Goal: Task Accomplishment & Management: Manage account settings

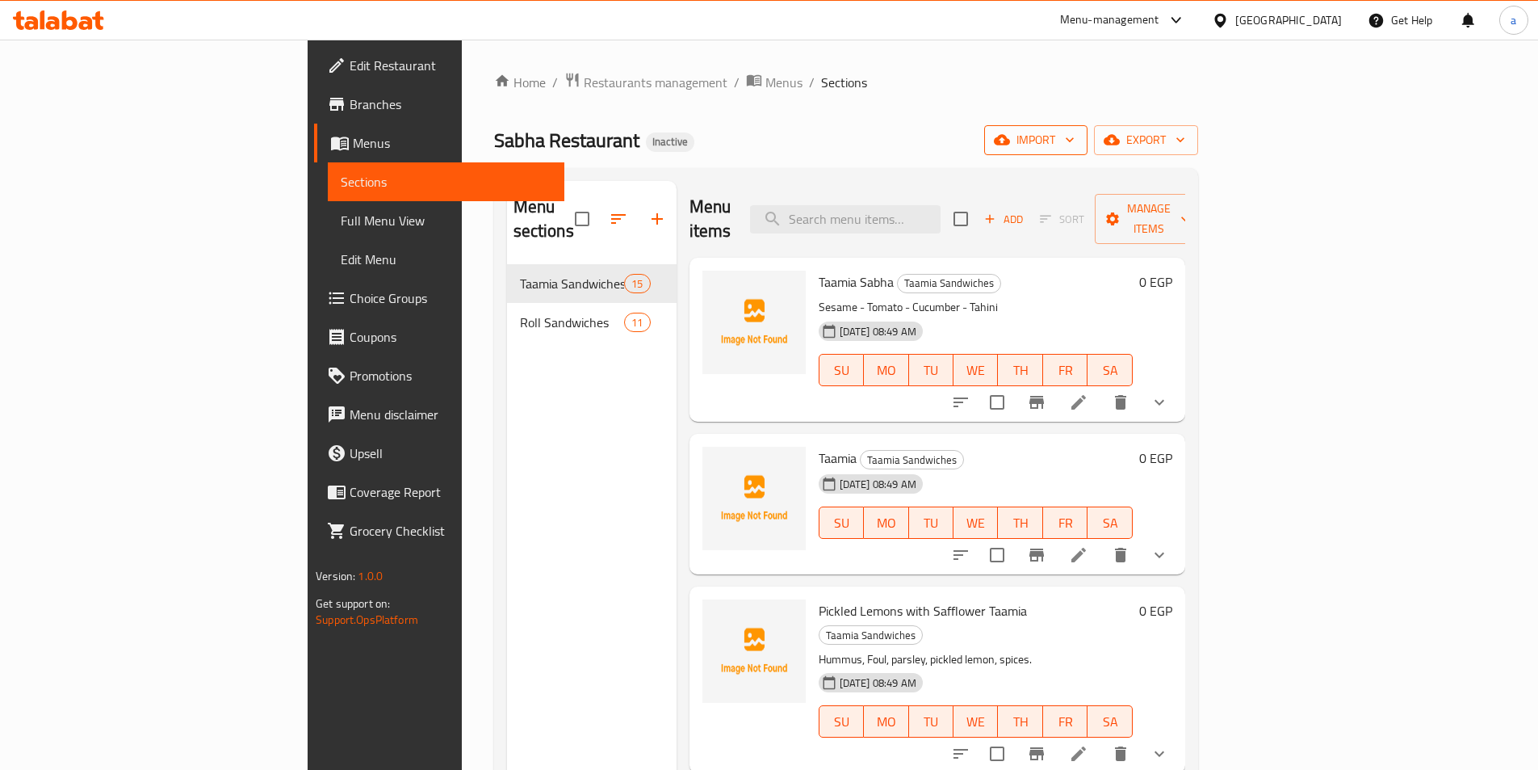
click at [1075, 141] on span "import" at bounding box center [1036, 140] width 78 height 20
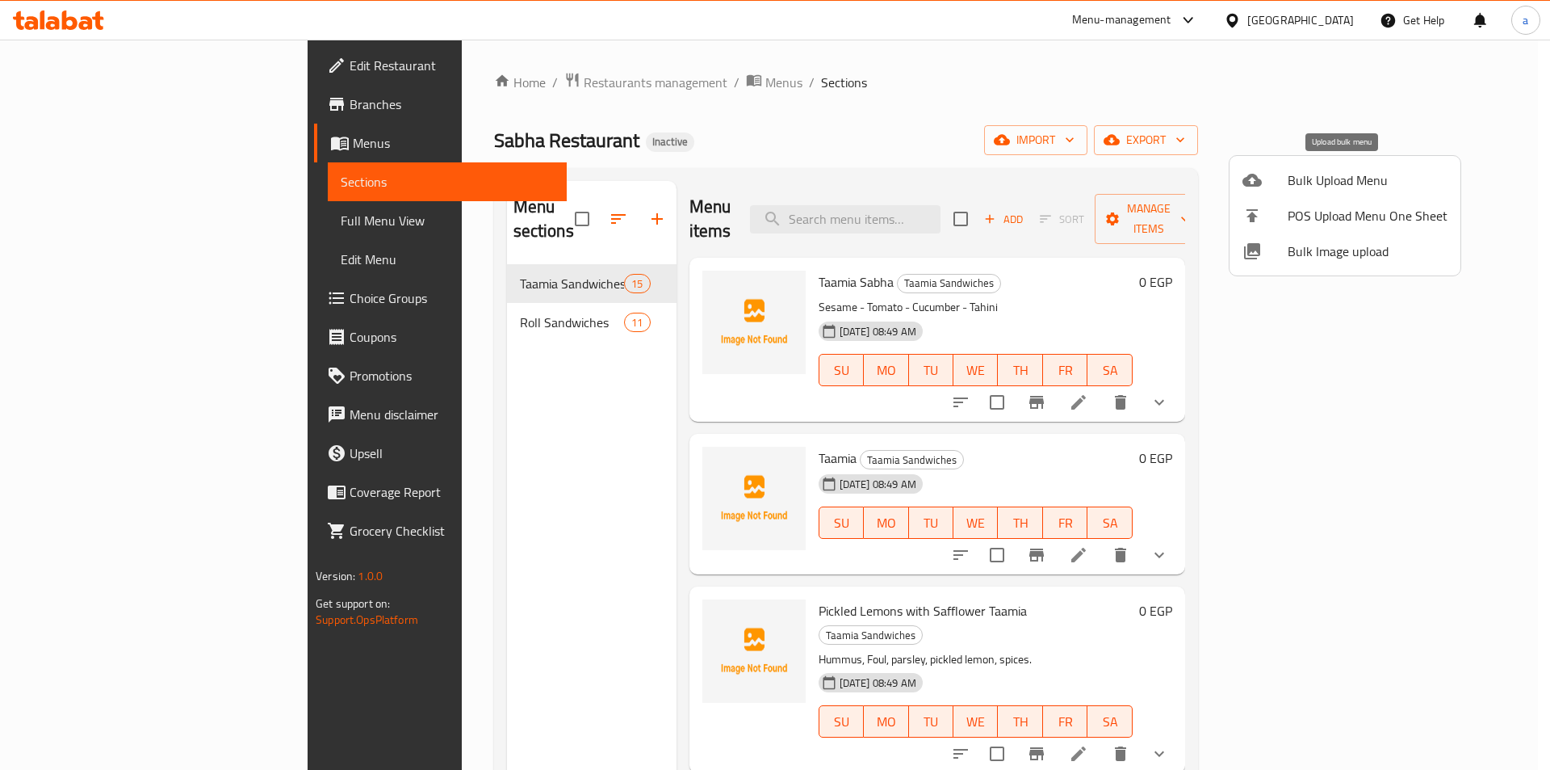
click at [1338, 182] on span "Bulk Upload Menu" at bounding box center [1368, 179] width 160 height 19
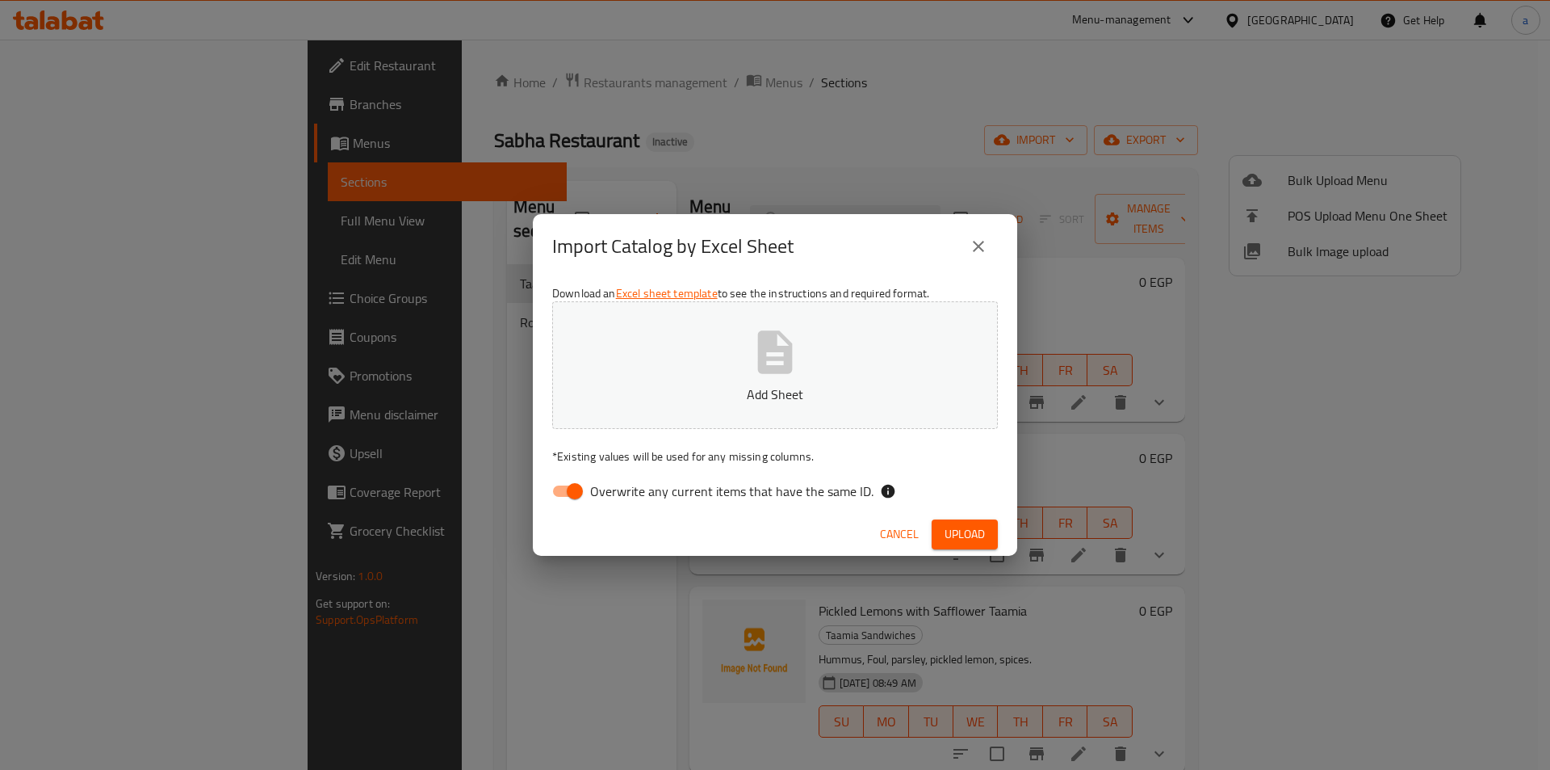
click at [573, 490] on input "Overwrite any current items that have the same ID." at bounding box center [575, 491] width 92 height 31
checkbox input "false"
drag, startPoint x: 660, startPoint y: 417, endPoint x: 682, endPoint y: 407, distance: 23.9
click at [676, 409] on button "Add Sheet" at bounding box center [775, 365] width 446 height 128
click at [958, 531] on span "Upload" at bounding box center [965, 534] width 40 height 20
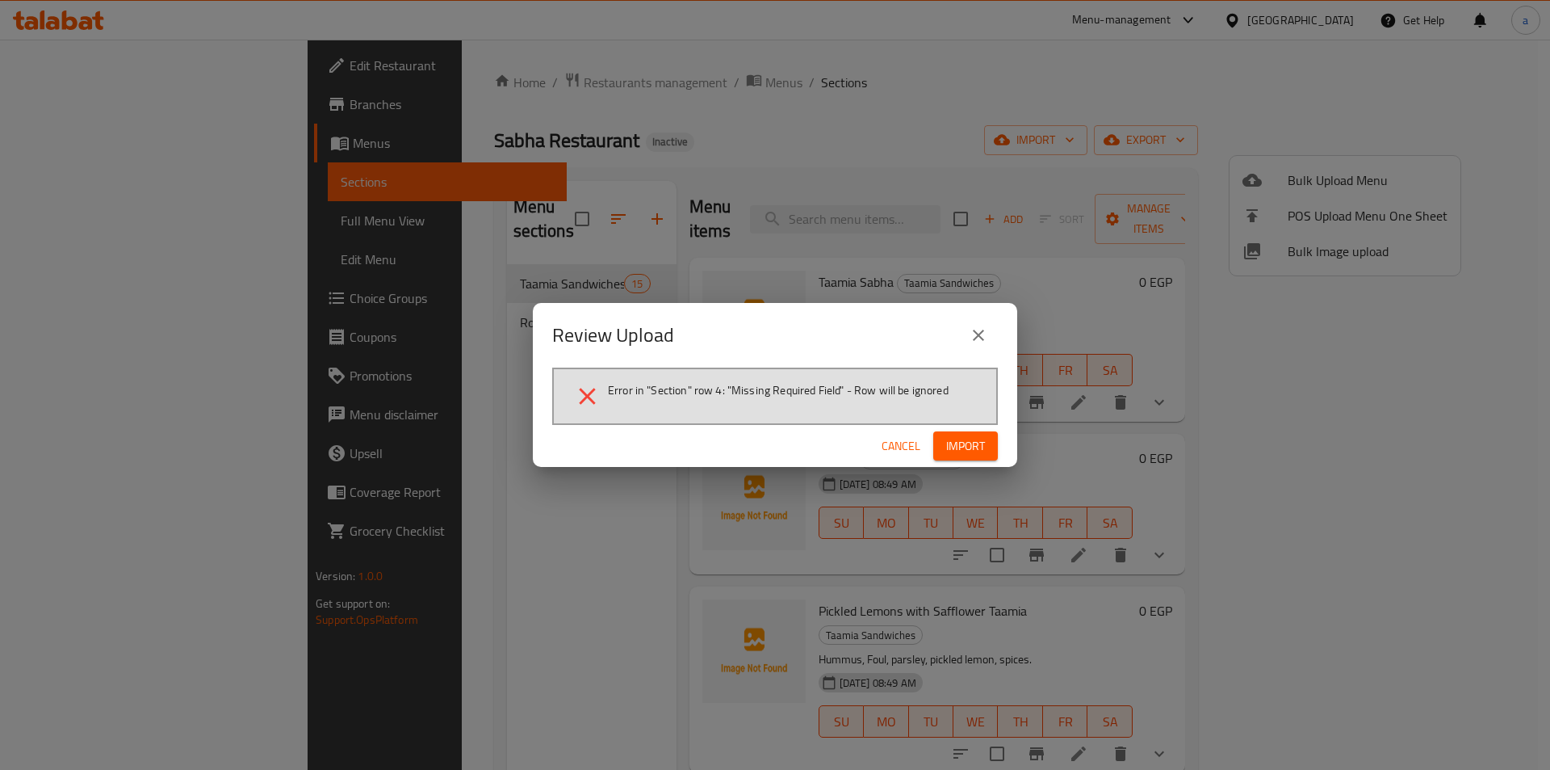
click at [978, 447] on span "Import" at bounding box center [965, 446] width 39 height 20
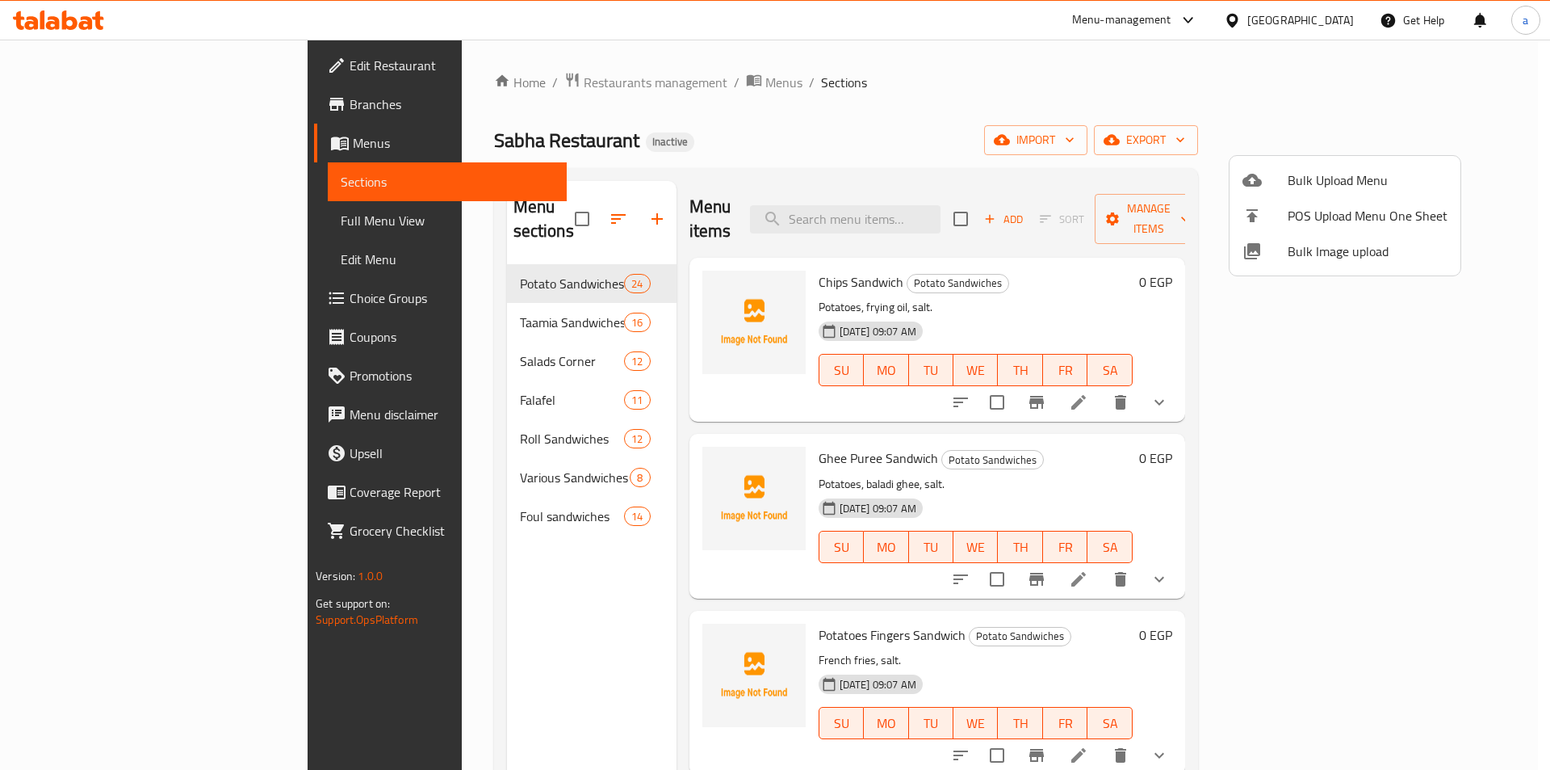
click at [361, 375] on div at bounding box center [775, 385] width 1550 height 770
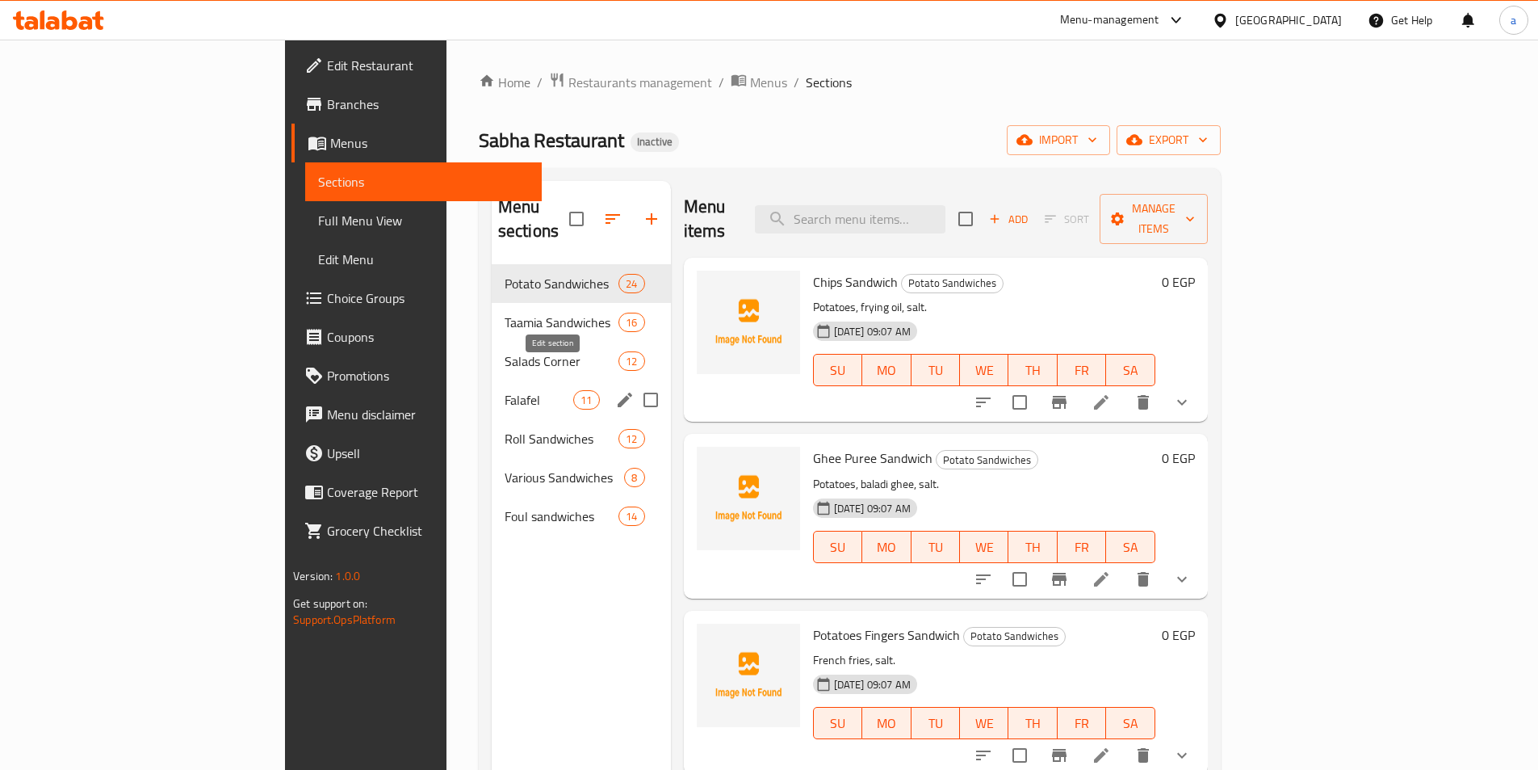
click at [618, 392] on icon "edit" at bounding box center [625, 399] width 15 height 15
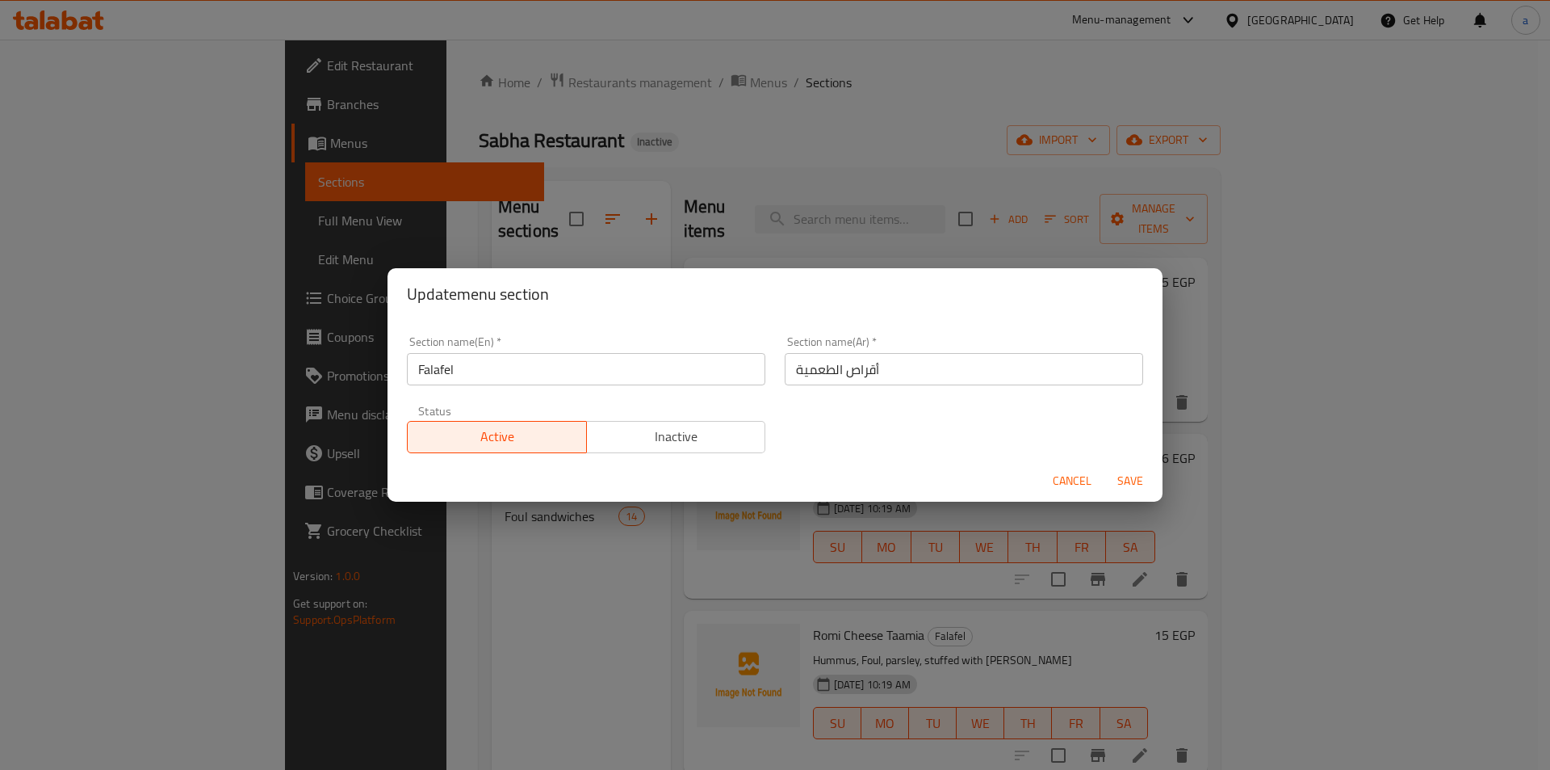
click at [684, 368] on input "Falafel" at bounding box center [586, 369] width 359 height 32
paste input "[PERSON_NAME]"
click at [673, 368] on input "Falafel Pattys" at bounding box center [586, 369] width 359 height 32
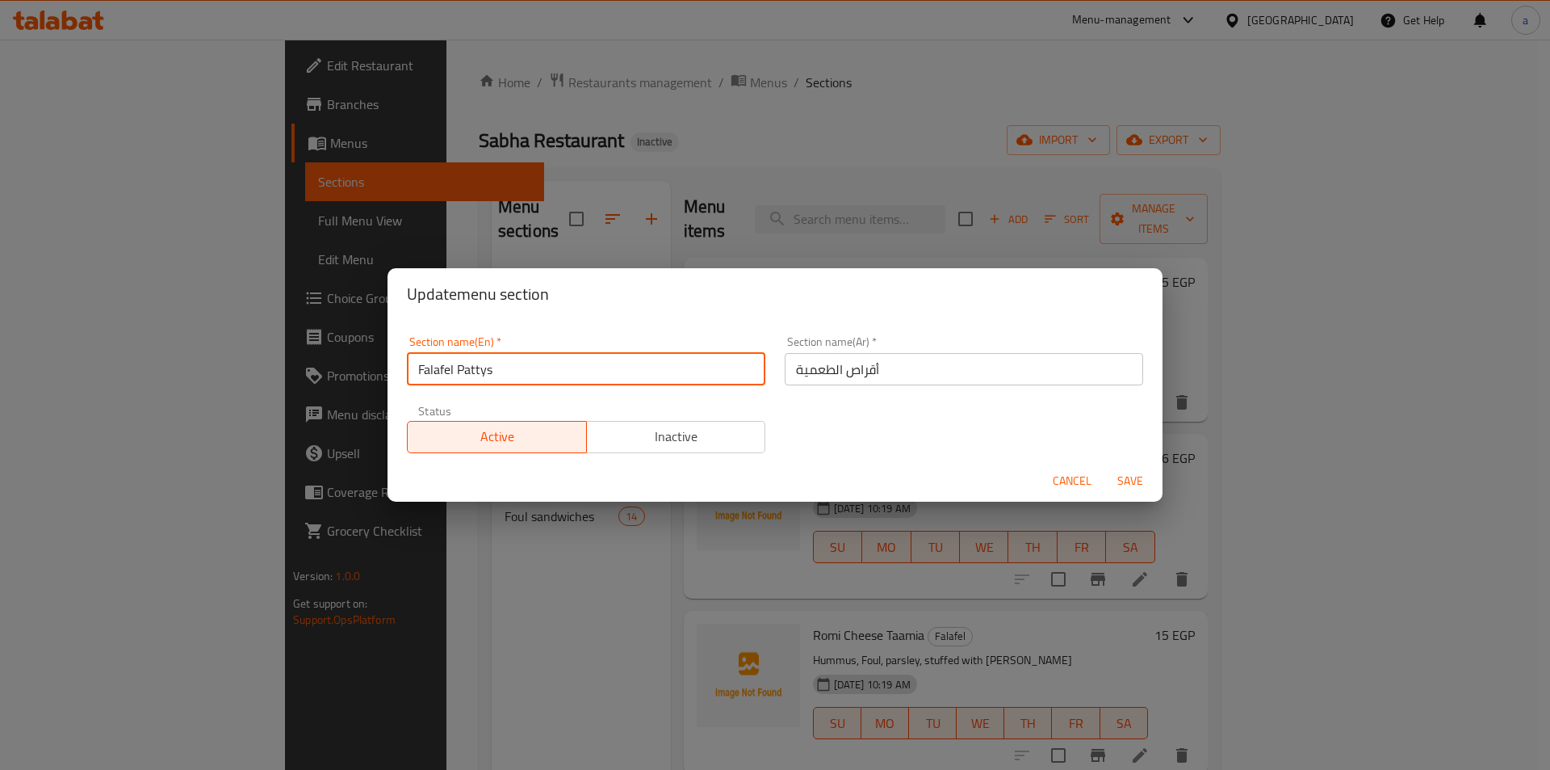
click at [673, 368] on input "Falafel Pattys" at bounding box center [586, 369] width 359 height 32
type input "Falafel Pattys"
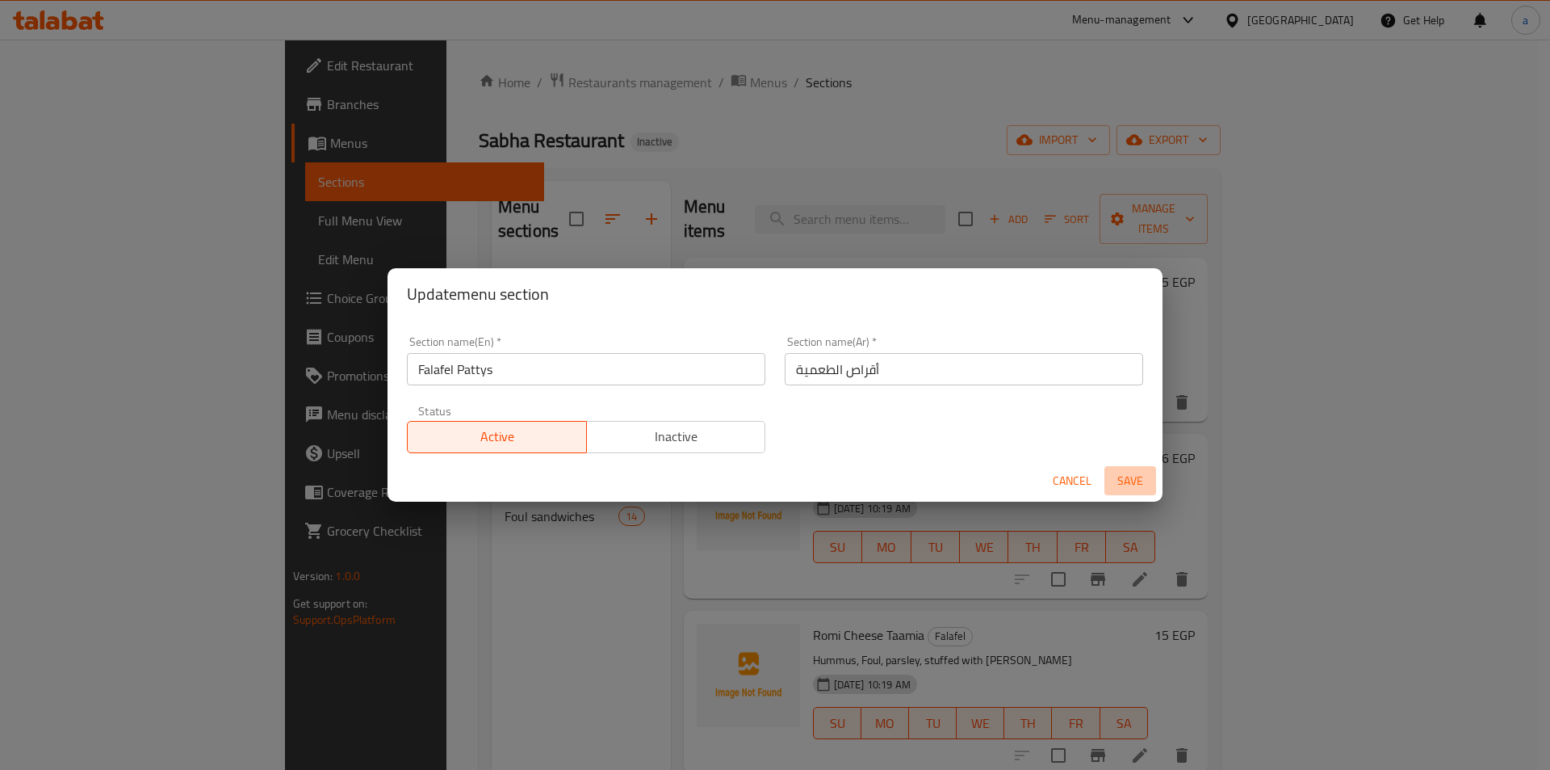
click at [1134, 477] on span "Save" at bounding box center [1130, 481] width 39 height 20
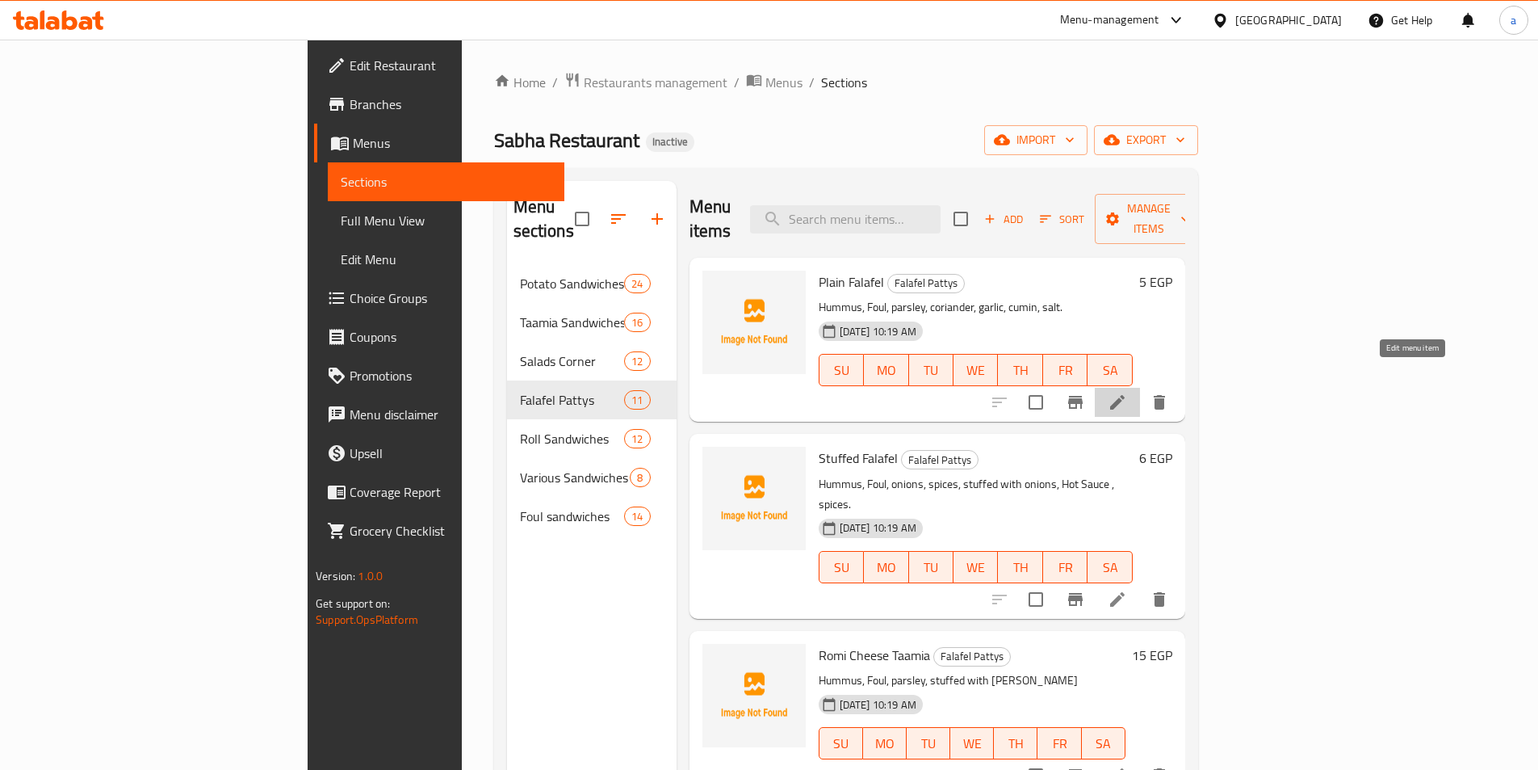
click at [1125, 395] on icon at bounding box center [1117, 402] width 15 height 15
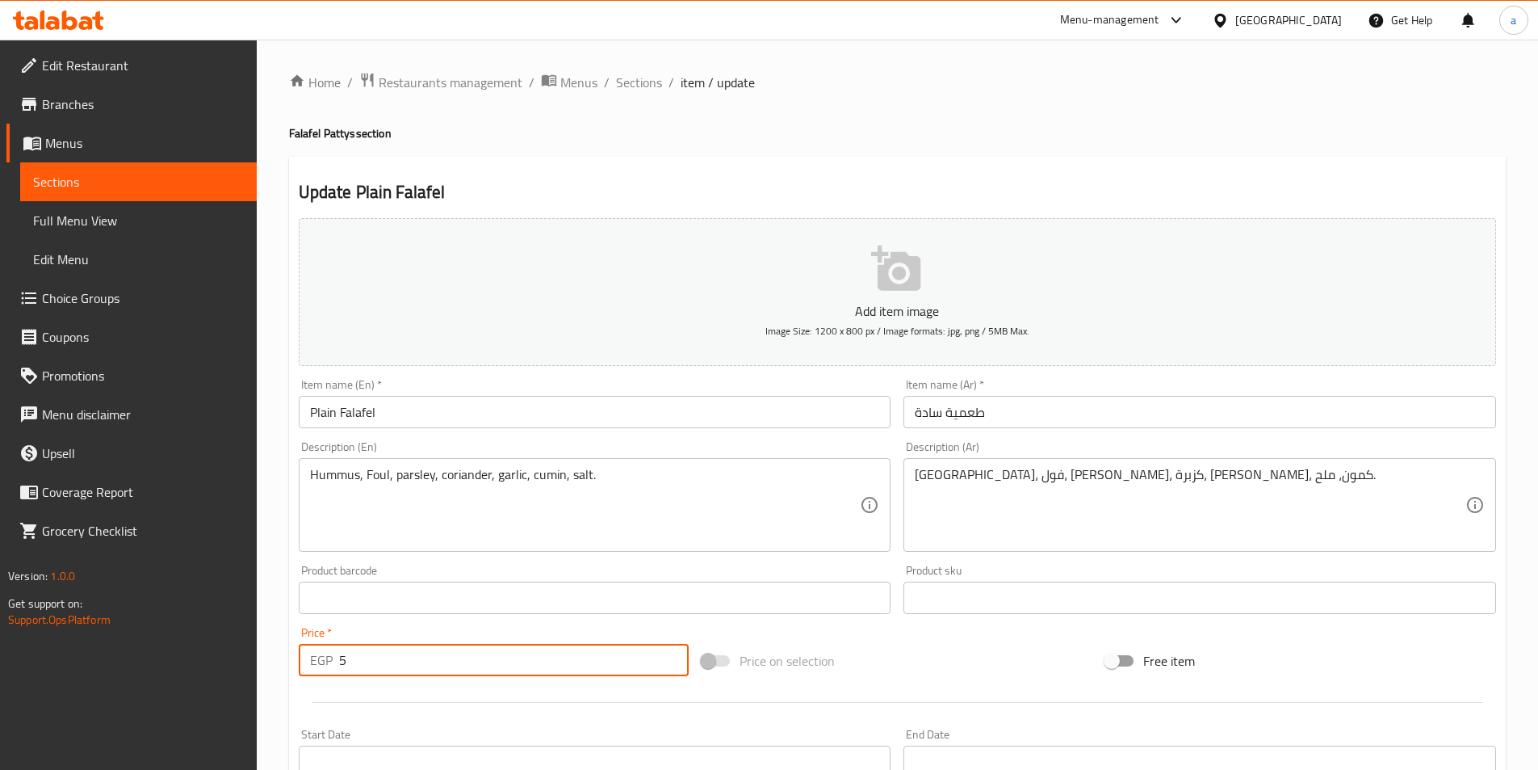
click at [459, 660] on input "5" at bounding box center [514, 660] width 350 height 32
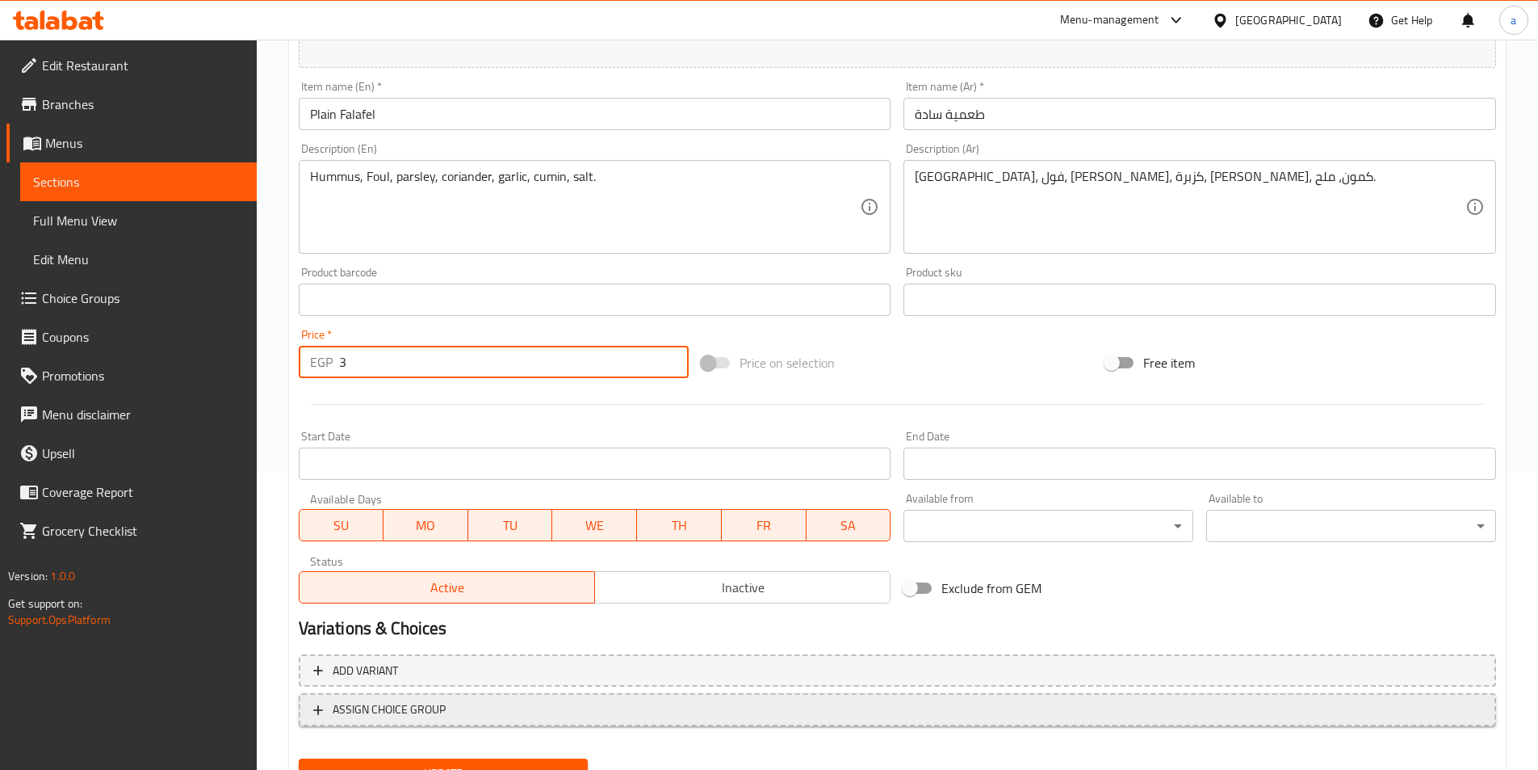
scroll to position [371, 0]
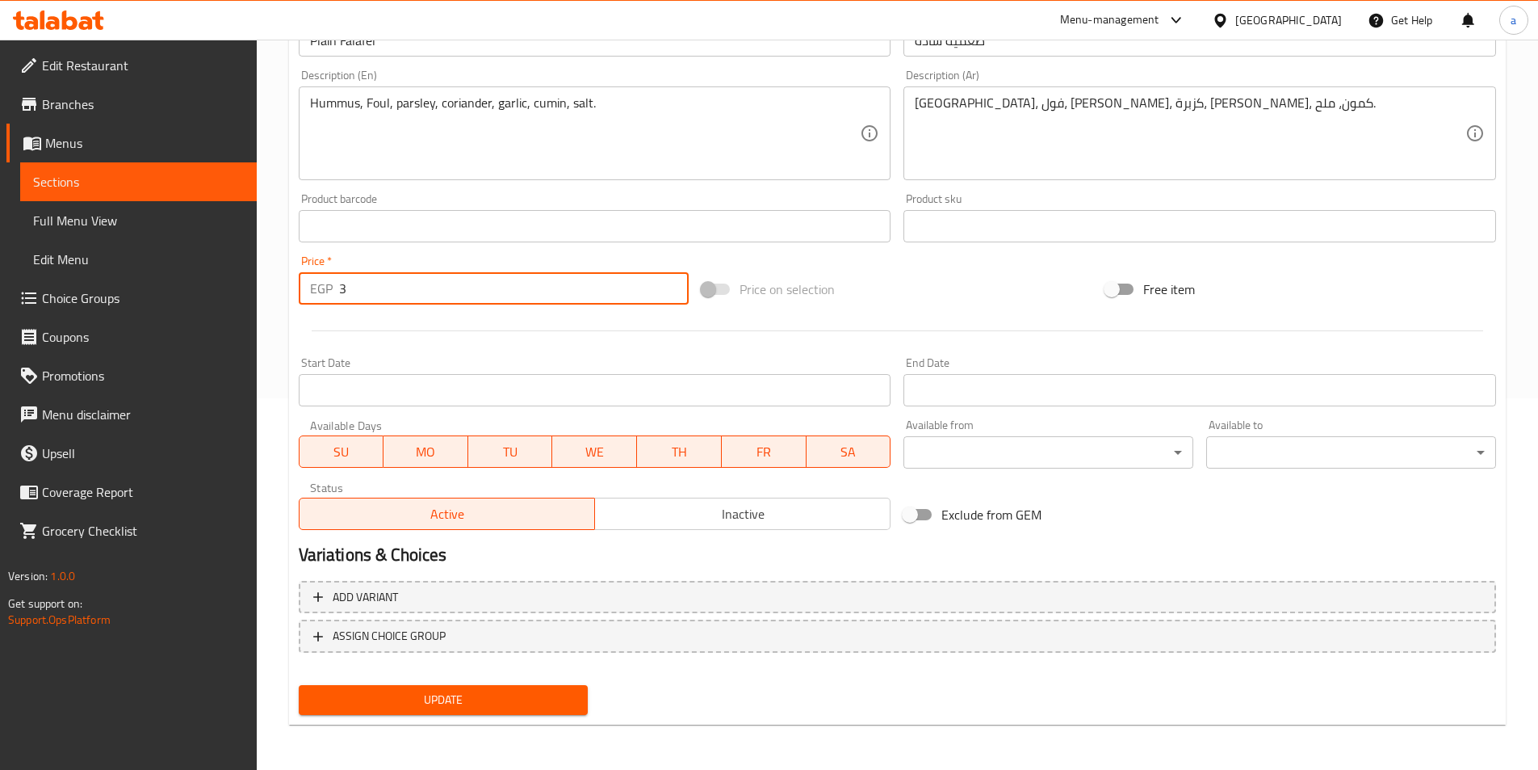
type input "3"
click at [508, 698] on span "Update" at bounding box center [444, 700] width 264 height 20
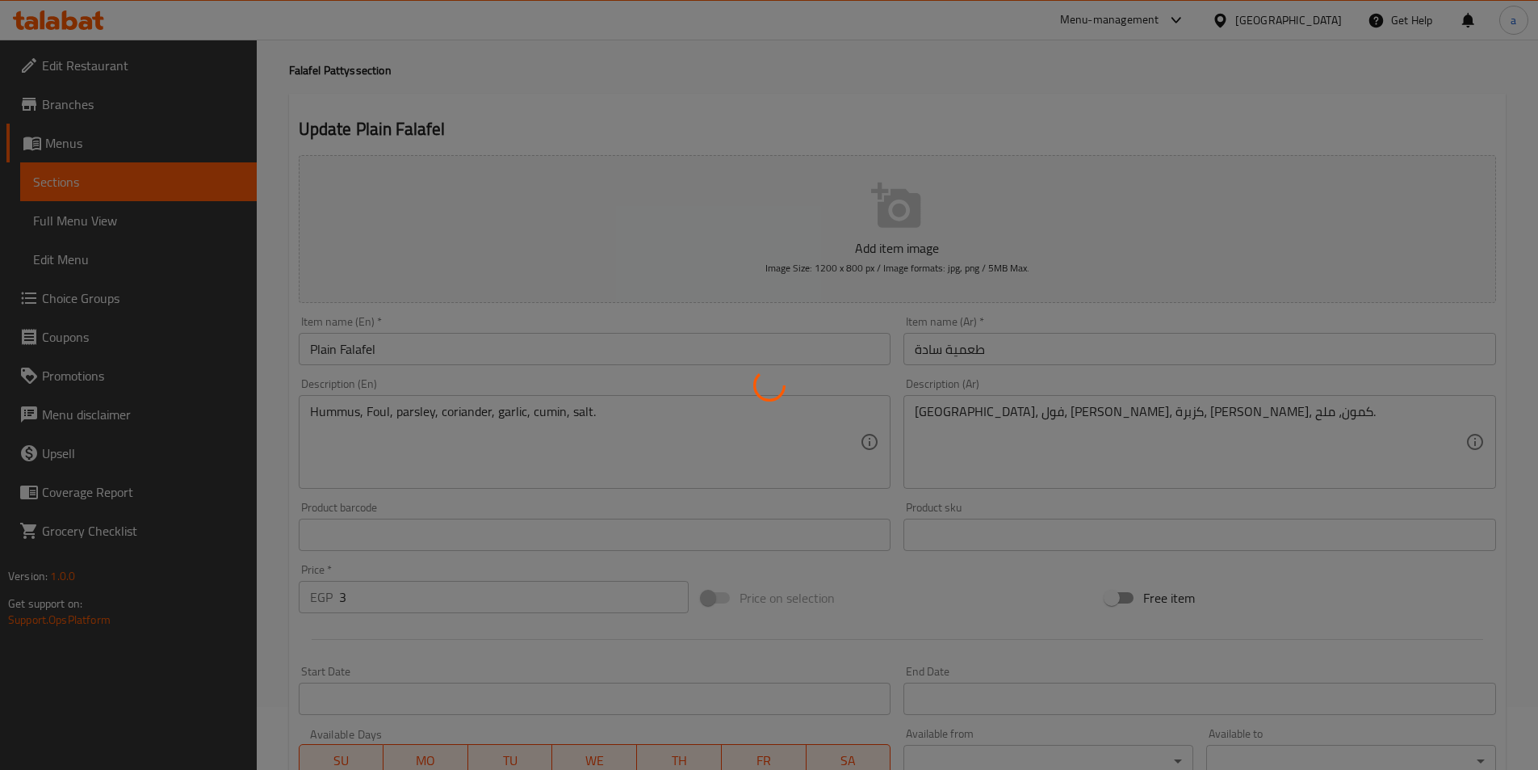
scroll to position [0, 0]
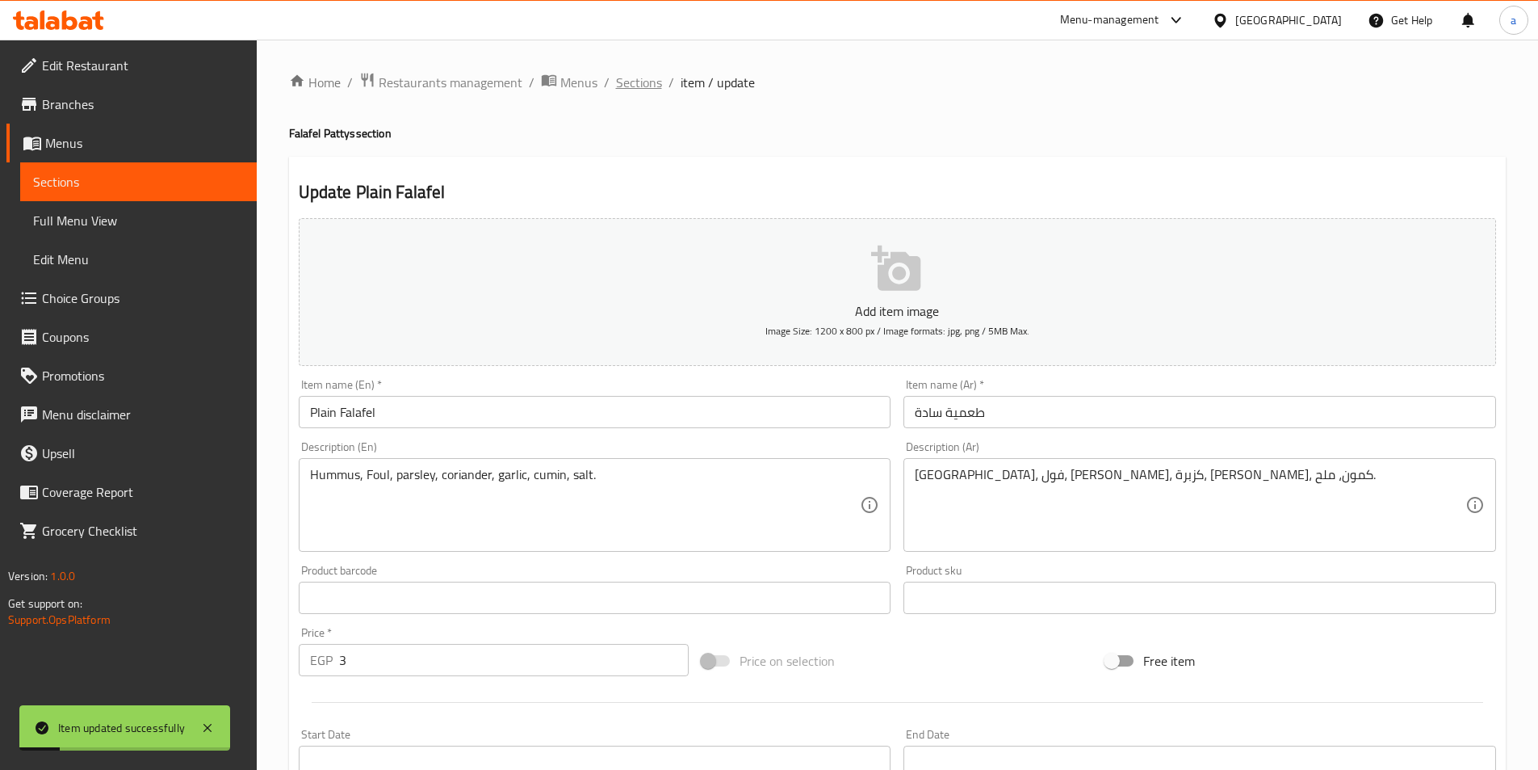
click at [651, 90] on span "Sections" at bounding box center [639, 82] width 46 height 19
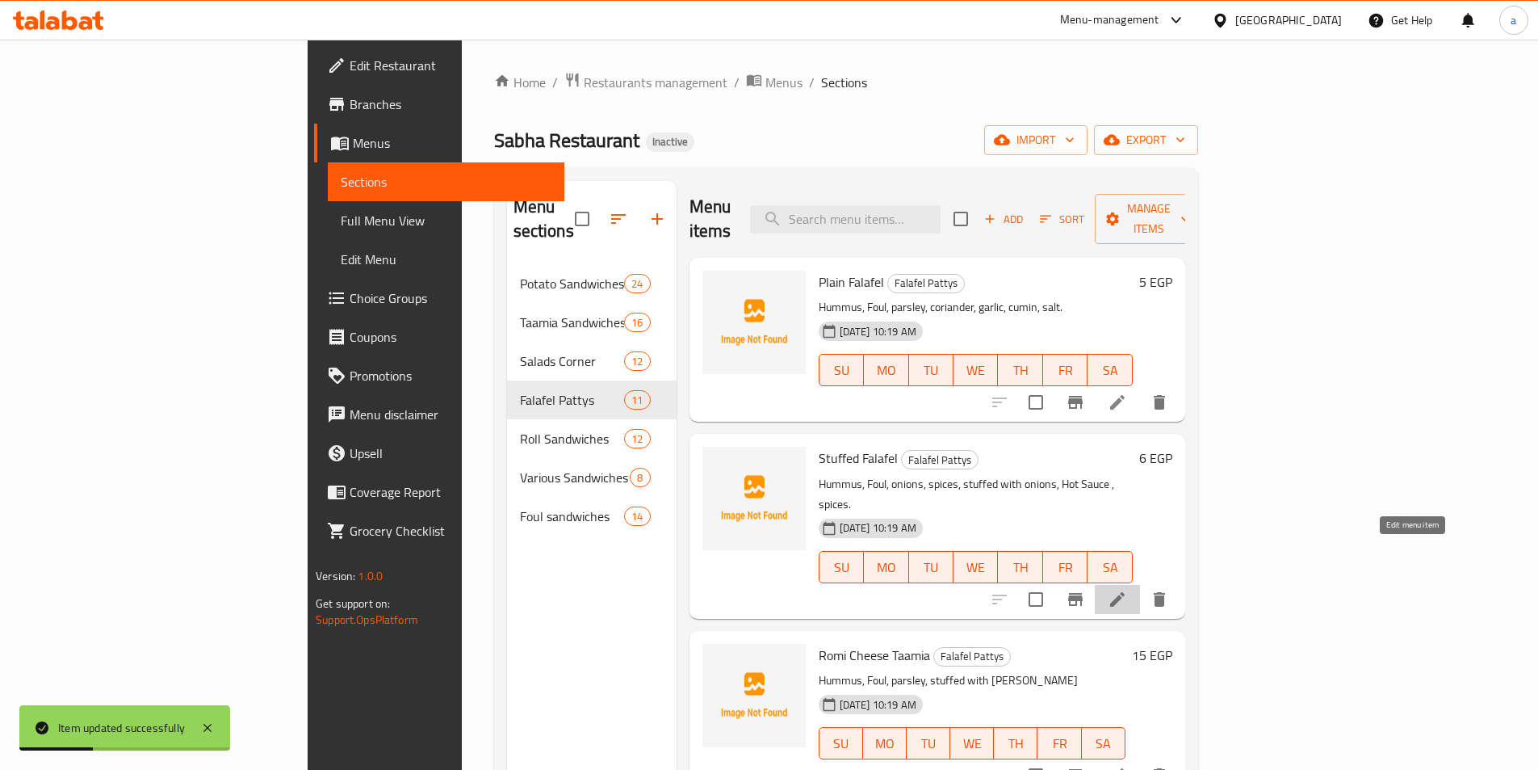
click at [1125, 592] on icon at bounding box center [1117, 599] width 15 height 15
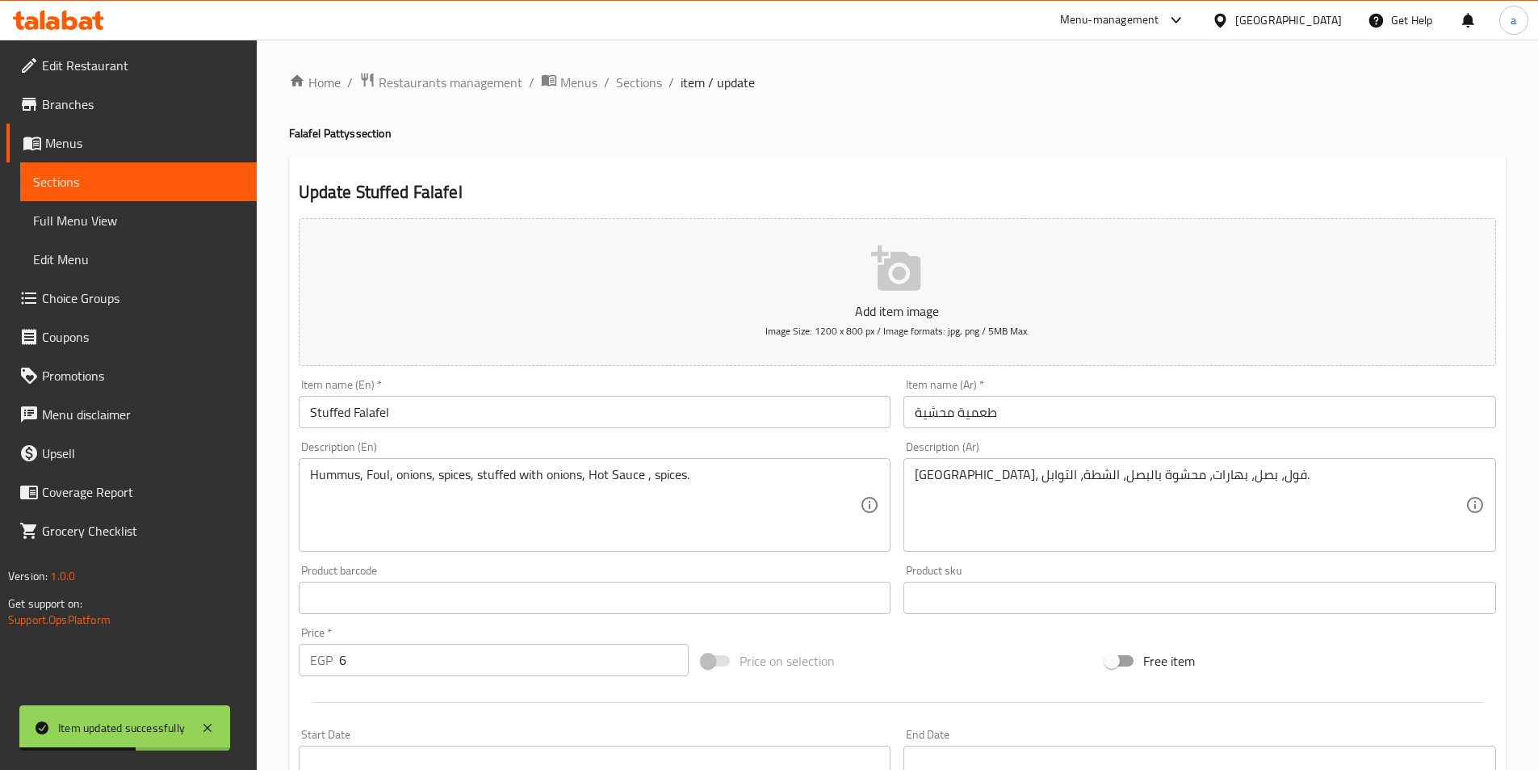
click at [399, 649] on input "6" at bounding box center [514, 660] width 350 height 32
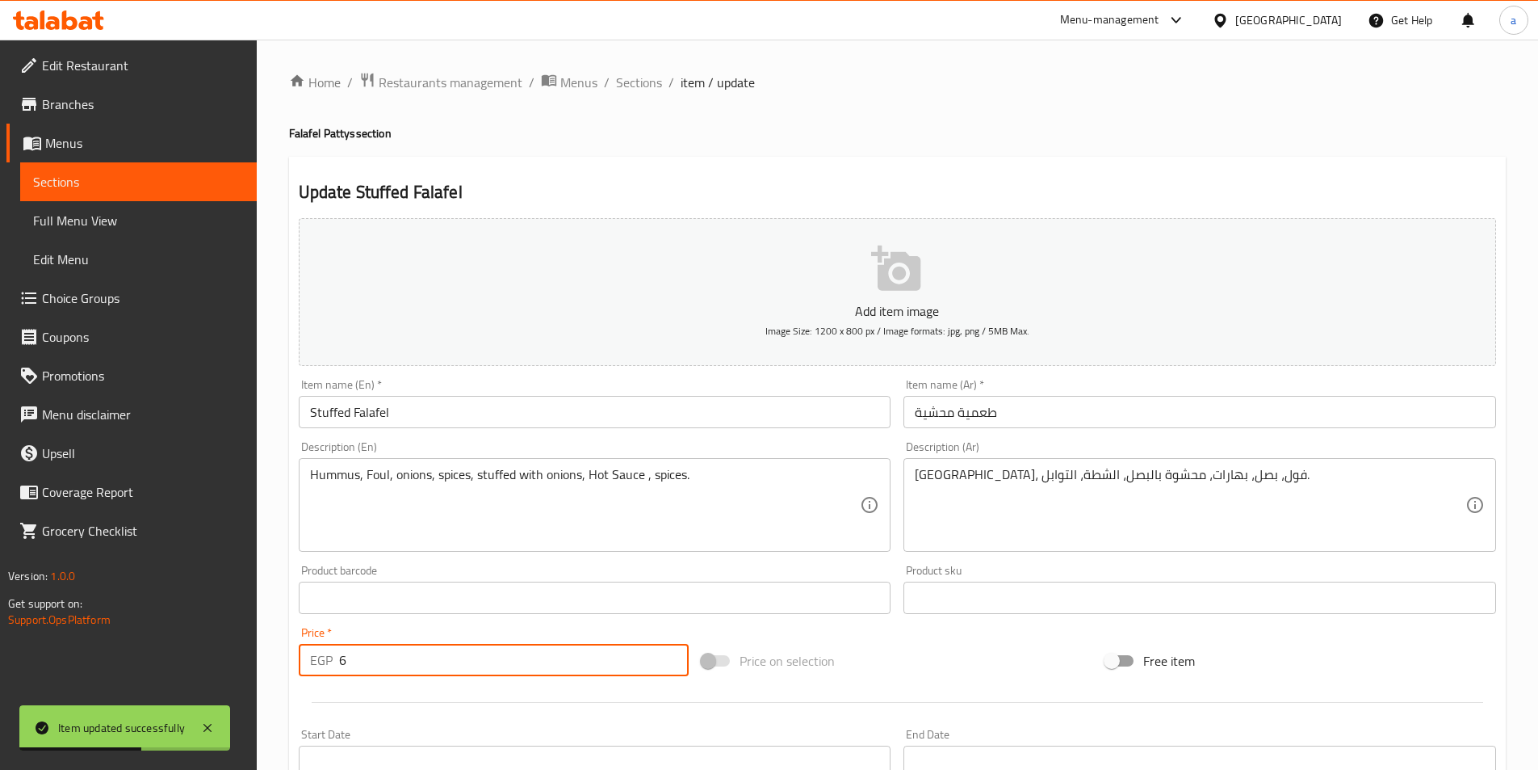
click at [399, 649] on input "6" at bounding box center [514, 660] width 350 height 32
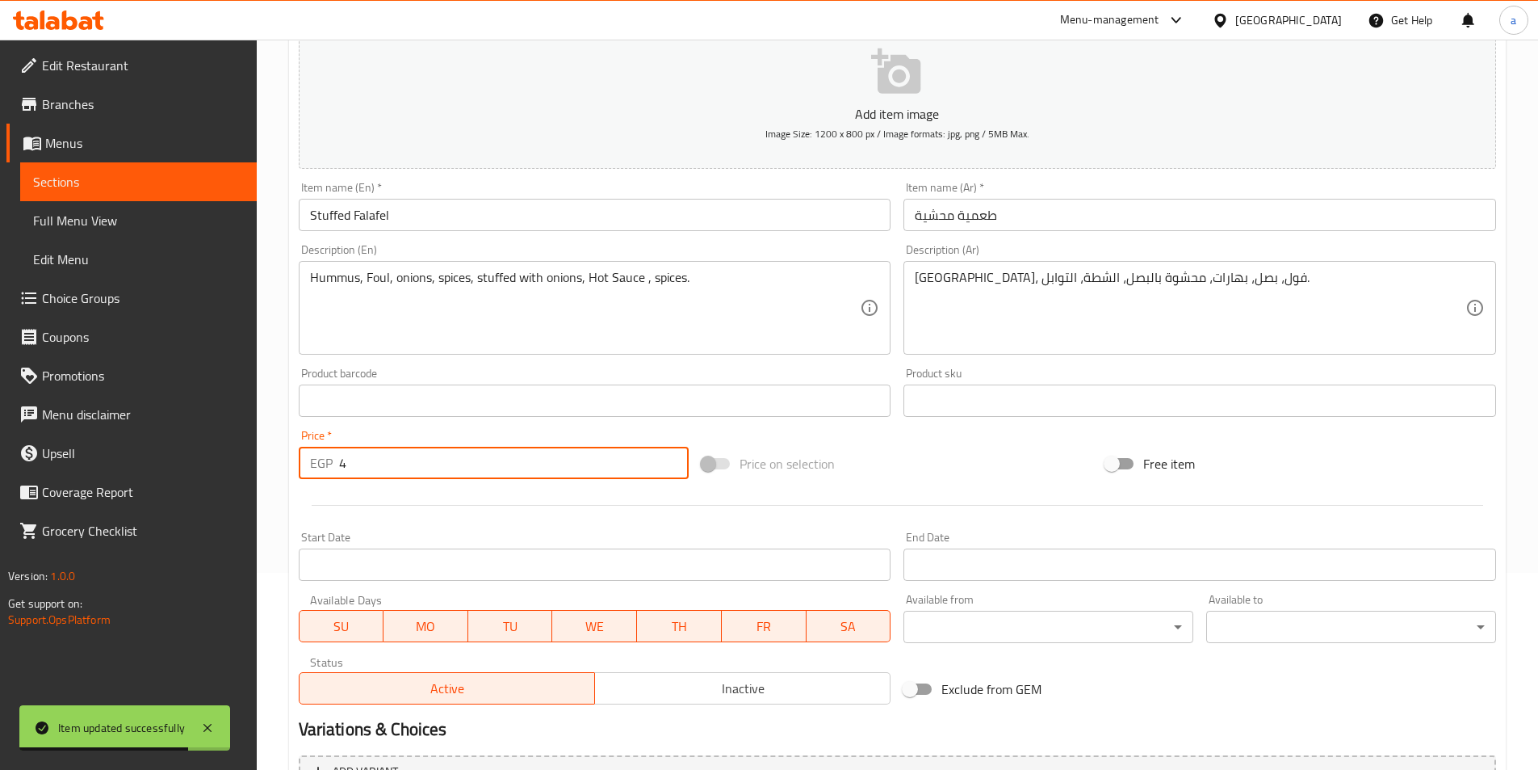
scroll to position [371, 0]
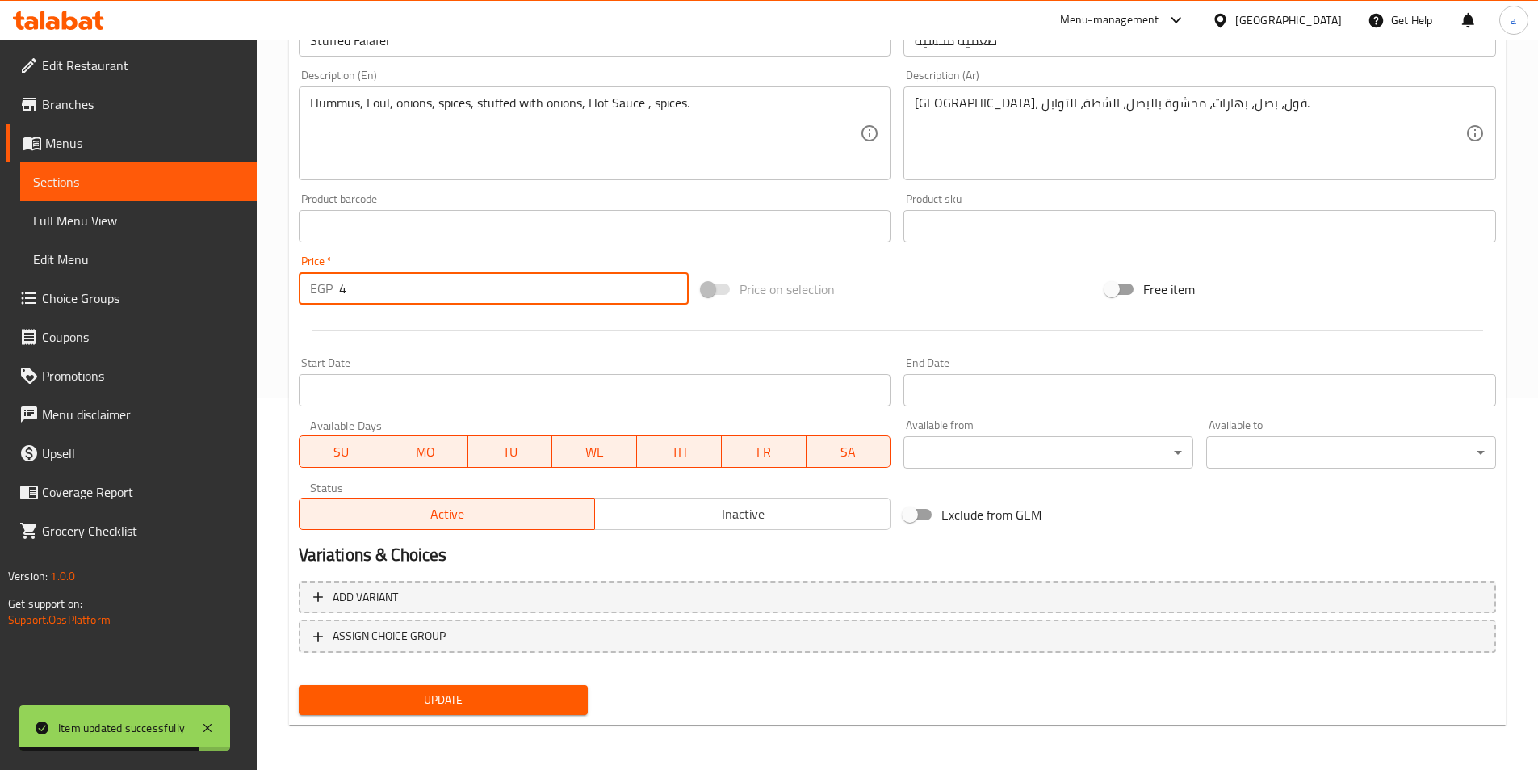
type input "4"
click at [419, 690] on span "Update" at bounding box center [444, 700] width 264 height 20
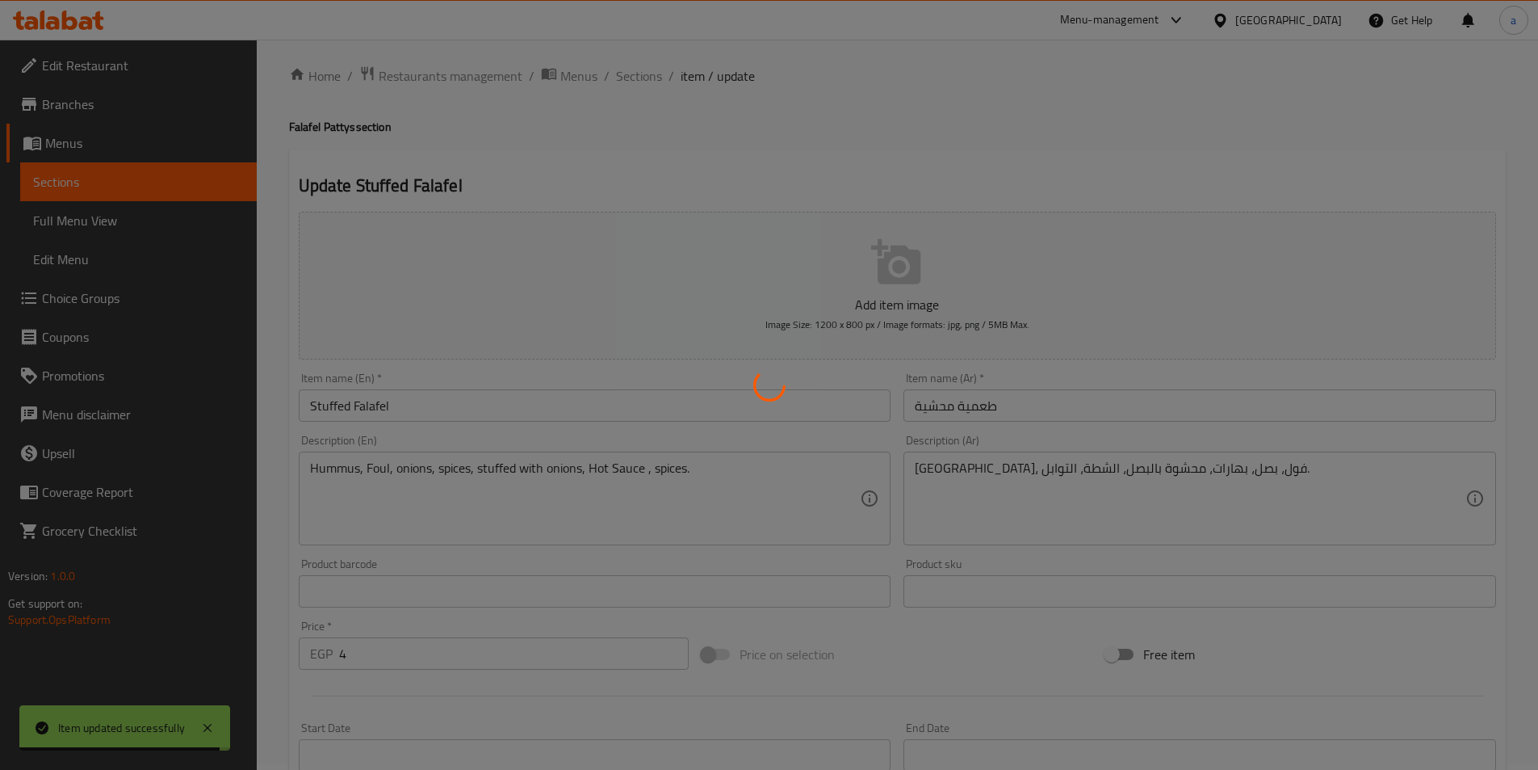
scroll to position [0, 0]
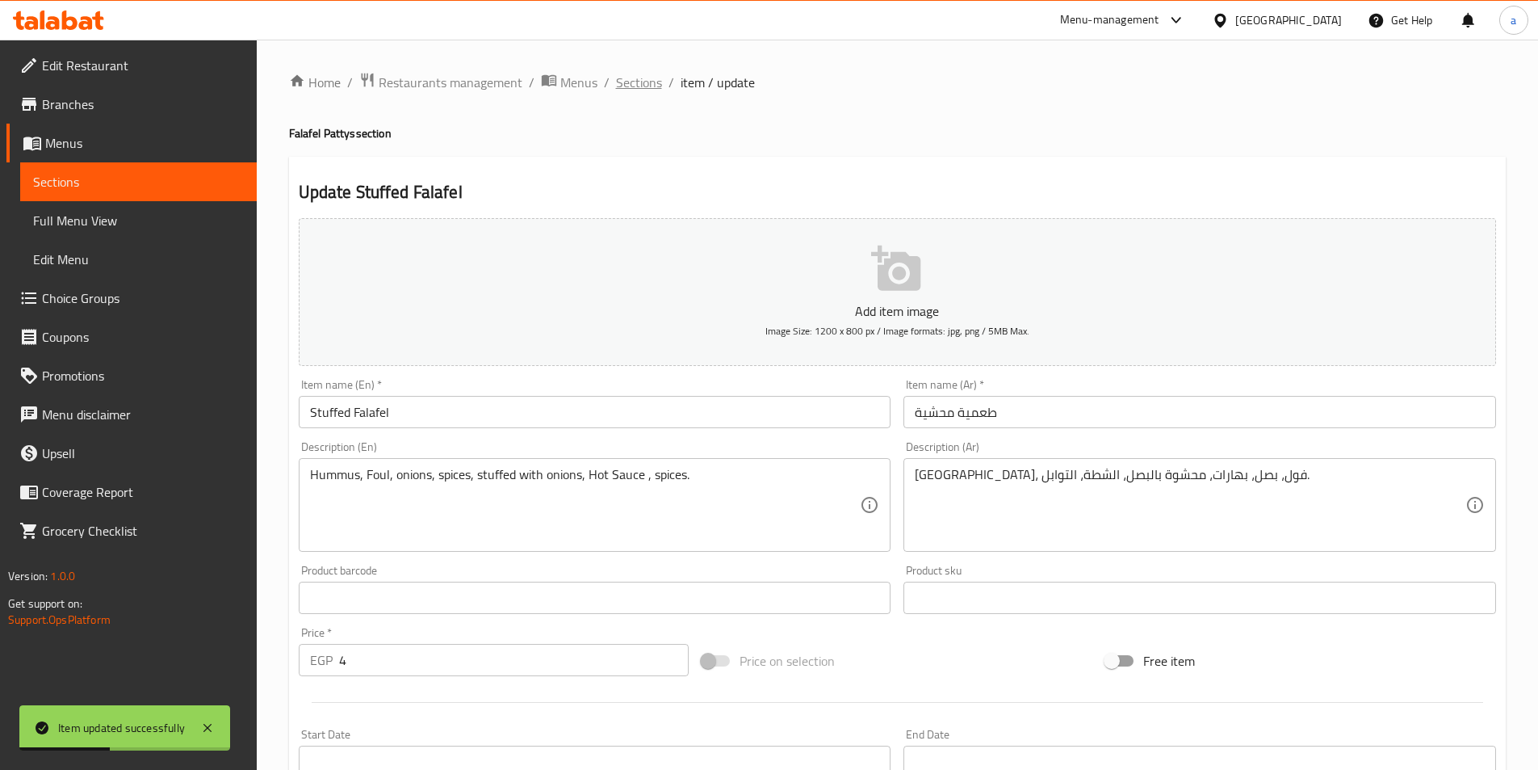
click at [640, 86] on span "Sections" at bounding box center [639, 82] width 46 height 19
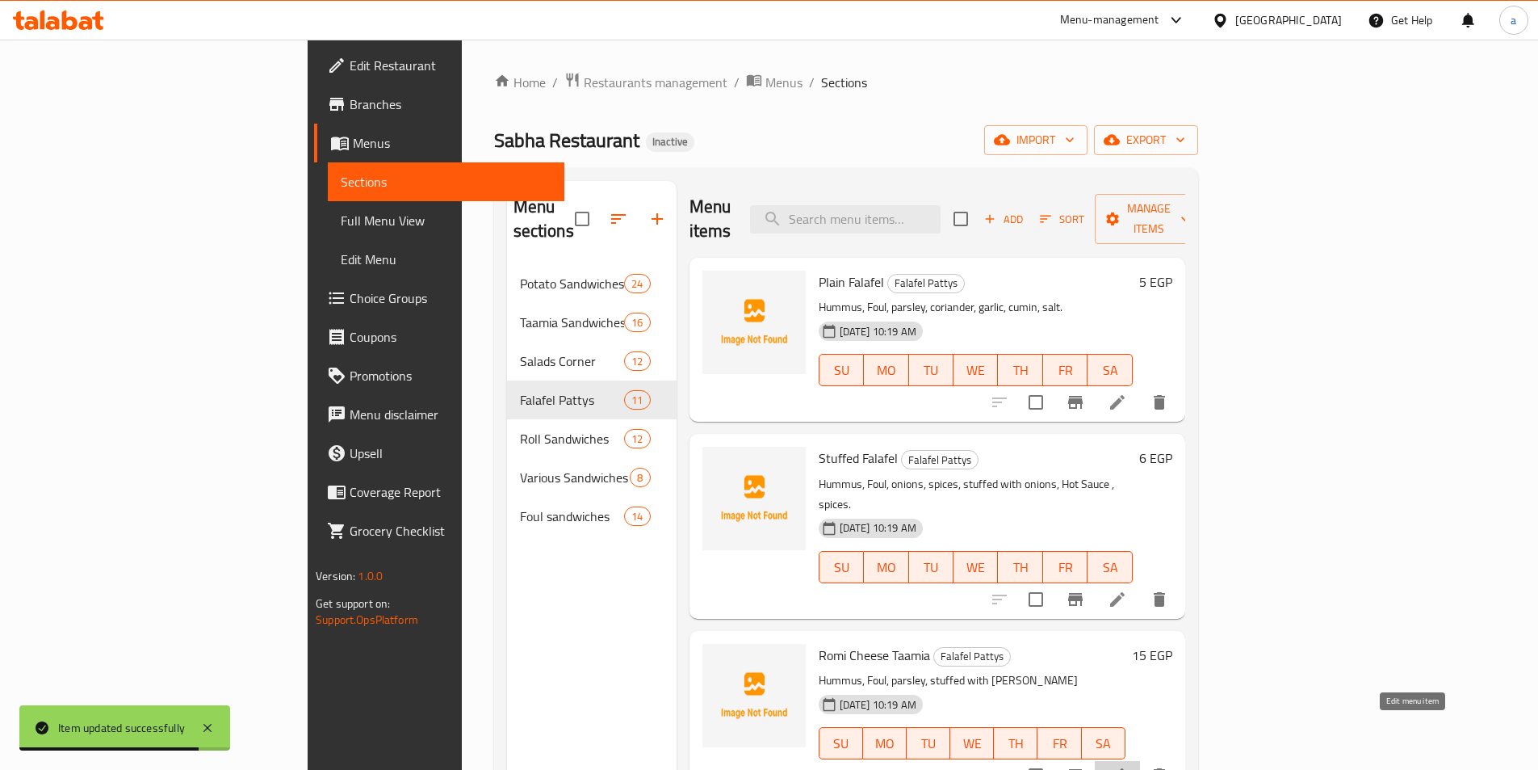
click at [1125, 768] on icon at bounding box center [1117, 775] width 15 height 15
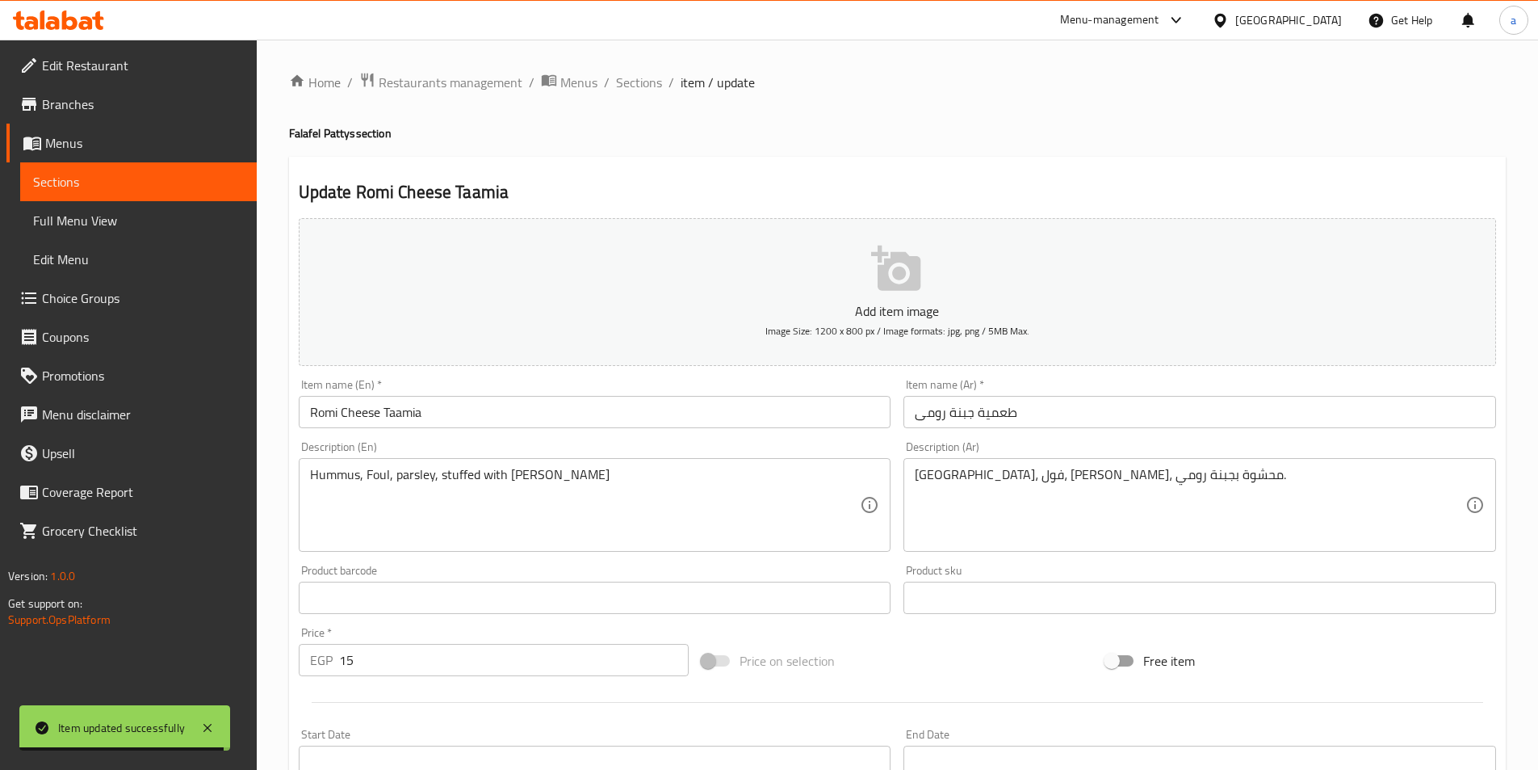
click at [434, 668] on input "15" at bounding box center [514, 660] width 350 height 32
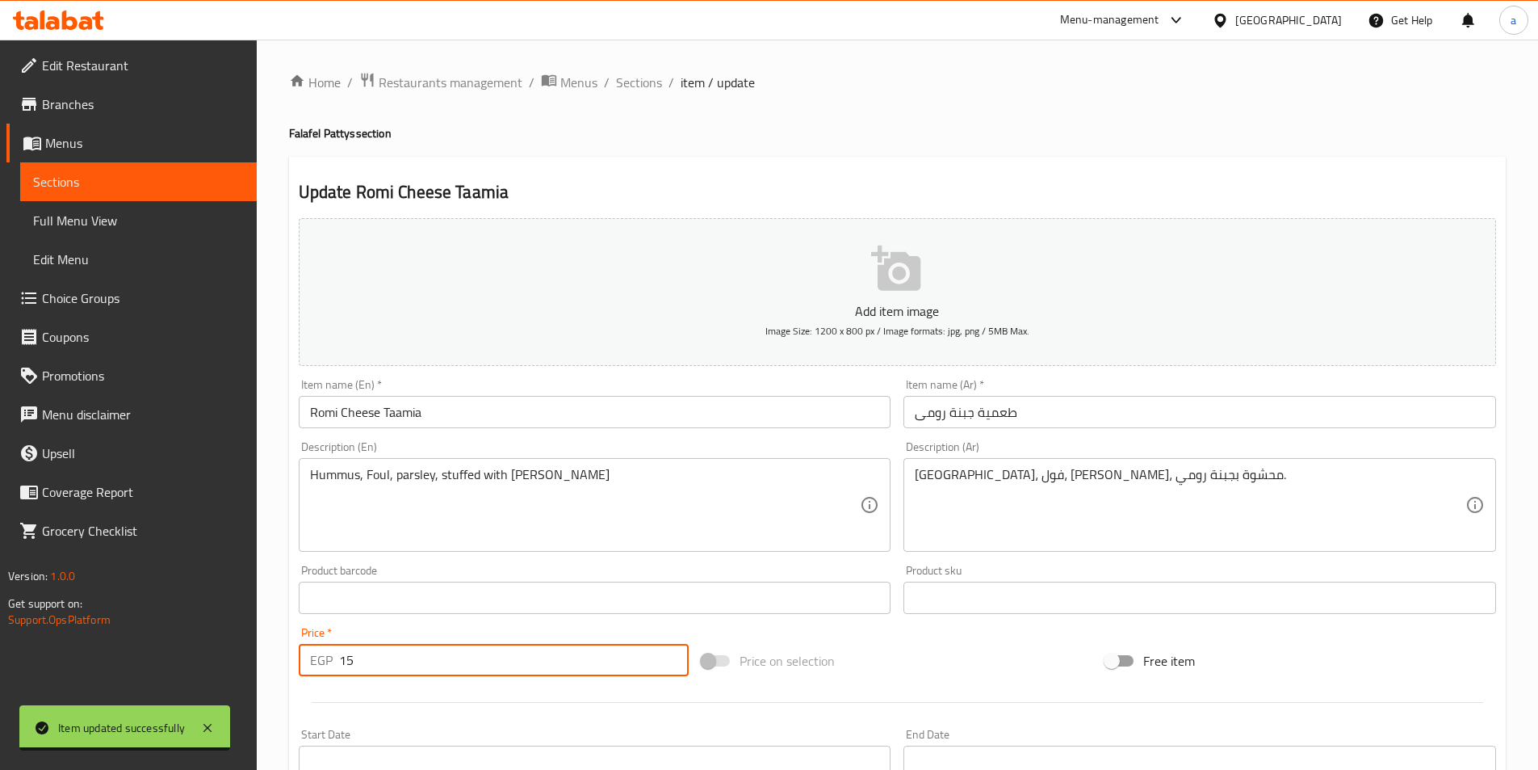
click at [434, 668] on input "15" at bounding box center [514, 660] width 350 height 32
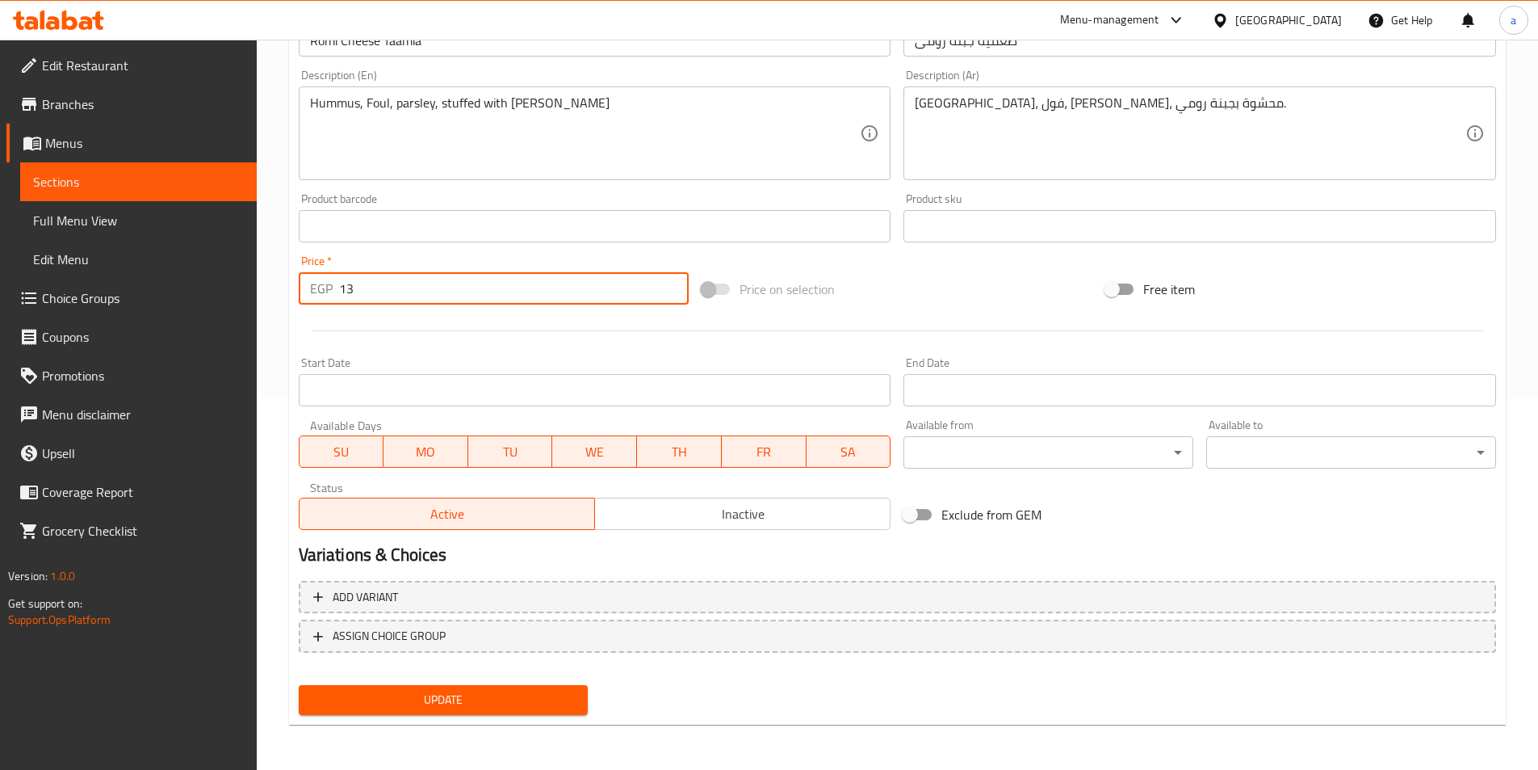
type input "13"
click at [441, 694] on span "Update" at bounding box center [444, 700] width 264 height 20
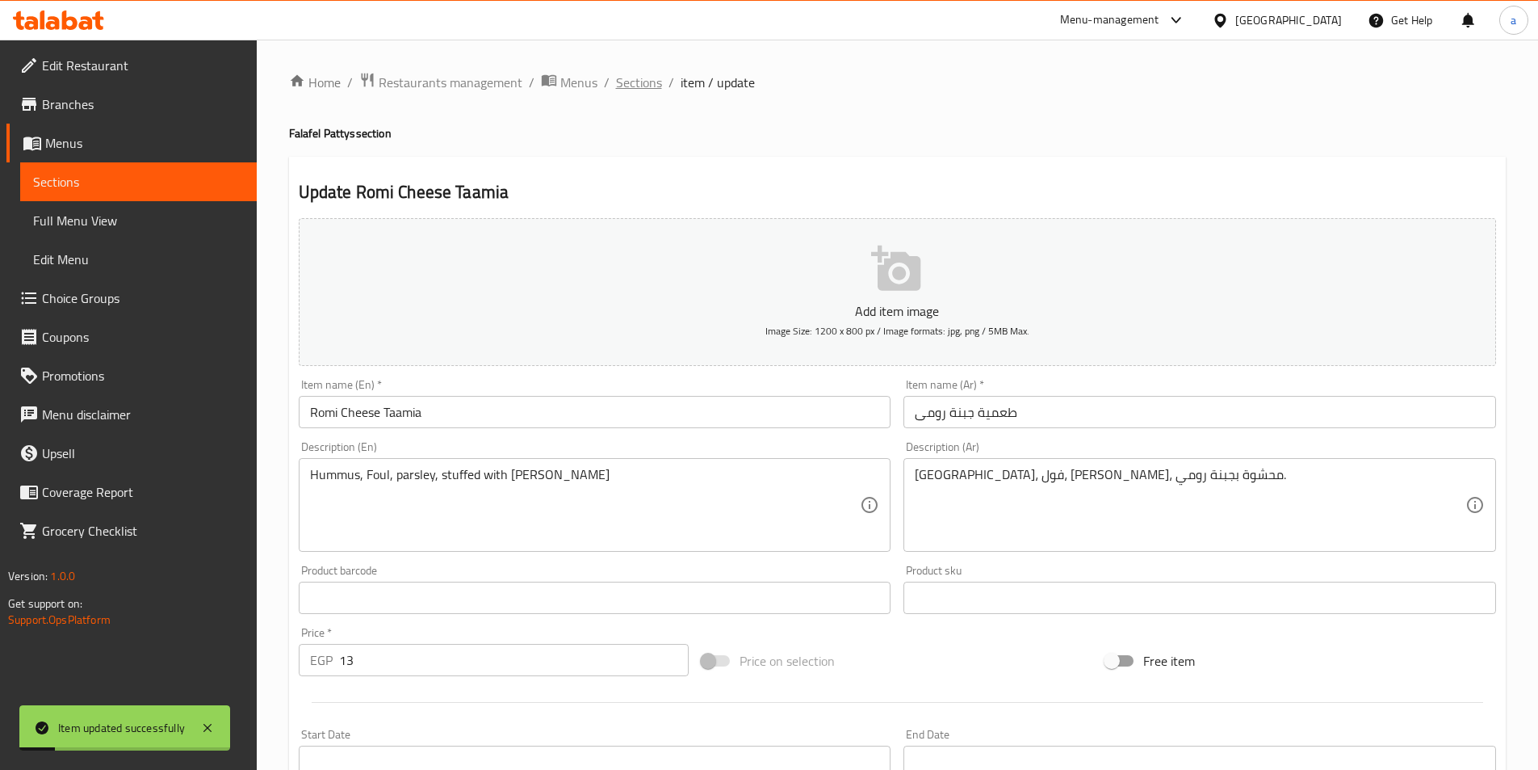
click at [643, 90] on span "Sections" at bounding box center [639, 82] width 46 height 19
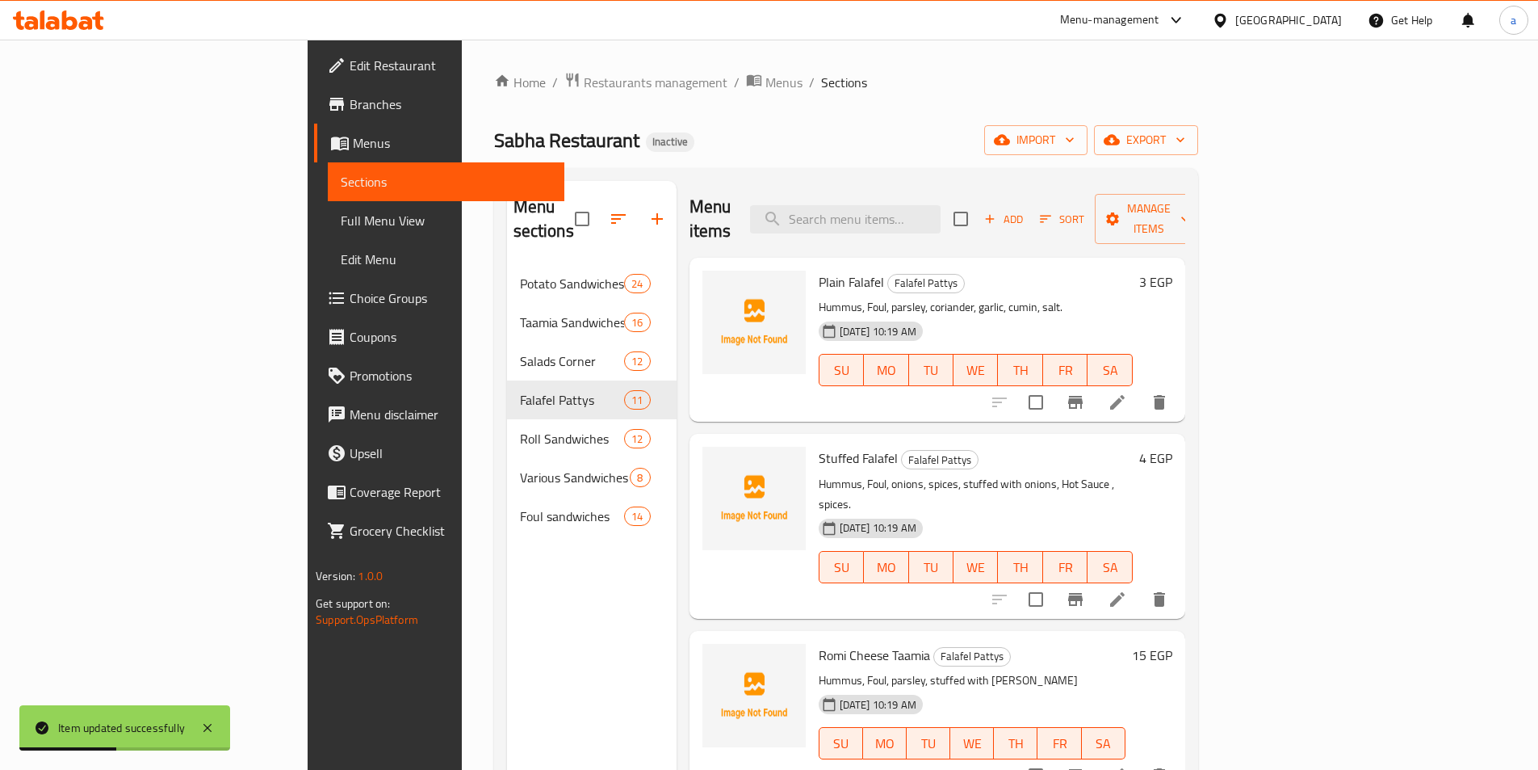
scroll to position [81, 0]
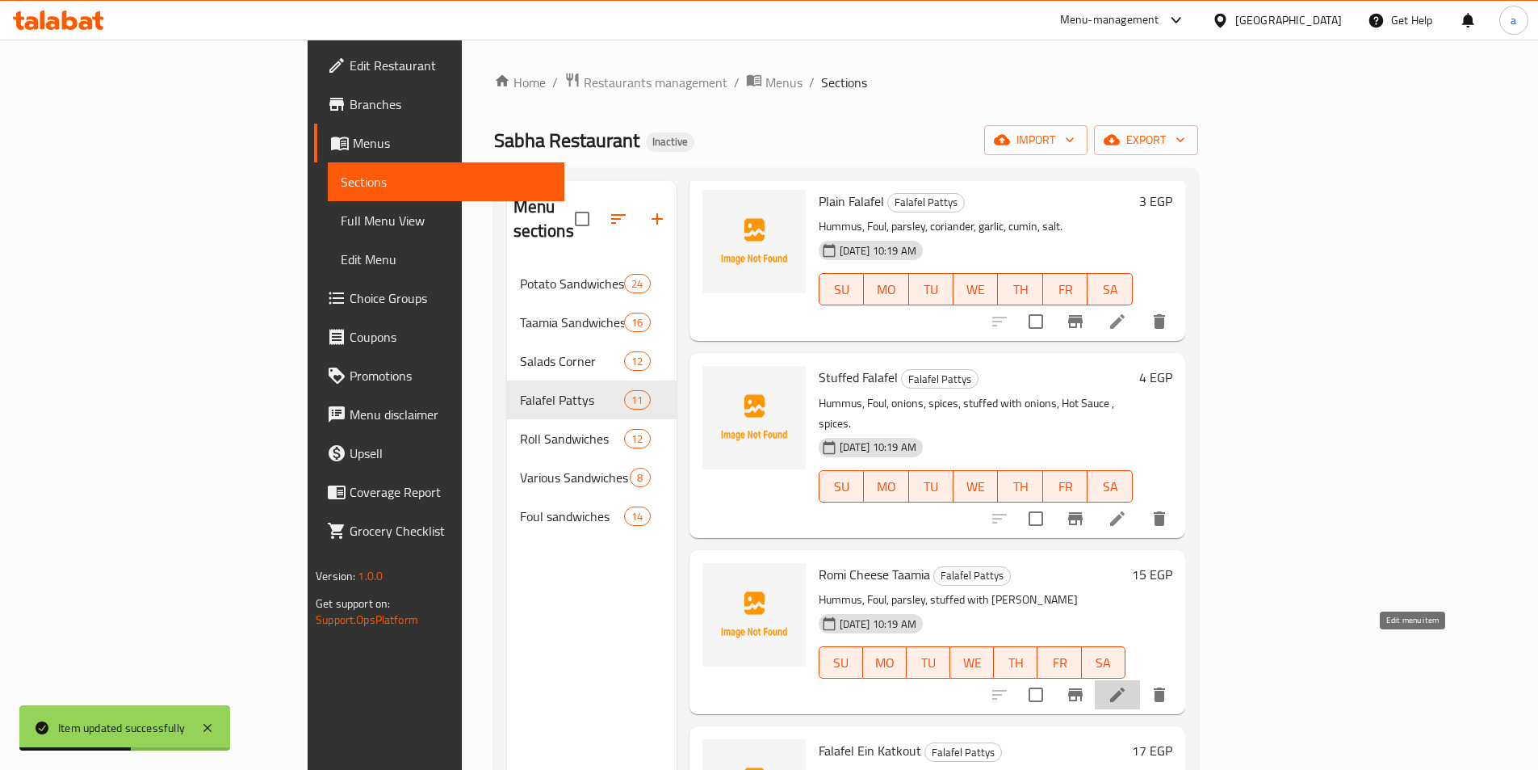
click at [1127, 685] on icon at bounding box center [1117, 694] width 19 height 19
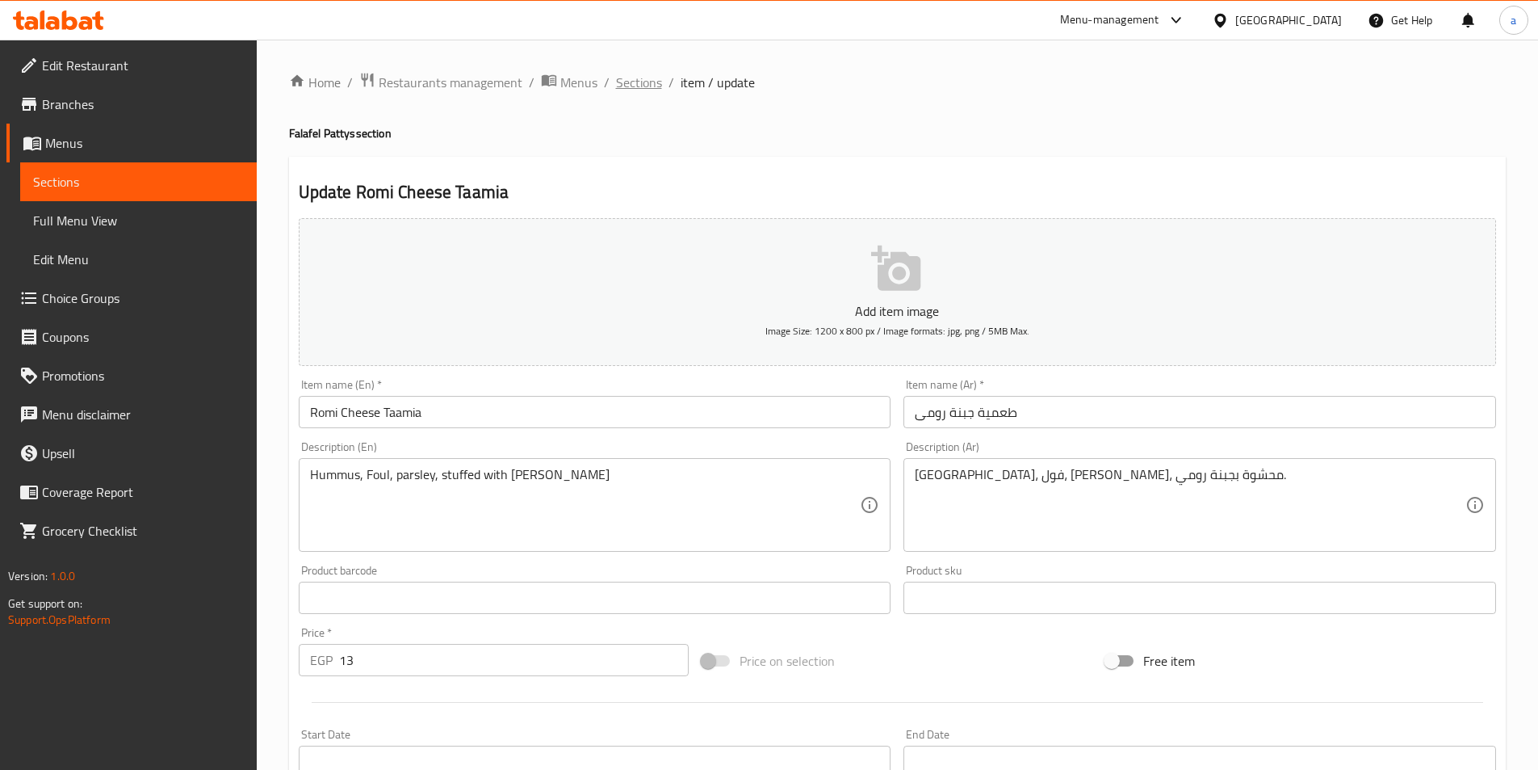
click at [641, 86] on span "Sections" at bounding box center [639, 82] width 46 height 19
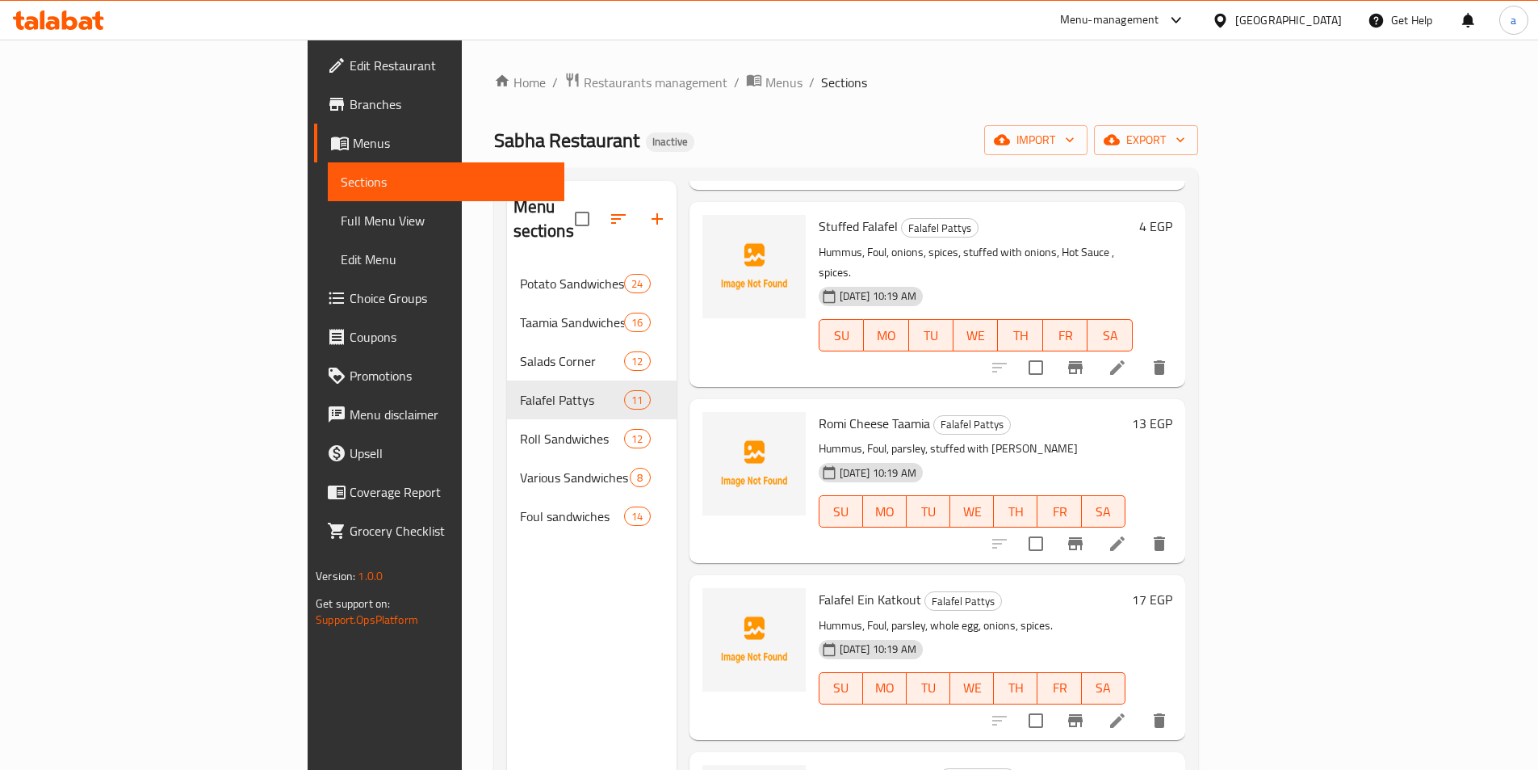
scroll to position [323, 0]
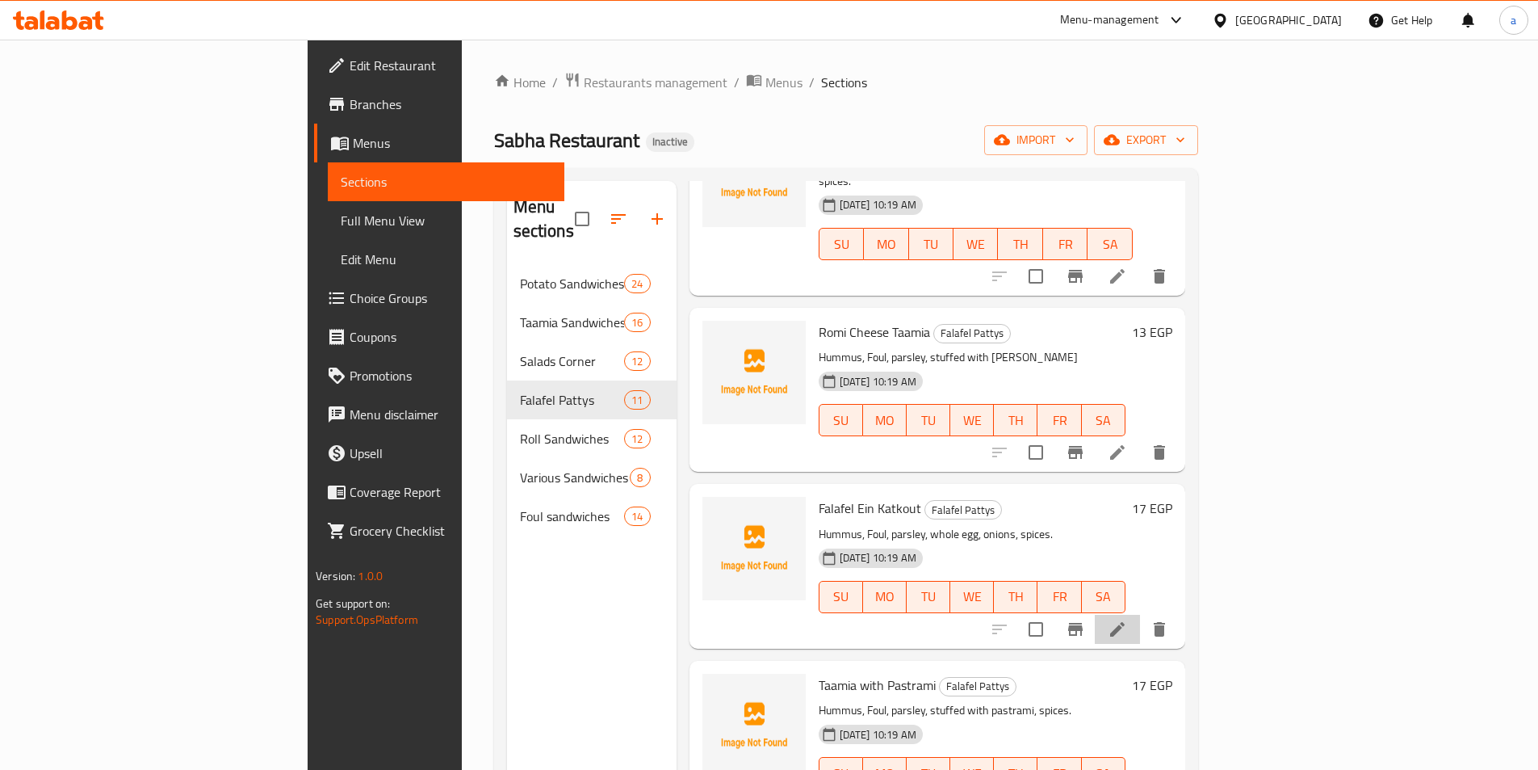
click at [1140, 614] on li at bounding box center [1117, 628] width 45 height 29
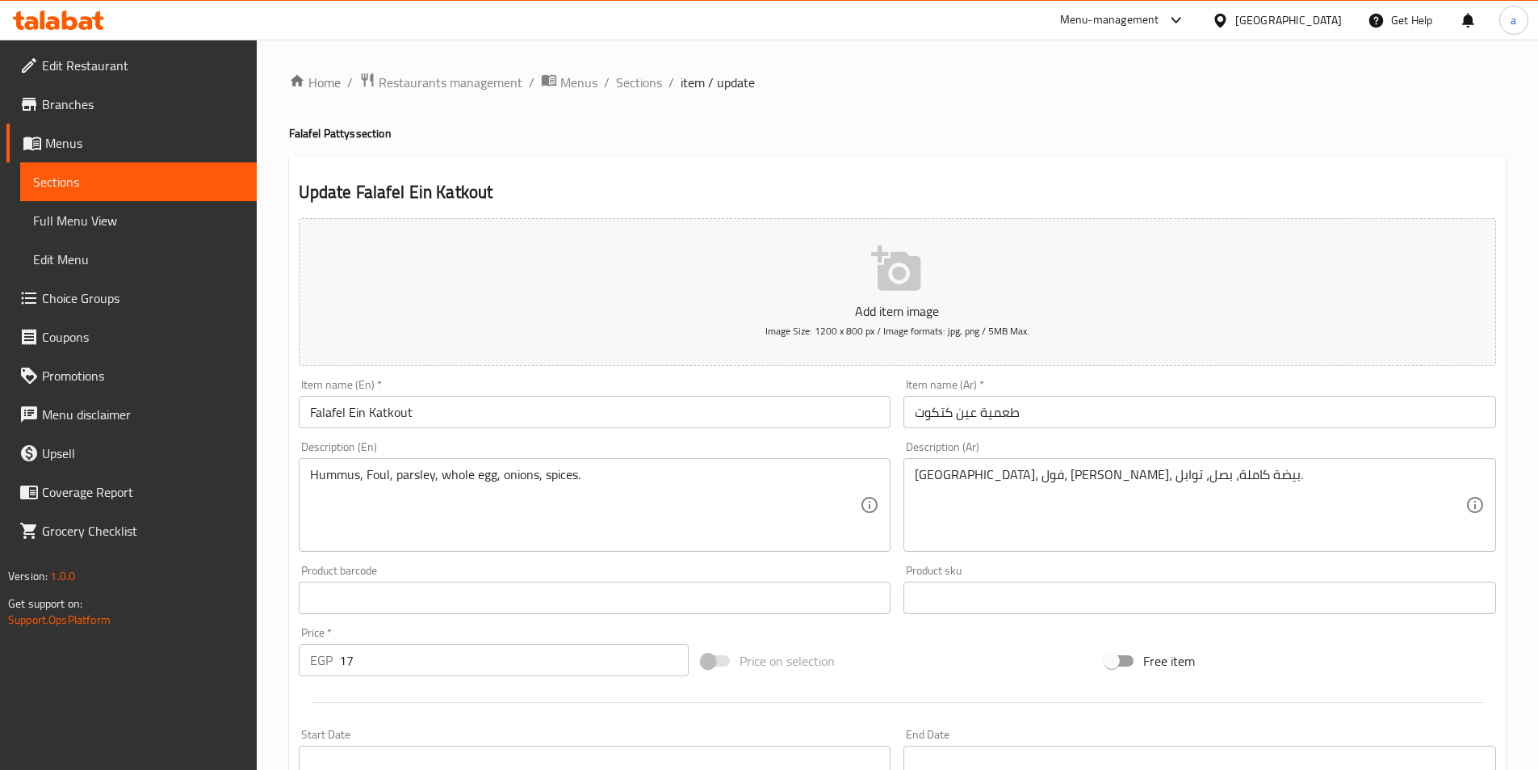
click at [438, 653] on input "17" at bounding box center [514, 660] width 350 height 32
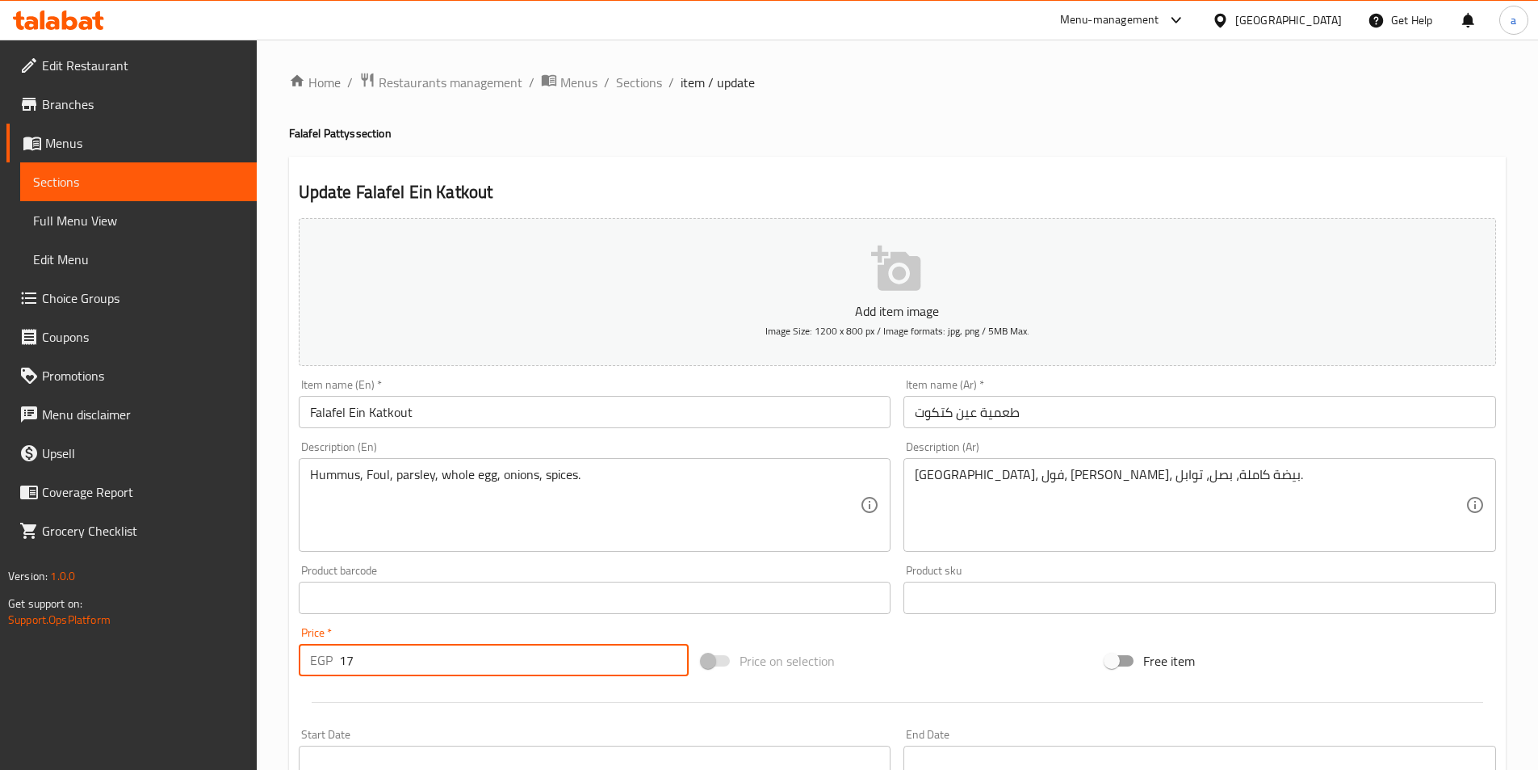
click at [438, 653] on input "17" at bounding box center [514, 660] width 350 height 32
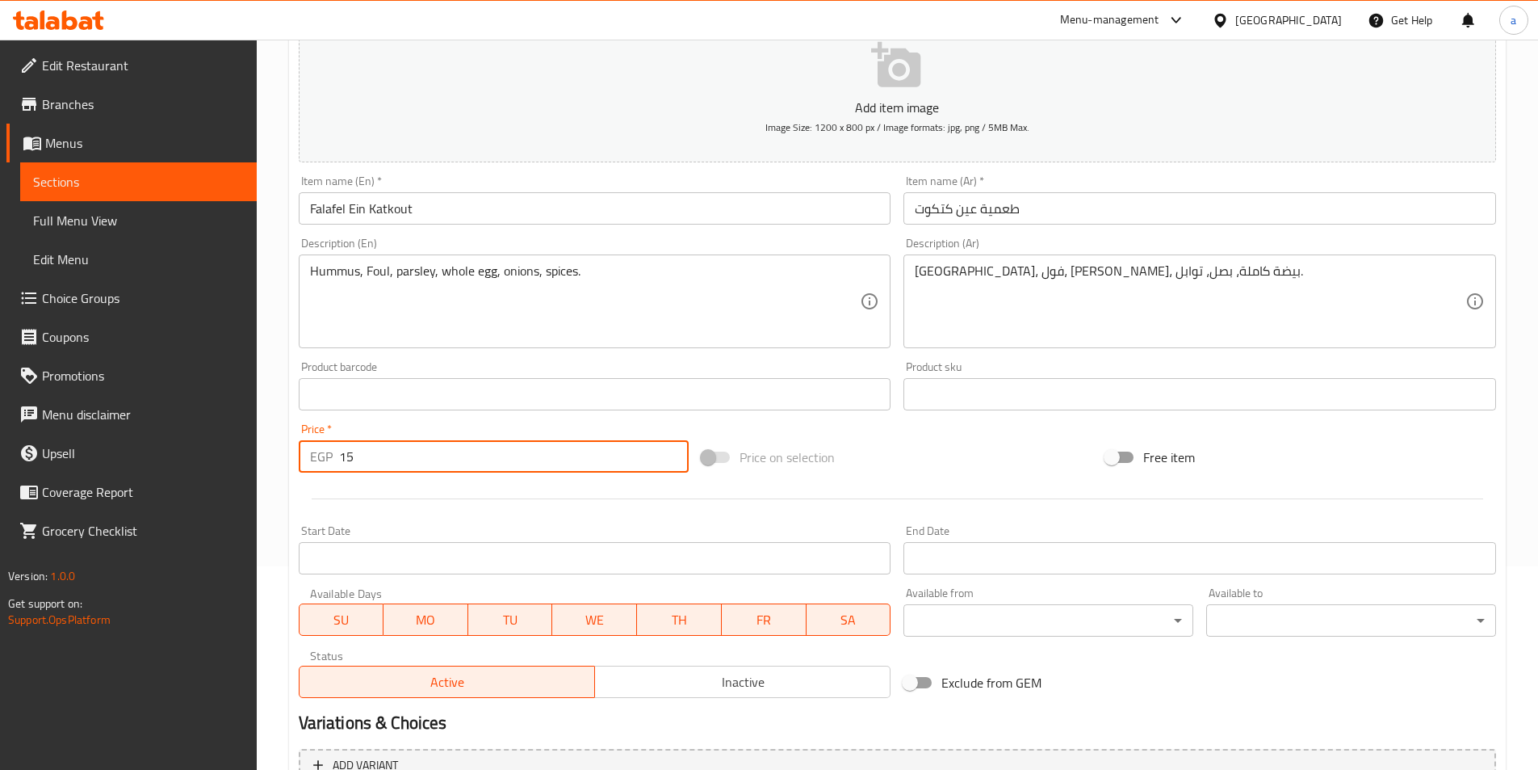
scroll to position [371, 0]
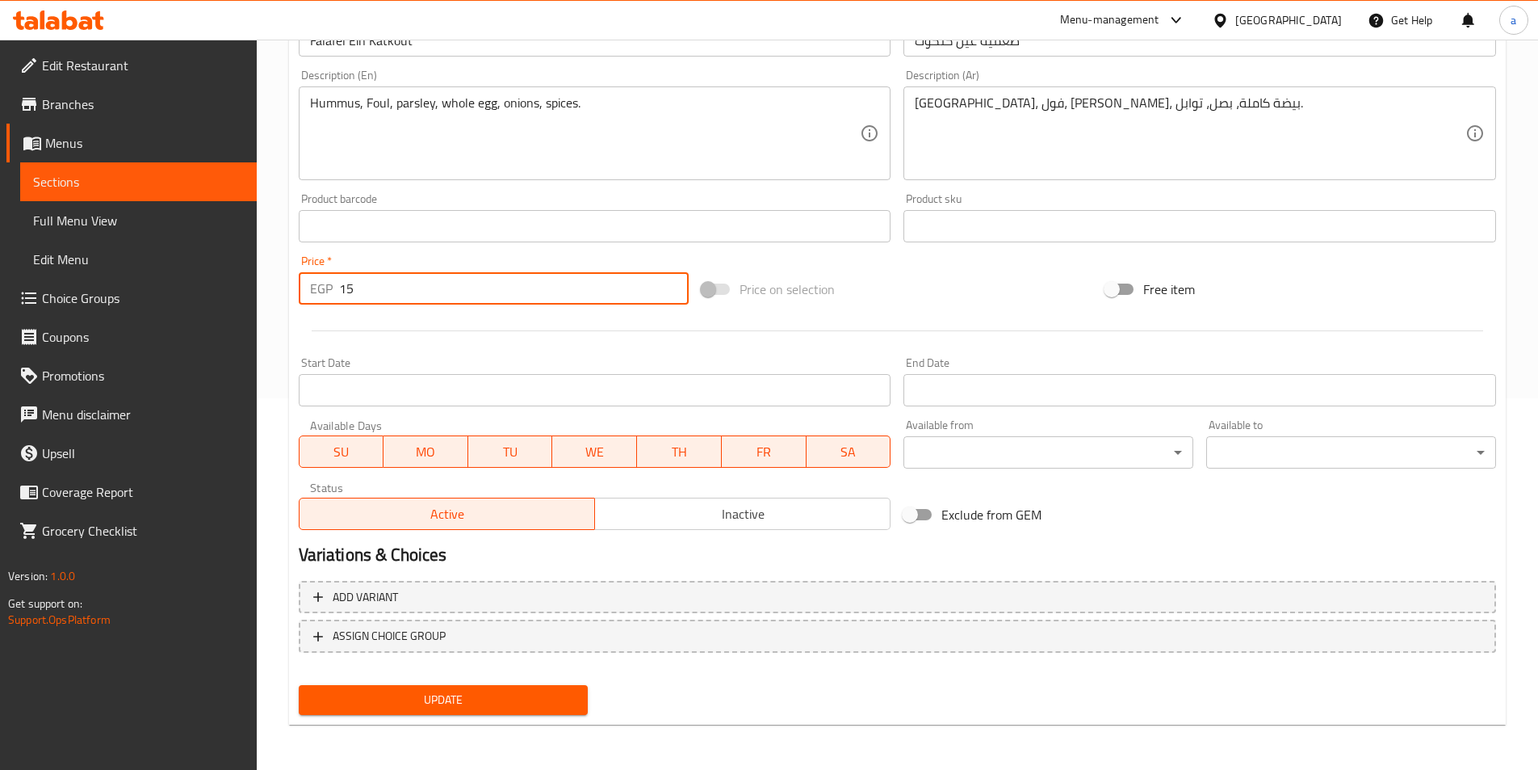
type input "15"
click at [485, 704] on span "Update" at bounding box center [444, 700] width 264 height 20
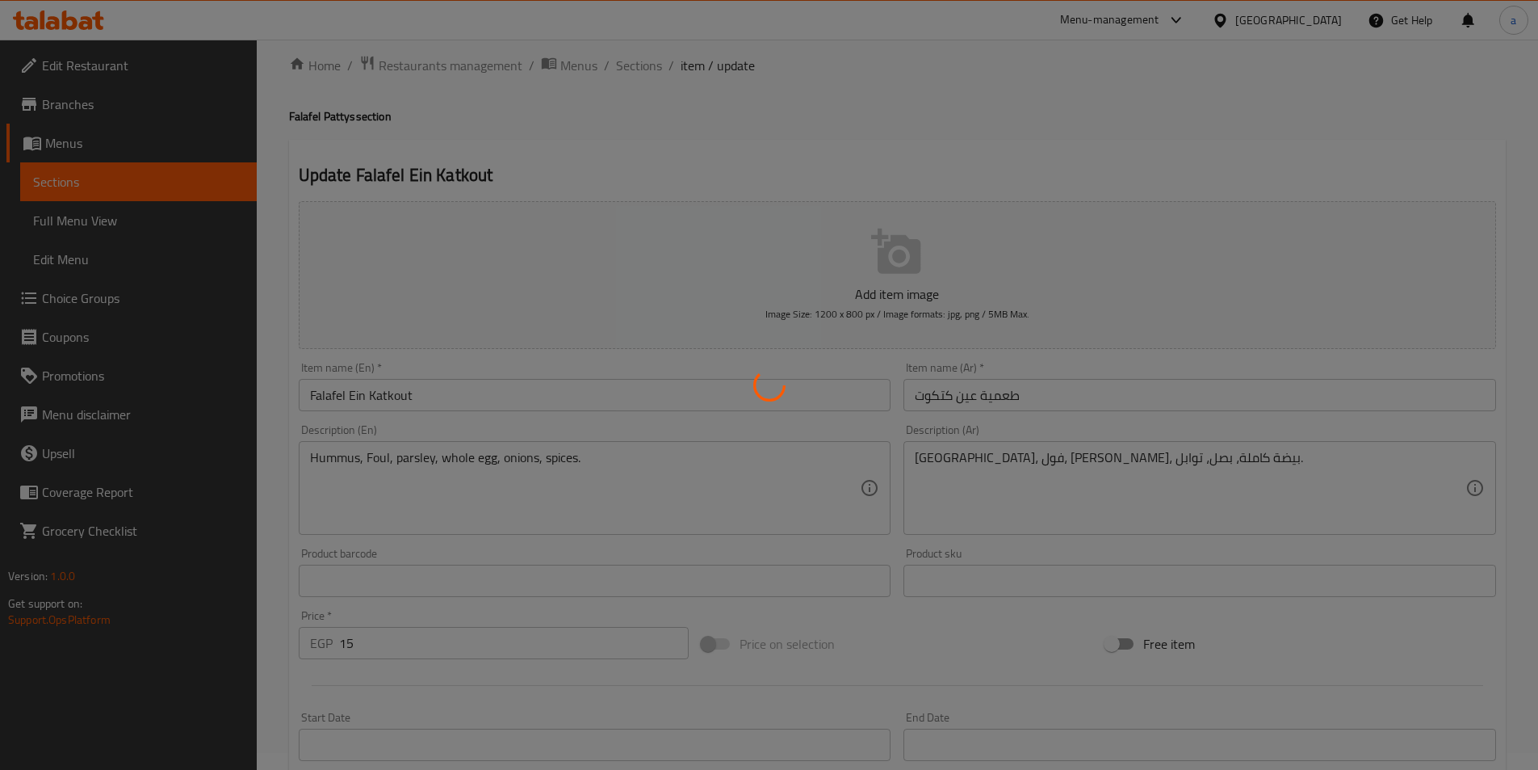
scroll to position [0, 0]
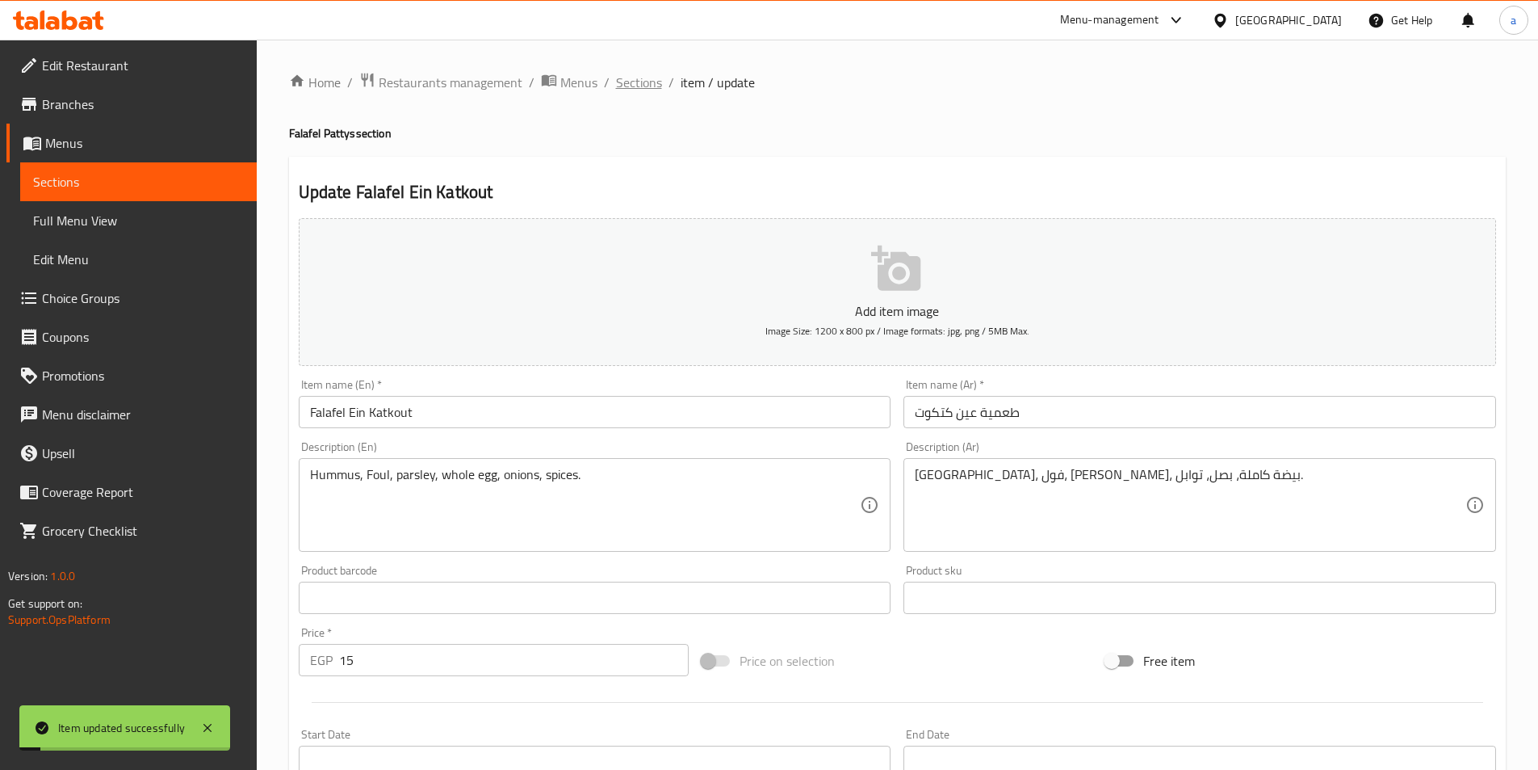
click at [637, 79] on span "Sections" at bounding box center [639, 82] width 46 height 19
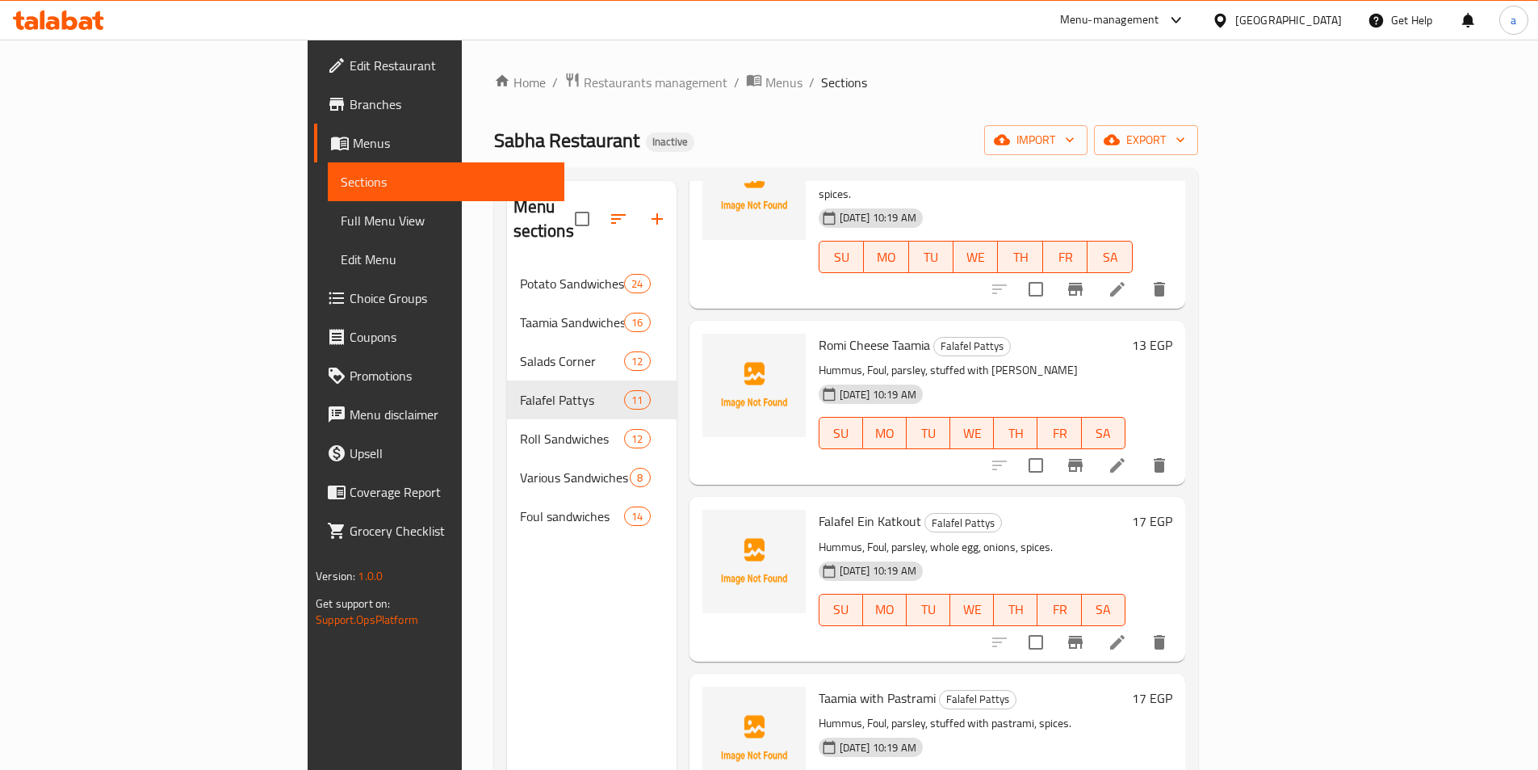
scroll to position [404, 0]
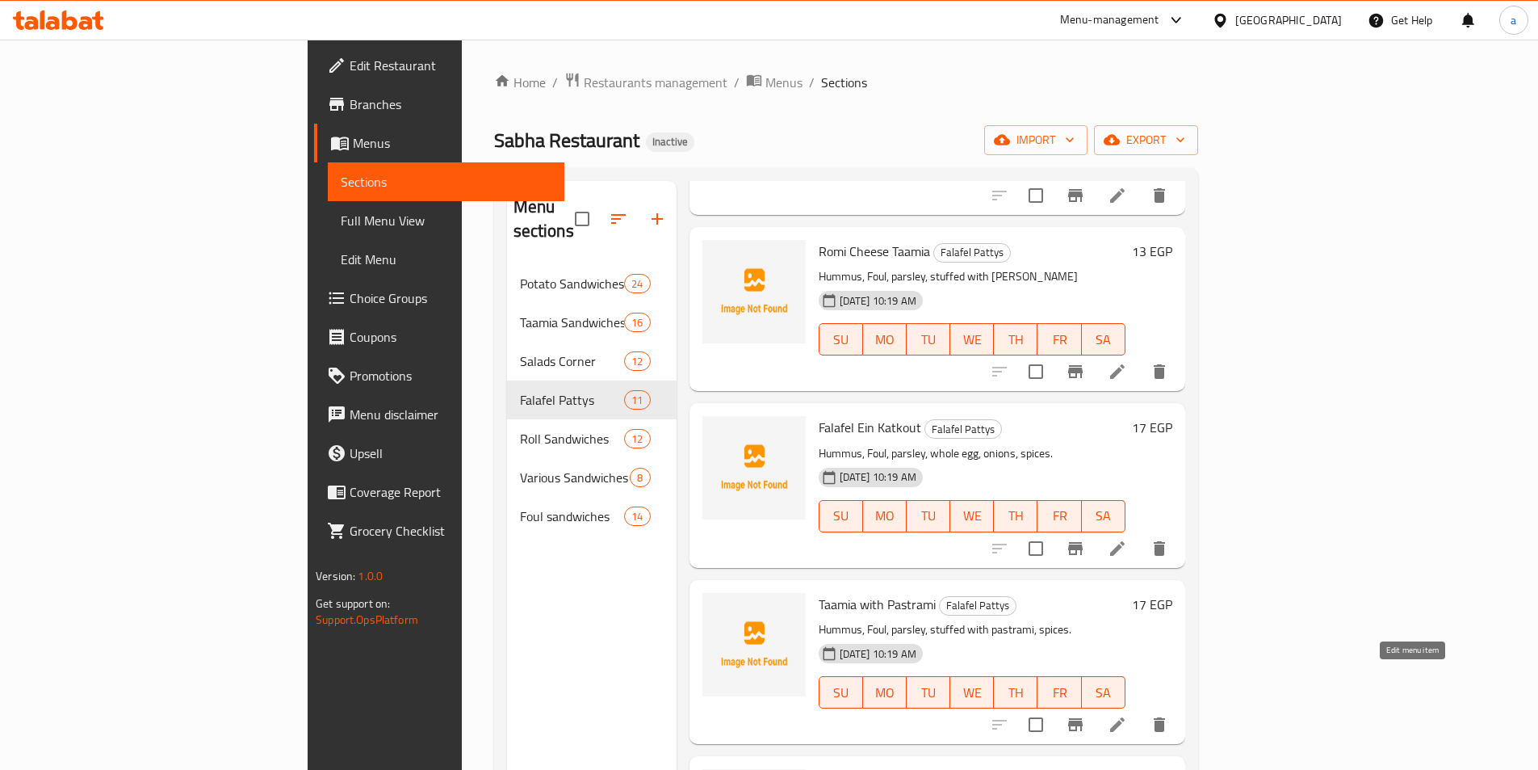
click at [1127, 715] on icon at bounding box center [1117, 724] width 19 height 19
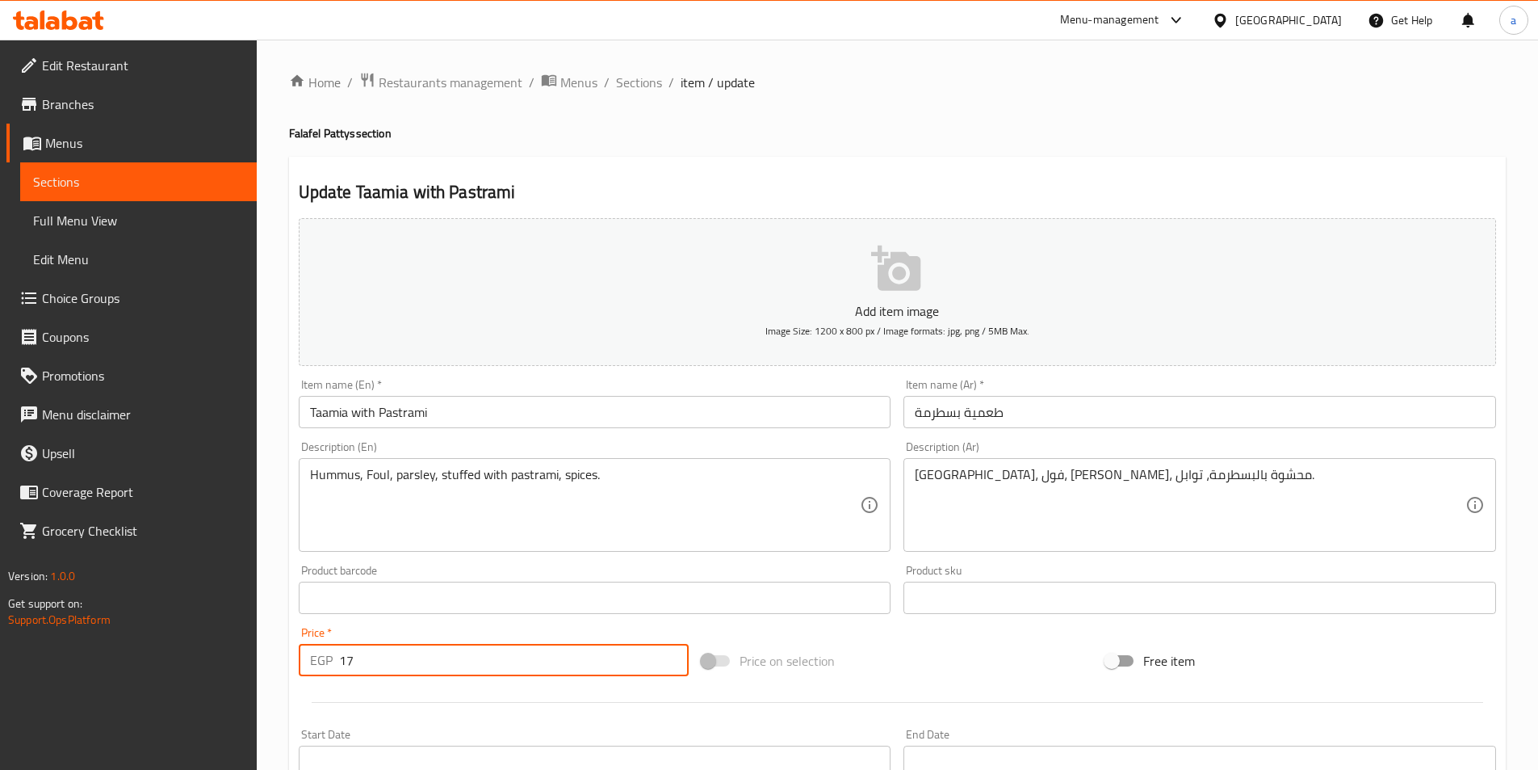
click at [473, 650] on input "17" at bounding box center [514, 660] width 350 height 32
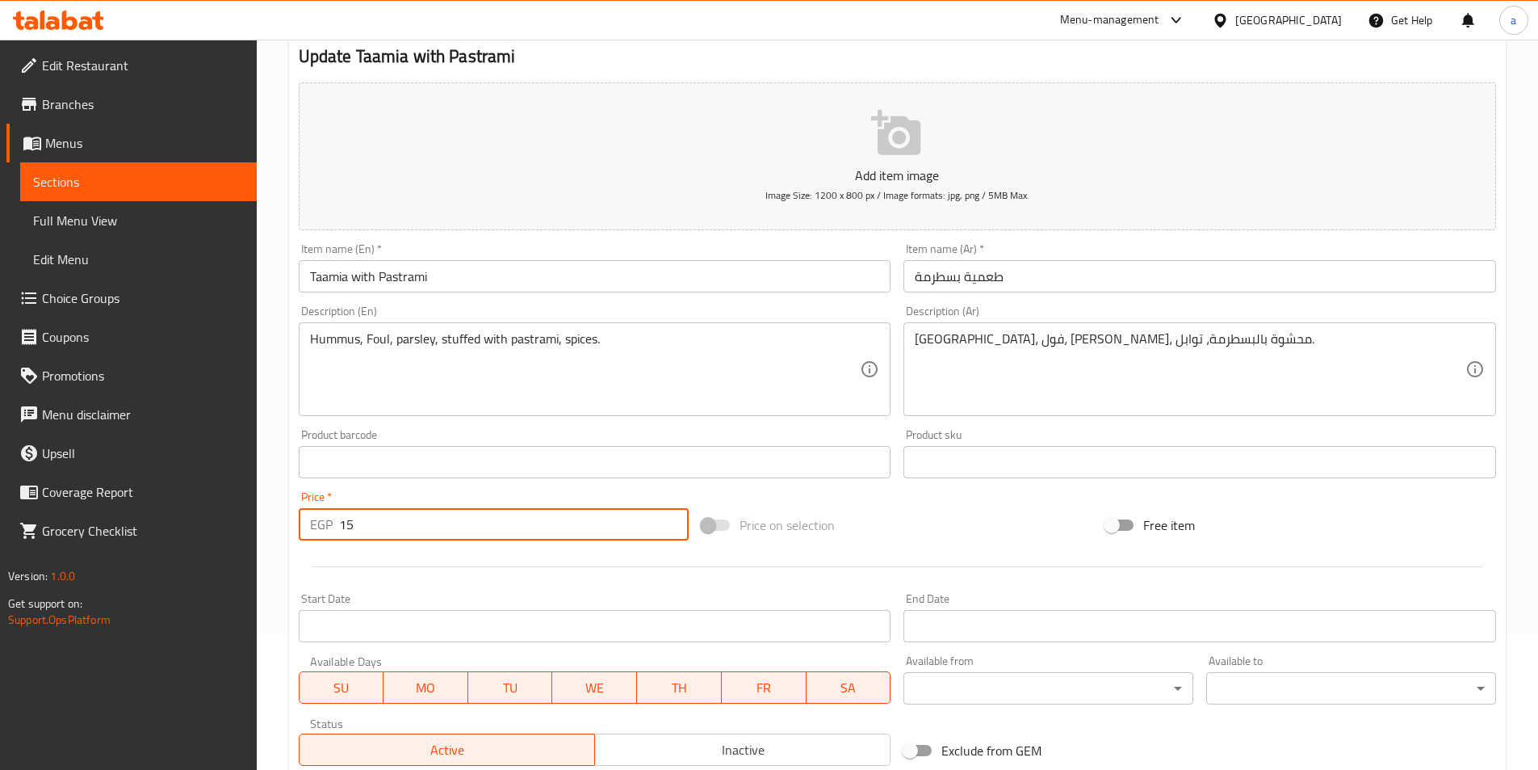
scroll to position [371, 0]
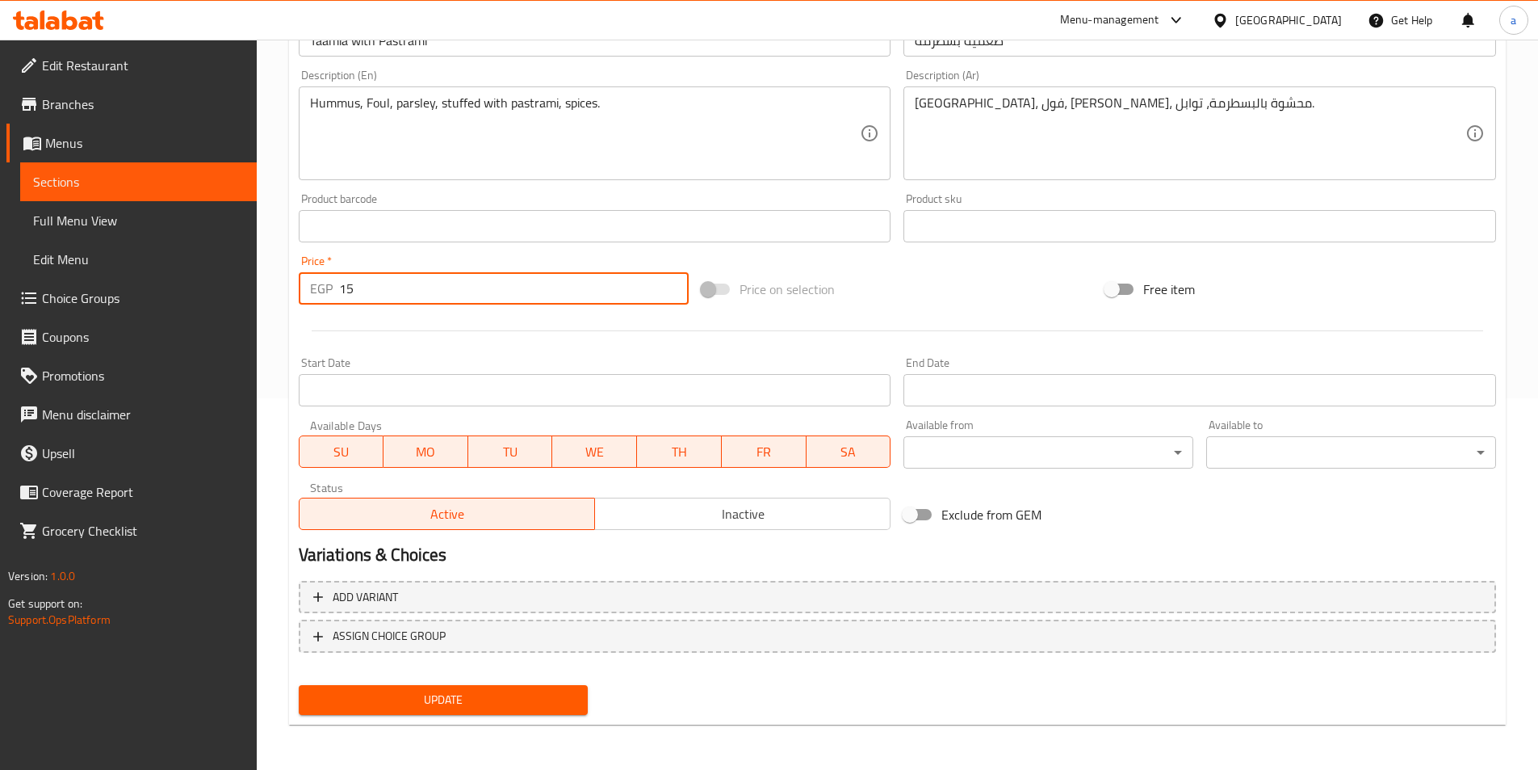
type input "15"
click at [442, 698] on span "Update" at bounding box center [444, 700] width 264 height 20
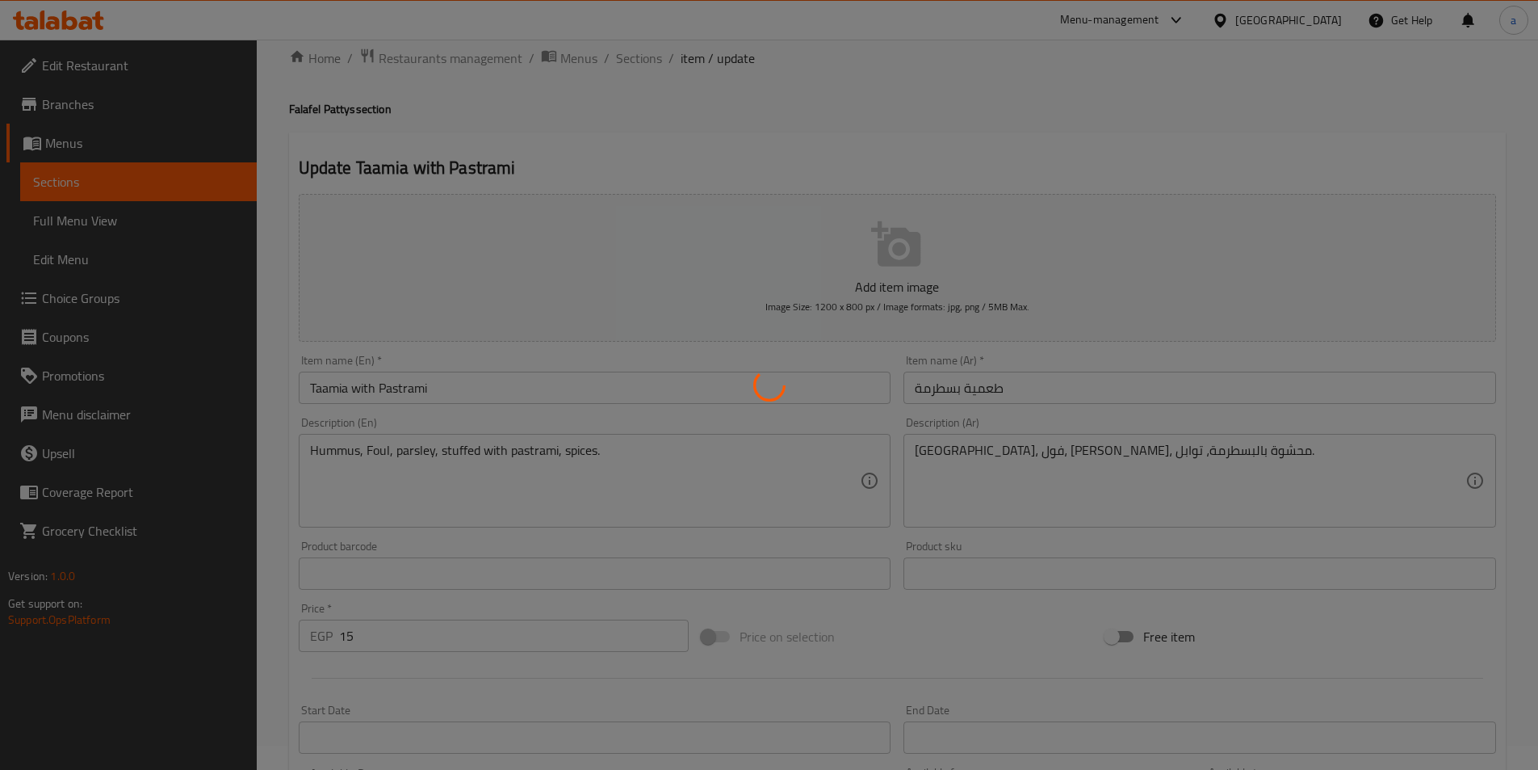
scroll to position [0, 0]
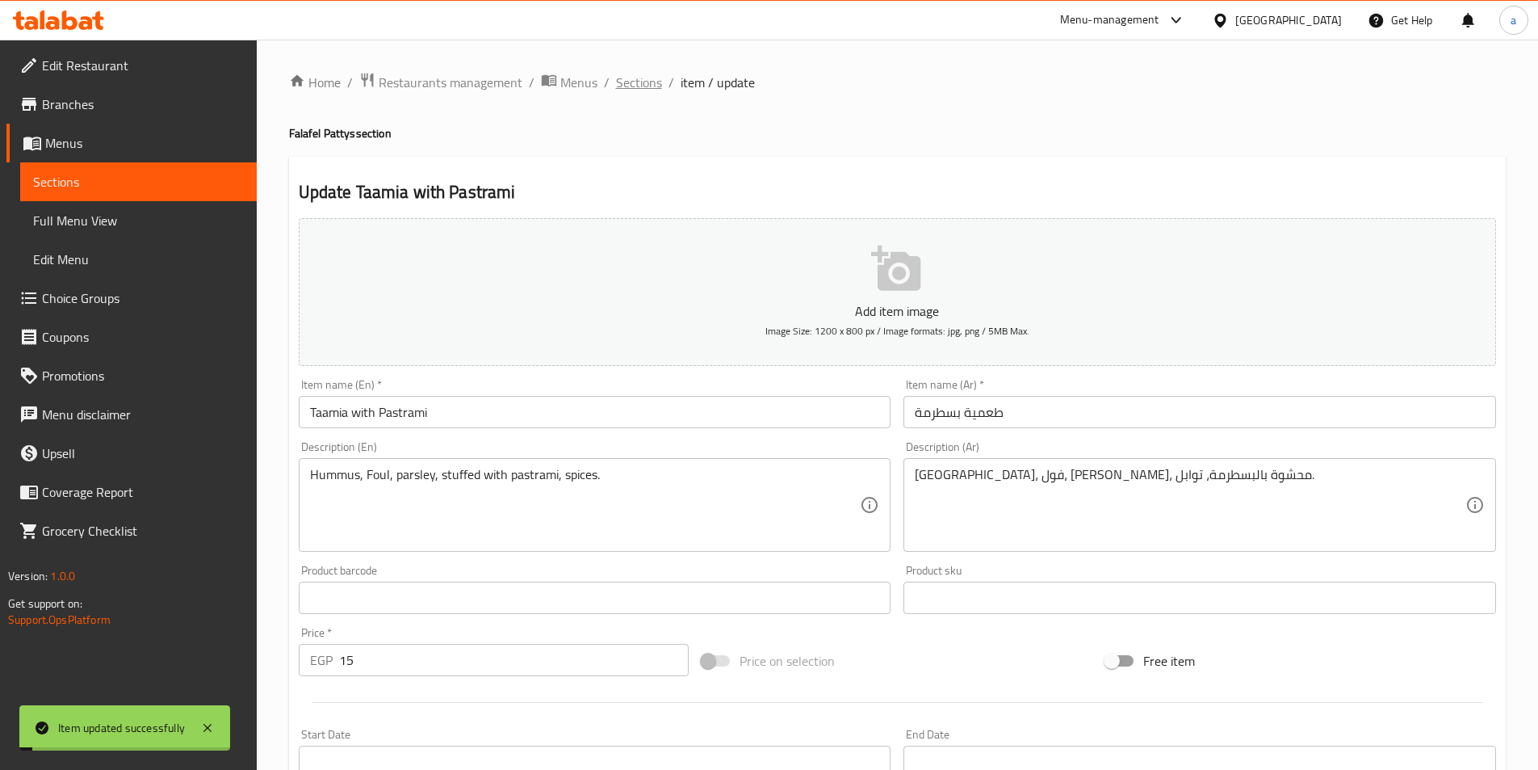
click at [652, 78] on span "Sections" at bounding box center [639, 82] width 46 height 19
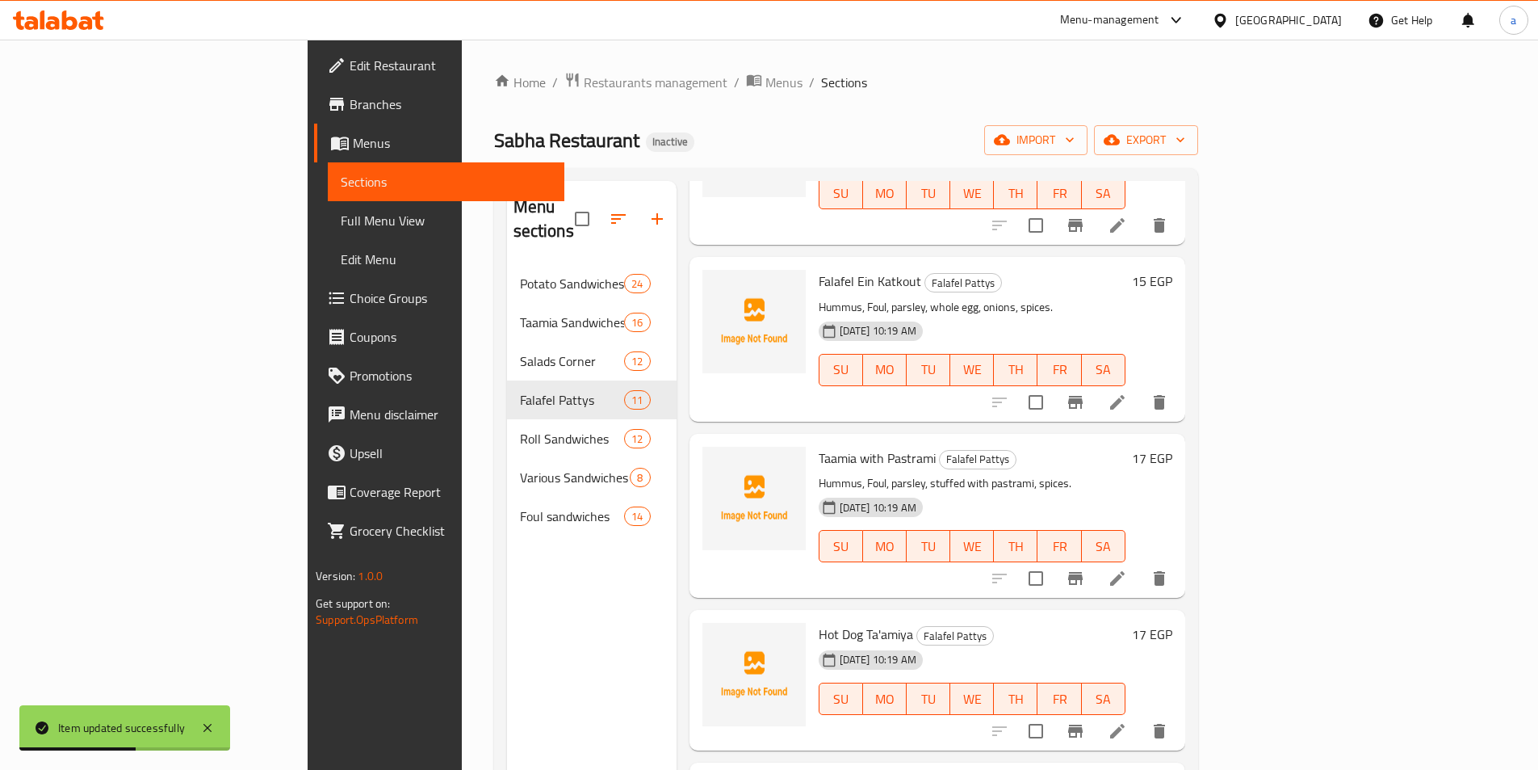
scroll to position [646, 0]
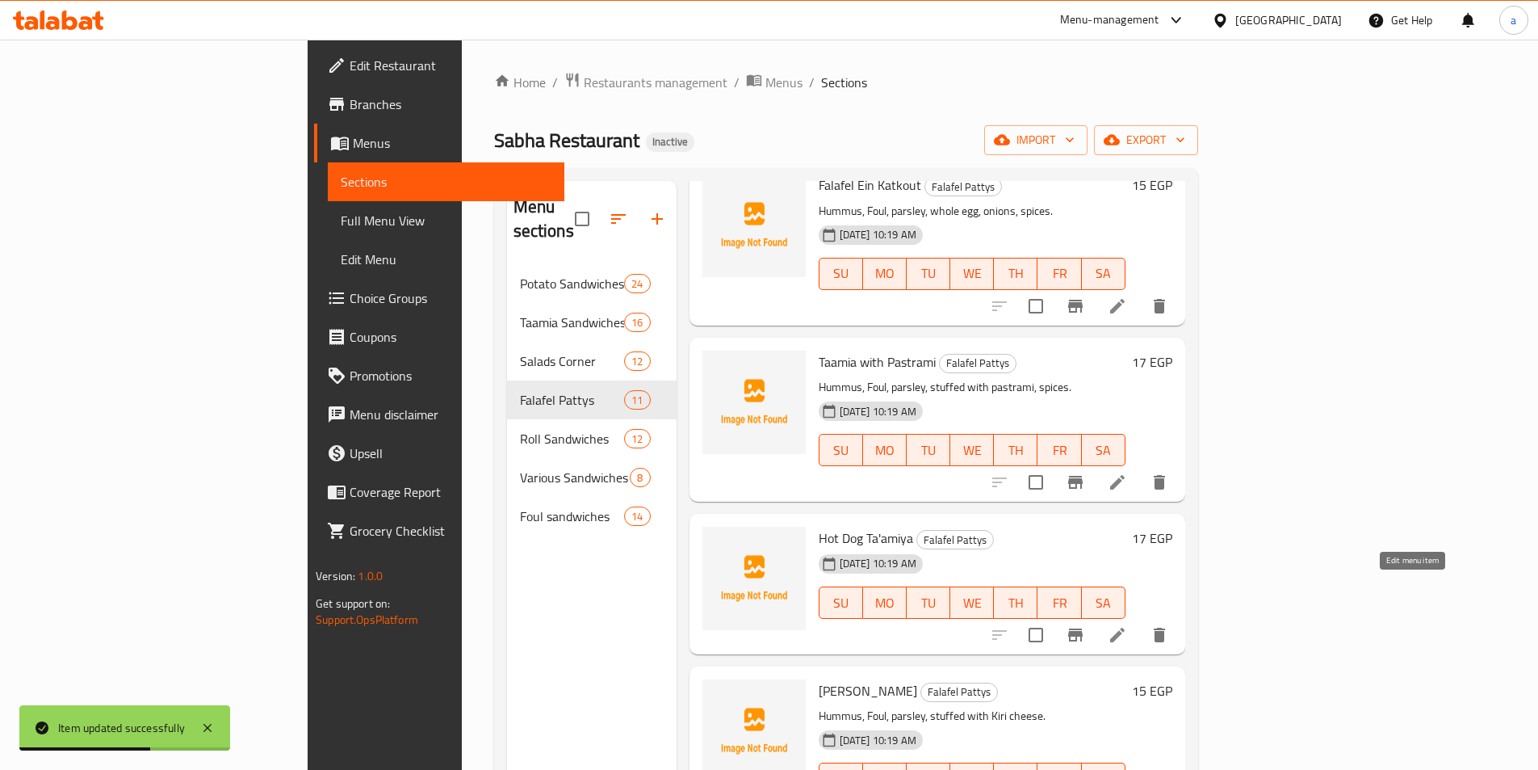
click at [1127, 625] on icon at bounding box center [1117, 634] width 19 height 19
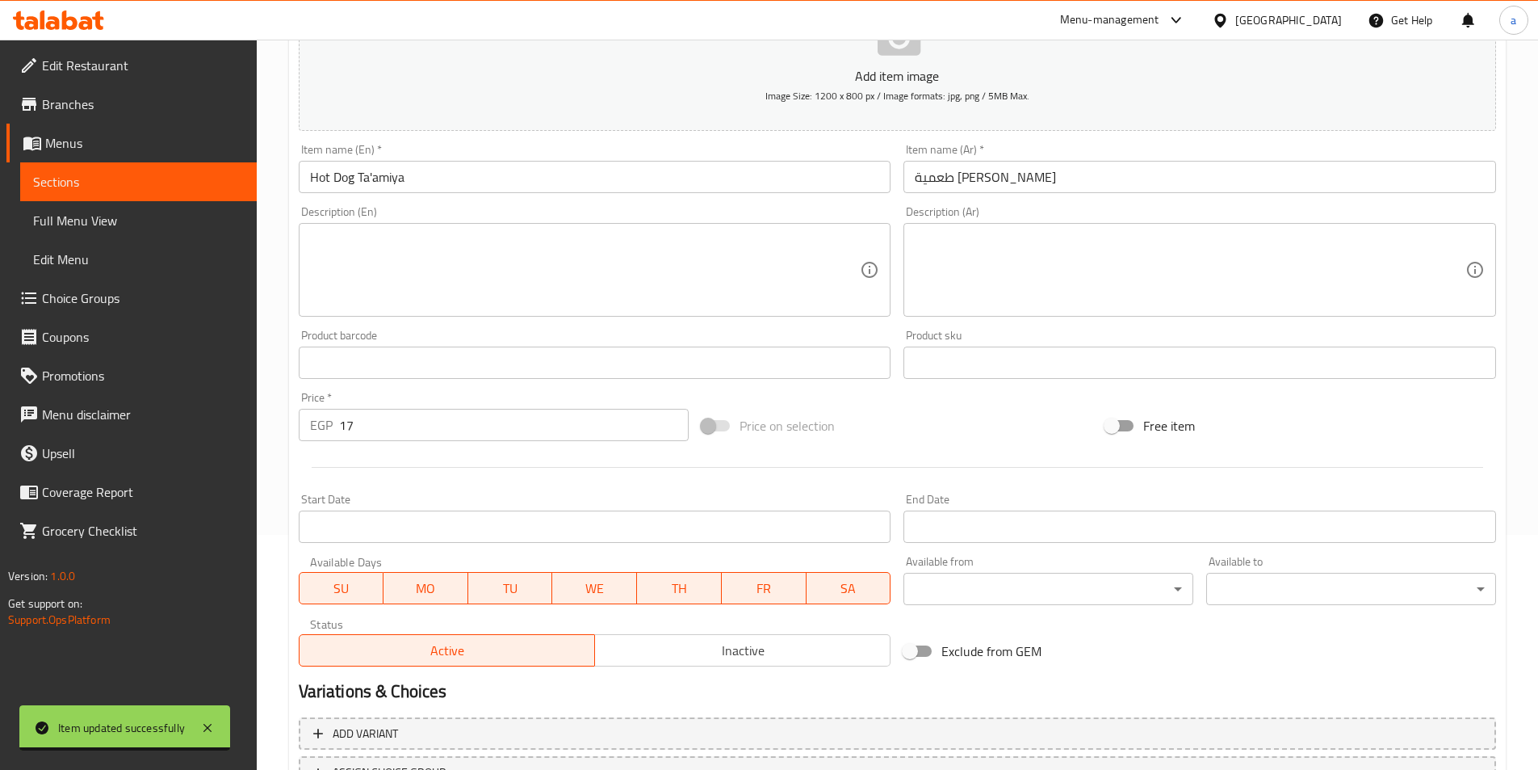
scroll to position [242, 0]
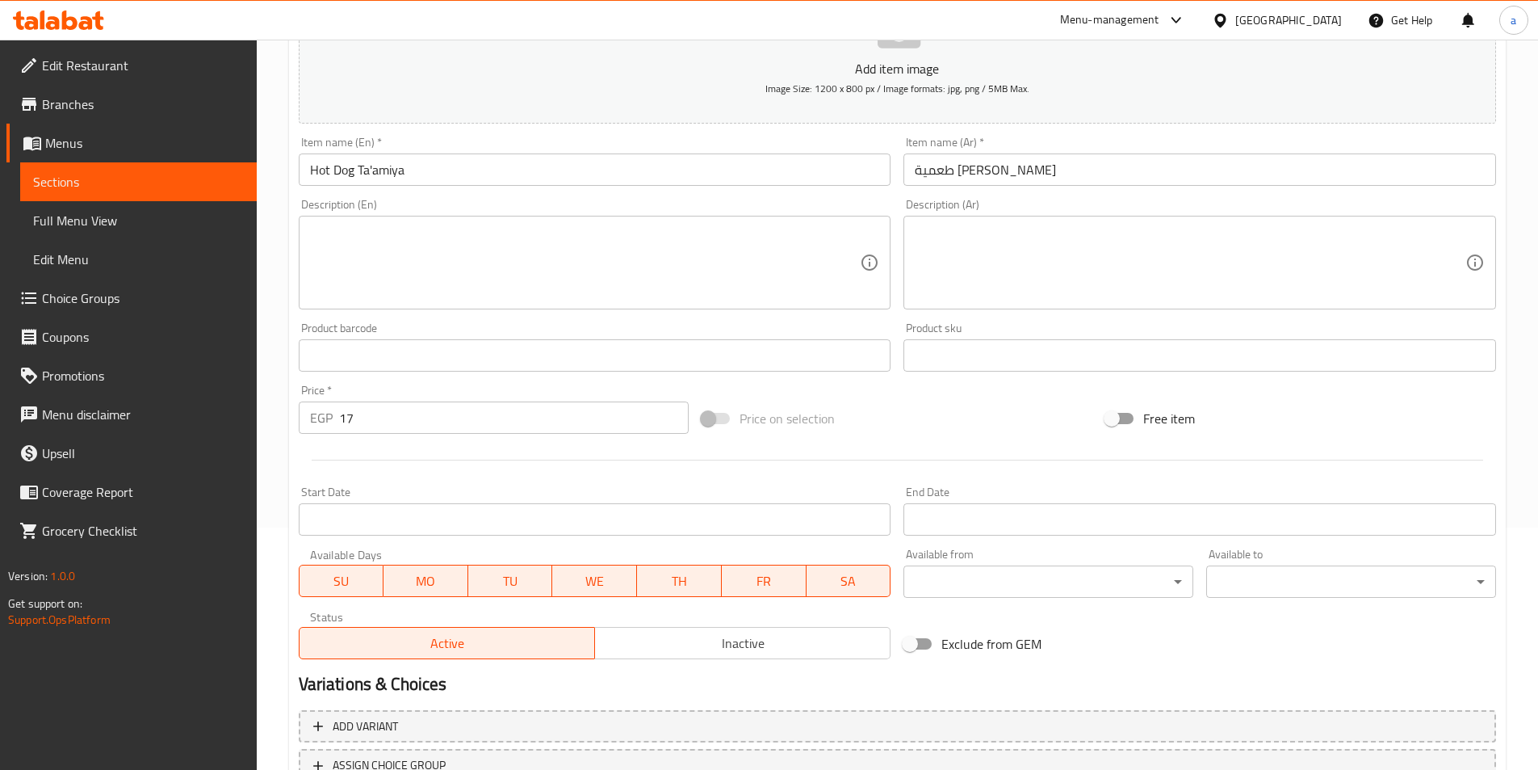
click at [468, 413] on input "17" at bounding box center [514, 417] width 350 height 32
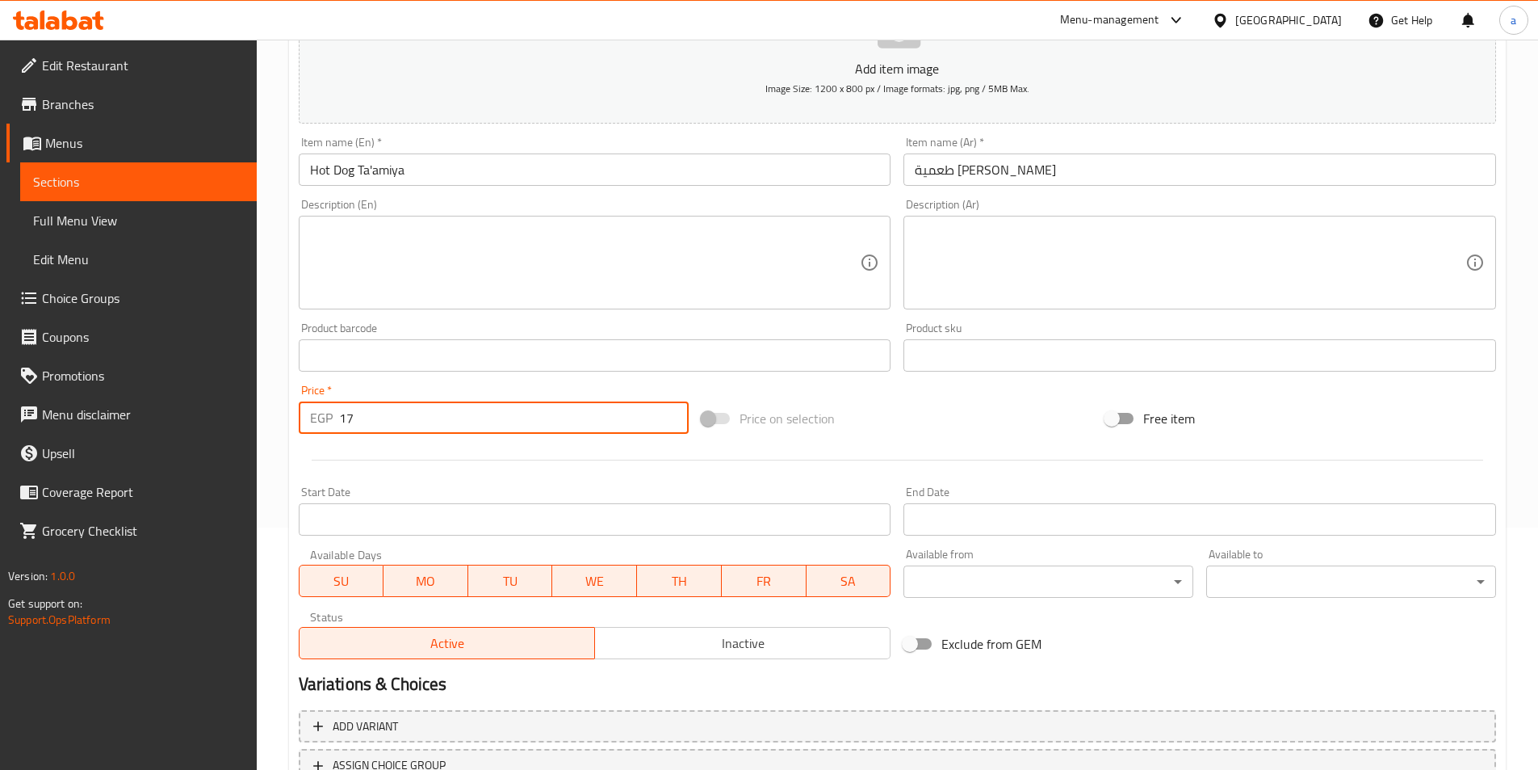
click at [468, 413] on input "17" at bounding box center [514, 417] width 350 height 32
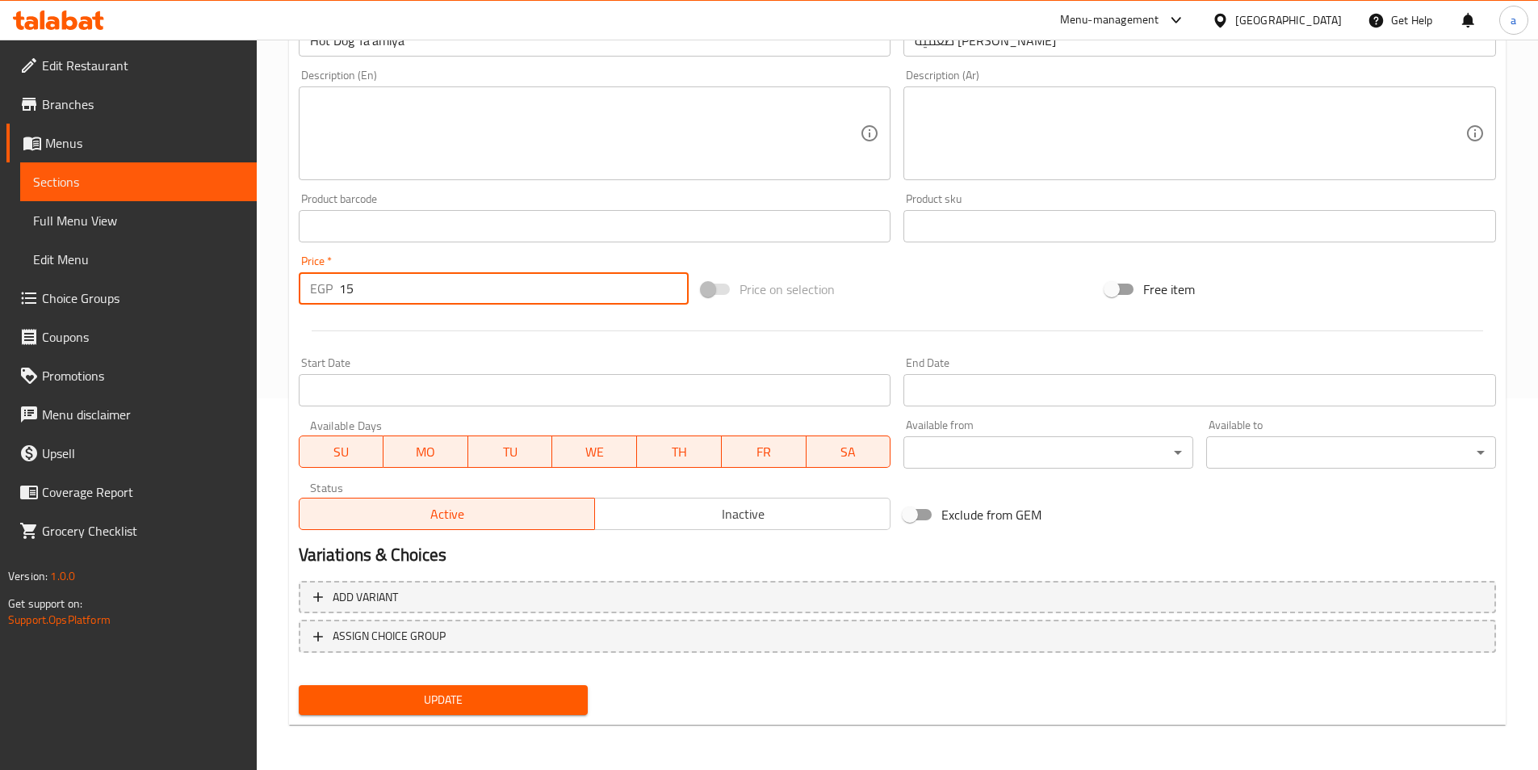
type input "15"
click at [437, 708] on span "Update" at bounding box center [444, 700] width 264 height 20
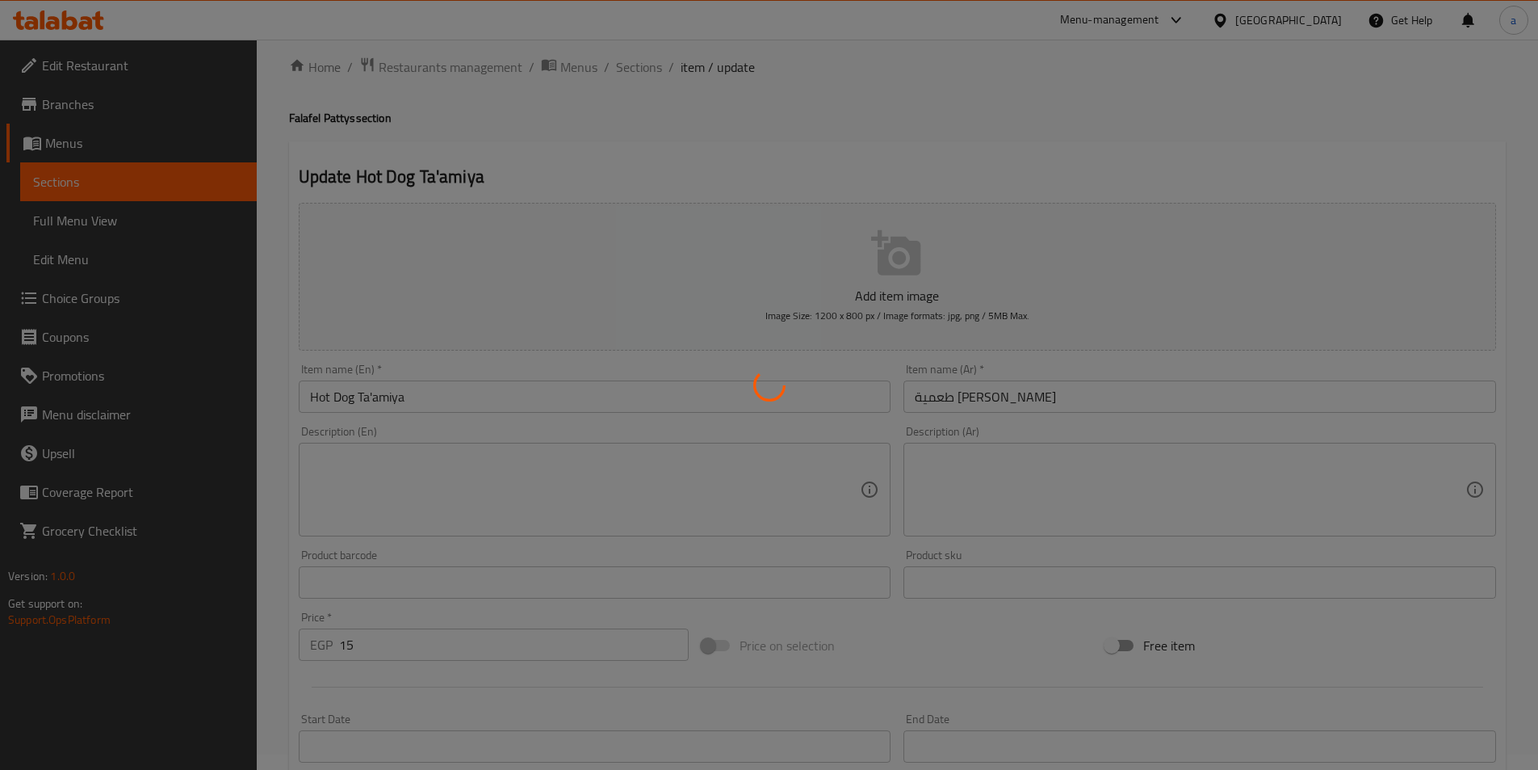
scroll to position [0, 0]
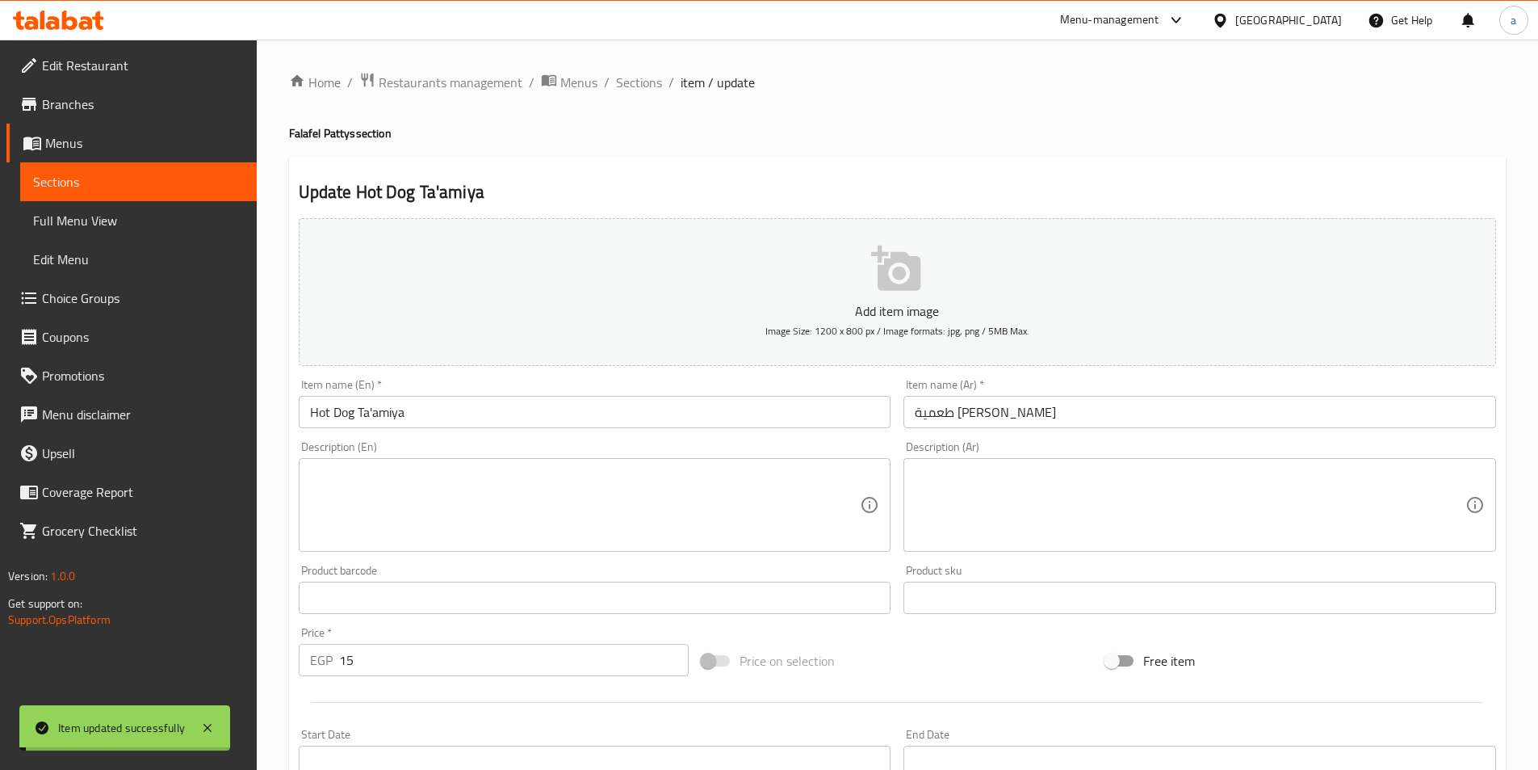
click at [628, 84] on span "Sections" at bounding box center [639, 82] width 46 height 19
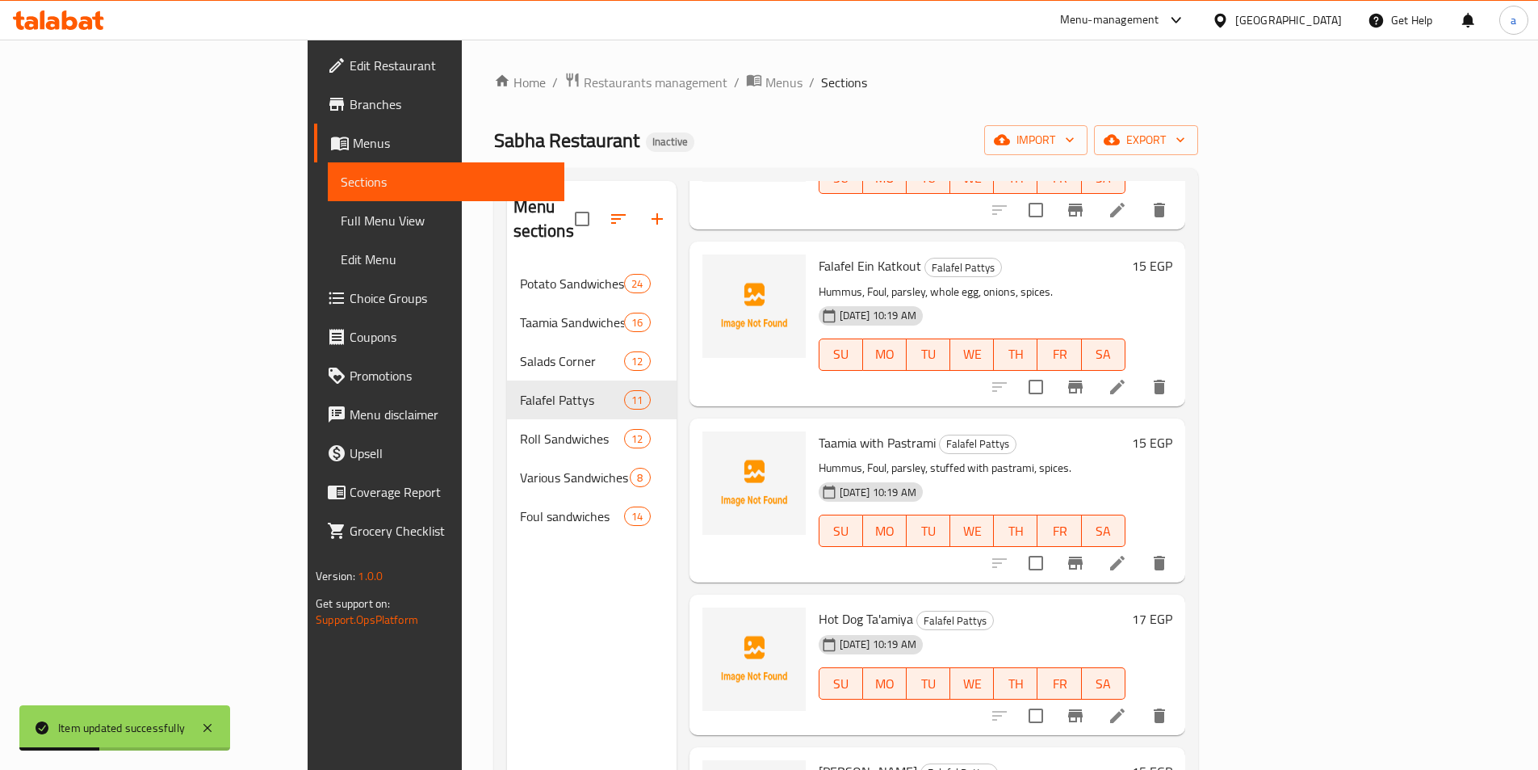
scroll to position [727, 0]
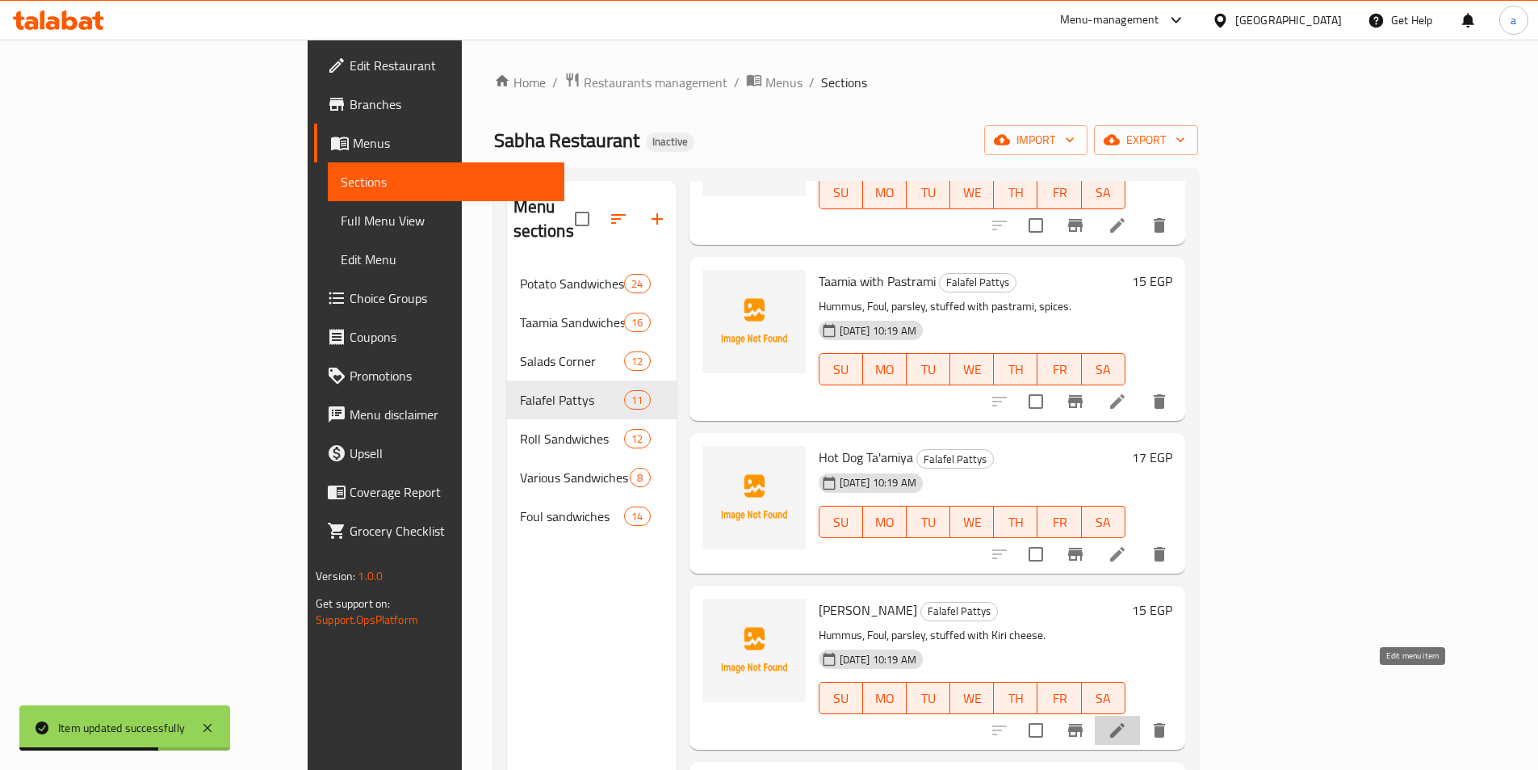
click at [1127, 720] on icon at bounding box center [1117, 729] width 19 height 19
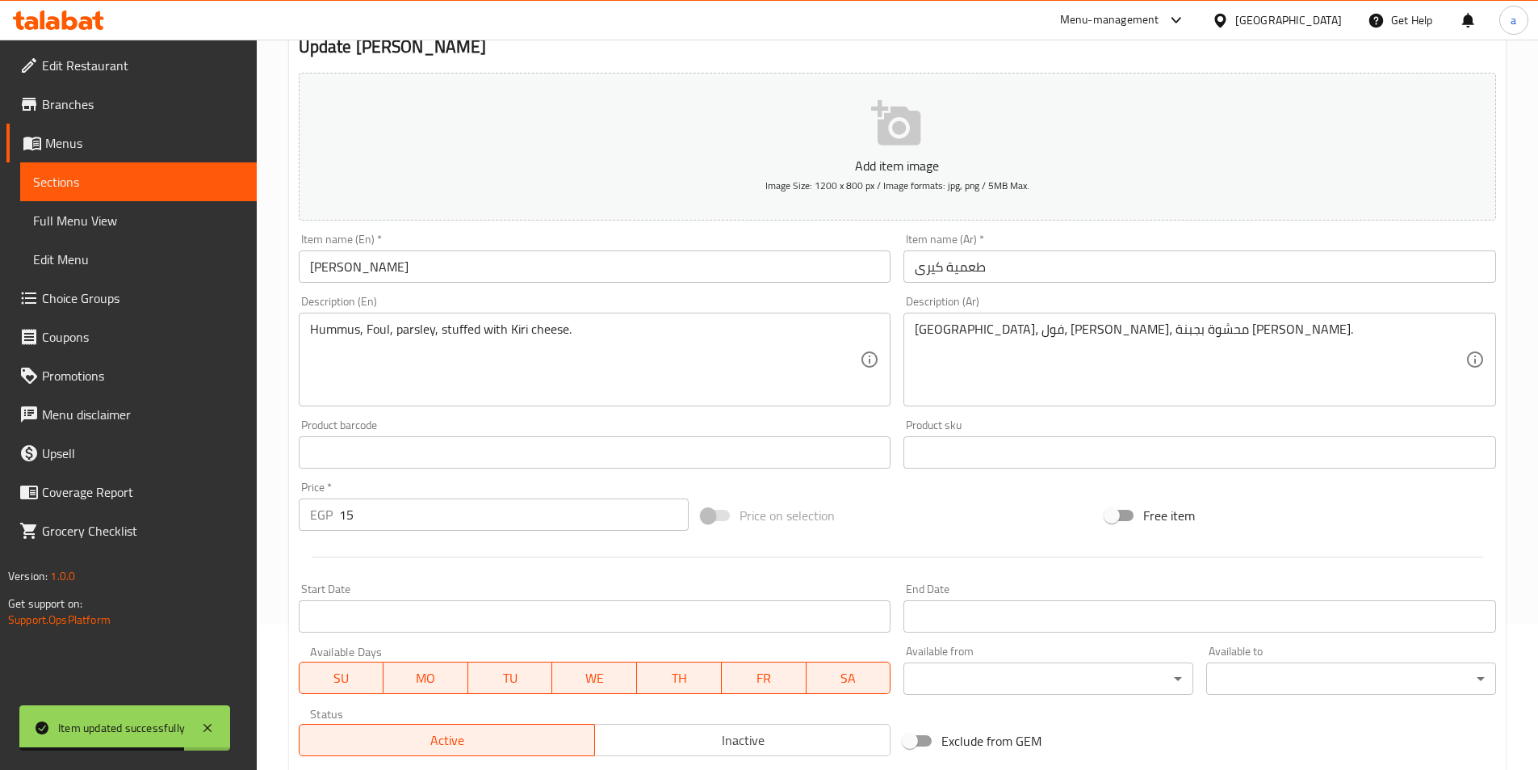
scroll to position [323, 0]
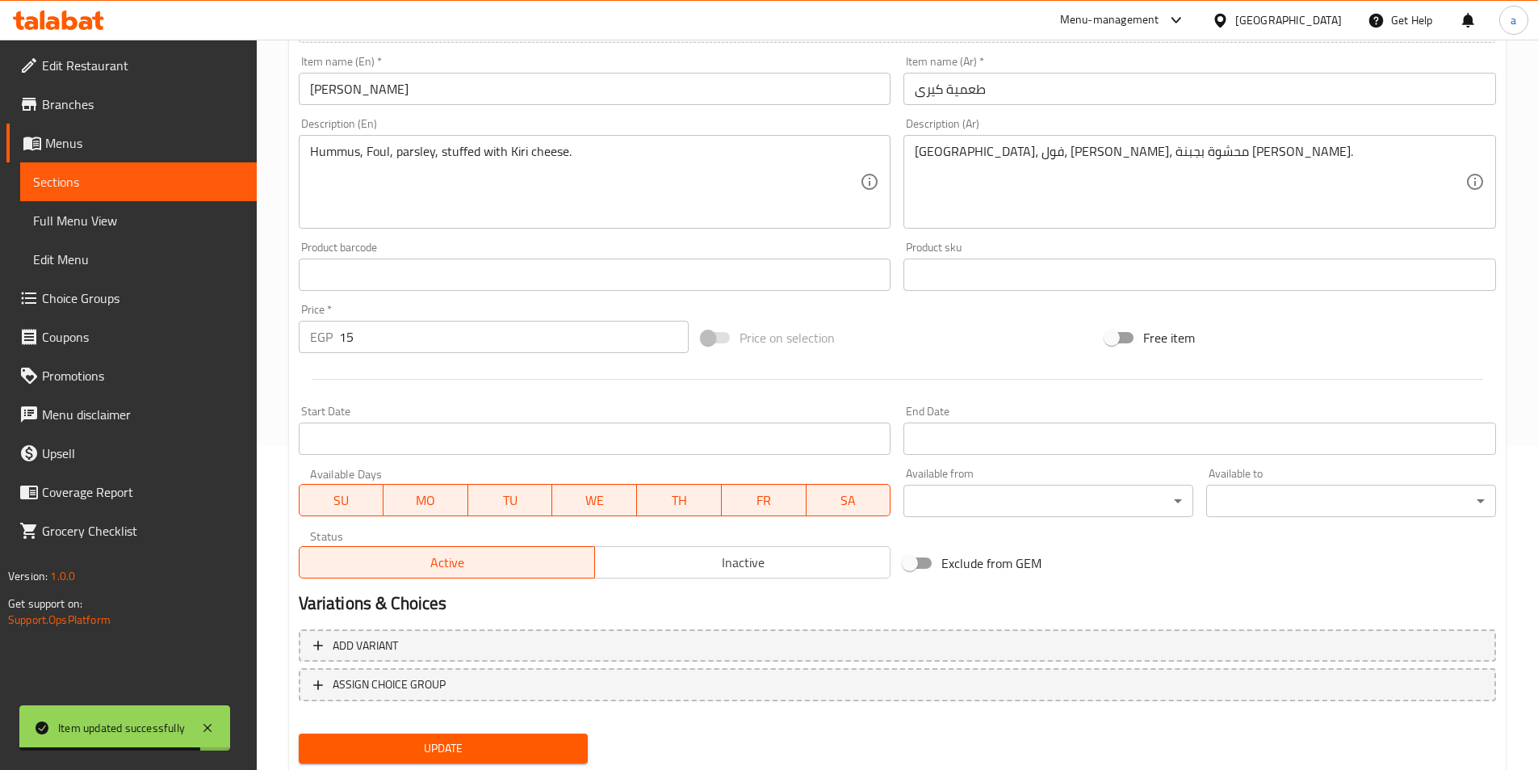
click at [476, 338] on input "15" at bounding box center [514, 337] width 350 height 32
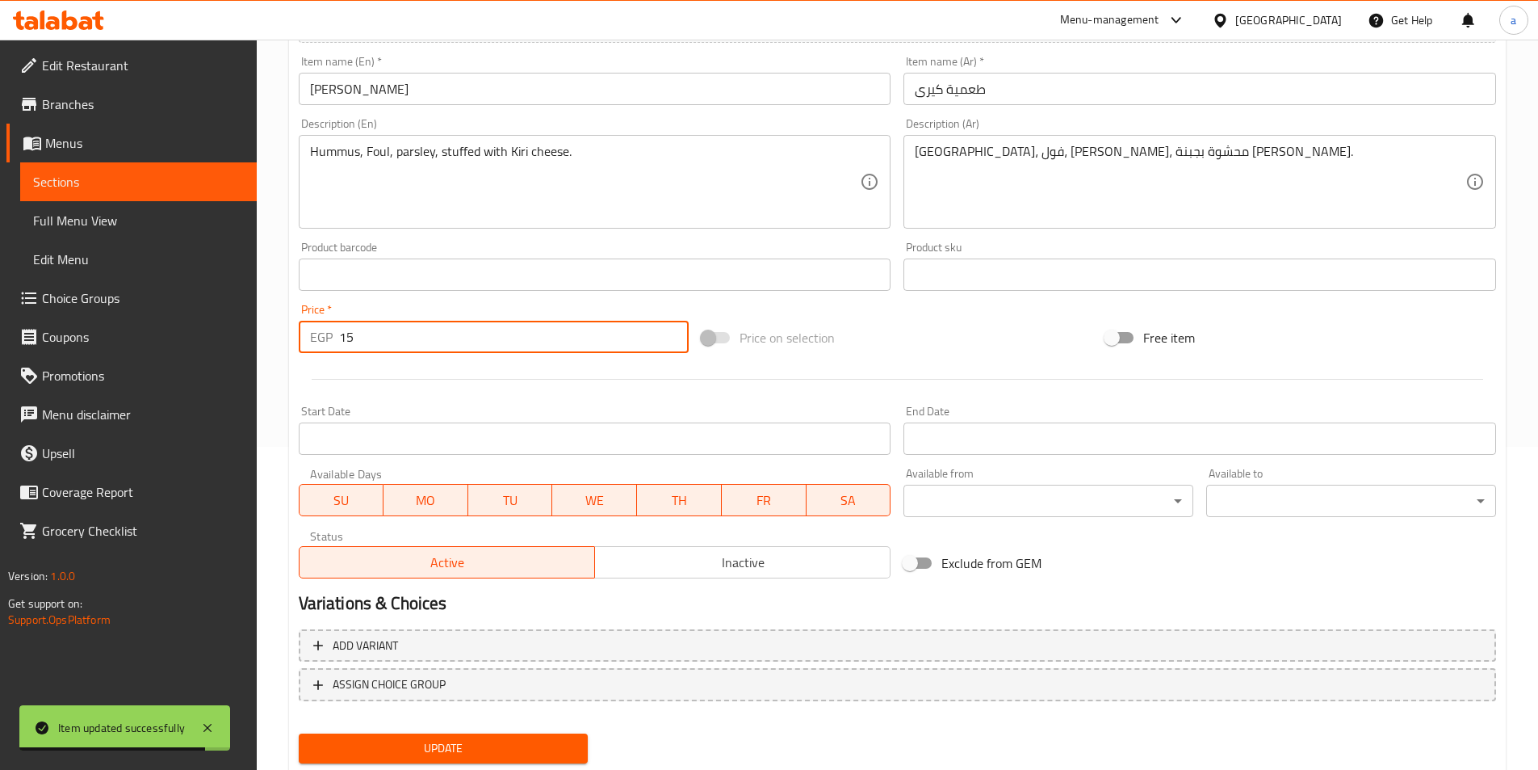
click at [476, 338] on input "15" at bounding box center [514, 337] width 350 height 32
drag, startPoint x: 476, startPoint y: 338, endPoint x: 409, endPoint y: 338, distance: 67.0
click at [409, 338] on input "15" at bounding box center [514, 337] width 350 height 32
type input "13"
click at [407, 747] on span "Update" at bounding box center [444, 748] width 264 height 20
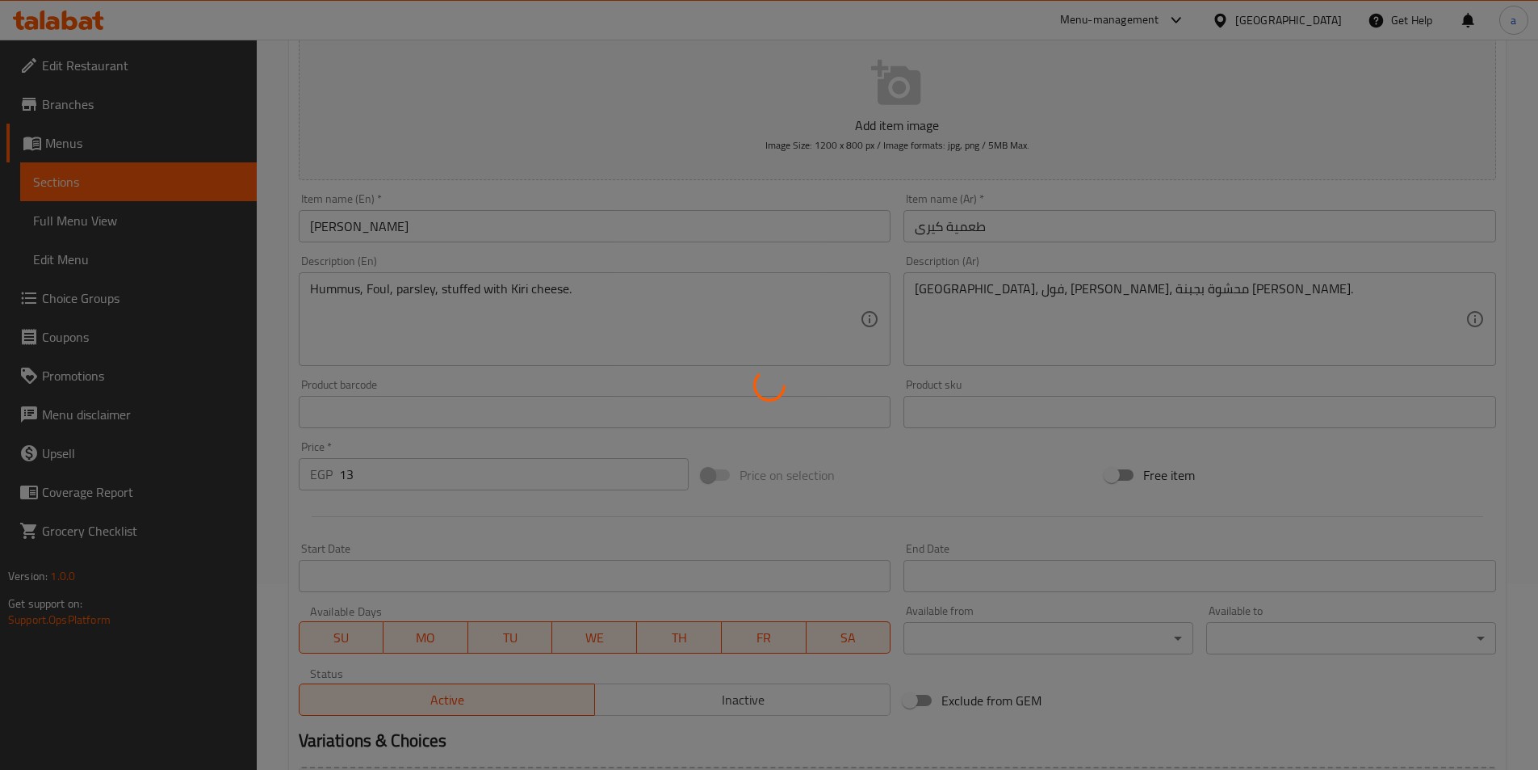
scroll to position [0, 0]
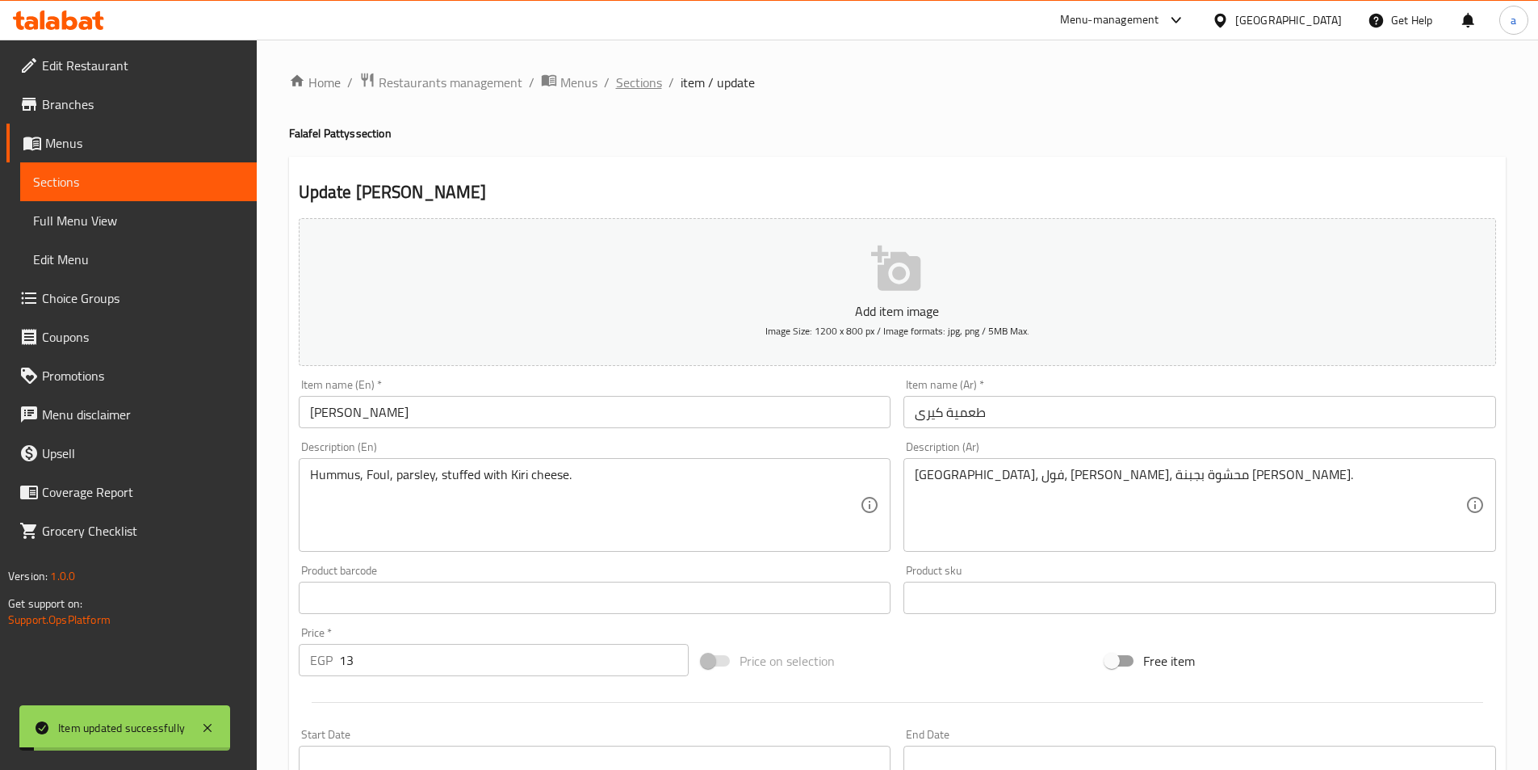
click at [635, 83] on span "Sections" at bounding box center [639, 82] width 46 height 19
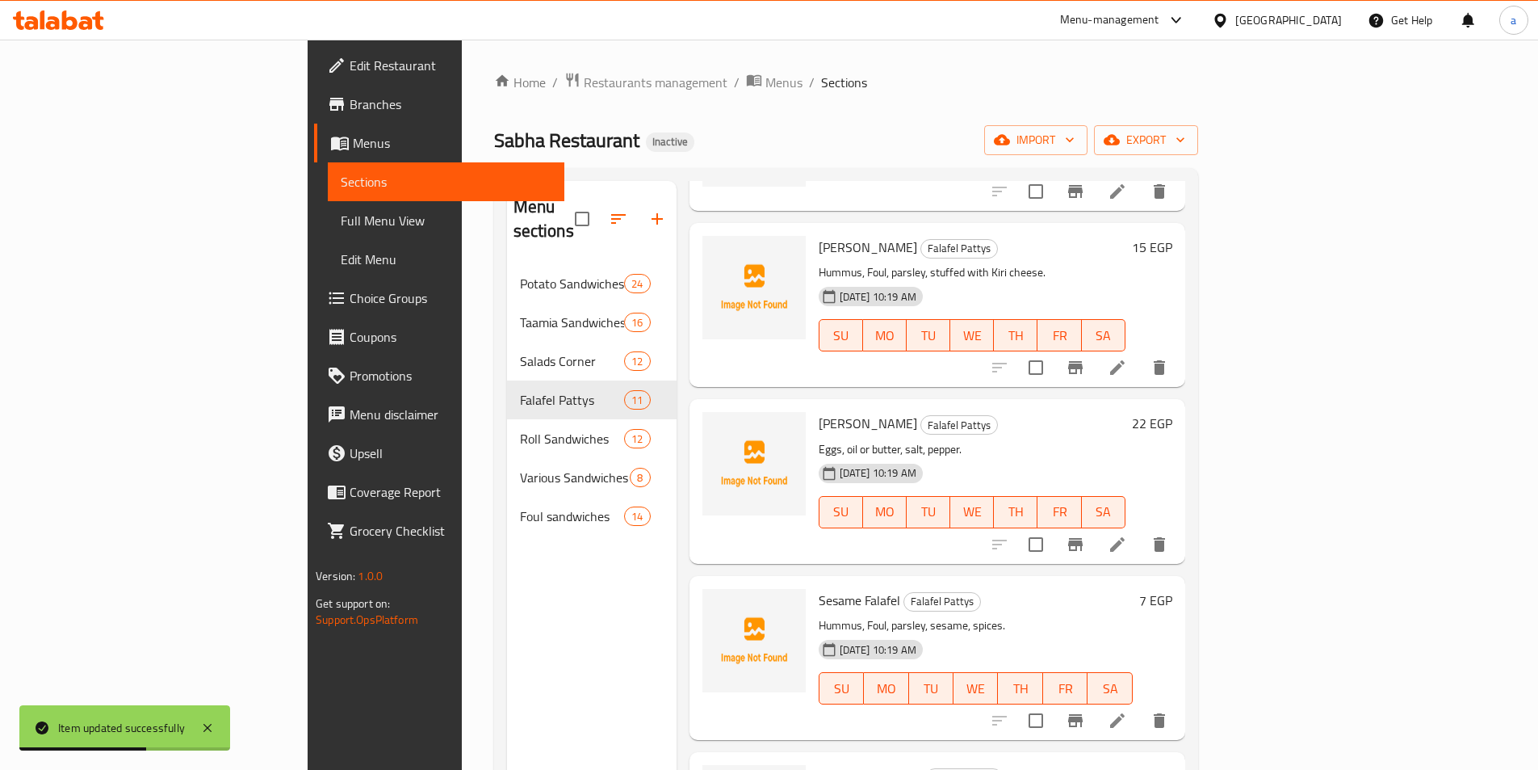
scroll to position [1001, 0]
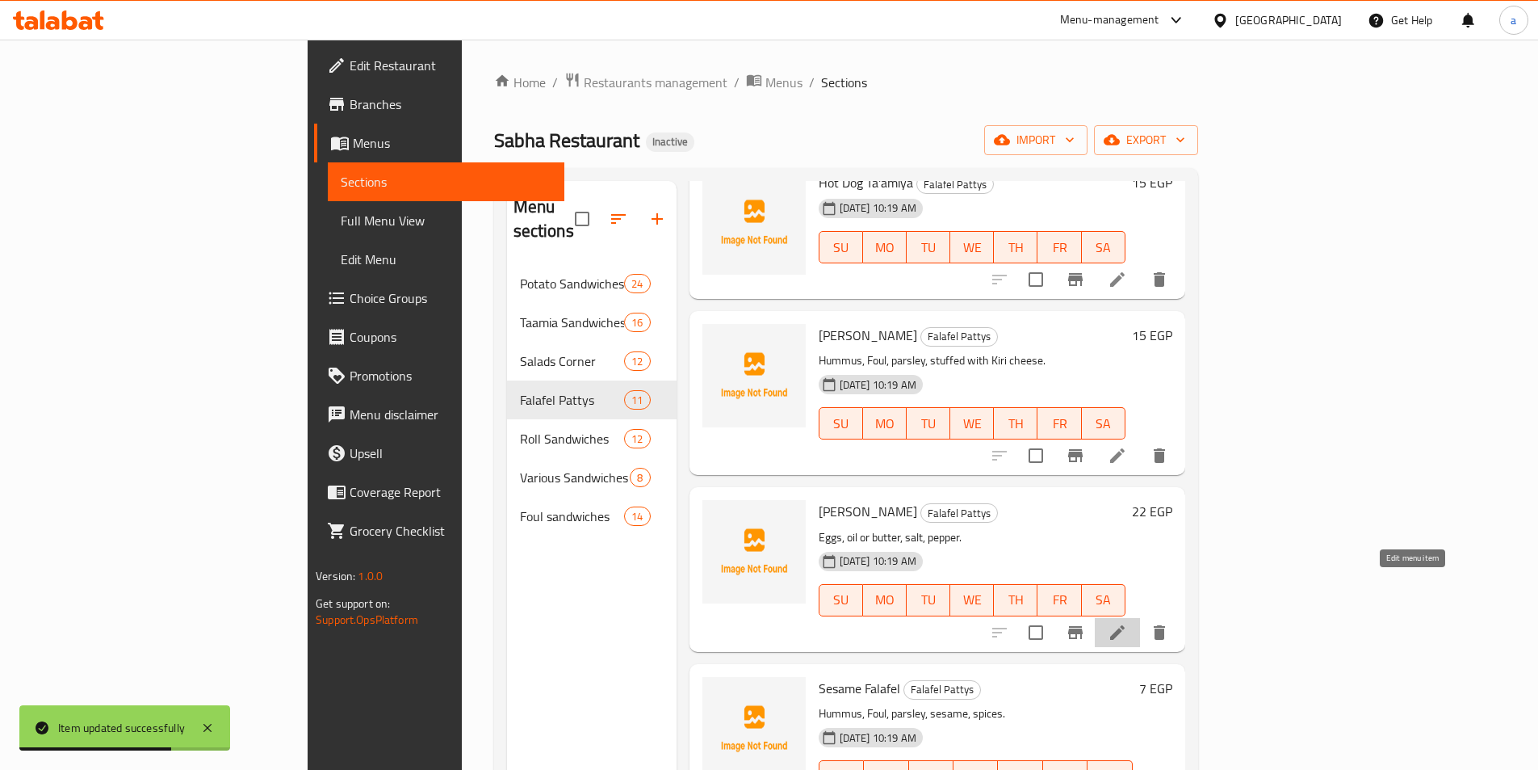
click at [1127, 623] on icon at bounding box center [1117, 632] width 19 height 19
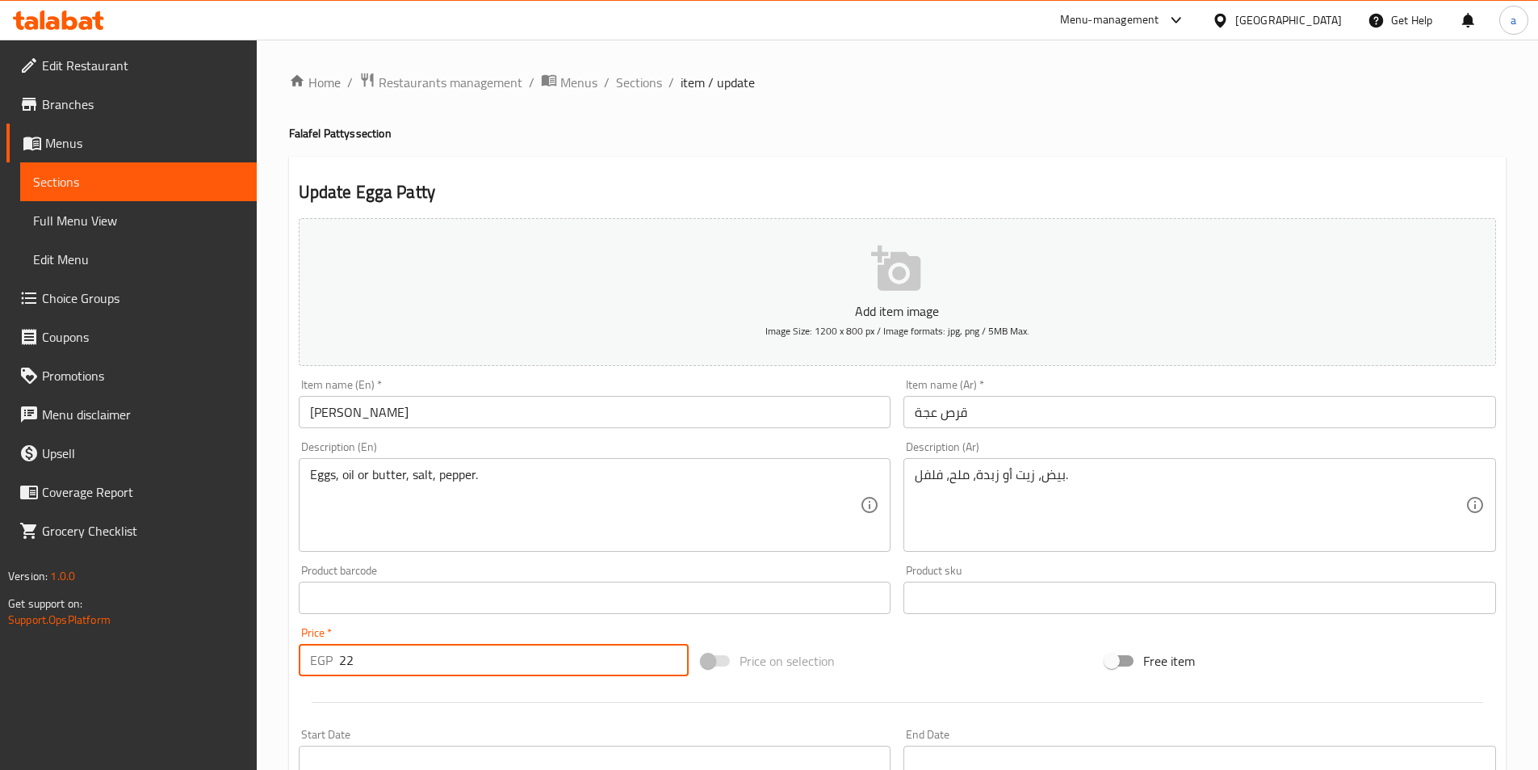
drag, startPoint x: 392, startPoint y: 665, endPoint x: 348, endPoint y: 665, distance: 43.6
click at [348, 665] on input "22" at bounding box center [514, 660] width 350 height 32
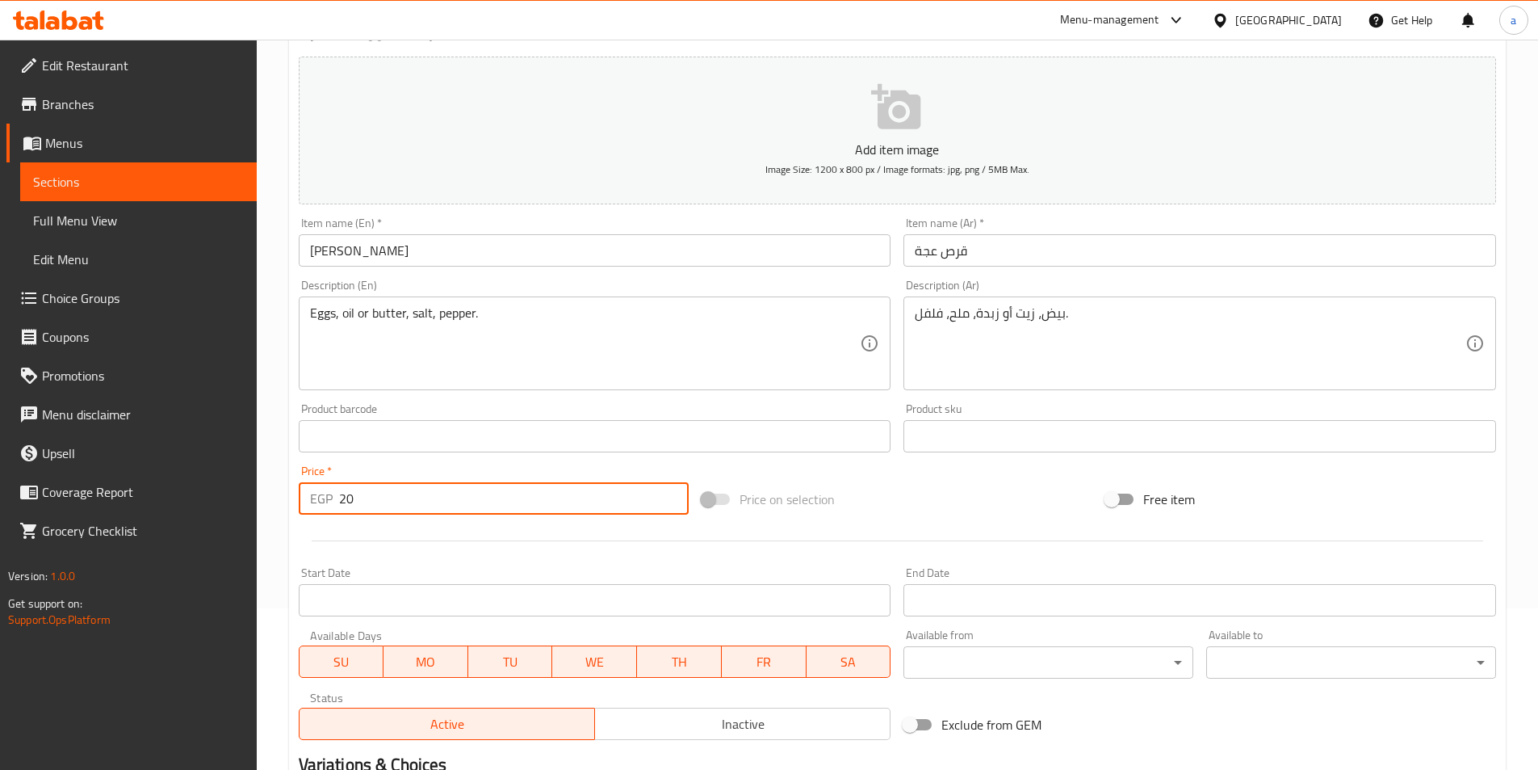
scroll to position [323, 0]
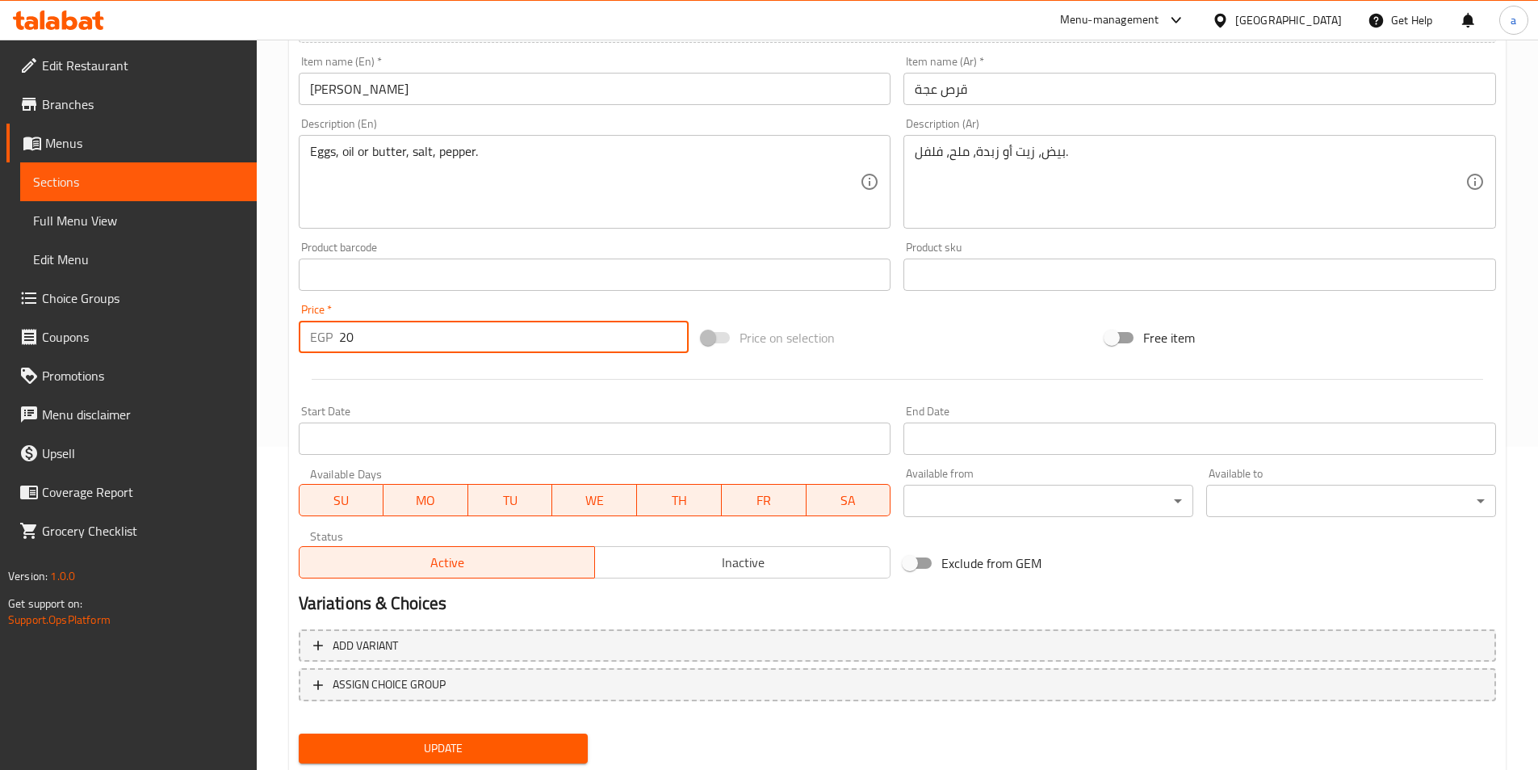
type input "20"
click at [386, 740] on span "Update" at bounding box center [444, 748] width 264 height 20
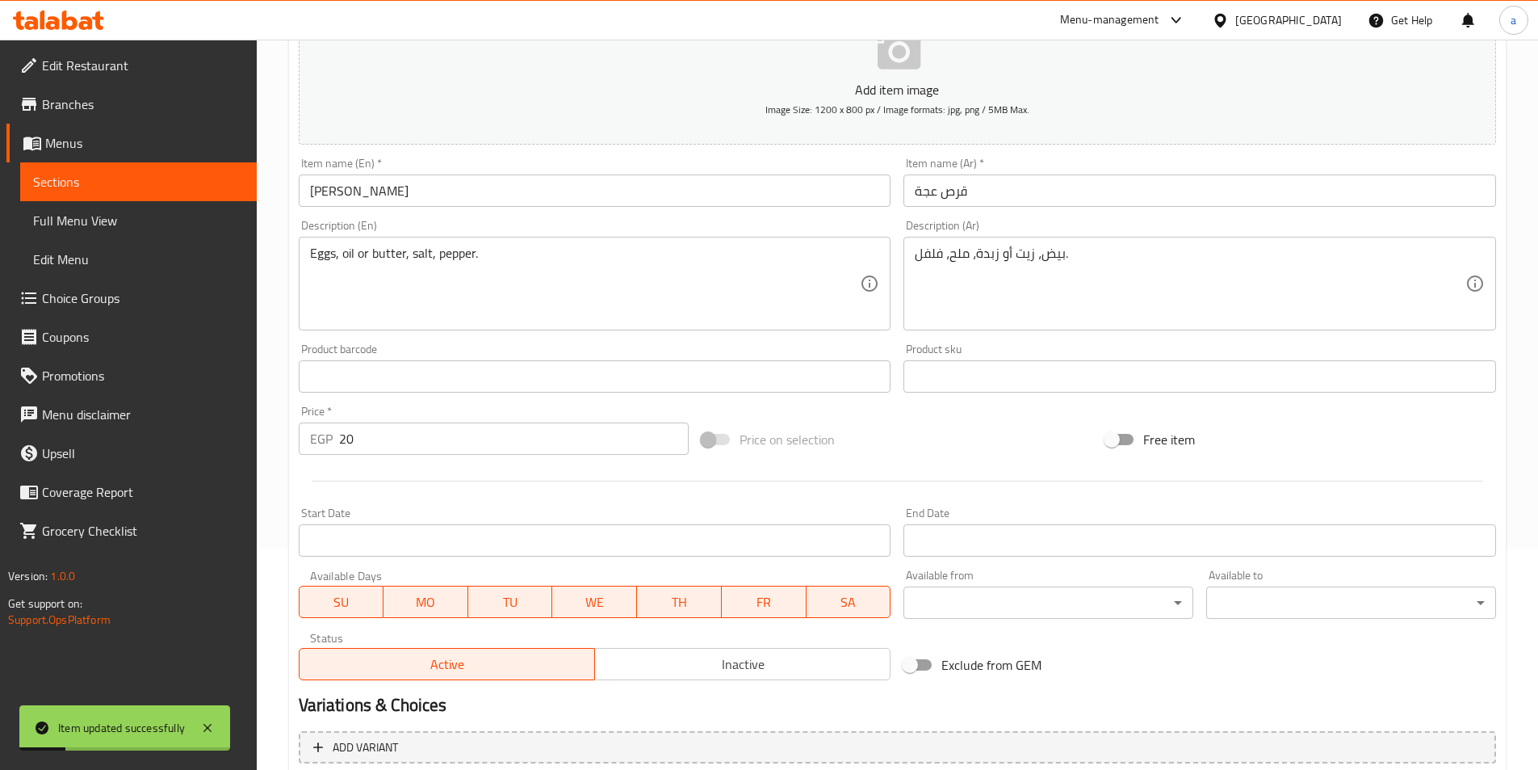
scroll to position [0, 0]
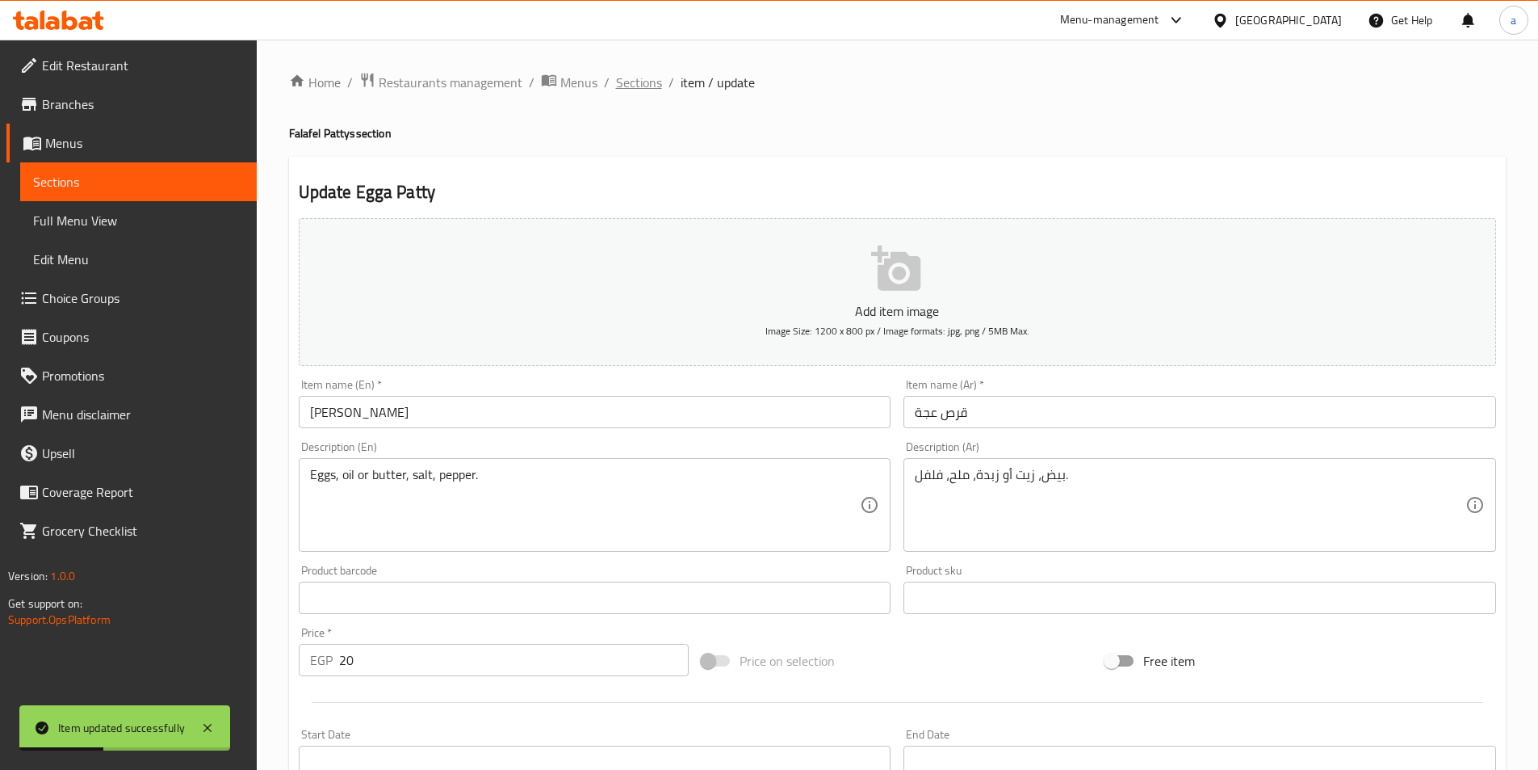
click at [651, 82] on span "Sections" at bounding box center [639, 82] width 46 height 19
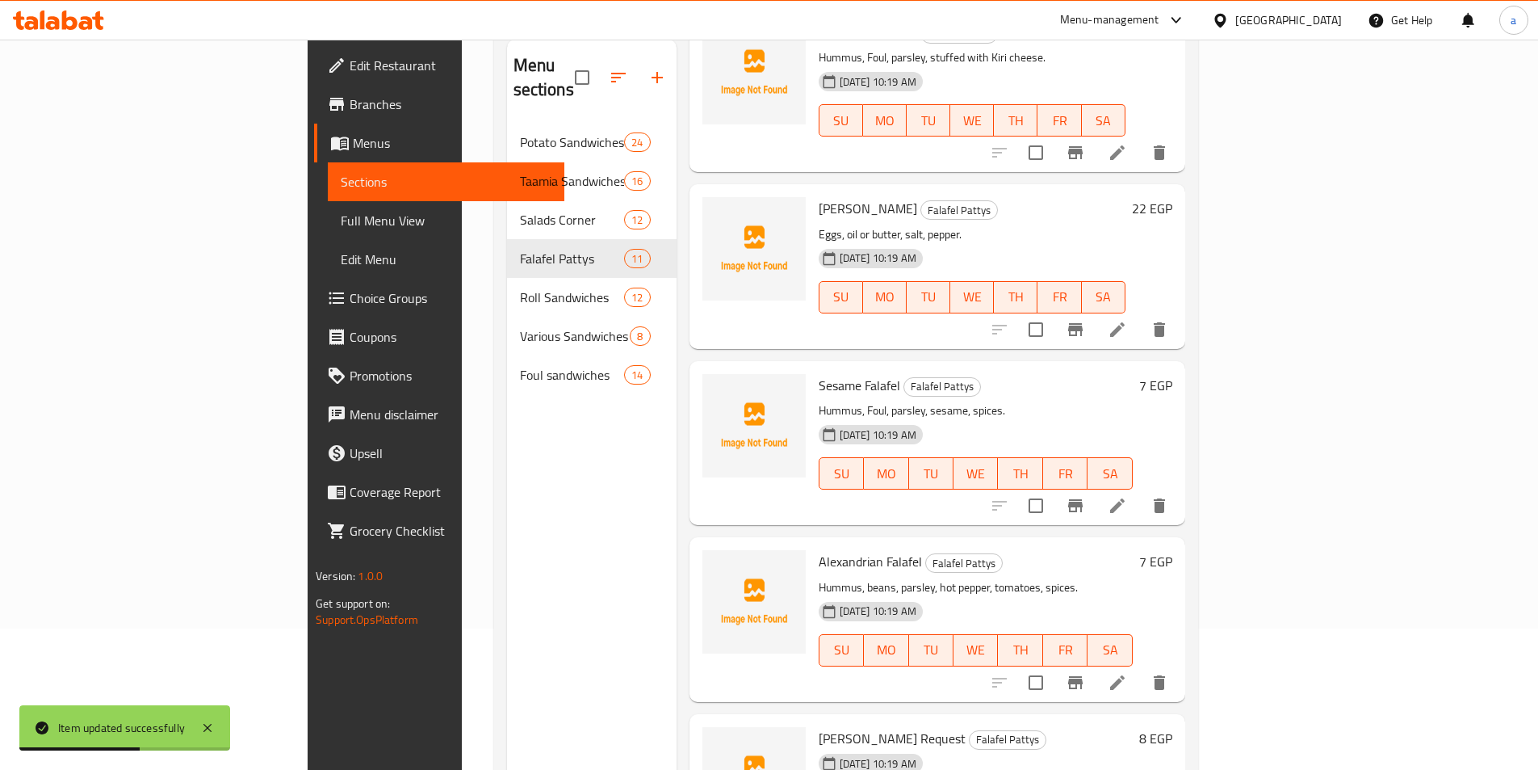
scroll to position [226, 0]
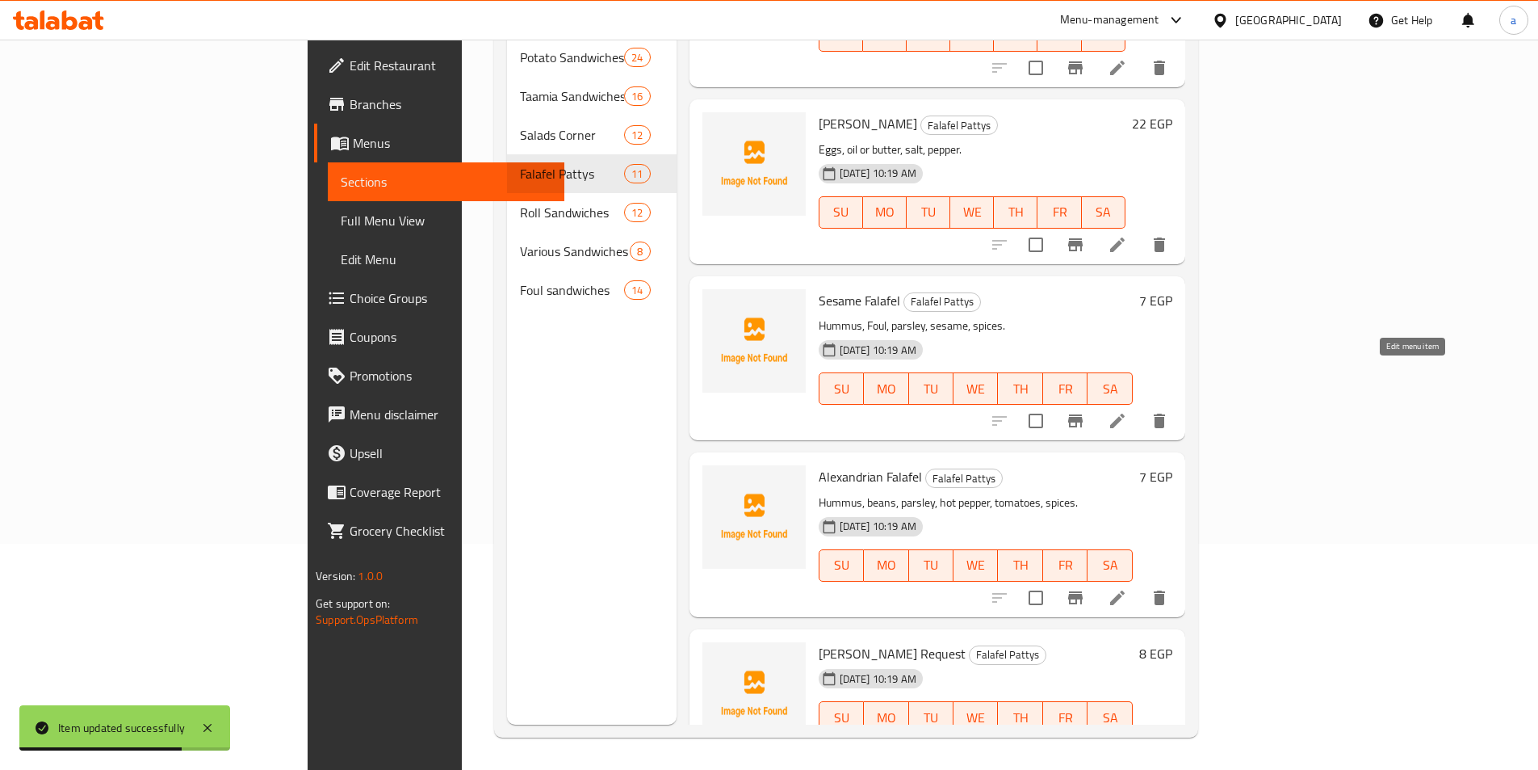
click at [1125, 413] on icon at bounding box center [1117, 420] width 15 height 15
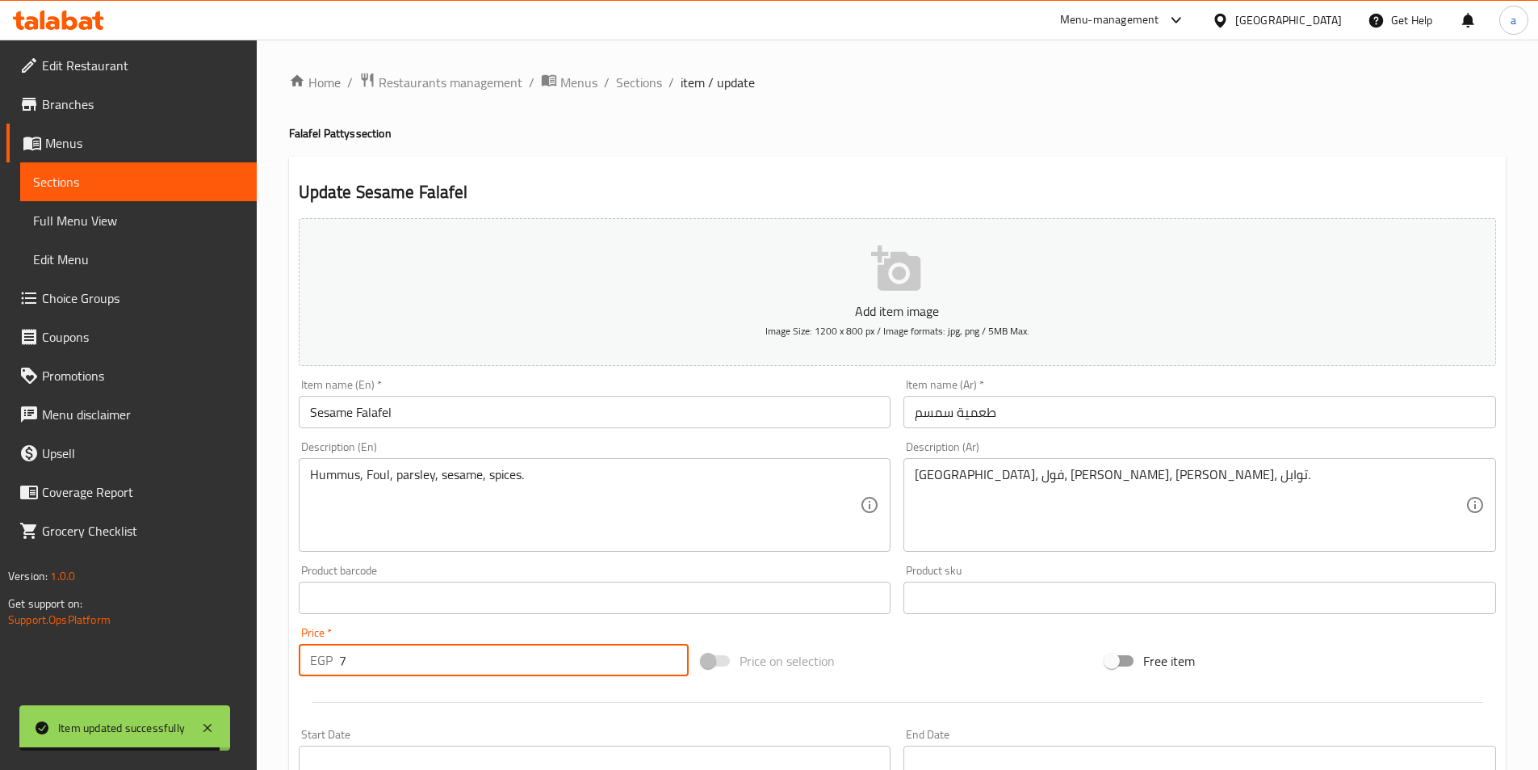
drag, startPoint x: 496, startPoint y: 657, endPoint x: 434, endPoint y: 658, distance: 61.4
click at [434, 658] on input "7" at bounding box center [514, 660] width 350 height 32
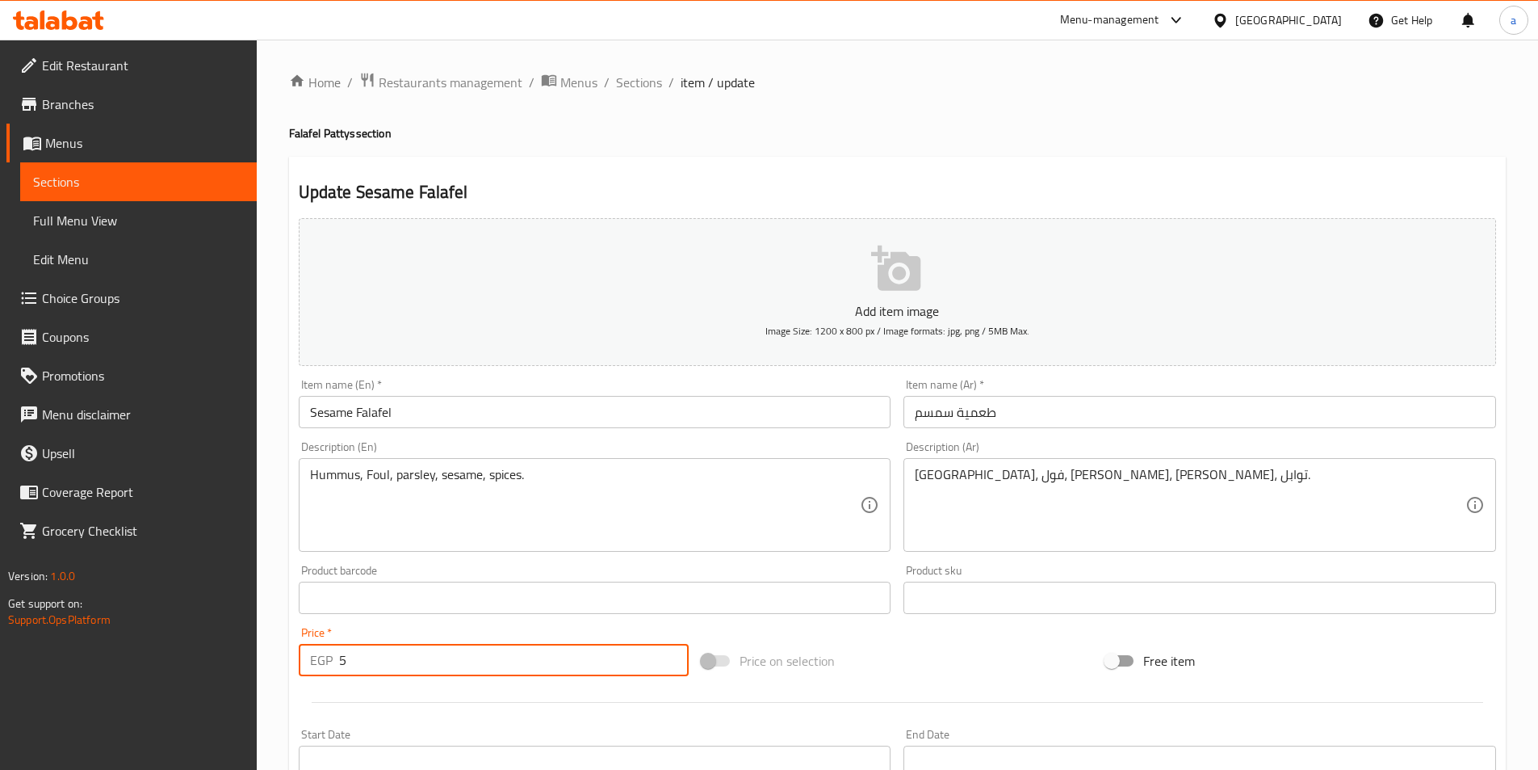
scroll to position [371, 0]
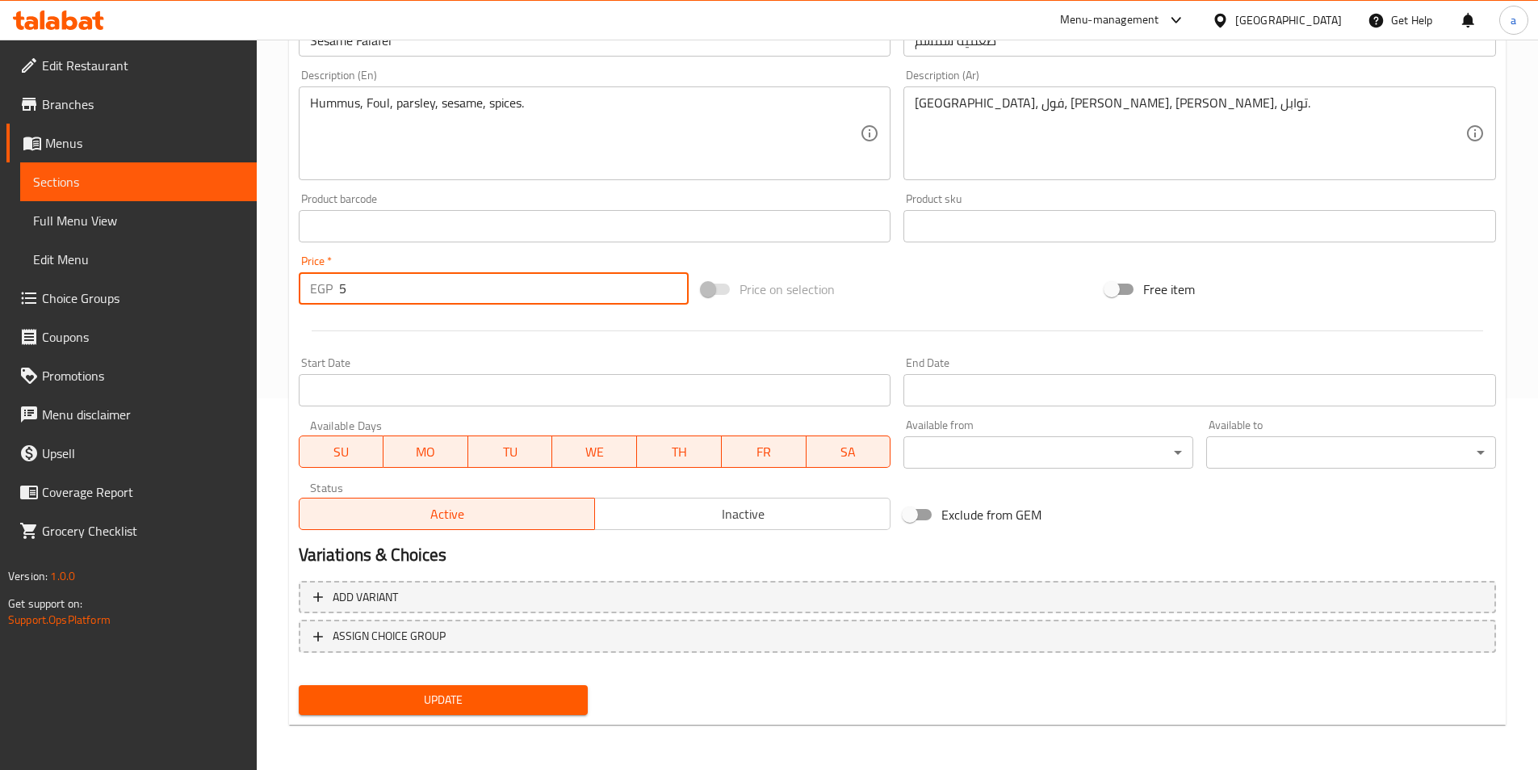
type input "5"
drag, startPoint x: 428, startPoint y: 703, endPoint x: 425, endPoint y: 694, distance: 9.5
click at [426, 698] on span "Update" at bounding box center [444, 700] width 264 height 20
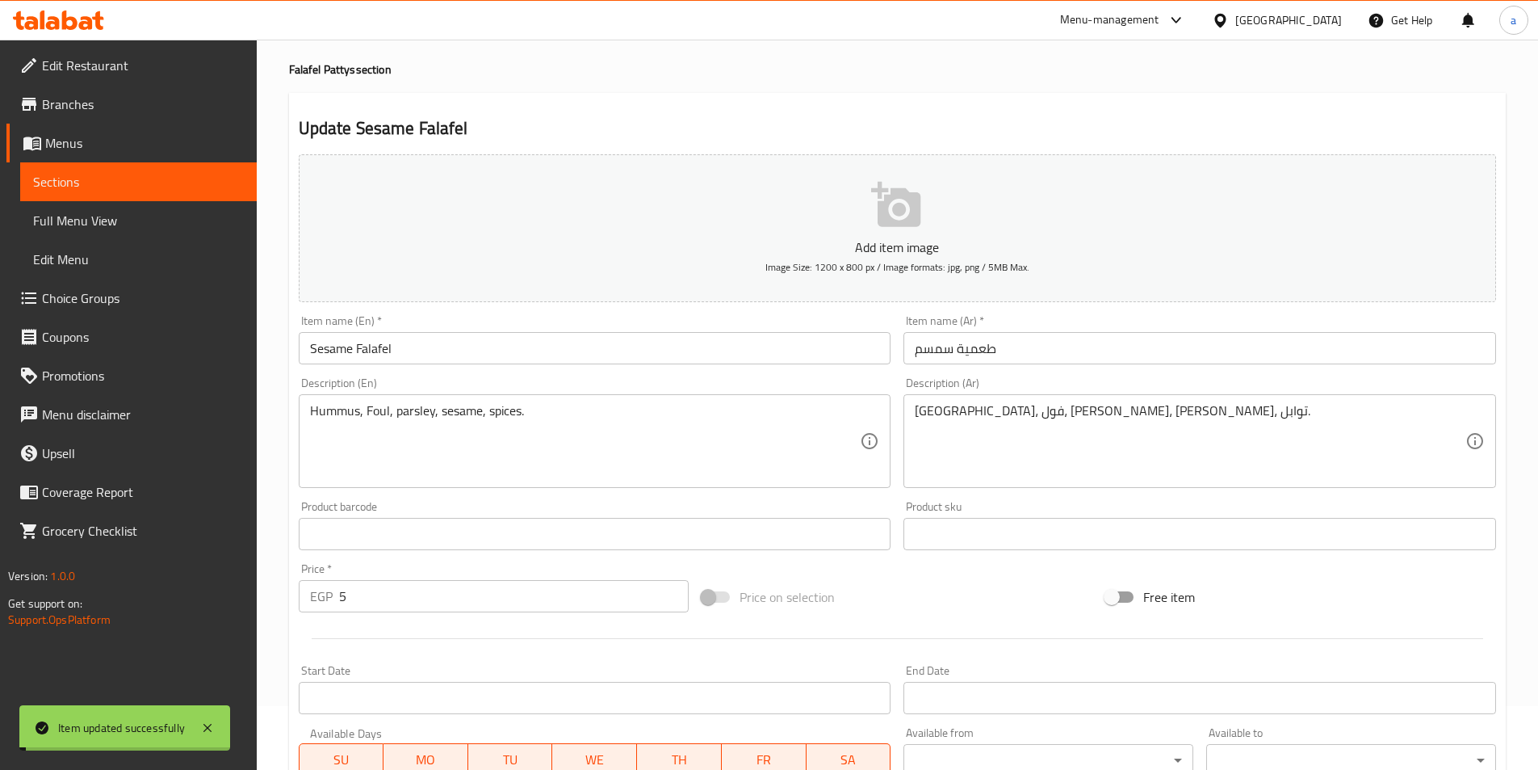
scroll to position [0, 0]
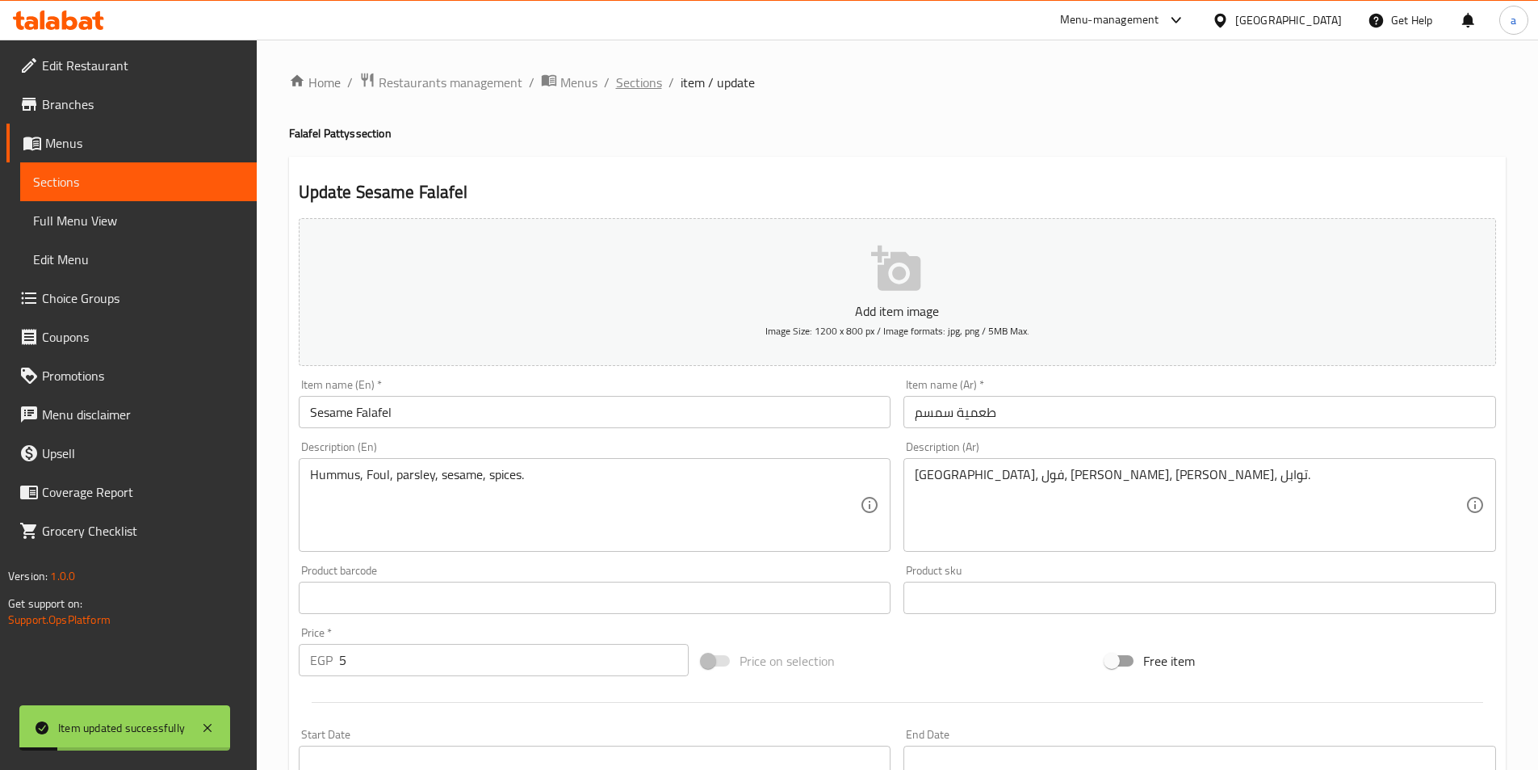
click at [633, 85] on span "Sections" at bounding box center [639, 82] width 46 height 19
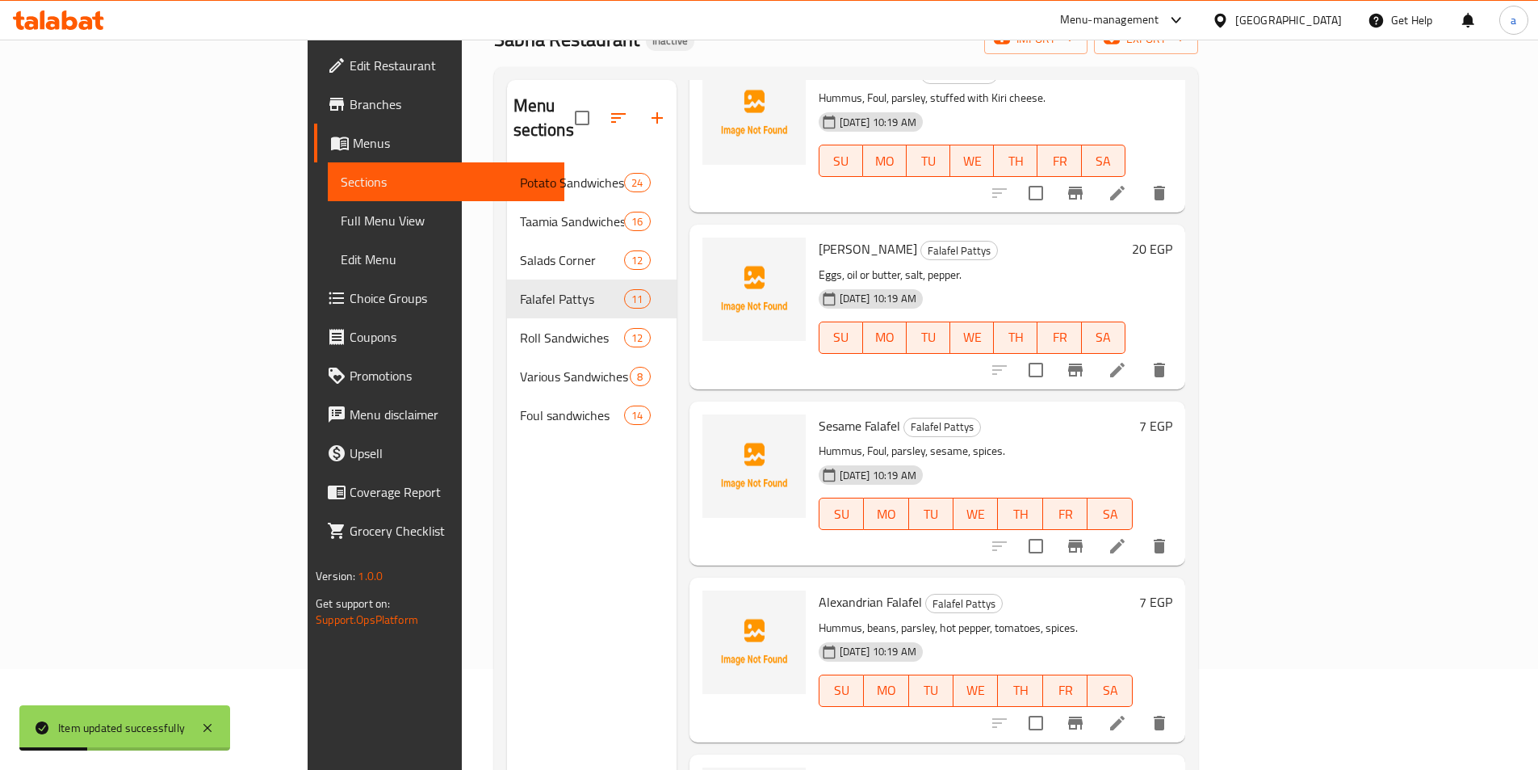
scroll to position [226, 0]
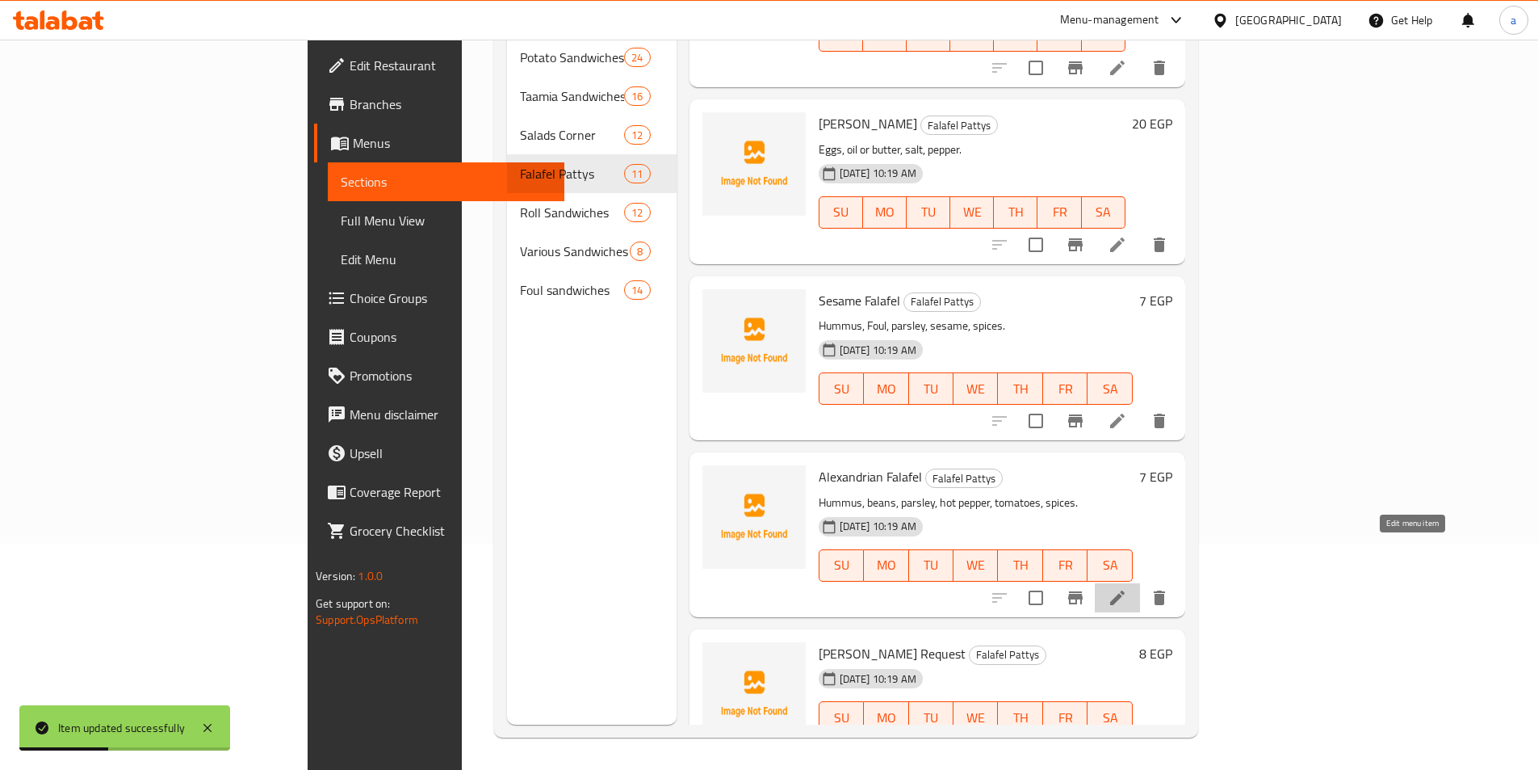
click at [1127, 588] on icon at bounding box center [1117, 597] width 19 height 19
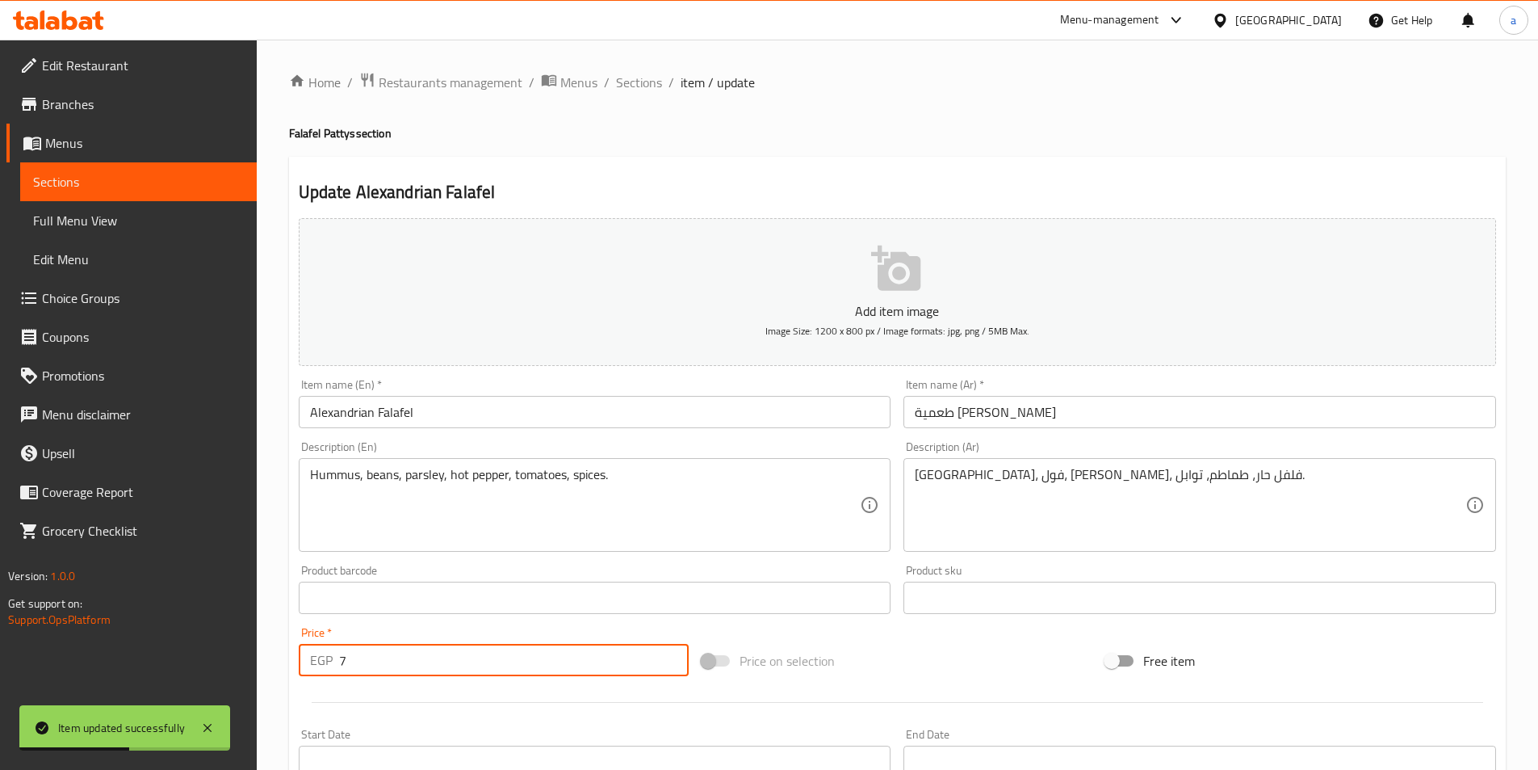
click at [430, 648] on input "7" at bounding box center [514, 660] width 350 height 32
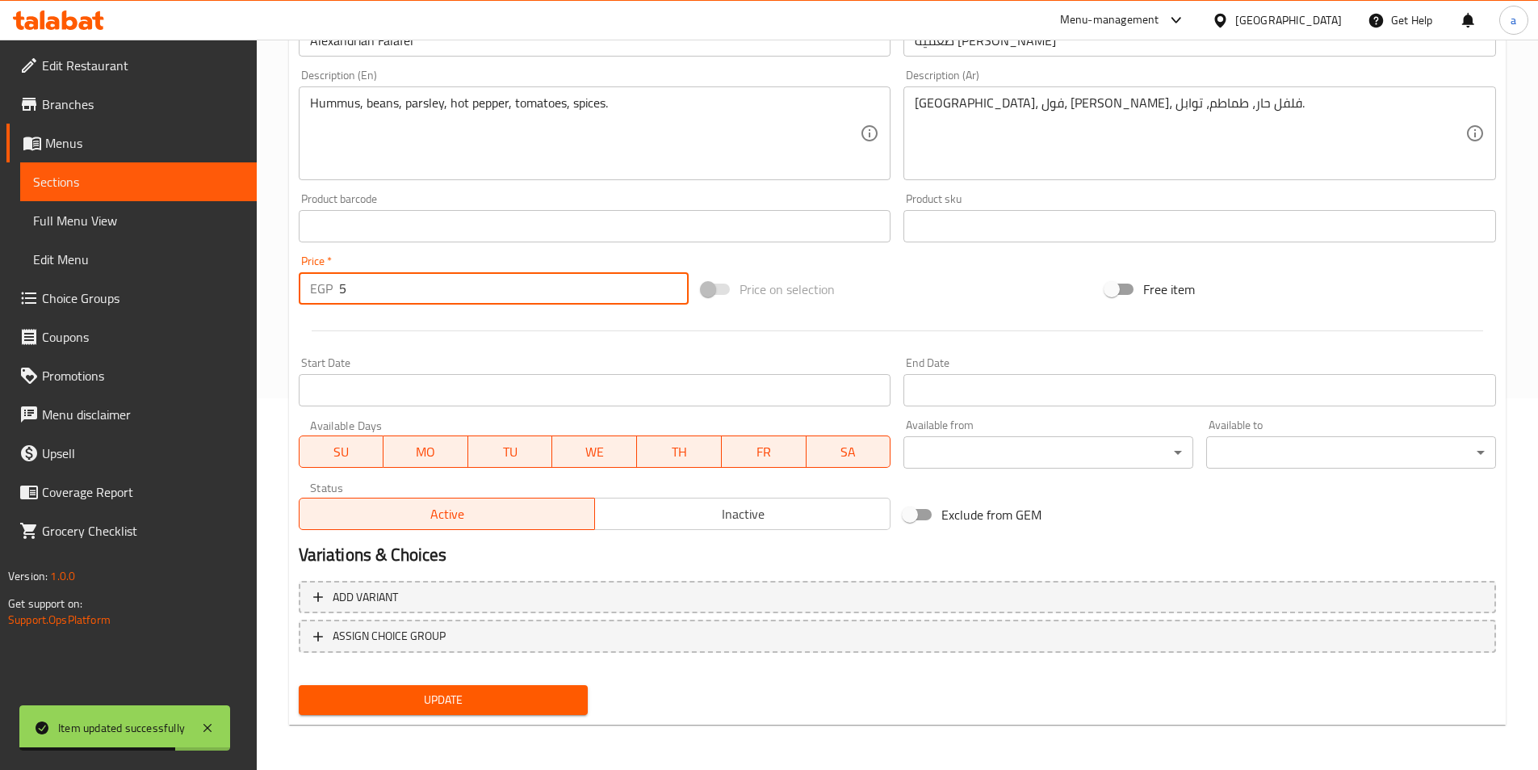
type input "5"
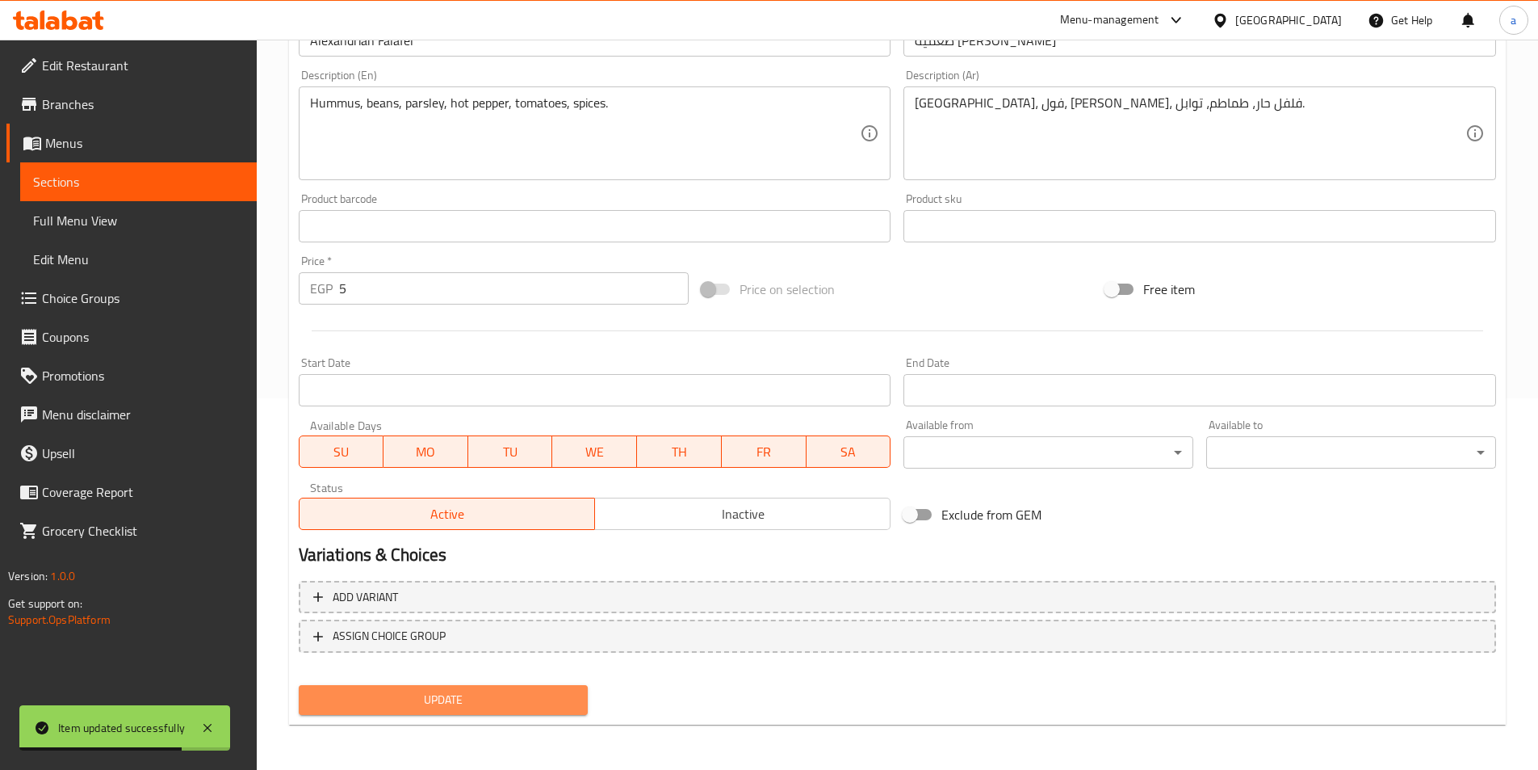
click at [415, 685] on button "Update" at bounding box center [444, 700] width 290 height 30
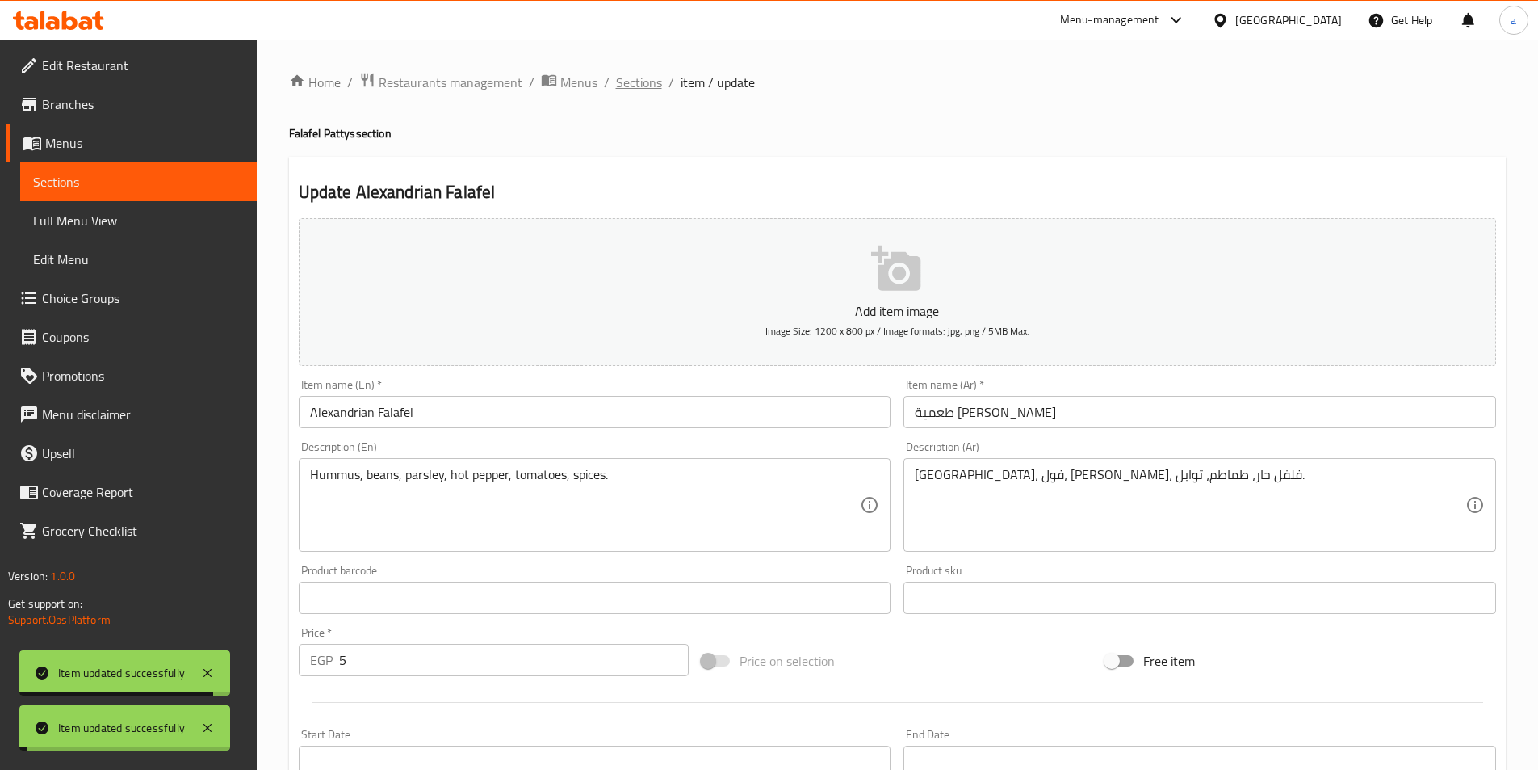
click at [622, 86] on span "Sections" at bounding box center [639, 82] width 46 height 19
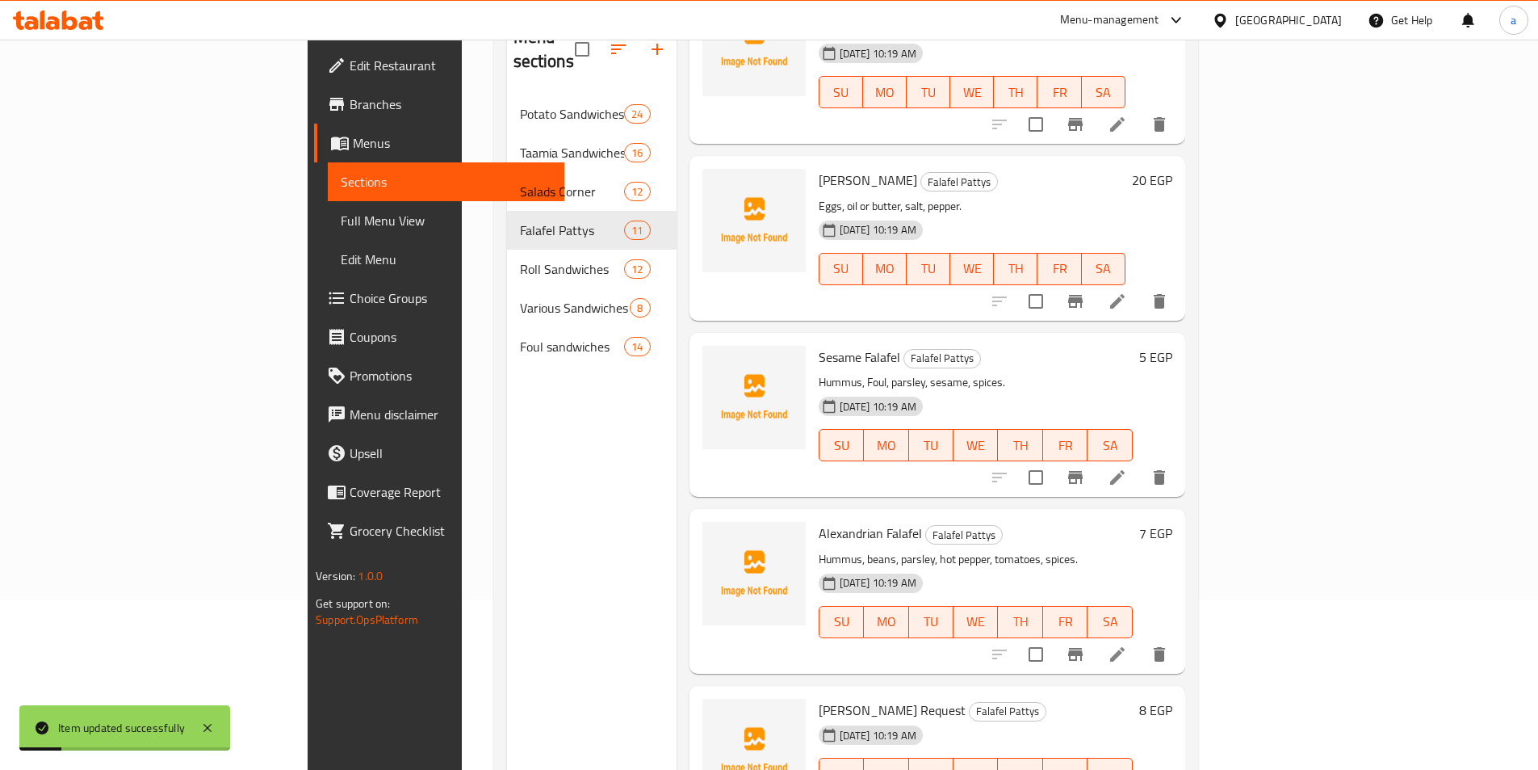
scroll to position [226, 0]
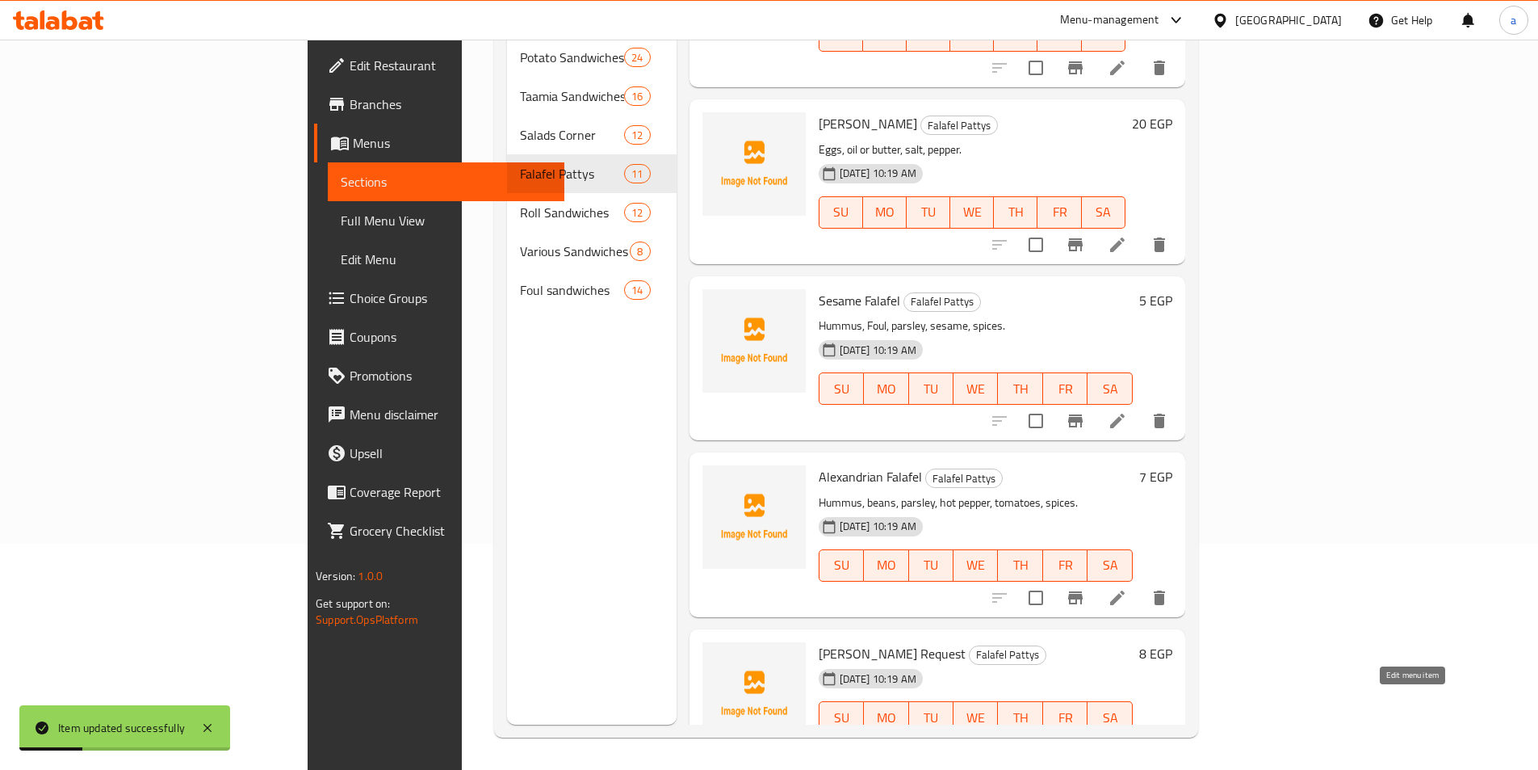
click at [1127, 740] on icon at bounding box center [1117, 749] width 19 height 19
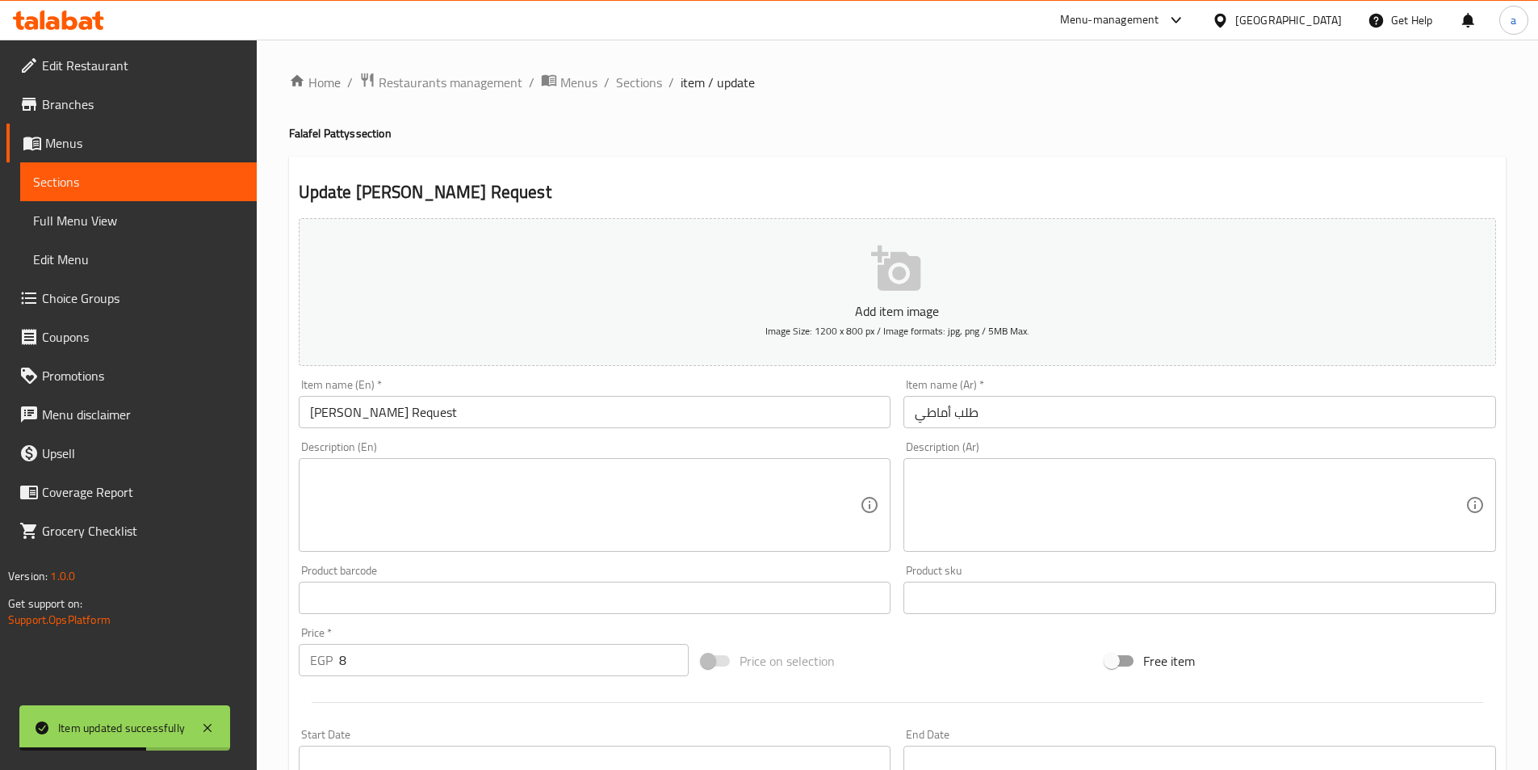
click at [402, 662] on input "8" at bounding box center [514, 660] width 350 height 32
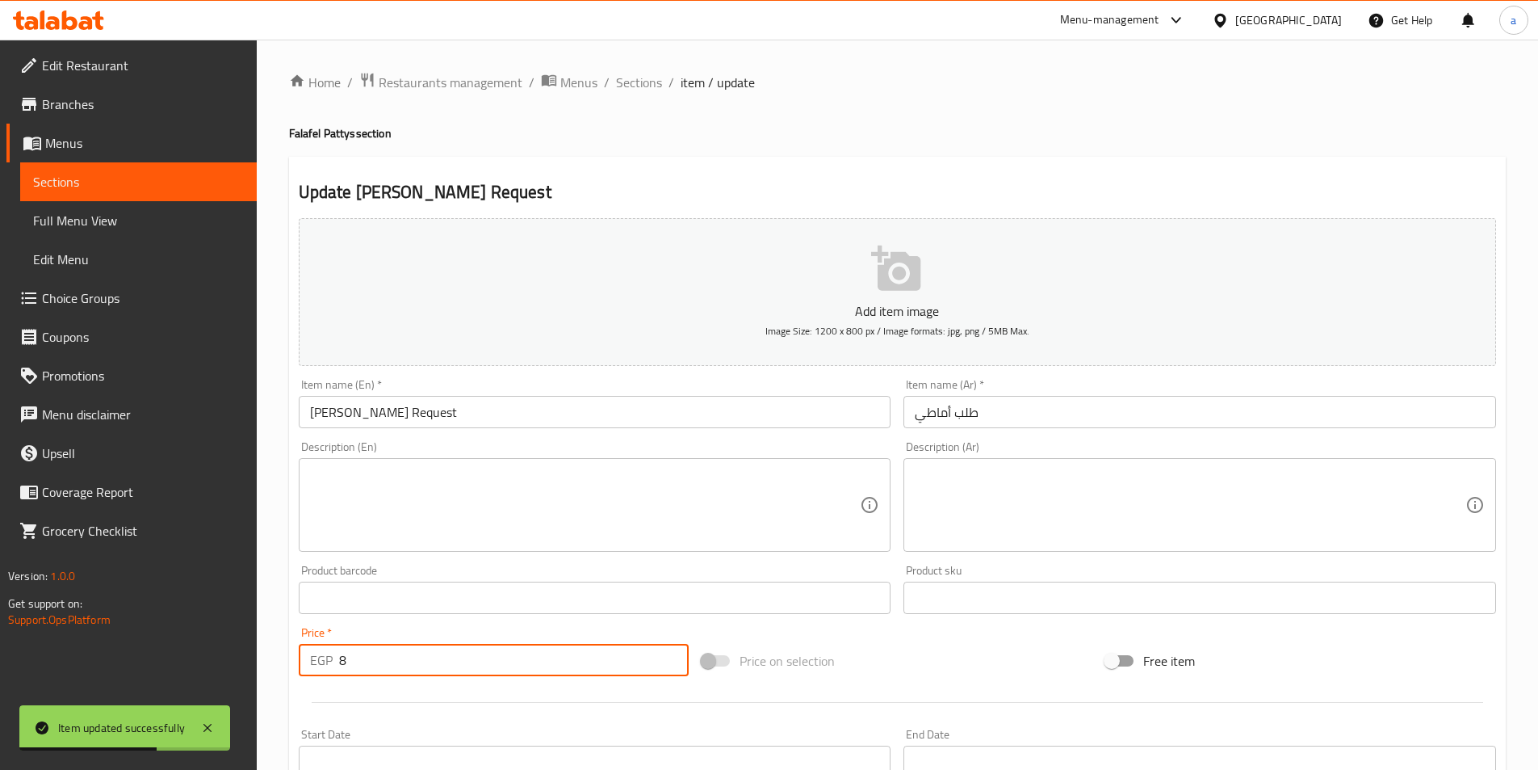
click at [402, 662] on input "8" at bounding box center [514, 660] width 350 height 32
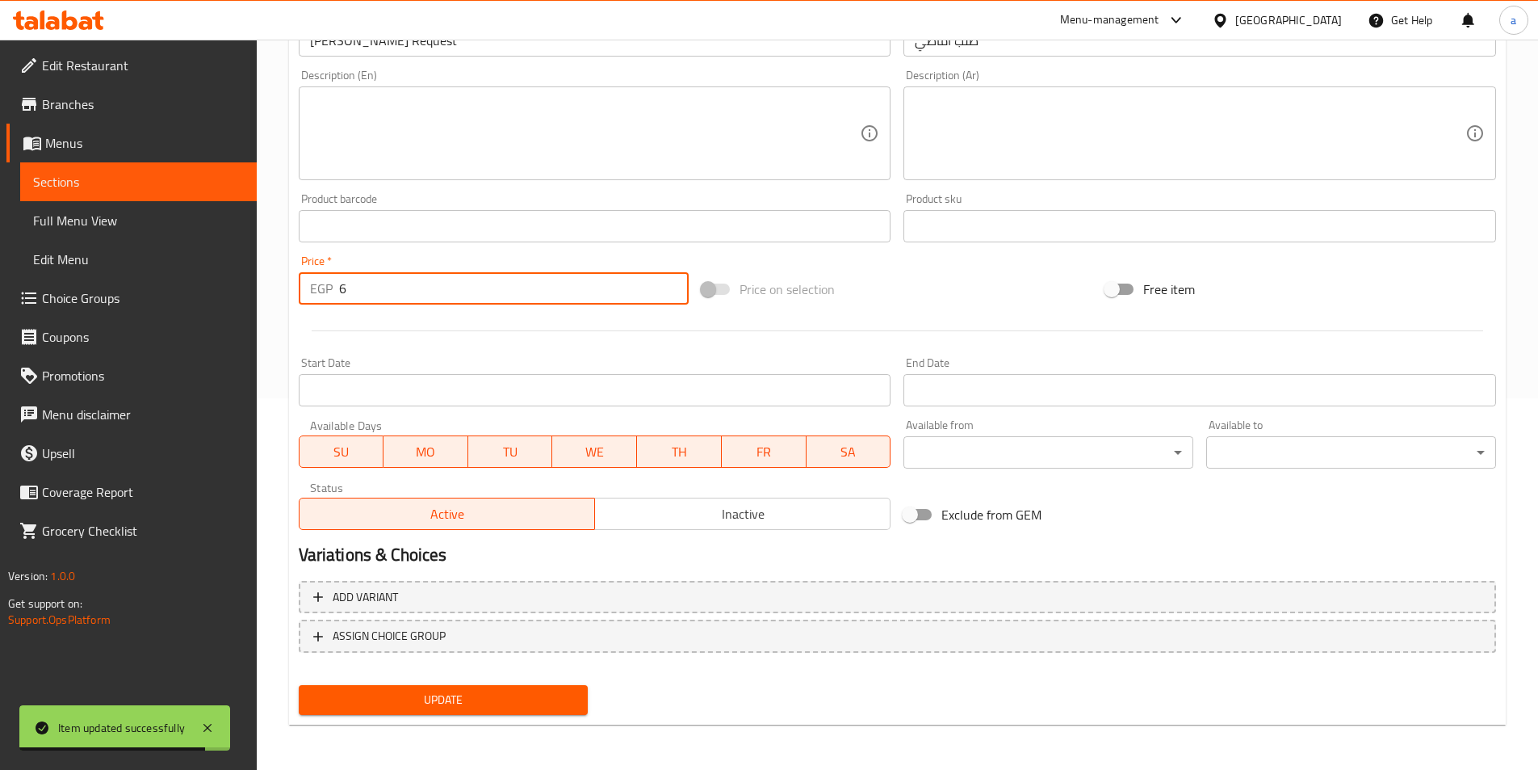
type input "6"
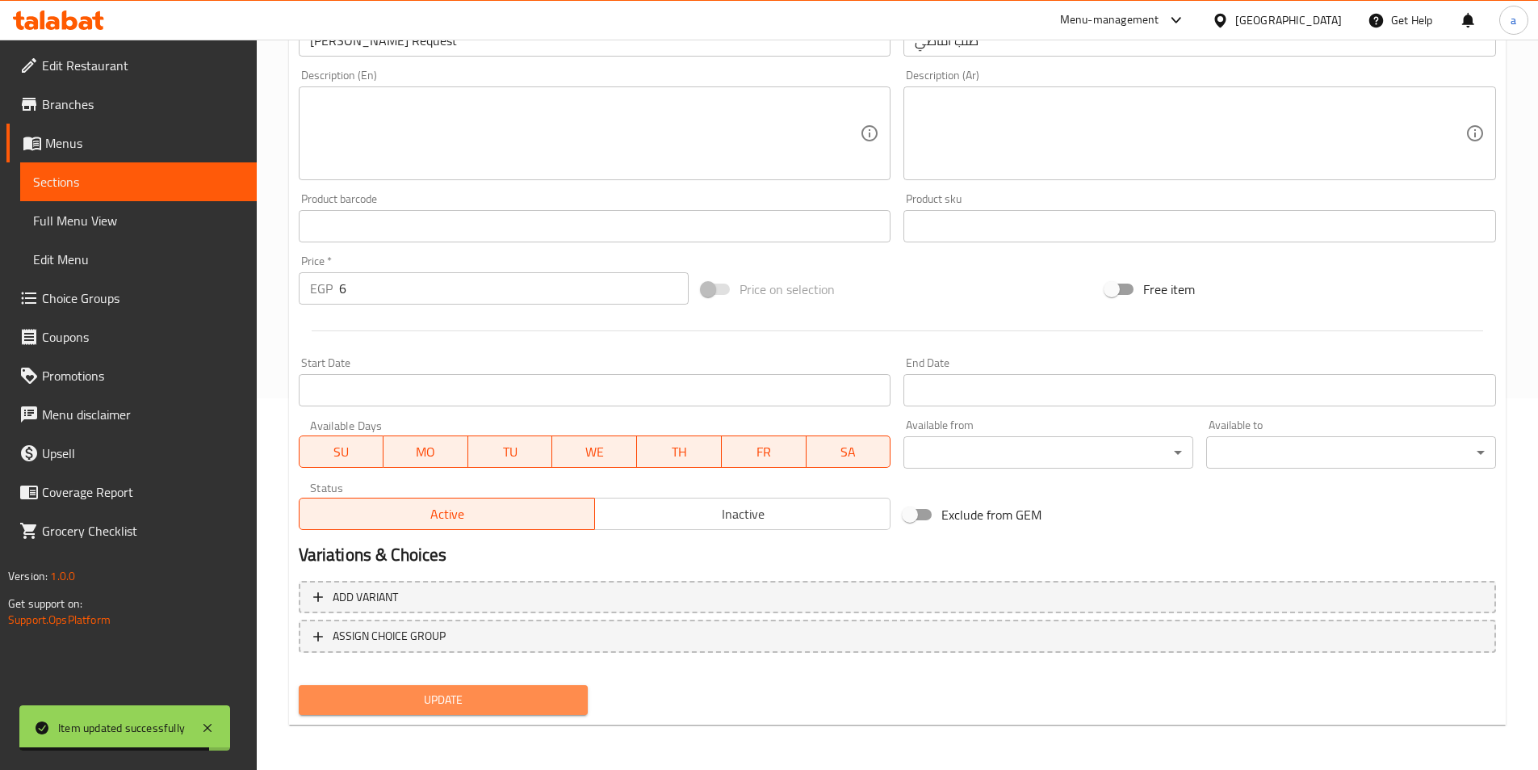
click at [437, 686] on button "Update" at bounding box center [444, 700] width 290 height 30
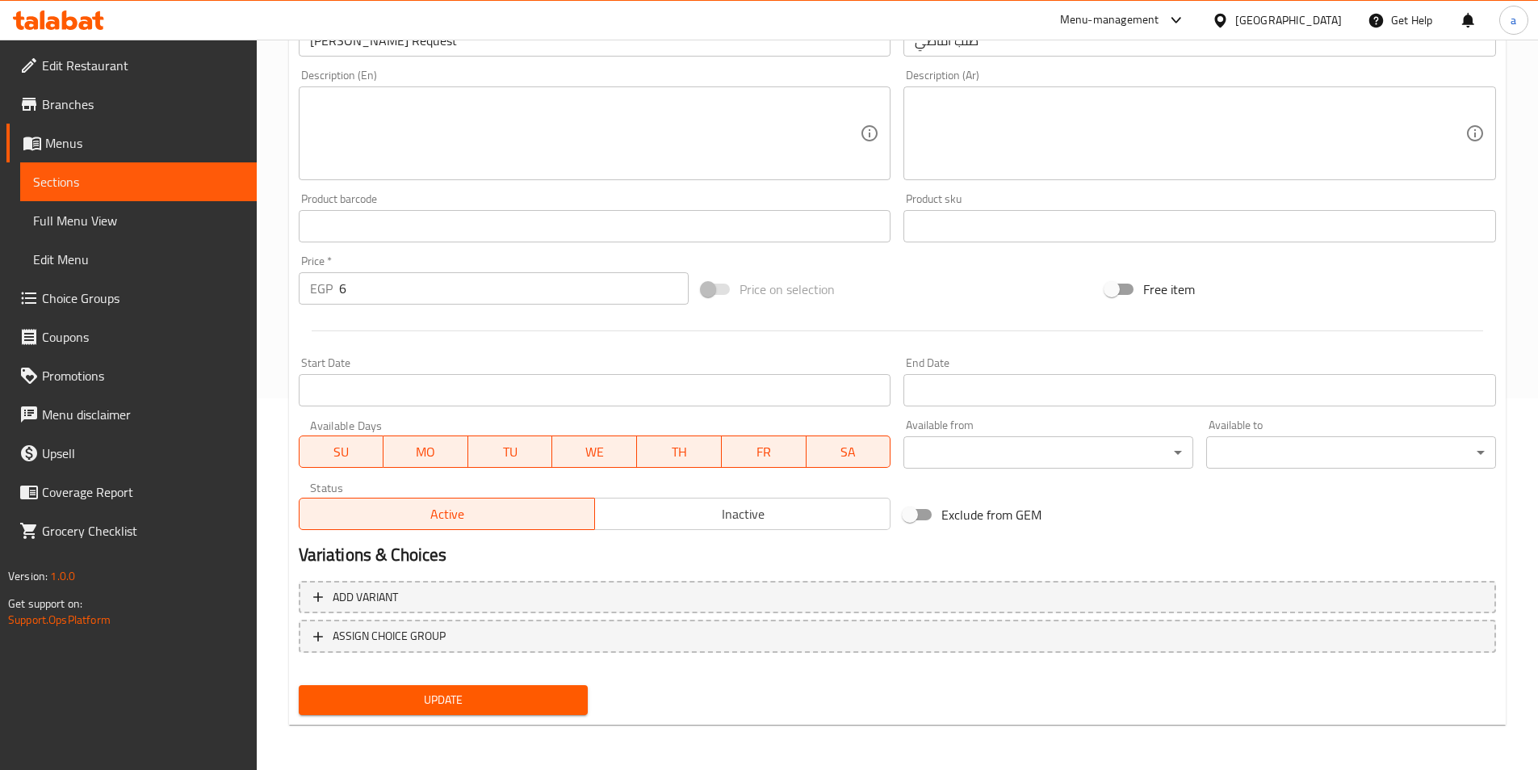
click at [482, 691] on span "Update" at bounding box center [444, 700] width 264 height 20
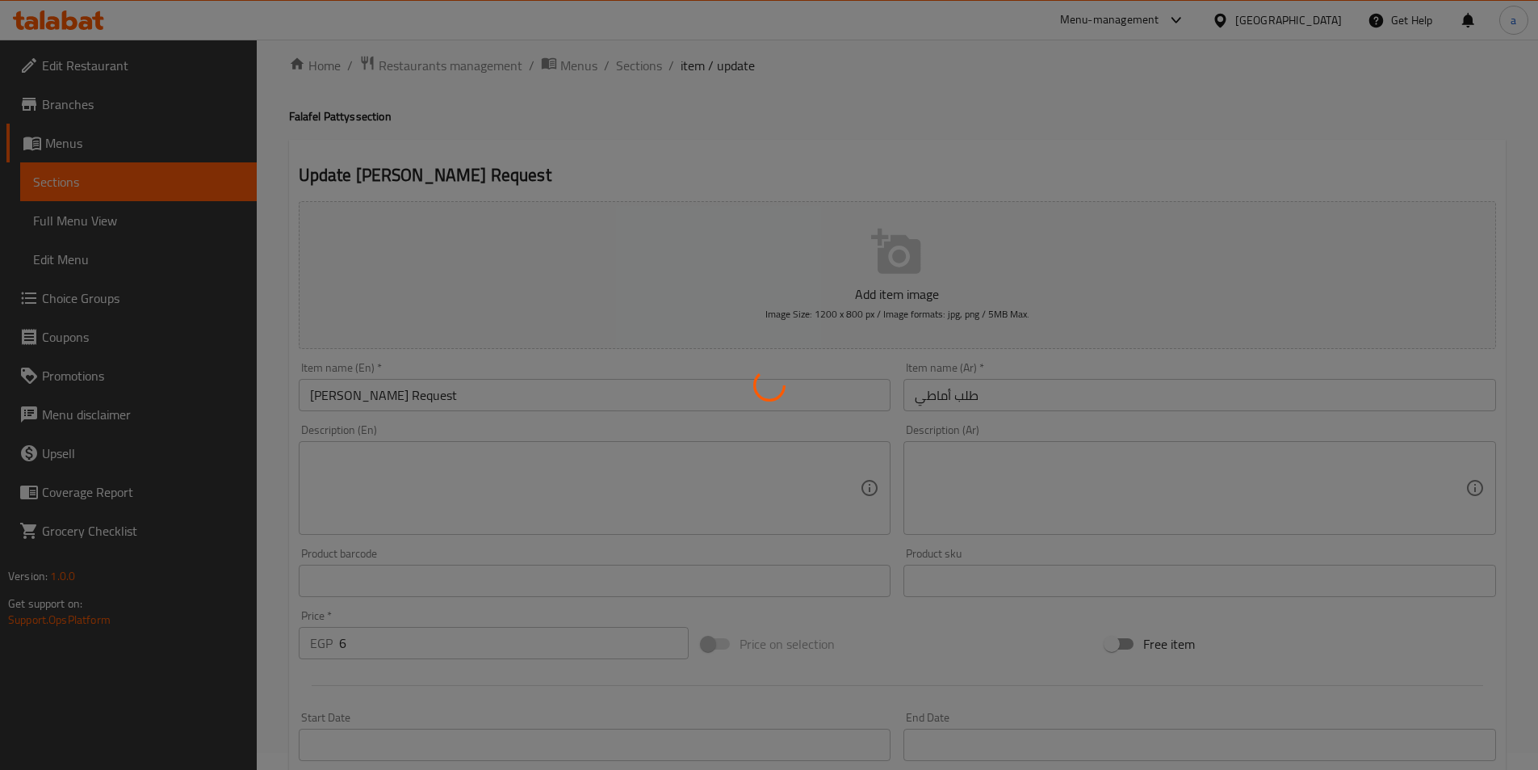
scroll to position [0, 0]
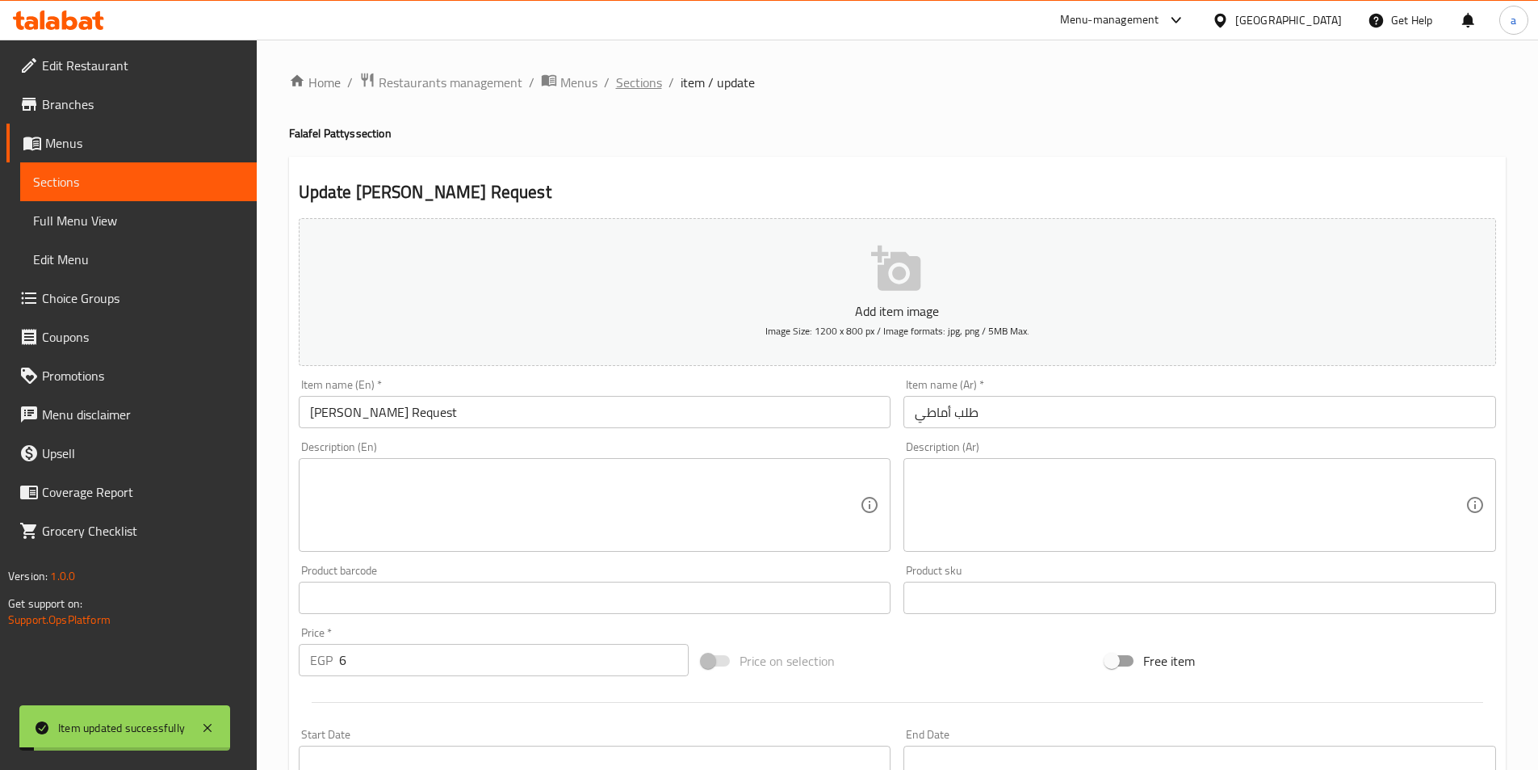
click at [636, 86] on span "Sections" at bounding box center [639, 82] width 46 height 19
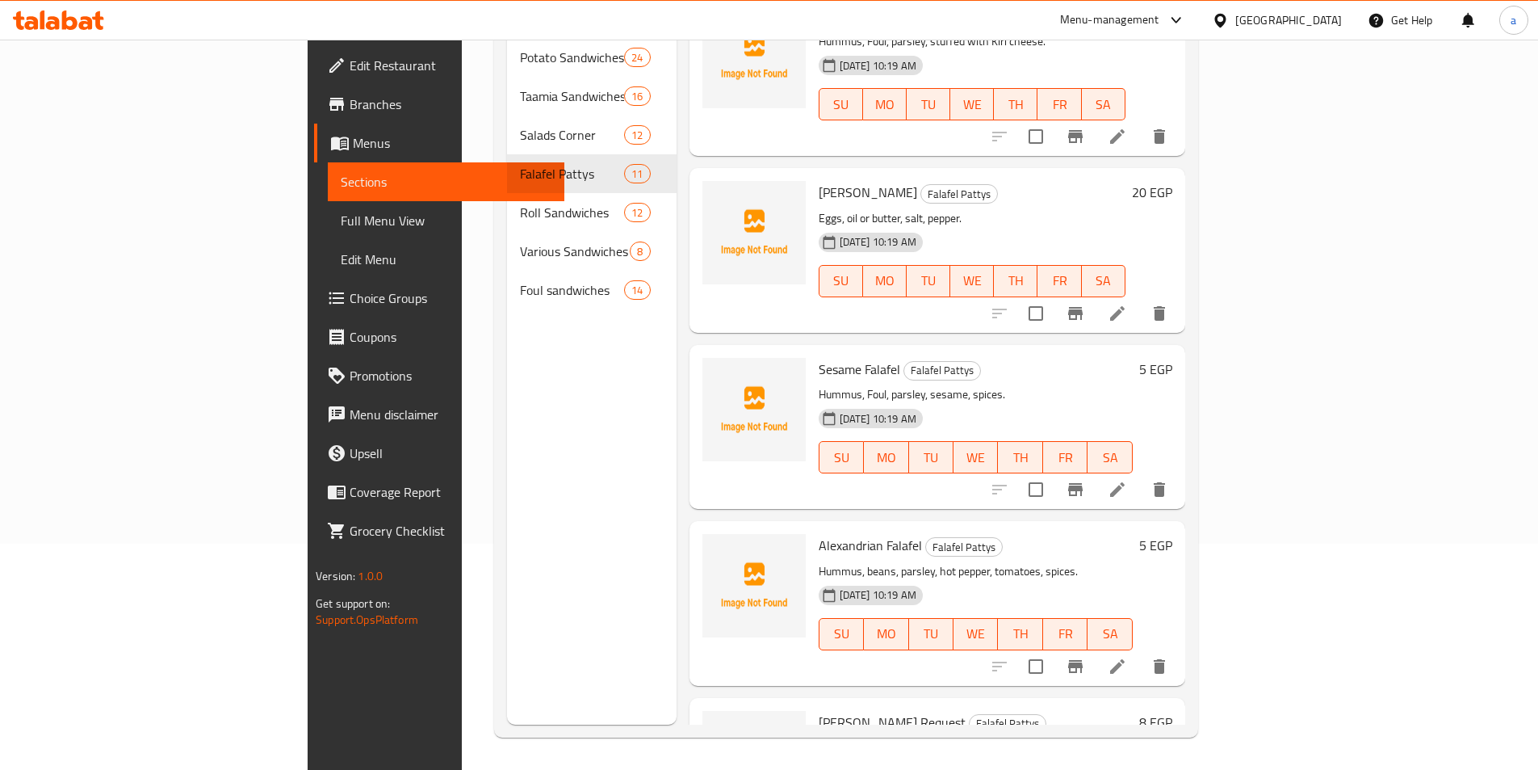
scroll to position [1163, 0]
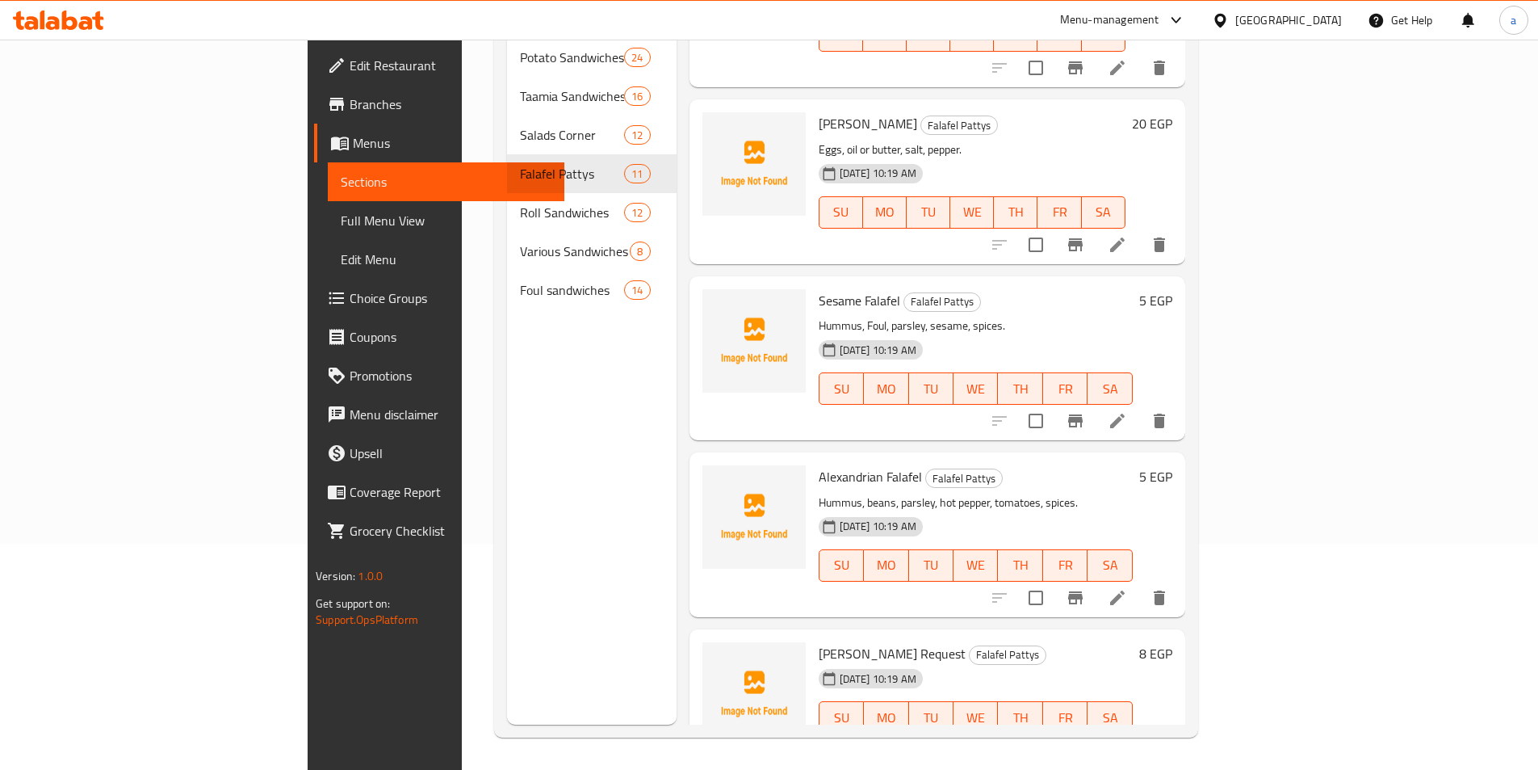
click at [1125, 742] on icon at bounding box center [1117, 749] width 15 height 15
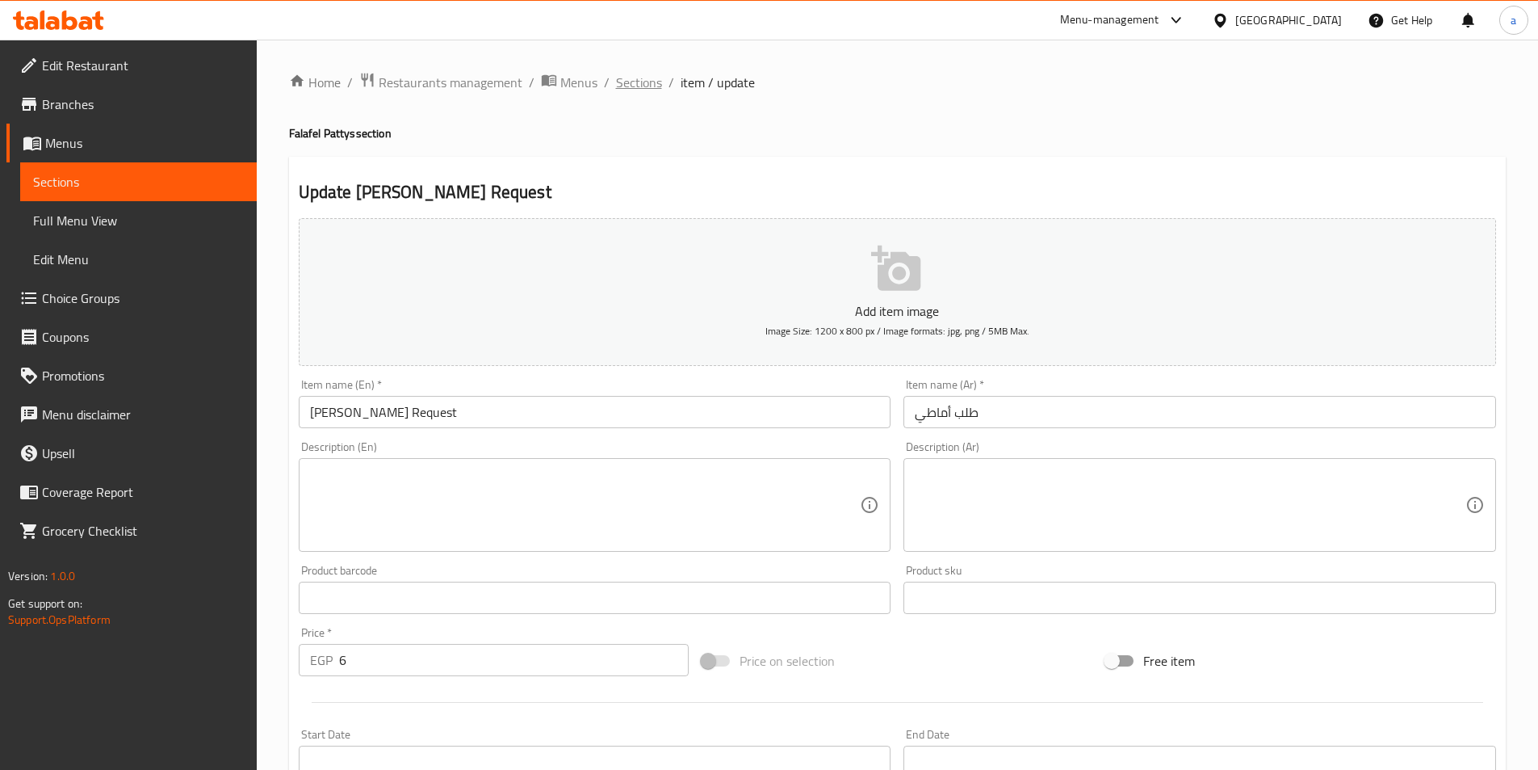
click at [641, 85] on span "Sections" at bounding box center [639, 82] width 46 height 19
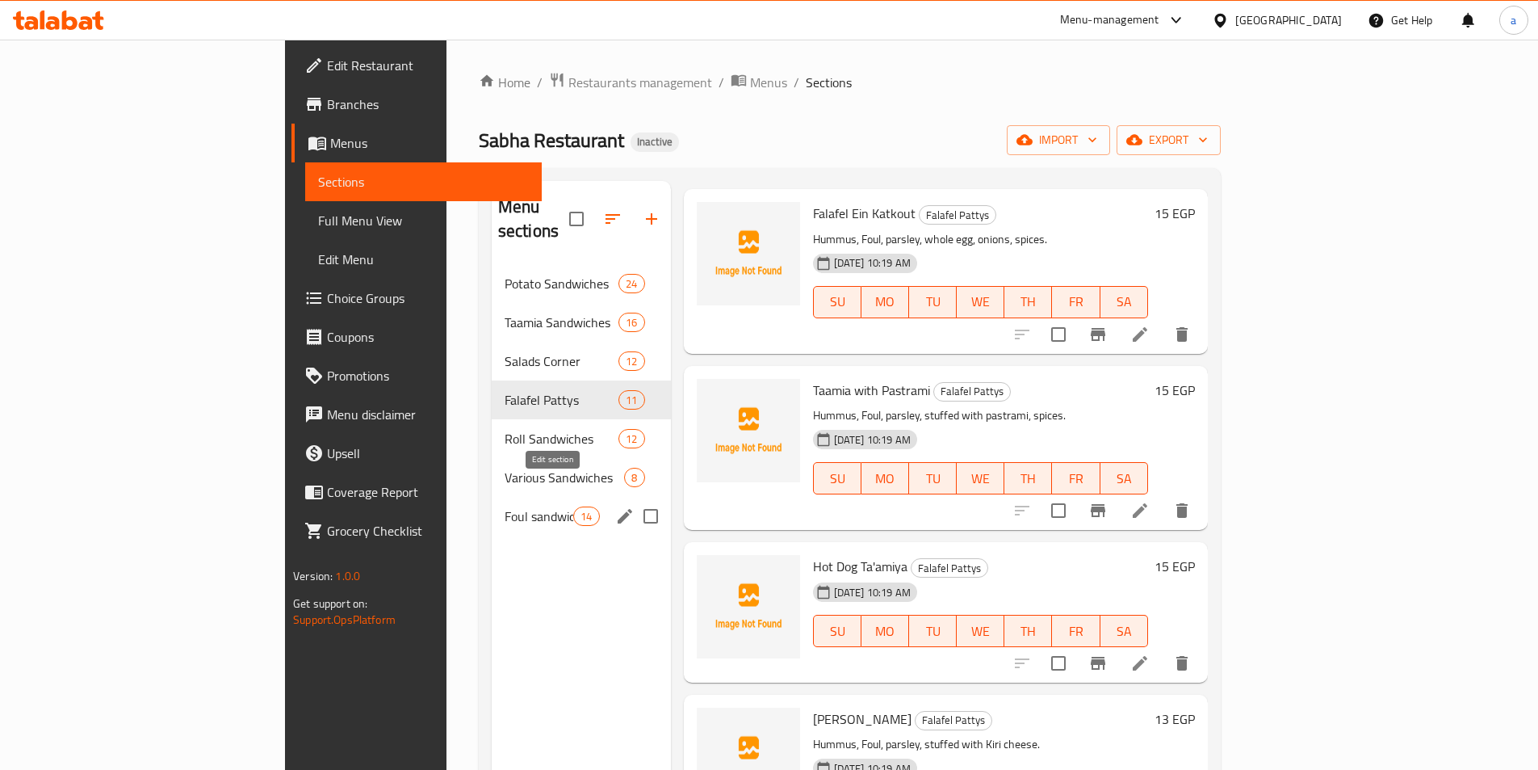
click at [618, 509] on icon "edit" at bounding box center [625, 516] width 15 height 15
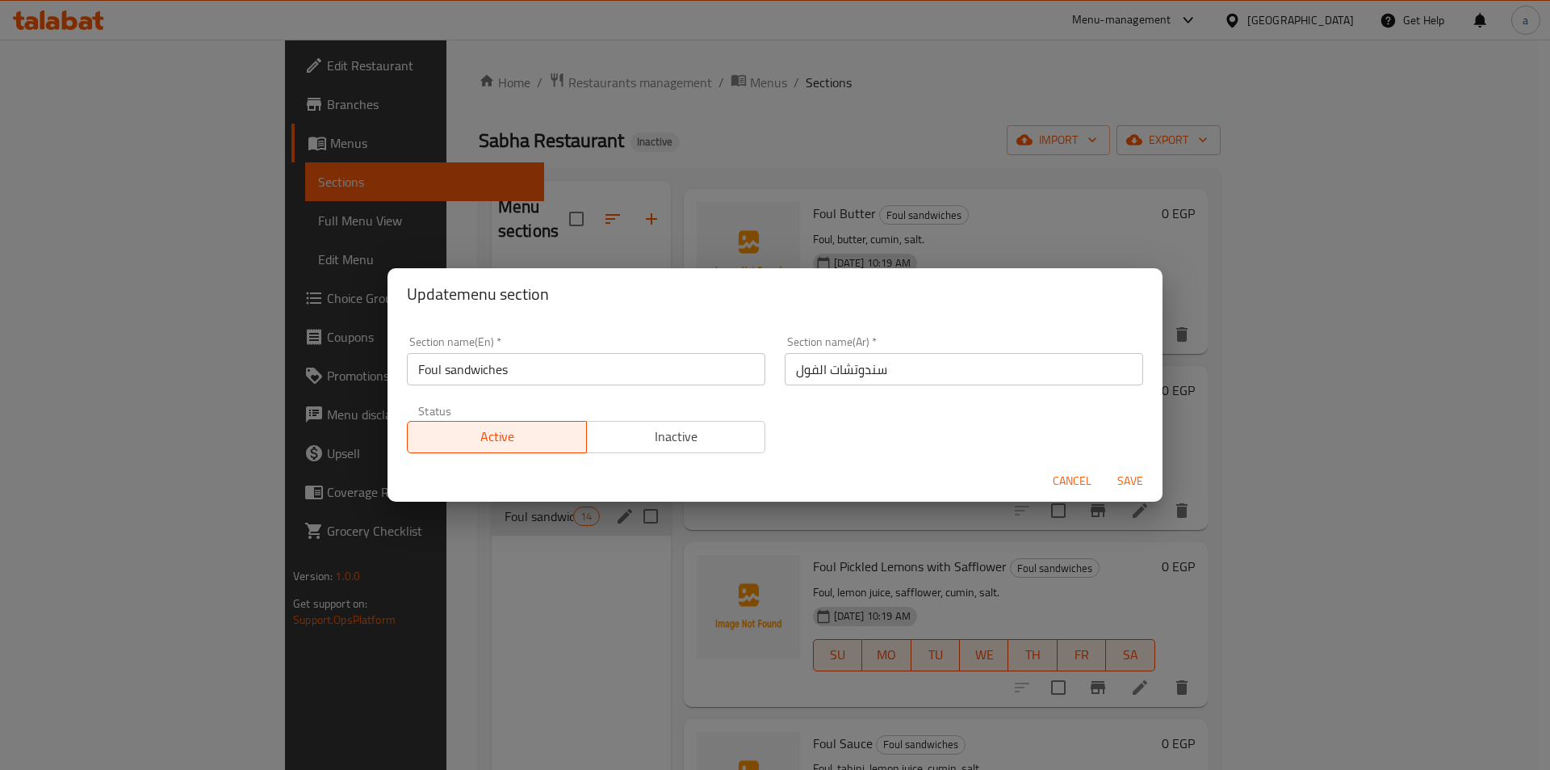
click at [545, 529] on div "Update menu section Section name(En)   * Foul sandwiches Section name(En) * Sec…" at bounding box center [775, 385] width 1550 height 770
click at [1071, 479] on span "Cancel" at bounding box center [1072, 481] width 39 height 20
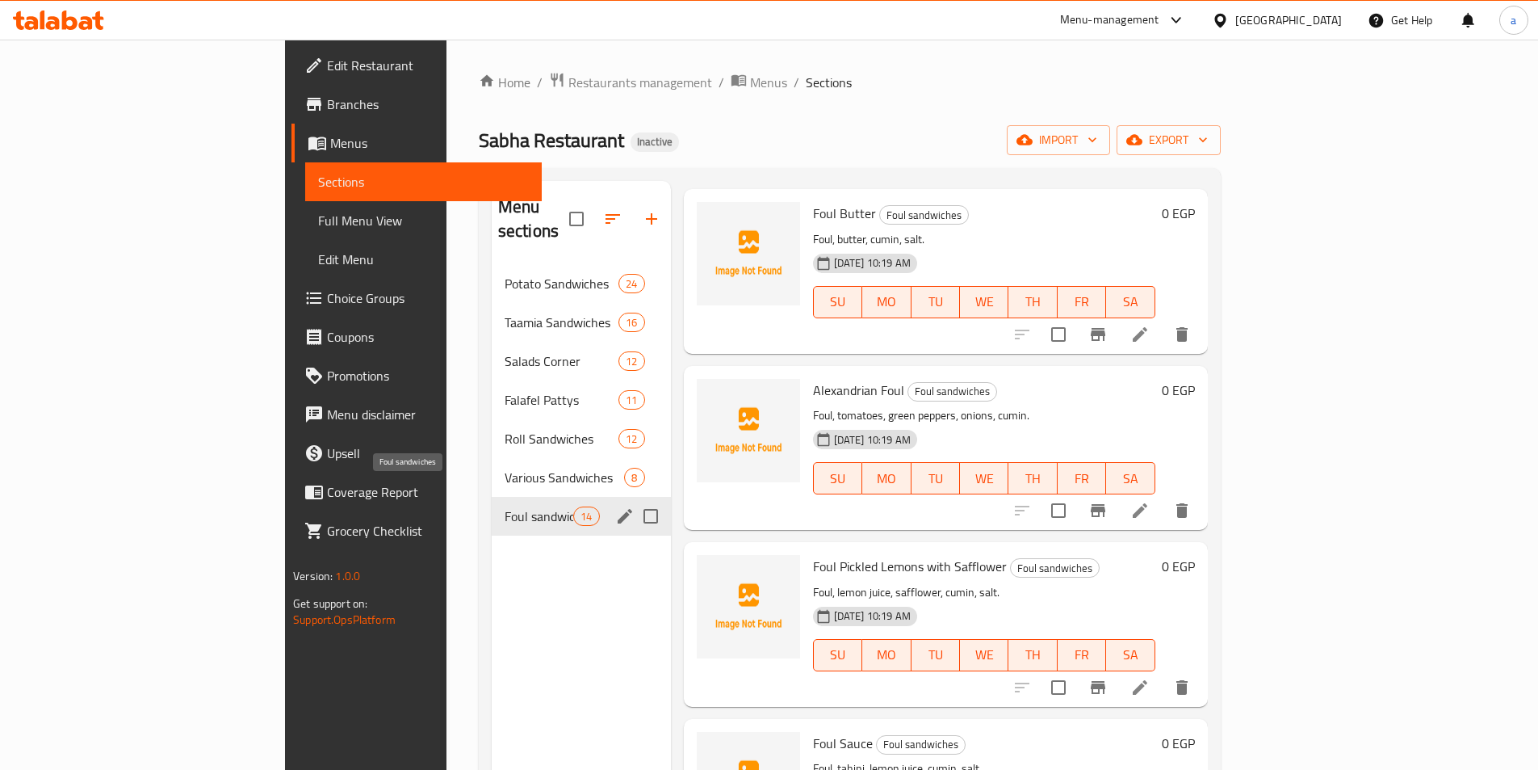
click at [505, 506] on span "Foul sandwiches" at bounding box center [539, 515] width 69 height 19
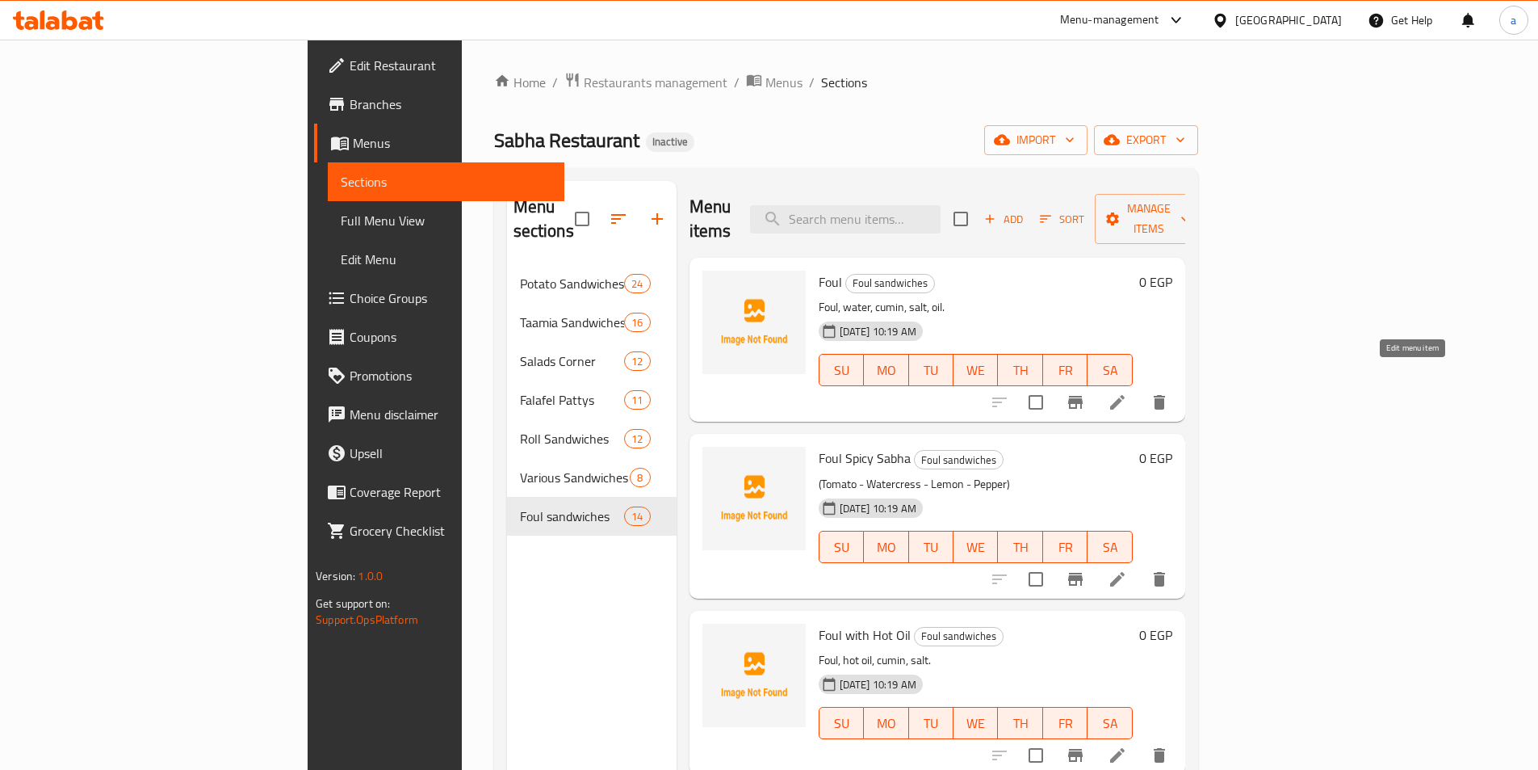
click at [1127, 392] on icon at bounding box center [1117, 401] width 19 height 19
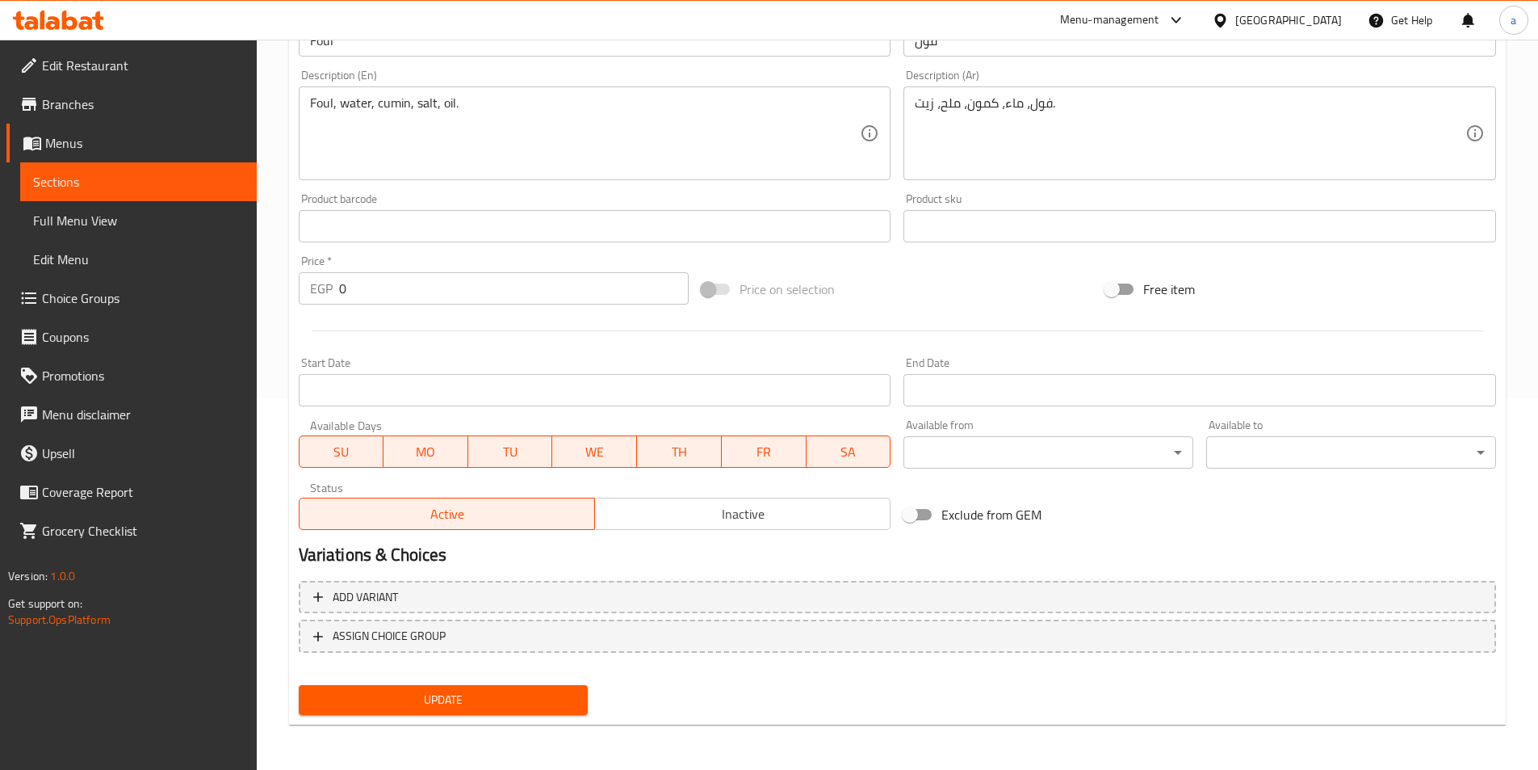
scroll to position [210, 0]
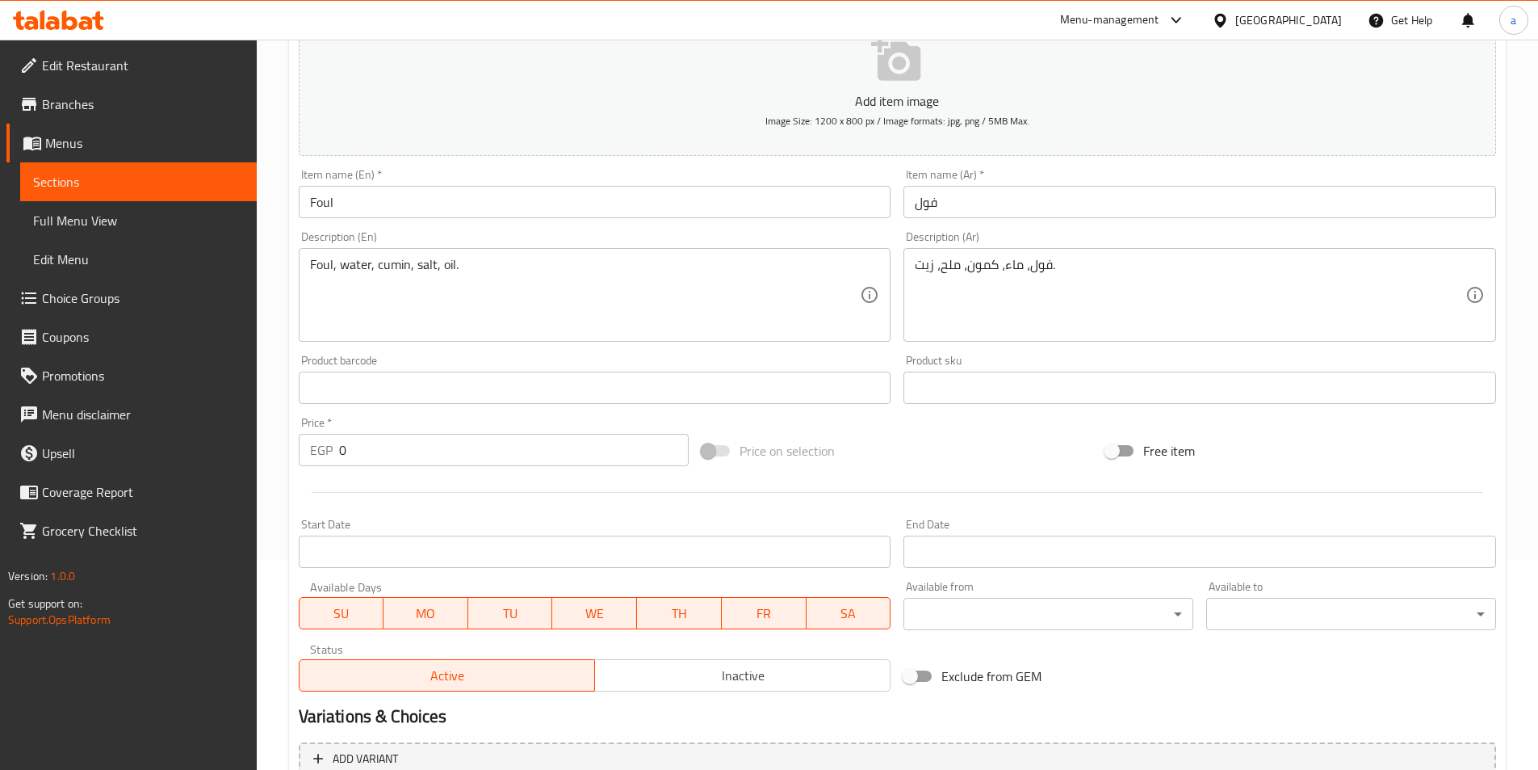
click at [114, 306] on span "Choice Groups" at bounding box center [143, 297] width 202 height 19
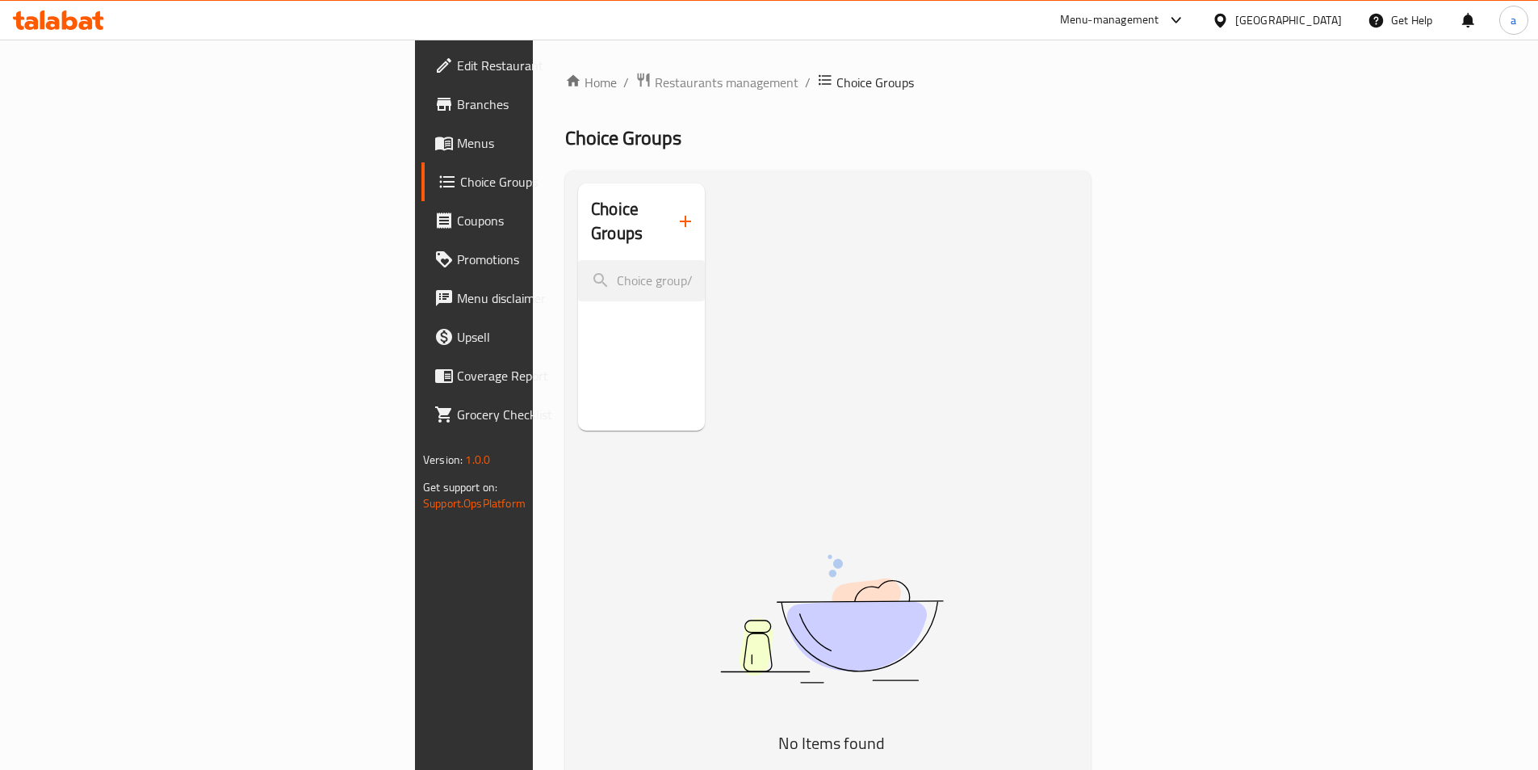
click at [676, 218] on icon "button" at bounding box center [685, 221] width 19 height 19
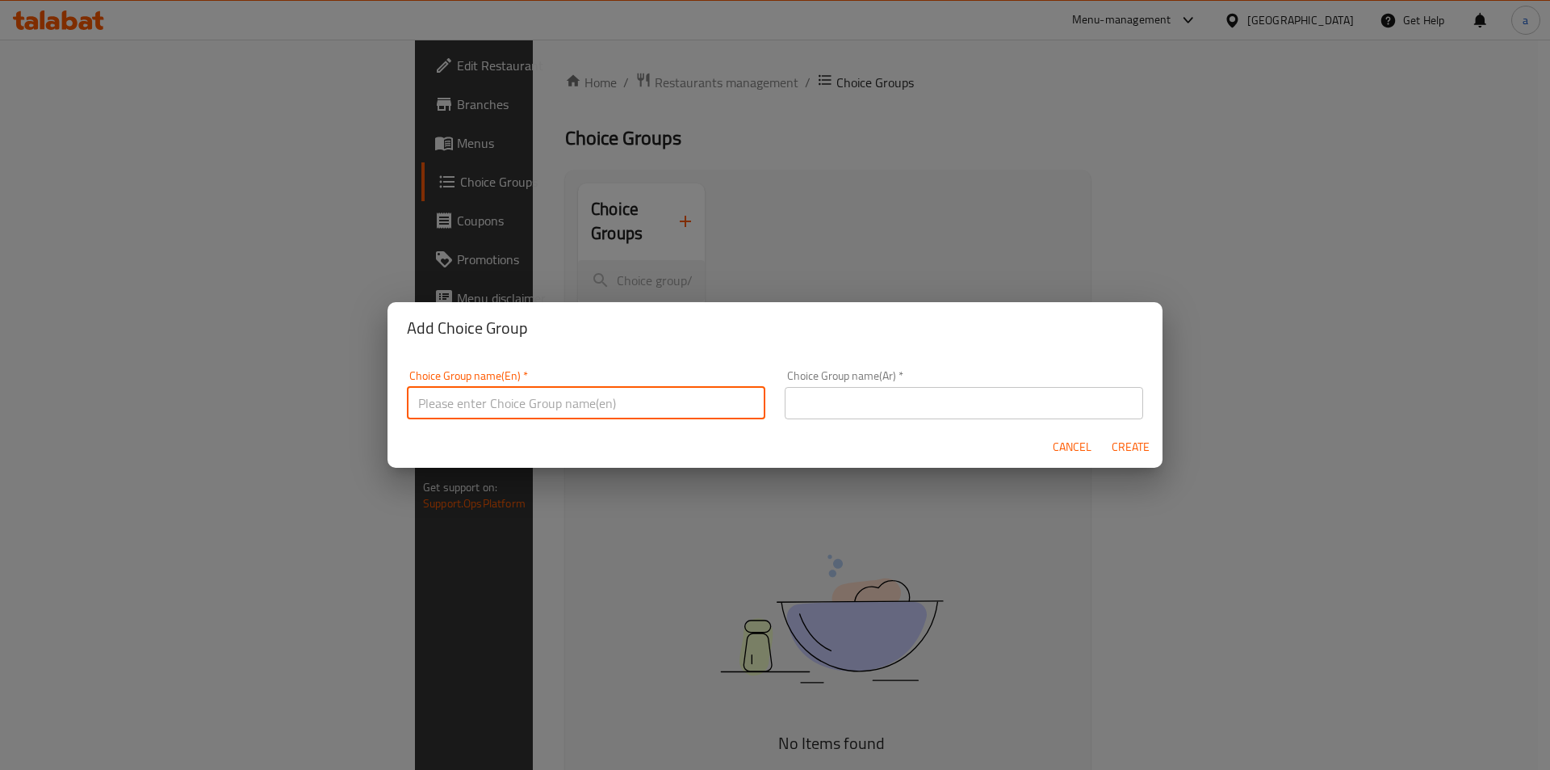
click at [631, 417] on input "text" at bounding box center [586, 403] width 359 height 32
type input "your choice of :"
click at [930, 405] on input "text" at bounding box center [964, 403] width 359 height 32
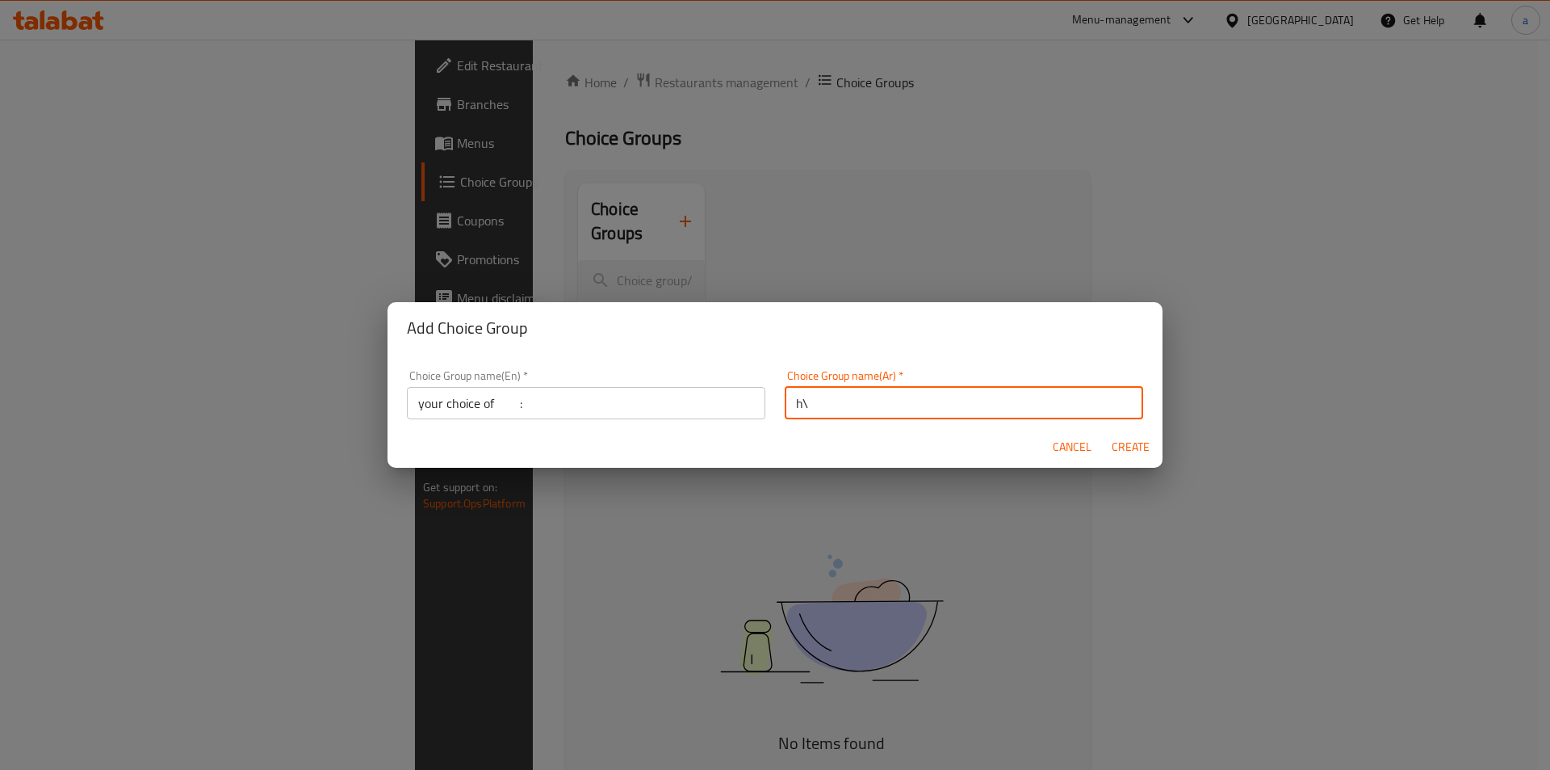
type input "h"
type input "اختيارك من :"
click at [1131, 447] on span "Create" at bounding box center [1130, 447] width 39 height 20
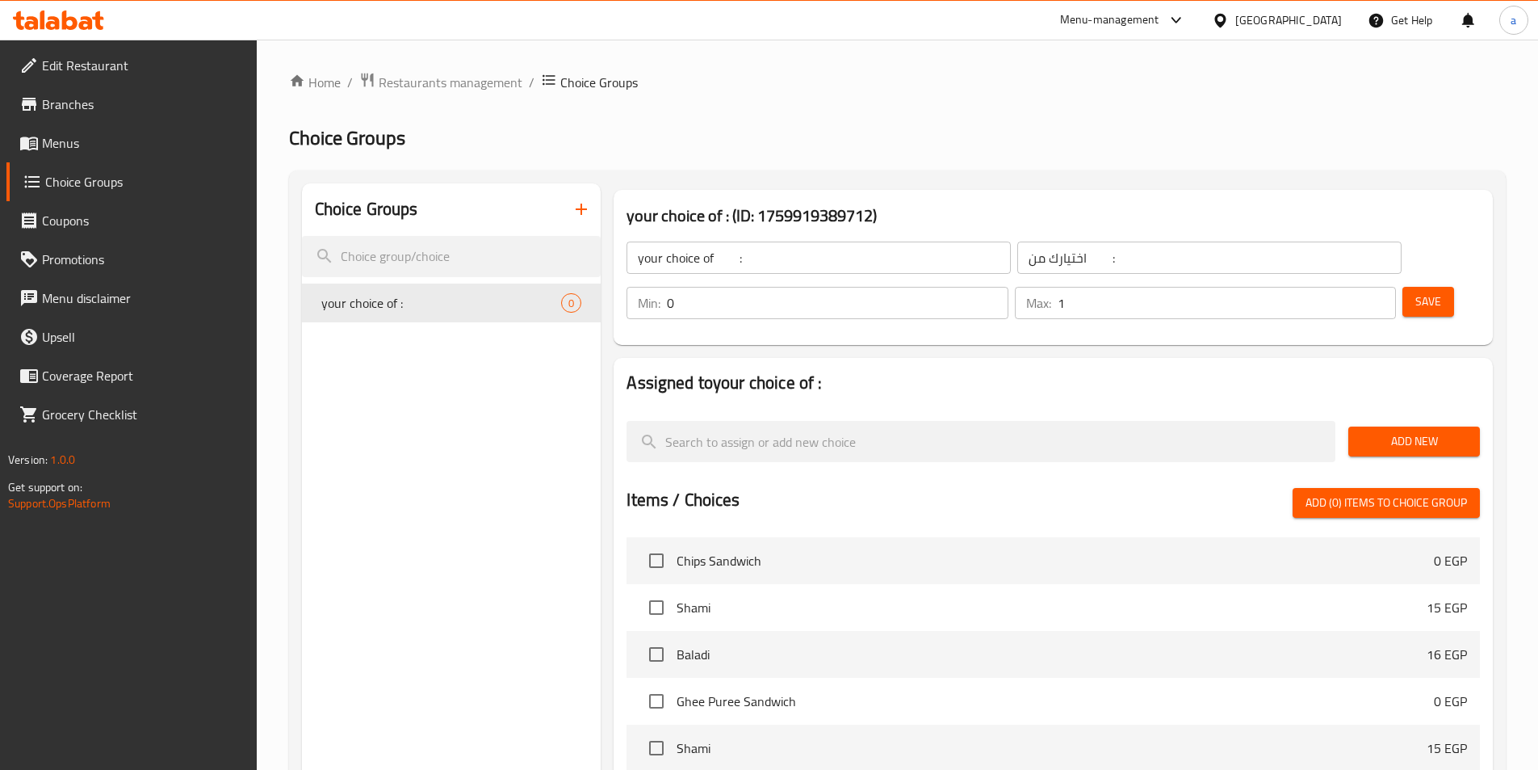
type input "1"
click at [1350, 287] on input "1" at bounding box center [1227, 303] width 338 height 32
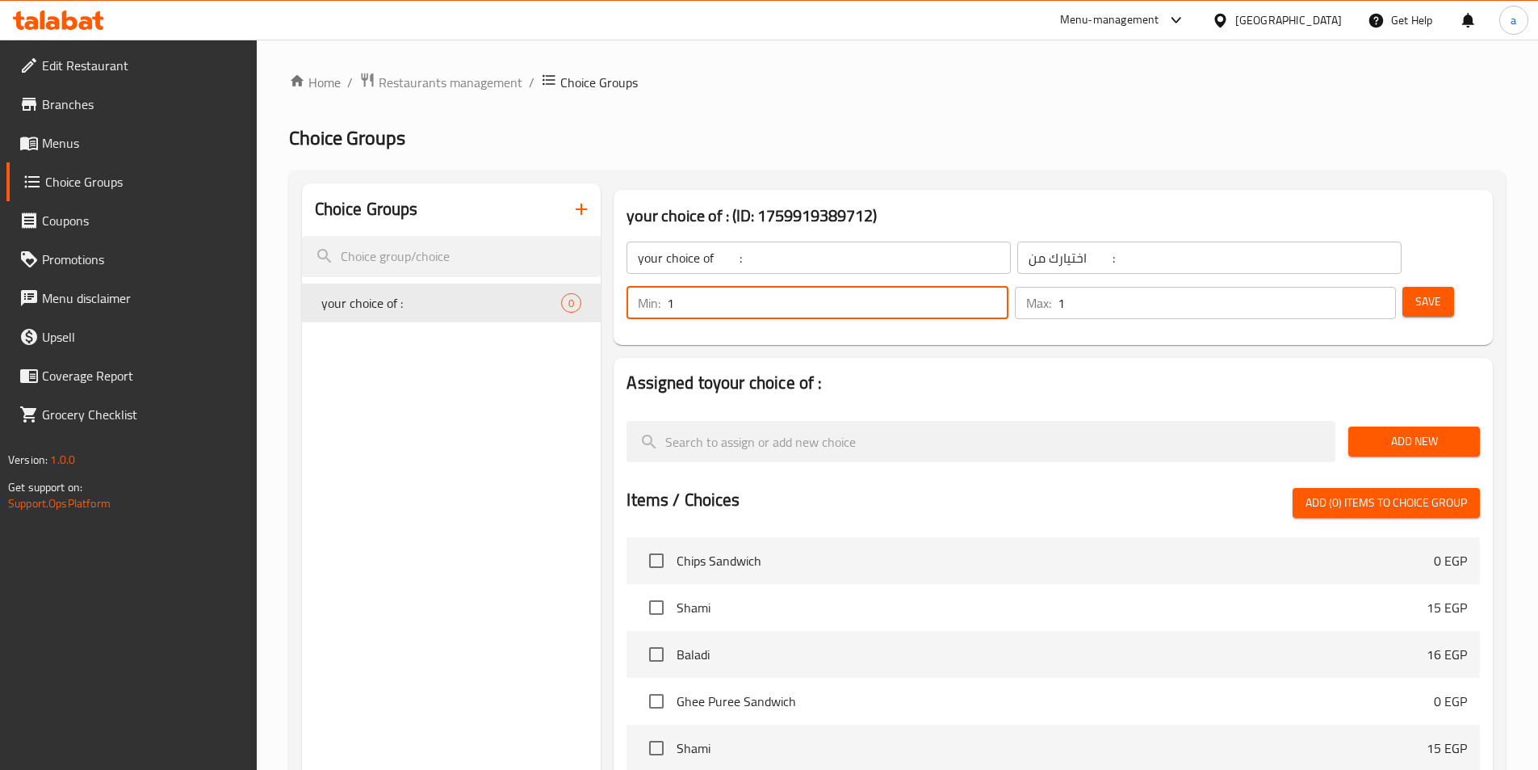
type input "1"
click at [1008, 287] on input "1" at bounding box center [837, 303] width 341 height 32
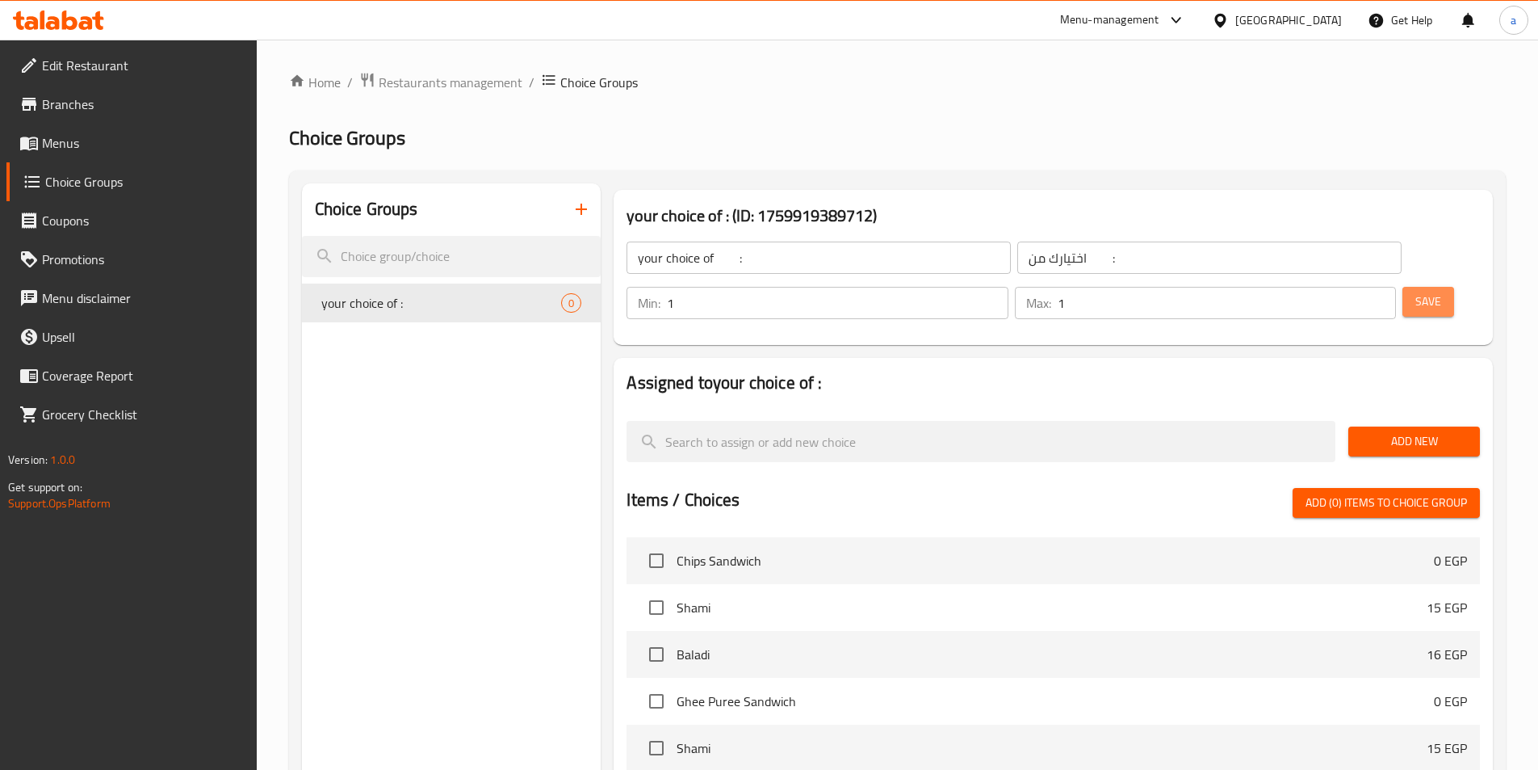
click at [1416, 291] on span "Save" at bounding box center [1429, 301] width 26 height 20
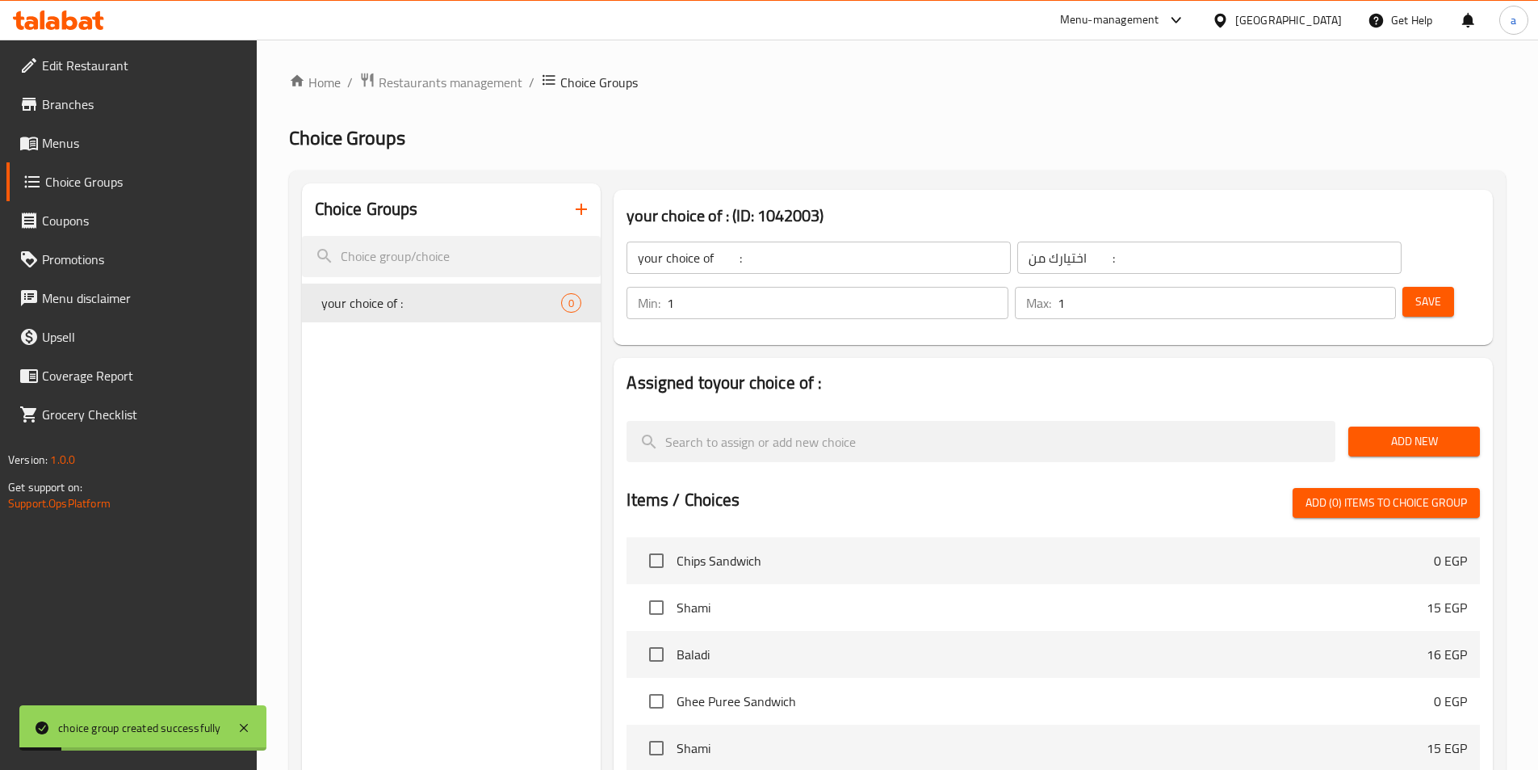
click at [1381, 431] on span "Add New" at bounding box center [1414, 441] width 106 height 20
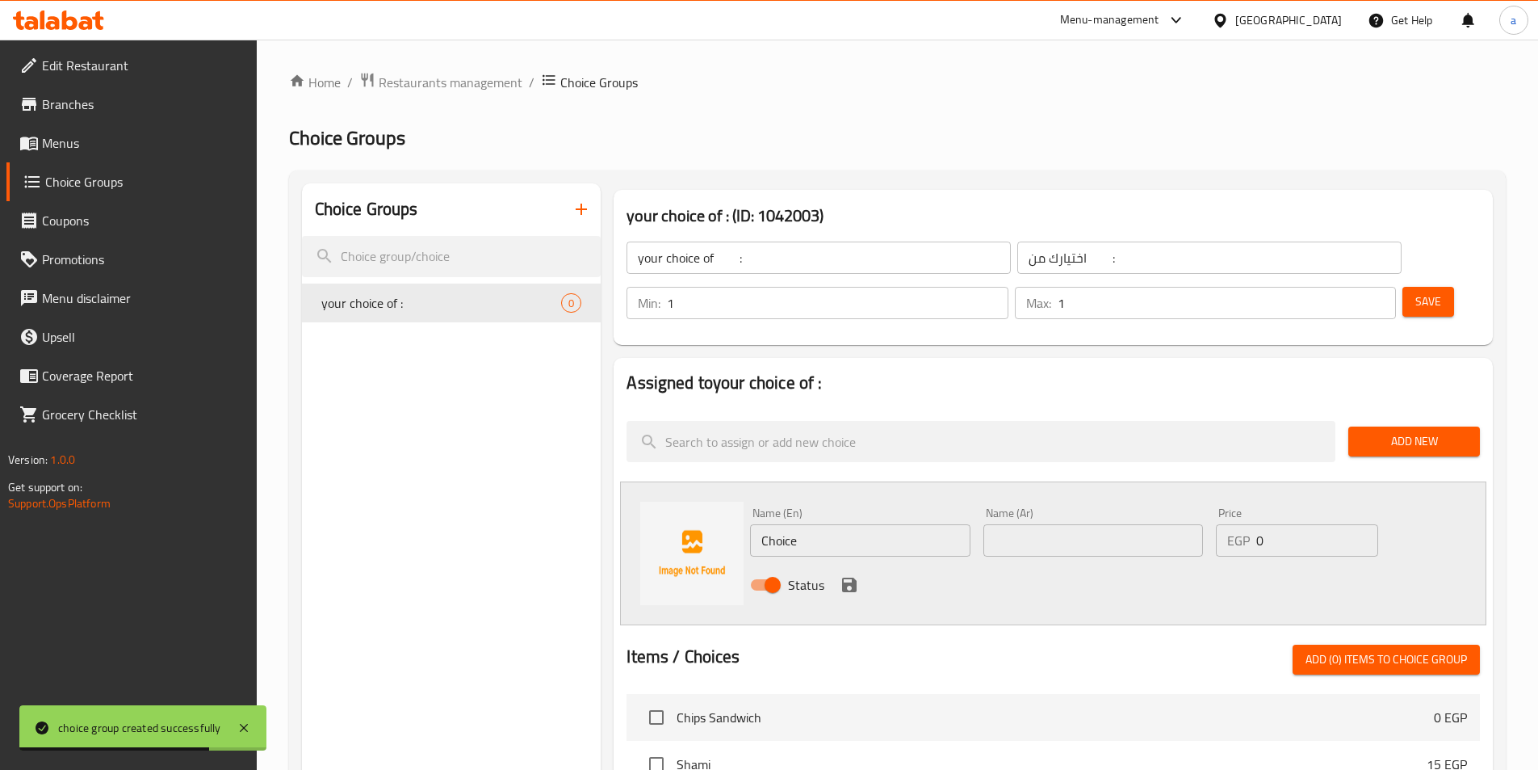
click at [1423, 431] on span "Add New" at bounding box center [1414, 441] width 106 height 20
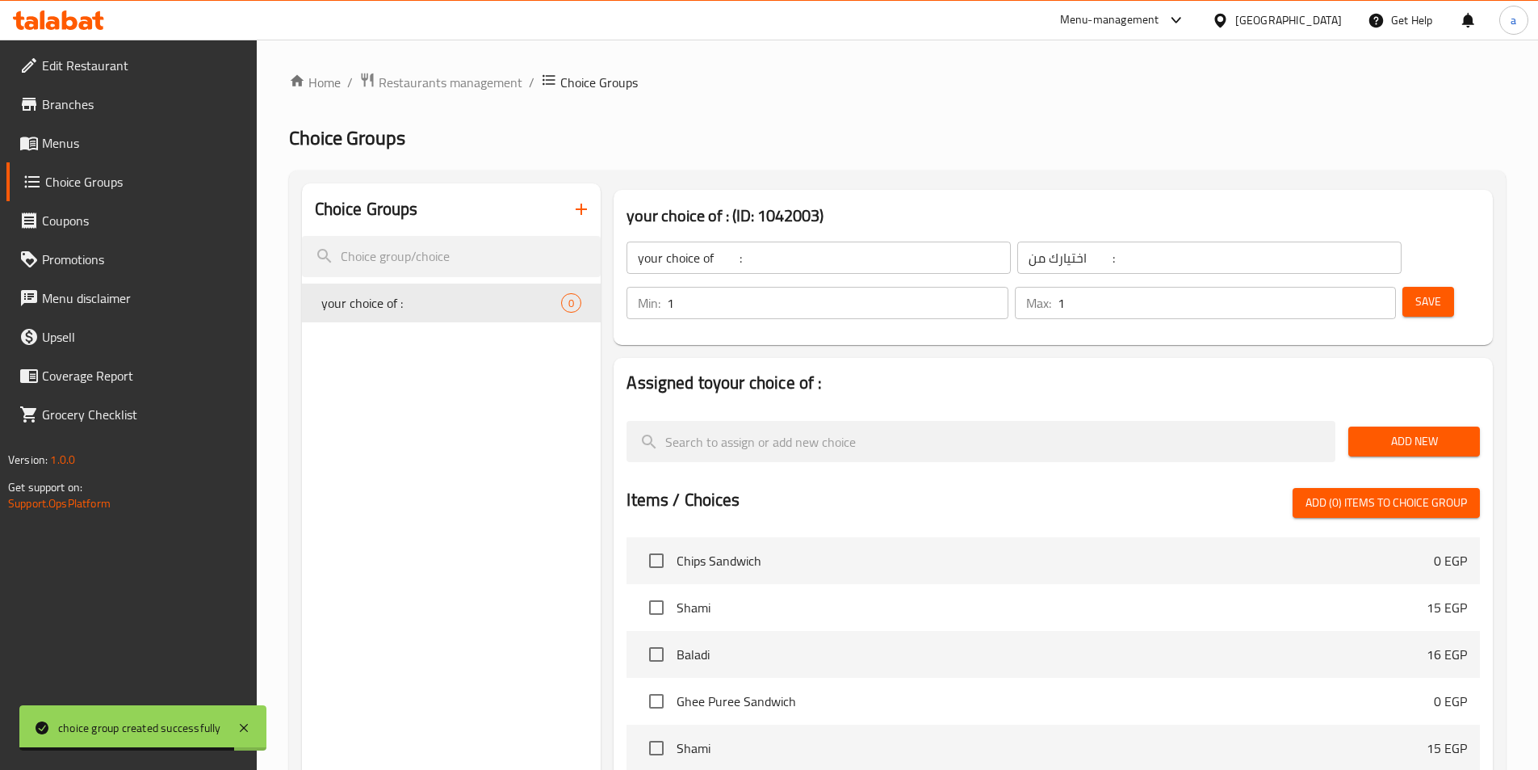
click at [1391, 431] on span "Add New" at bounding box center [1414, 441] width 106 height 20
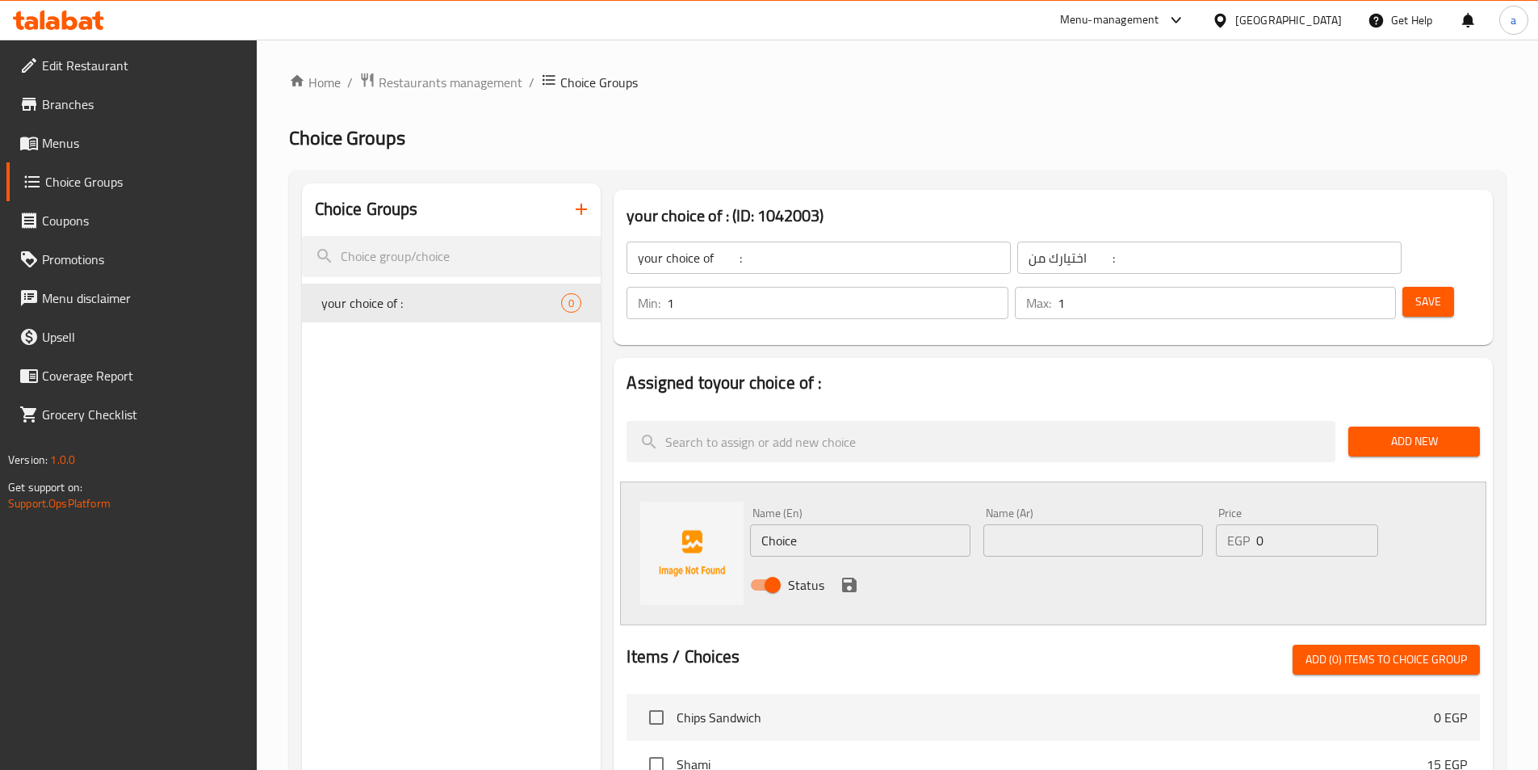
click at [869, 524] on input "Choice" at bounding box center [860, 540] width 220 height 32
click at [1145, 524] on input "text" at bounding box center [1094, 540] width 220 height 32
click at [1124, 524] on input "شامي" at bounding box center [1094, 540] width 220 height 32
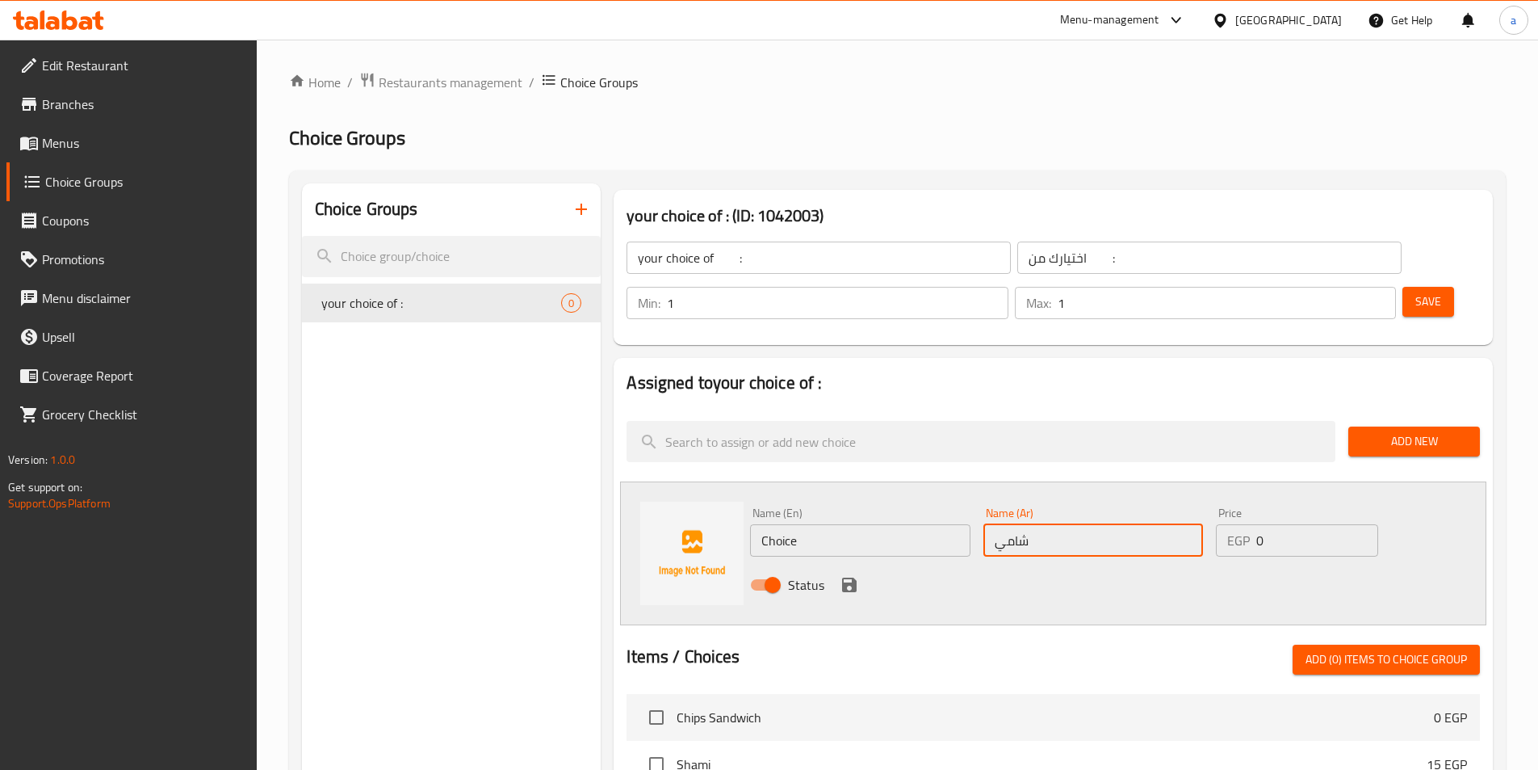
click at [1124, 524] on input "شامي" at bounding box center [1094, 540] width 220 height 32
type input "شامي"
click at [834, 524] on input "Choice" at bounding box center [860, 540] width 220 height 32
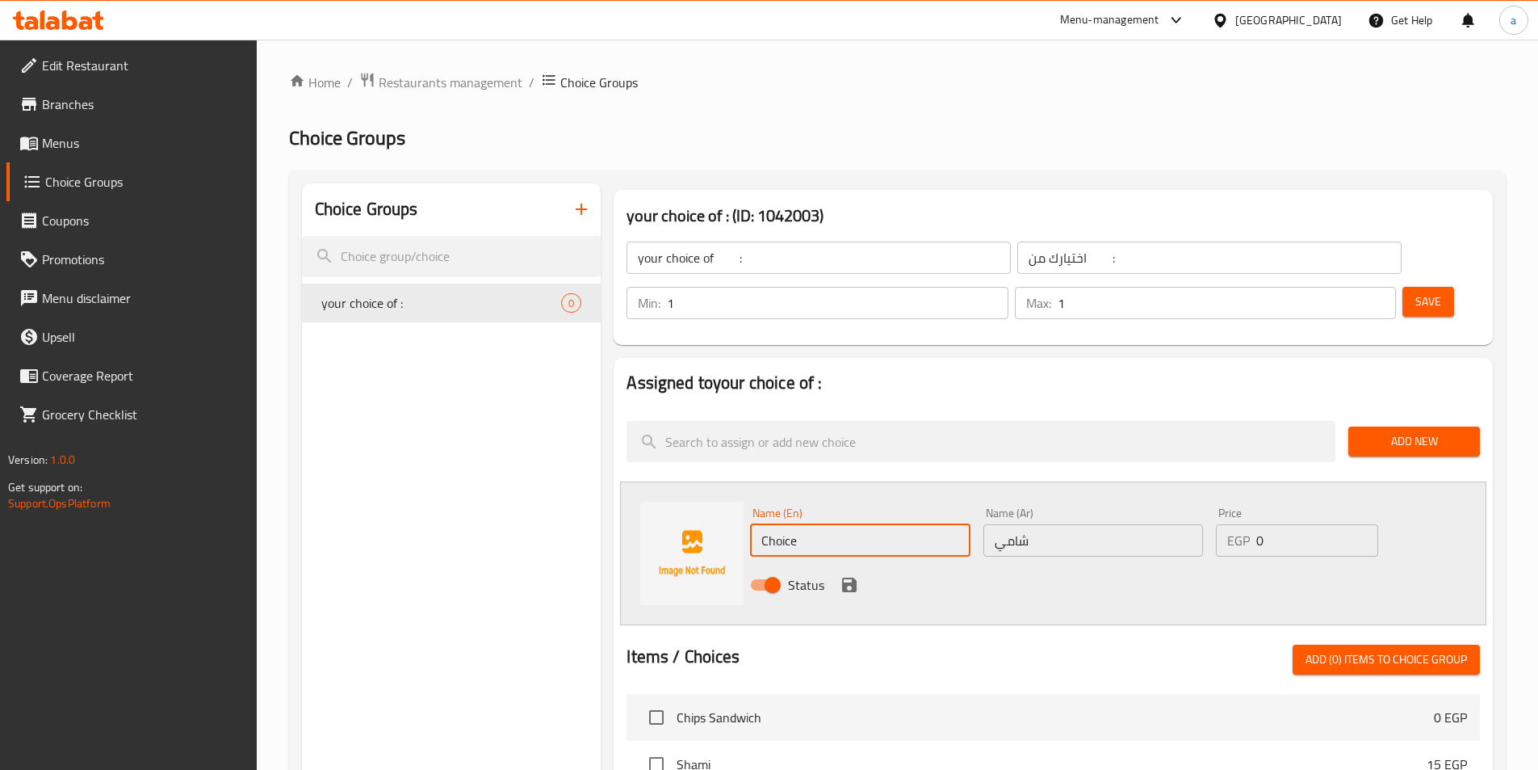
paste input "Shami"
click at [862, 524] on input "Shami" at bounding box center [860, 540] width 220 height 32
type input "Shame"
click at [852, 577] on icon "save" at bounding box center [849, 584] width 15 height 15
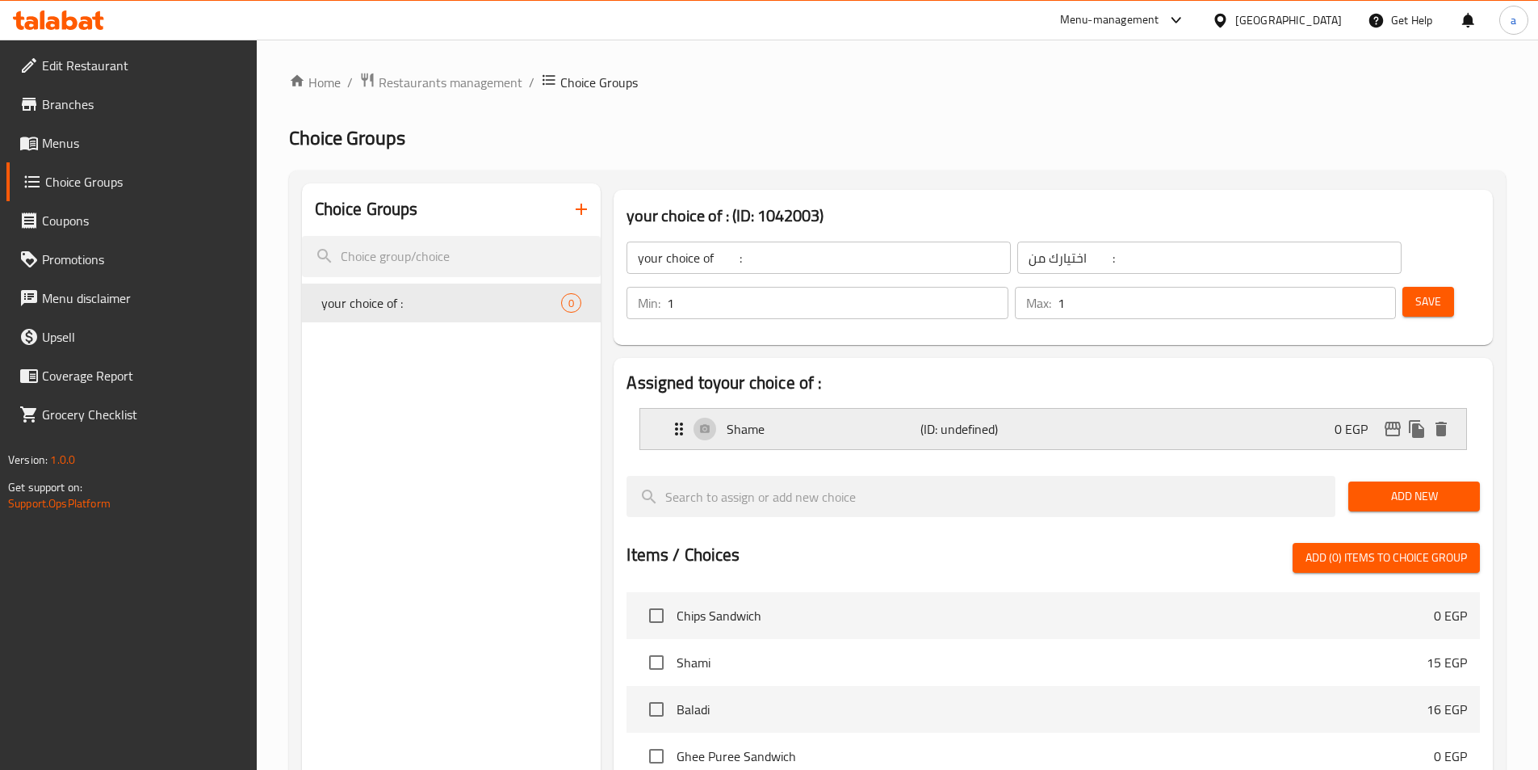
click at [873, 419] on p "Shame" at bounding box center [823, 428] width 193 height 19
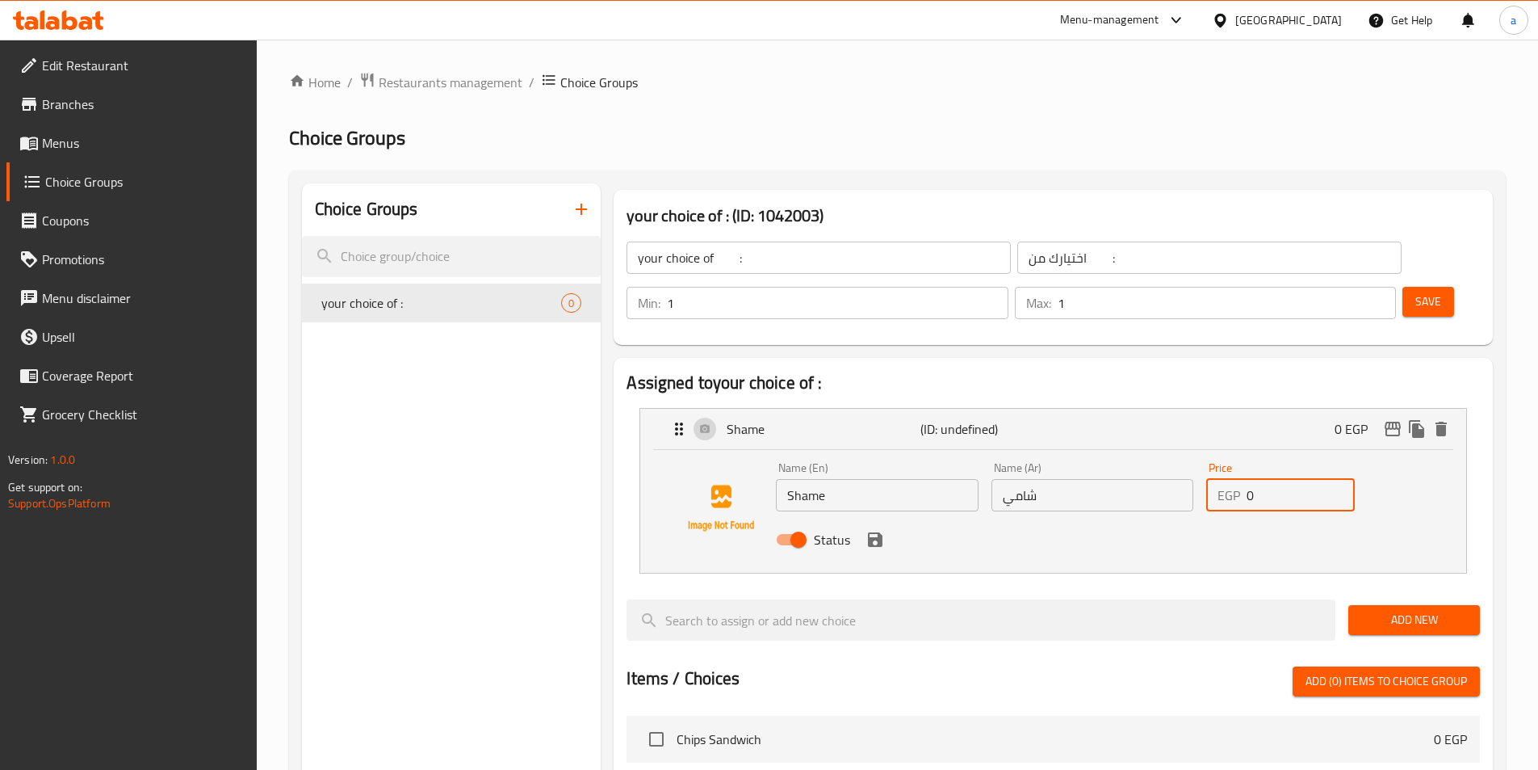
drag, startPoint x: 1274, startPoint y: 456, endPoint x: 1245, endPoint y: 455, distance: 29.1
click at [1245, 479] on div "EGP 0 Price" at bounding box center [1280, 495] width 149 height 32
click at [1183, 518] on div "Status" at bounding box center [1092, 540] width 645 height 44
click at [883, 530] on icon "save" at bounding box center [875, 539] width 19 height 19
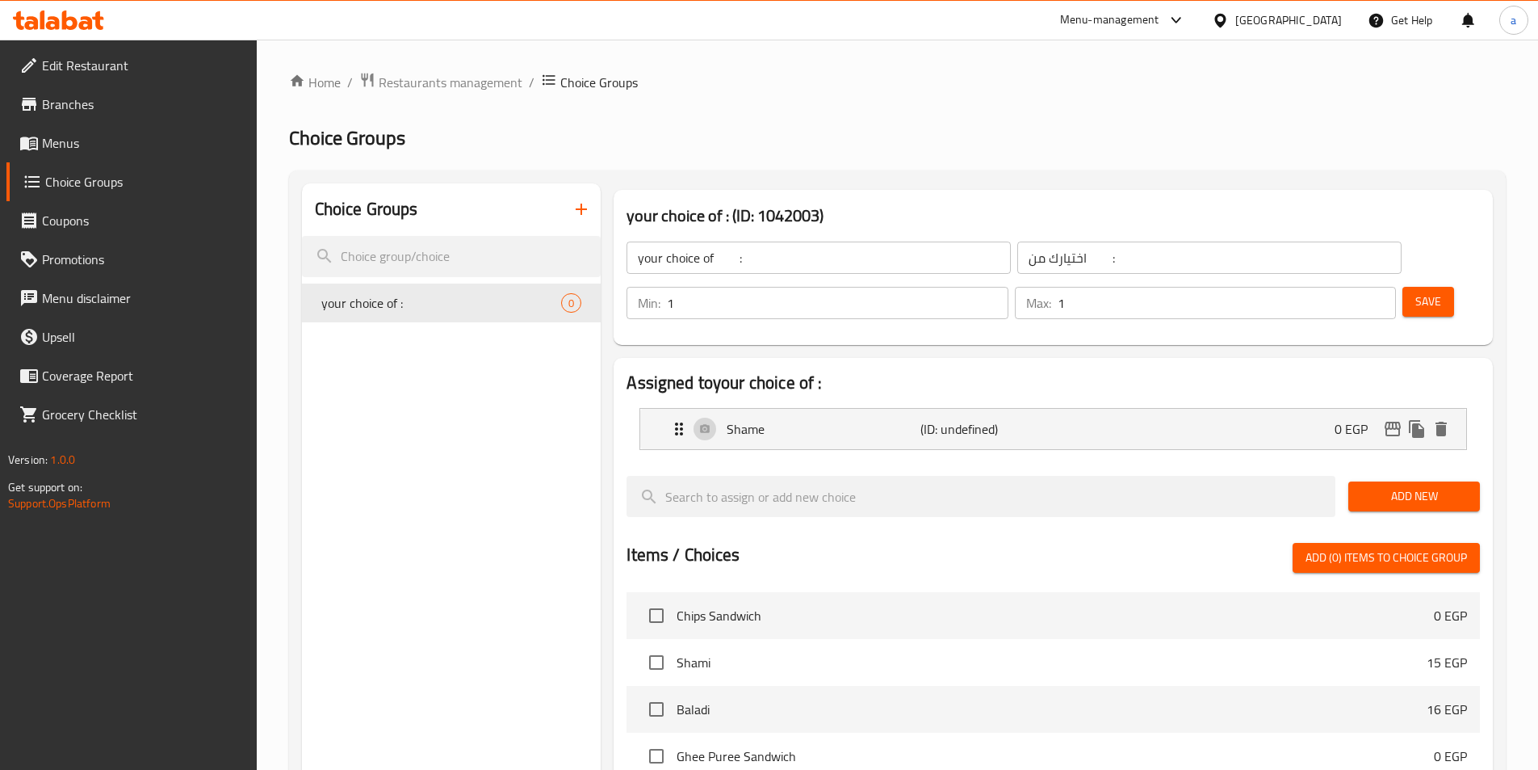
click at [1402, 486] on span "Add New" at bounding box center [1414, 496] width 106 height 20
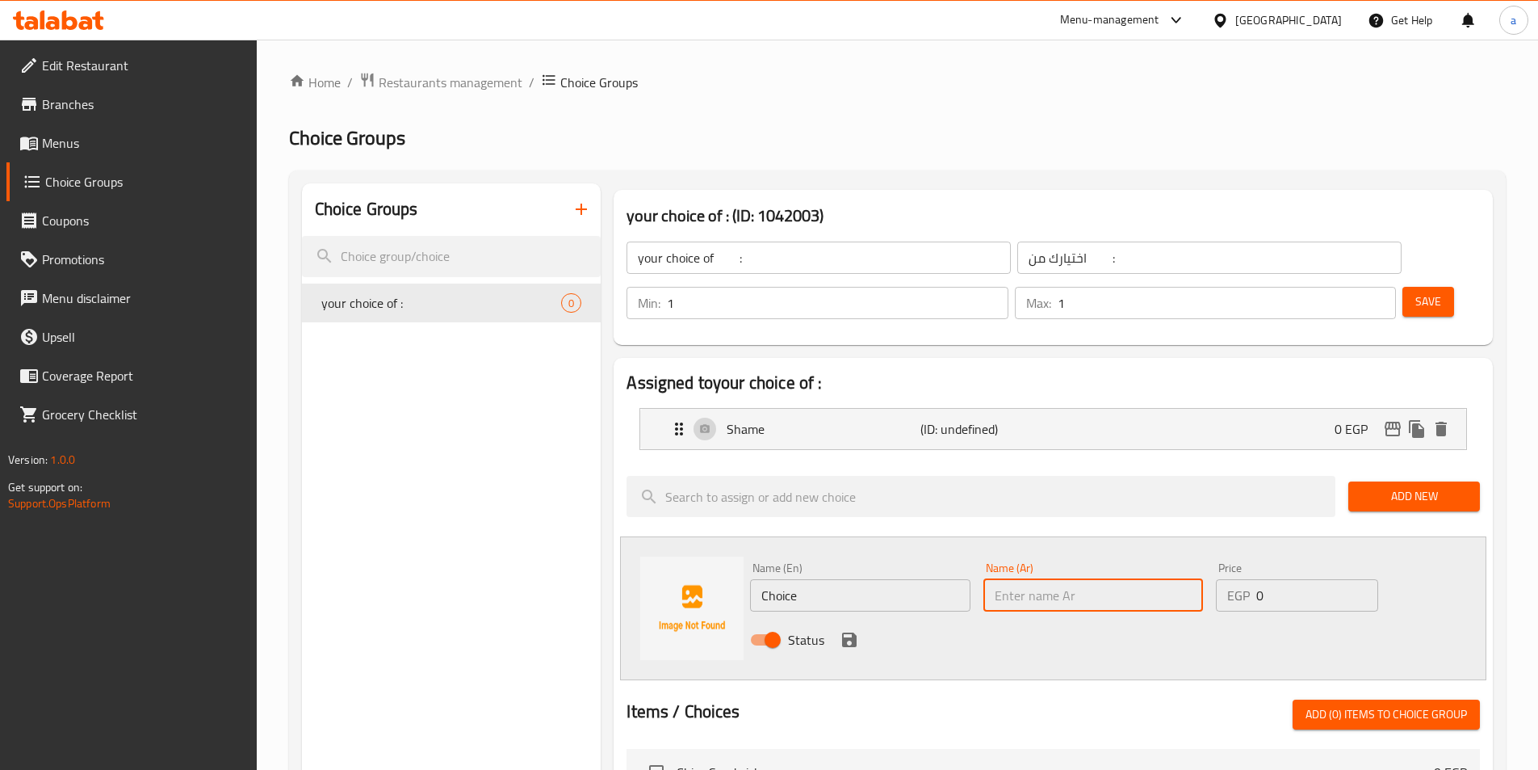
click at [1042, 579] on input "text" at bounding box center [1094, 595] width 220 height 32
click at [1016, 579] on input "بلدي" at bounding box center [1094, 595] width 220 height 32
type input "بلدي"
click at [848, 579] on input "Choice" at bounding box center [860, 595] width 220 height 32
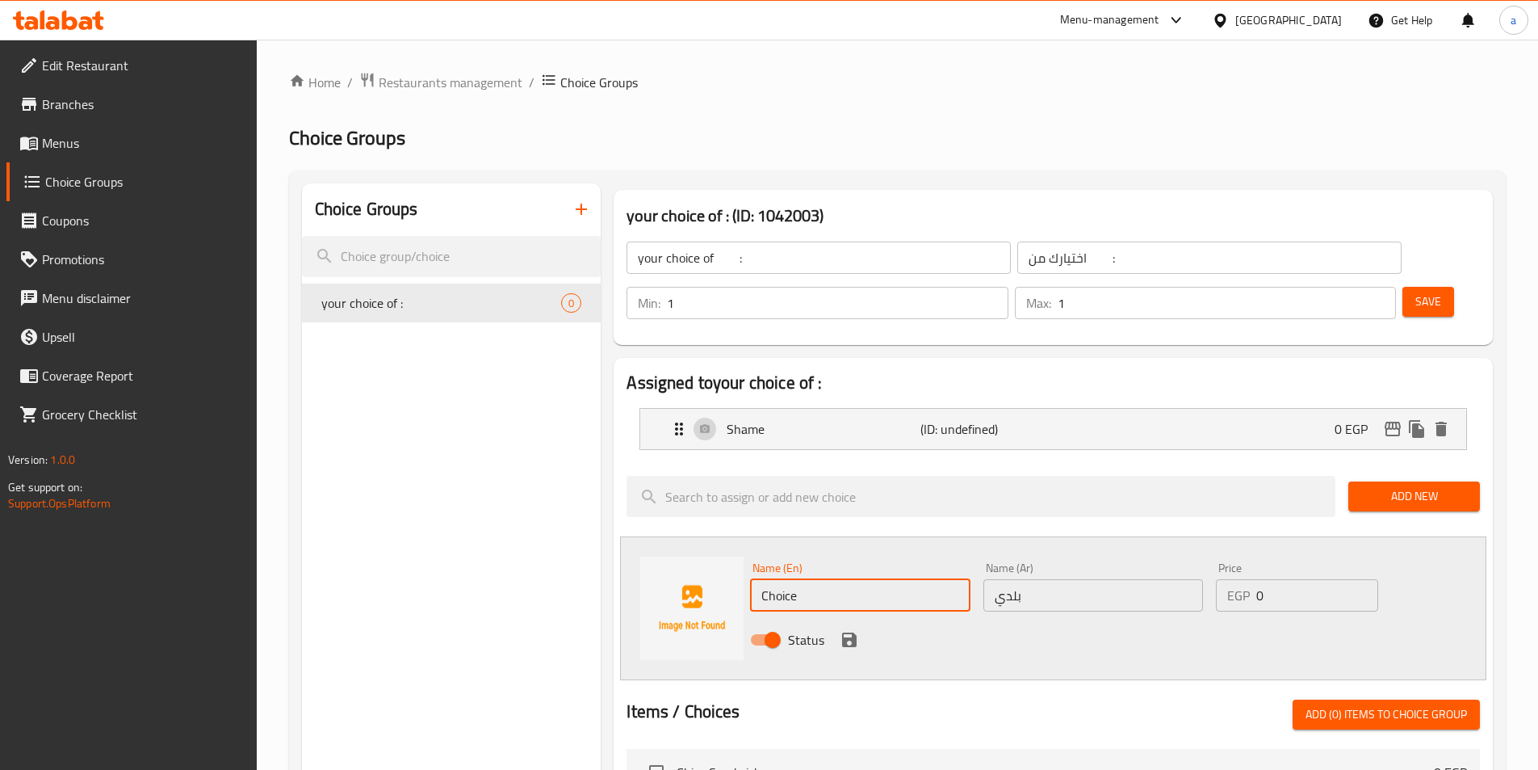
click at [848, 579] on input "Choice" at bounding box center [860, 595] width 220 height 32
type input "balady"
drag, startPoint x: 784, startPoint y: 549, endPoint x: 952, endPoint y: 598, distance: 175.0
click at [952, 618] on div "Status" at bounding box center [1093, 640] width 699 height 44
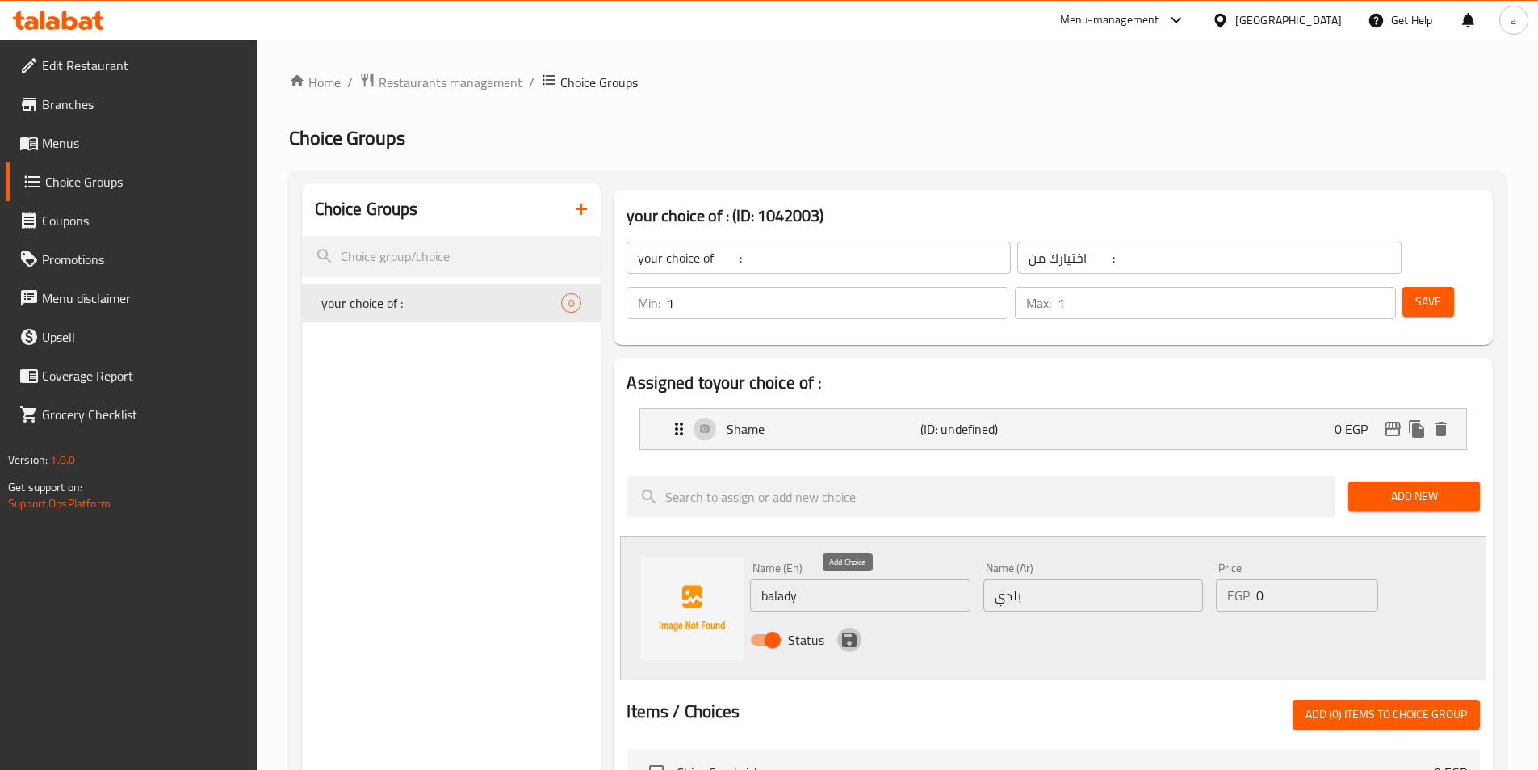
click at [849, 632] on icon "save" at bounding box center [849, 639] width 15 height 15
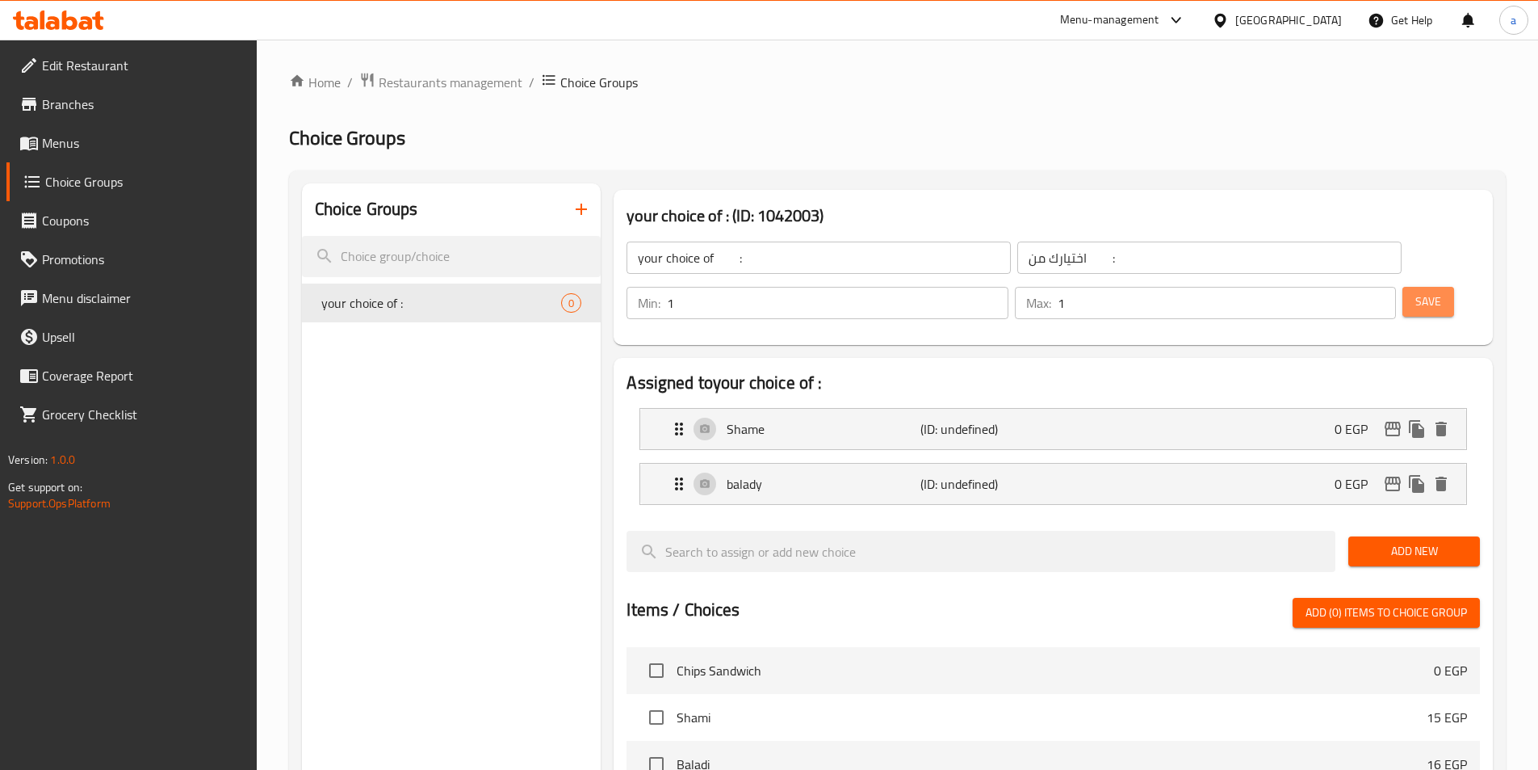
click at [1416, 291] on span "Save" at bounding box center [1429, 301] width 26 height 20
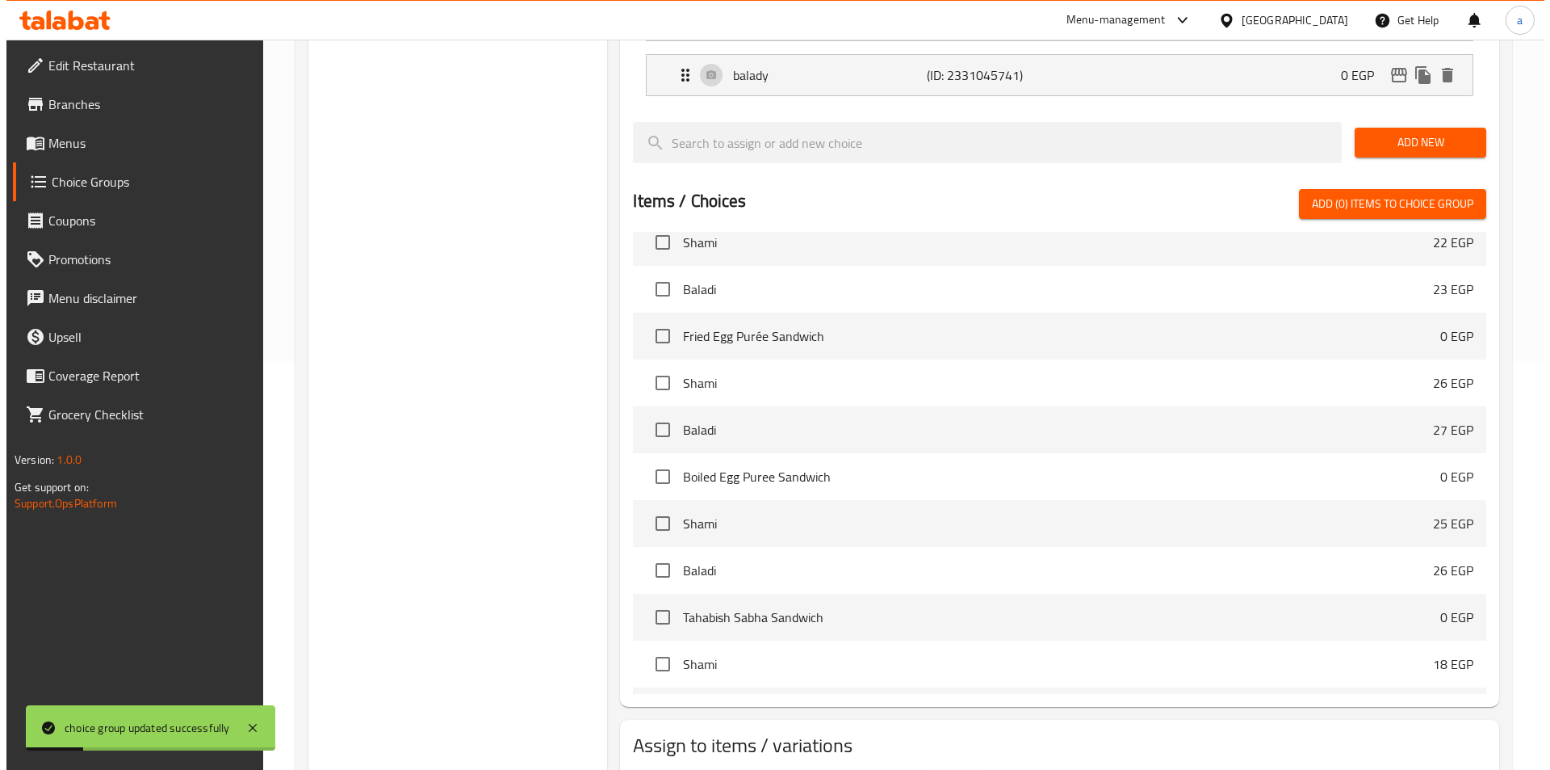
scroll to position [465, 0]
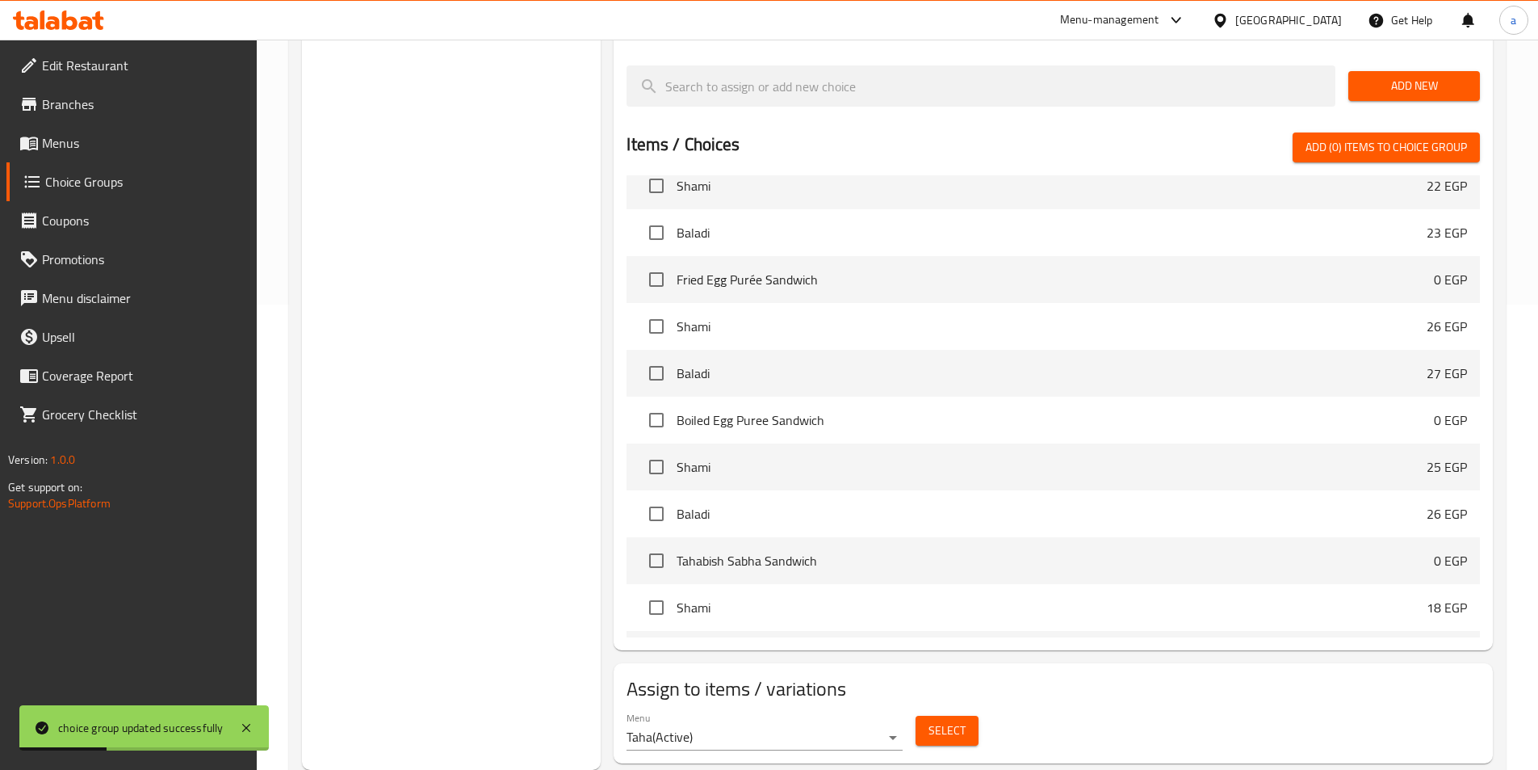
click at [938, 720] on span "Select" at bounding box center [947, 730] width 37 height 20
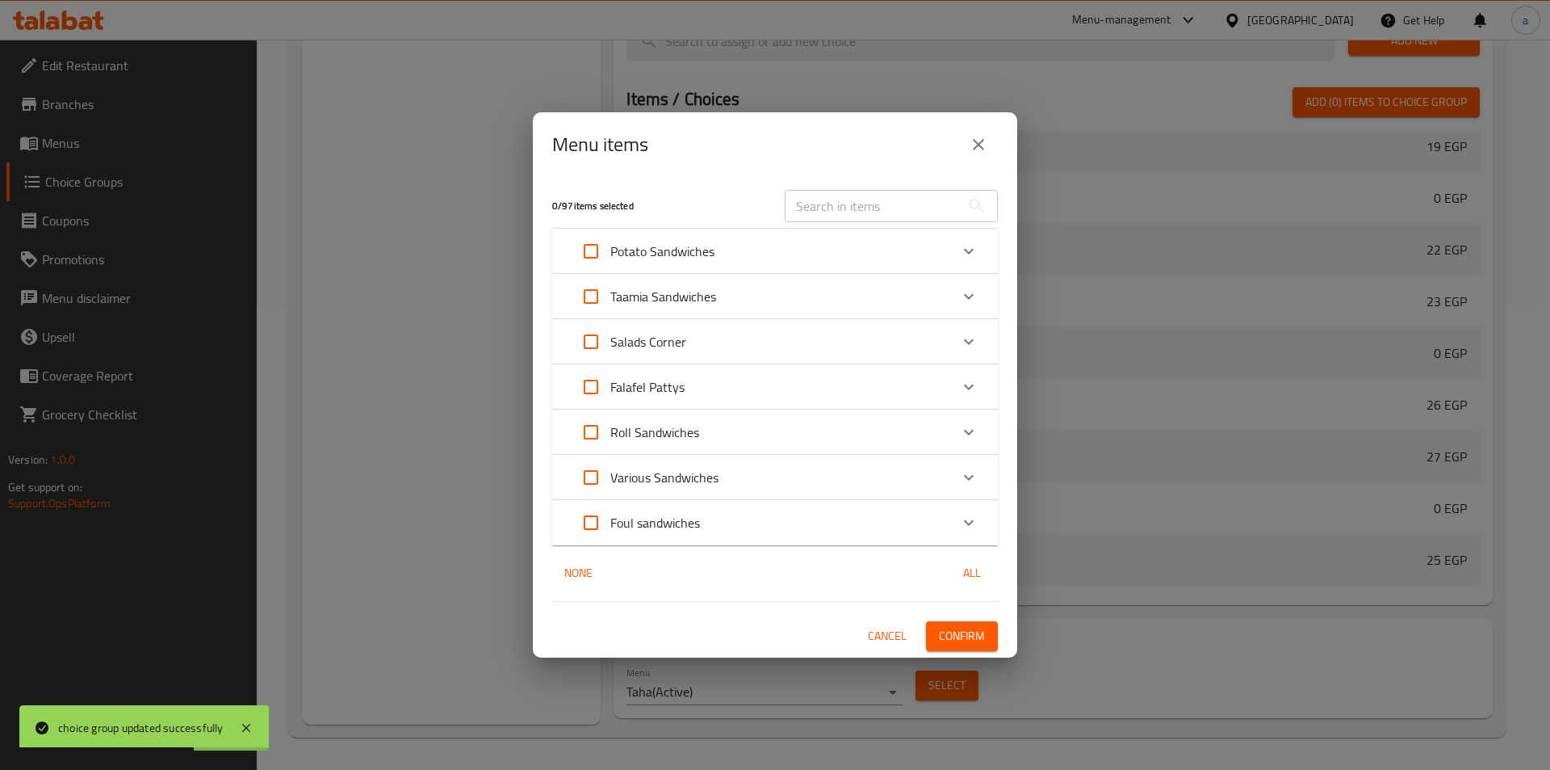
click at [594, 529] on input "Expand" at bounding box center [591, 522] width 39 height 39
checkbox input "true"
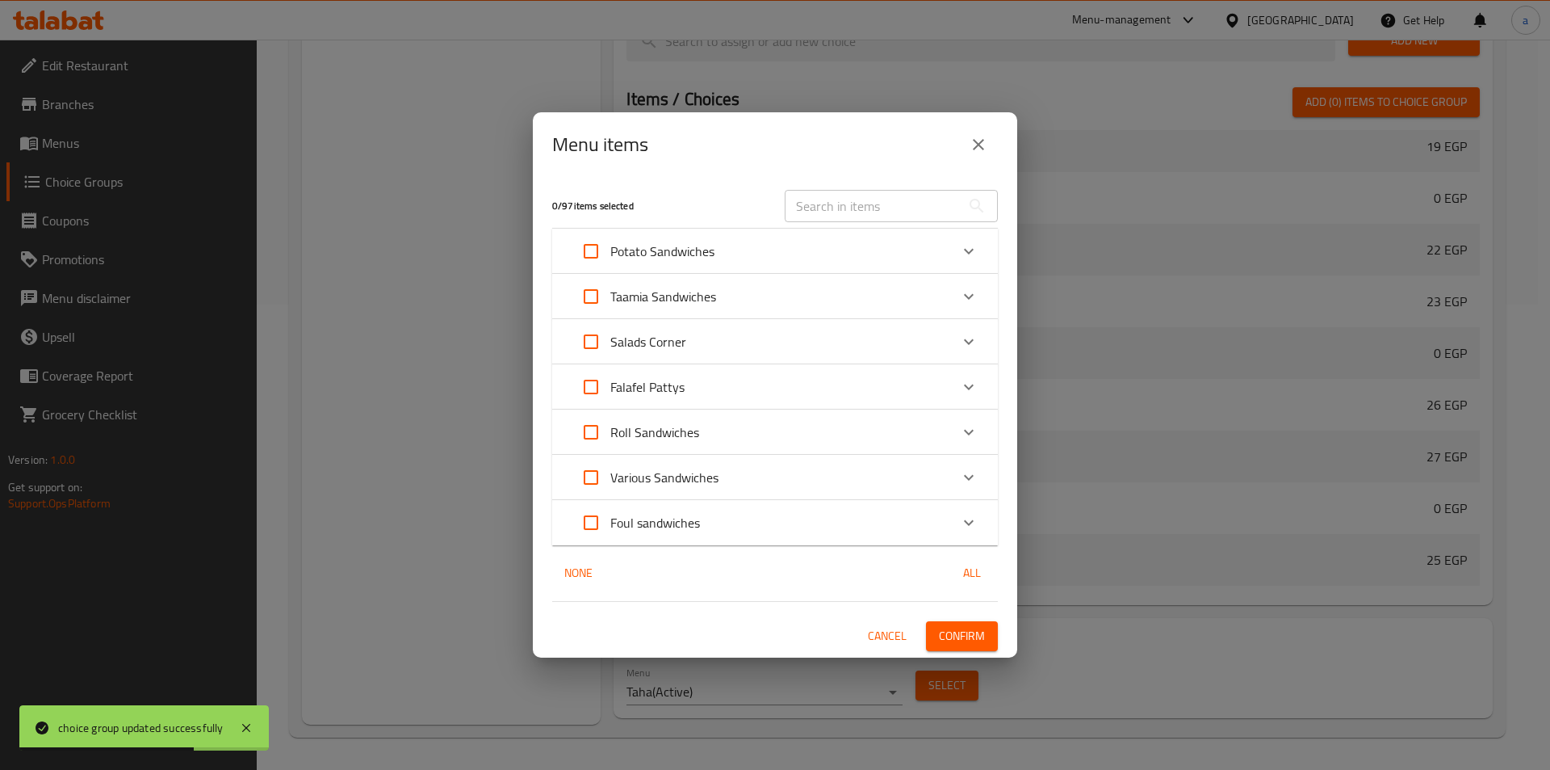
checkbox input "true"
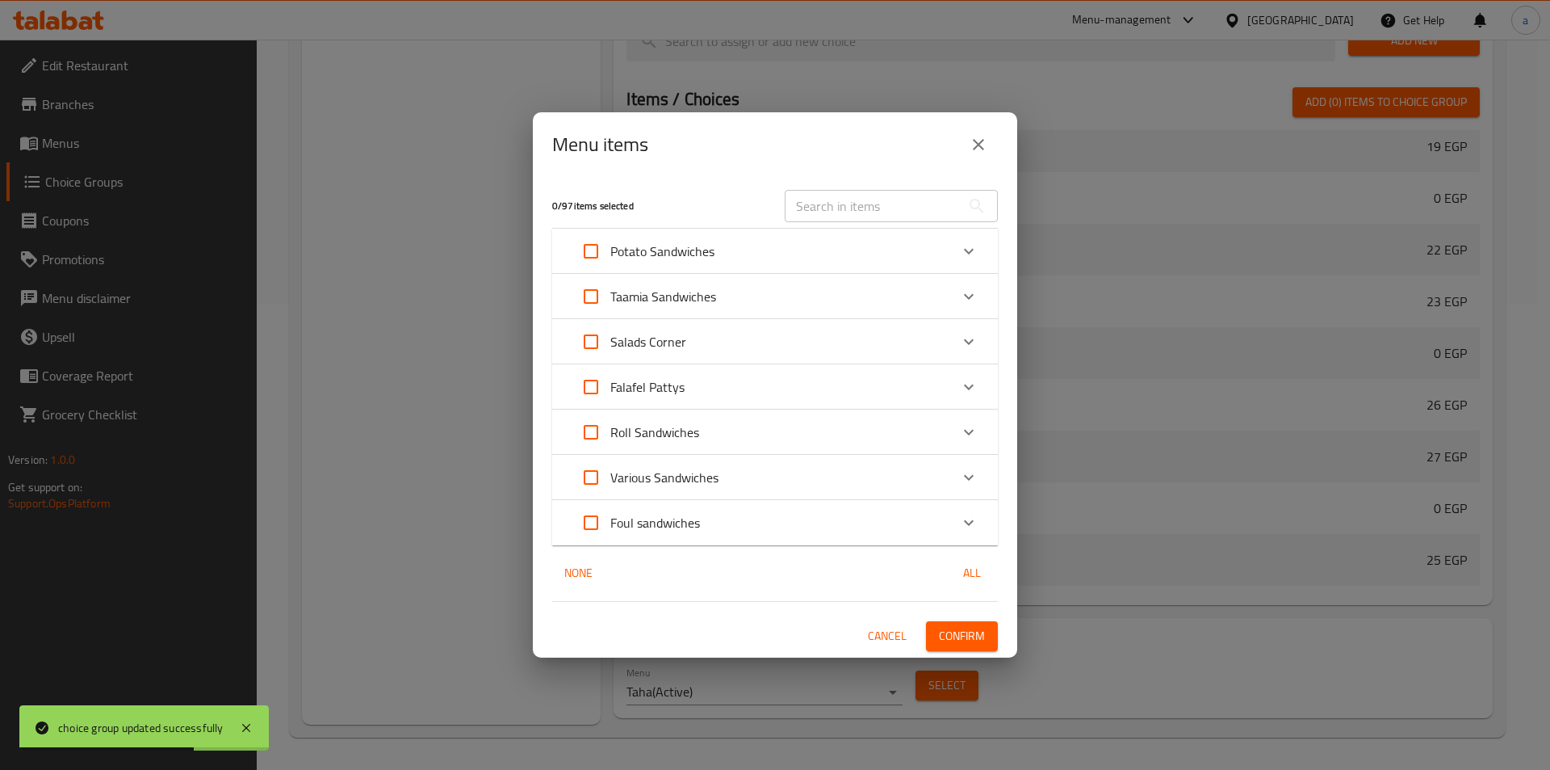
checkbox input "true"
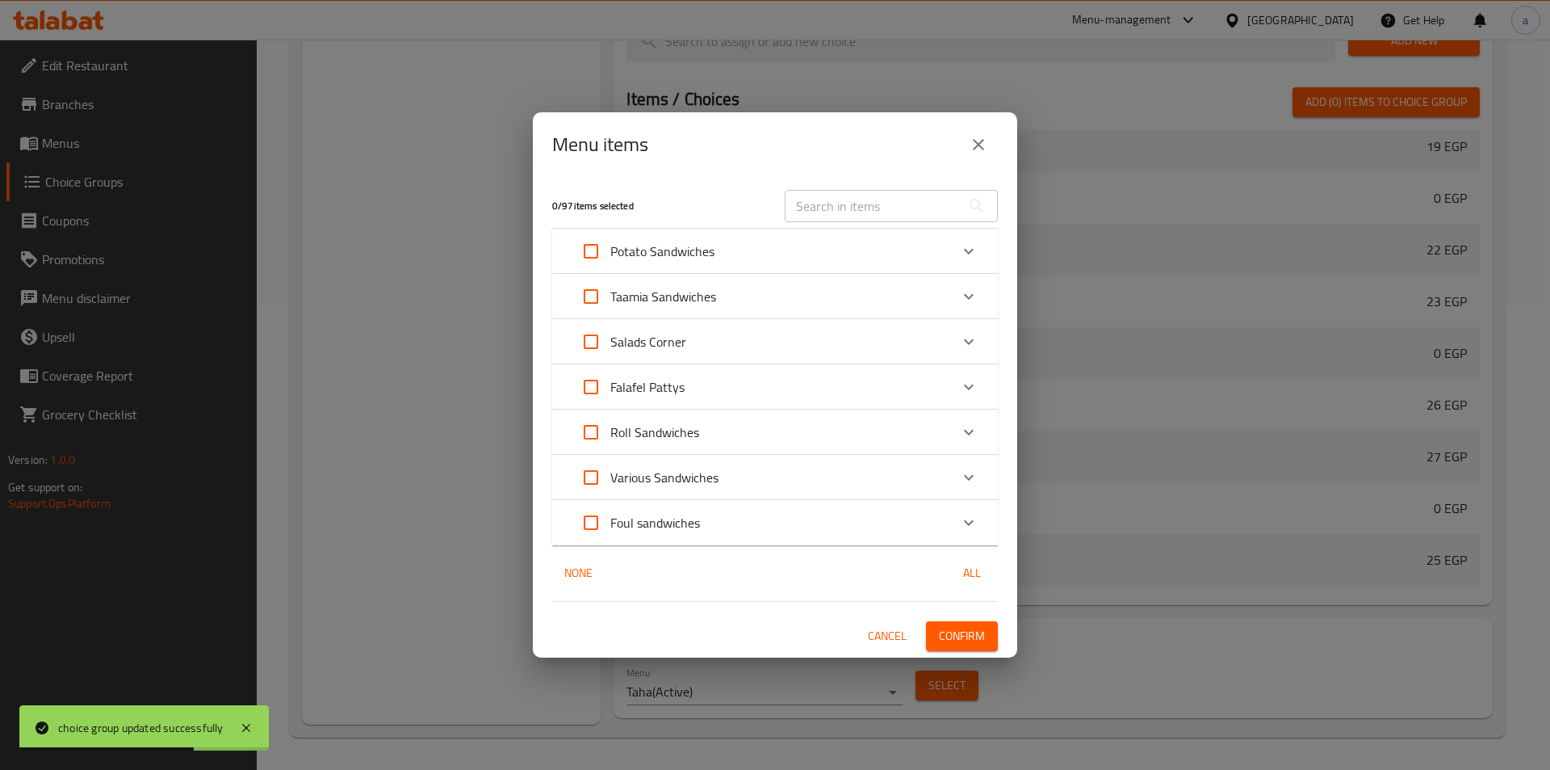
checkbox input "true"
click at [958, 522] on div "Expand" at bounding box center [969, 522] width 39 height 39
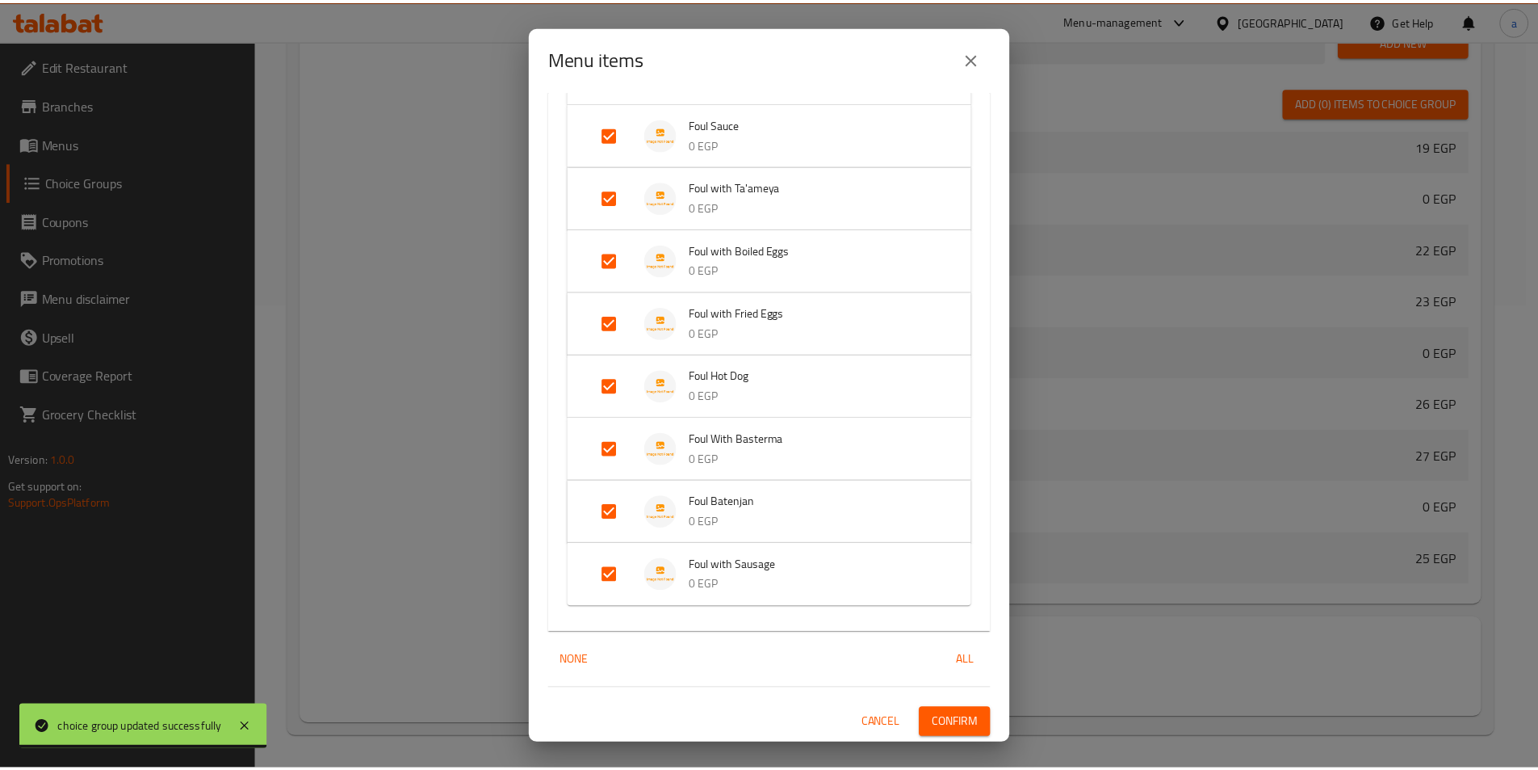
scroll to position [766, 0]
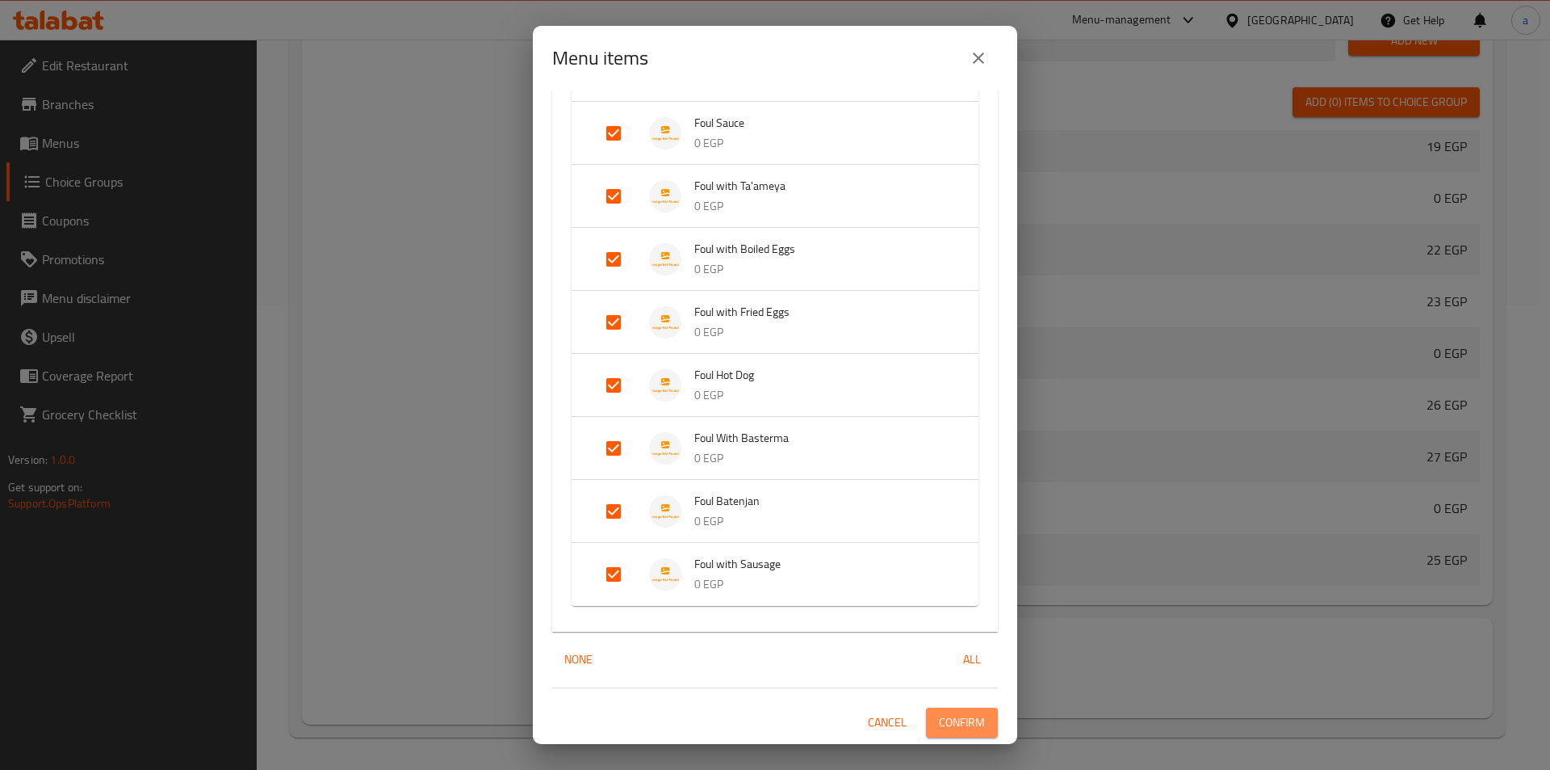
click at [953, 727] on span "Confirm" at bounding box center [962, 722] width 46 height 20
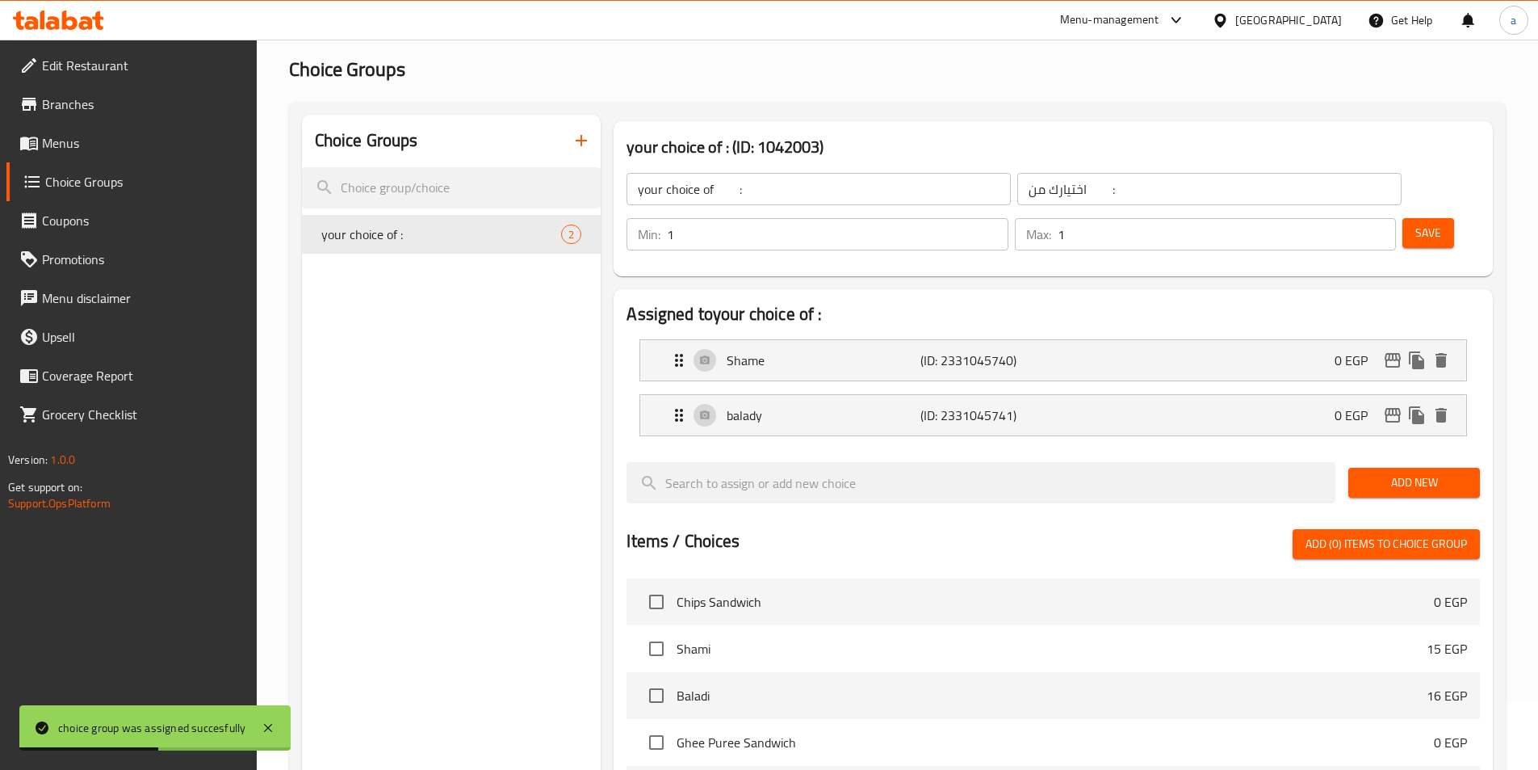
scroll to position [0, 0]
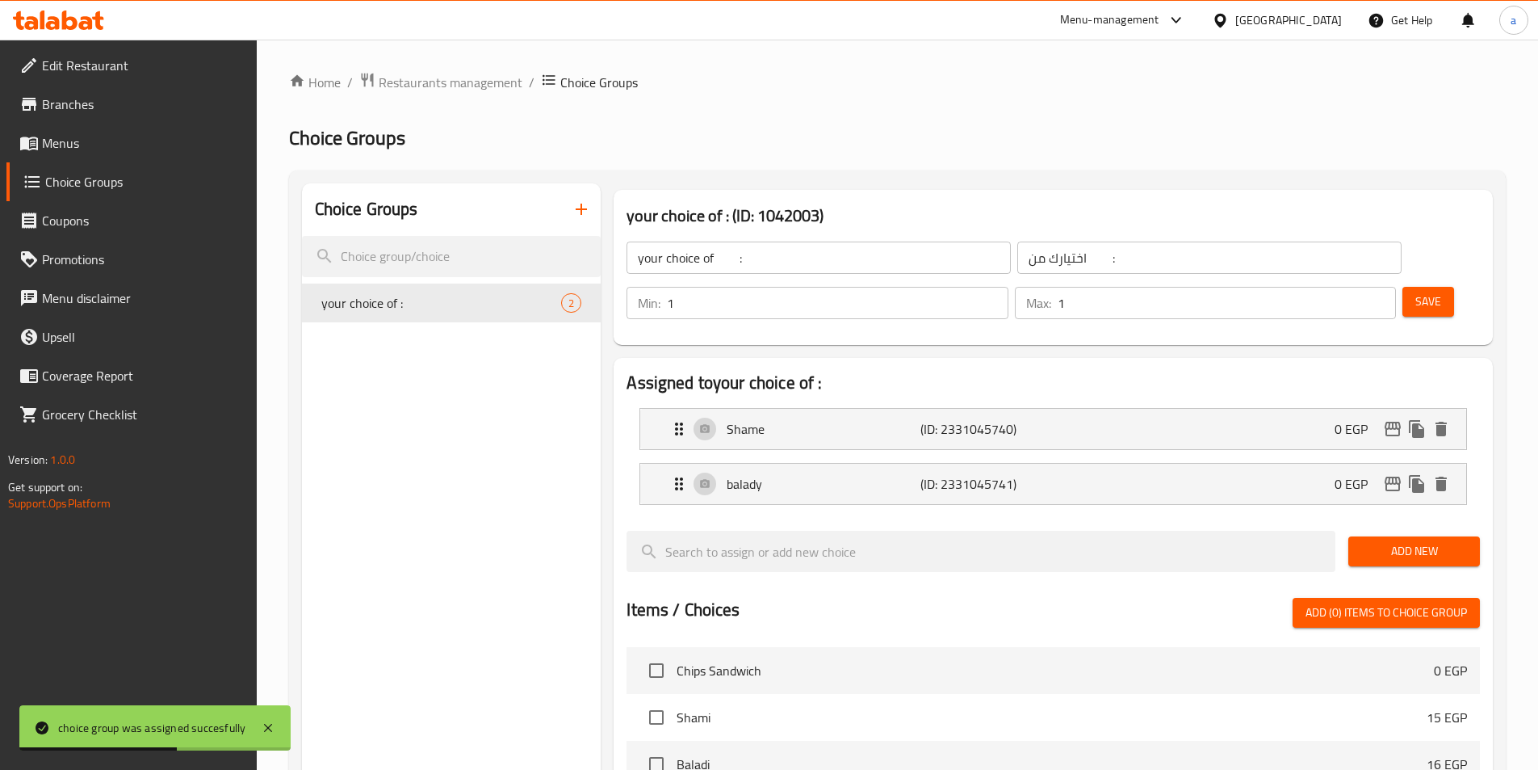
click at [1416, 291] on span "Save" at bounding box center [1429, 301] width 26 height 20
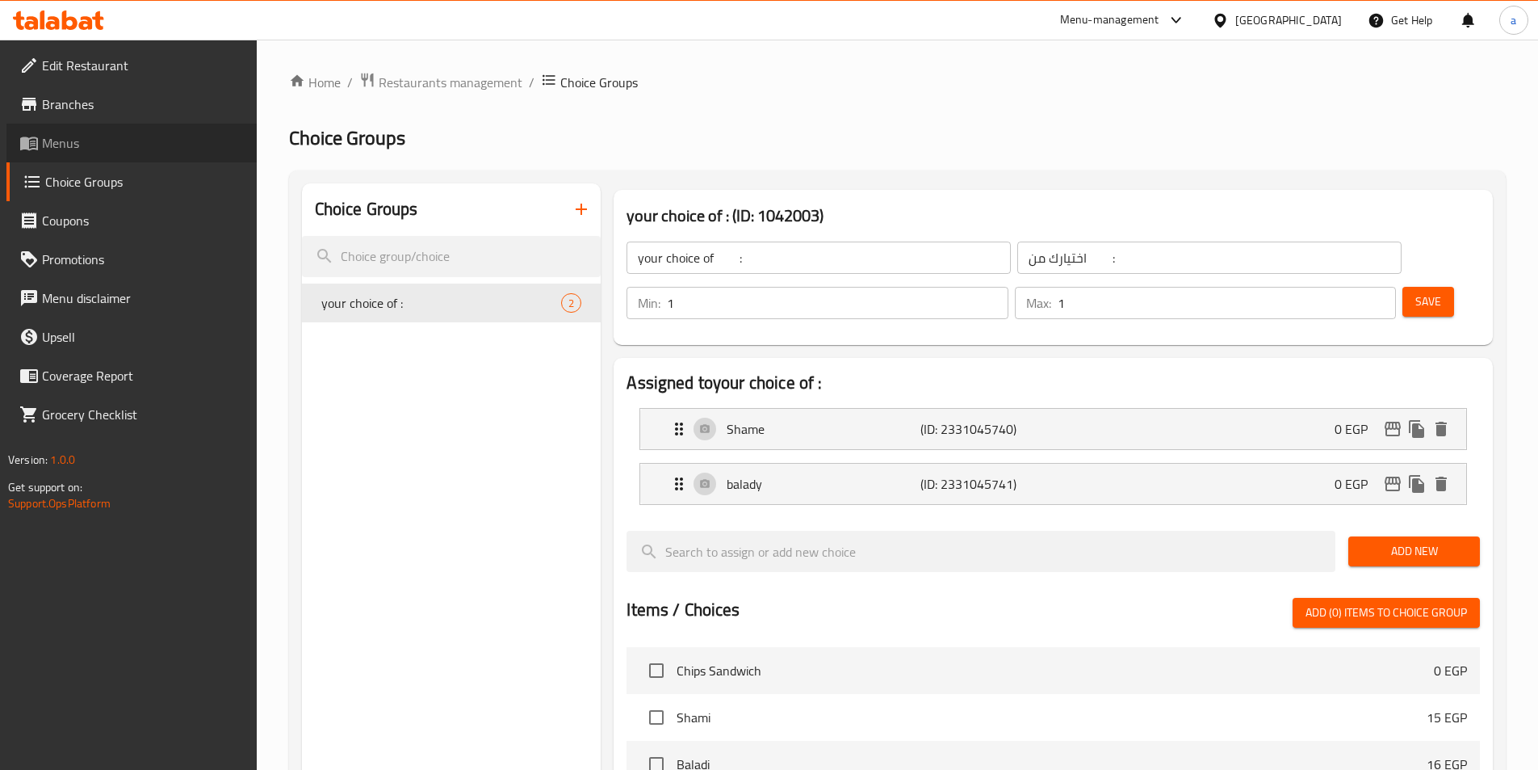
click at [127, 154] on link "Menus" at bounding box center [131, 143] width 250 height 39
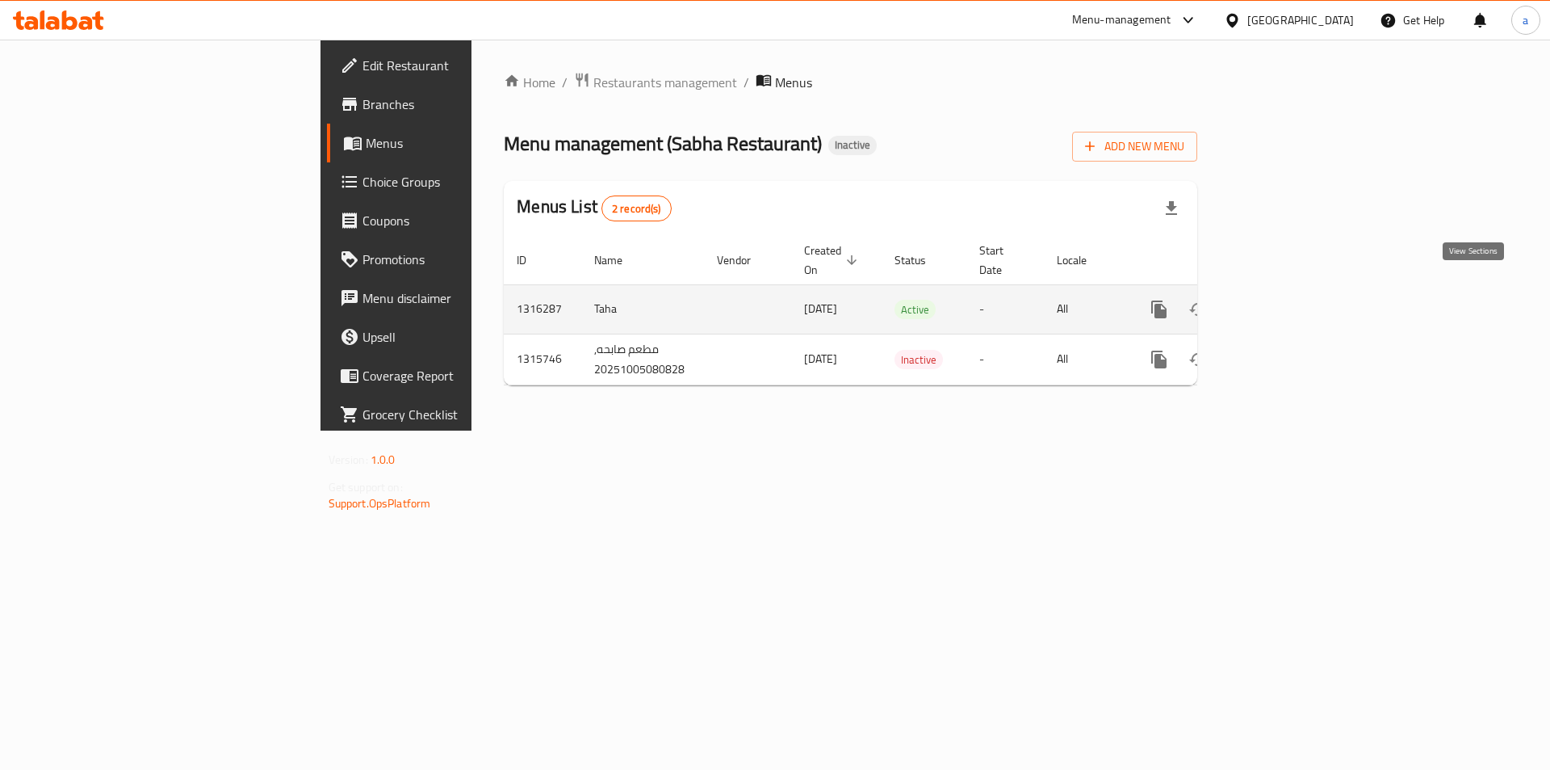
click at [1283, 302] on icon "enhanced table" at bounding box center [1276, 309] width 15 height 15
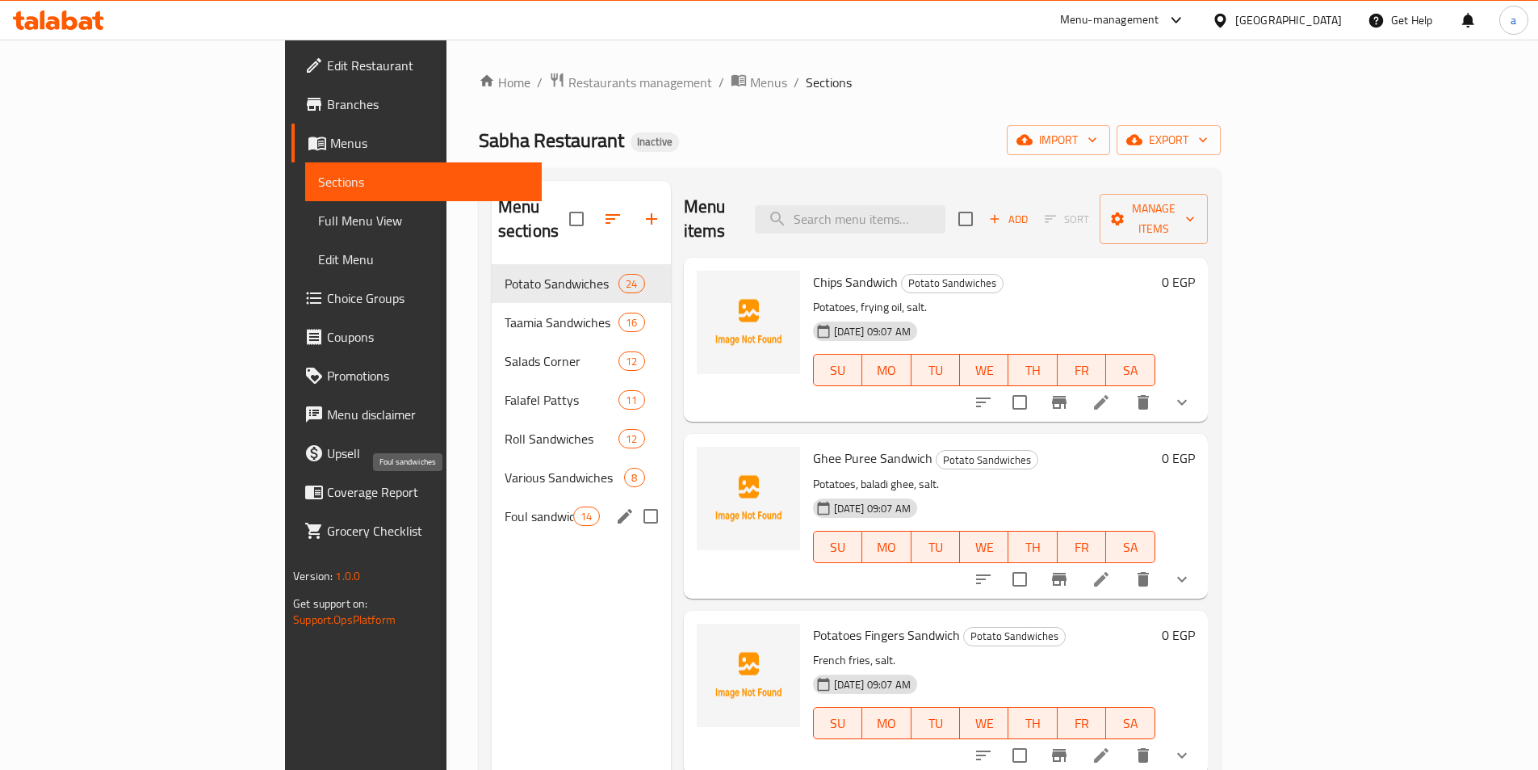
click at [505, 506] on span "Foul sandwiches" at bounding box center [539, 515] width 69 height 19
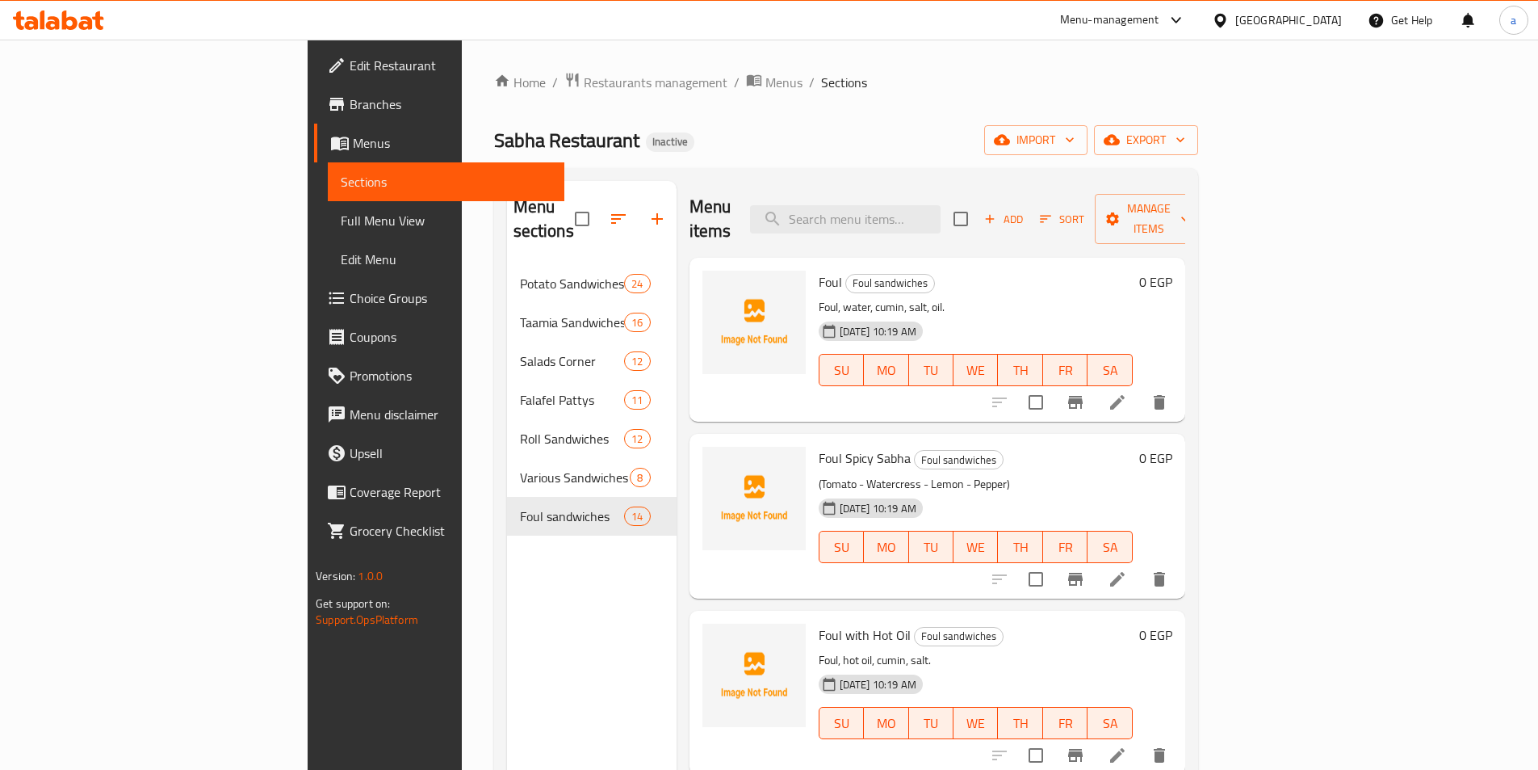
click at [1172, 328] on div "0 EGP" at bounding box center [1153, 340] width 40 height 138
click at [1125, 395] on icon at bounding box center [1117, 402] width 15 height 15
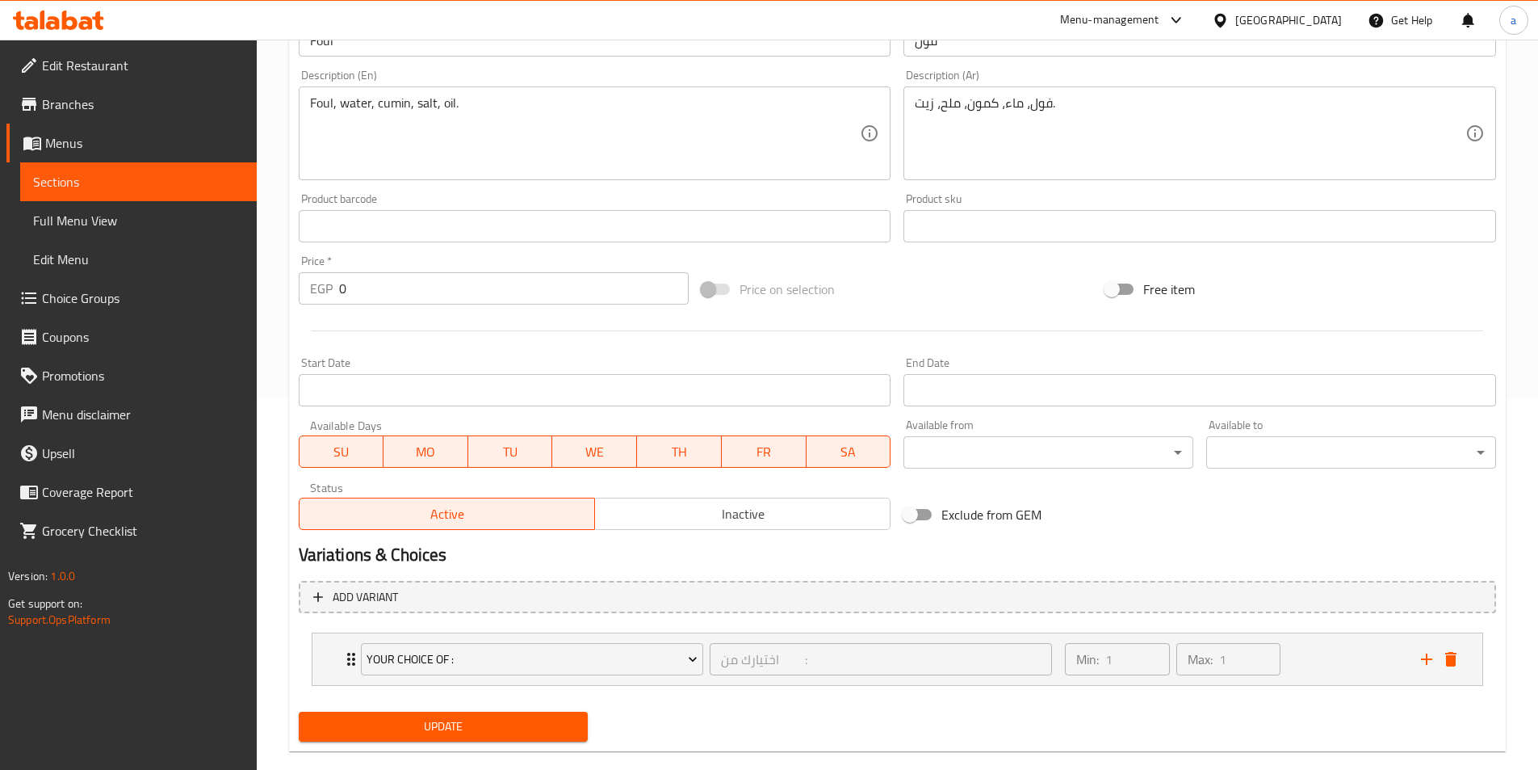
scroll to position [398, 0]
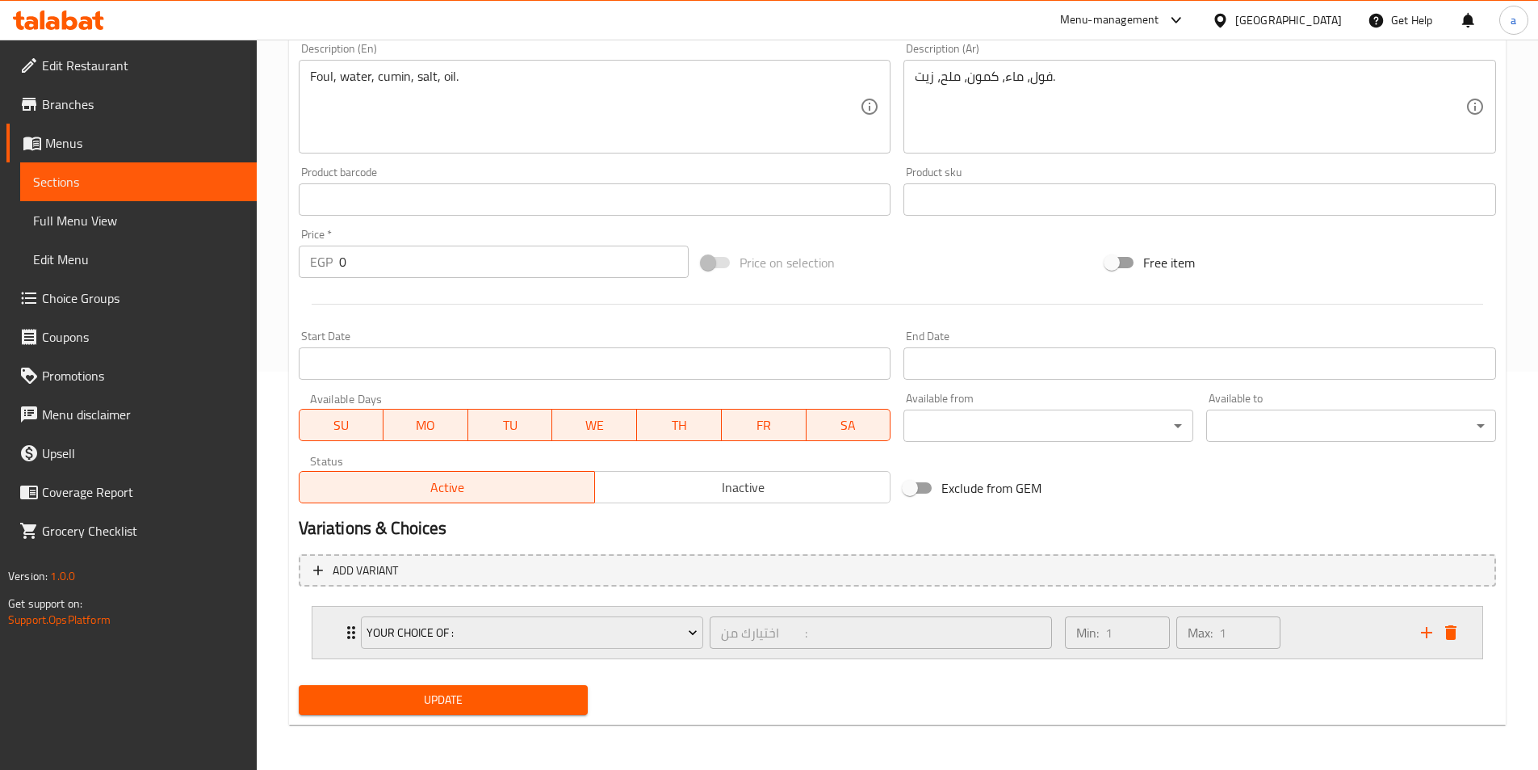
click at [1315, 629] on div "Min: 1 ​ Max: 1 ​" at bounding box center [1232, 632] width 355 height 52
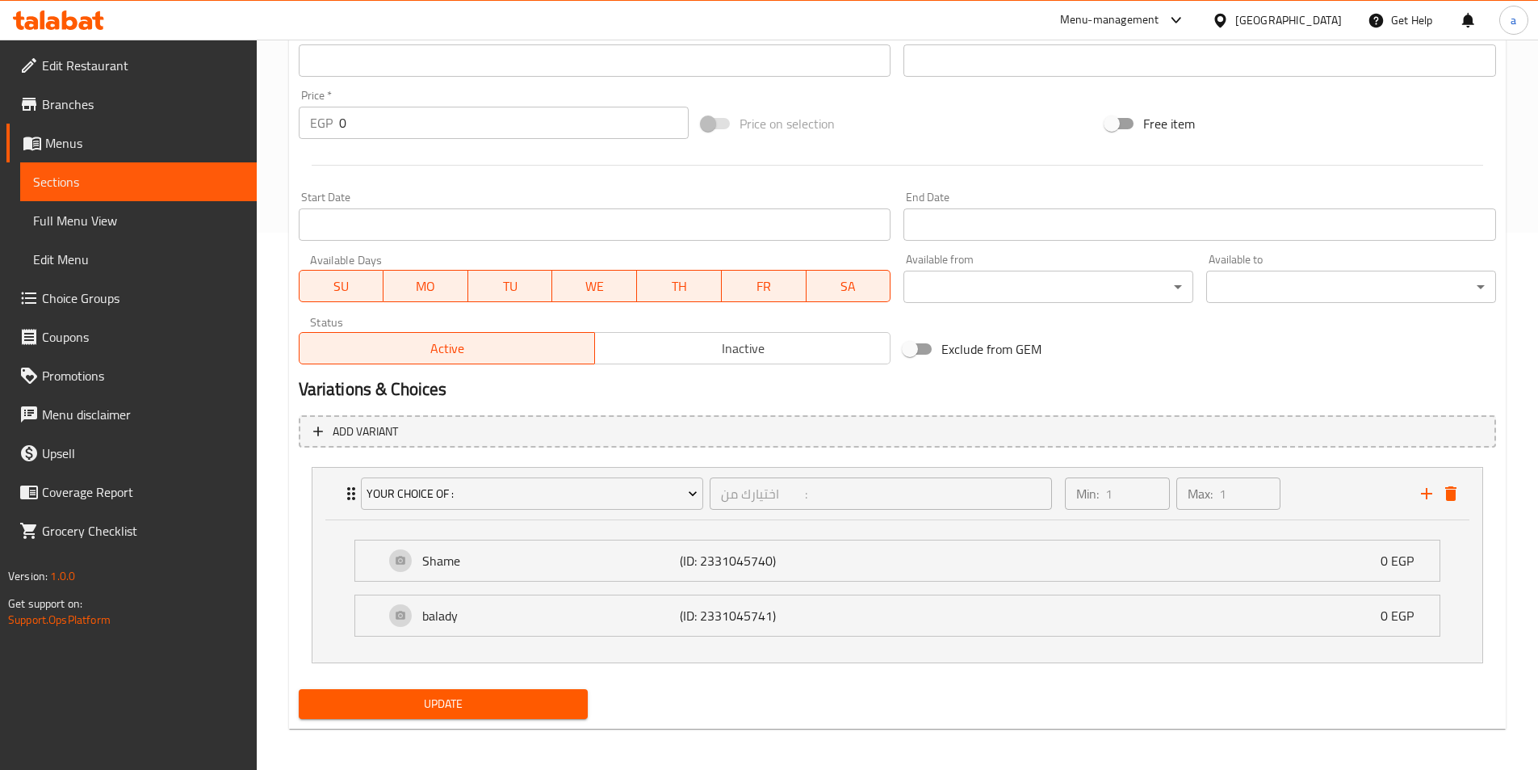
scroll to position [541, 0]
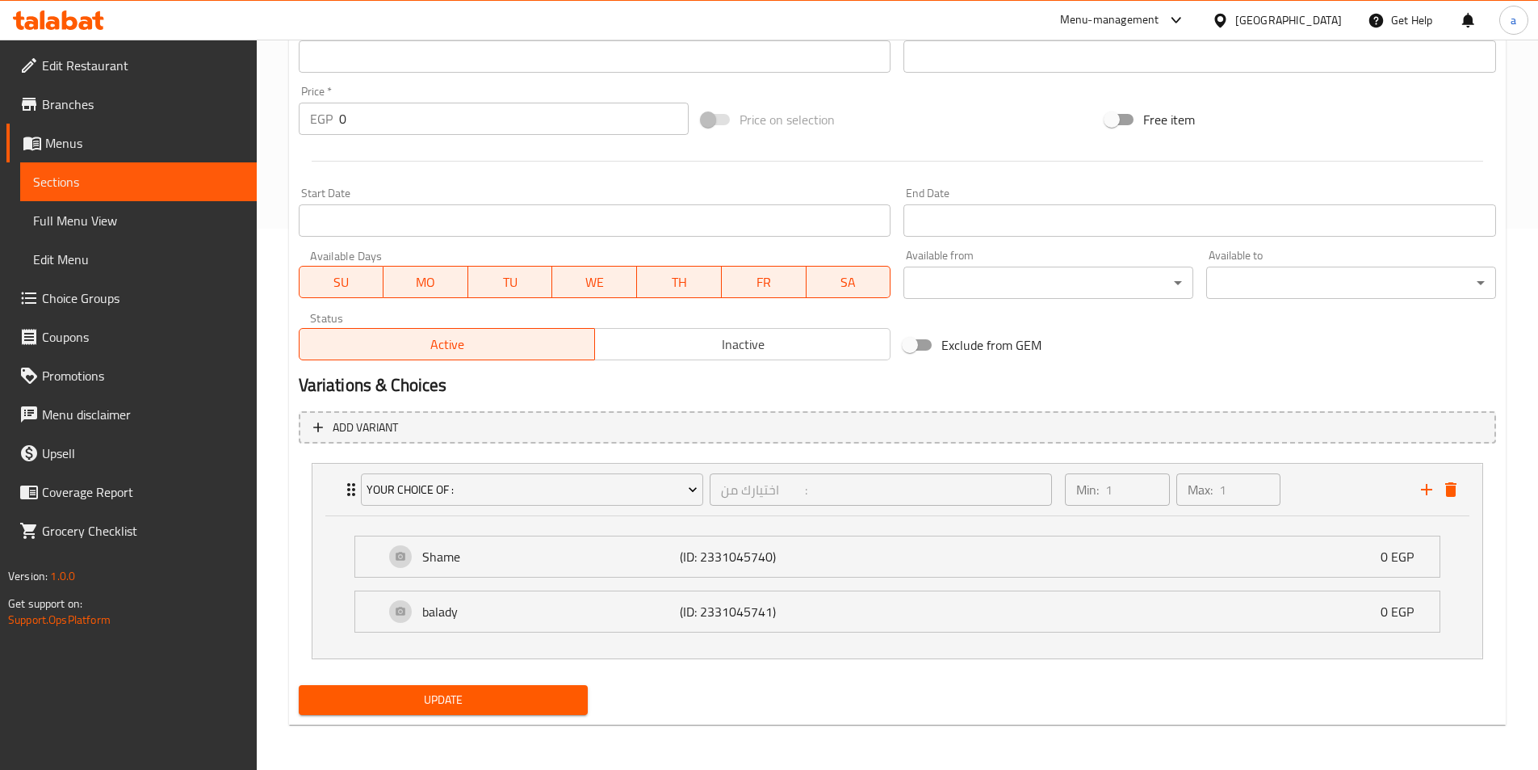
click at [1160, 577] on div "Shame (ID: 2331045740) 0 EGP Name (En) Shame Name (En) Name (Ar) شامي Name (Ar)…" at bounding box center [897, 556] width 1086 height 42
click at [1166, 565] on div "Shame (ID: 2331045740) 0 EGP" at bounding box center [902, 556] width 1036 height 40
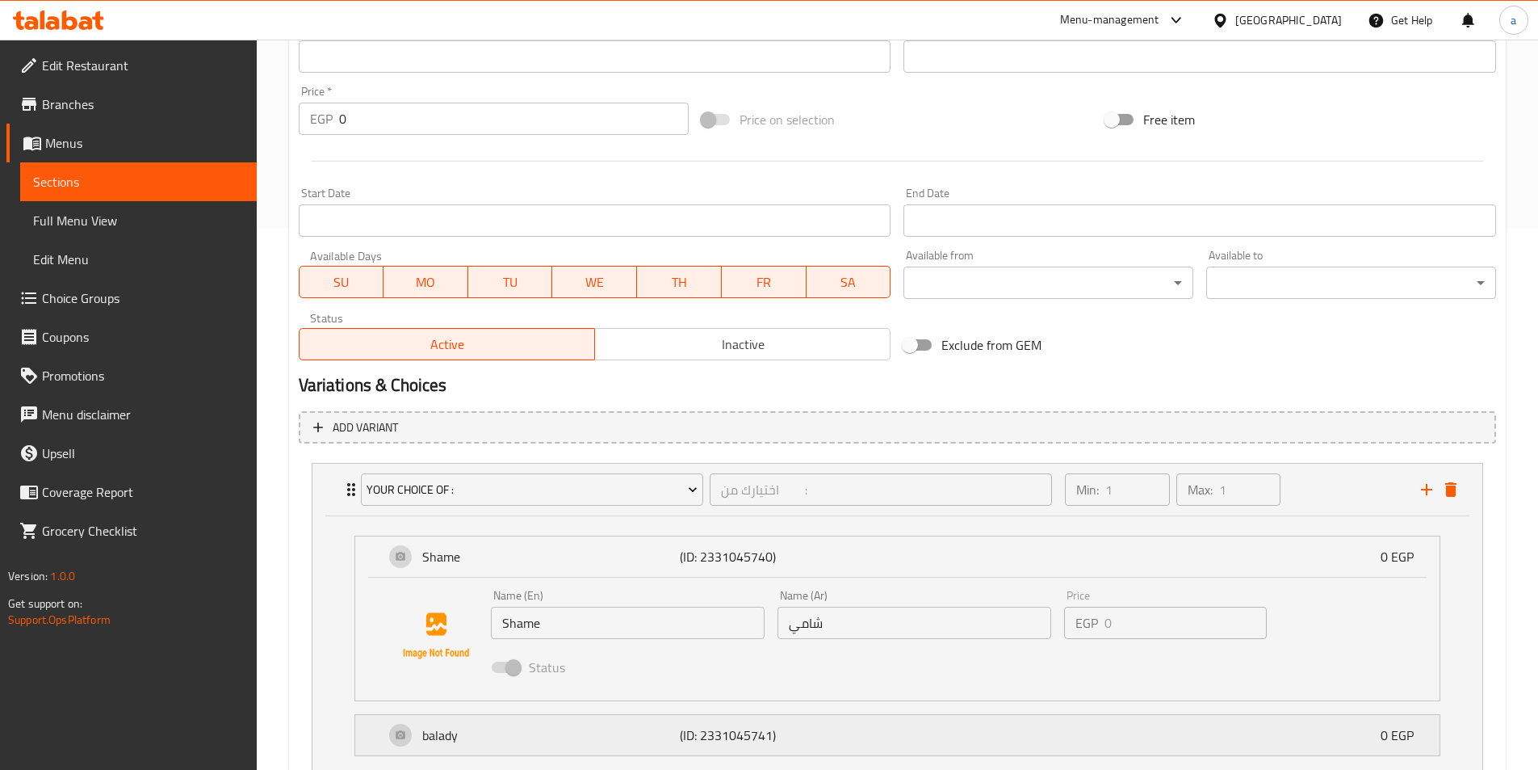
click at [877, 734] on div "balady (ID: 2331045741) 0 EGP" at bounding box center [902, 735] width 1036 height 40
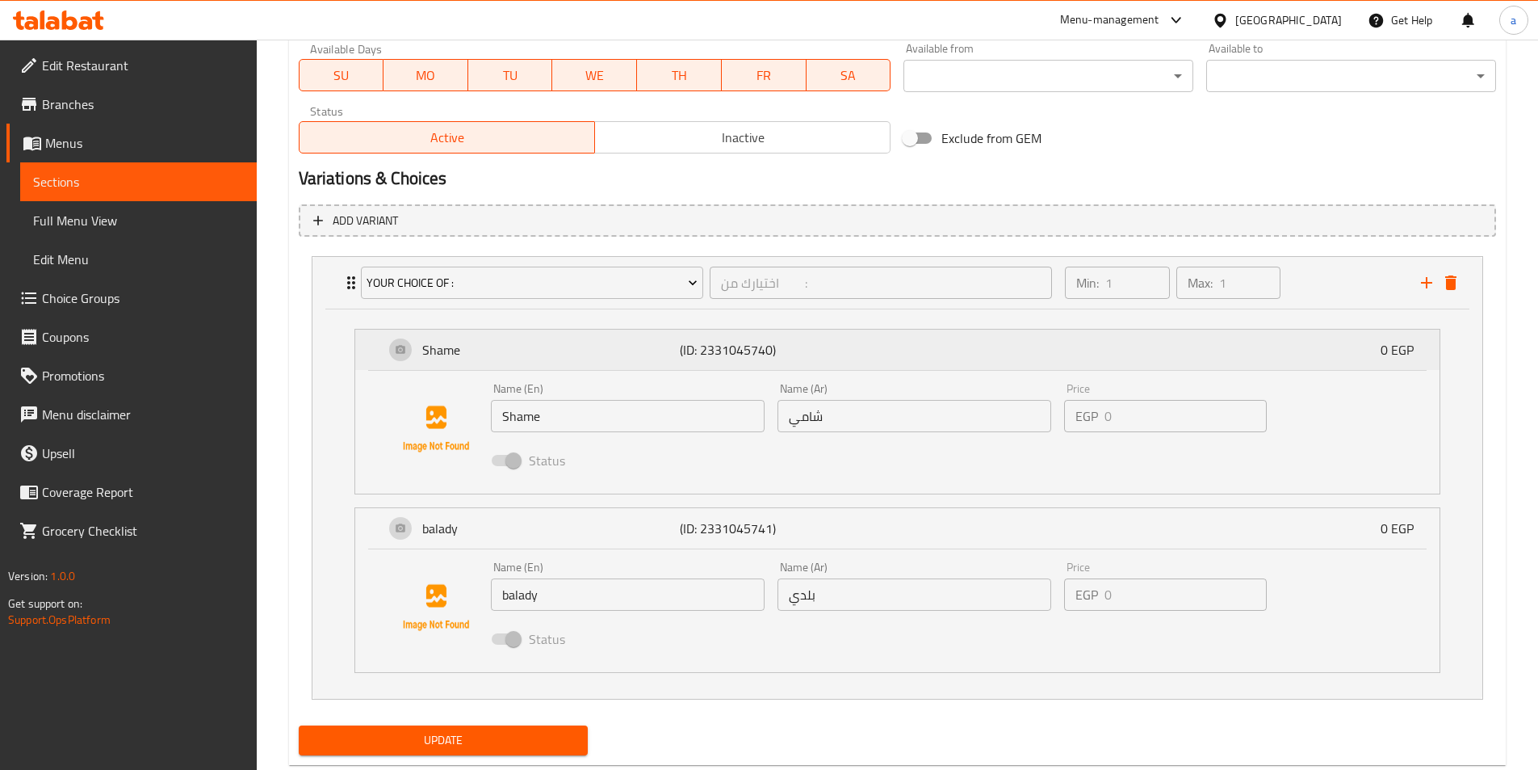
scroll to position [707, 0]
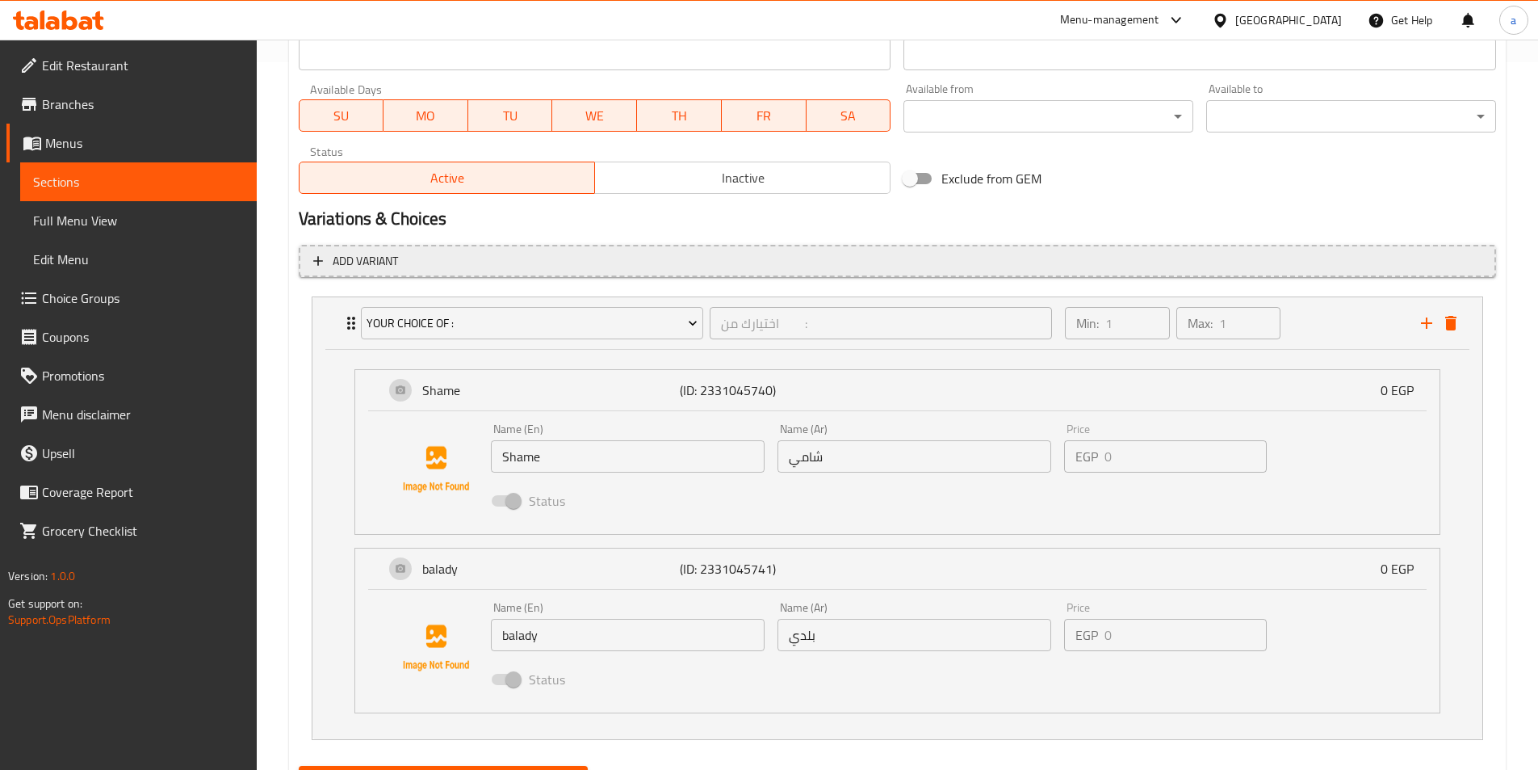
click at [619, 264] on span "Add variant" at bounding box center [897, 261] width 1168 height 20
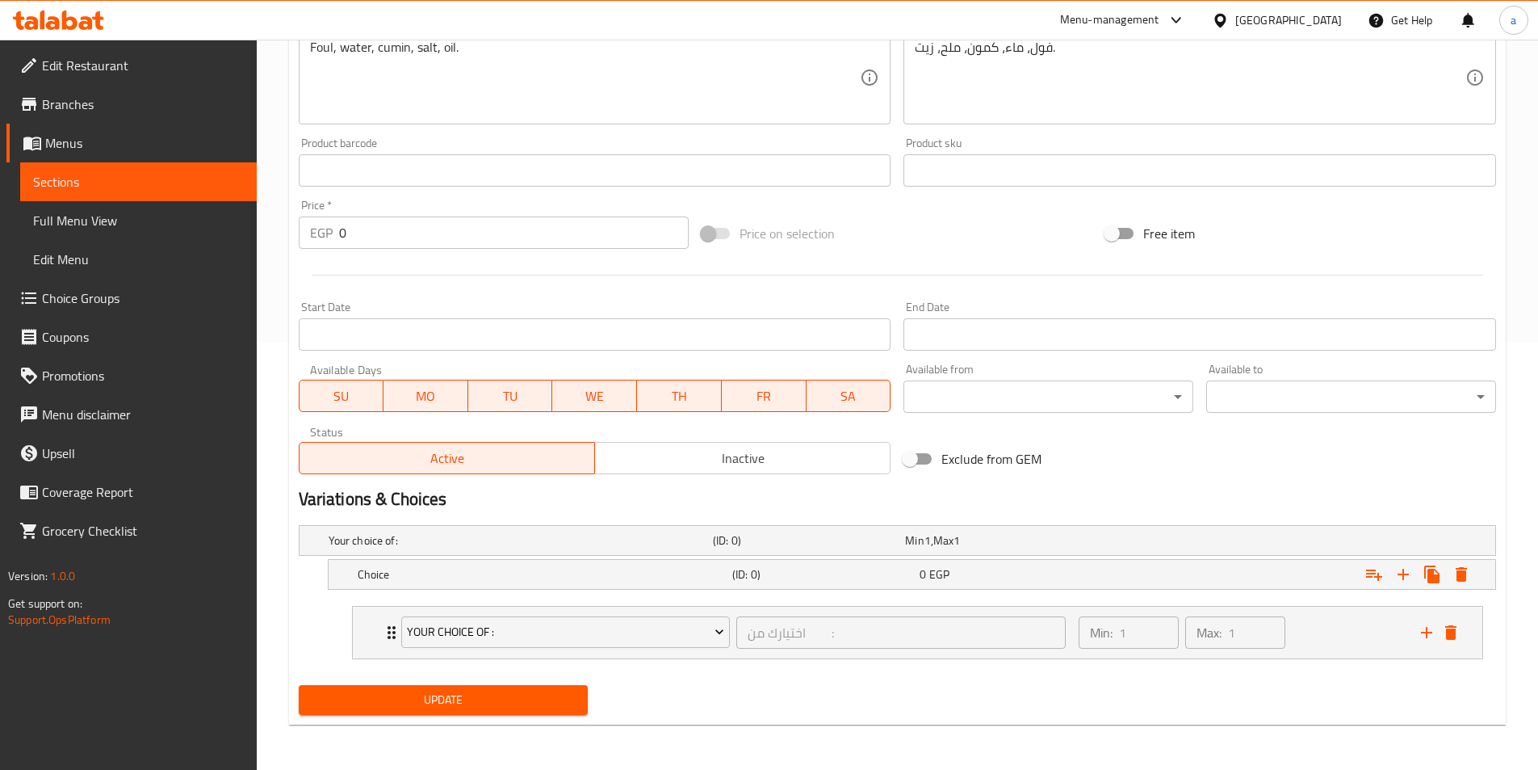
scroll to position [427, 0]
click at [163, 304] on span "Choice Groups" at bounding box center [143, 297] width 202 height 19
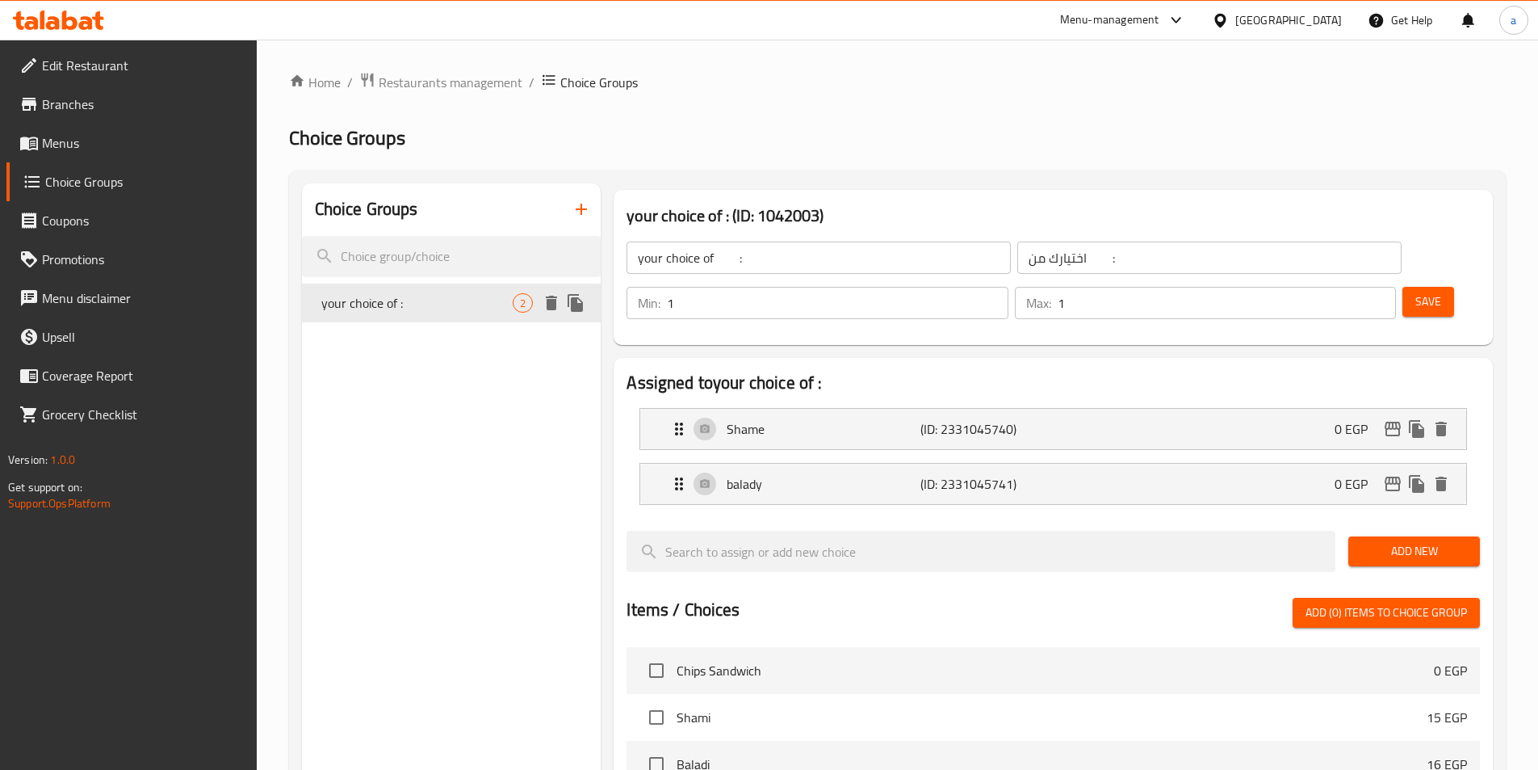
click at [479, 307] on span "your choice of :" at bounding box center [417, 302] width 192 height 19
click at [554, 300] on icon "delete" at bounding box center [551, 303] width 11 height 15
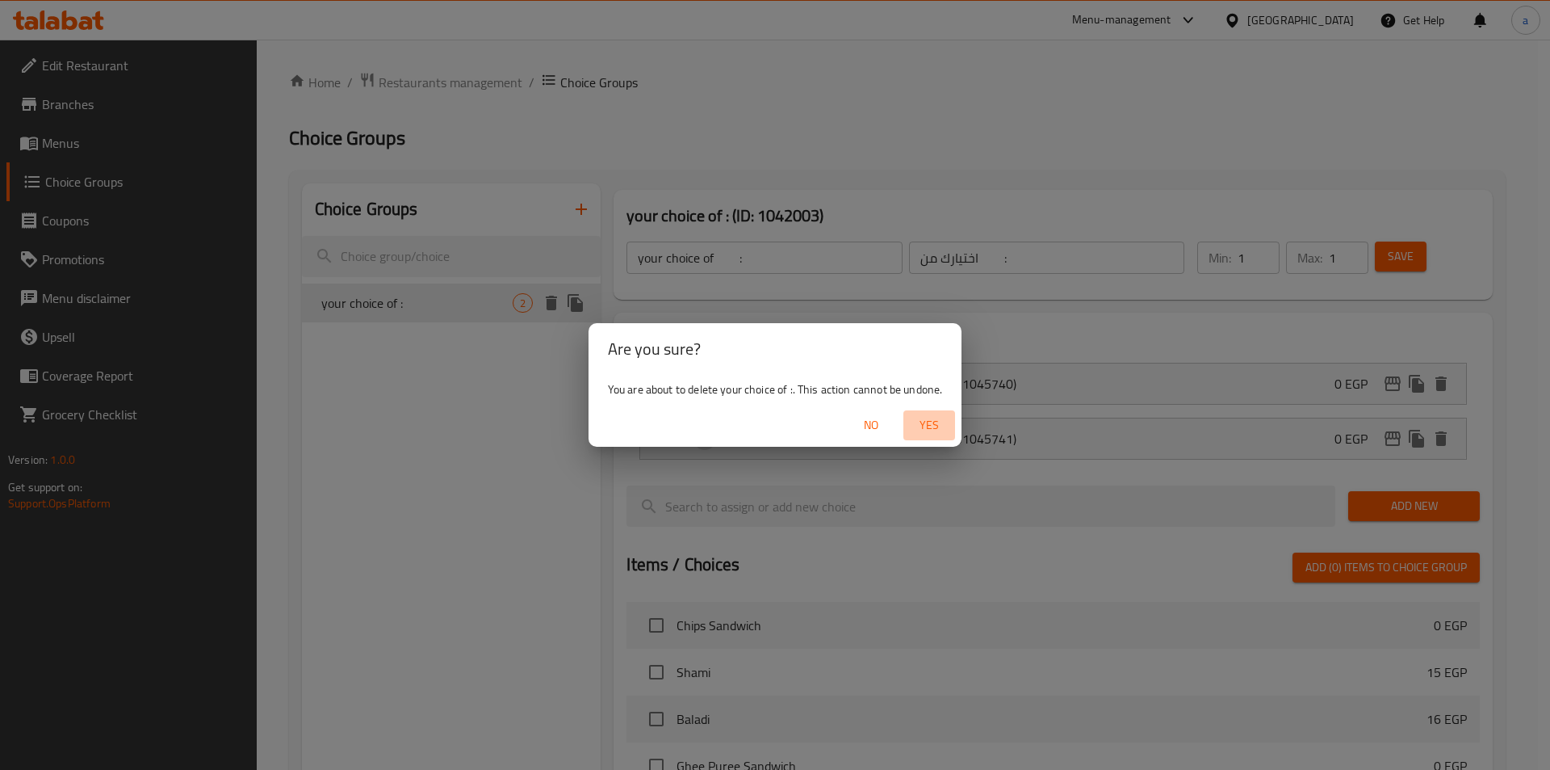
click at [936, 423] on span "Yes" at bounding box center [929, 425] width 39 height 20
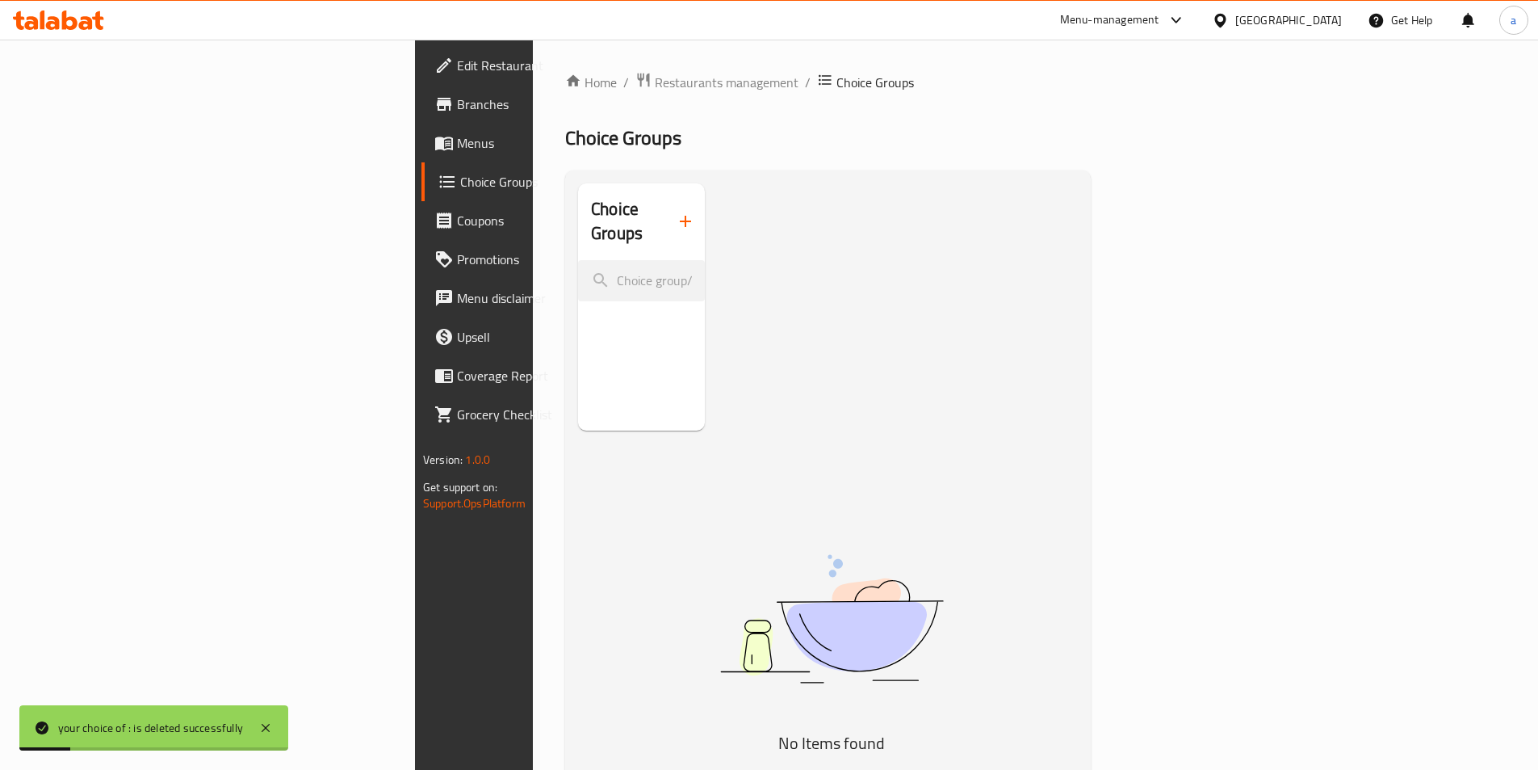
click at [422, 154] on link "Menus" at bounding box center [547, 143] width 250 height 39
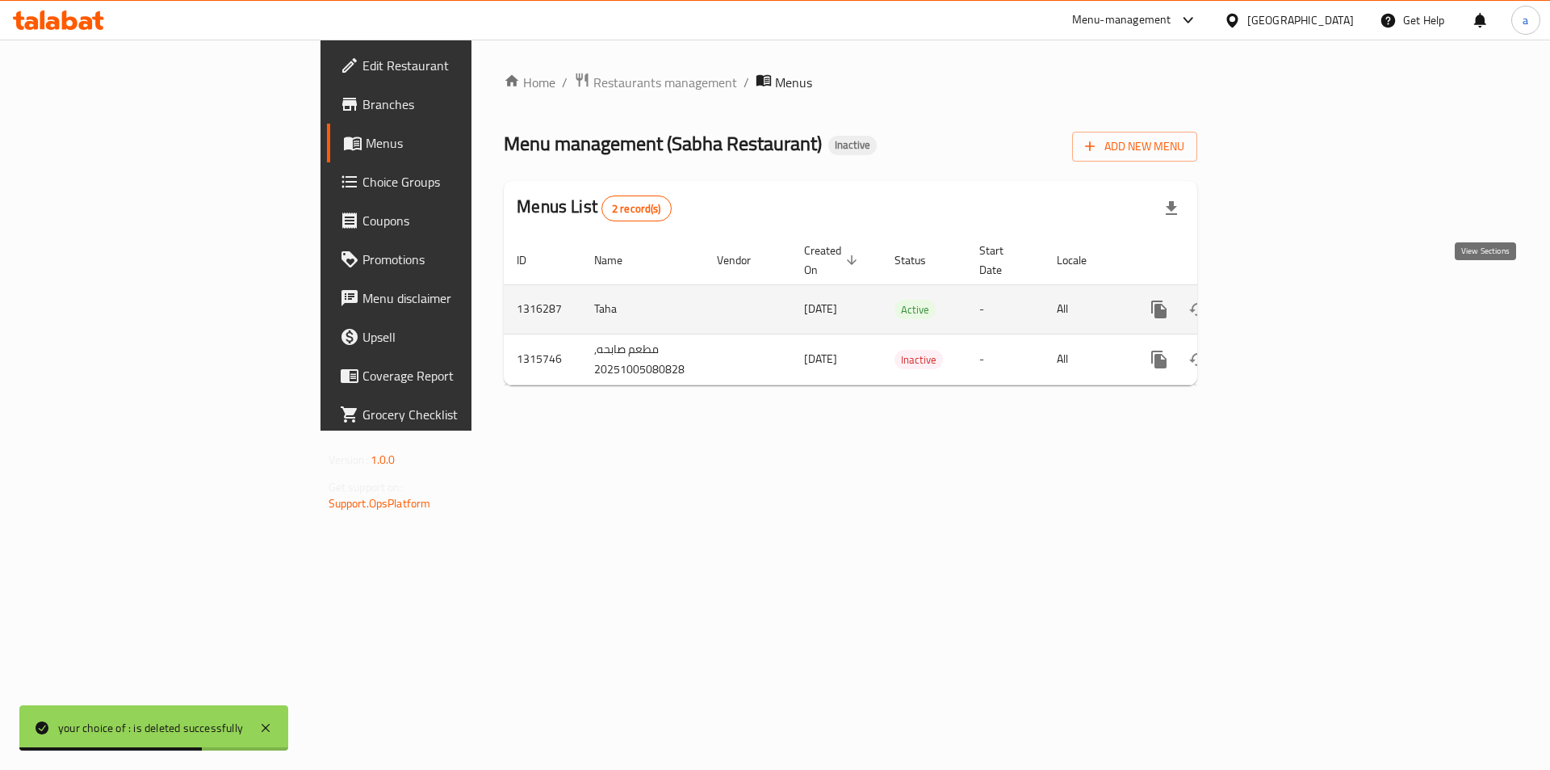
click at [1295, 301] on link "enhanced table" at bounding box center [1275, 309] width 39 height 39
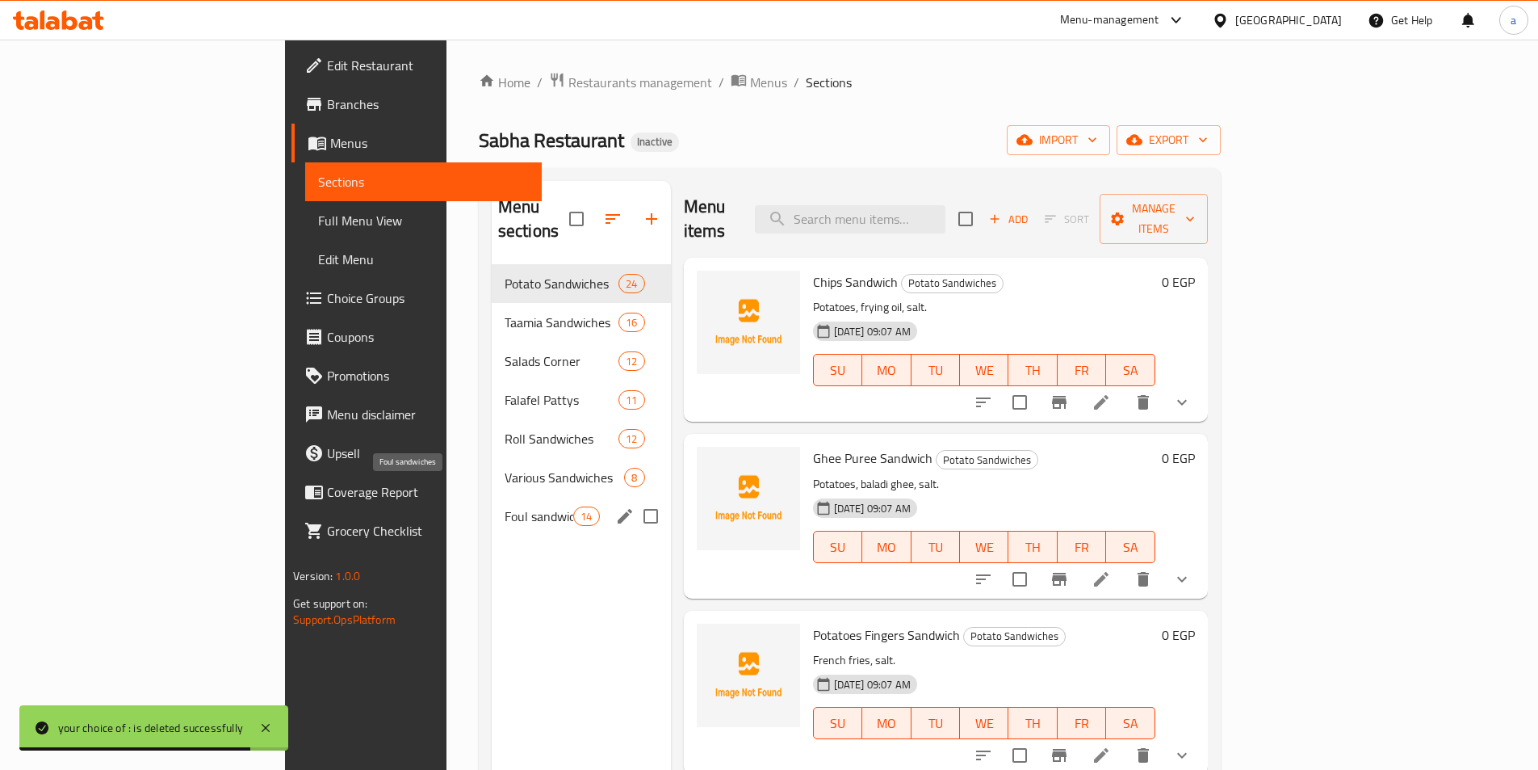
click at [505, 506] on span "Foul sandwiches" at bounding box center [539, 515] width 69 height 19
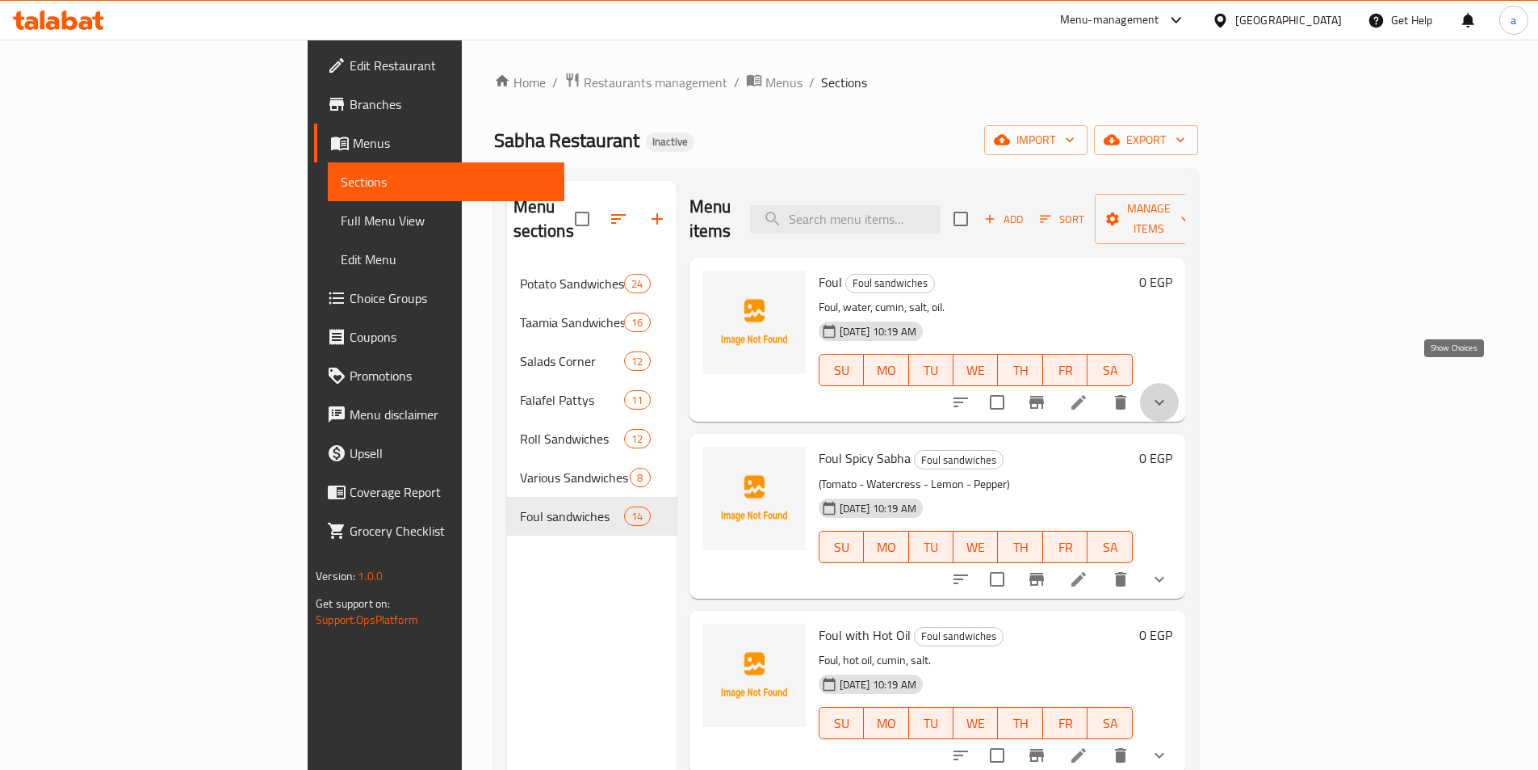
click at [1164, 400] on icon "show more" at bounding box center [1160, 403] width 10 height 6
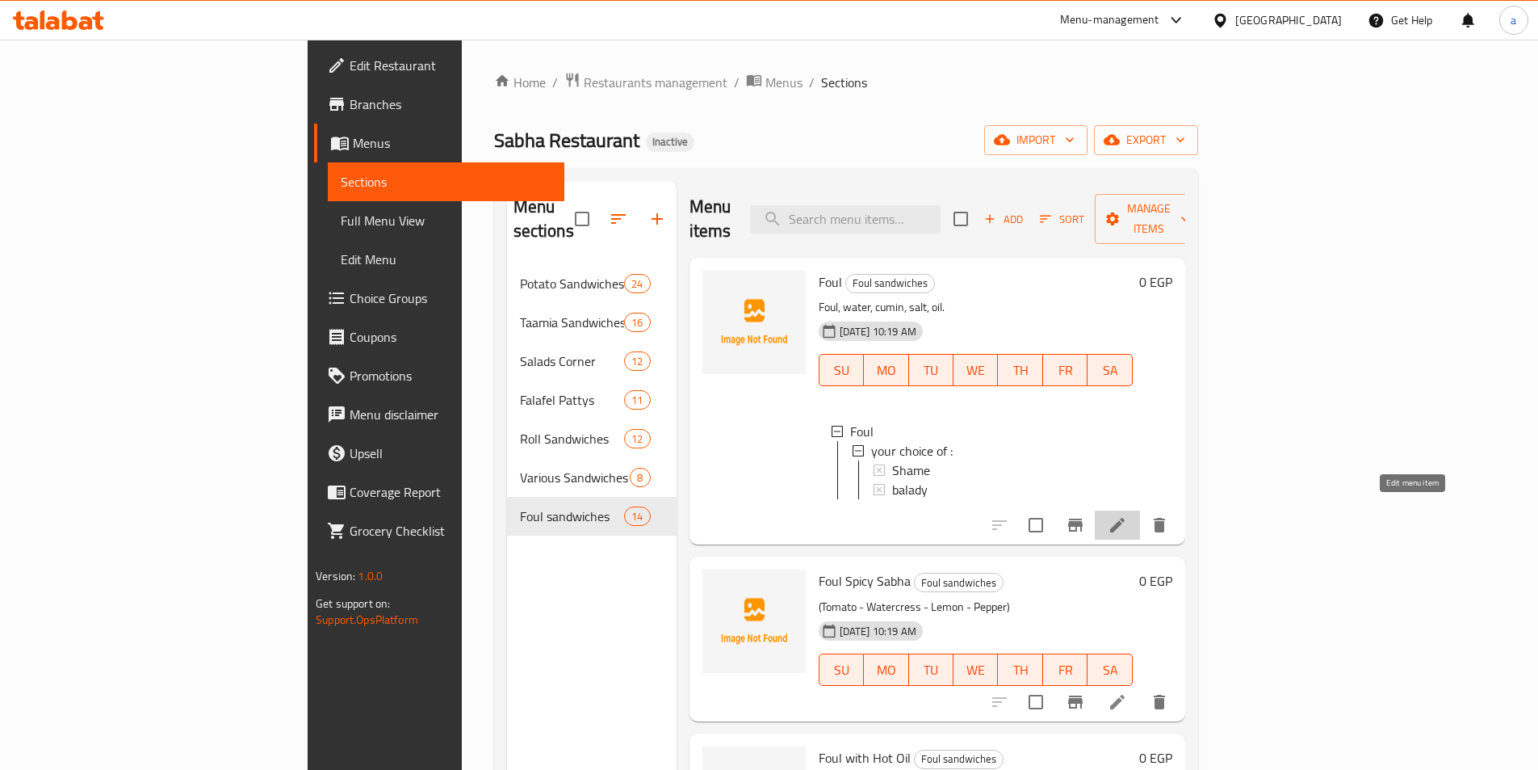
click at [1127, 515] on icon at bounding box center [1117, 524] width 19 height 19
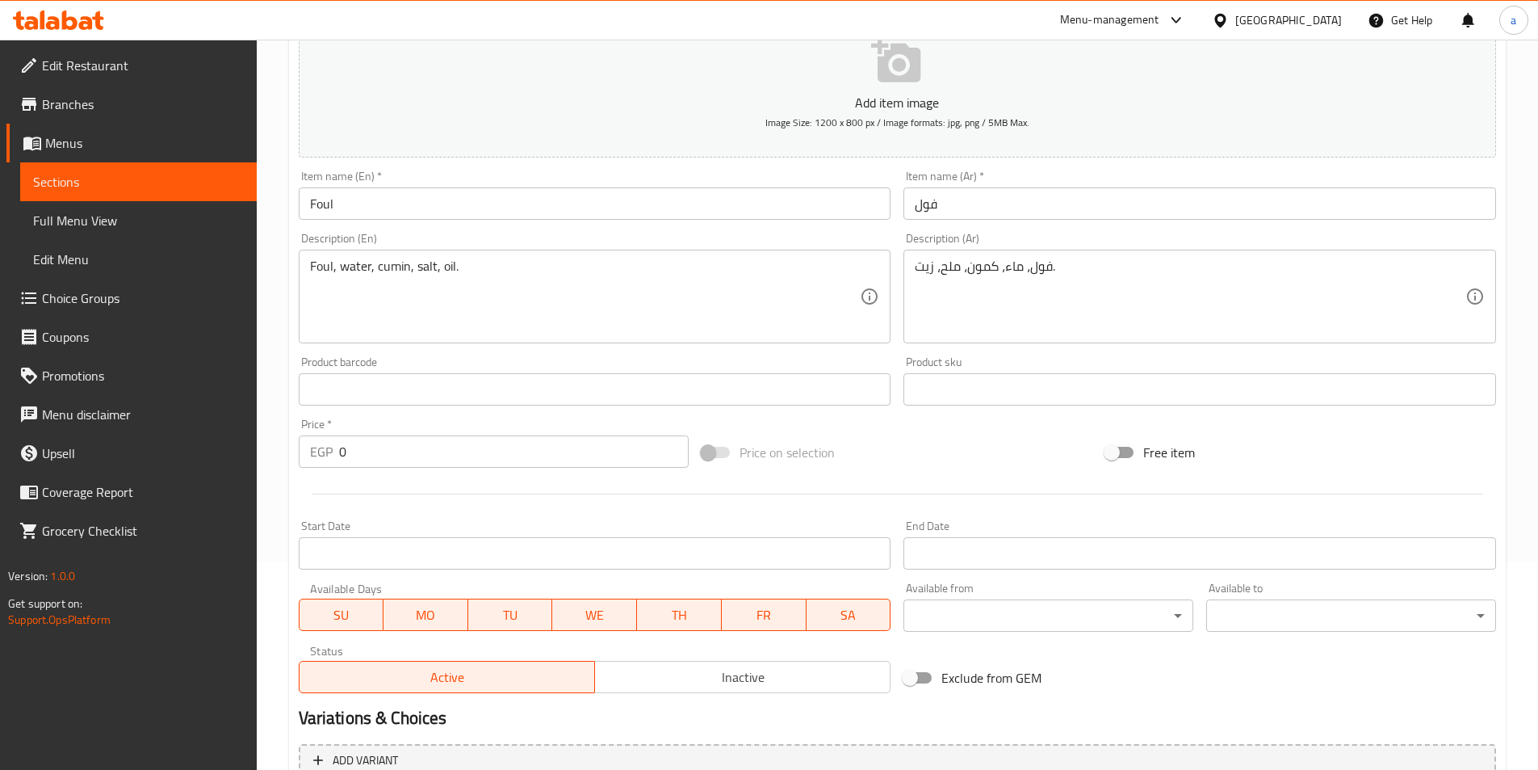
scroll to position [371, 0]
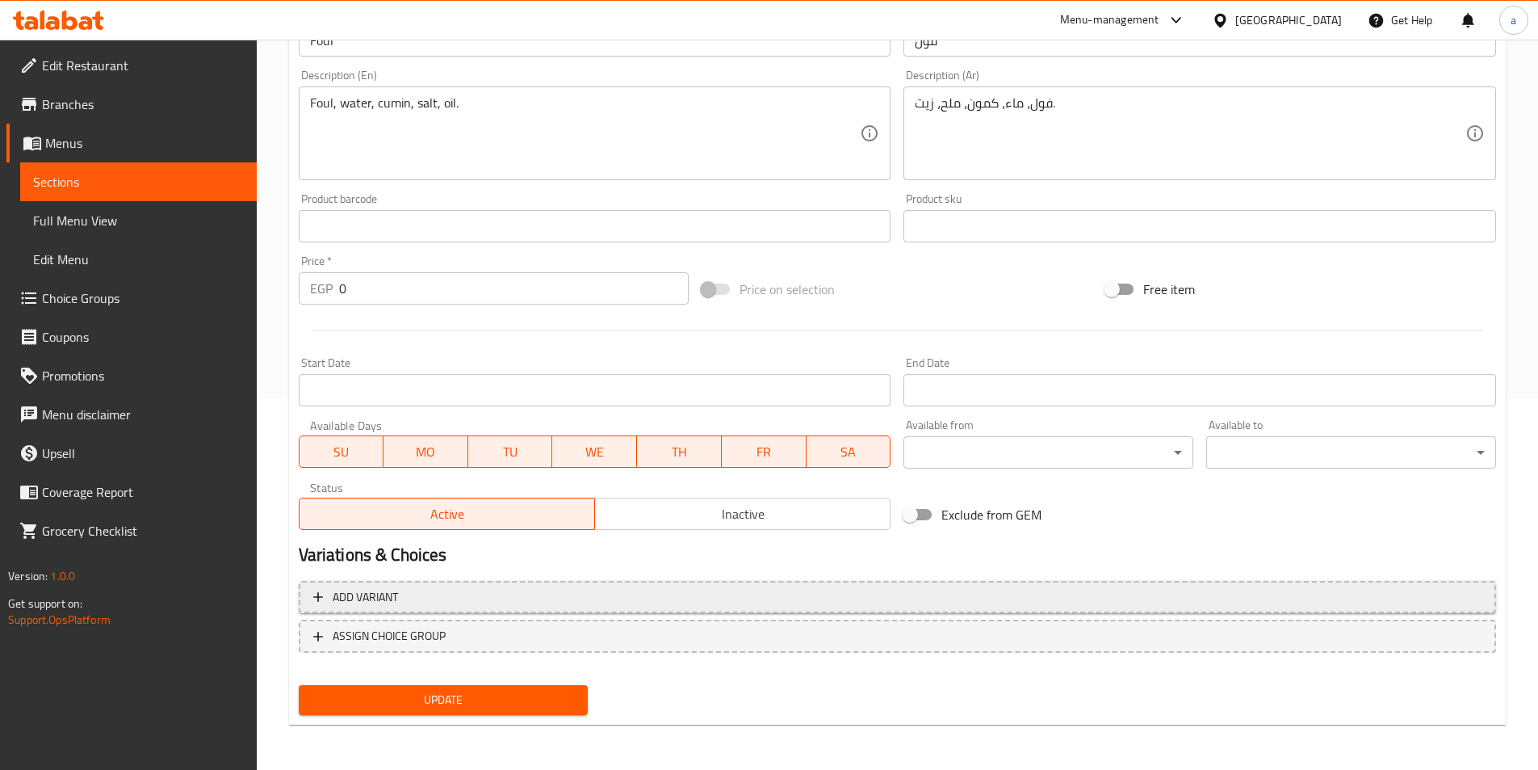
click at [661, 593] on span "Add variant" at bounding box center [897, 597] width 1168 height 20
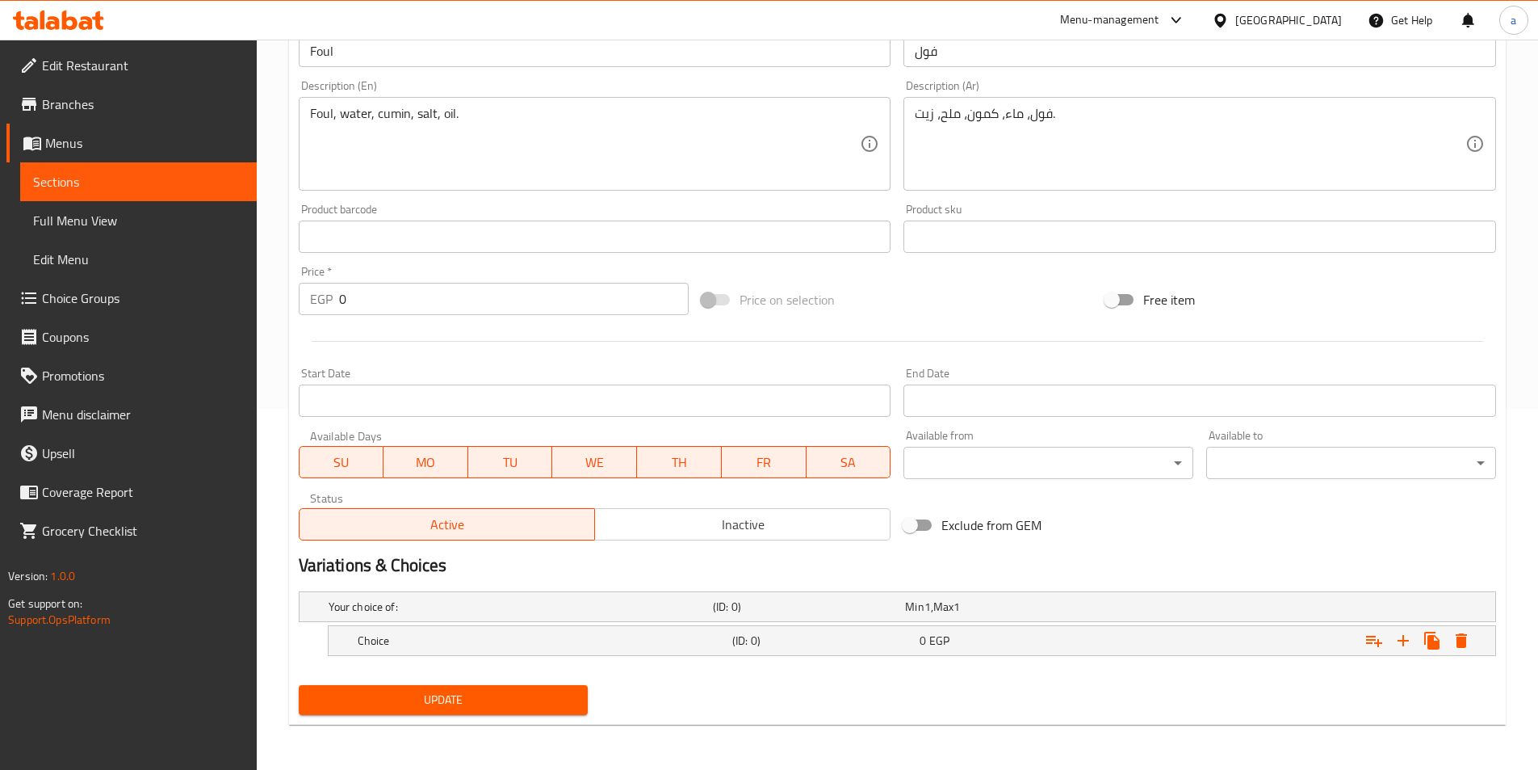
scroll to position [361, 0]
click at [1411, 643] on icon "Expand" at bounding box center [1403, 640] width 19 height 19
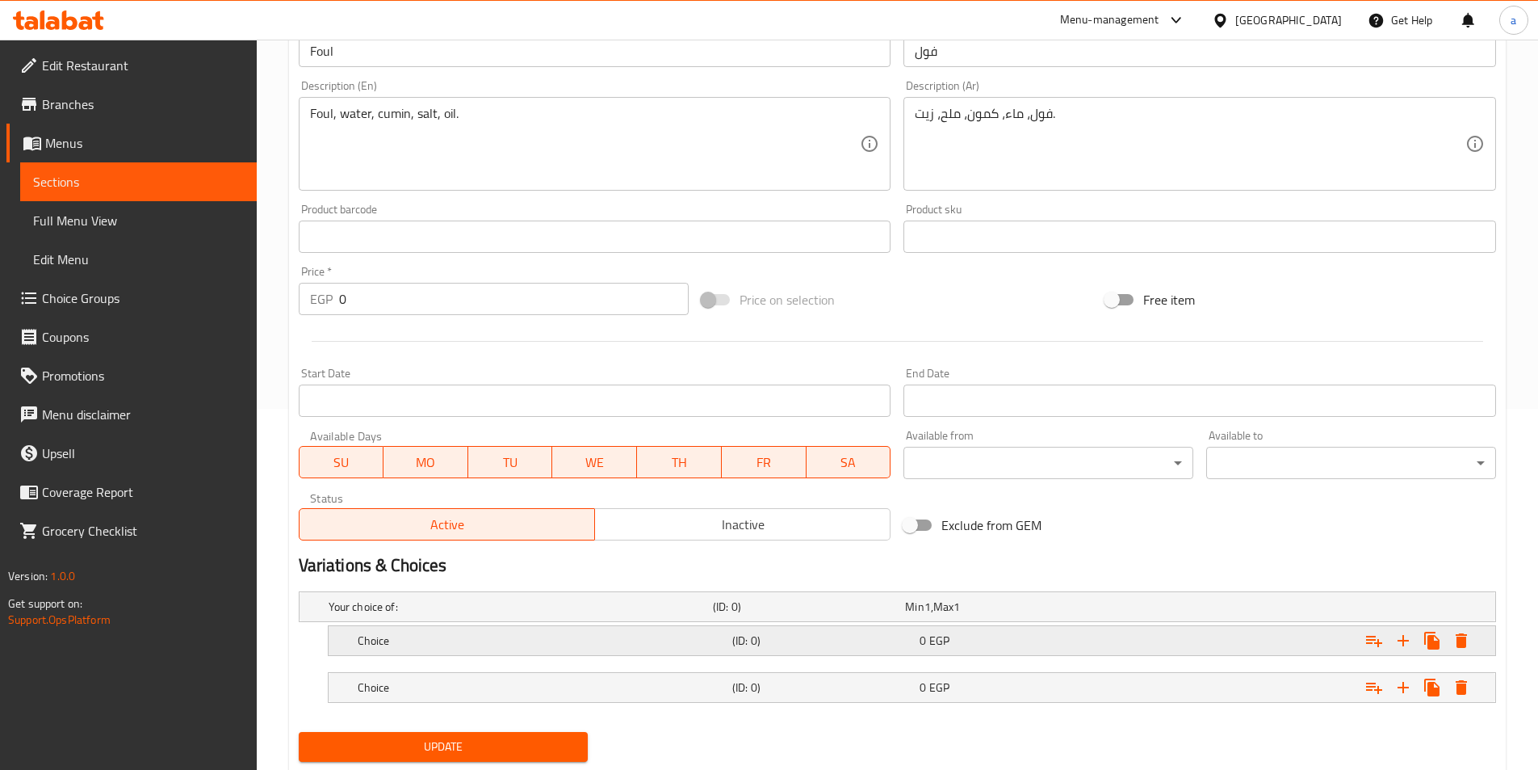
click at [644, 642] on h5 "Choice" at bounding box center [542, 640] width 368 height 16
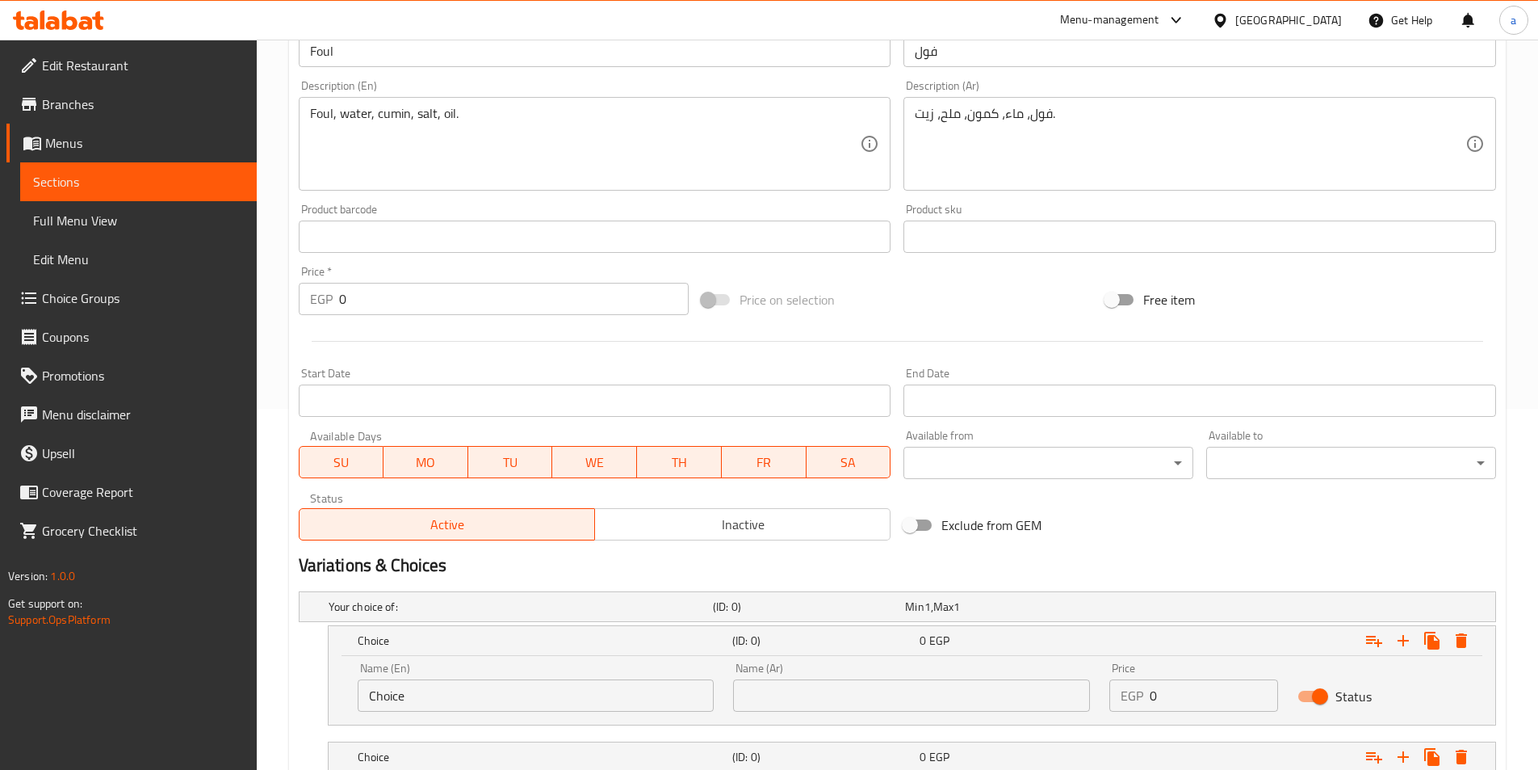
click at [854, 690] on input "text" at bounding box center [911, 695] width 357 height 32
type input "شامي"
click at [531, 690] on input "Choice" at bounding box center [536, 695] width 357 height 32
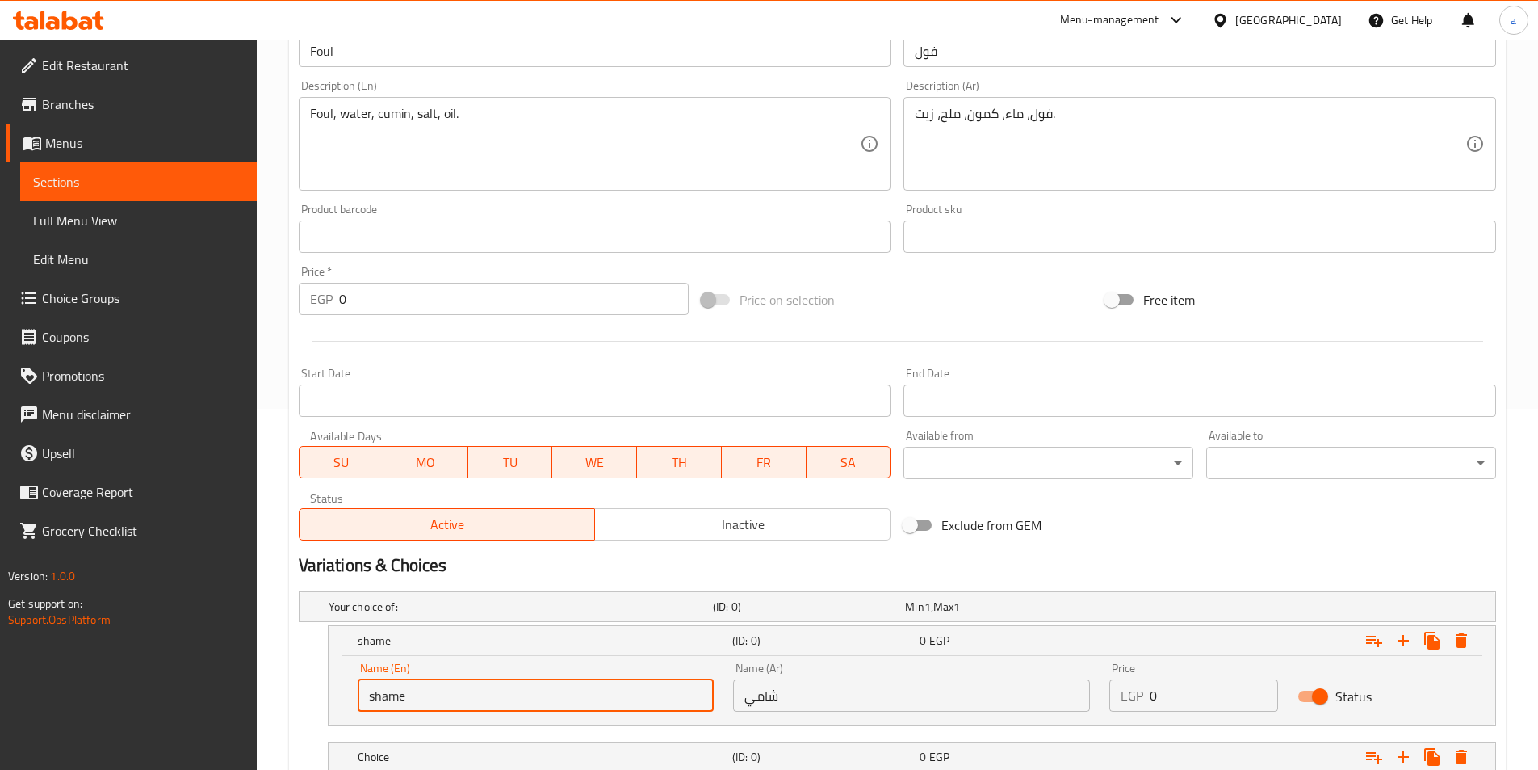
type input "shame"
click at [1227, 700] on input "0" at bounding box center [1214, 695] width 128 height 32
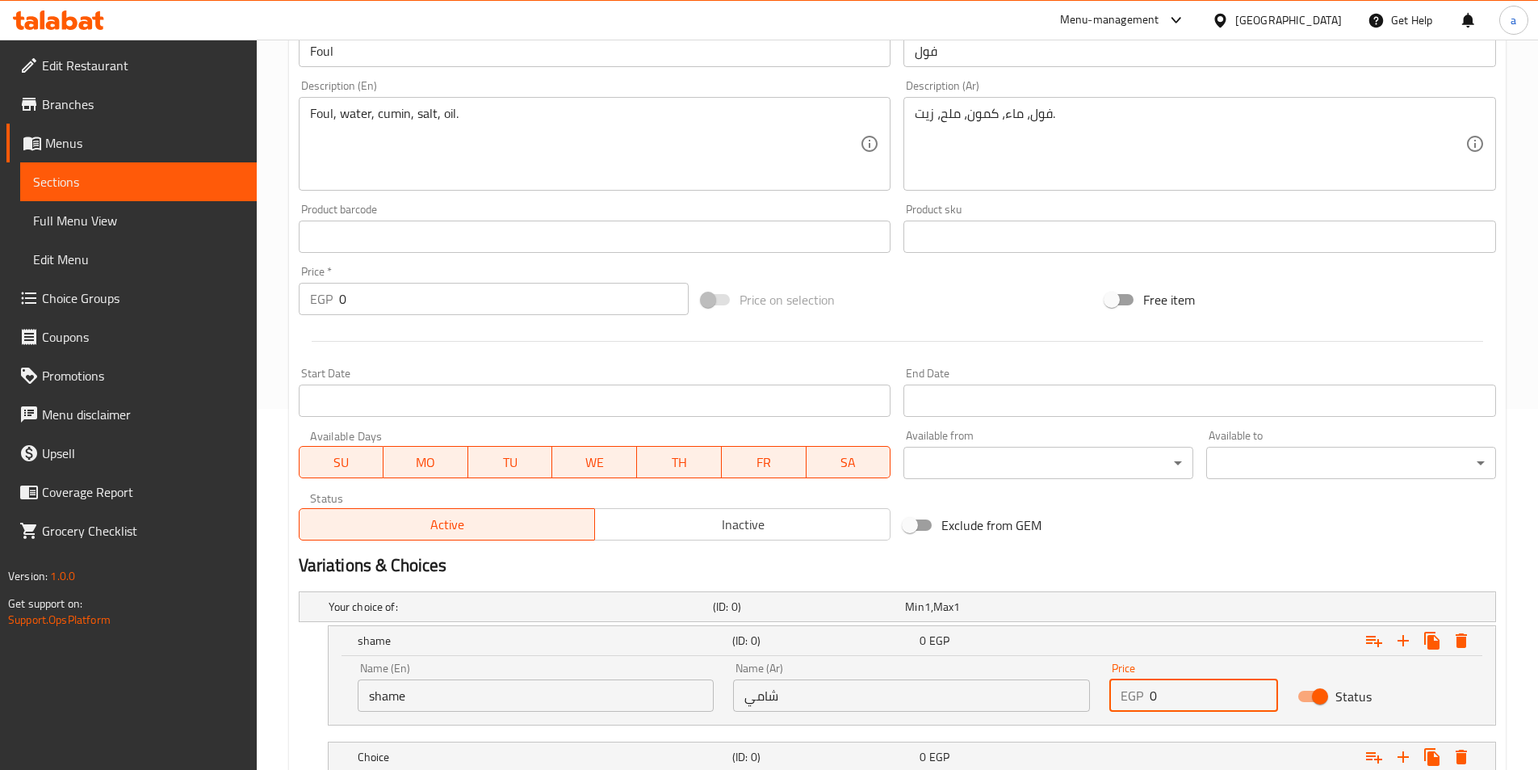
click at [1227, 700] on input "0" at bounding box center [1214, 695] width 128 height 32
drag, startPoint x: 1227, startPoint y: 700, endPoint x: 1127, endPoint y: 711, distance: 100.8
click at [1127, 711] on div "Price EGP 0 Price" at bounding box center [1194, 686] width 188 height 69
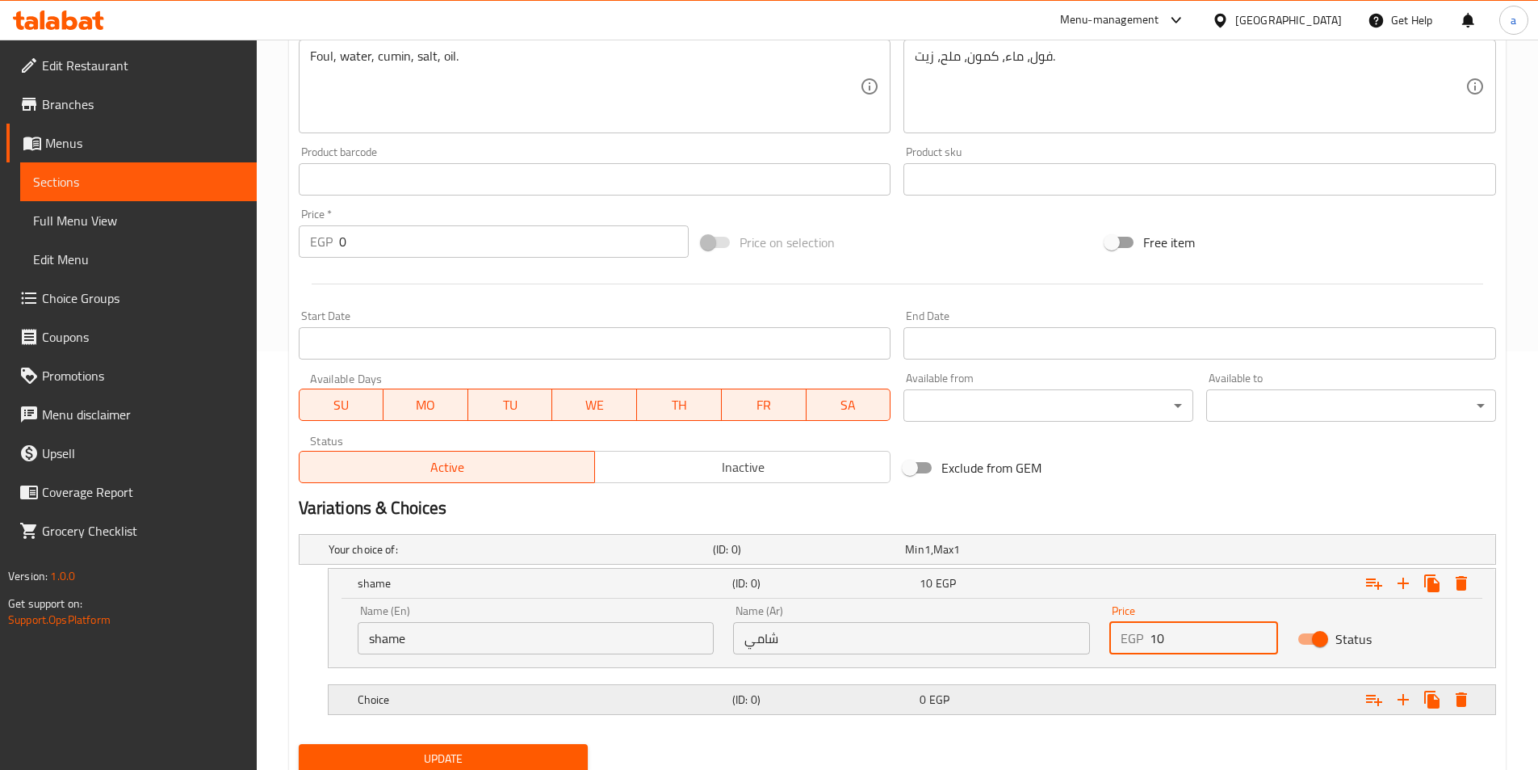
scroll to position [477, 0]
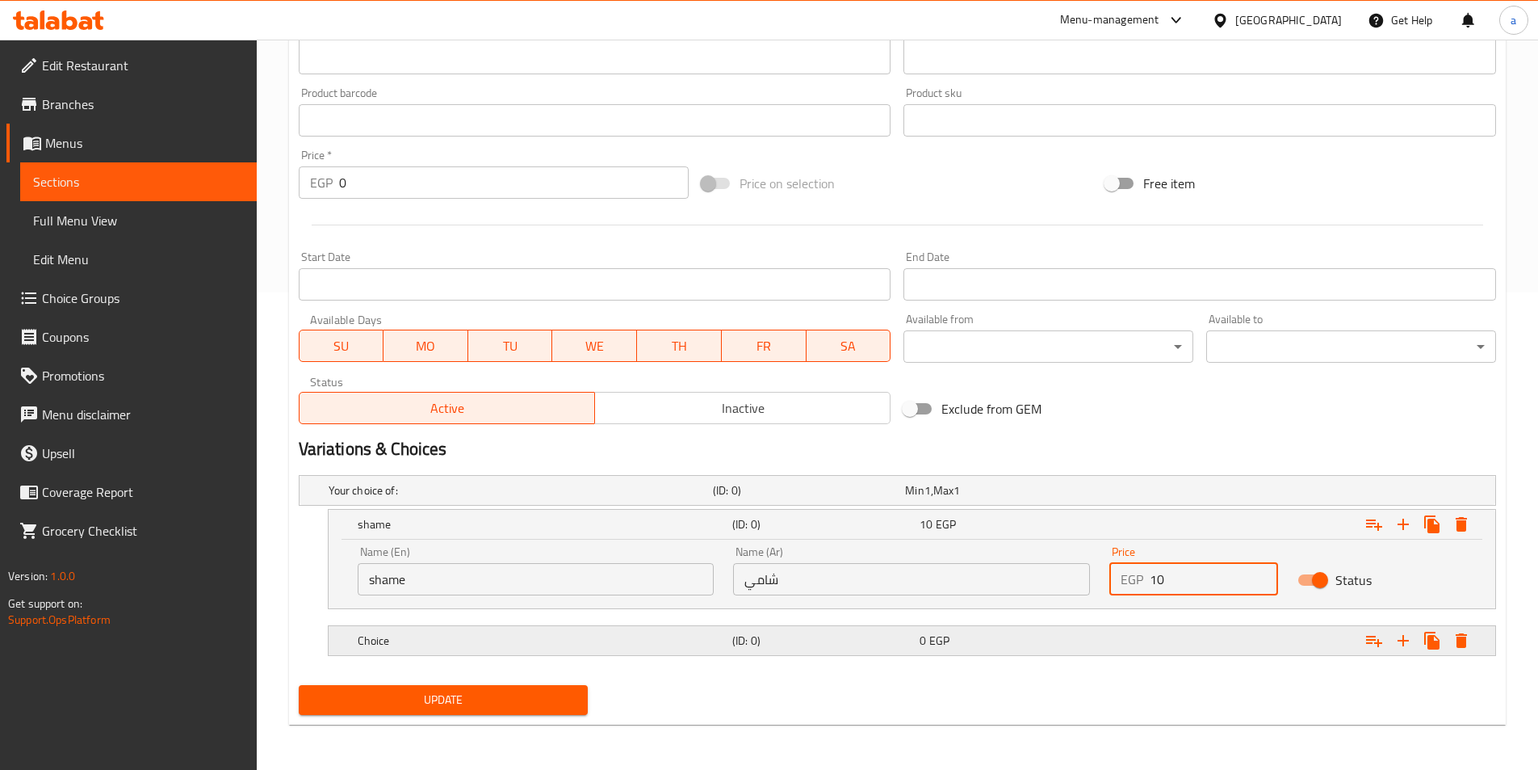
type input "10"
click at [870, 640] on h5 "(ID: 0)" at bounding box center [822, 640] width 181 height 16
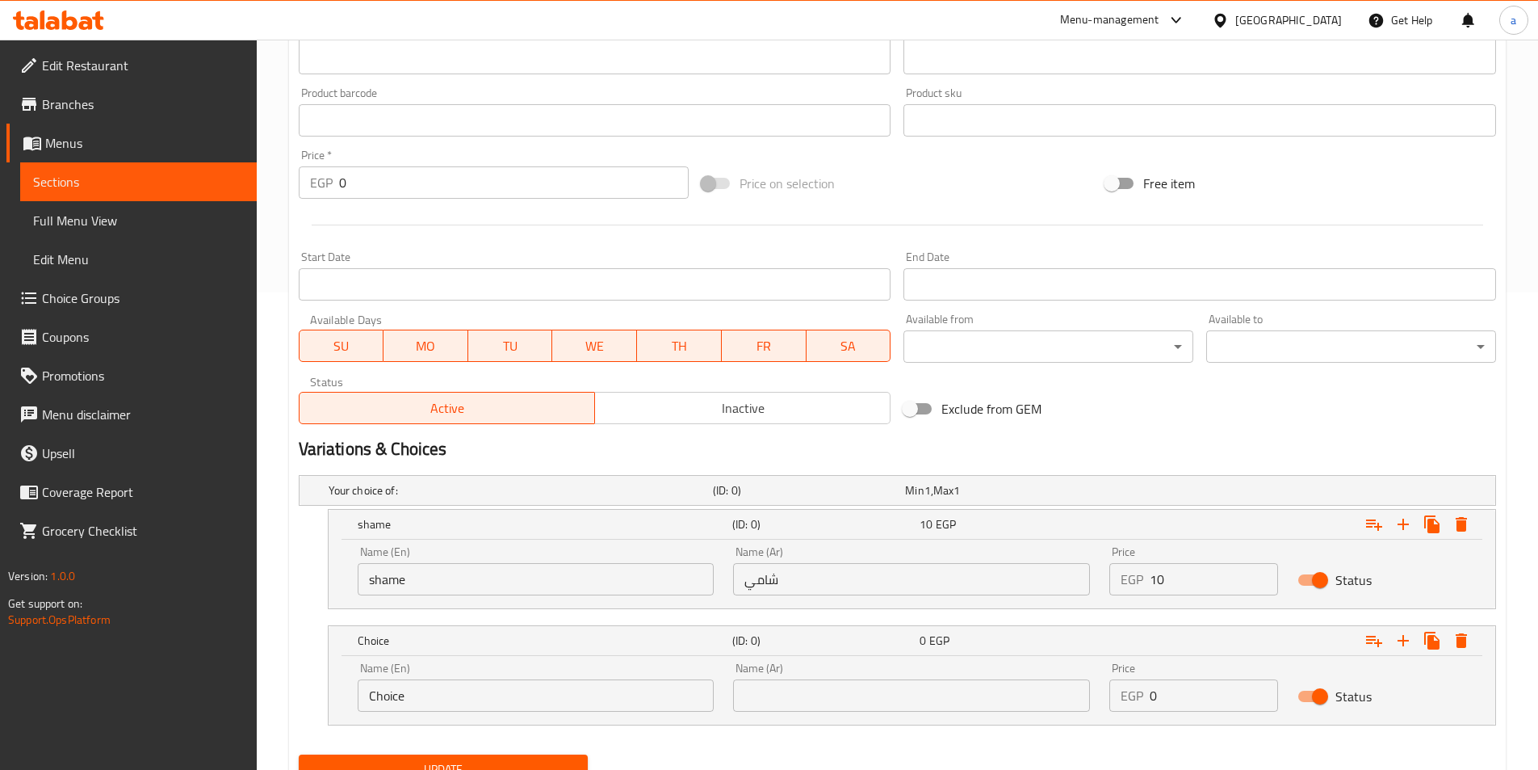
click at [874, 686] on input "text" at bounding box center [911, 695] width 357 height 32
type input "بلدي"
click at [619, 683] on input "Choice" at bounding box center [536, 695] width 357 height 32
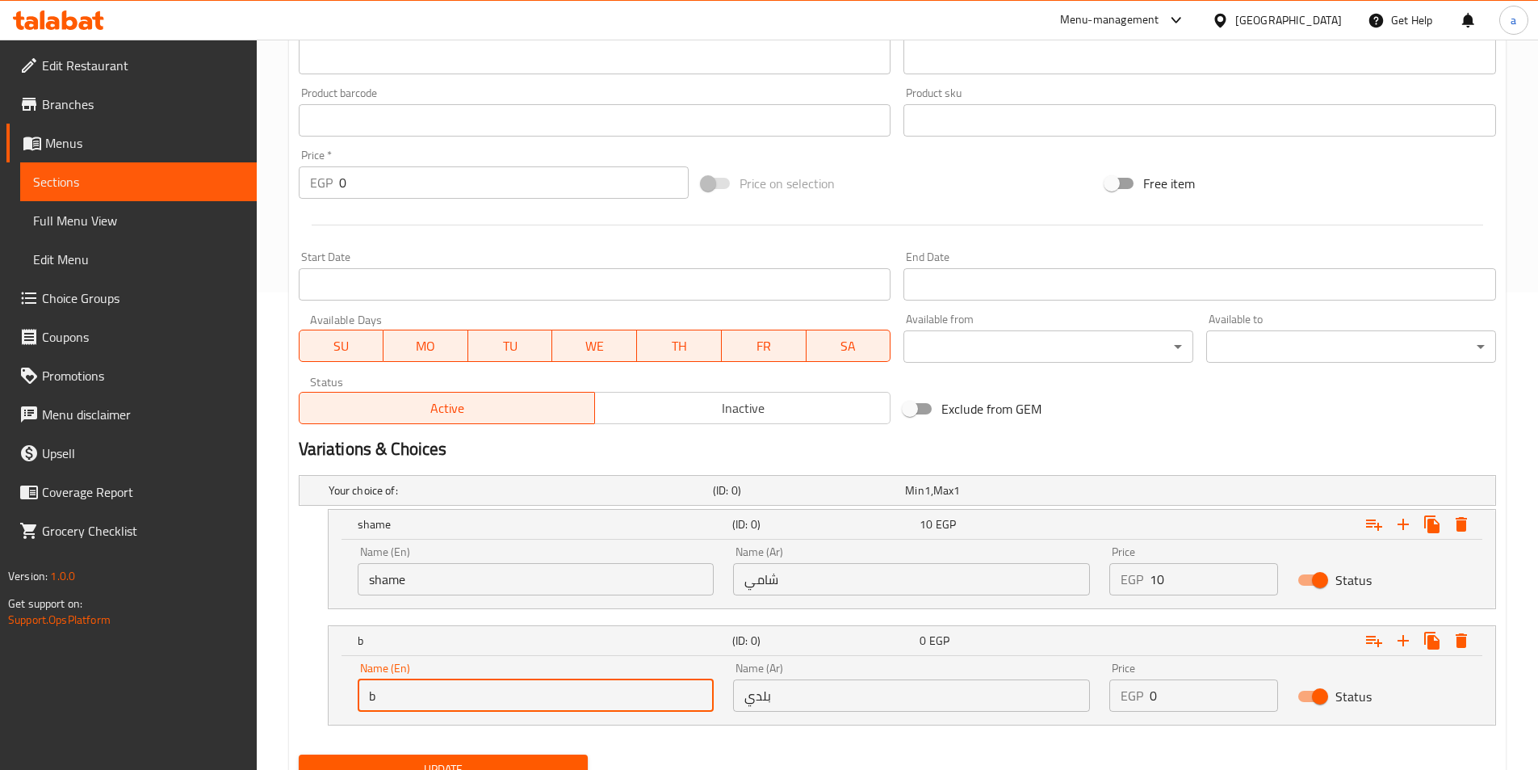
type input "baladi"
click at [1155, 701] on input "0" at bounding box center [1214, 695] width 128 height 32
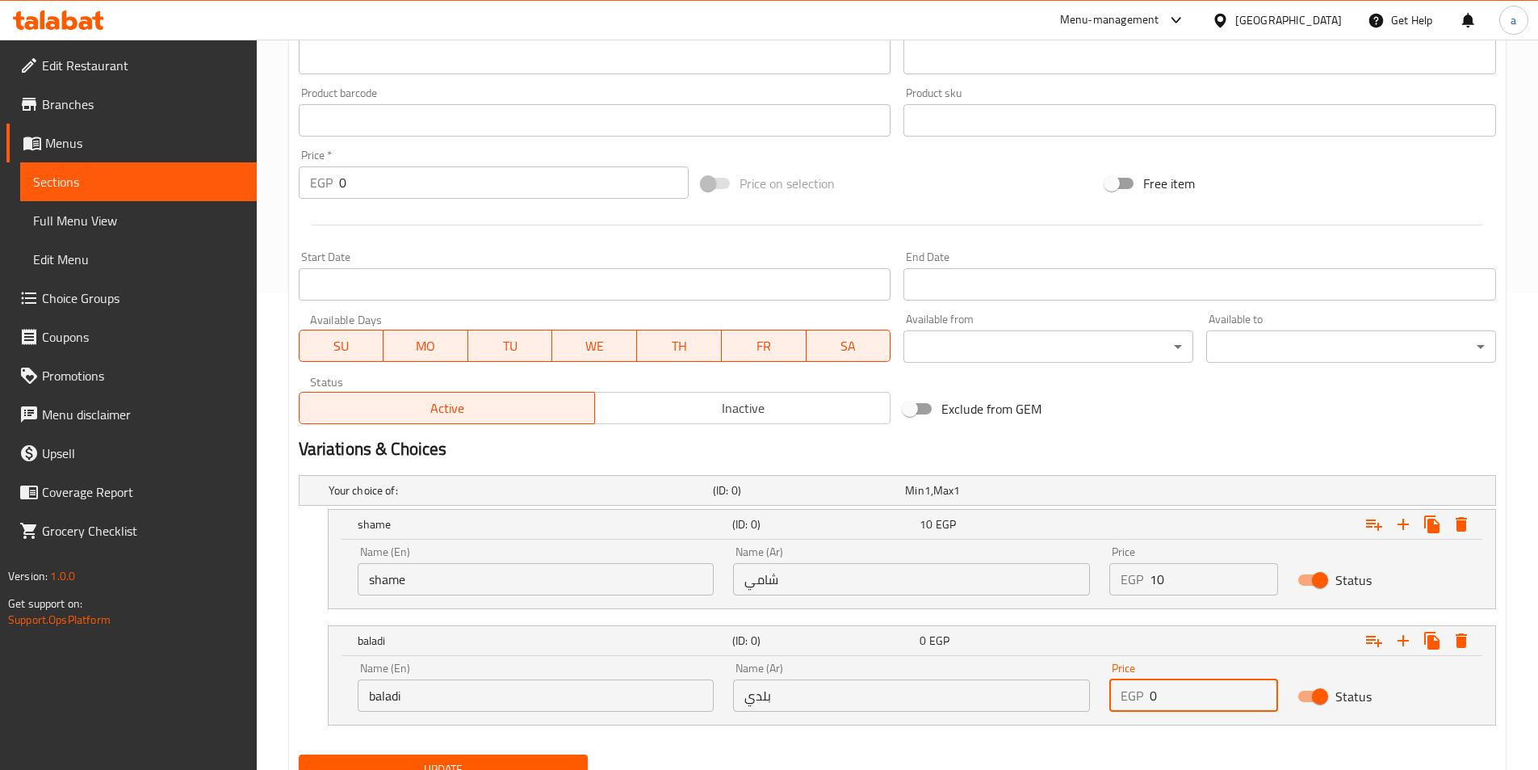
click at [1155, 701] on input "0" at bounding box center [1214, 695] width 128 height 32
drag, startPoint x: 1172, startPoint y: 698, endPoint x: 1126, endPoint y: 695, distance: 45.3
click at [1126, 695] on div "EGP 0 Price" at bounding box center [1193, 695] width 169 height 32
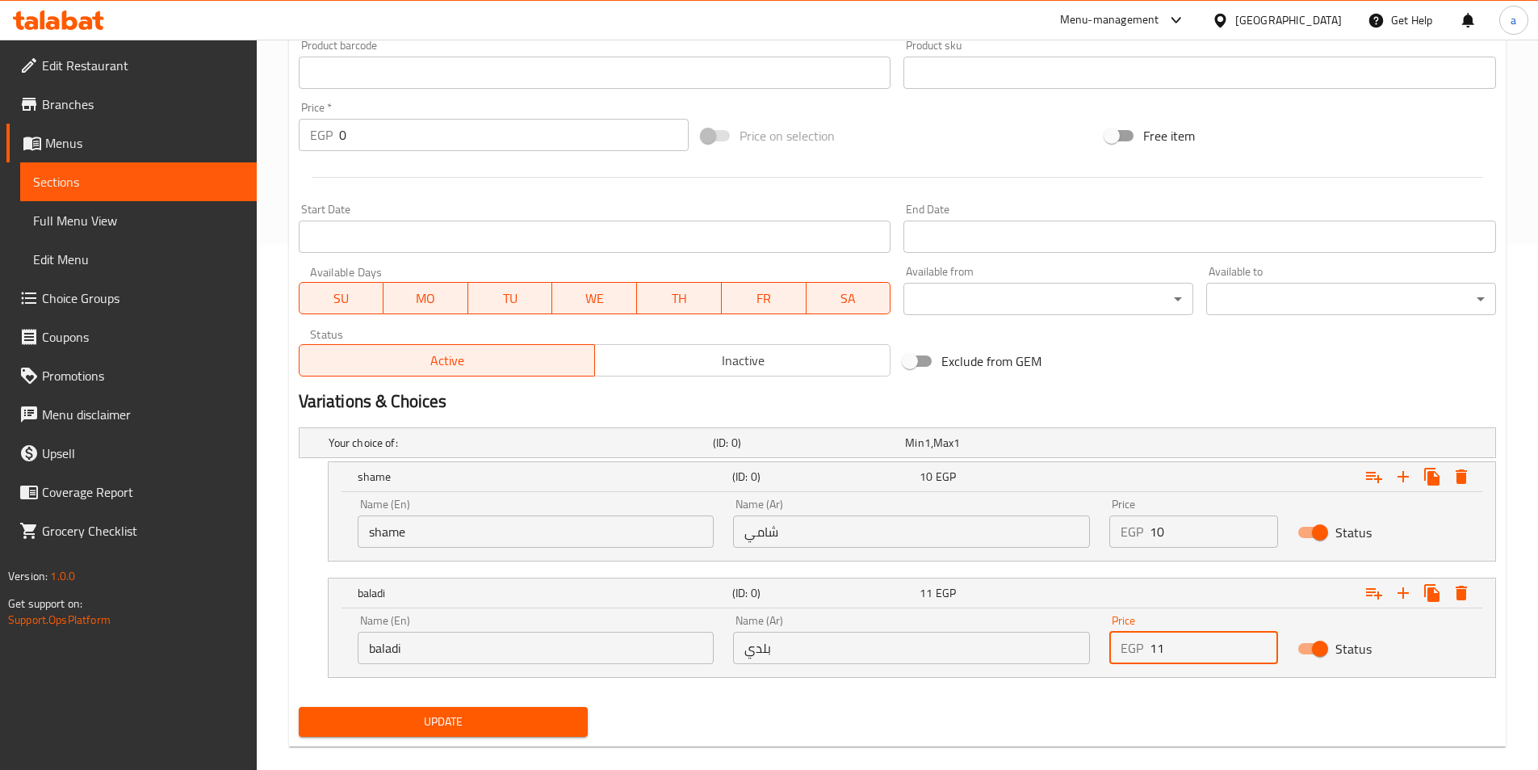
scroll to position [547, 0]
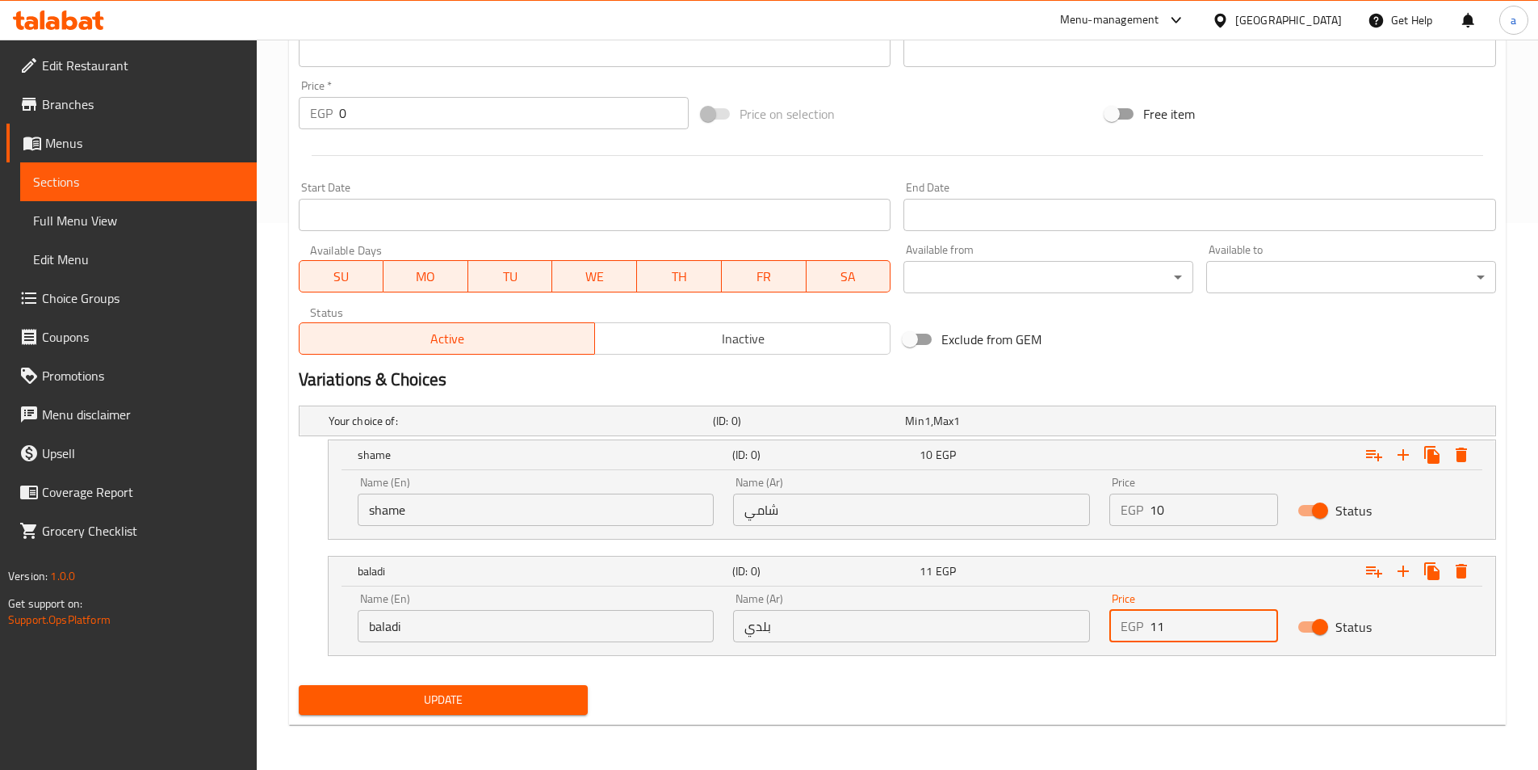
type input "11"
click at [498, 694] on span "Update" at bounding box center [444, 700] width 264 height 20
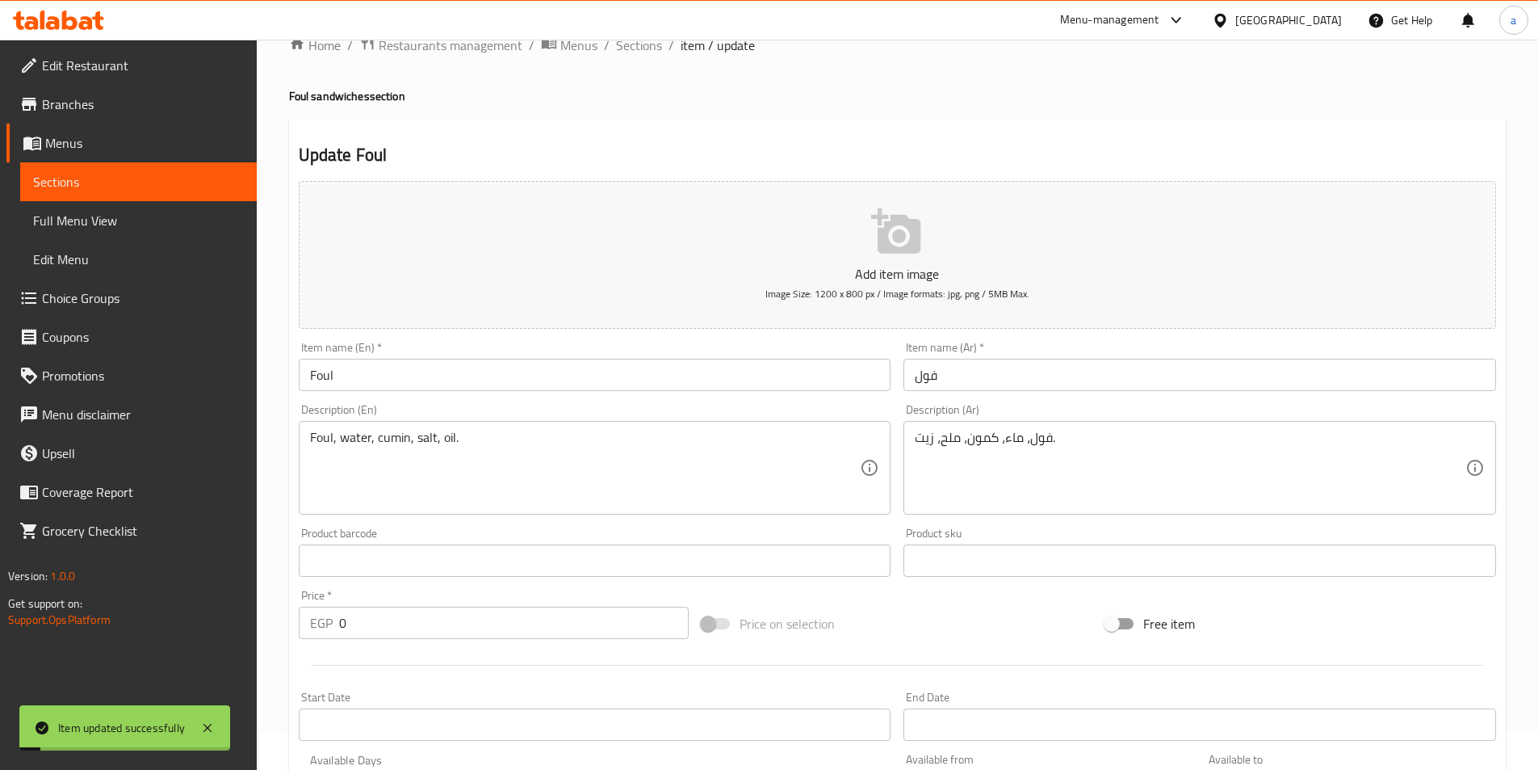
scroll to position [0, 0]
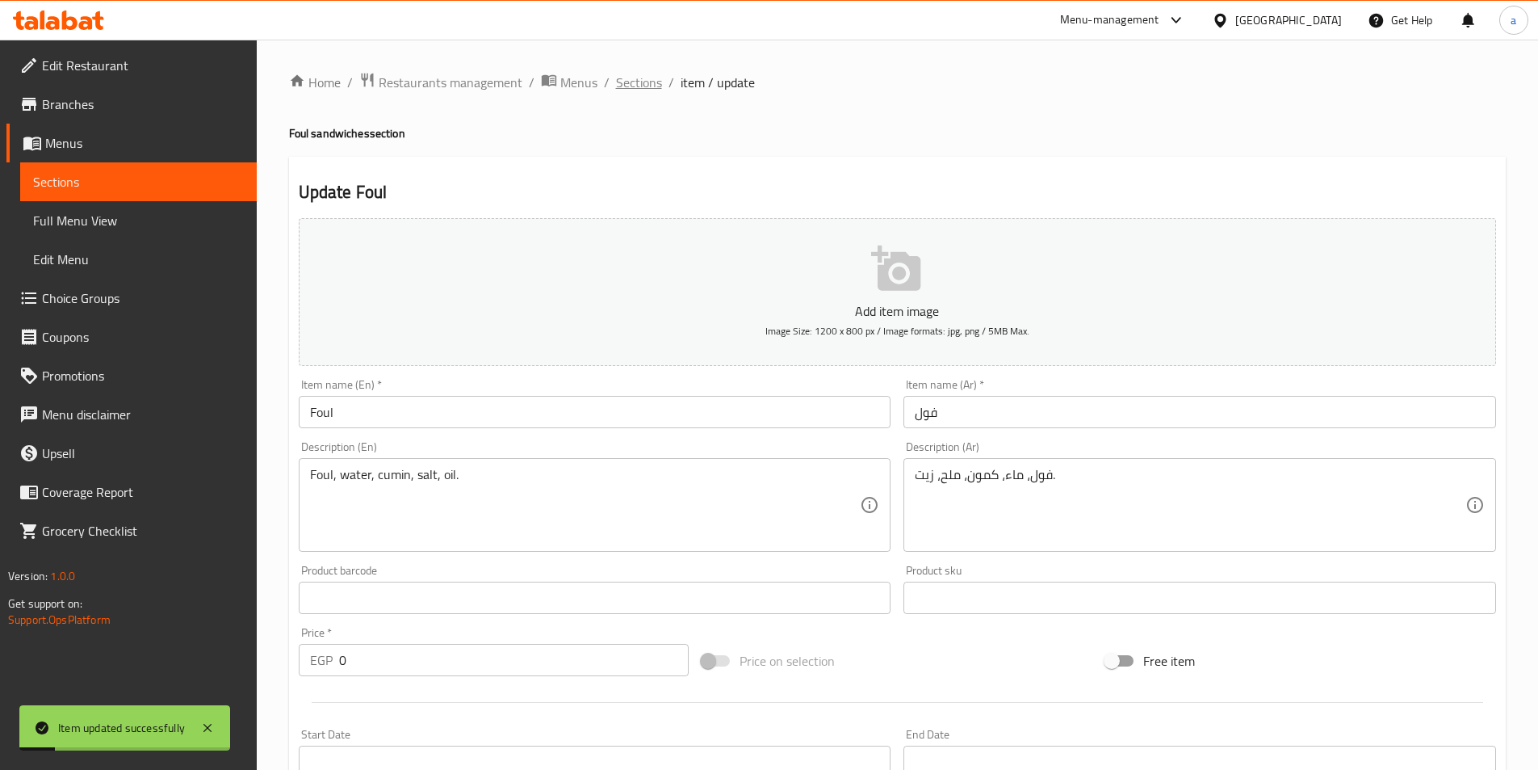
click at [645, 86] on span "Sections" at bounding box center [639, 82] width 46 height 19
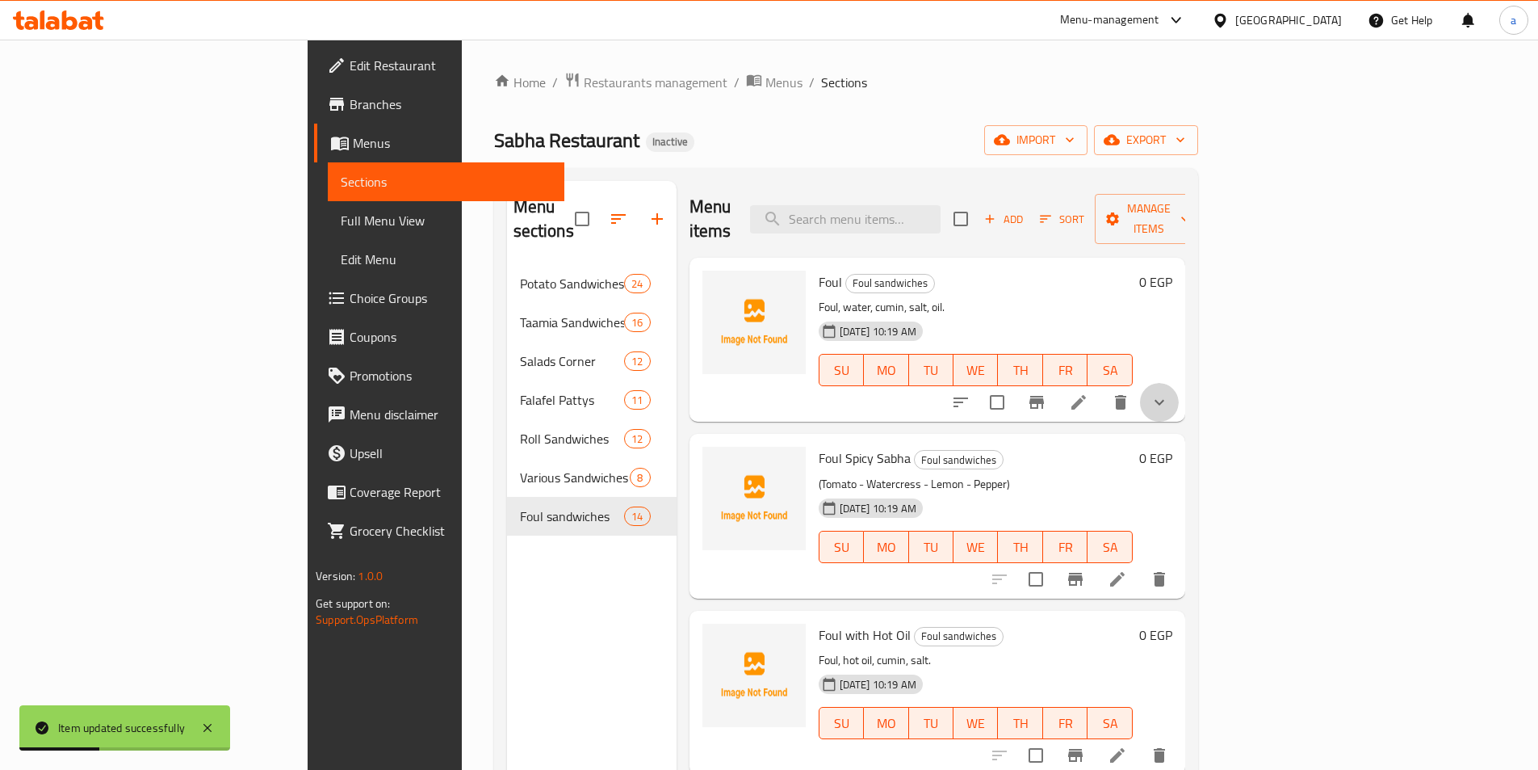
click at [1164, 400] on icon "show more" at bounding box center [1160, 403] width 10 height 6
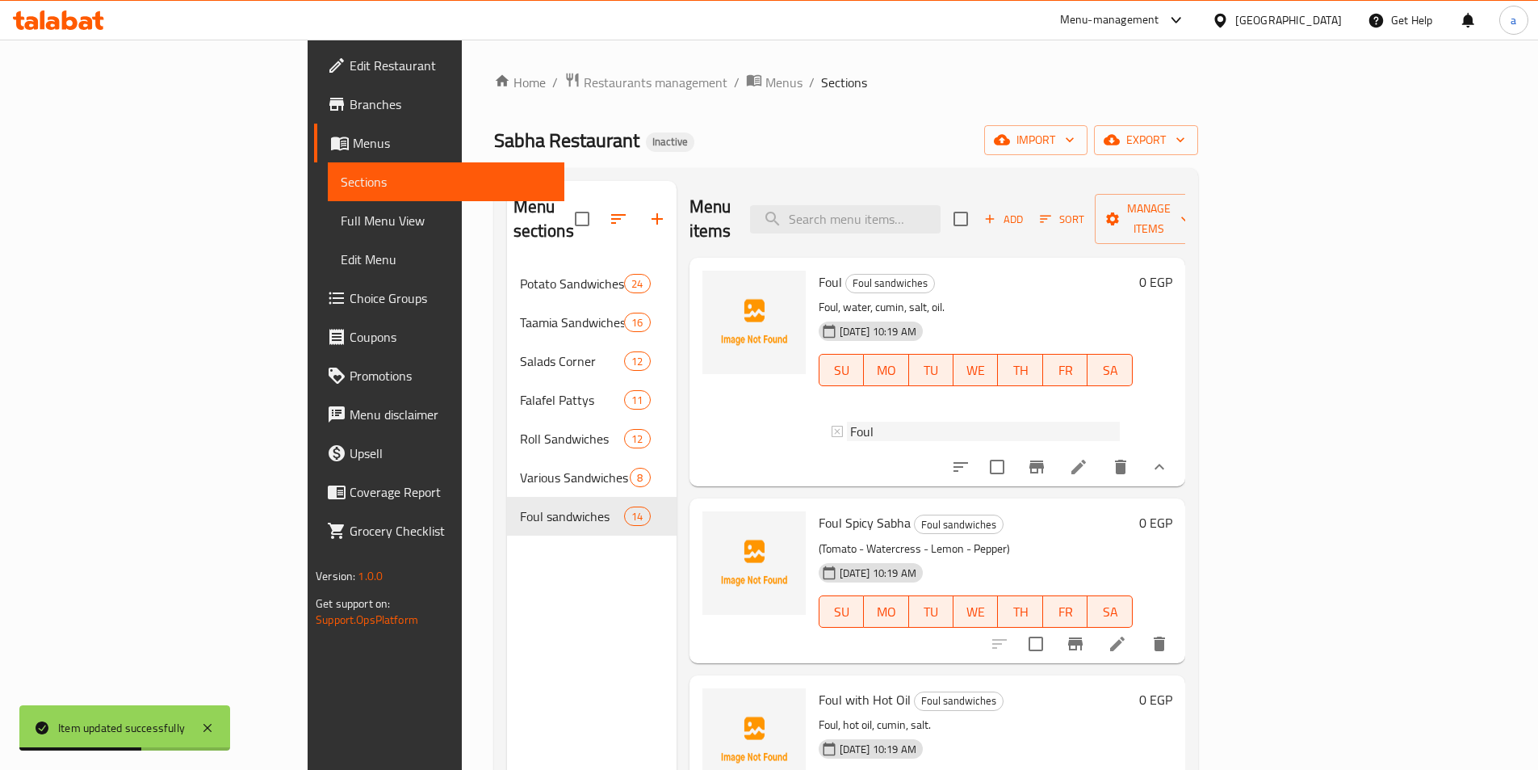
click at [850, 422] on span "Foul" at bounding box center [861, 431] width 23 height 19
click at [1133, 515] on h6 "Foul Spicy Sabha Foul sandwiches" at bounding box center [976, 522] width 314 height 23
click at [1127, 634] on icon at bounding box center [1117, 643] width 19 height 19
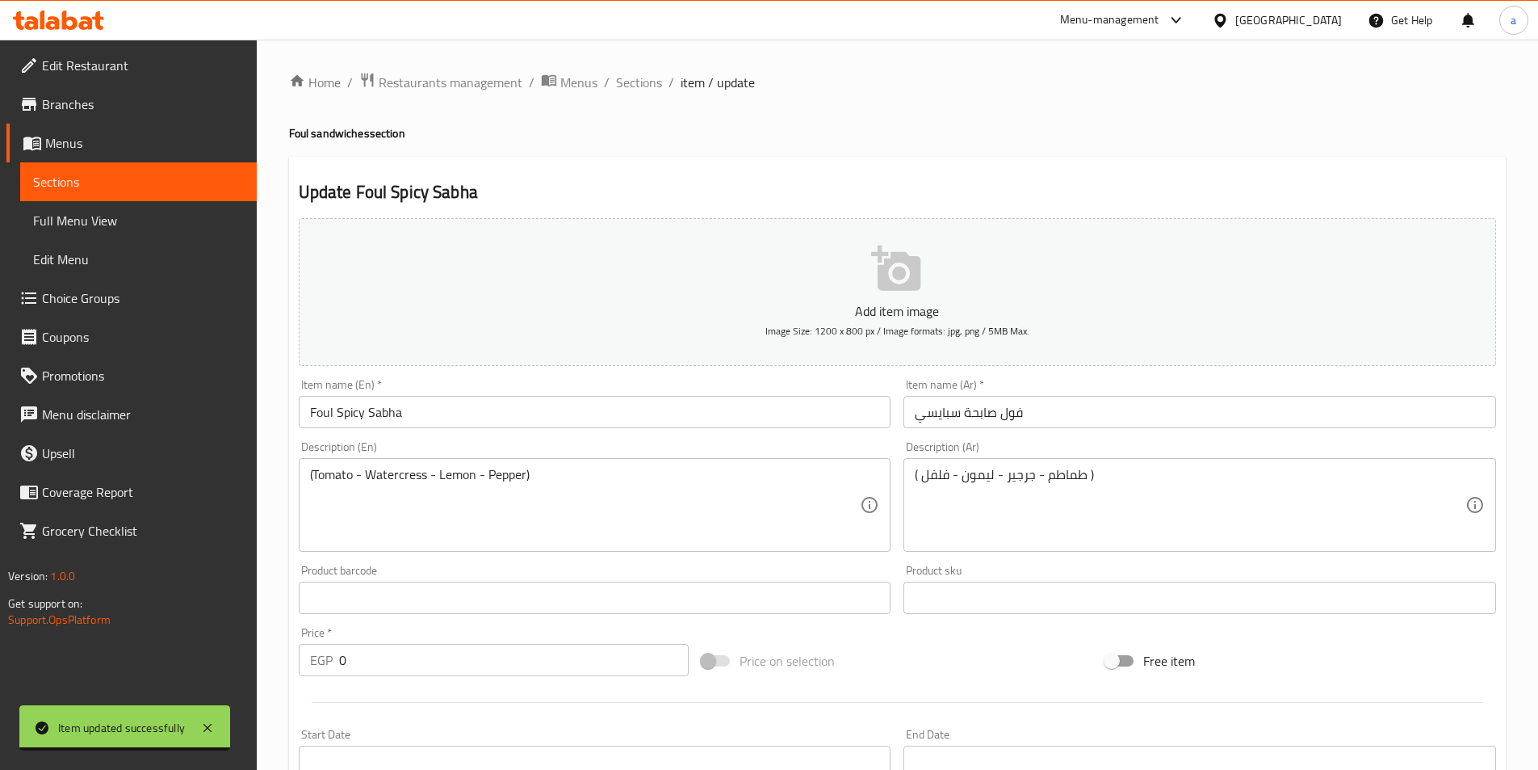
scroll to position [371, 0]
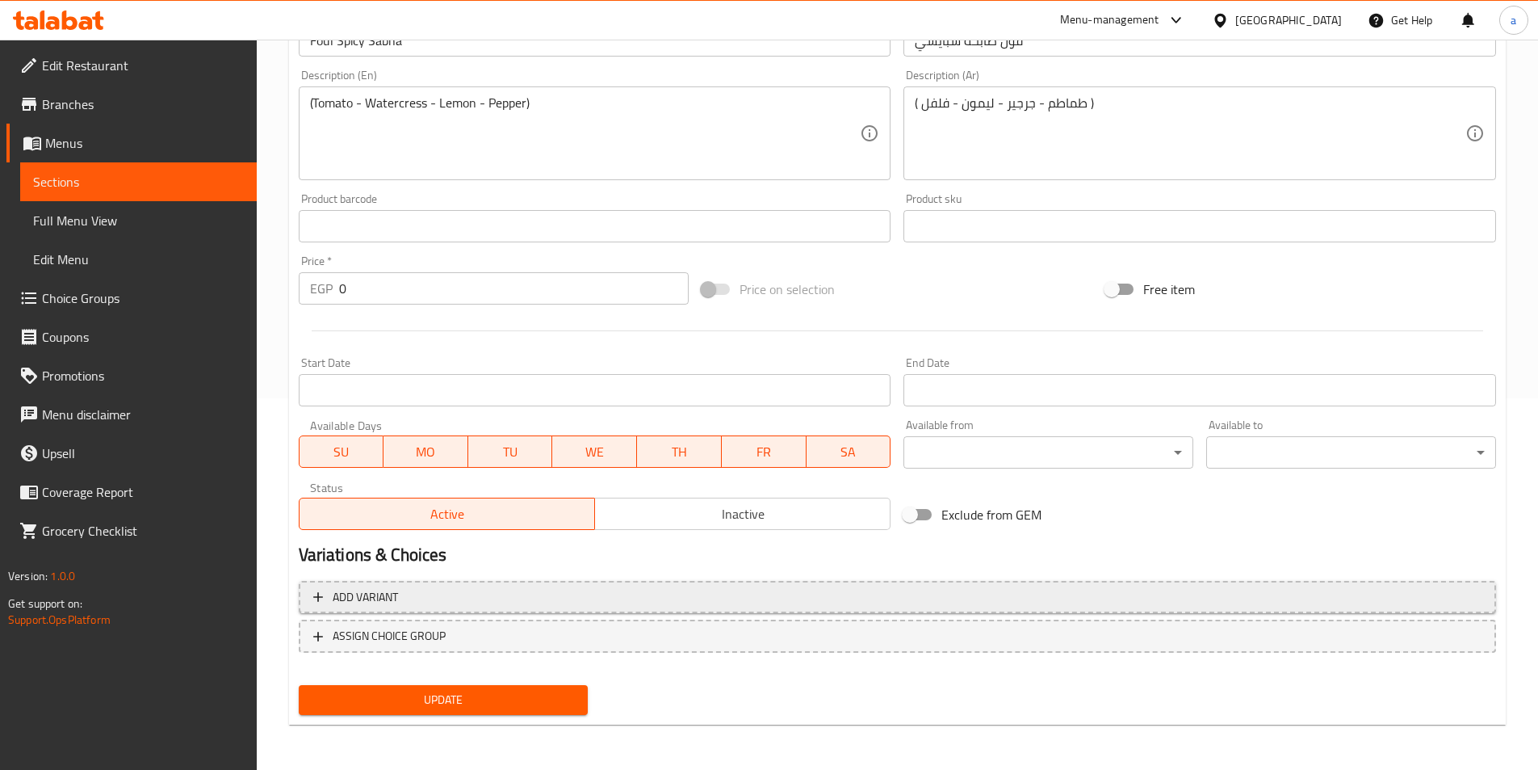
click at [775, 598] on span "Add variant" at bounding box center [897, 597] width 1168 height 20
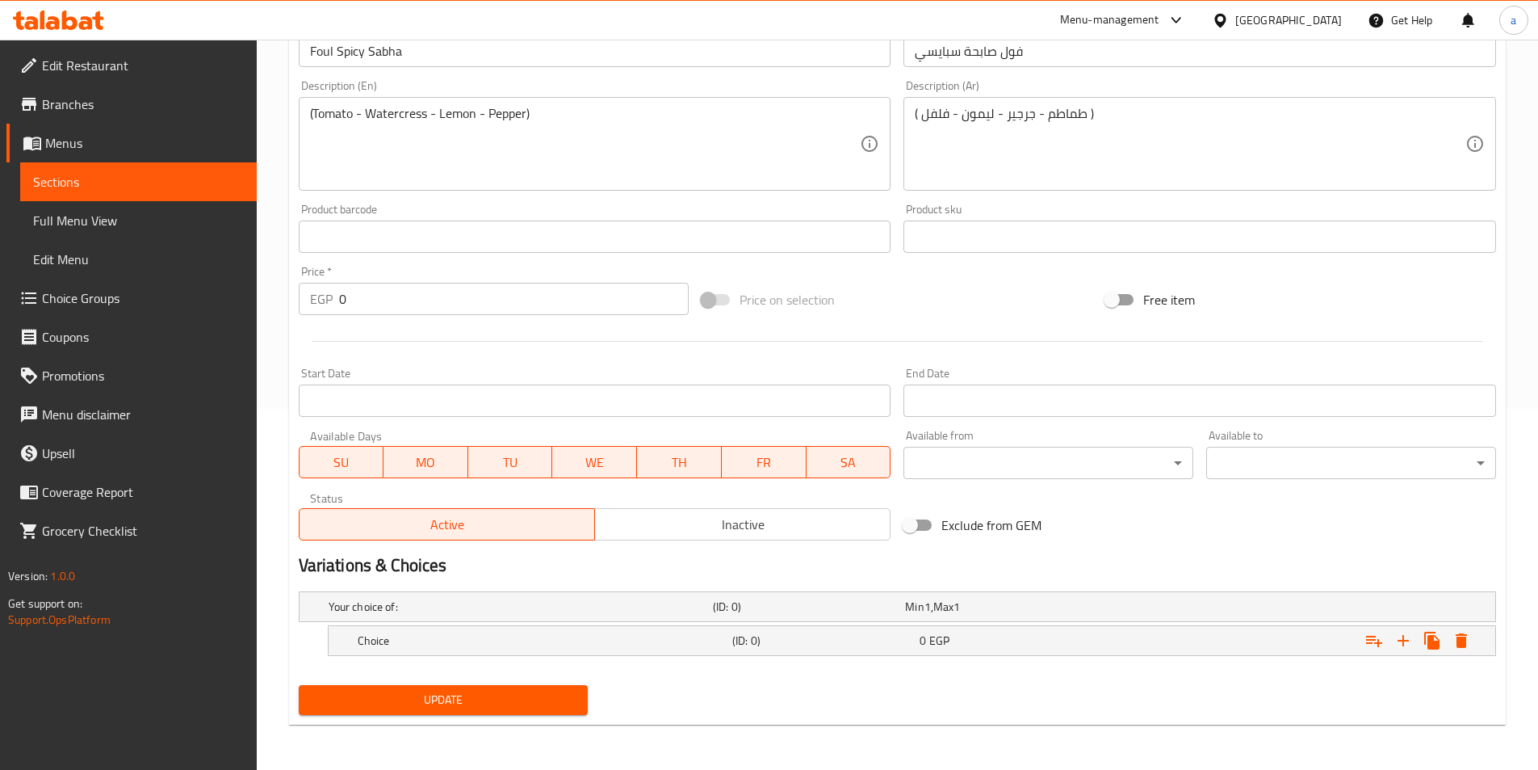
scroll to position [361, 0]
click at [1401, 641] on icon "Expand" at bounding box center [1403, 640] width 19 height 19
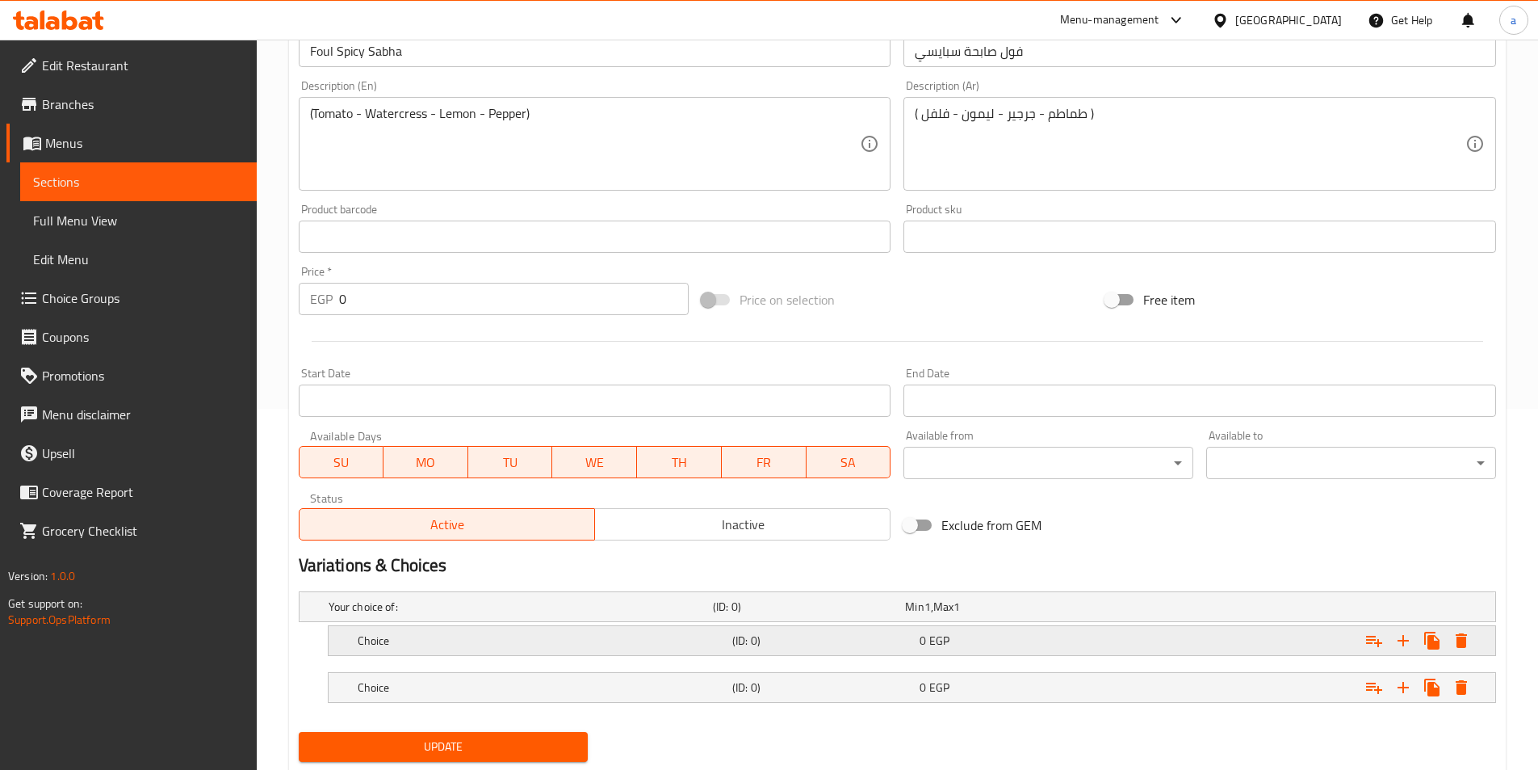
click at [1307, 644] on div "Expand" at bounding box center [1291, 641] width 375 height 36
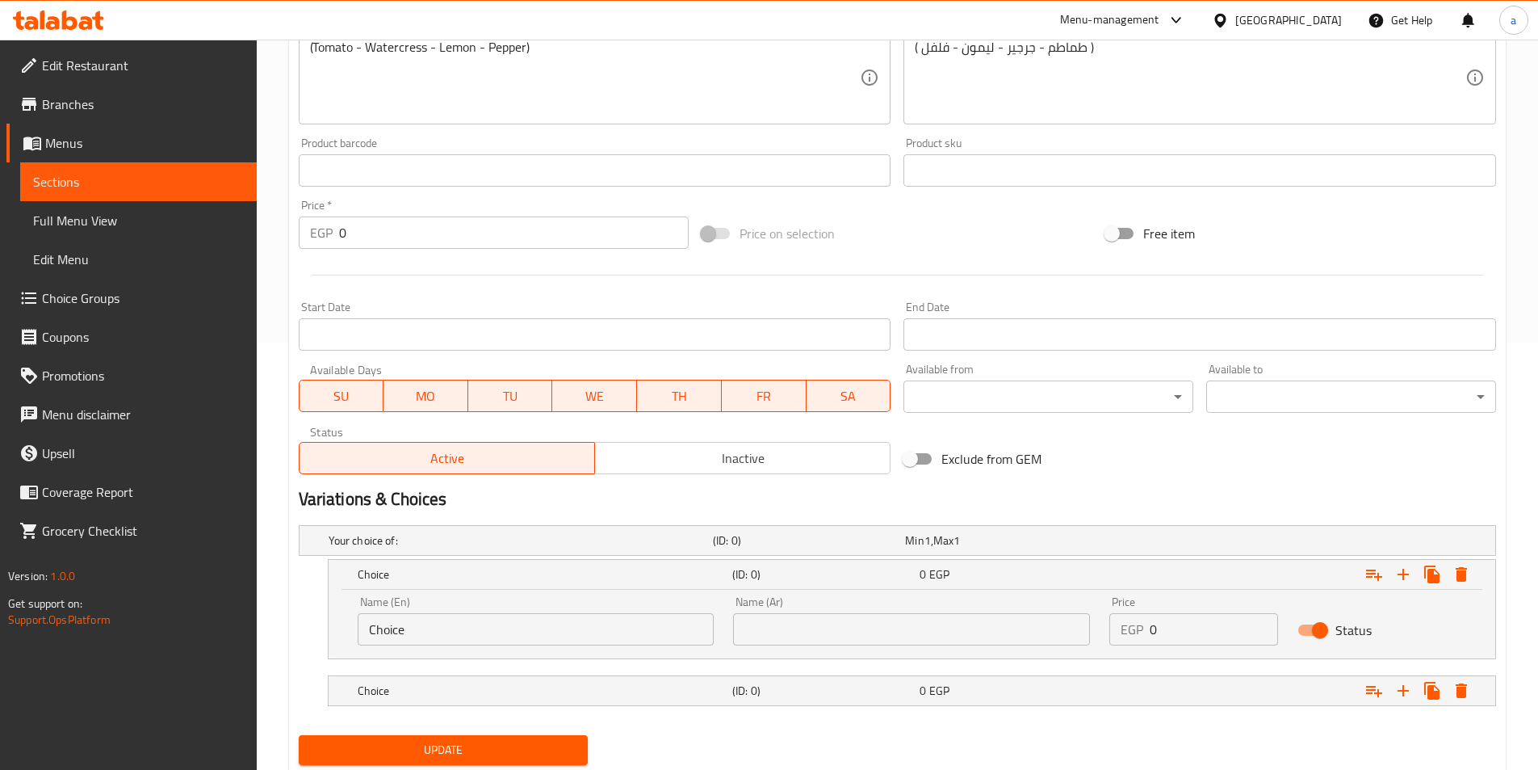
scroll to position [477, 0]
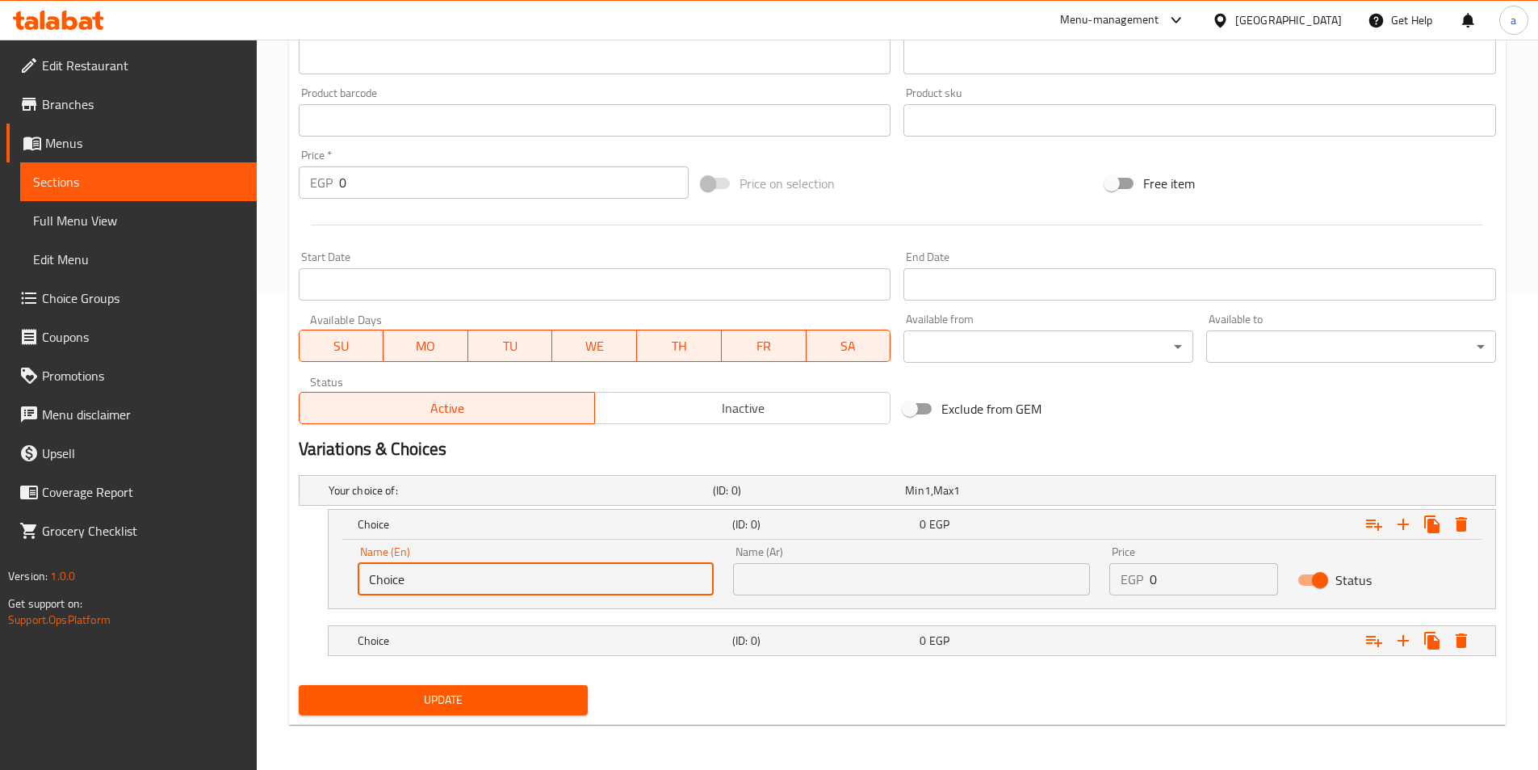
click at [539, 578] on input "Choice" at bounding box center [536, 579] width 357 height 32
click at [873, 578] on input "text" at bounding box center [911, 579] width 357 height 32
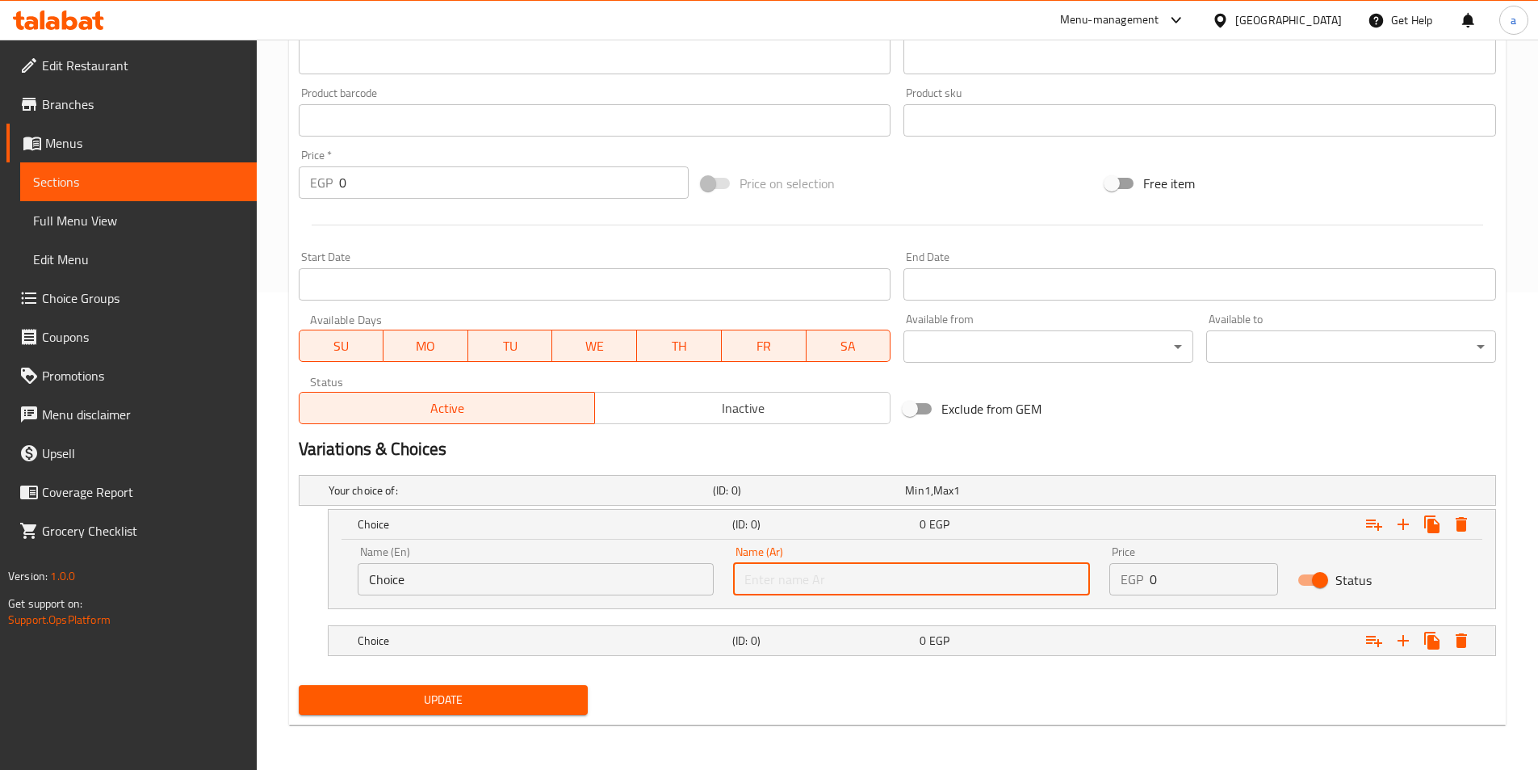
type input "شامي"
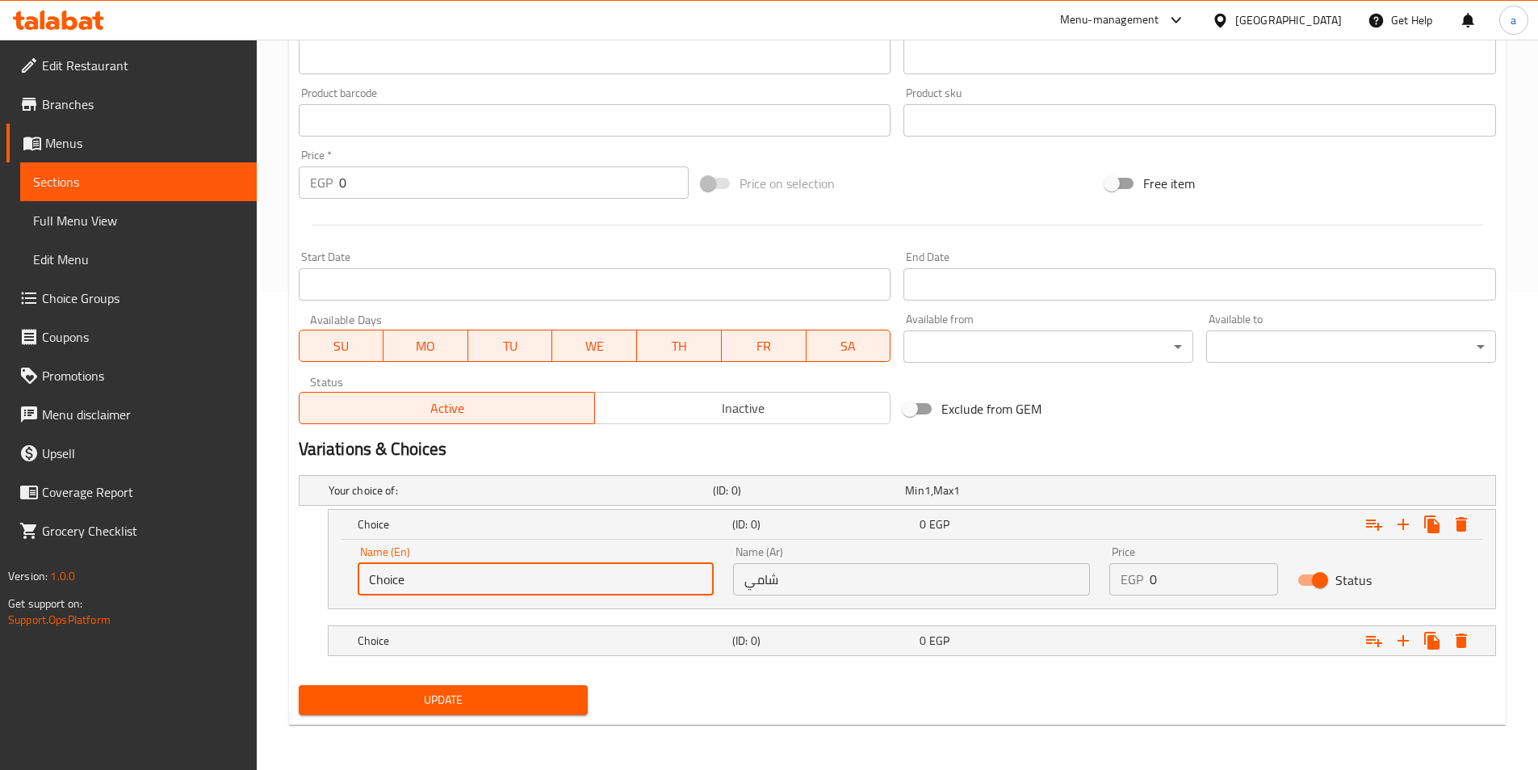
click at [598, 581] on input "Choice" at bounding box center [536, 579] width 357 height 32
type input "shami"
click at [905, 632] on h5 "(ID: 0)" at bounding box center [822, 640] width 181 height 16
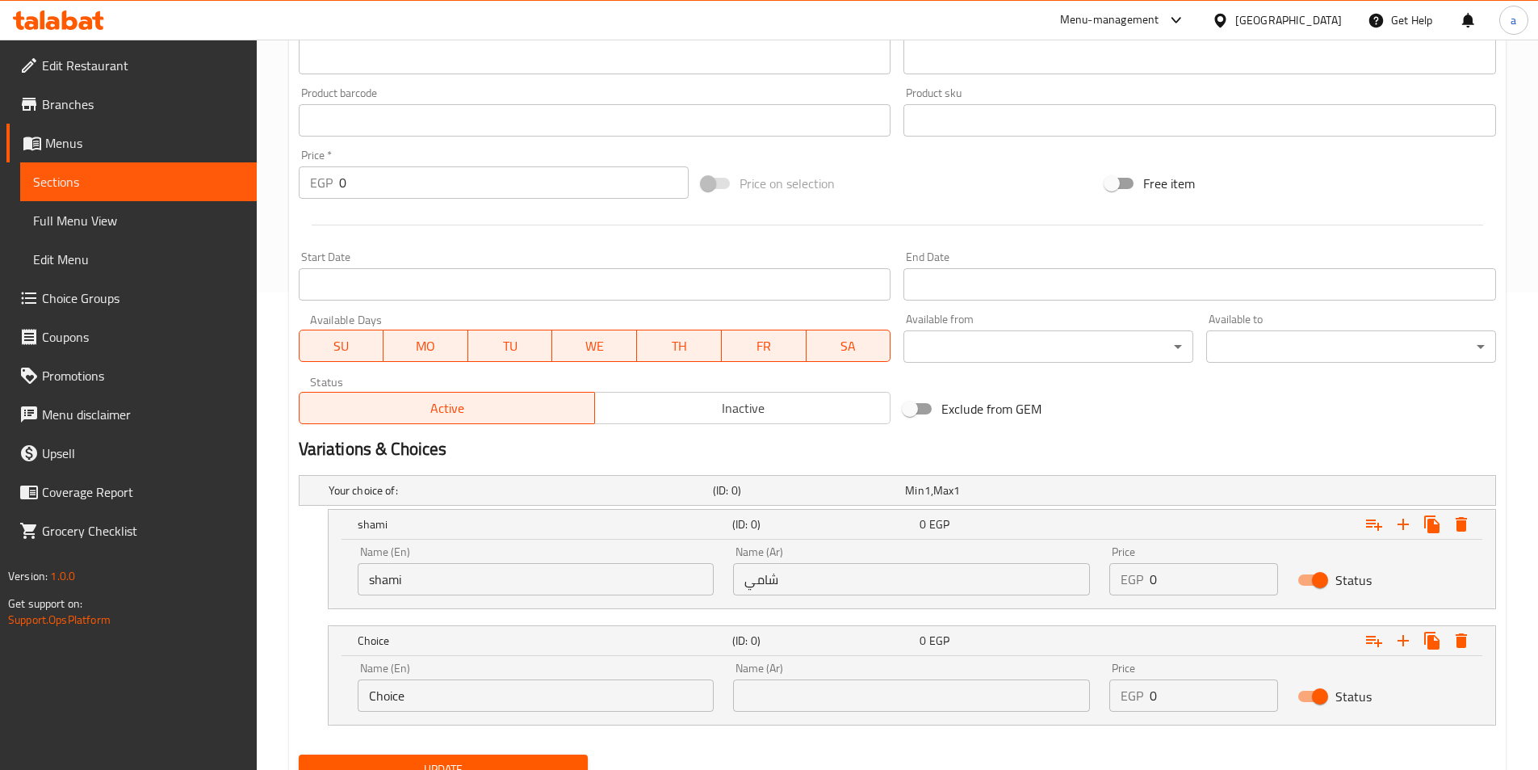
click at [852, 690] on input "text" at bounding box center [911, 695] width 357 height 32
type input "بلدي"
click at [578, 690] on input "Choice" at bounding box center [536, 695] width 357 height 32
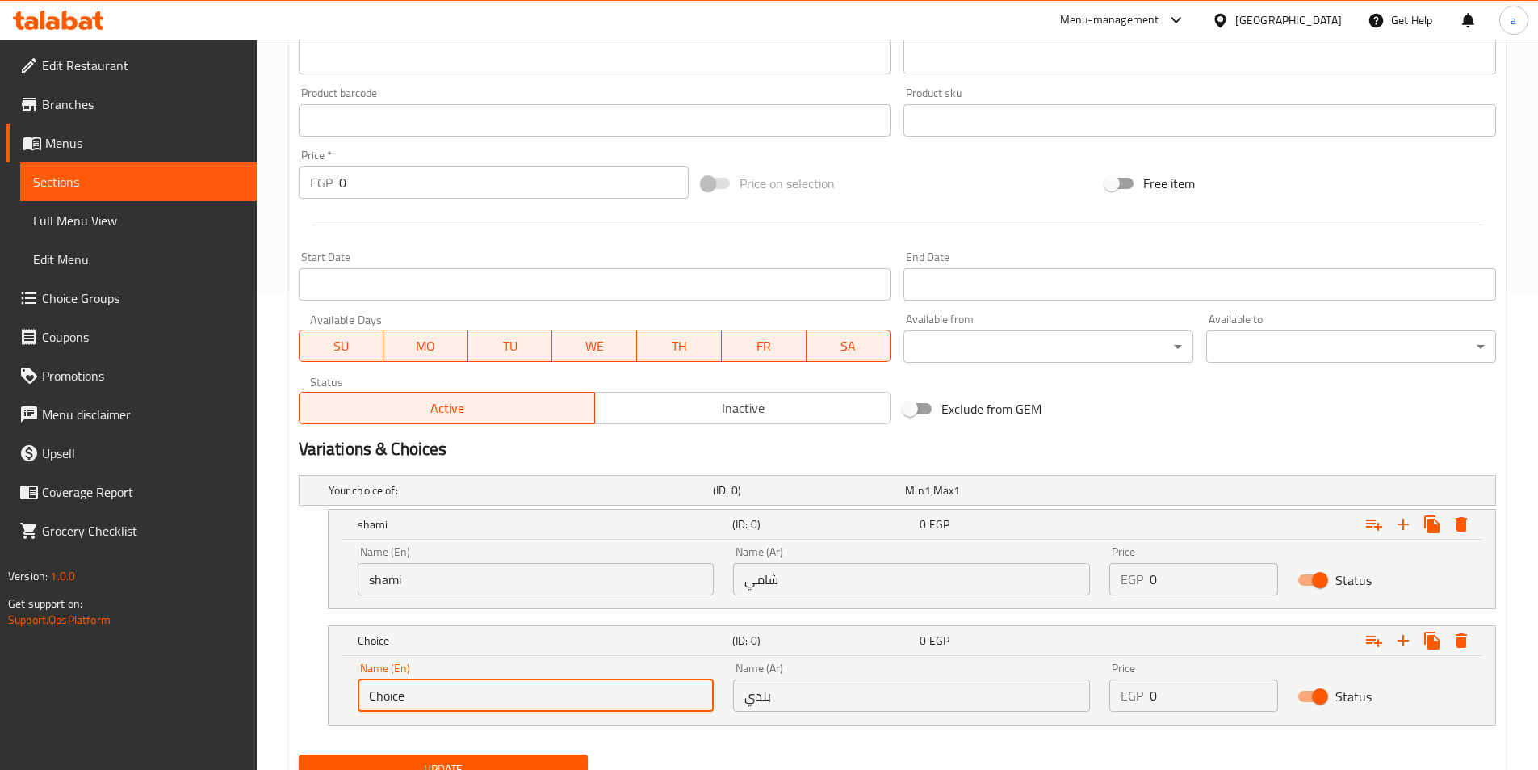
click at [578, 690] on input "Choice" at bounding box center [536, 695] width 357 height 32
type input "baladi"
click at [1210, 581] on input "0" at bounding box center [1214, 579] width 128 height 32
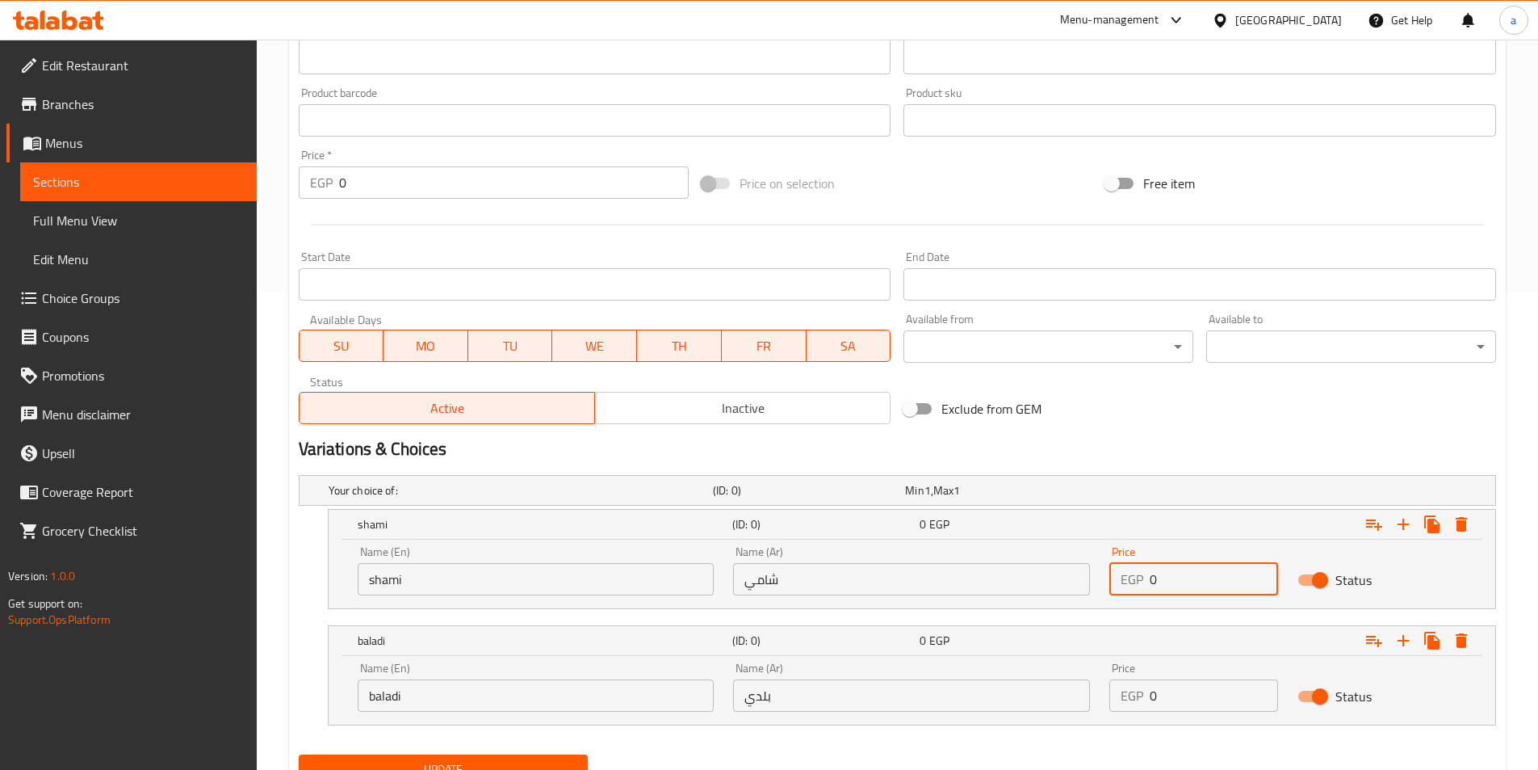
click at [1210, 581] on input "0" at bounding box center [1214, 579] width 128 height 32
drag, startPoint x: 1210, startPoint y: 581, endPoint x: 1181, endPoint y: 583, distance: 29.2
click at [1181, 583] on input "0" at bounding box center [1214, 579] width 128 height 32
click at [299, 754] on button "Update" at bounding box center [444, 769] width 290 height 30
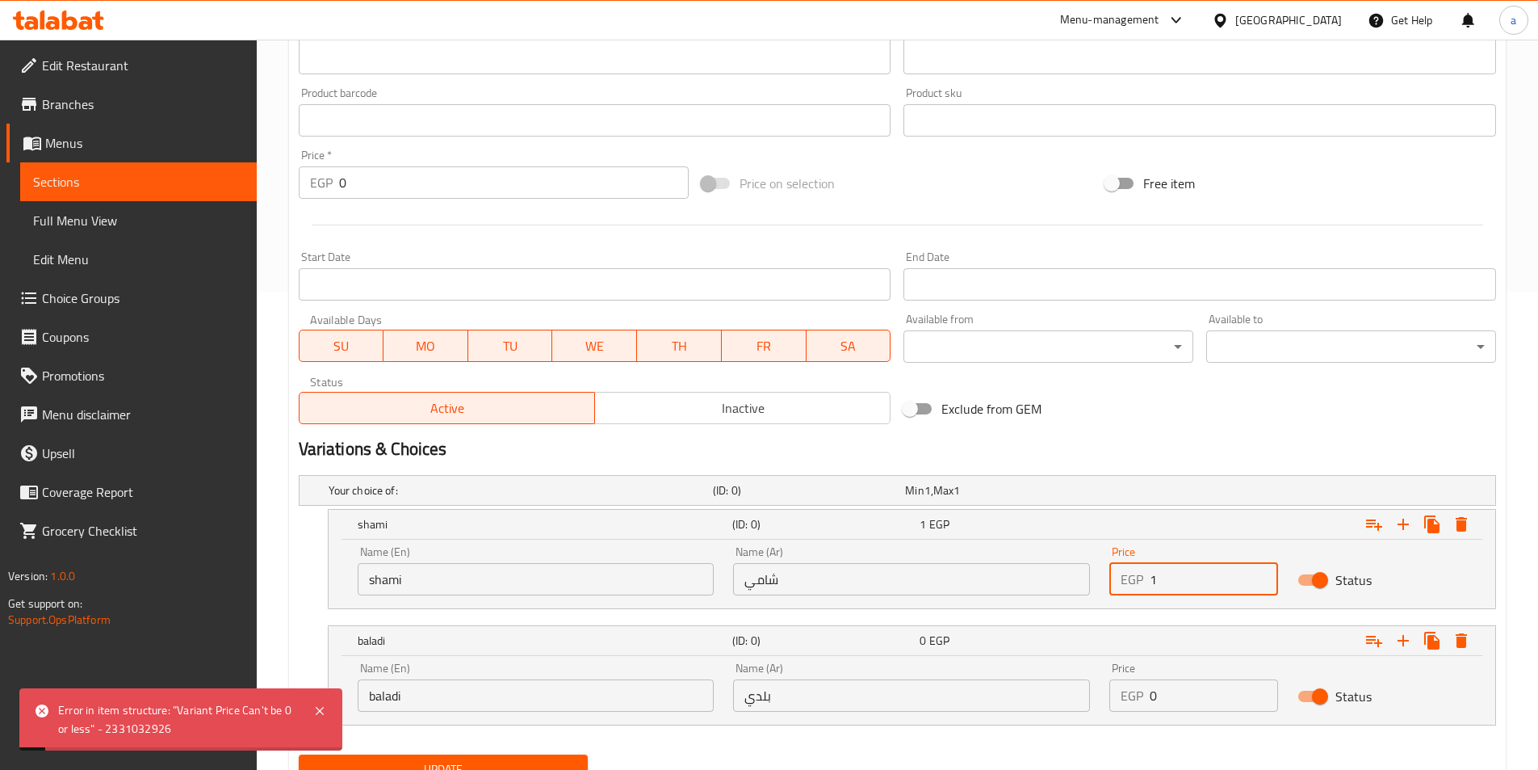
click at [1186, 589] on input "1" at bounding box center [1214, 579] width 128 height 32
type input "13"
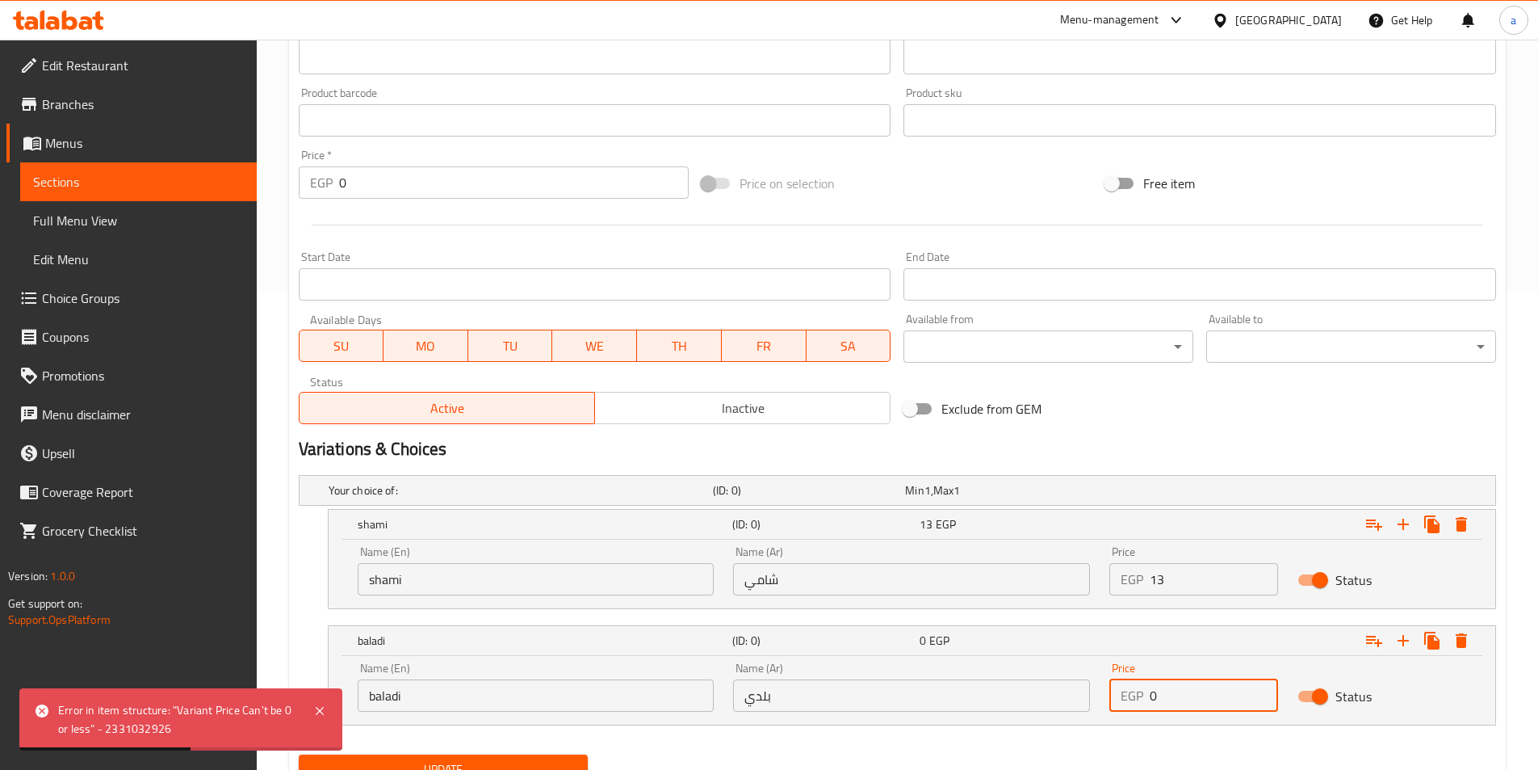
click at [1188, 692] on input "0" at bounding box center [1214, 695] width 128 height 32
type input "14"
click at [299, 754] on button "Update" at bounding box center [444, 769] width 290 height 30
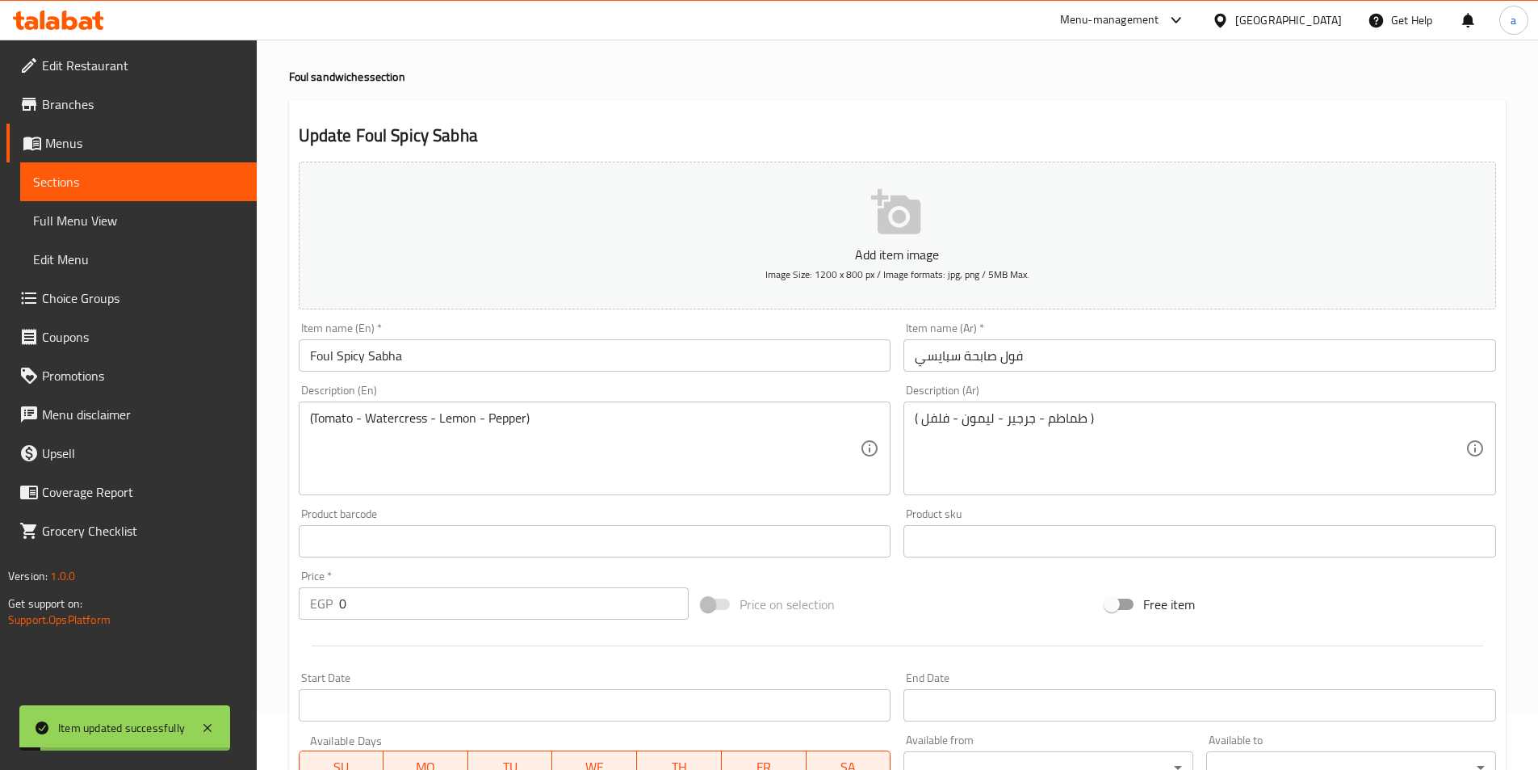
scroll to position [0, 0]
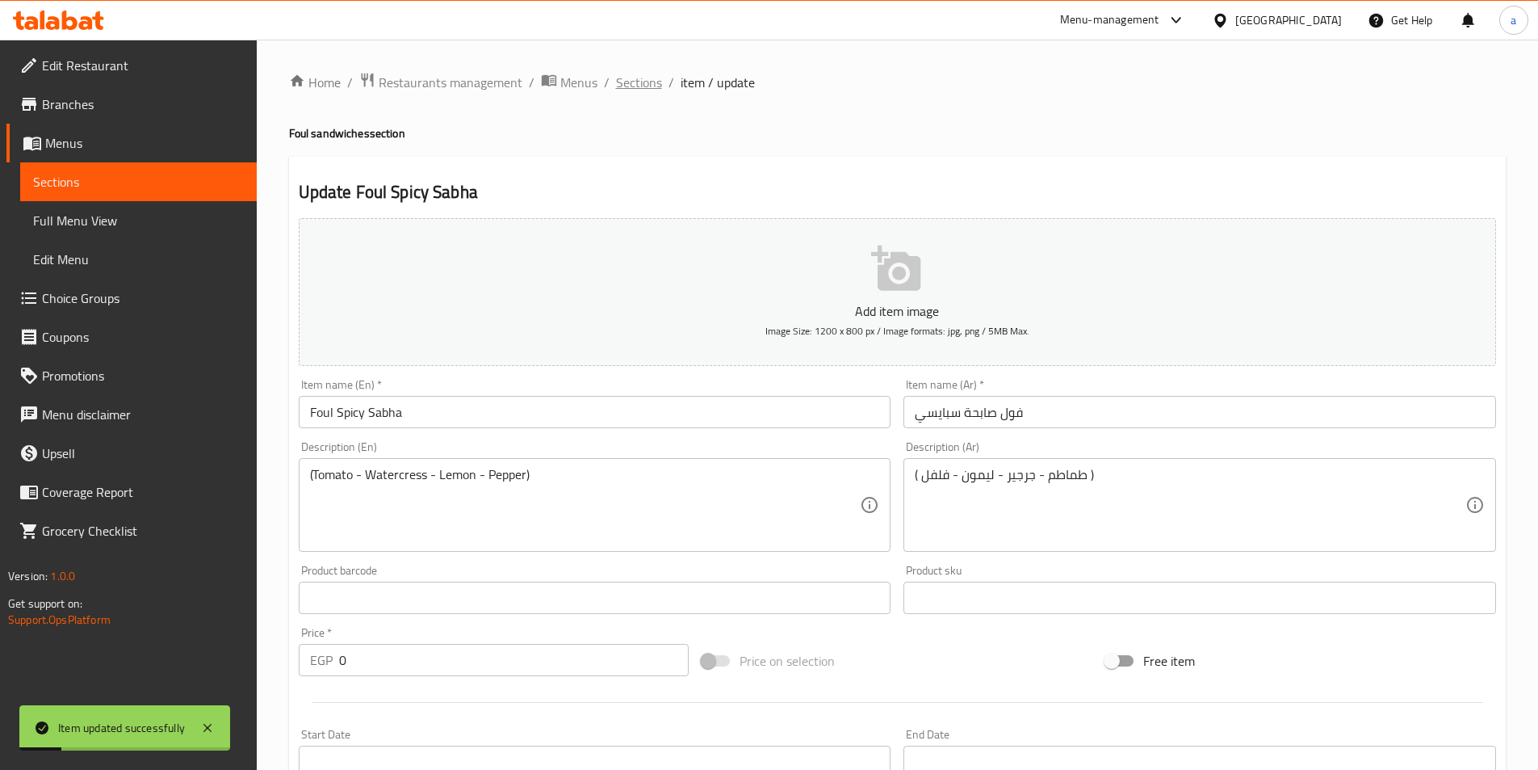
click at [627, 90] on span "Sections" at bounding box center [639, 82] width 46 height 19
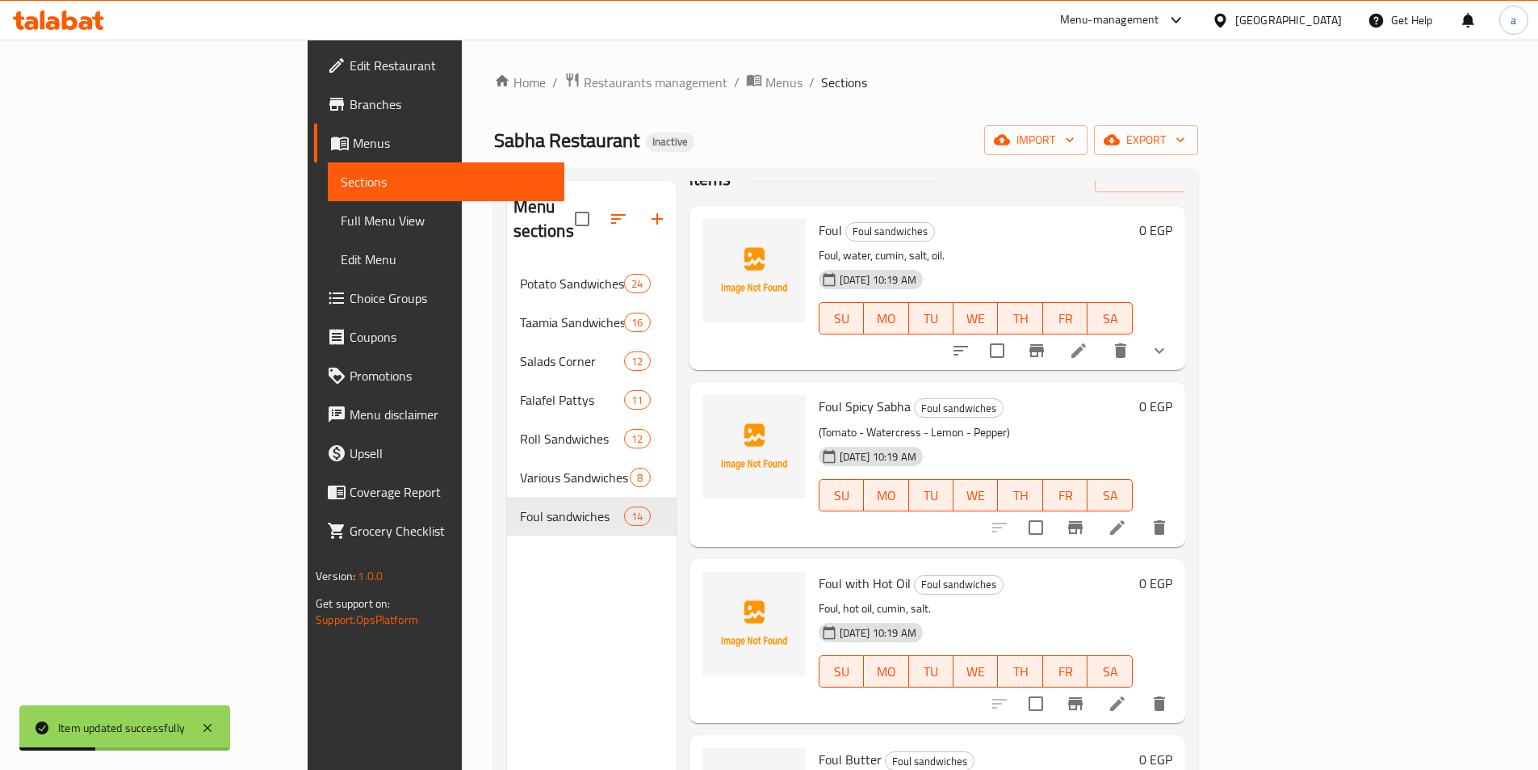
scroll to position [81, 0]
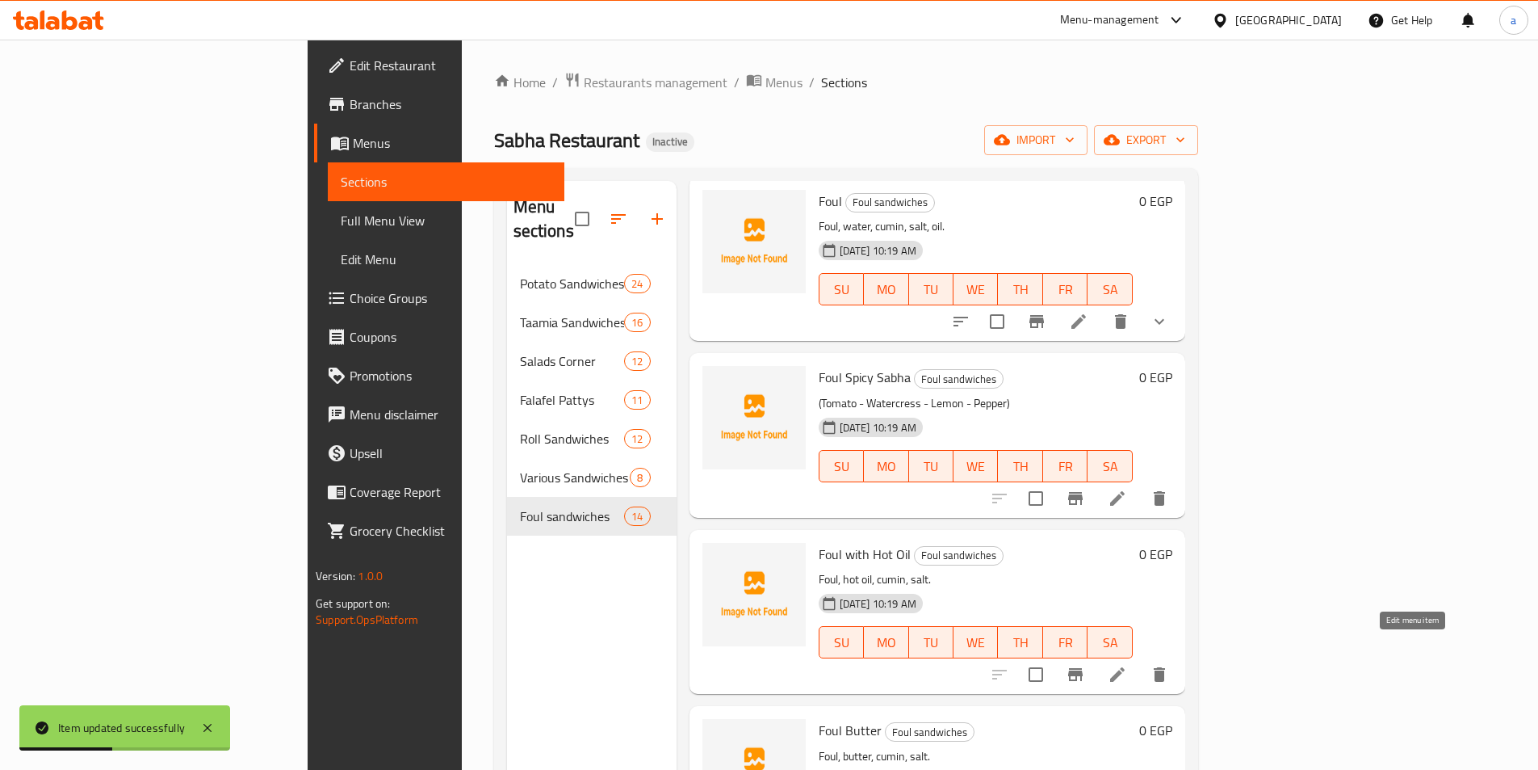
click at [1127, 665] on icon at bounding box center [1117, 674] width 19 height 19
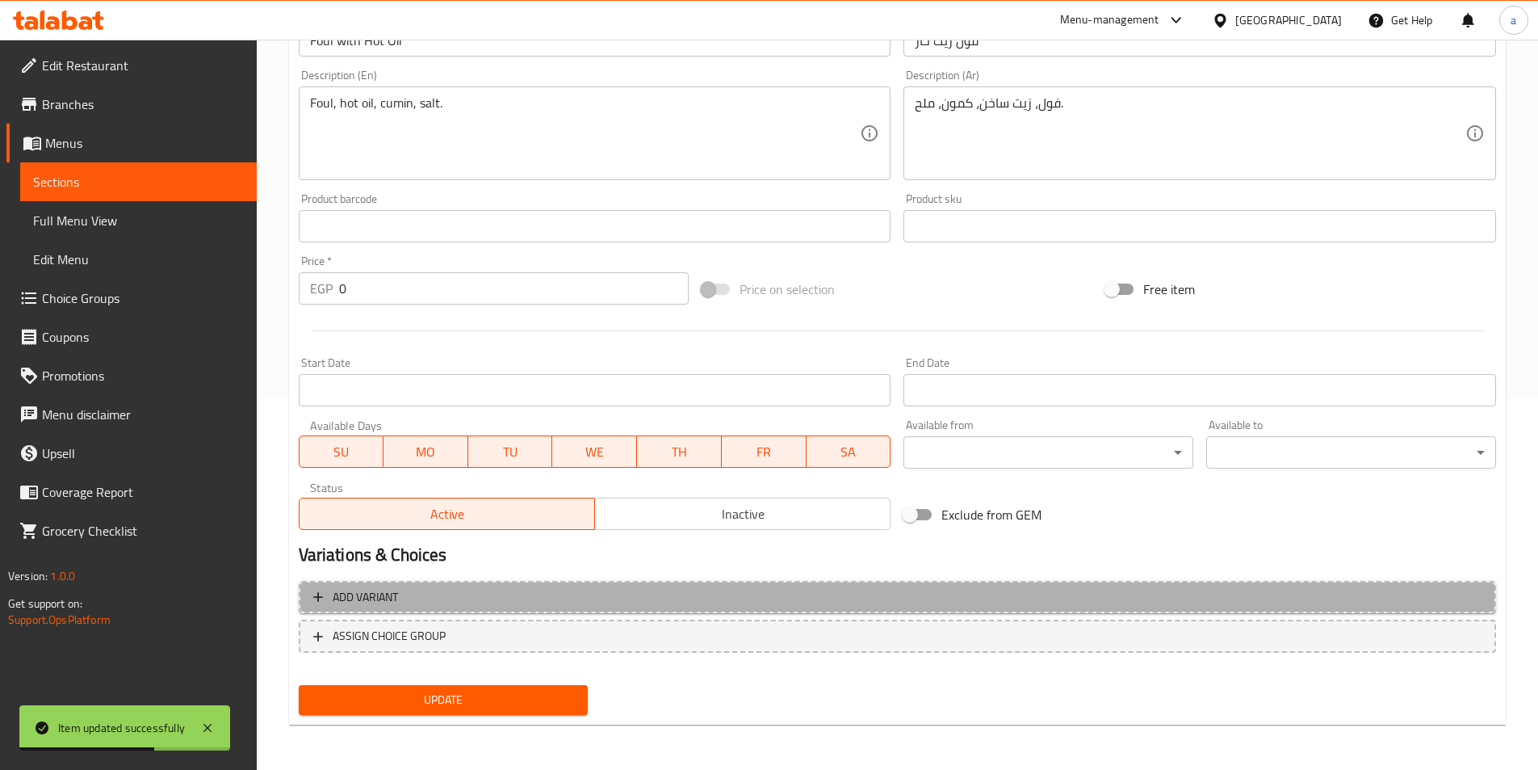
click at [653, 593] on span "Add variant" at bounding box center [897, 597] width 1168 height 20
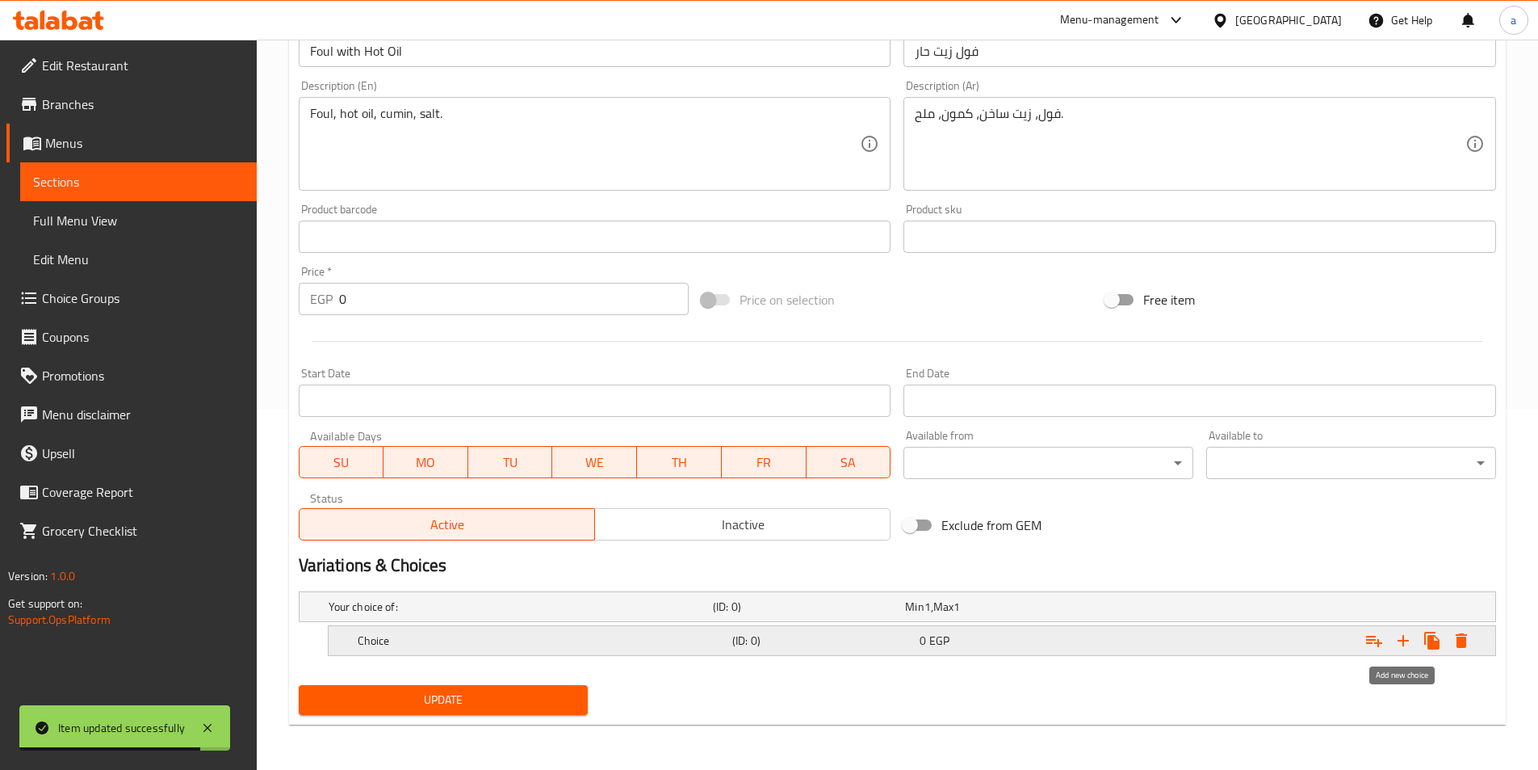
click at [1407, 644] on icon "Expand" at bounding box center [1403, 640] width 19 height 19
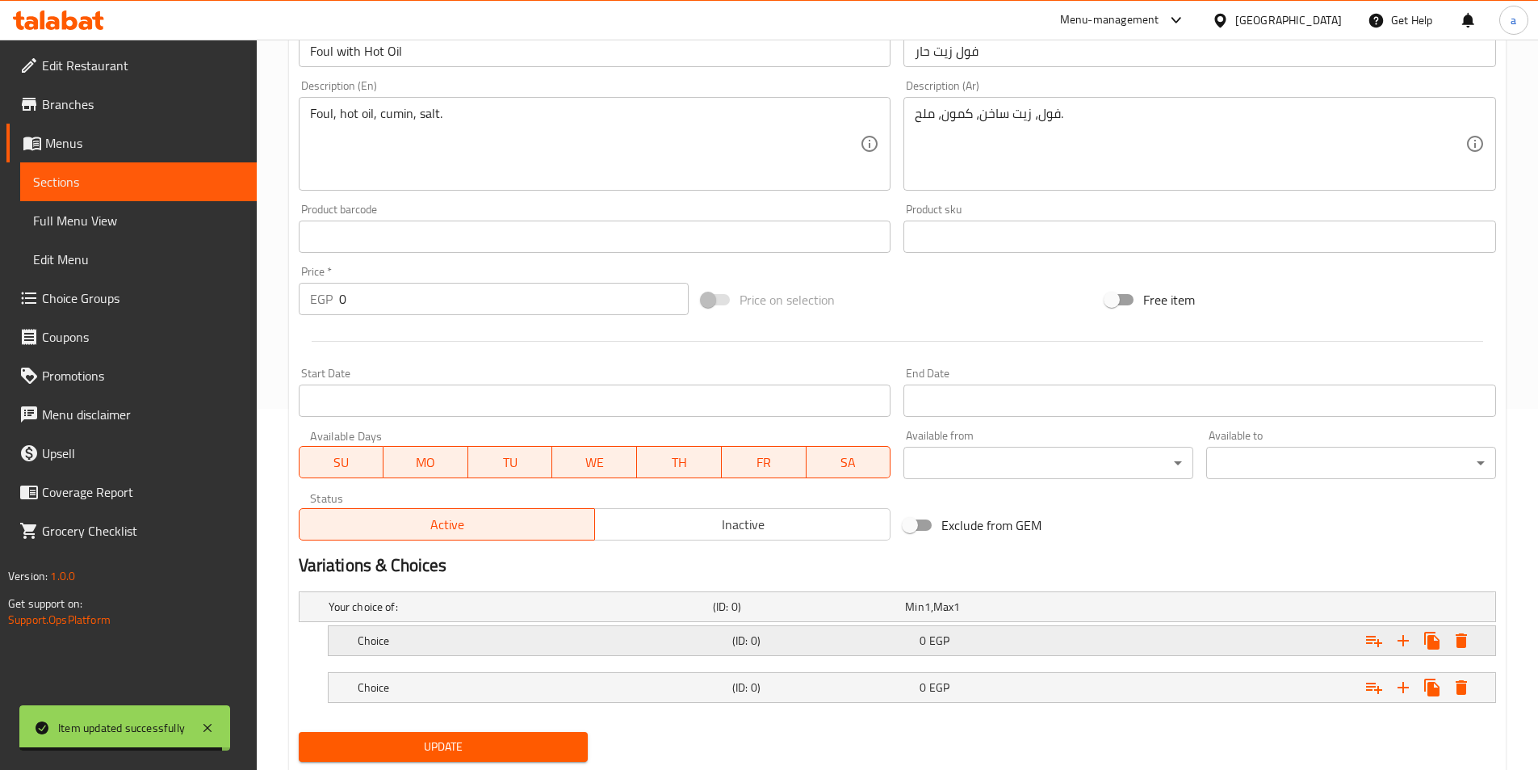
click at [1241, 642] on div "Expand" at bounding box center [1291, 641] width 375 height 36
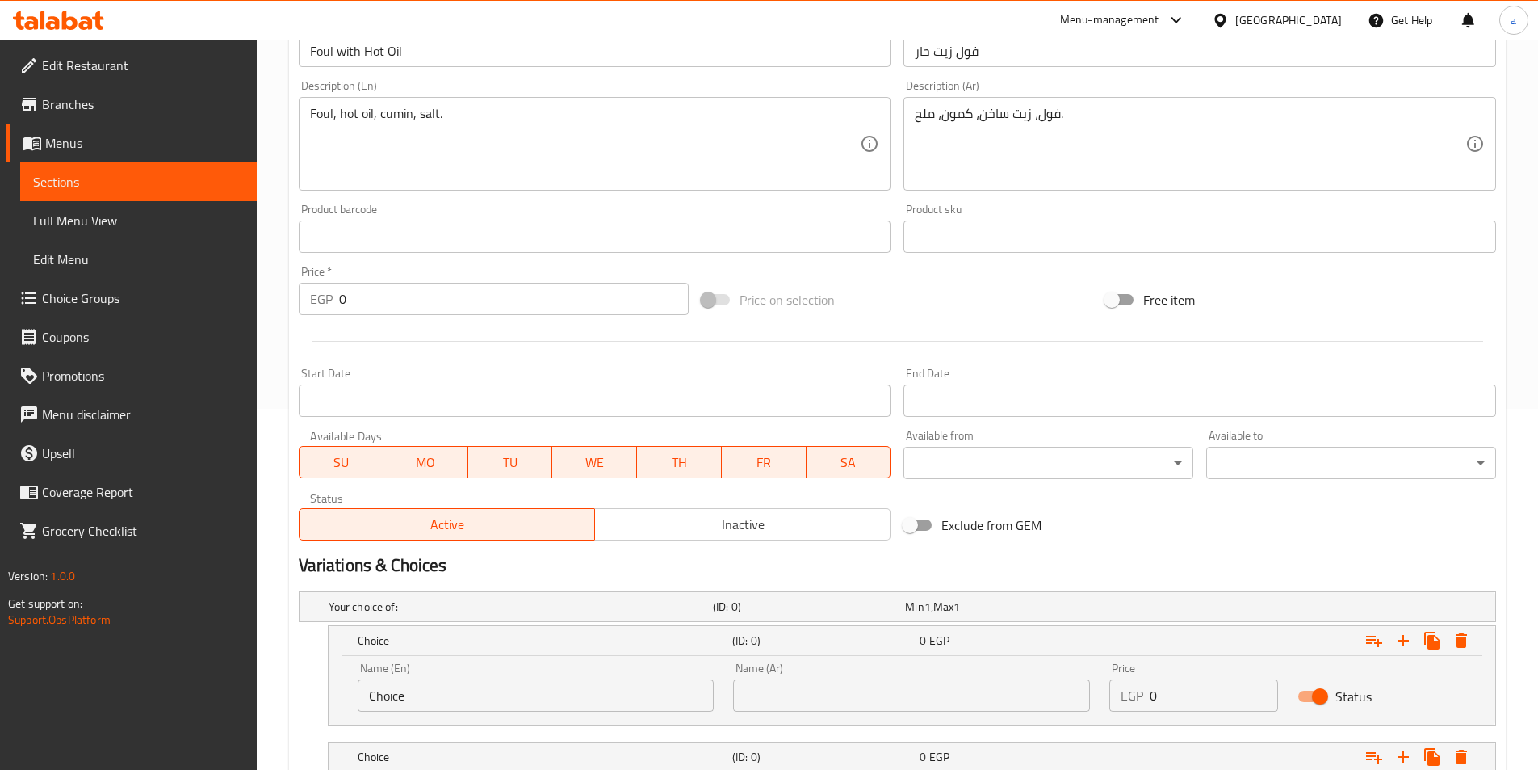
click at [891, 700] on input "text" at bounding box center [911, 695] width 357 height 32
type input "شامي"
click at [517, 682] on input "Choice" at bounding box center [536, 695] width 357 height 32
click at [520, 698] on input "Choice" at bounding box center [536, 695] width 357 height 32
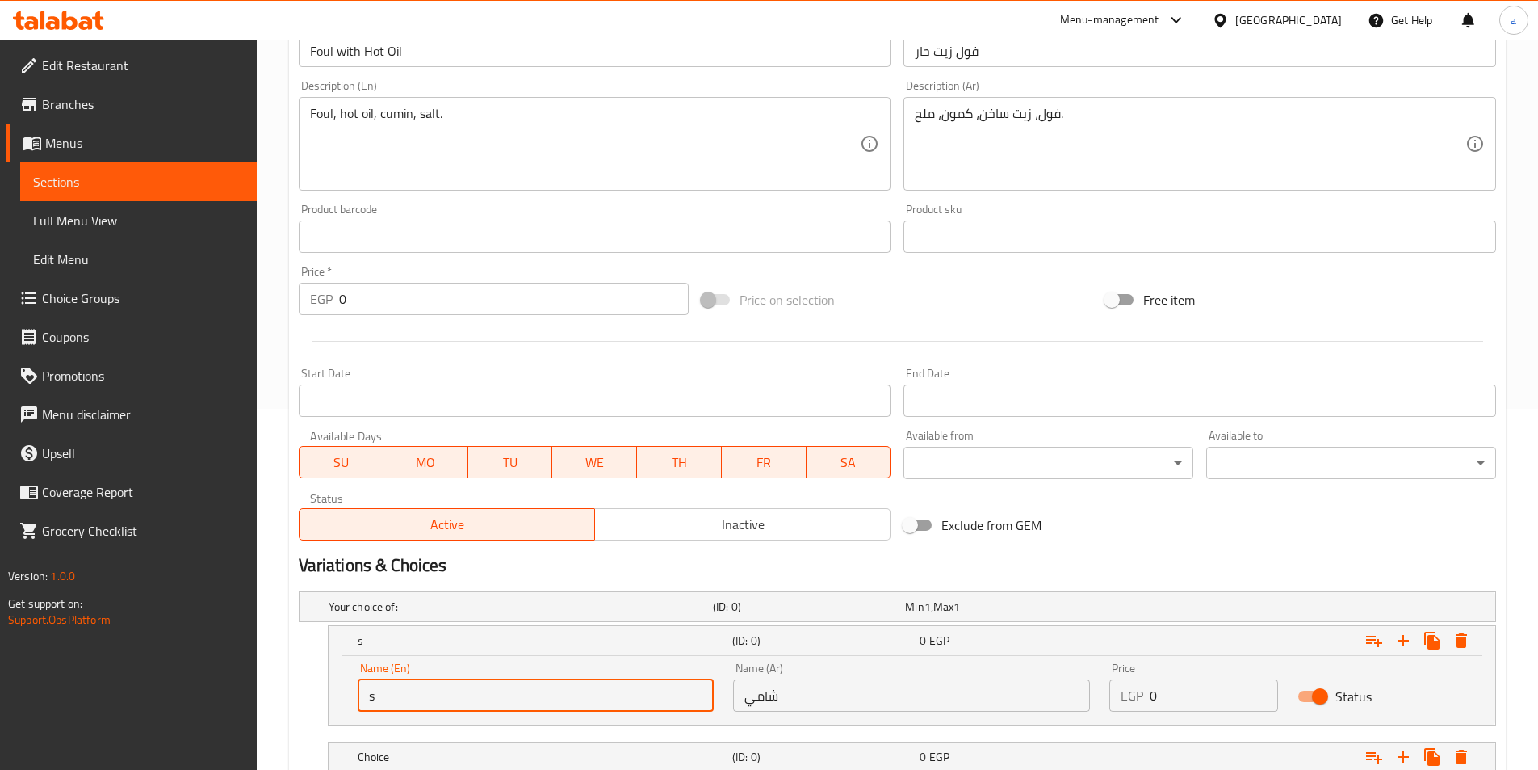
type input "shami"
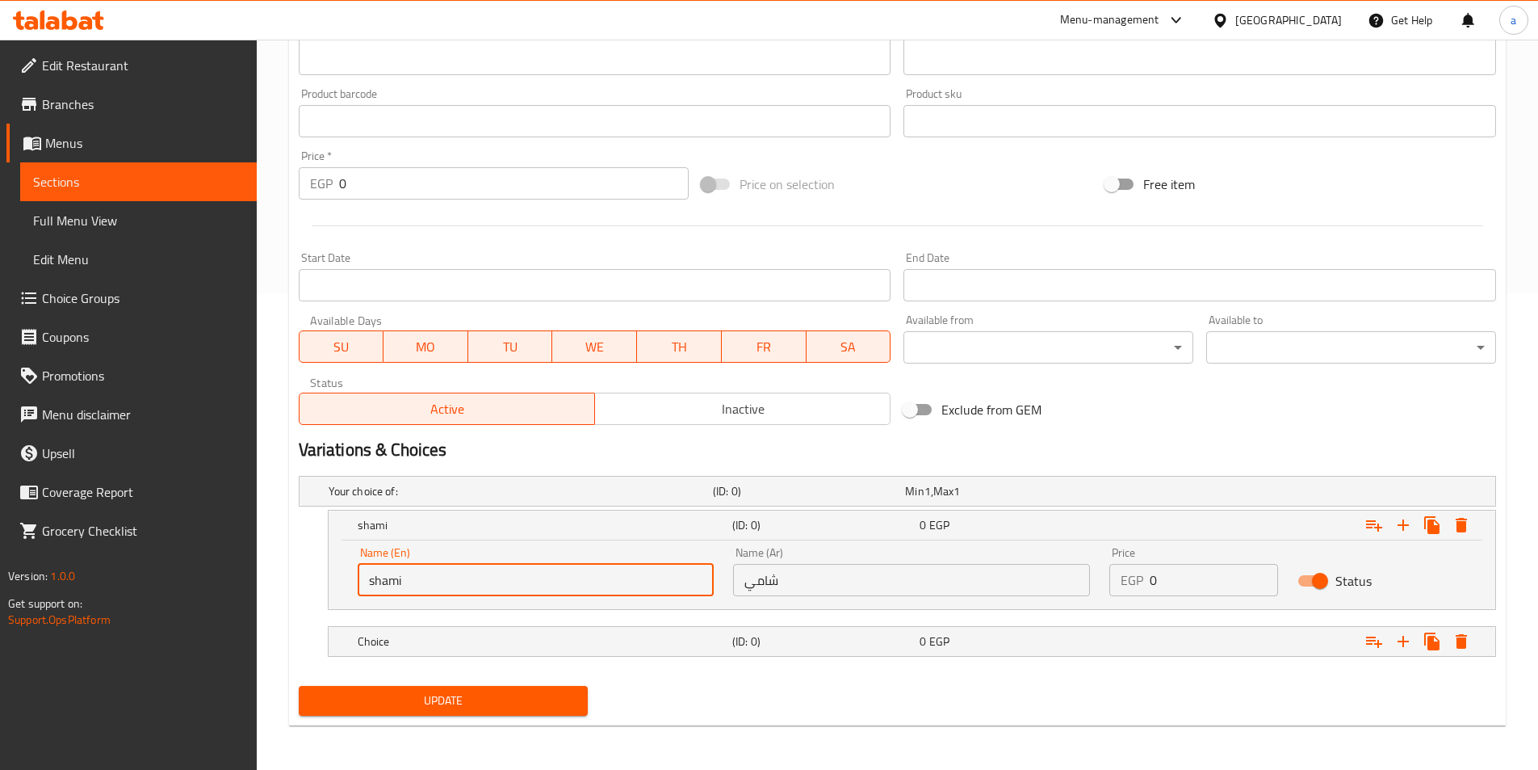
scroll to position [477, 0]
click at [891, 645] on h5 "(ID: 0)" at bounding box center [822, 640] width 181 height 16
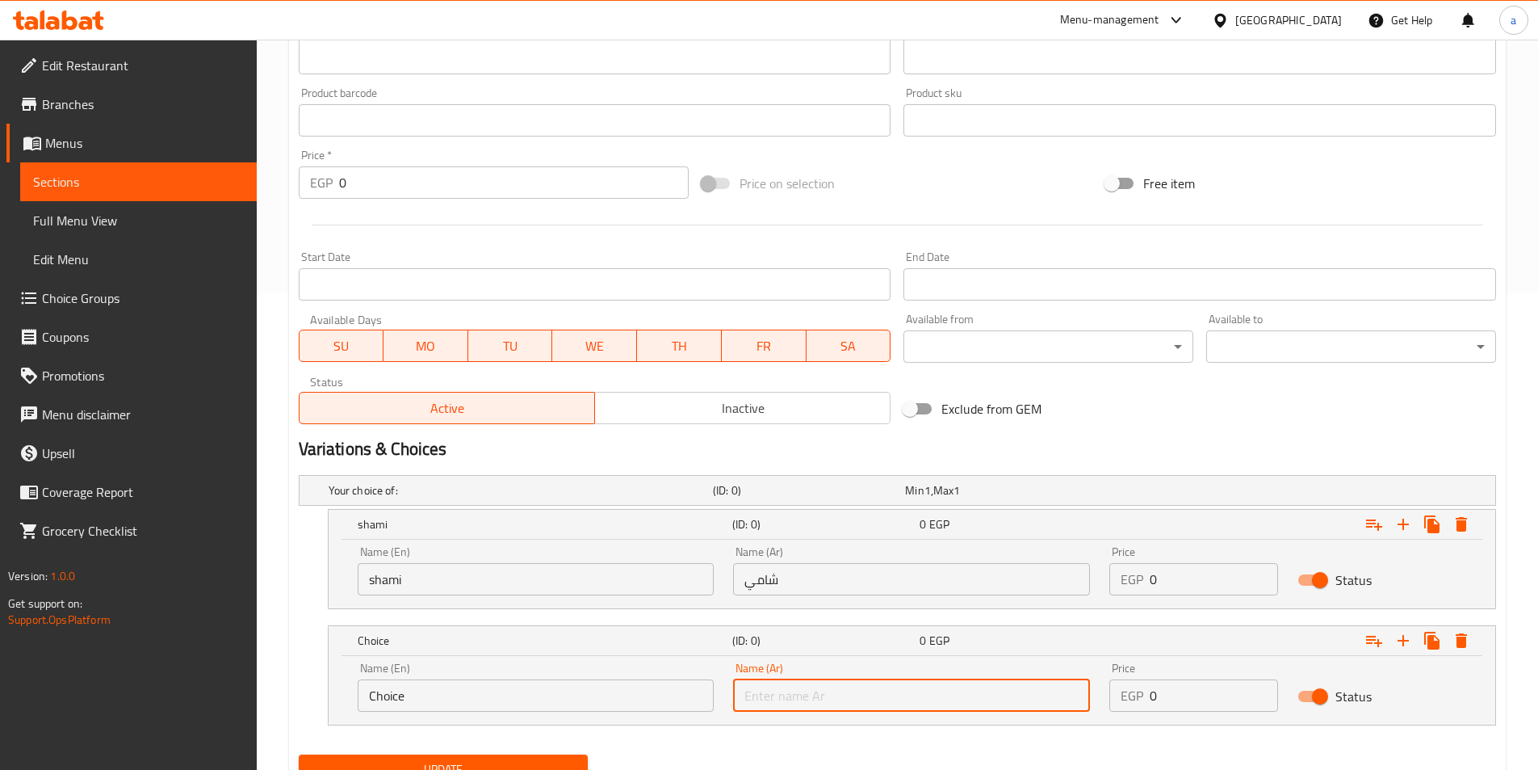
click at [872, 694] on input "text" at bounding box center [911, 695] width 357 height 32
type input "بلدي"
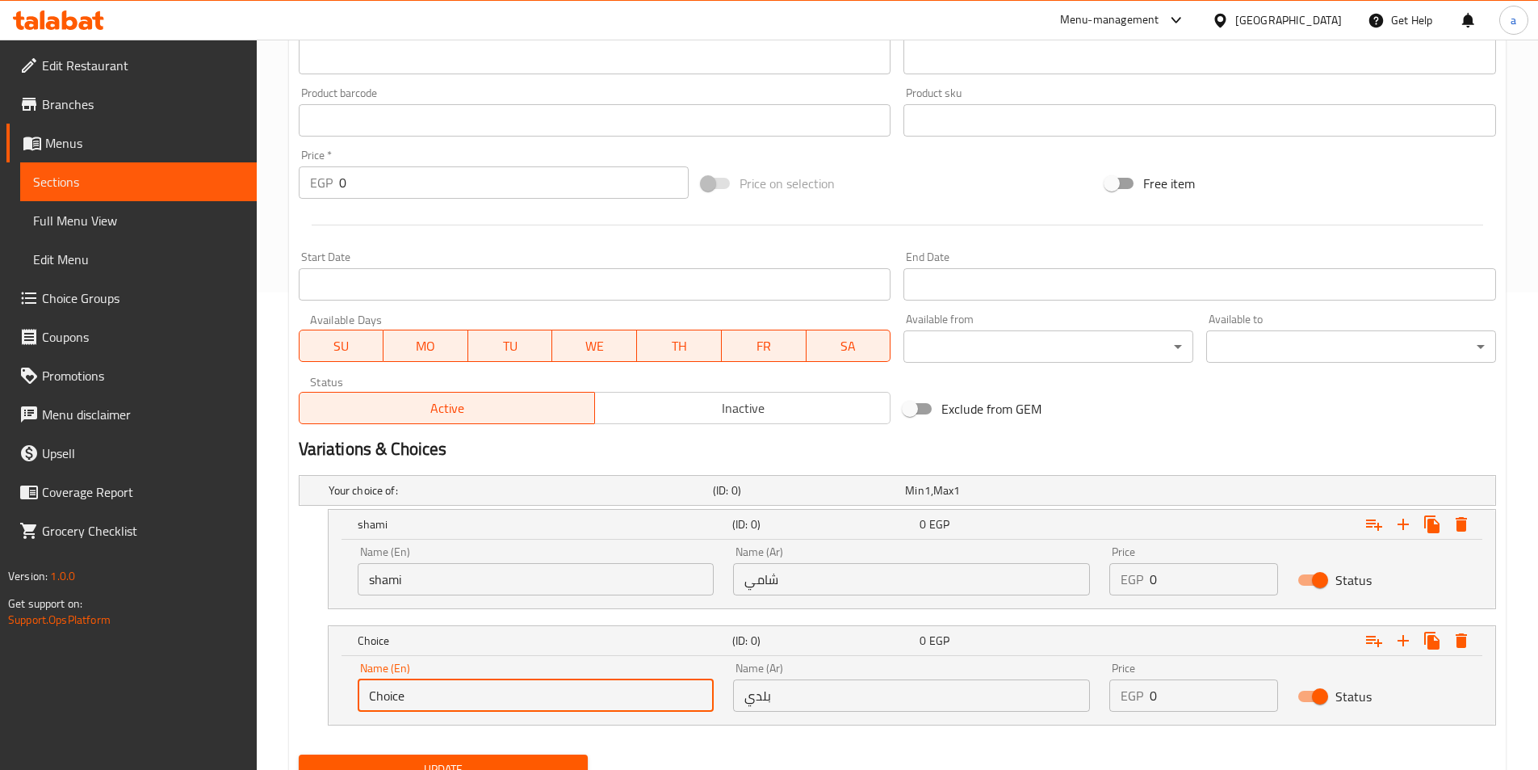
click at [592, 702] on input "Choice" at bounding box center [536, 695] width 357 height 32
type input "baladi"
click at [1164, 579] on input "0" at bounding box center [1214, 579] width 128 height 32
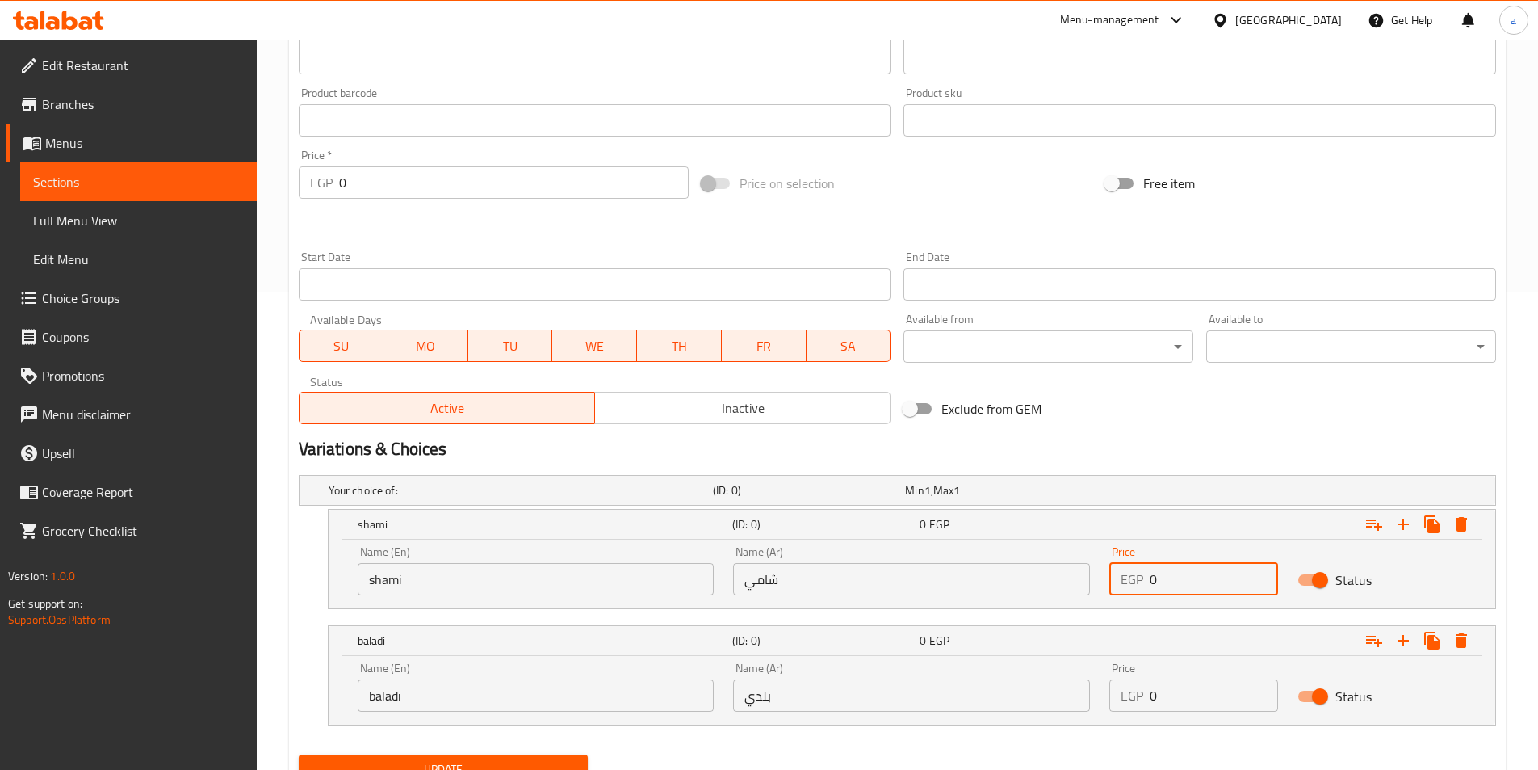
click at [1164, 579] on input "0" at bounding box center [1214, 579] width 128 height 32
drag, startPoint x: 1164, startPoint y: 579, endPoint x: 1141, endPoint y: 581, distance: 23.5
click at [1141, 581] on div "EGP 0 Price" at bounding box center [1193, 579] width 169 height 32
type input "13"
click at [1195, 707] on input "0" at bounding box center [1214, 695] width 128 height 32
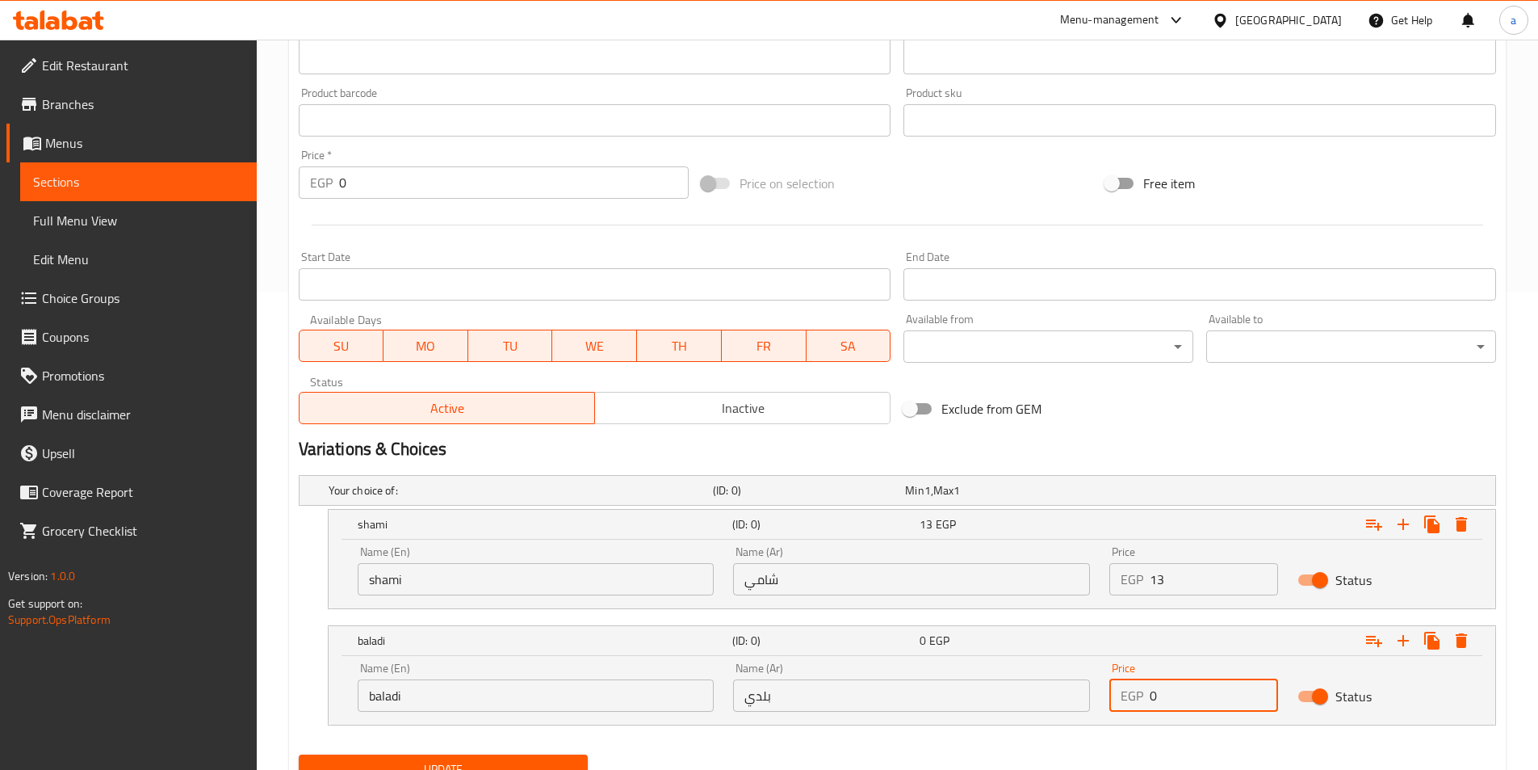
click at [1195, 707] on input "0" at bounding box center [1214, 695] width 128 height 32
drag, startPoint x: 1195, startPoint y: 707, endPoint x: 1187, endPoint y: 701, distance: 10.3
click at [1187, 701] on input "0" at bounding box center [1214, 695] width 128 height 32
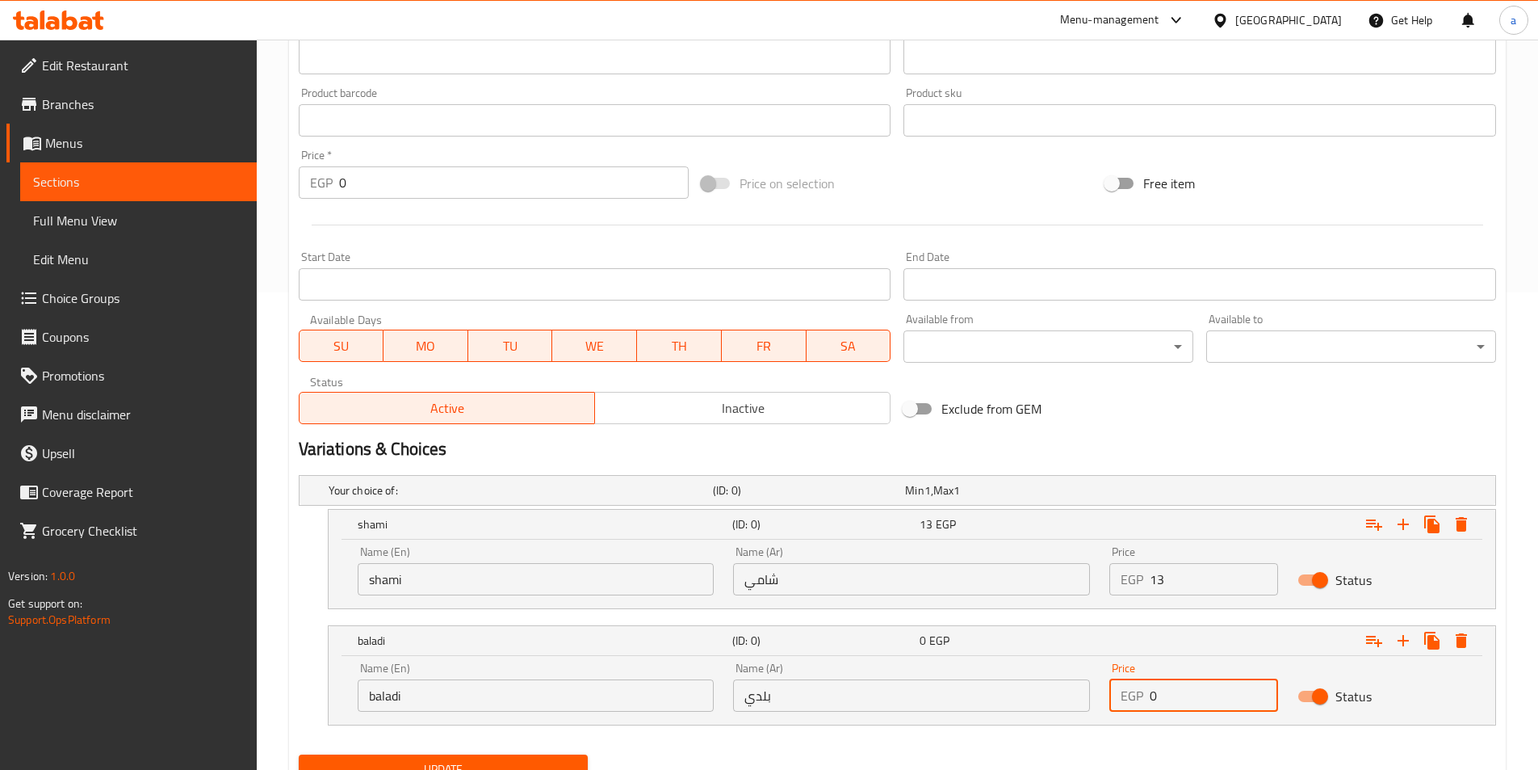
click at [1184, 701] on input "0" at bounding box center [1214, 695] width 128 height 32
type input "14"
click at [299, 754] on button "Update" at bounding box center [444, 769] width 290 height 30
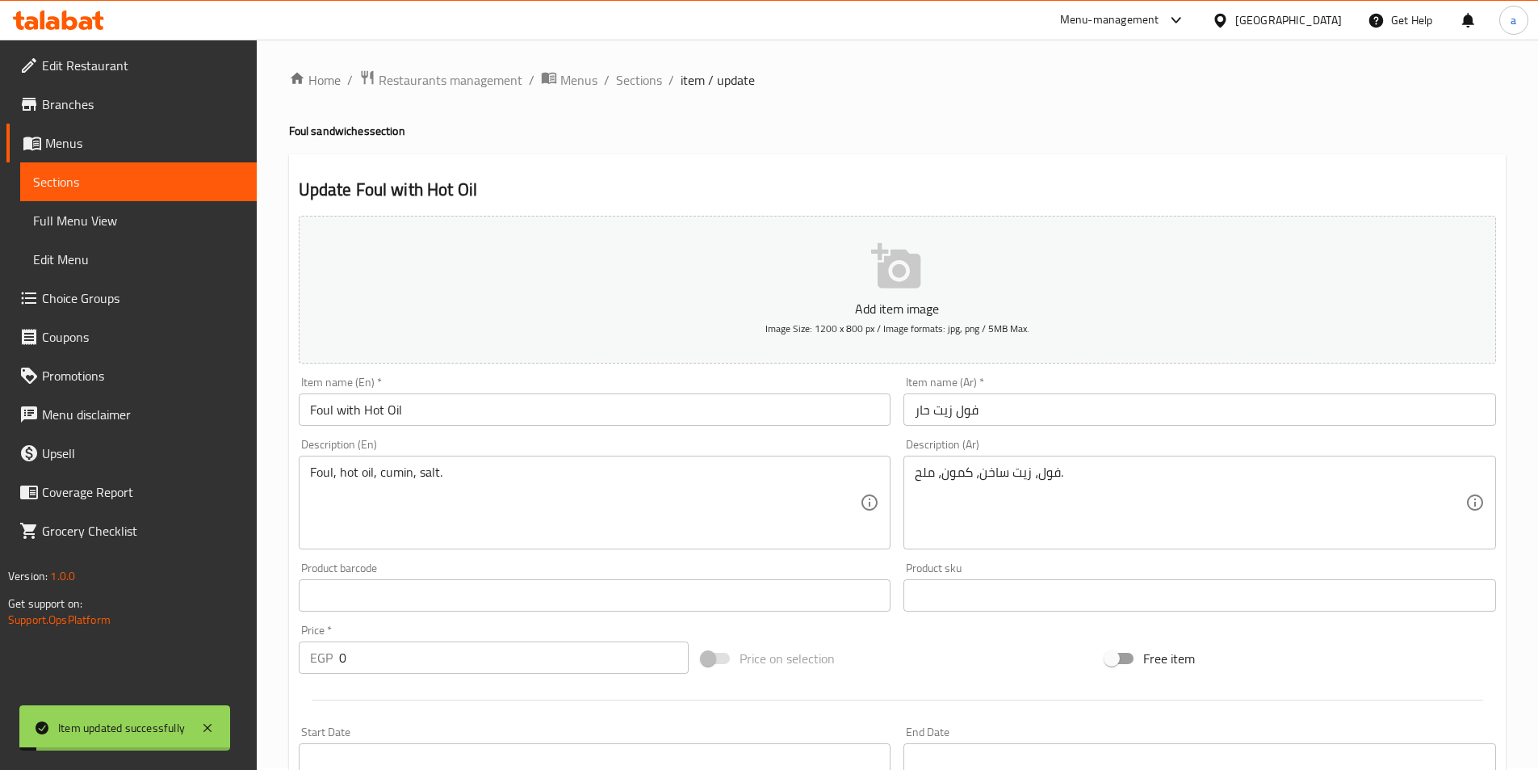
scroll to position [0, 0]
click at [644, 82] on span "Sections" at bounding box center [639, 82] width 46 height 19
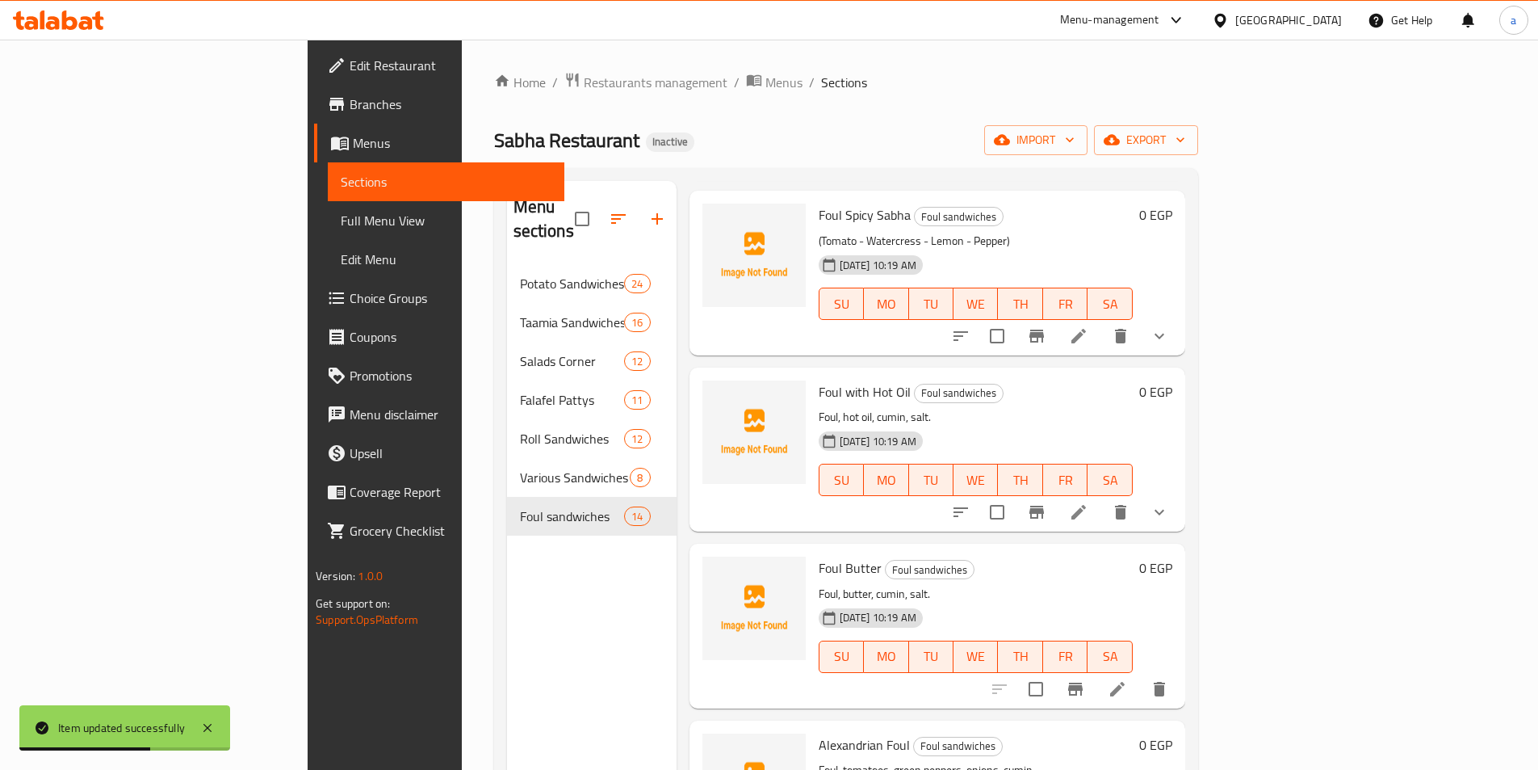
scroll to position [242, 0]
click at [1086, 505] on icon at bounding box center [1079, 512] width 15 height 15
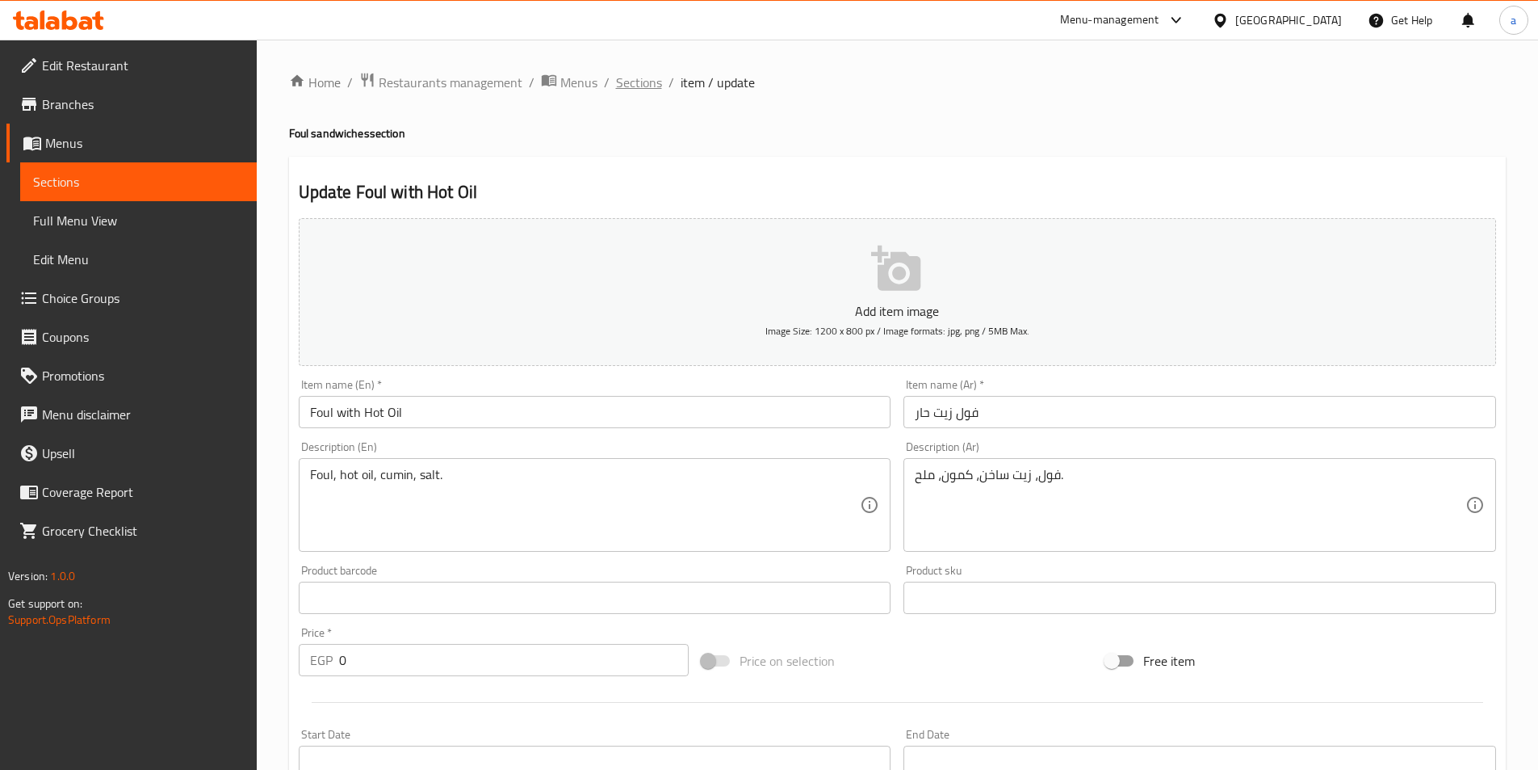
click at [645, 81] on span "Sections" at bounding box center [639, 82] width 46 height 19
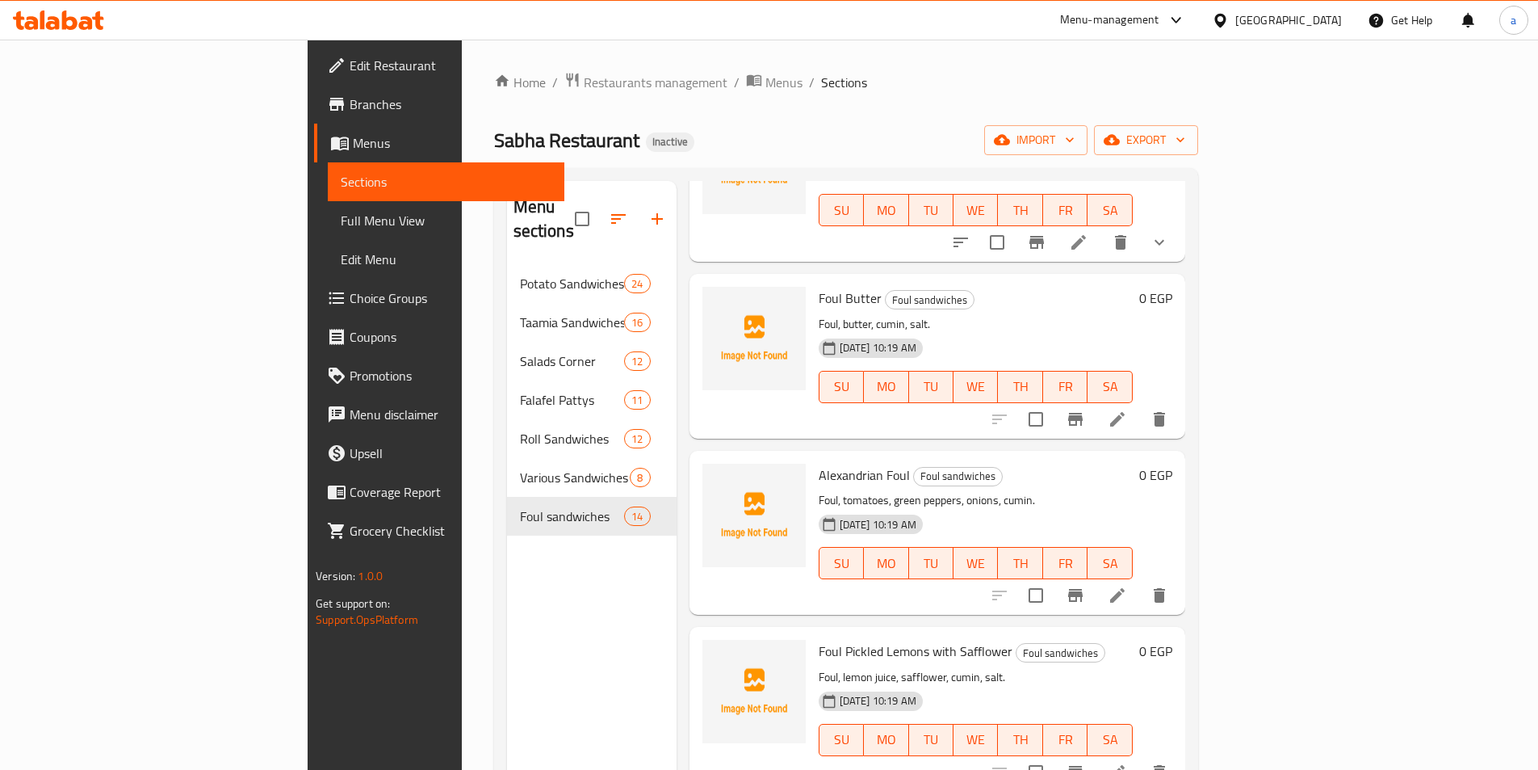
scroll to position [404, 0]
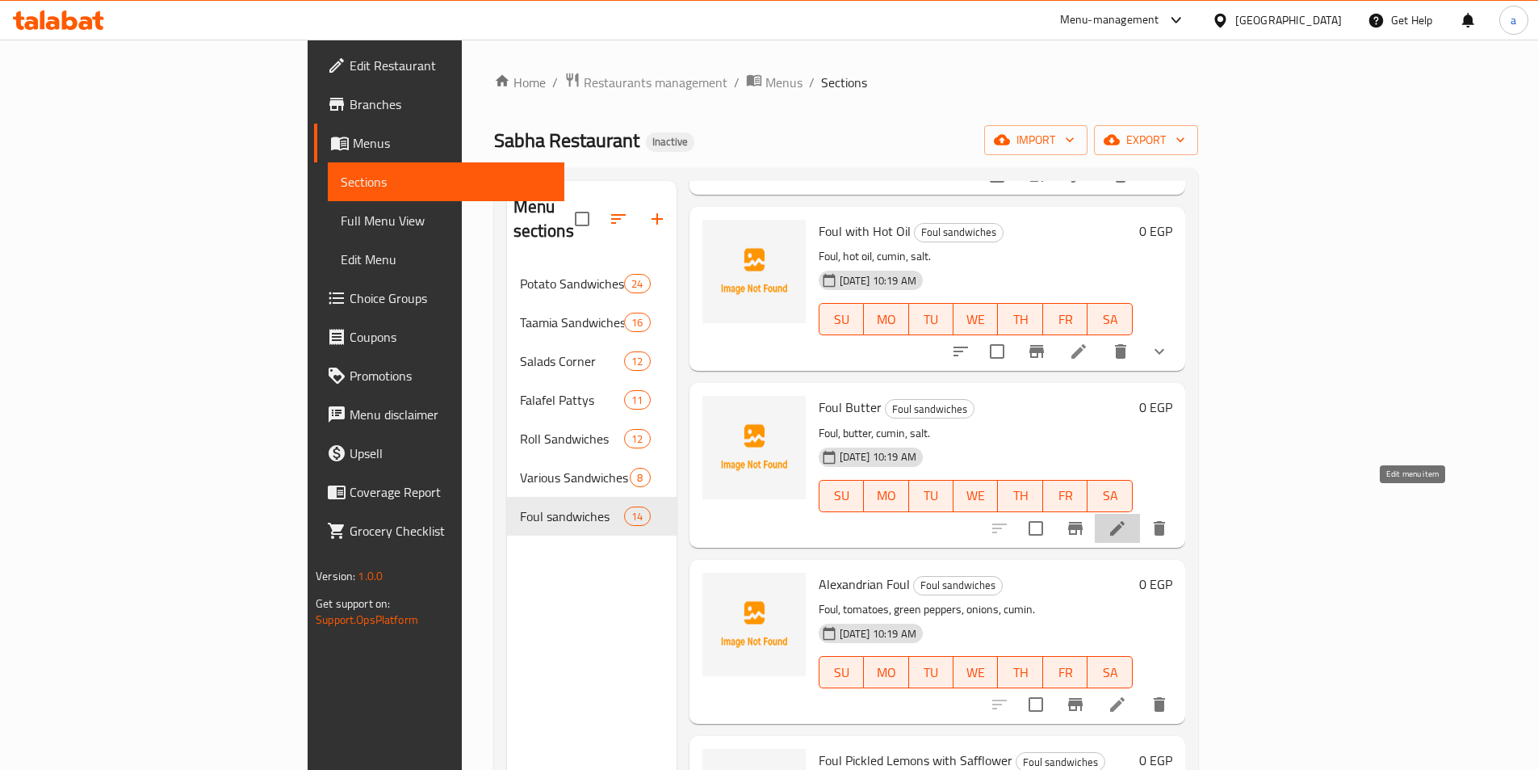
click at [1127, 518] on icon at bounding box center [1117, 527] width 19 height 19
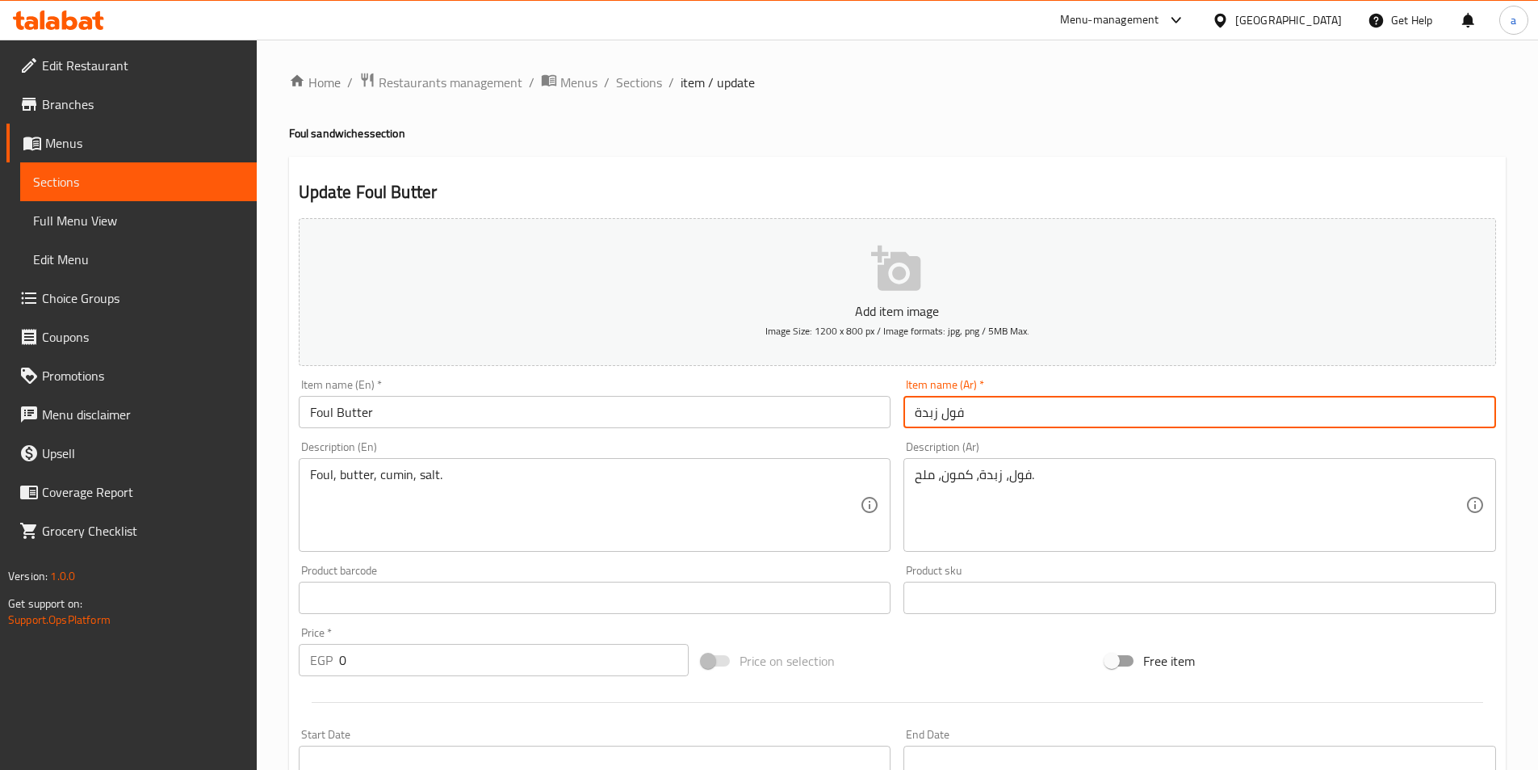
click at [921, 410] on input "فول زبدة" at bounding box center [1200, 412] width 593 height 32
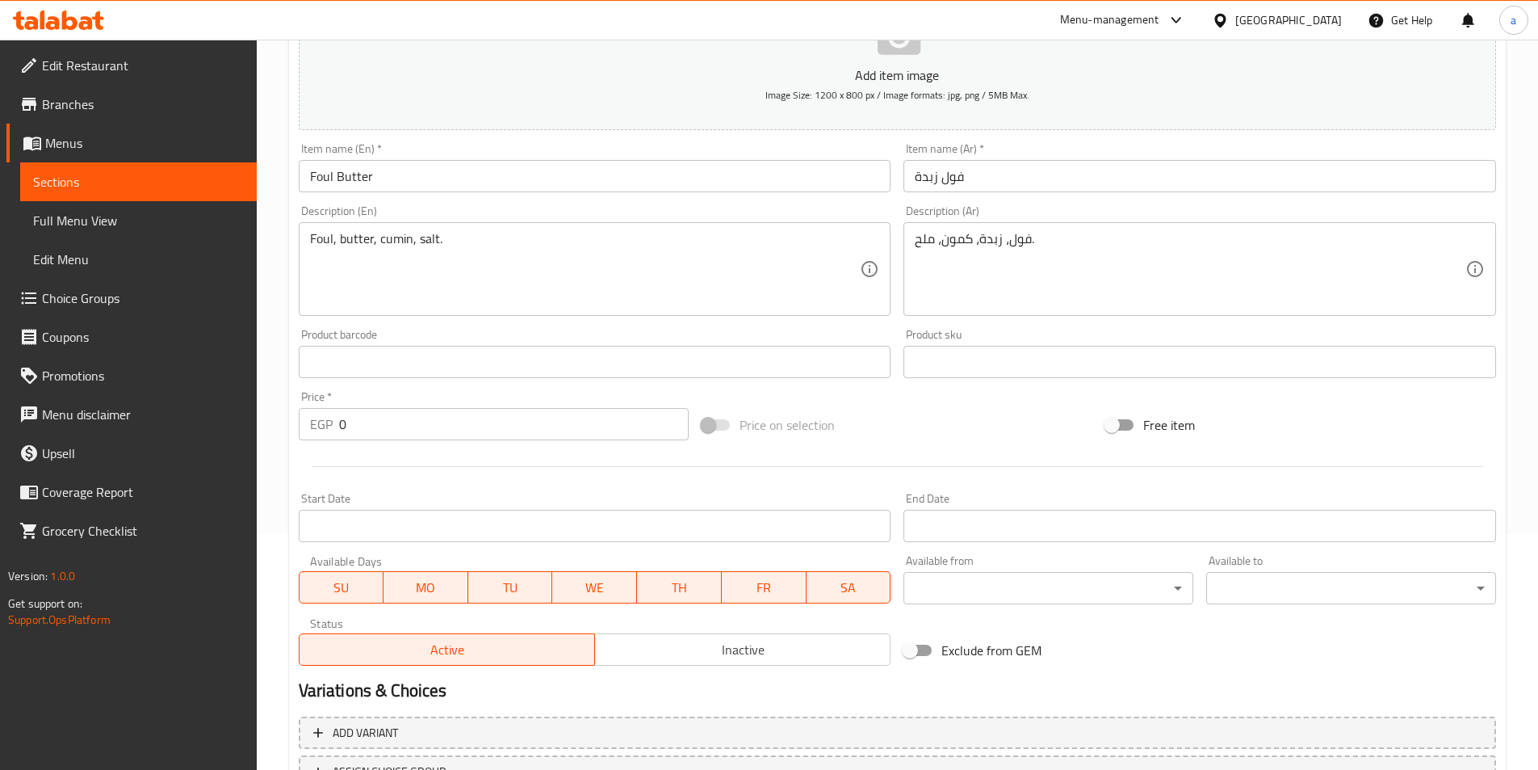
scroll to position [242, 0]
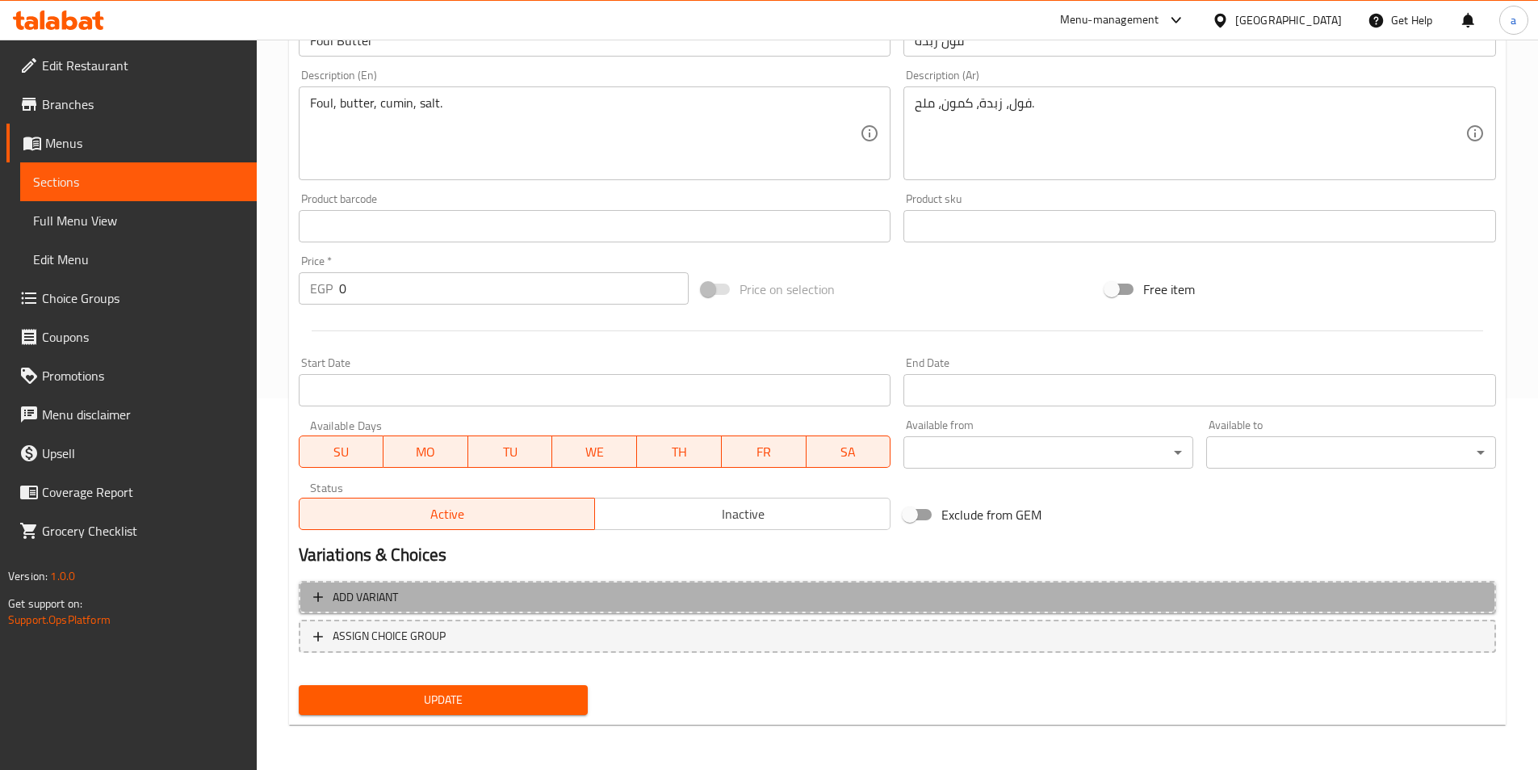
click at [659, 600] on span "Add variant" at bounding box center [897, 597] width 1168 height 20
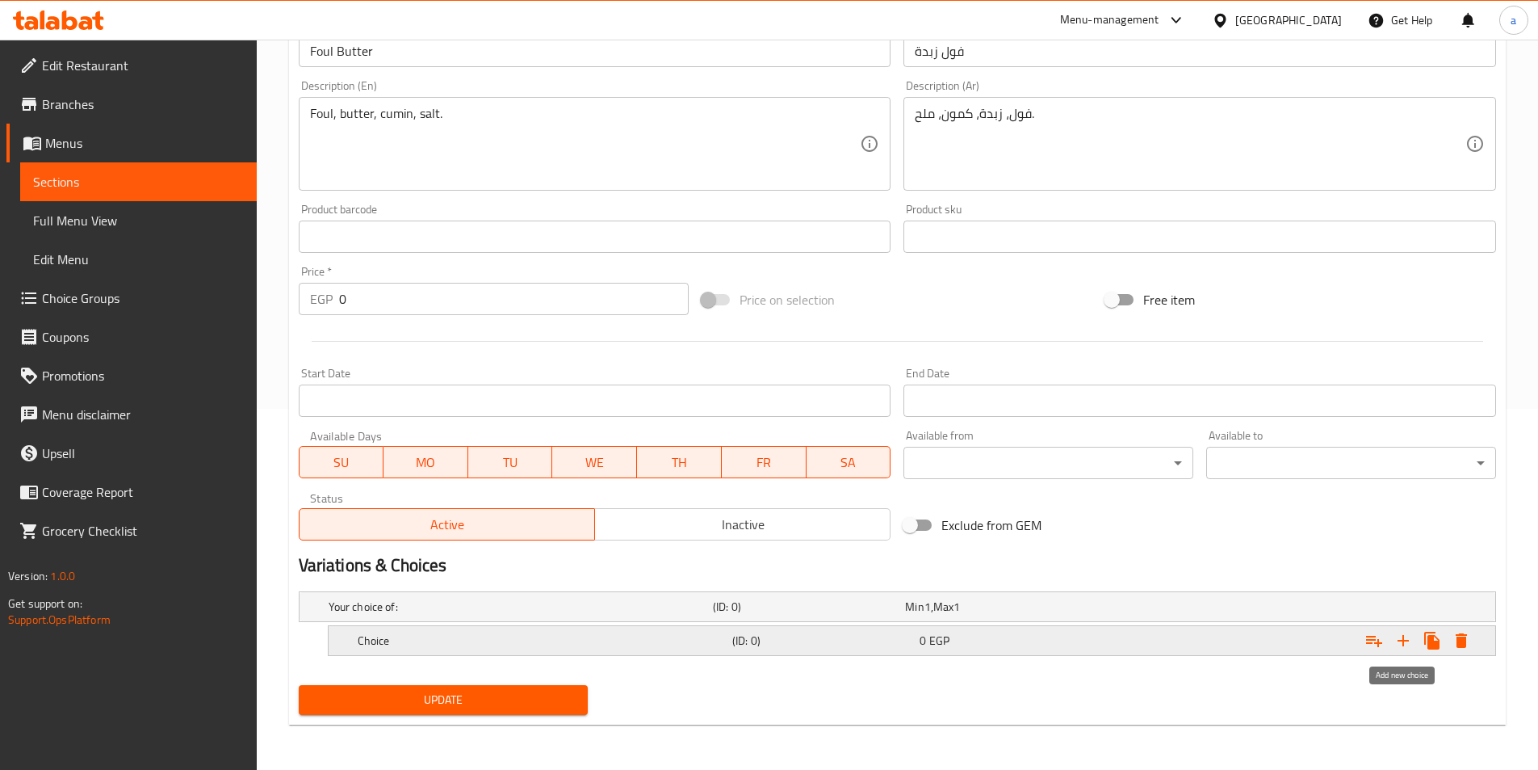
click at [1407, 632] on icon "Expand" at bounding box center [1403, 640] width 19 height 19
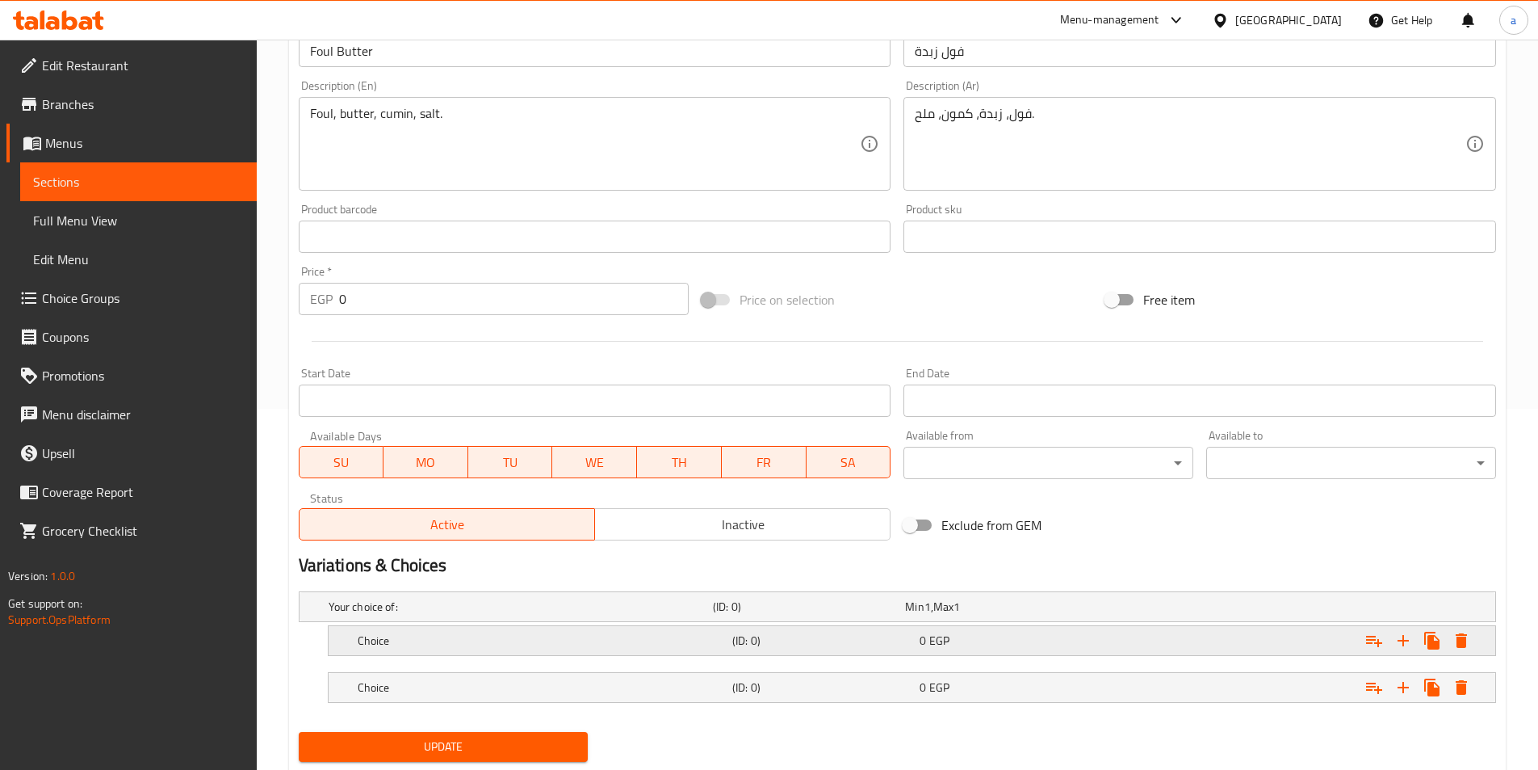
click at [806, 646] on h5 "(ID: 0)" at bounding box center [822, 640] width 181 height 16
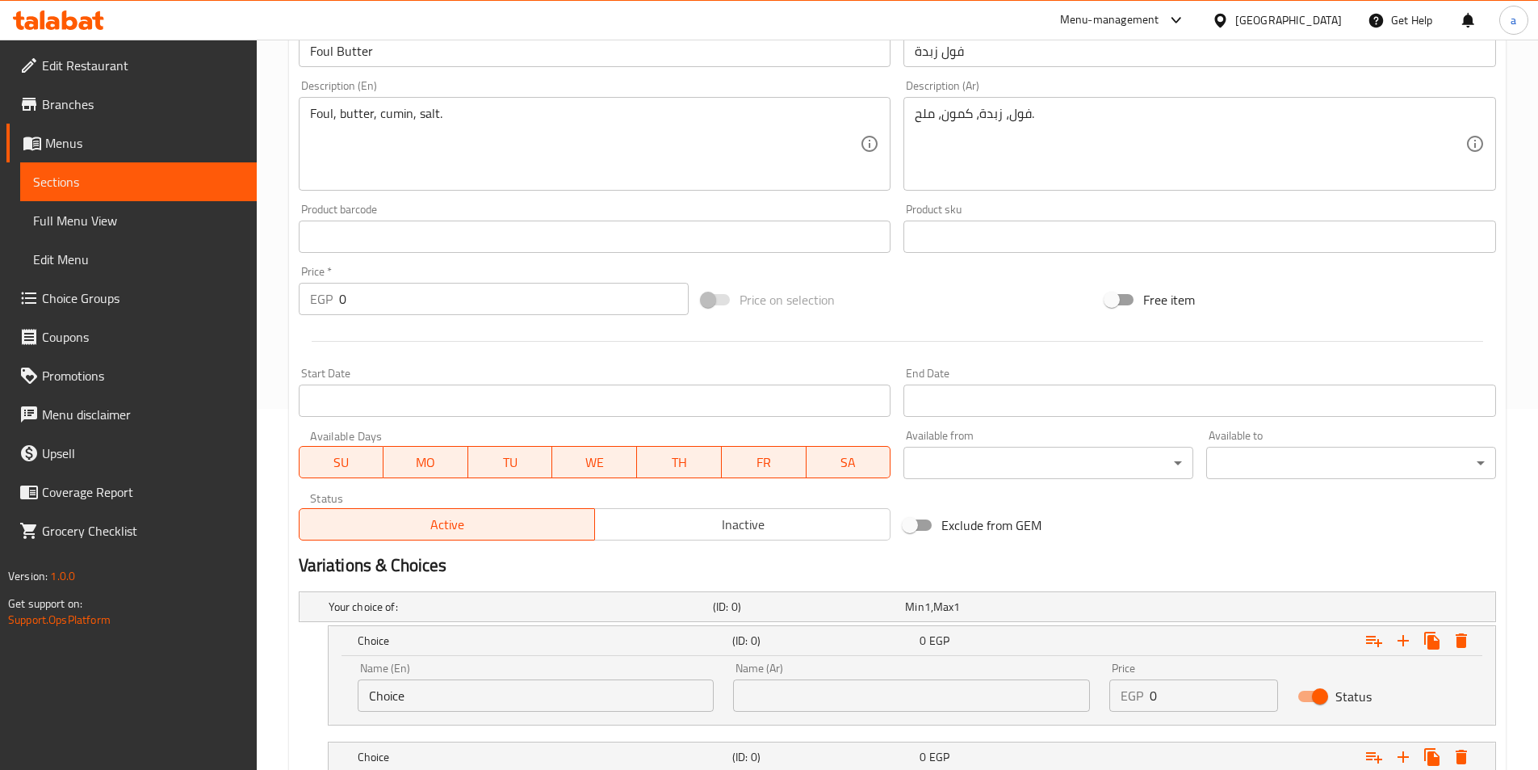
click at [808, 690] on input "text" at bounding box center [911, 695] width 357 height 32
type input "شامي"
click at [610, 695] on input "Choice" at bounding box center [536, 695] width 357 height 32
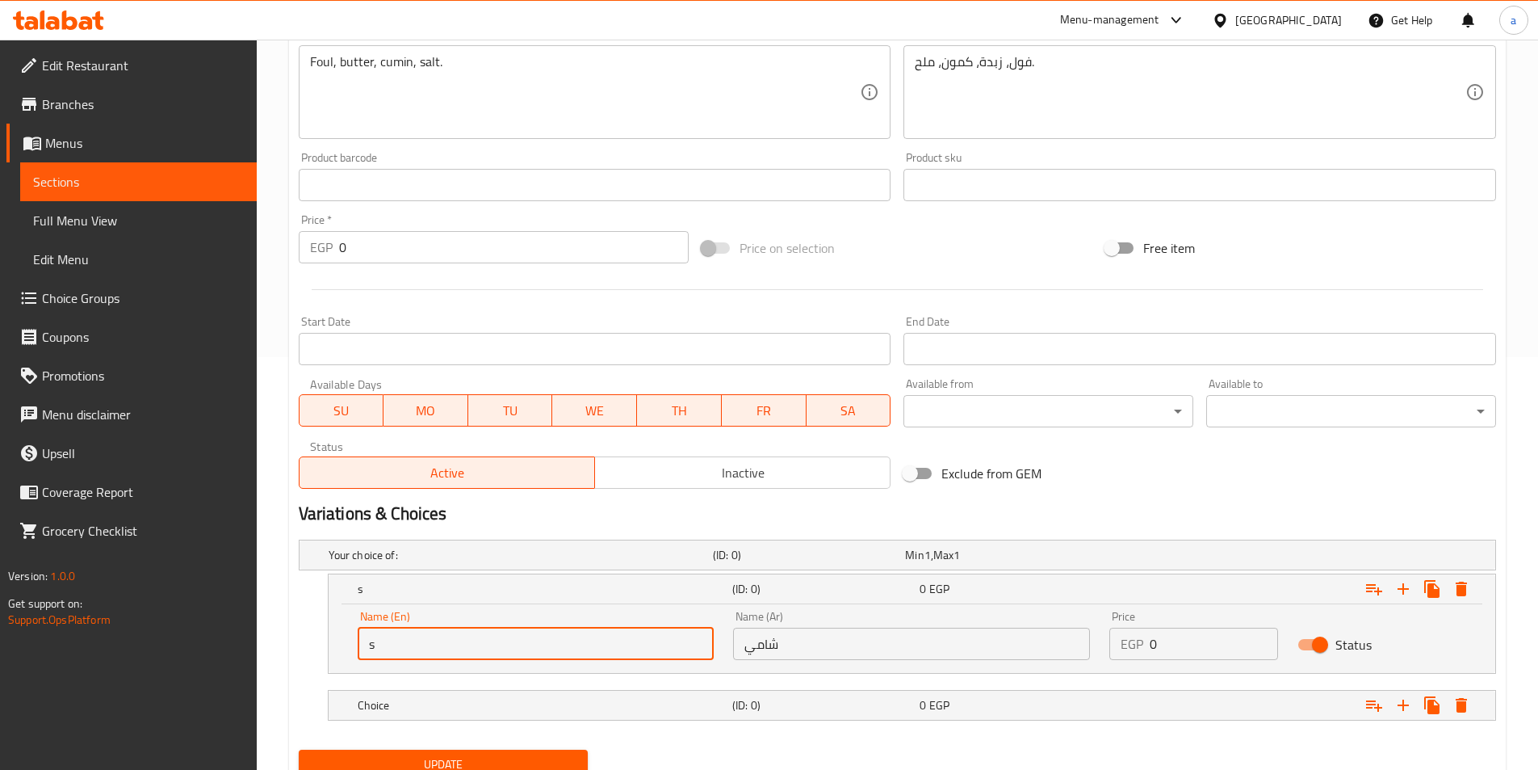
scroll to position [442, 0]
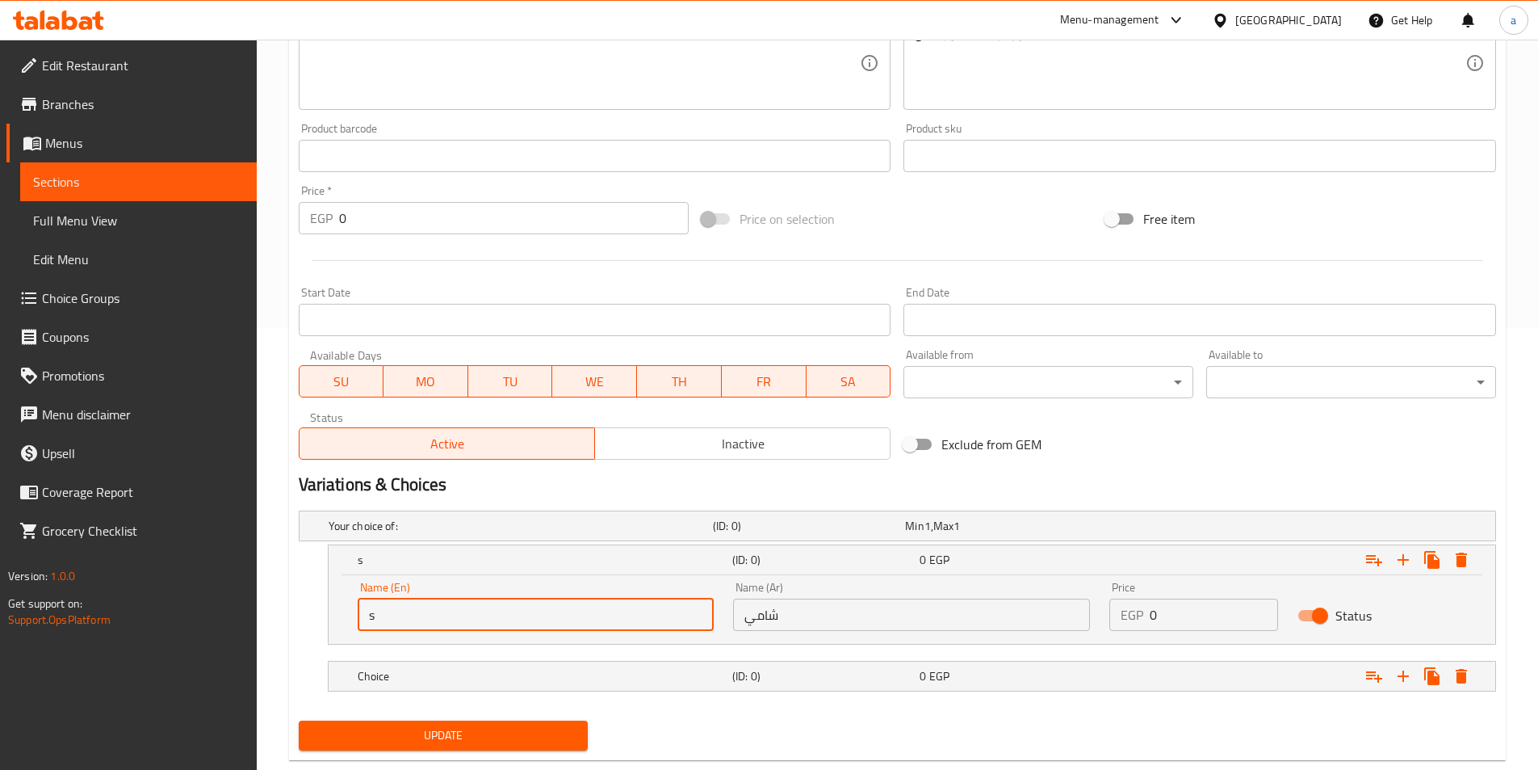
click at [552, 614] on input "s" at bounding box center [536, 614] width 357 height 32
type input "shami"
click at [1022, 669] on div "0 EGP" at bounding box center [1010, 676] width 181 height 16
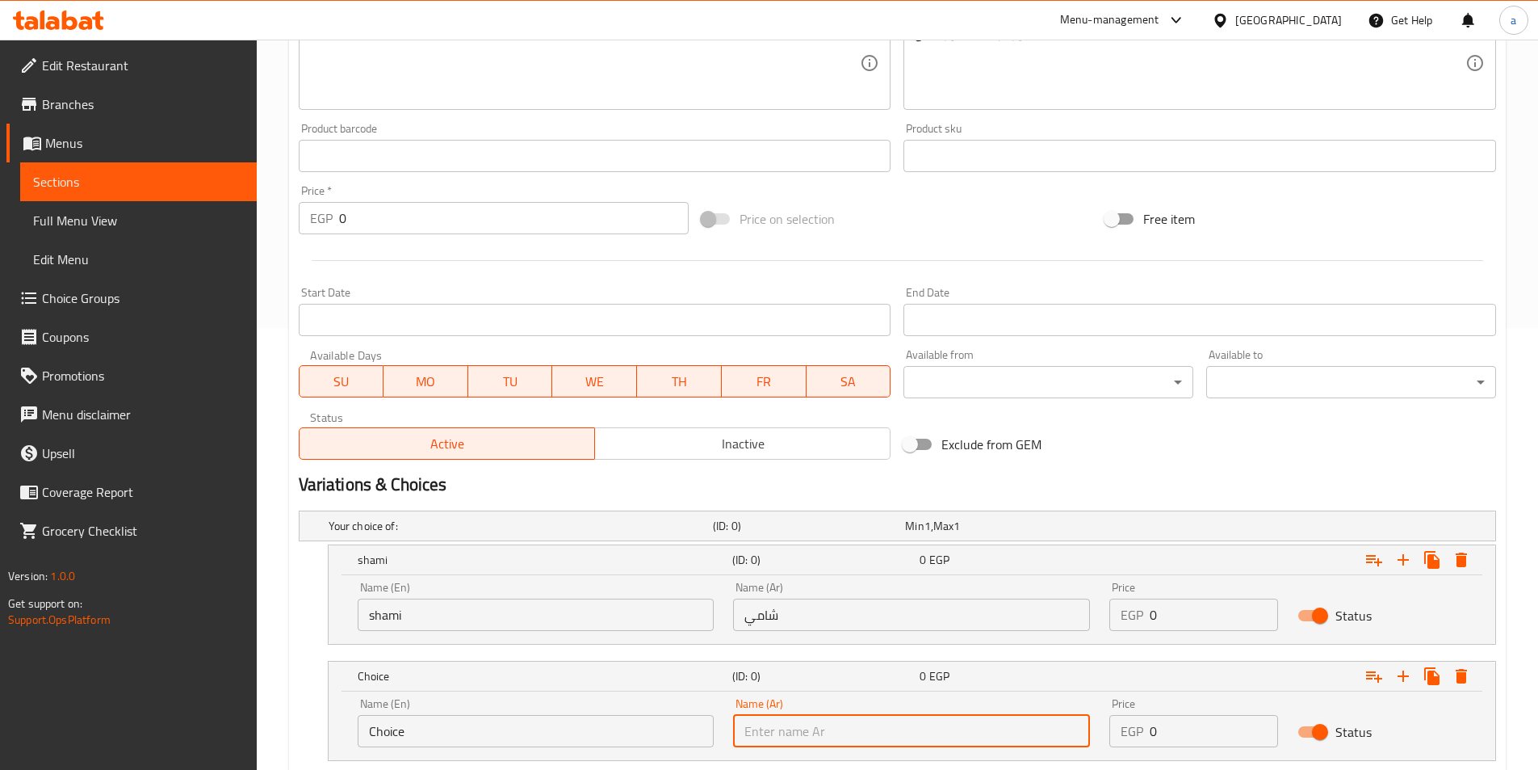
click at [930, 723] on input "text" at bounding box center [911, 731] width 357 height 32
type input "بلدي"
click at [610, 735] on input "Choice" at bounding box center [536, 731] width 357 height 32
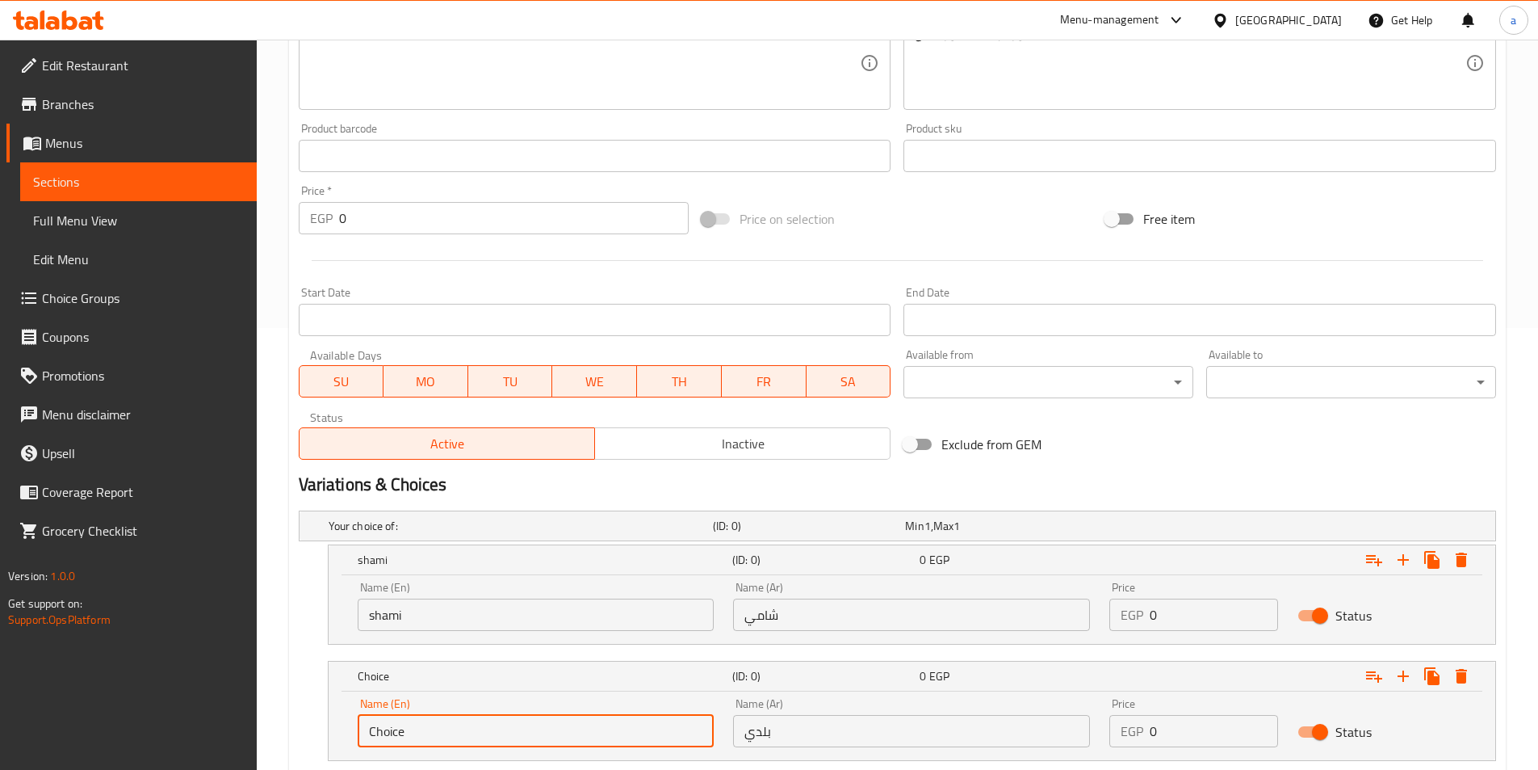
click at [610, 735] on input "Choice" at bounding box center [536, 731] width 357 height 32
type input "baladi"
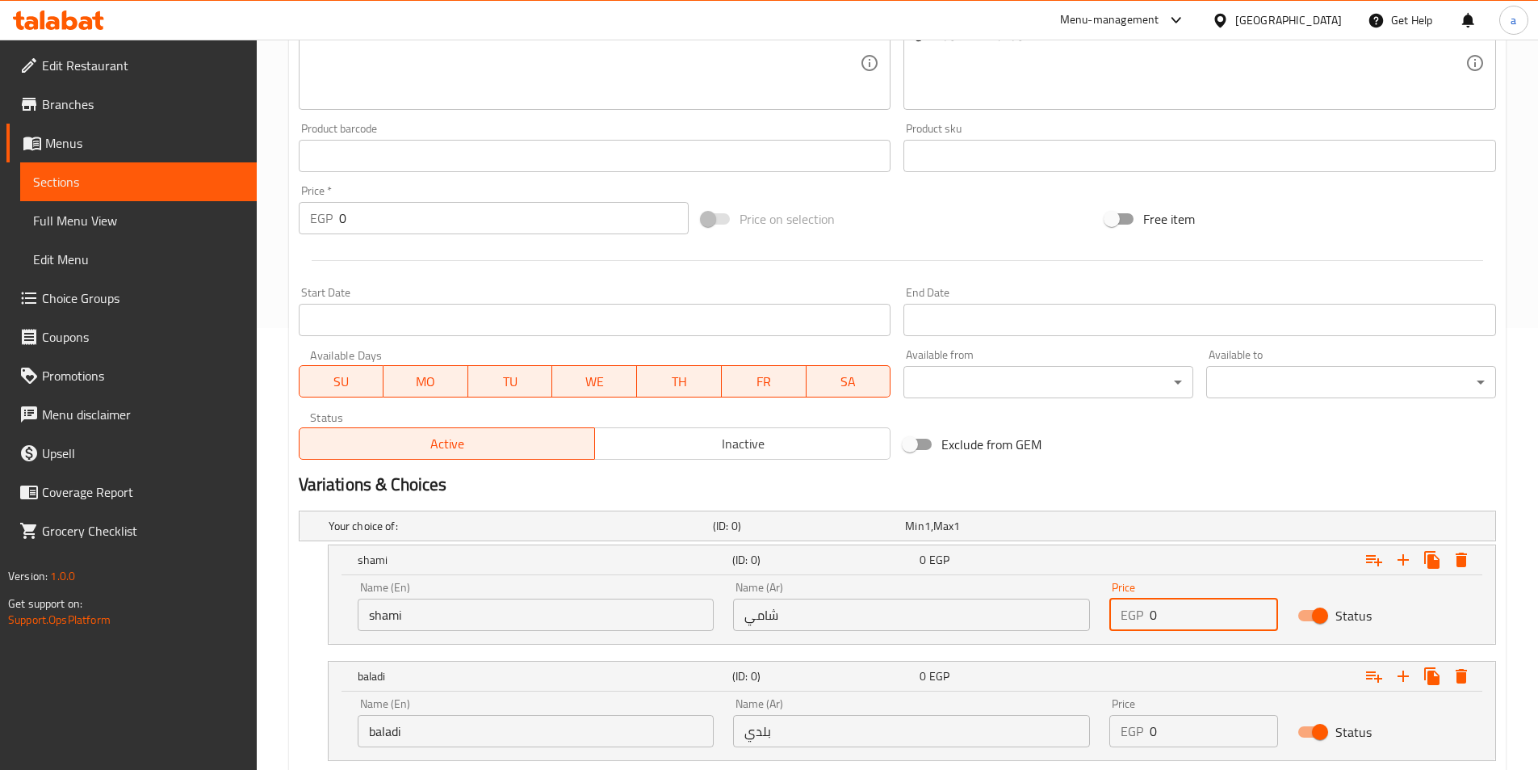
click at [1193, 615] on input "0" at bounding box center [1214, 614] width 128 height 32
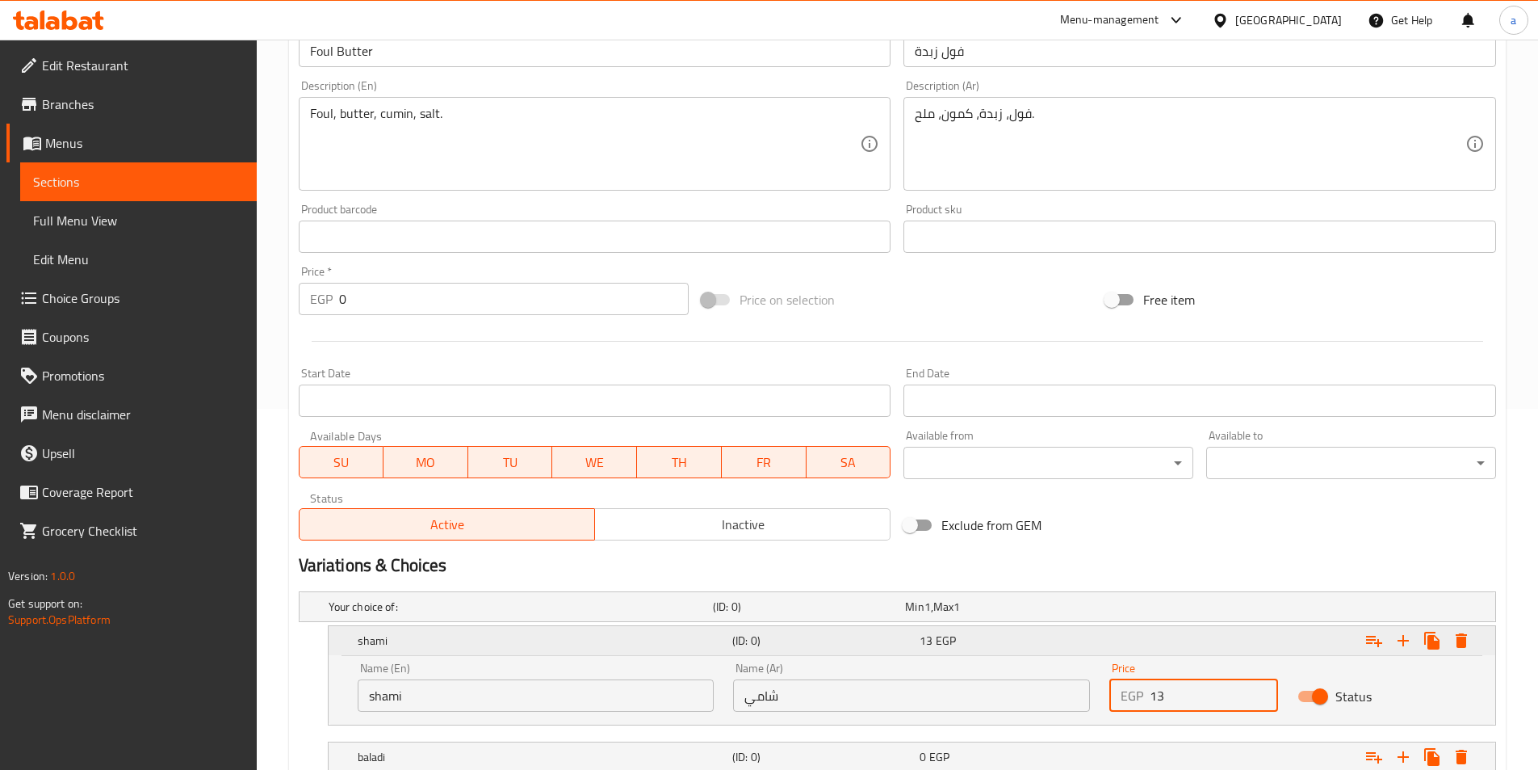
scroll to position [547, 0]
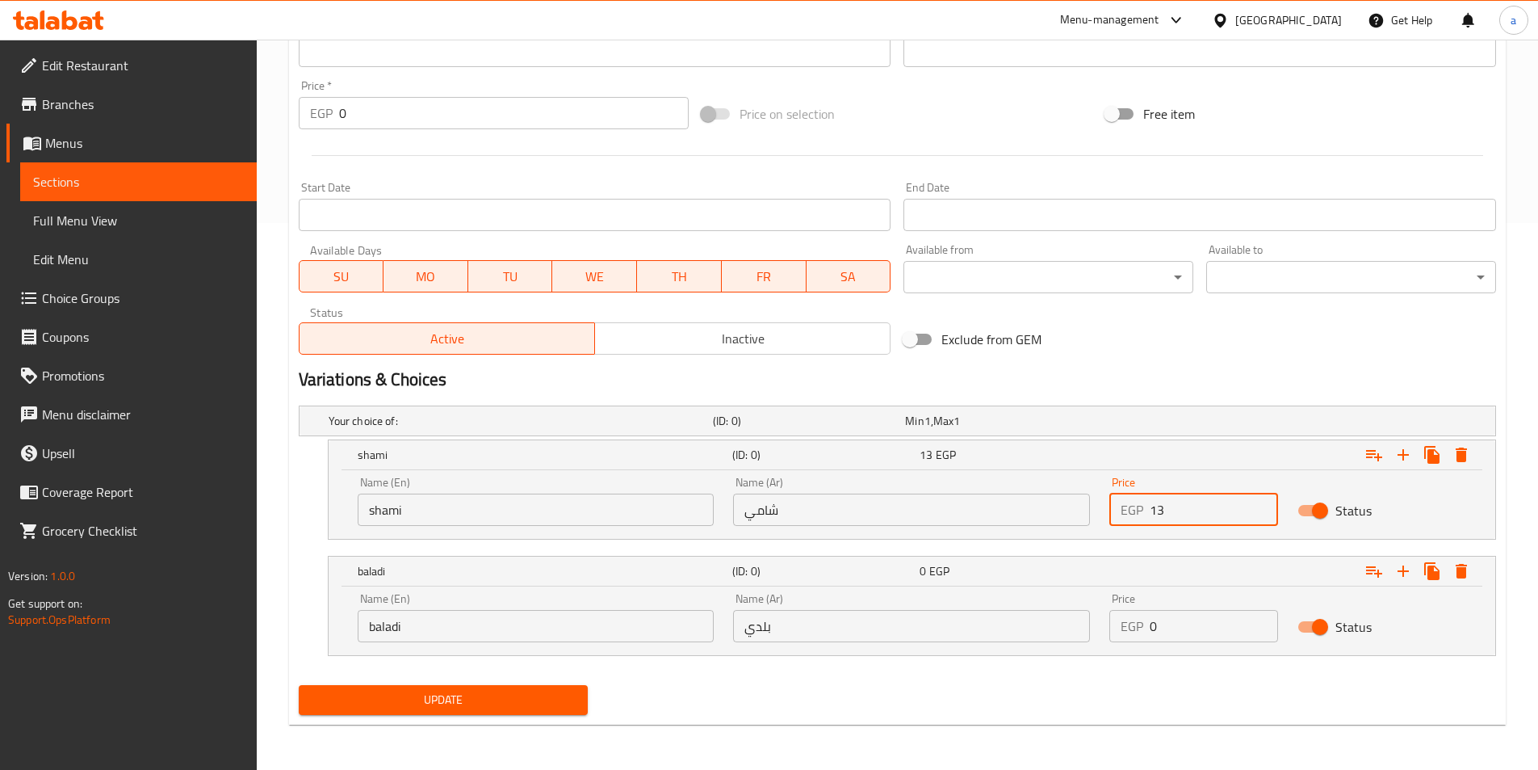
type input "13"
click at [1177, 626] on input "0" at bounding box center [1214, 626] width 128 height 32
drag, startPoint x: 1177, startPoint y: 626, endPoint x: 1168, endPoint y: 625, distance: 8.9
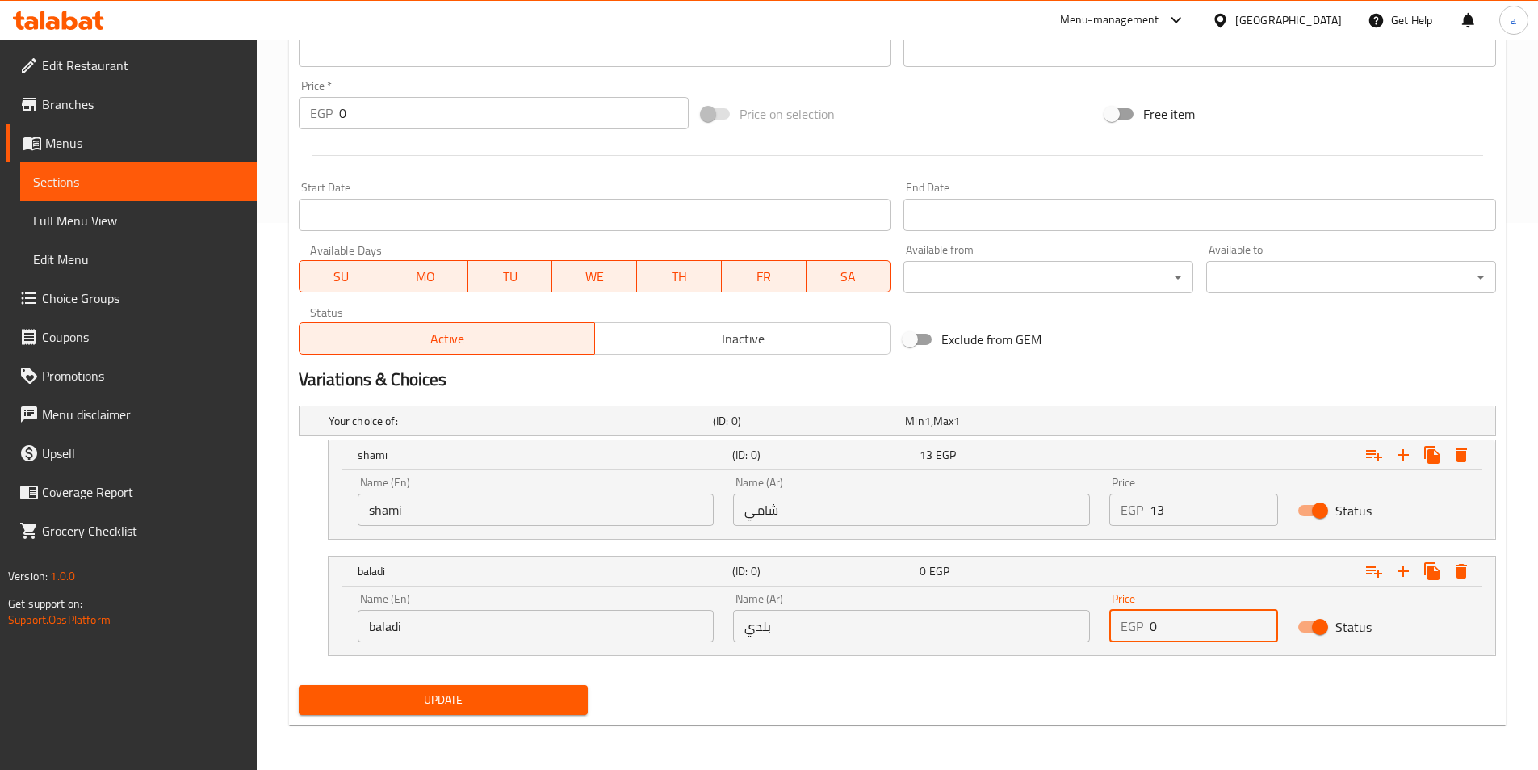
click at [1168, 625] on input "0" at bounding box center [1214, 626] width 128 height 32
type input "14"
click at [299, 685] on button "Update" at bounding box center [444, 700] width 290 height 30
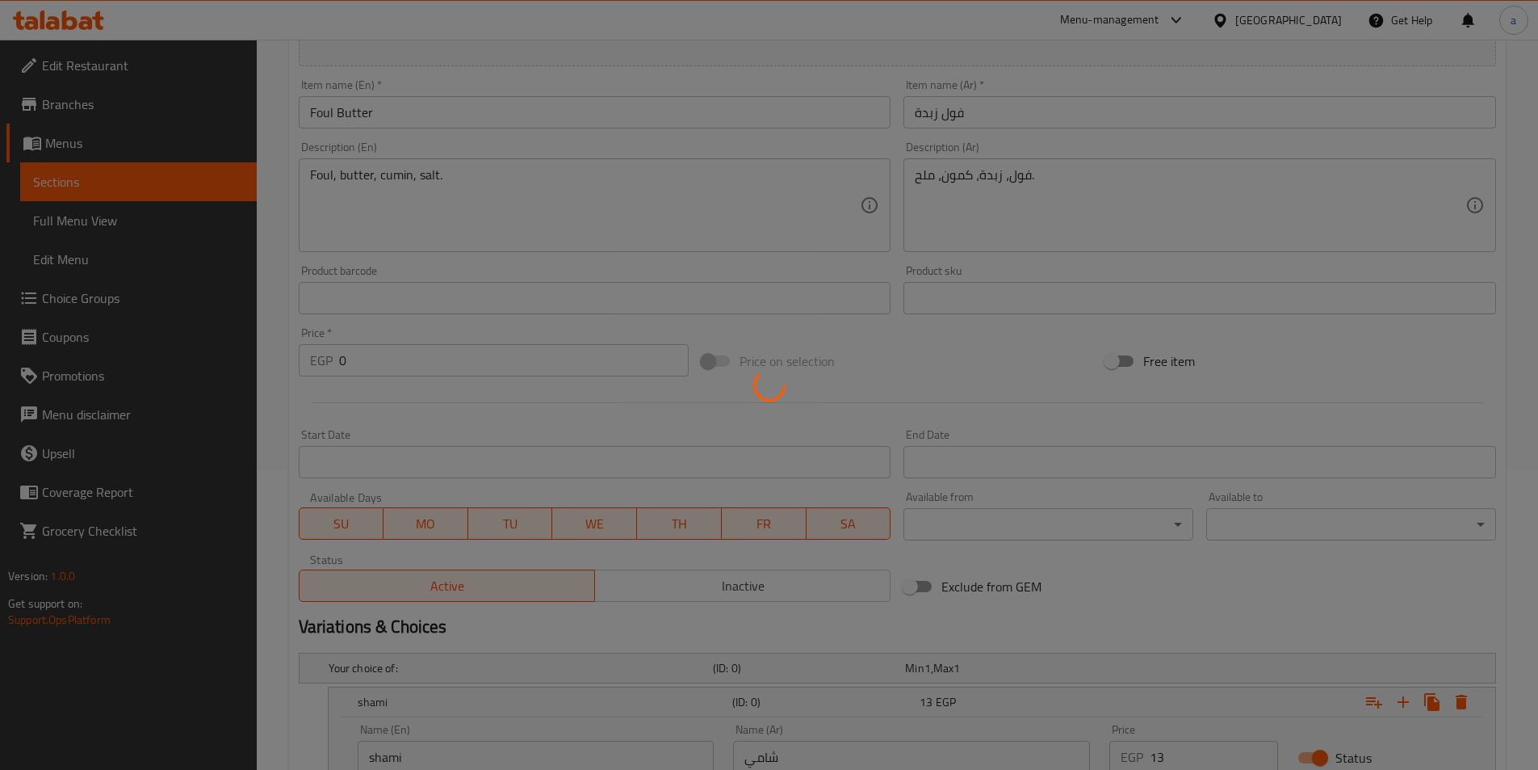
scroll to position [0, 0]
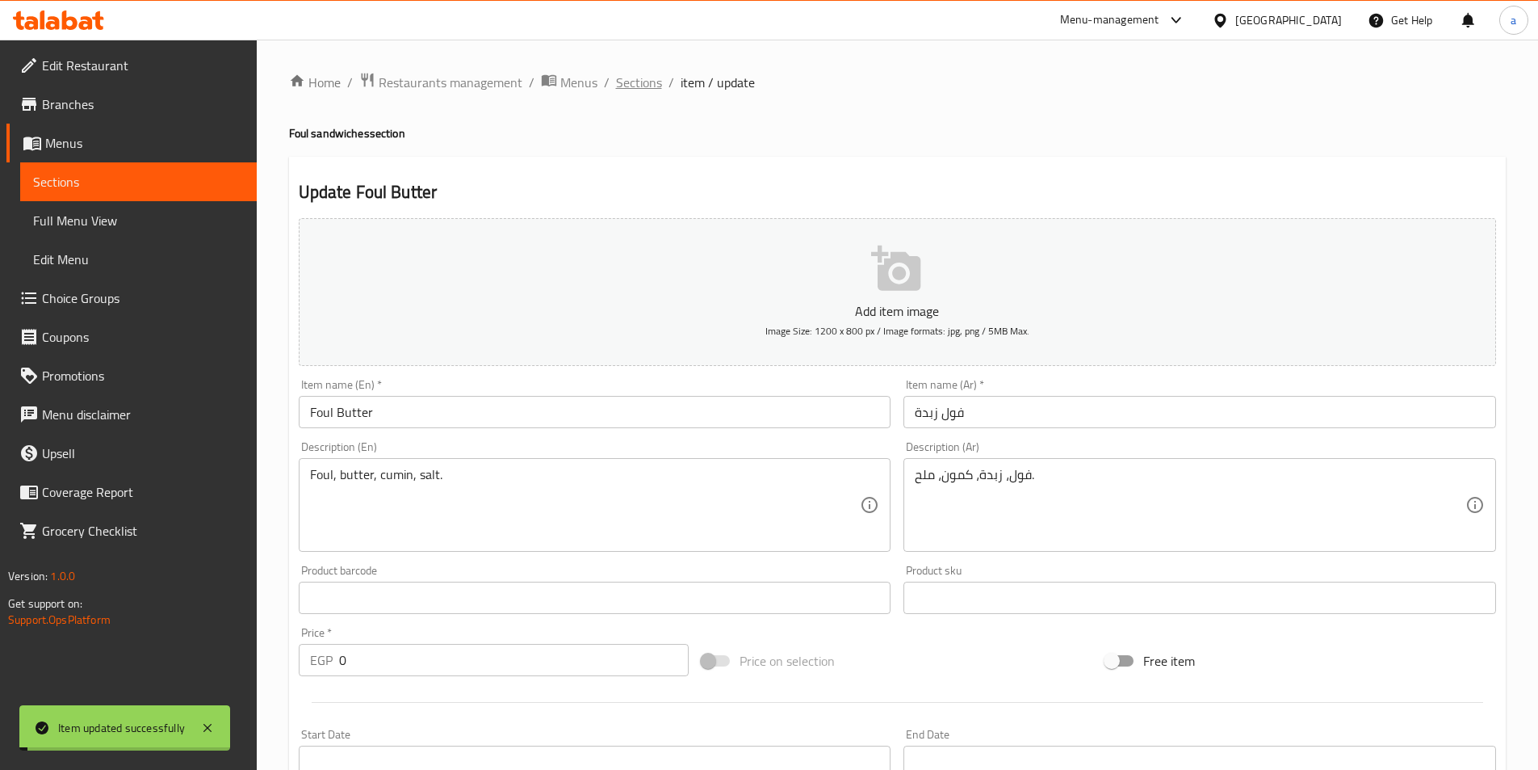
click at [638, 92] on span "Sections" at bounding box center [639, 82] width 46 height 19
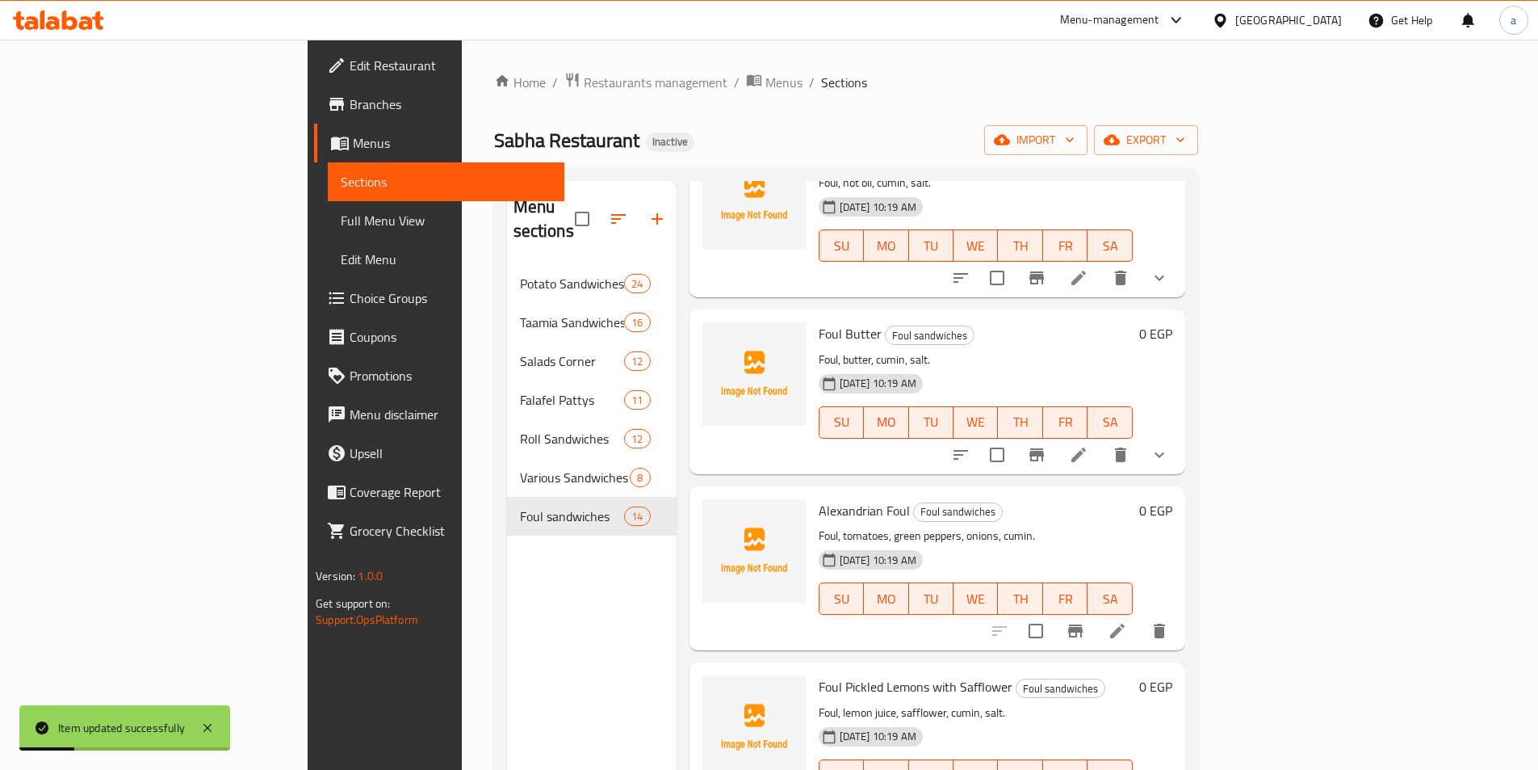
scroll to position [484, 0]
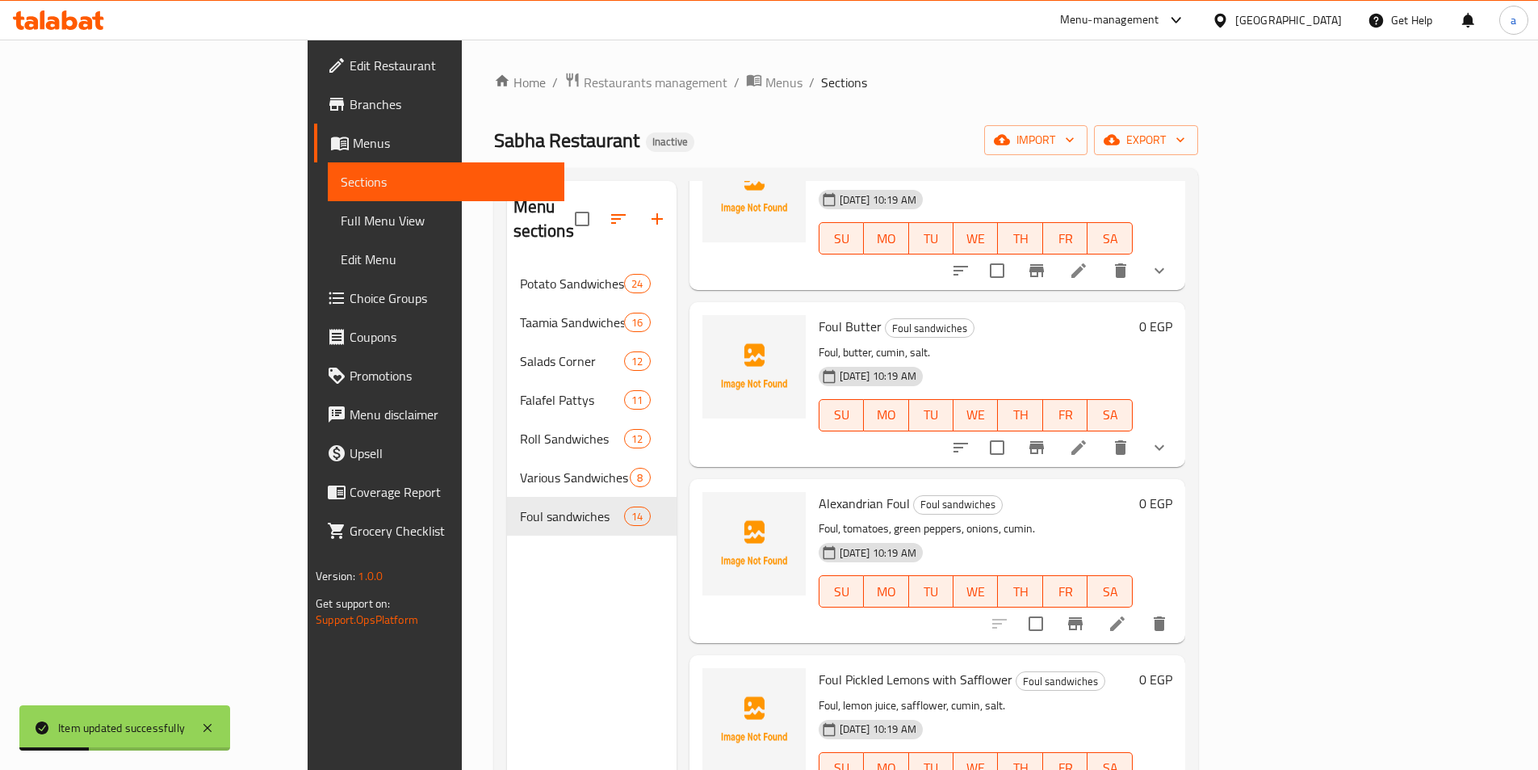
click at [1127, 614] on icon at bounding box center [1117, 623] width 19 height 19
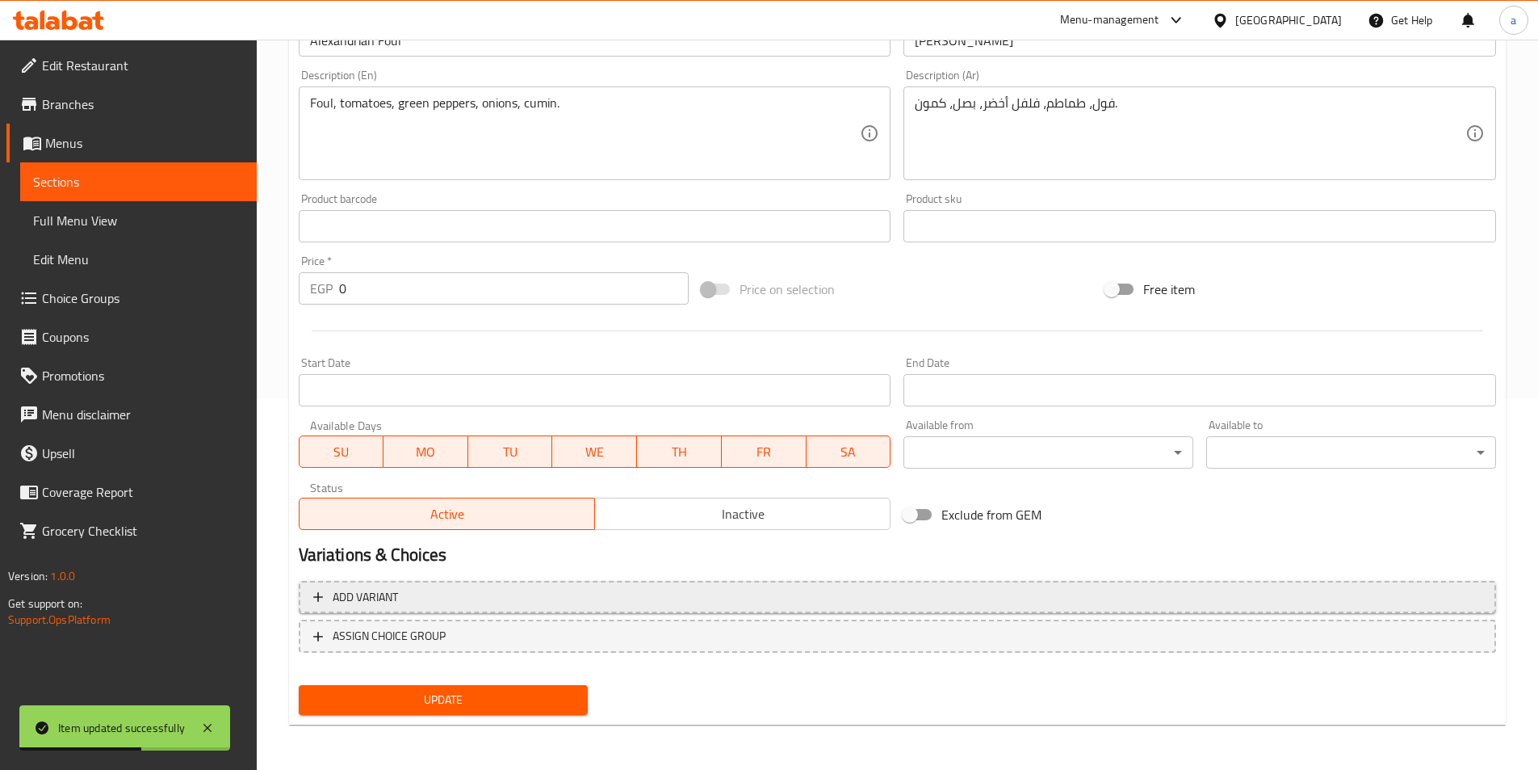
click at [920, 598] on span "Add variant" at bounding box center [897, 597] width 1168 height 20
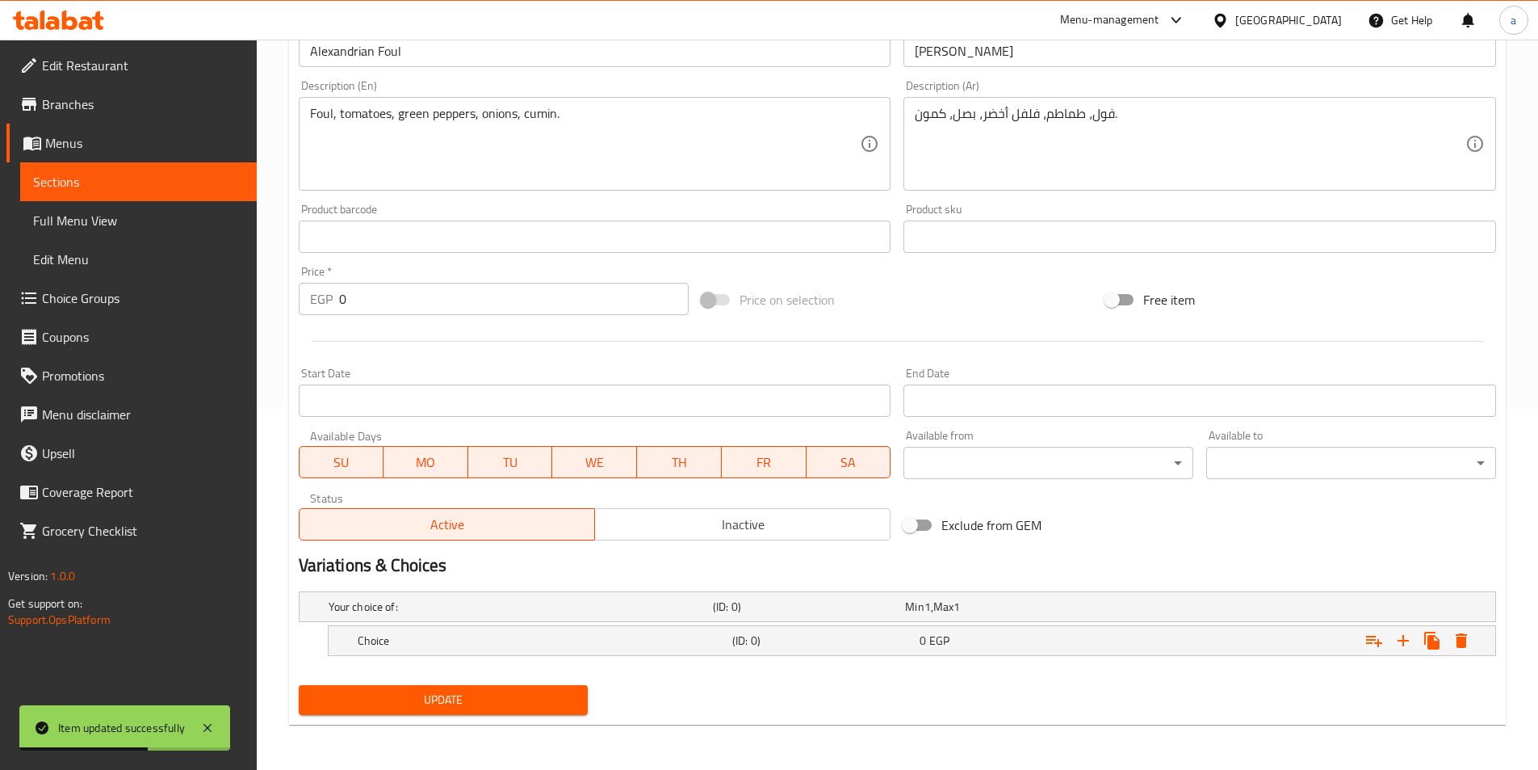
scroll to position [361, 0]
drag, startPoint x: 1409, startPoint y: 641, endPoint x: 1378, endPoint y: 644, distance: 31.6
click at [1407, 640] on icon "Expand" at bounding box center [1403, 640] width 19 height 19
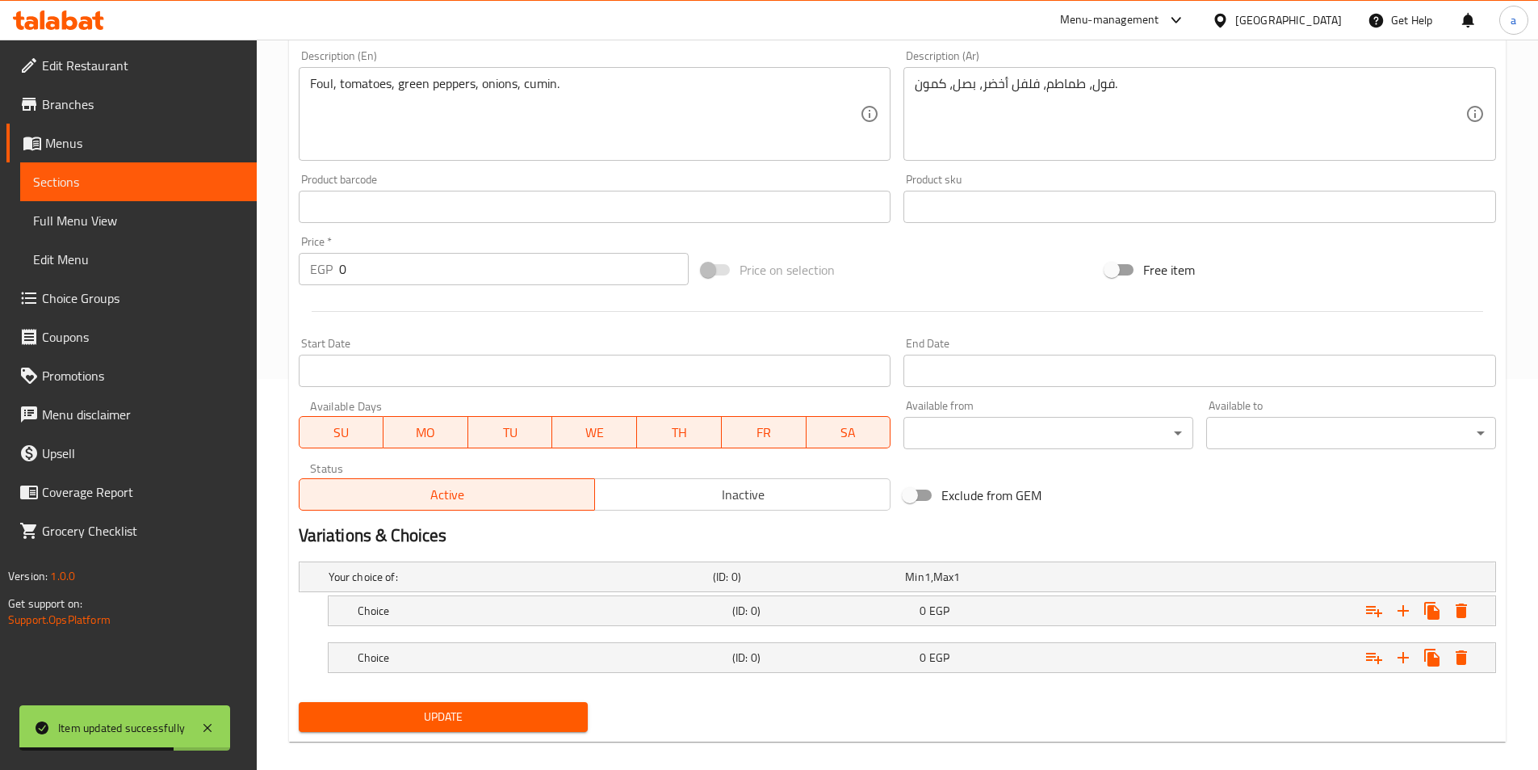
scroll to position [408, 0]
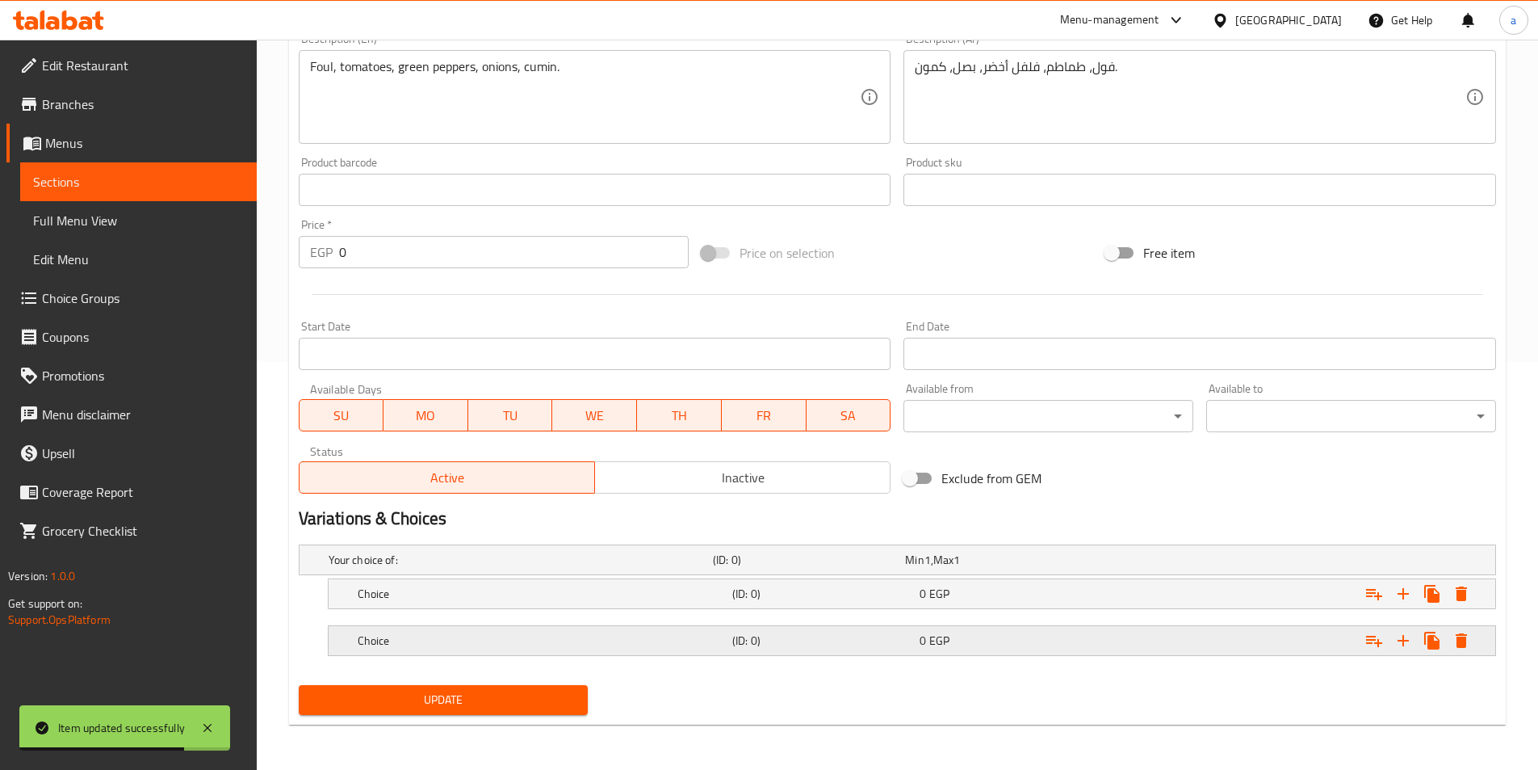
click at [1086, 644] on div "0 EGP" at bounding box center [1010, 640] width 181 height 16
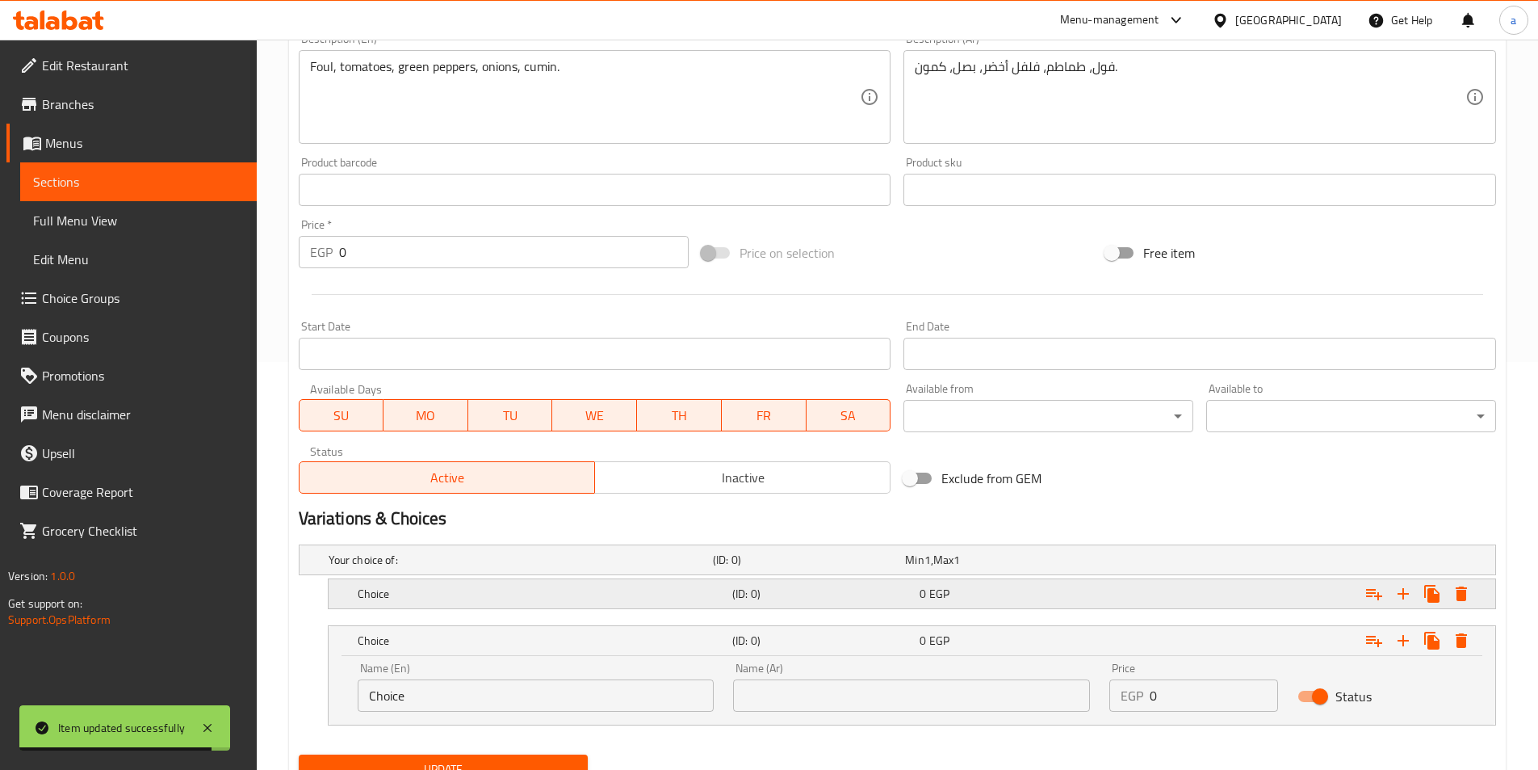
click at [961, 591] on div "0 EGP" at bounding box center [1010, 593] width 181 height 16
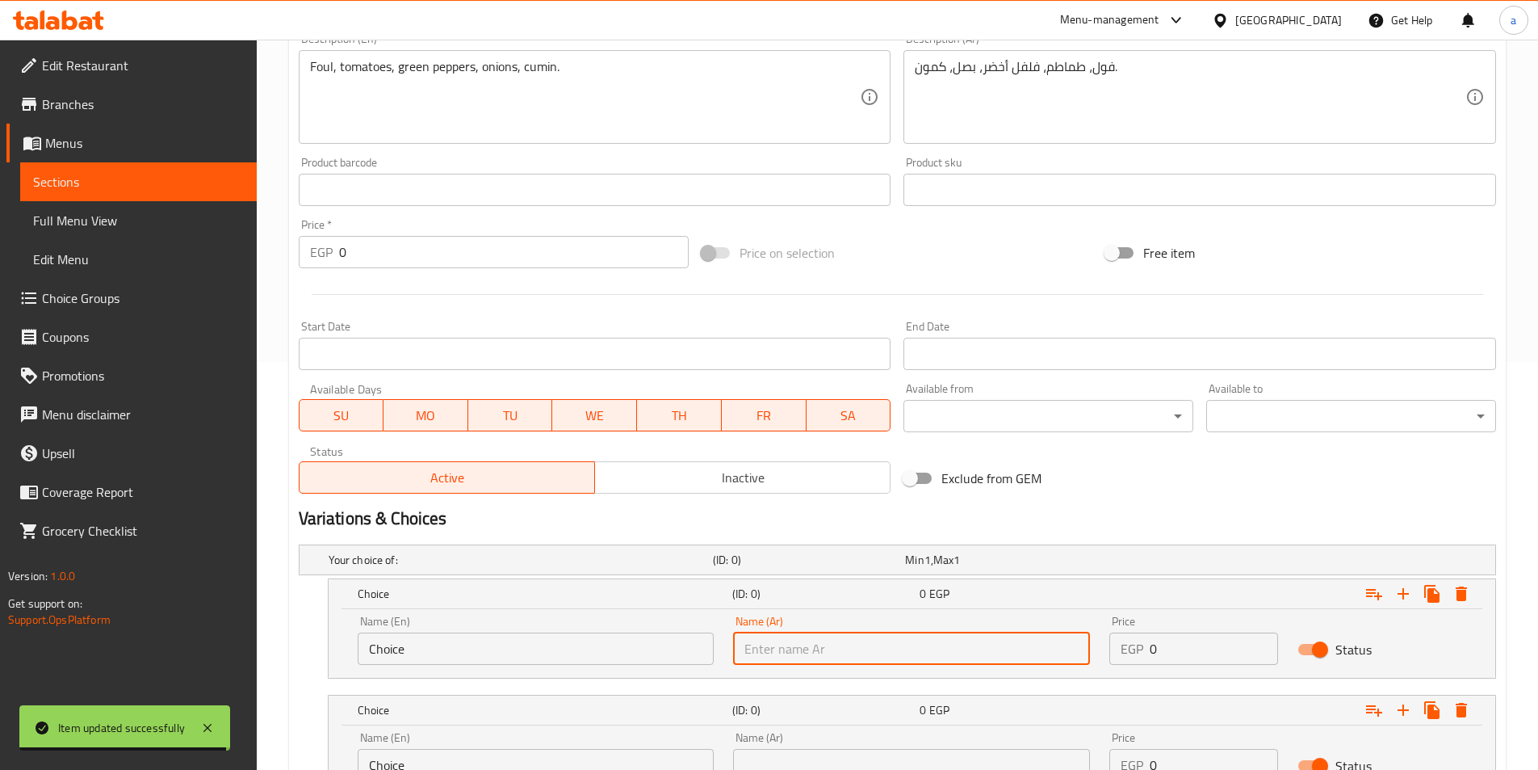
click at [774, 640] on input "text" at bounding box center [911, 648] width 357 height 32
type input "شامي"
click at [622, 634] on input "Choice" at bounding box center [536, 648] width 357 height 32
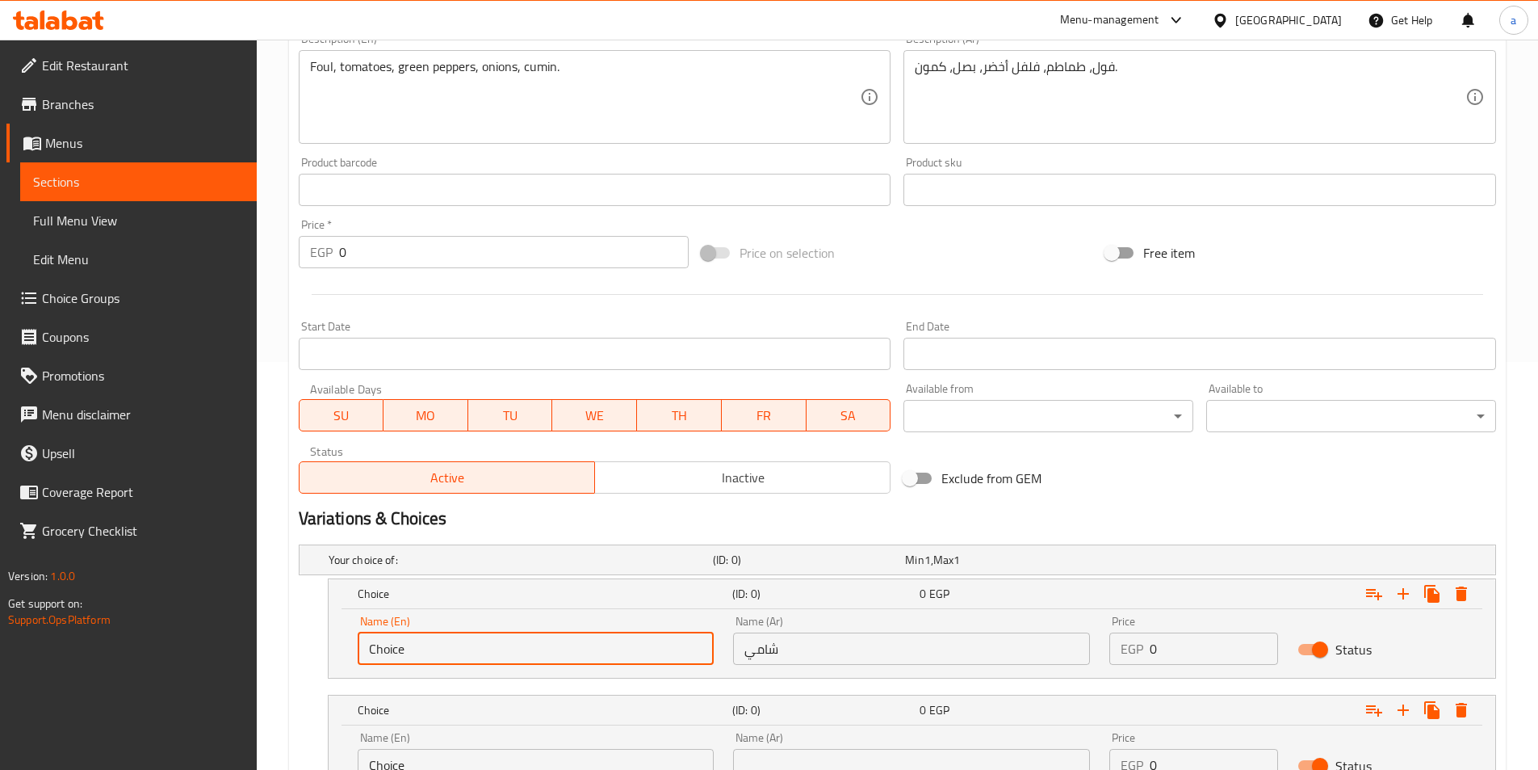
click at [622, 634] on input "Choice" at bounding box center [536, 648] width 357 height 32
type input "shami"
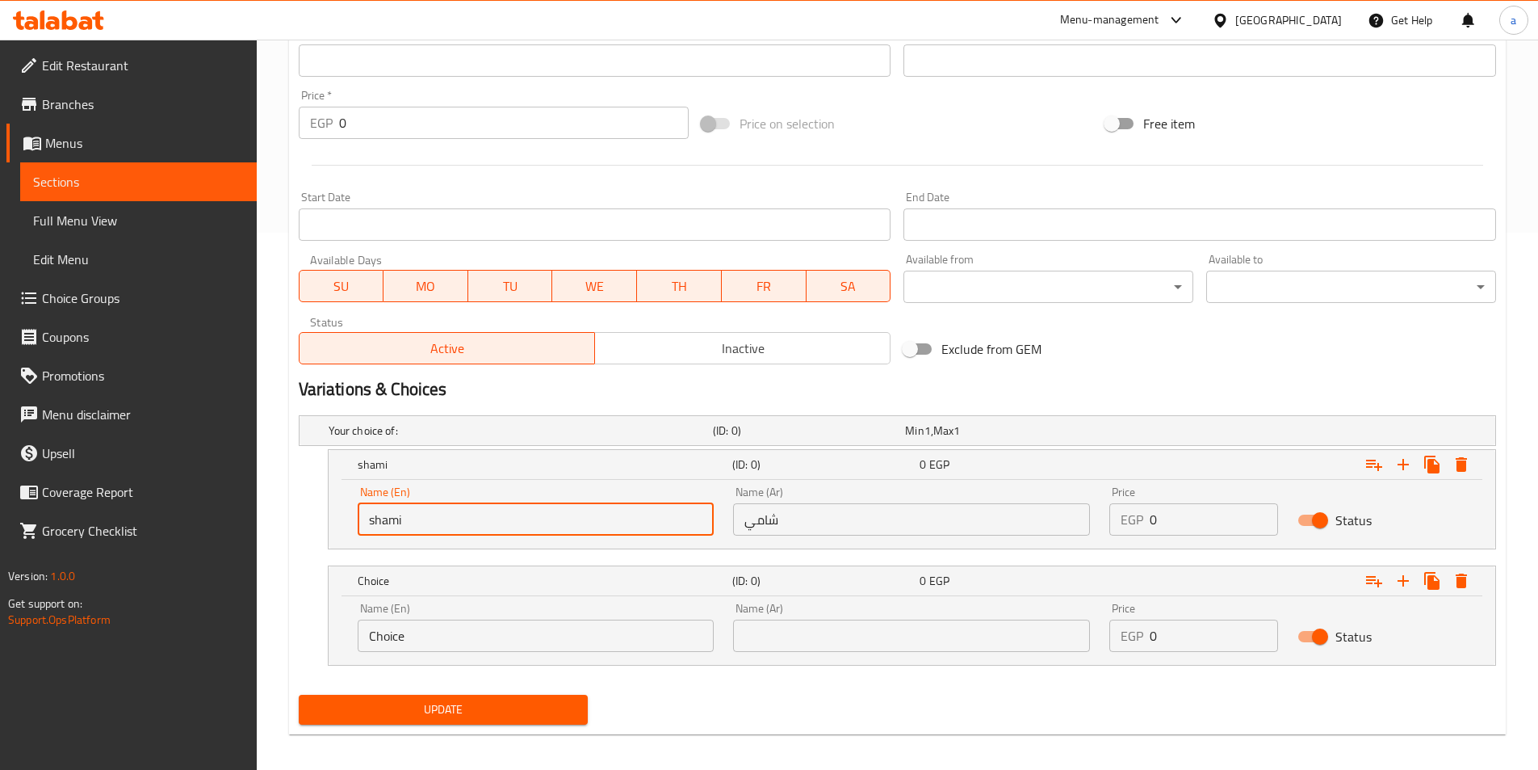
scroll to position [547, 0]
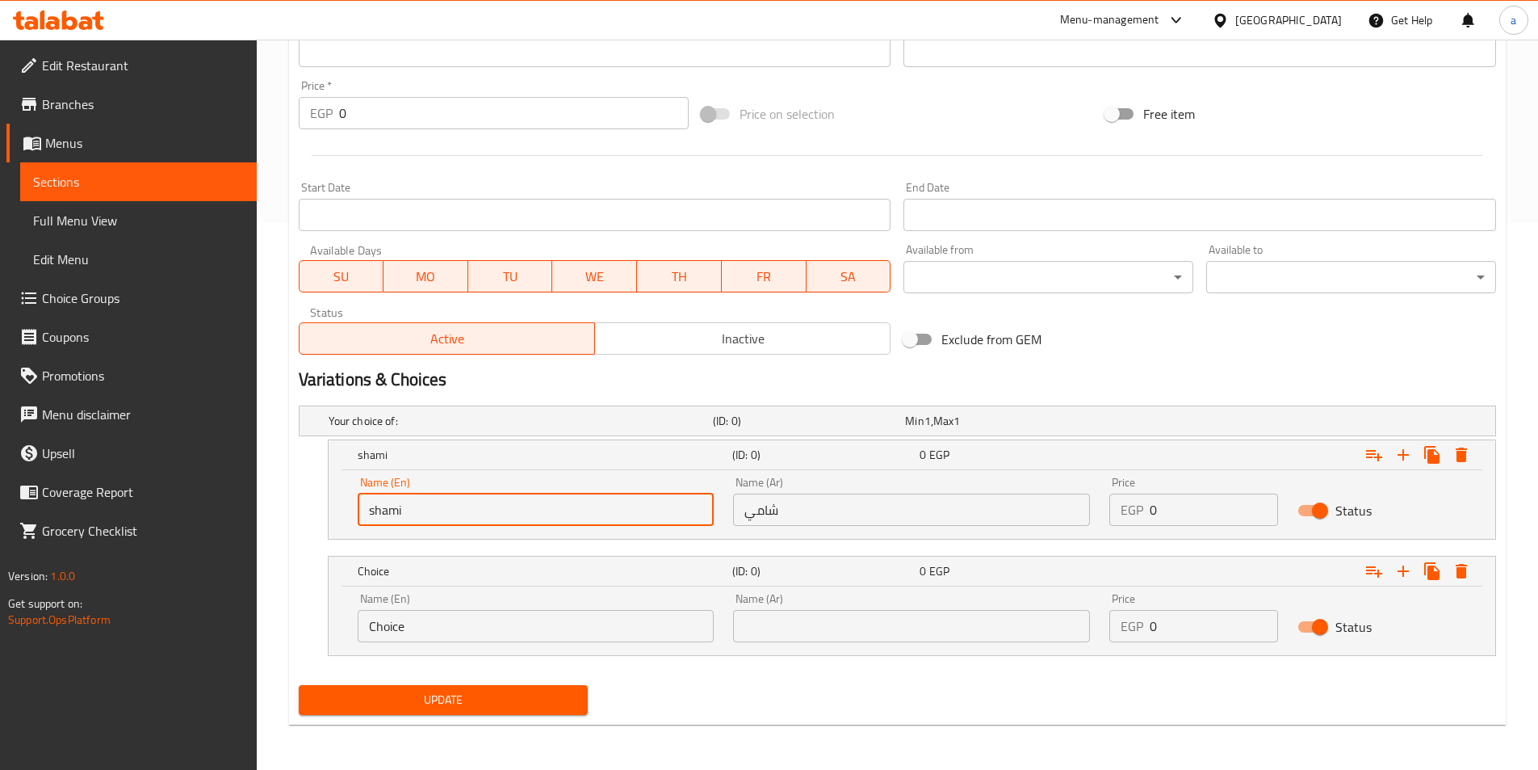
click at [889, 624] on input "text" at bounding box center [911, 626] width 357 height 32
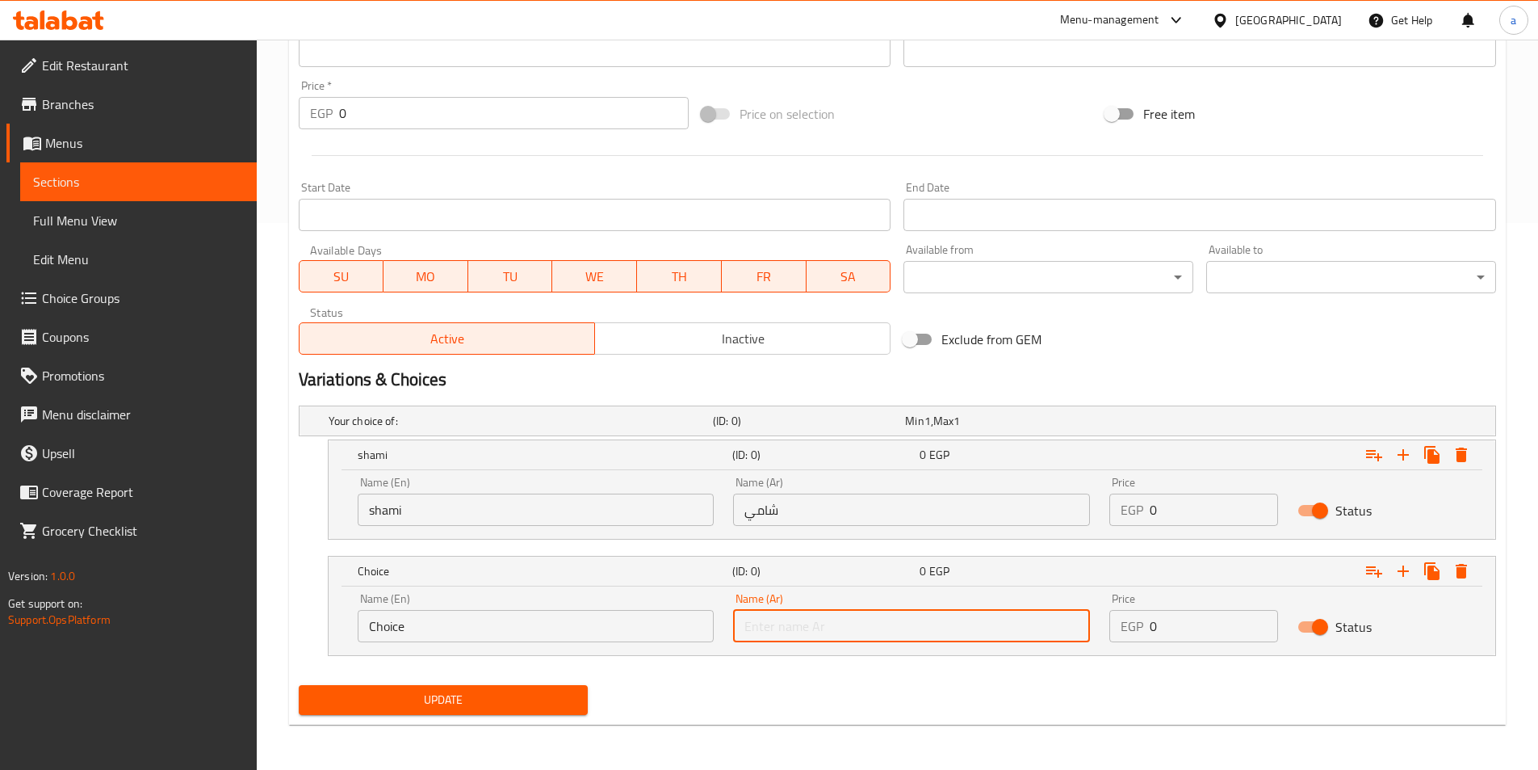
type input "بلدي"
click at [549, 619] on input "Choice" at bounding box center [536, 626] width 357 height 32
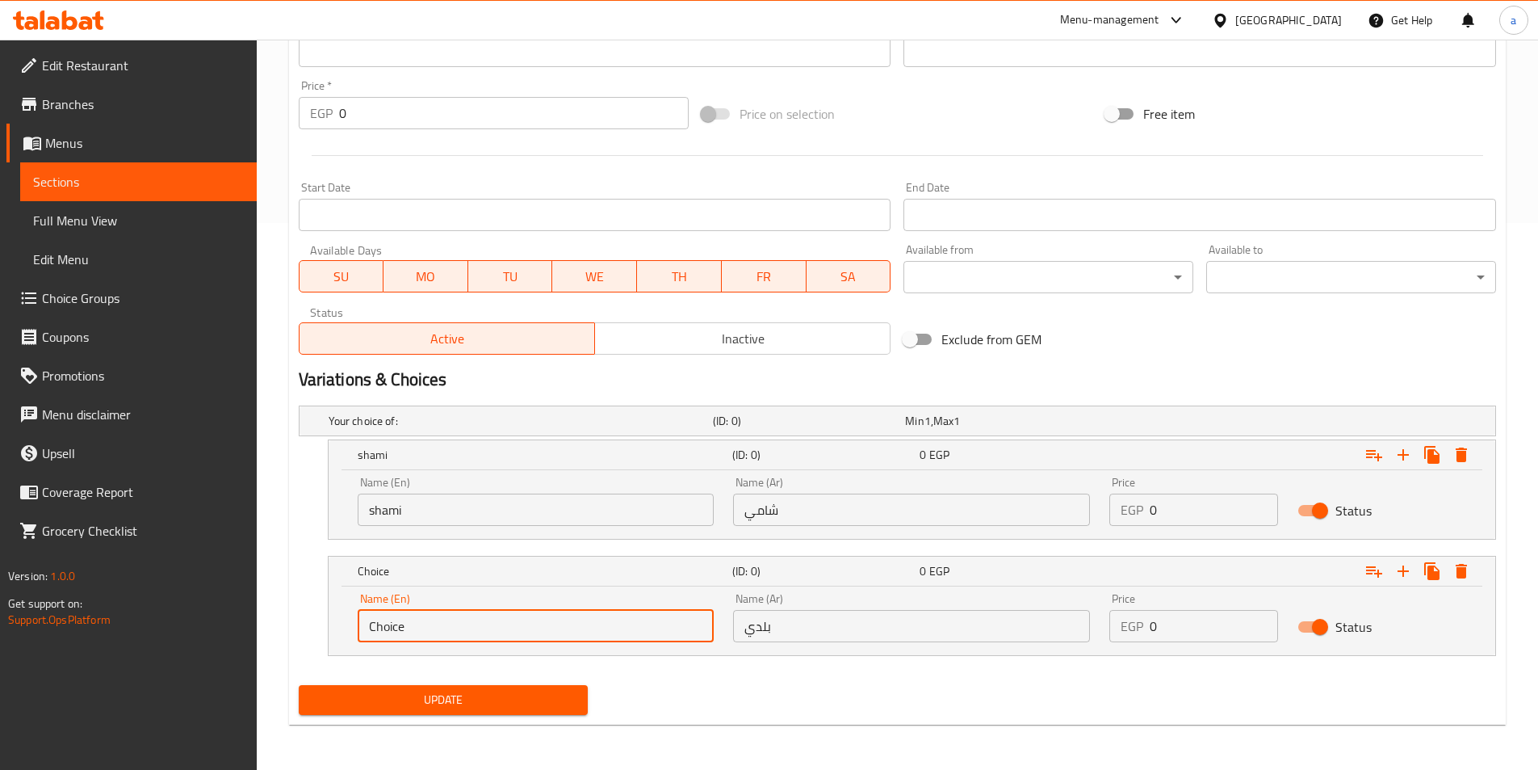
click at [512, 621] on input "Choice" at bounding box center [536, 626] width 357 height 32
type input "baladi"
click at [1205, 511] on input "0" at bounding box center [1214, 509] width 128 height 32
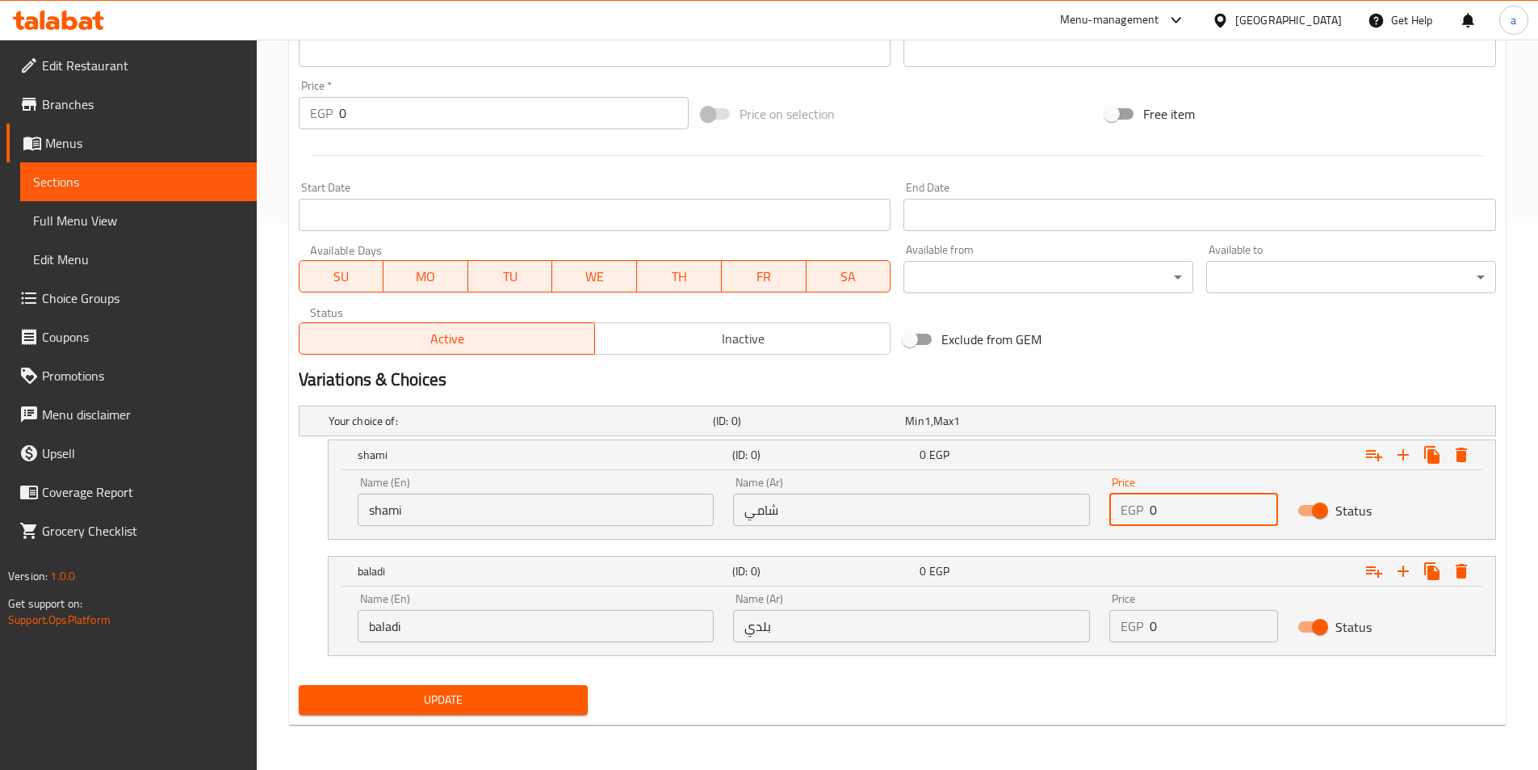
click at [1205, 511] on input "0" at bounding box center [1214, 509] width 128 height 32
drag, startPoint x: 1205, startPoint y: 511, endPoint x: 1052, endPoint y: 523, distance: 153.1
click at [1052, 523] on div "Name (En) shami Name (En) Name (Ar) شامي Name (Ar) Price EGP 0 Price Status" at bounding box center [912, 501] width 1128 height 69
type input "13"
click at [1197, 636] on input "0" at bounding box center [1214, 626] width 128 height 32
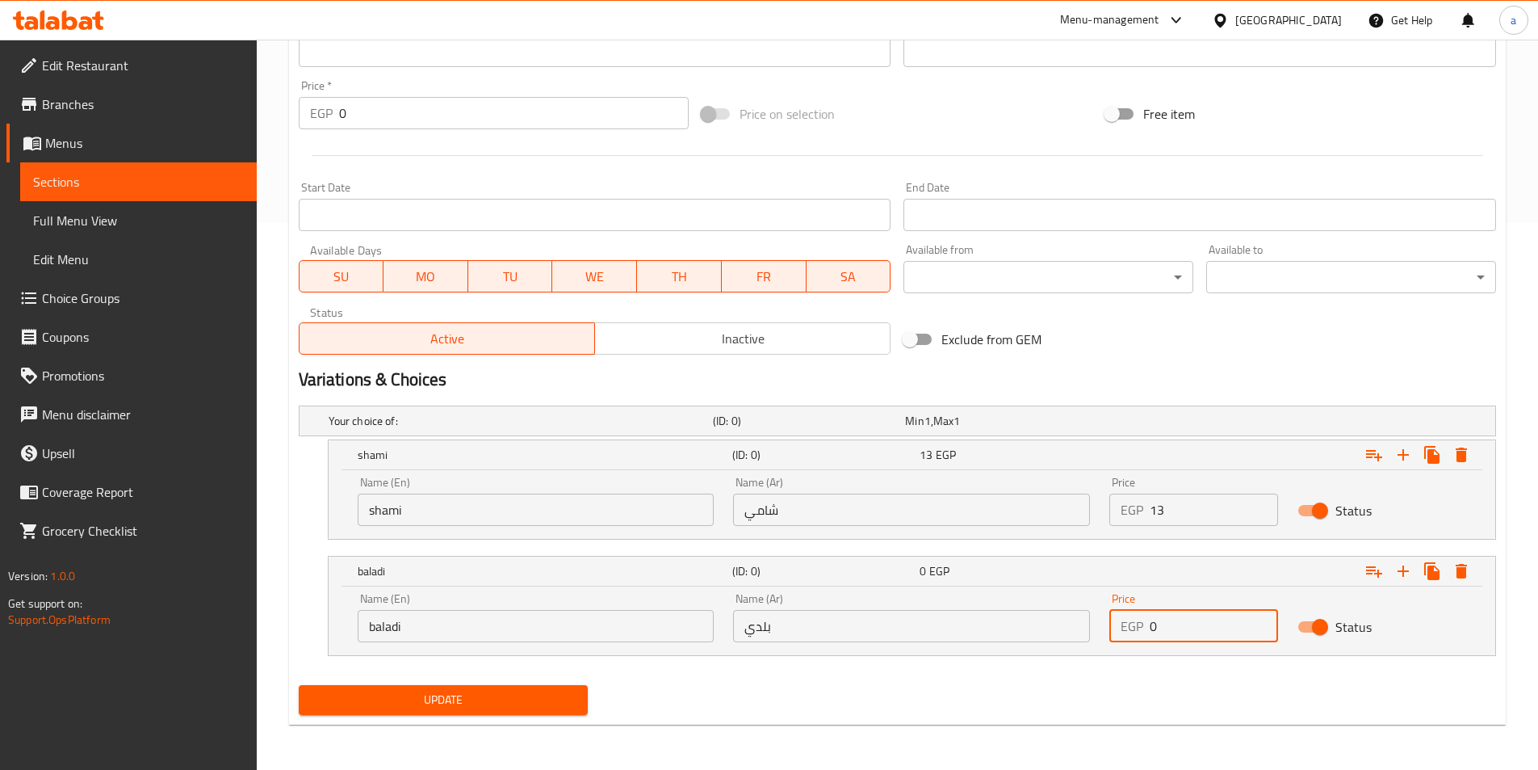
drag, startPoint x: 1185, startPoint y: 636, endPoint x: 1161, endPoint y: 636, distance: 23.4
click at [1161, 636] on input "0" at bounding box center [1214, 626] width 128 height 32
drag, startPoint x: 1161, startPoint y: 636, endPoint x: 1141, endPoint y: 635, distance: 20.2
click at [1141, 635] on div "EGP 0 Price" at bounding box center [1193, 626] width 169 height 32
type input "14"
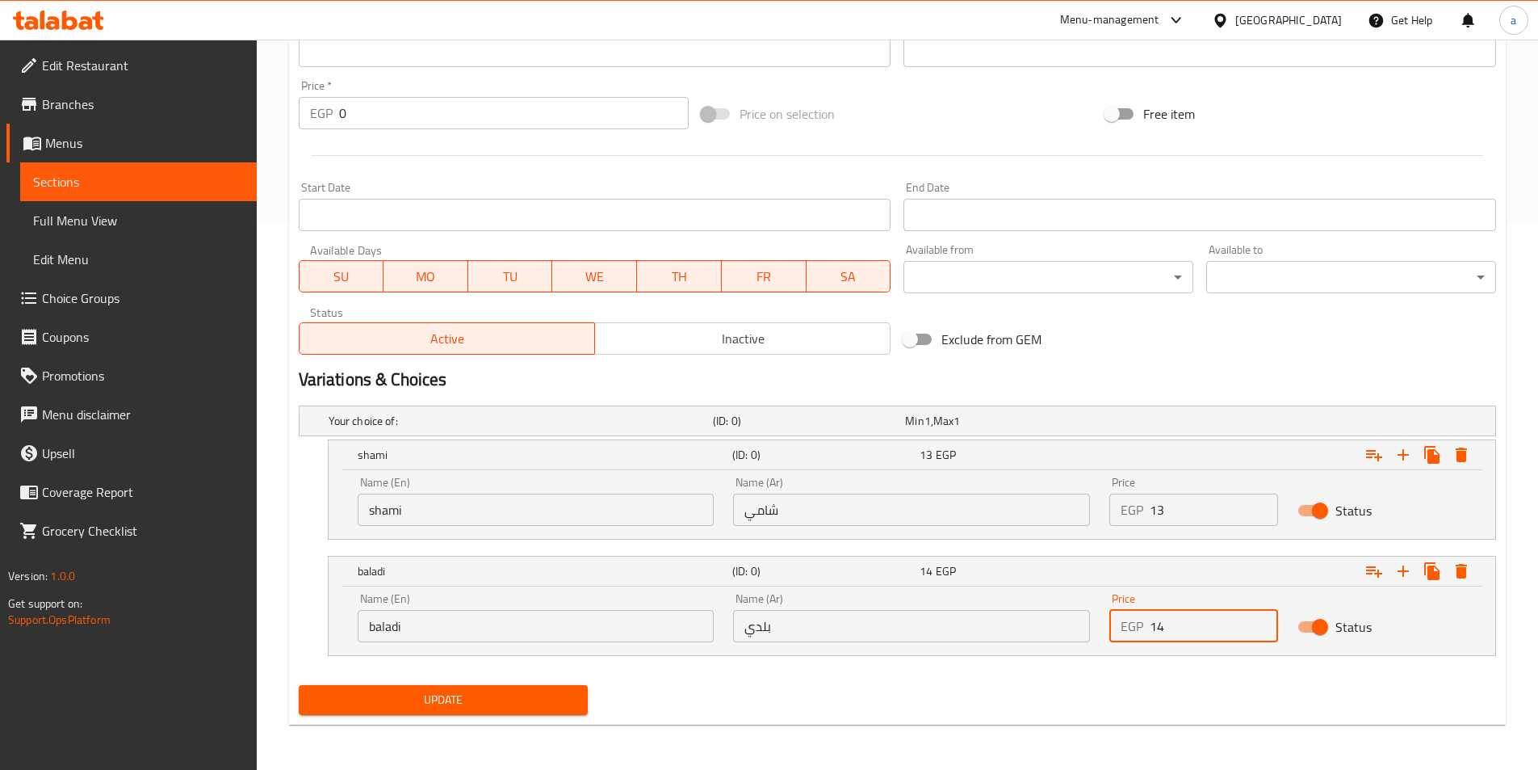
click at [552, 702] on span "Update" at bounding box center [444, 700] width 264 height 20
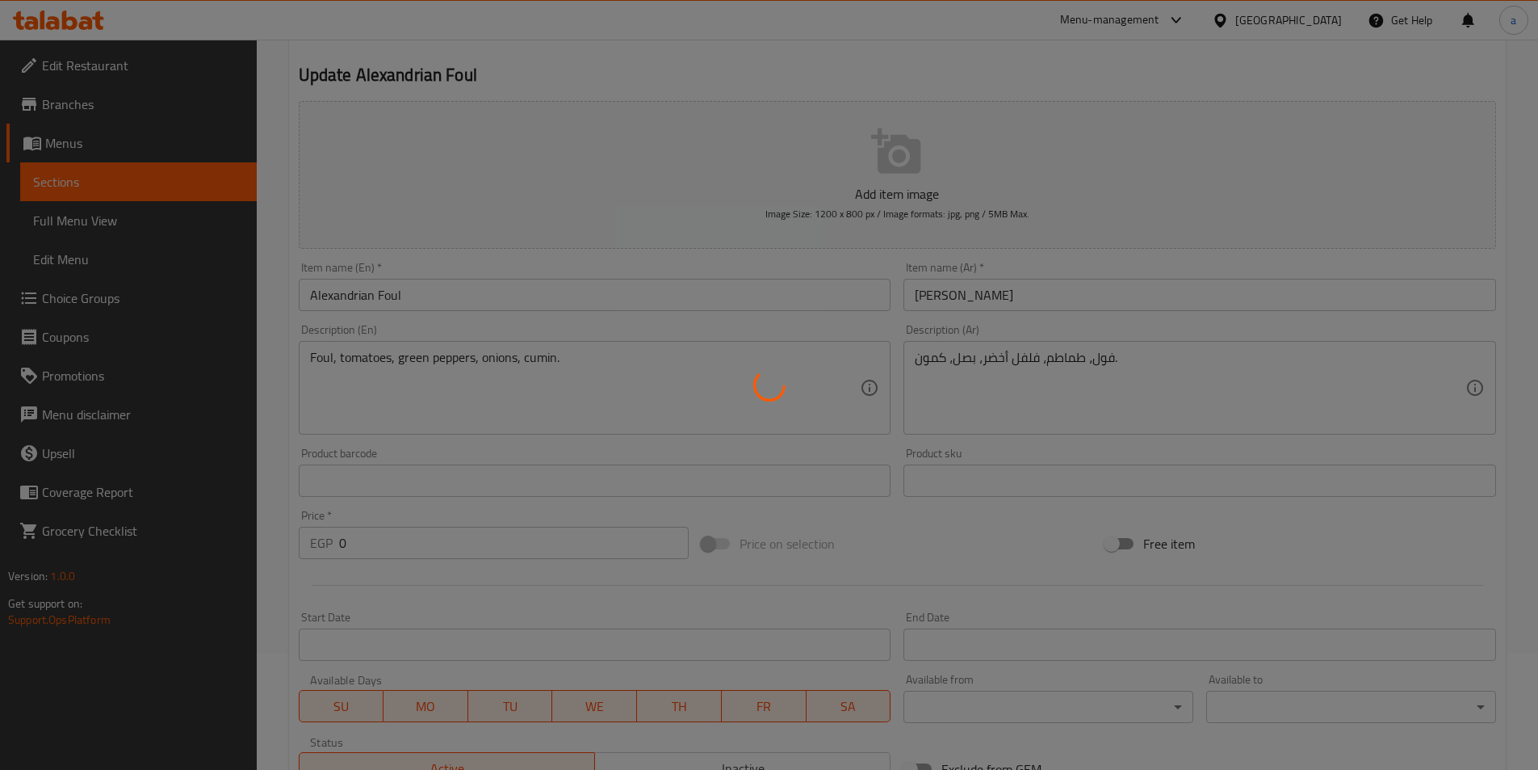
scroll to position [0, 0]
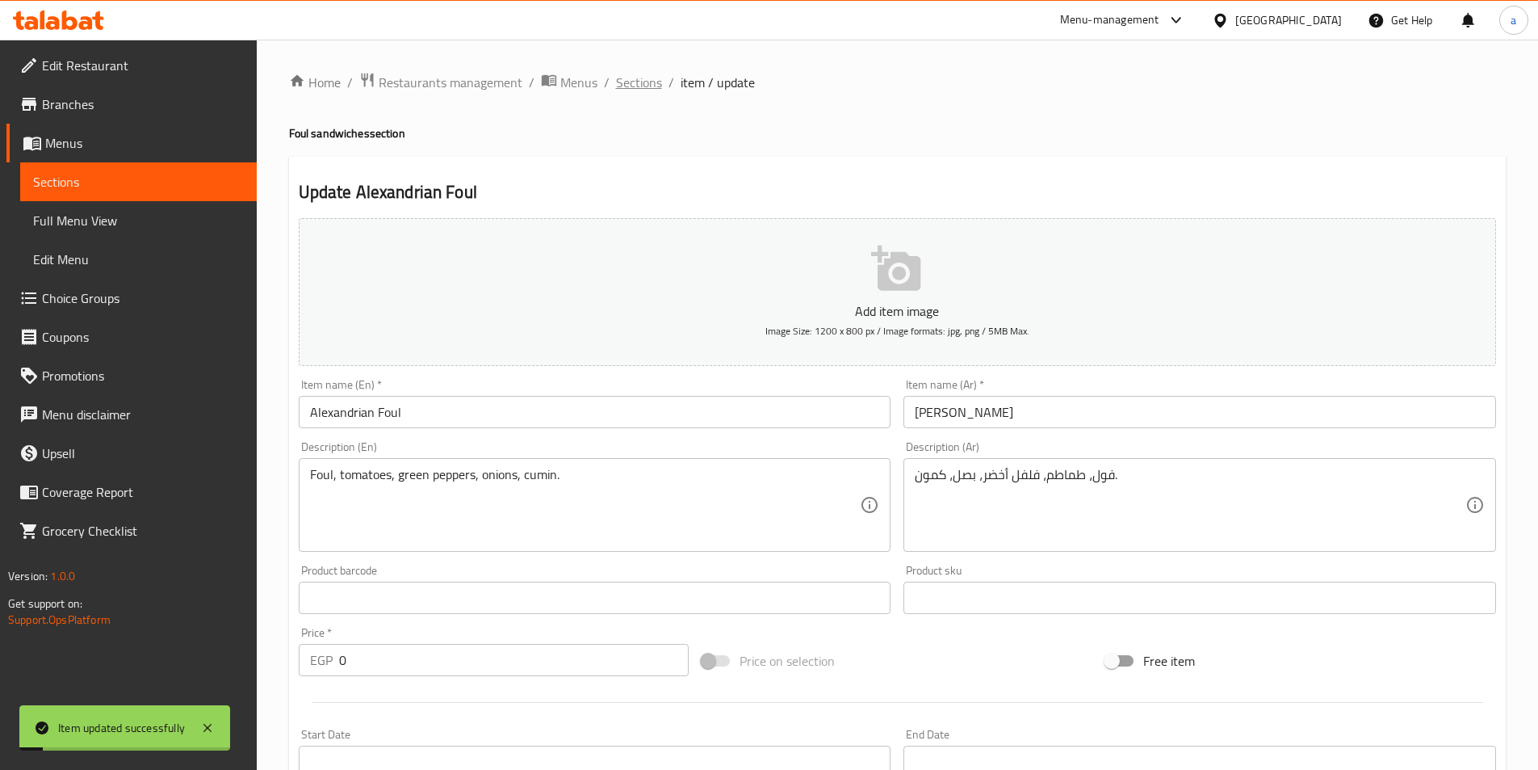
click at [651, 78] on span "Sections" at bounding box center [639, 82] width 46 height 19
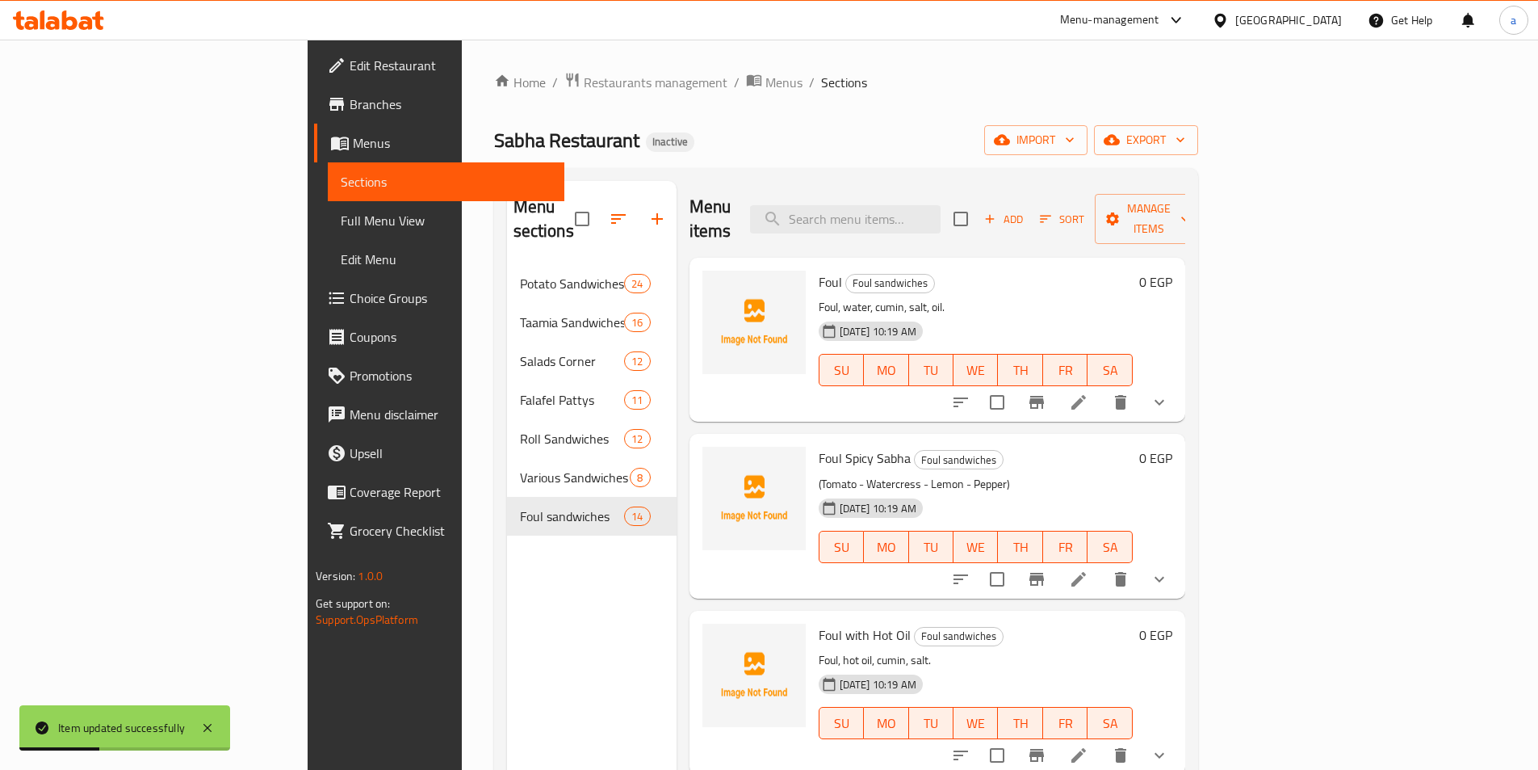
click at [1139, 269] on div "Foul Foul sandwiches Foul, water, cumin, salt, oil. [DATE] 10:19 AM SU MO TU WE…" at bounding box center [975, 339] width 327 height 151
click at [1088, 392] on icon at bounding box center [1078, 401] width 19 height 19
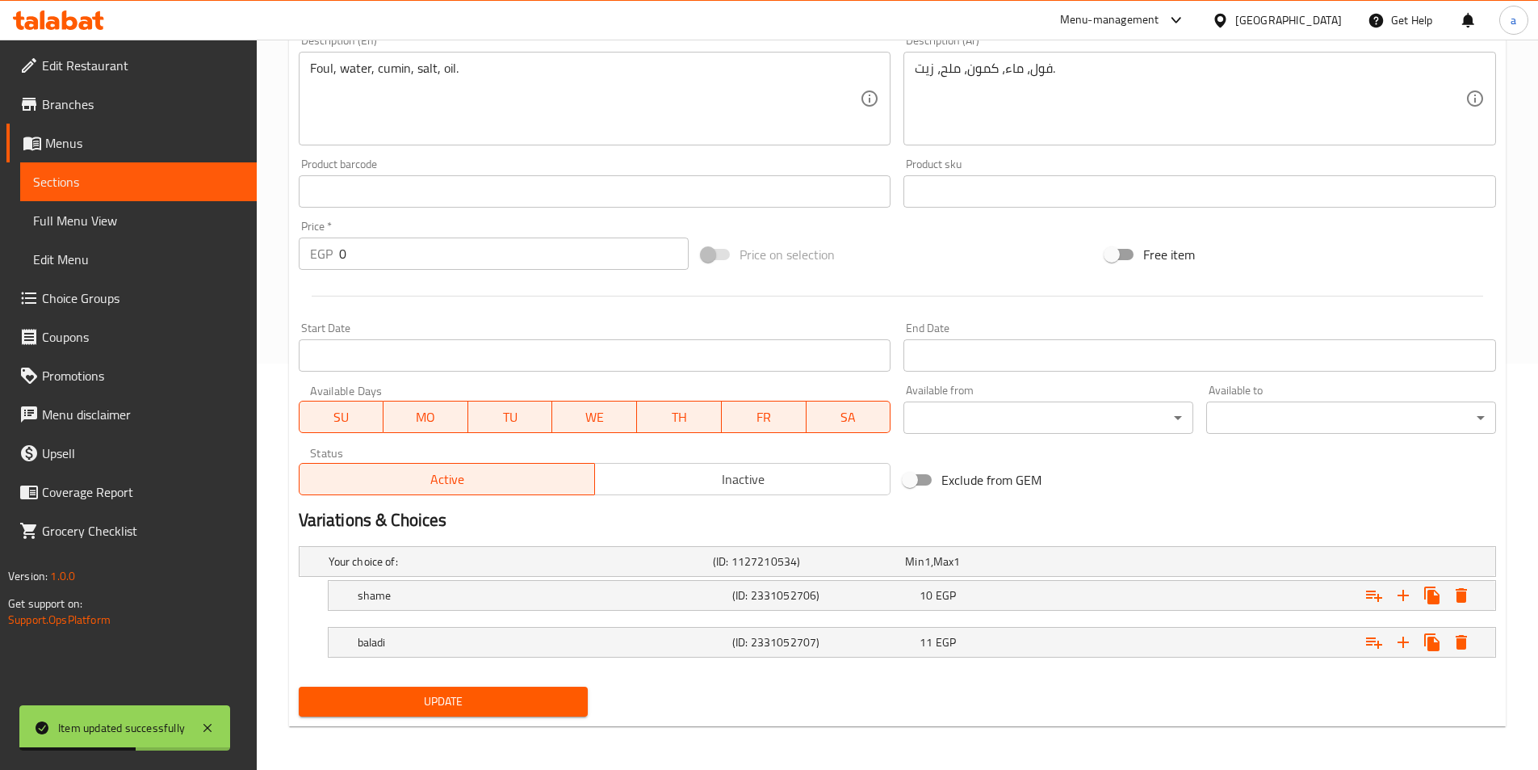
scroll to position [408, 0]
click at [599, 608] on div "shame (ID: 2331052706) 10 EGP" at bounding box center [916, 594] width 1125 height 36
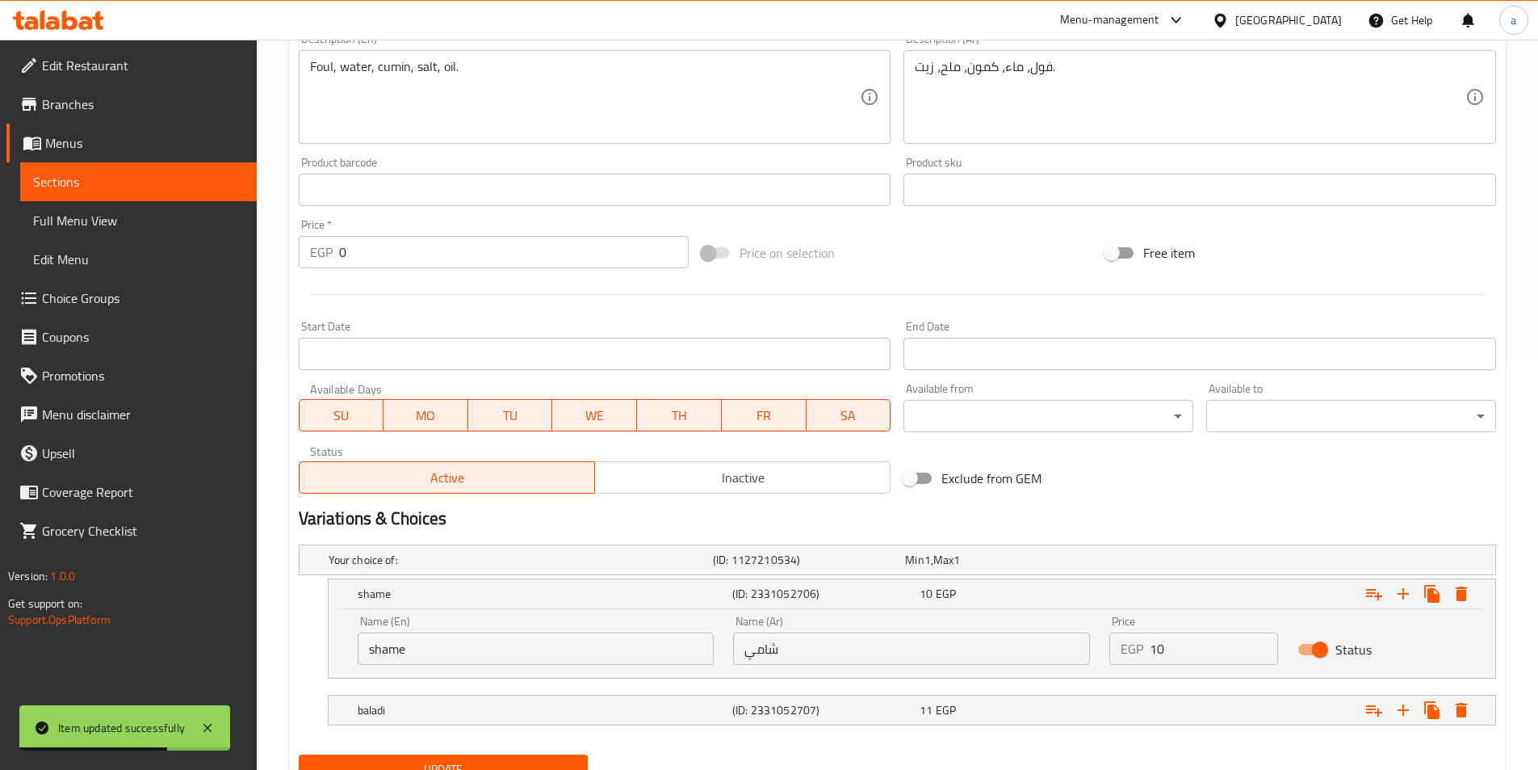
click at [564, 642] on input "shame" at bounding box center [536, 648] width 357 height 32
click at [554, 648] on input "shame" at bounding box center [536, 648] width 357 height 32
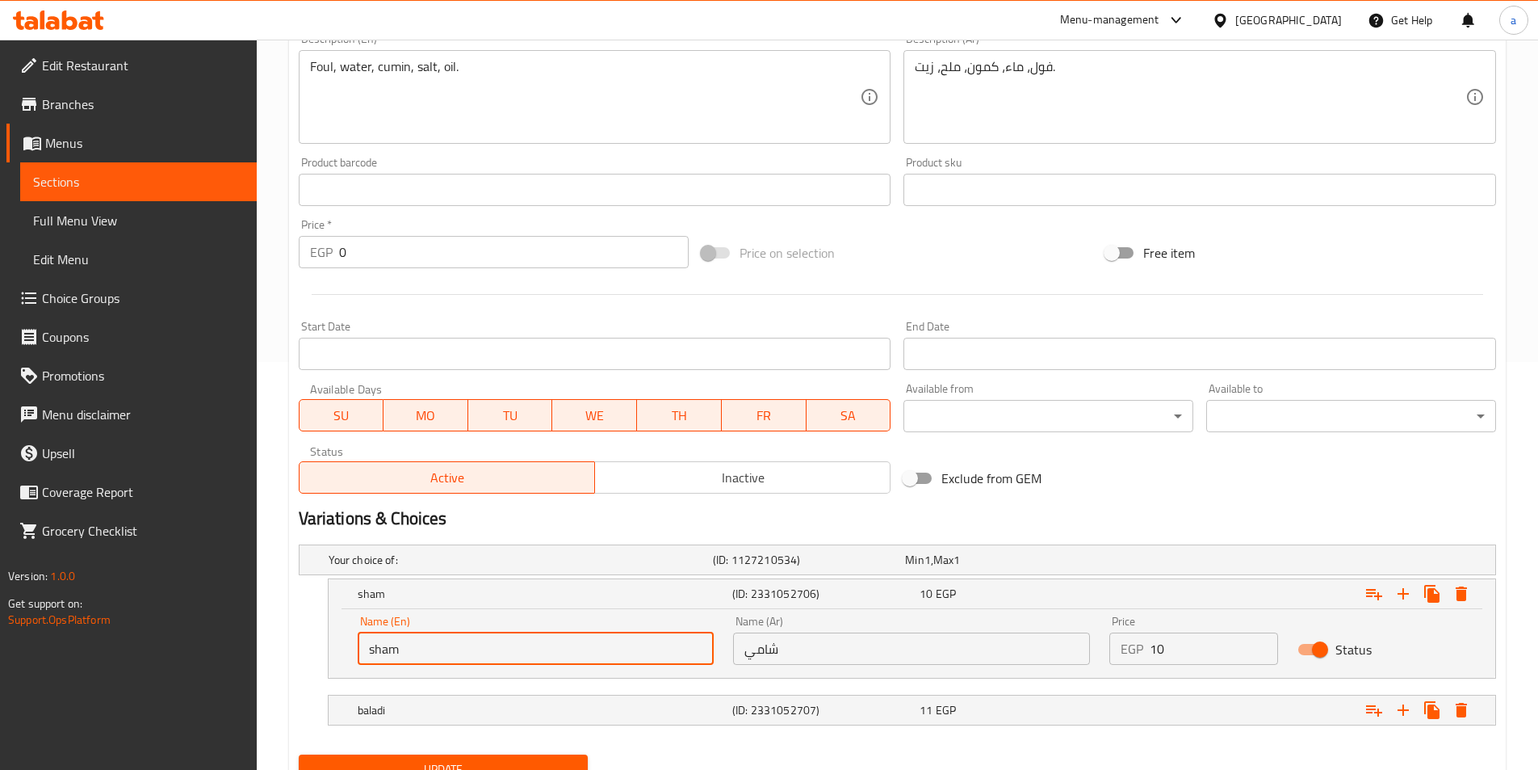
type input "shami"
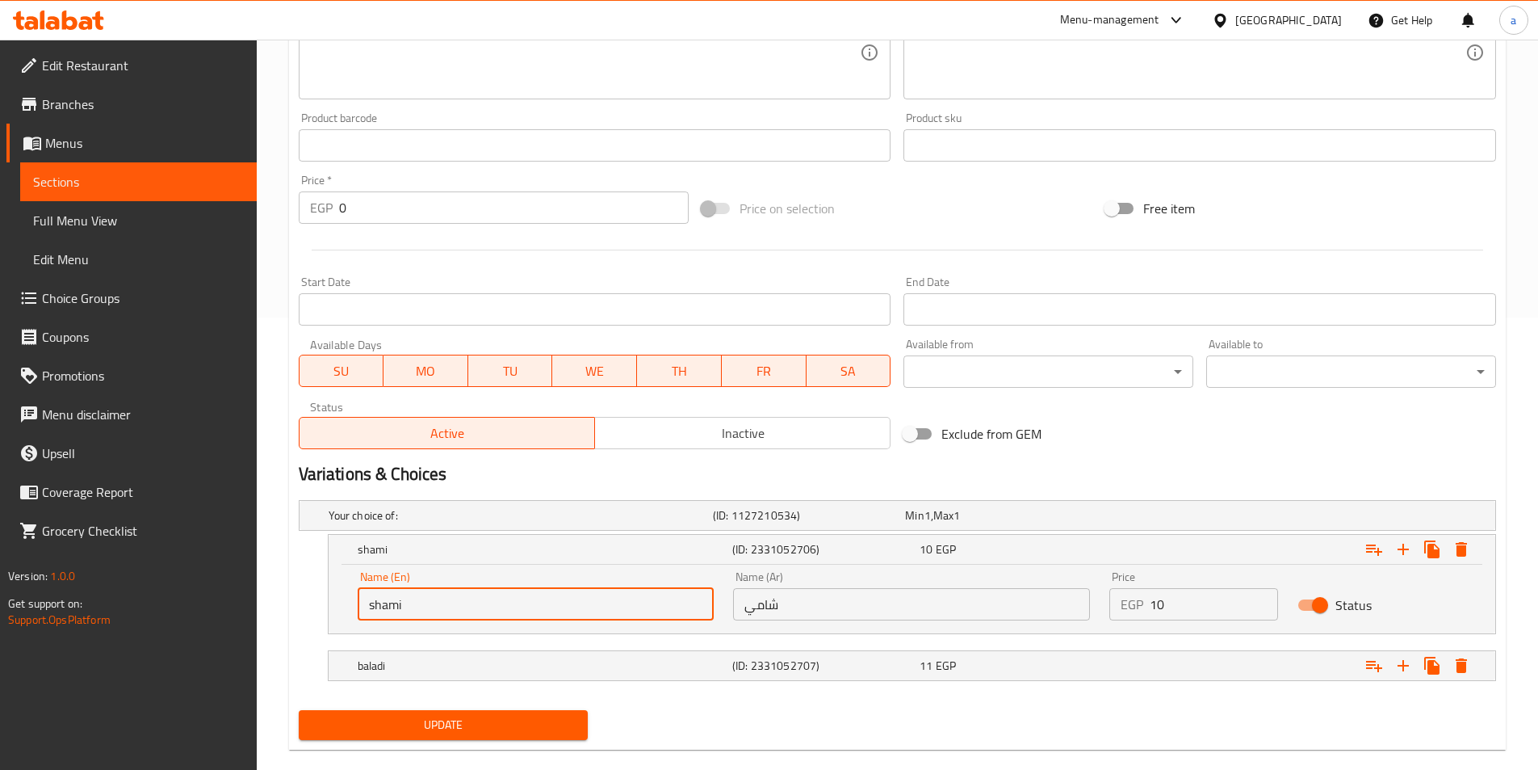
scroll to position [477, 0]
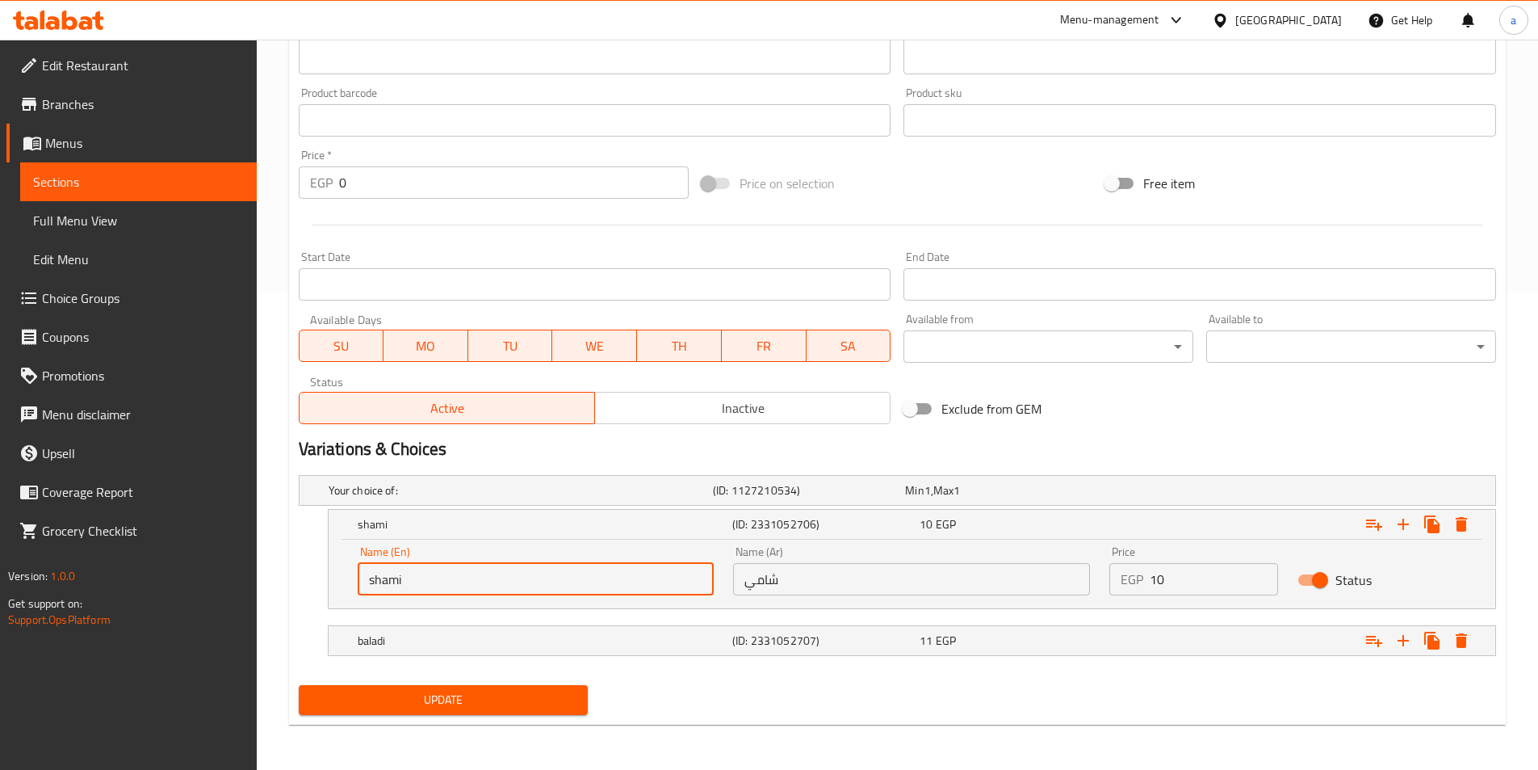
click at [541, 707] on span "Update" at bounding box center [444, 700] width 264 height 20
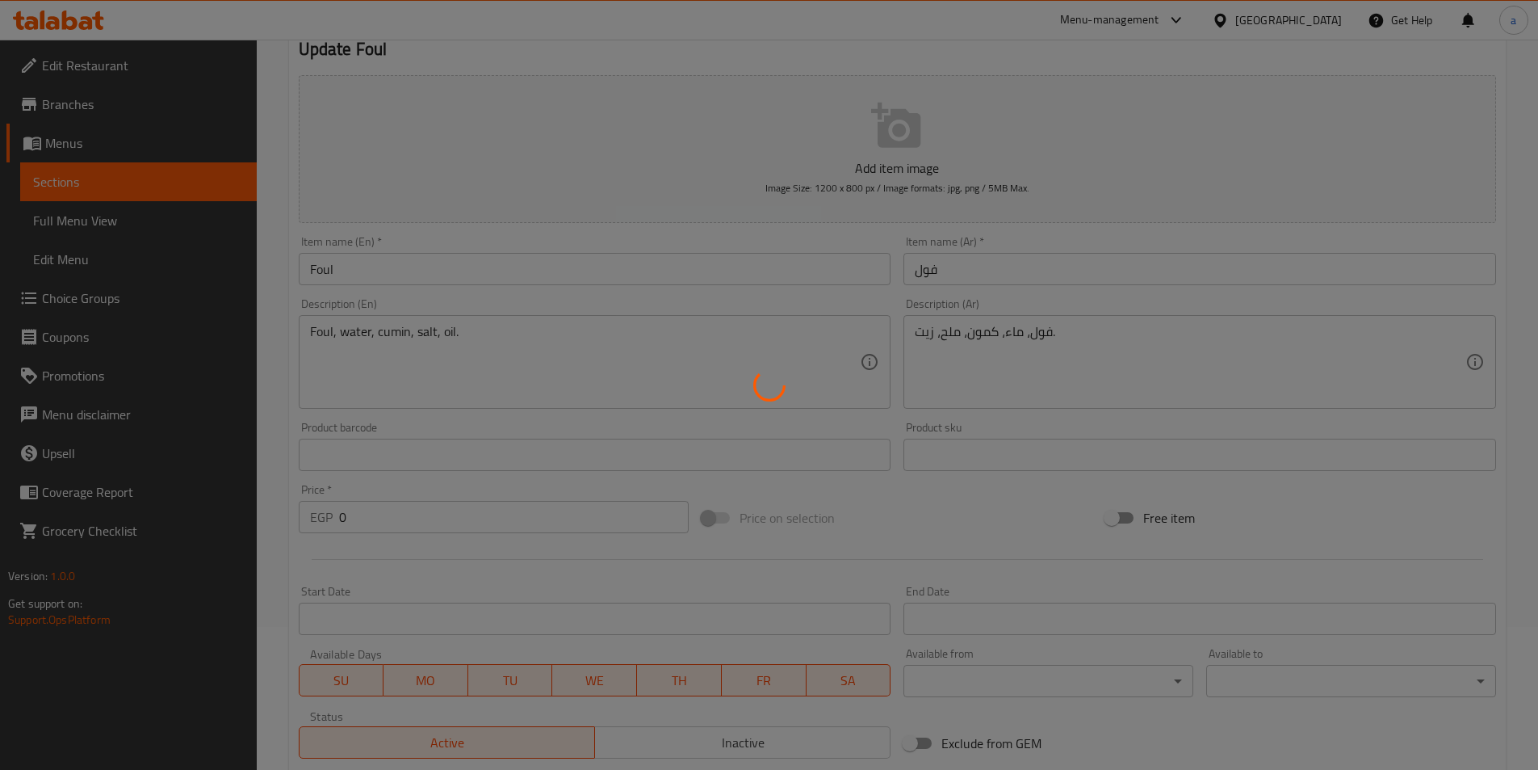
scroll to position [0, 0]
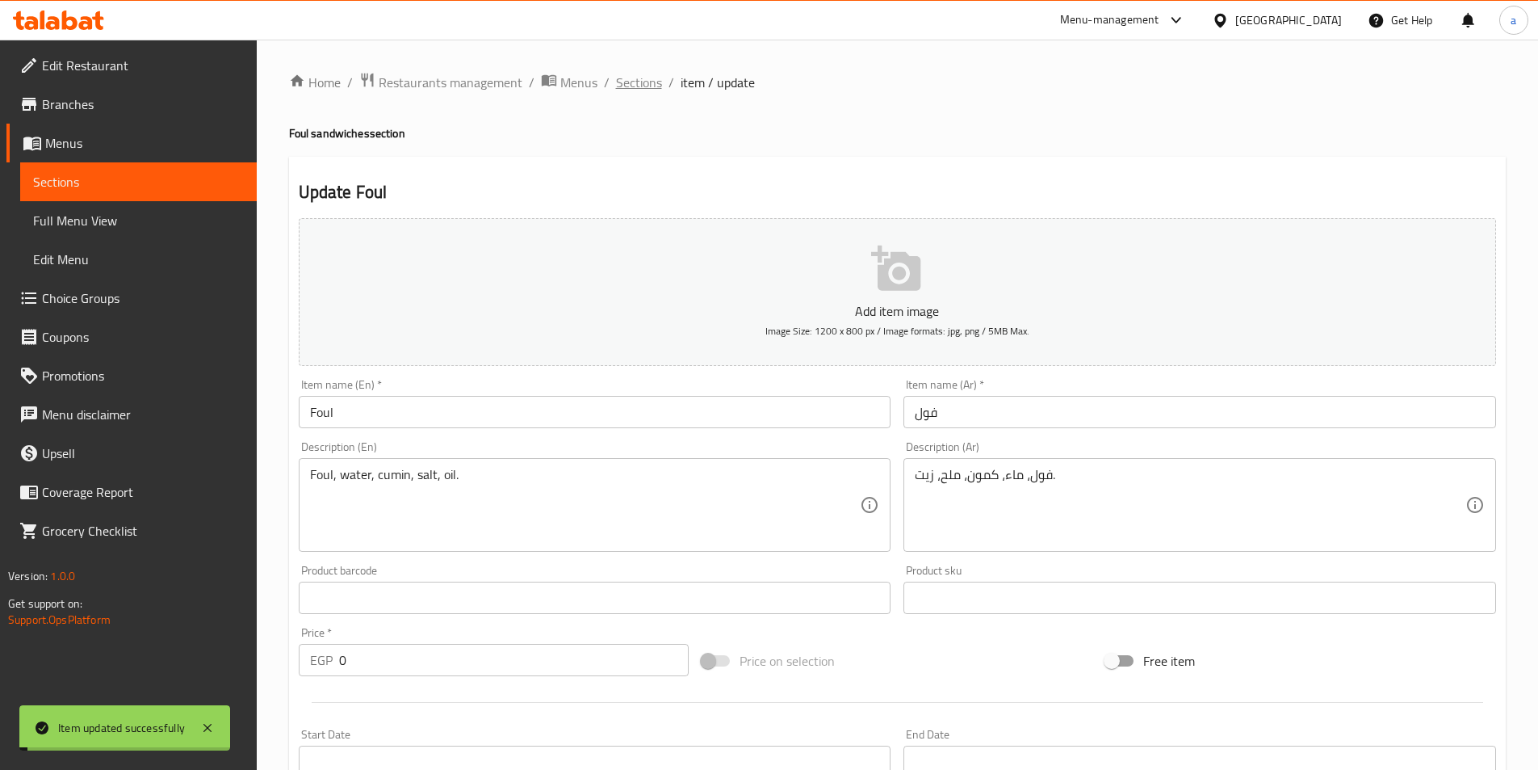
click at [640, 85] on span "Sections" at bounding box center [639, 82] width 46 height 19
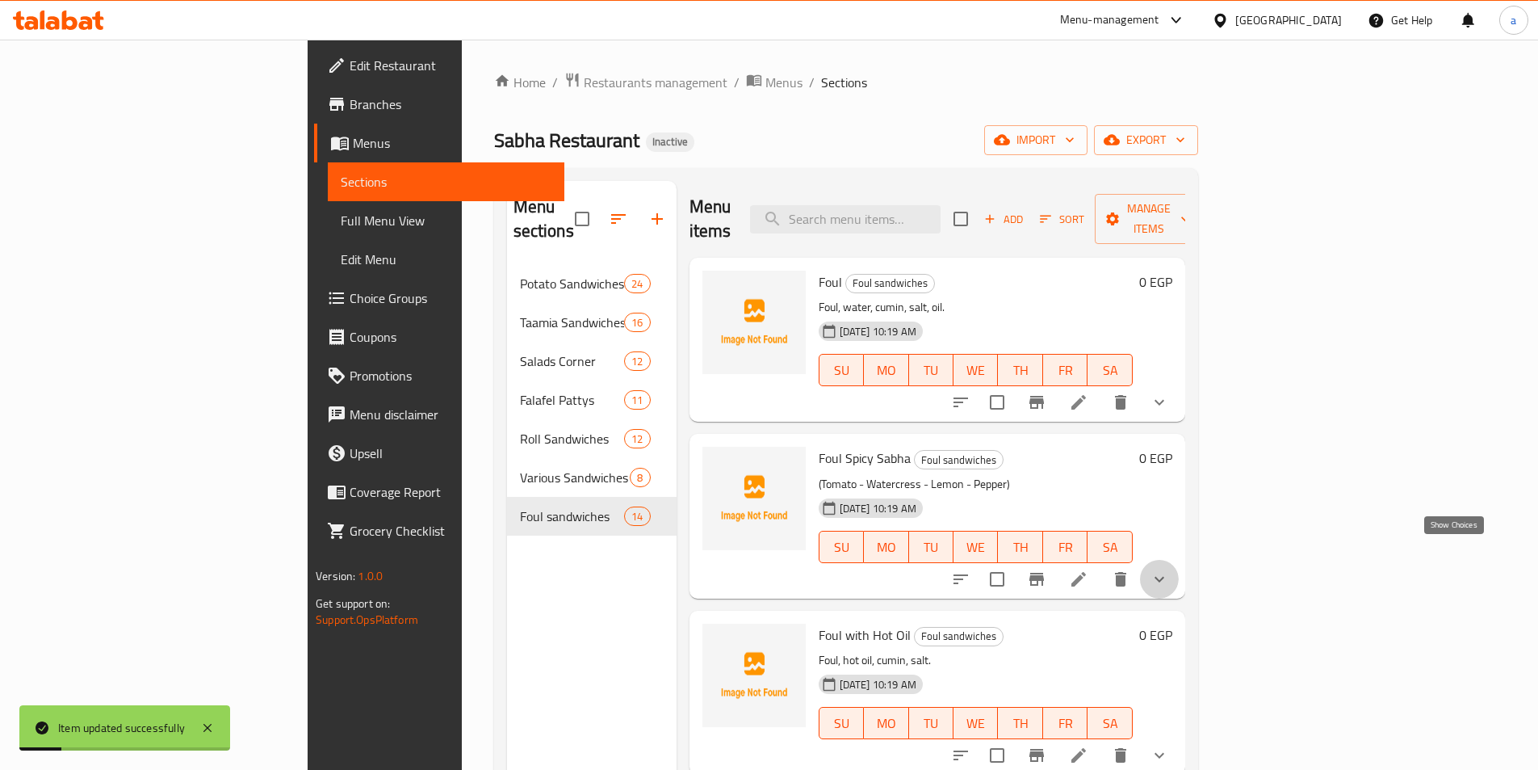
click at [1164, 576] on icon "show more" at bounding box center [1160, 579] width 10 height 6
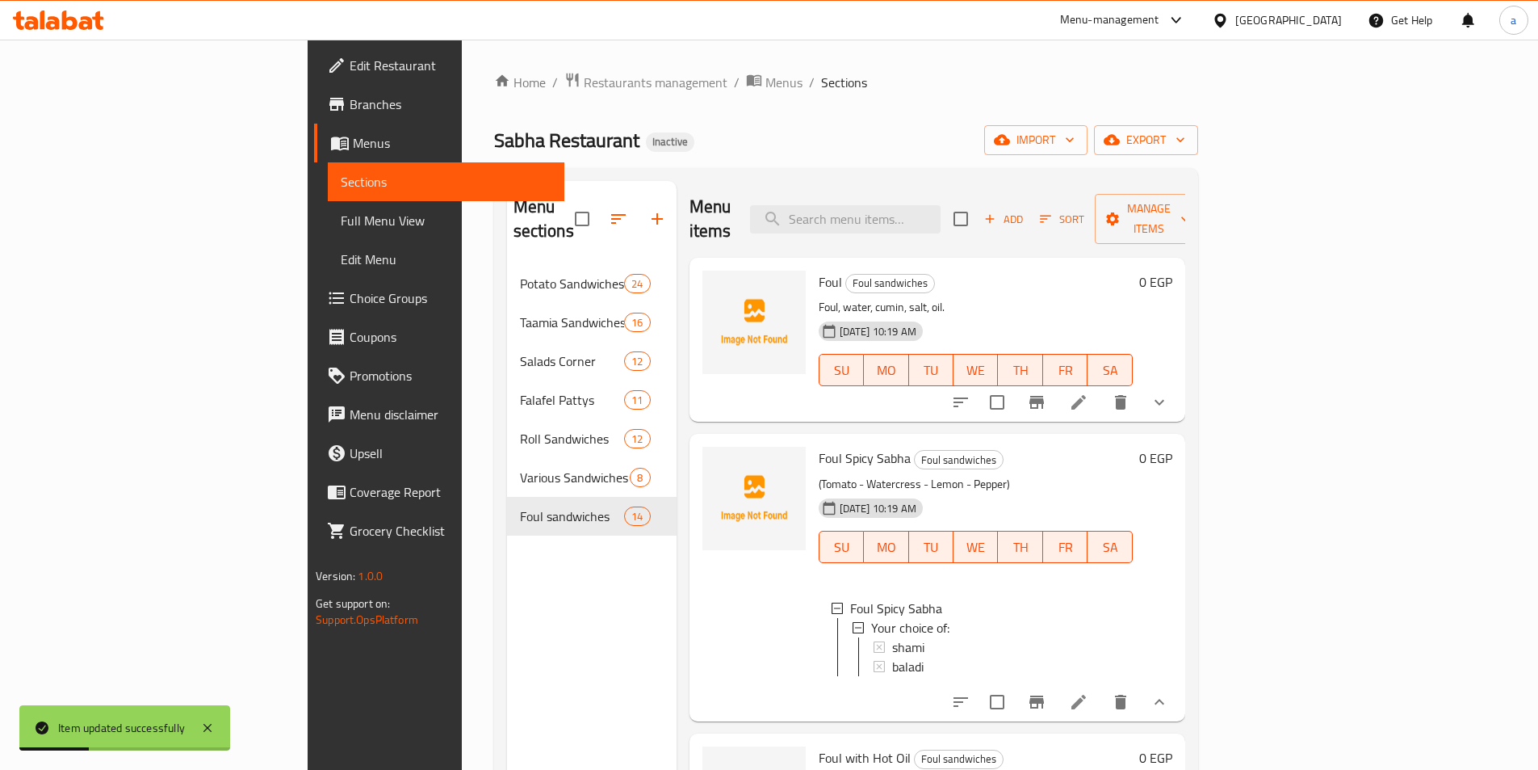
scroll to position [2, 0]
click at [1169, 692] on icon "show more" at bounding box center [1159, 701] width 19 height 19
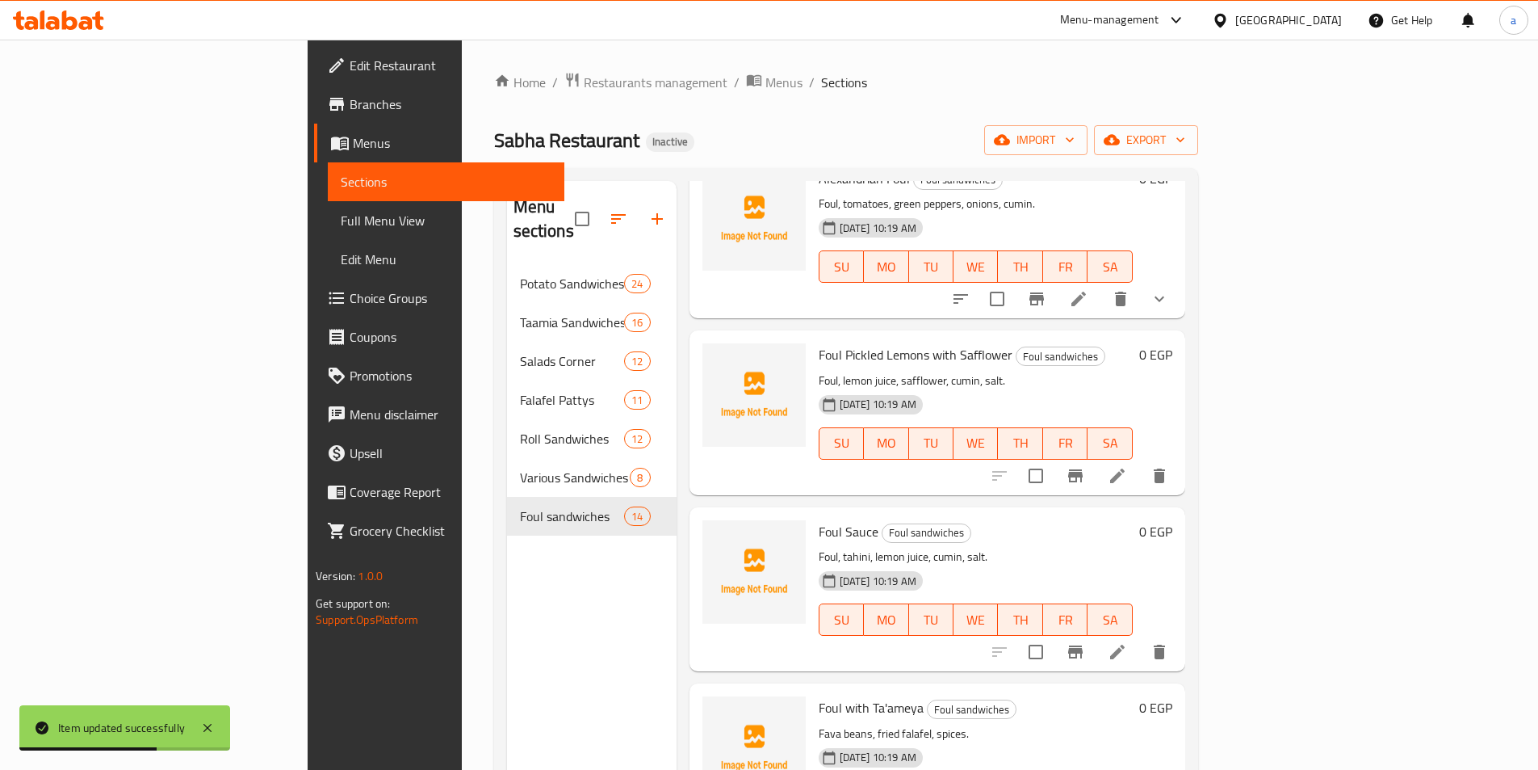
scroll to position [807, 0]
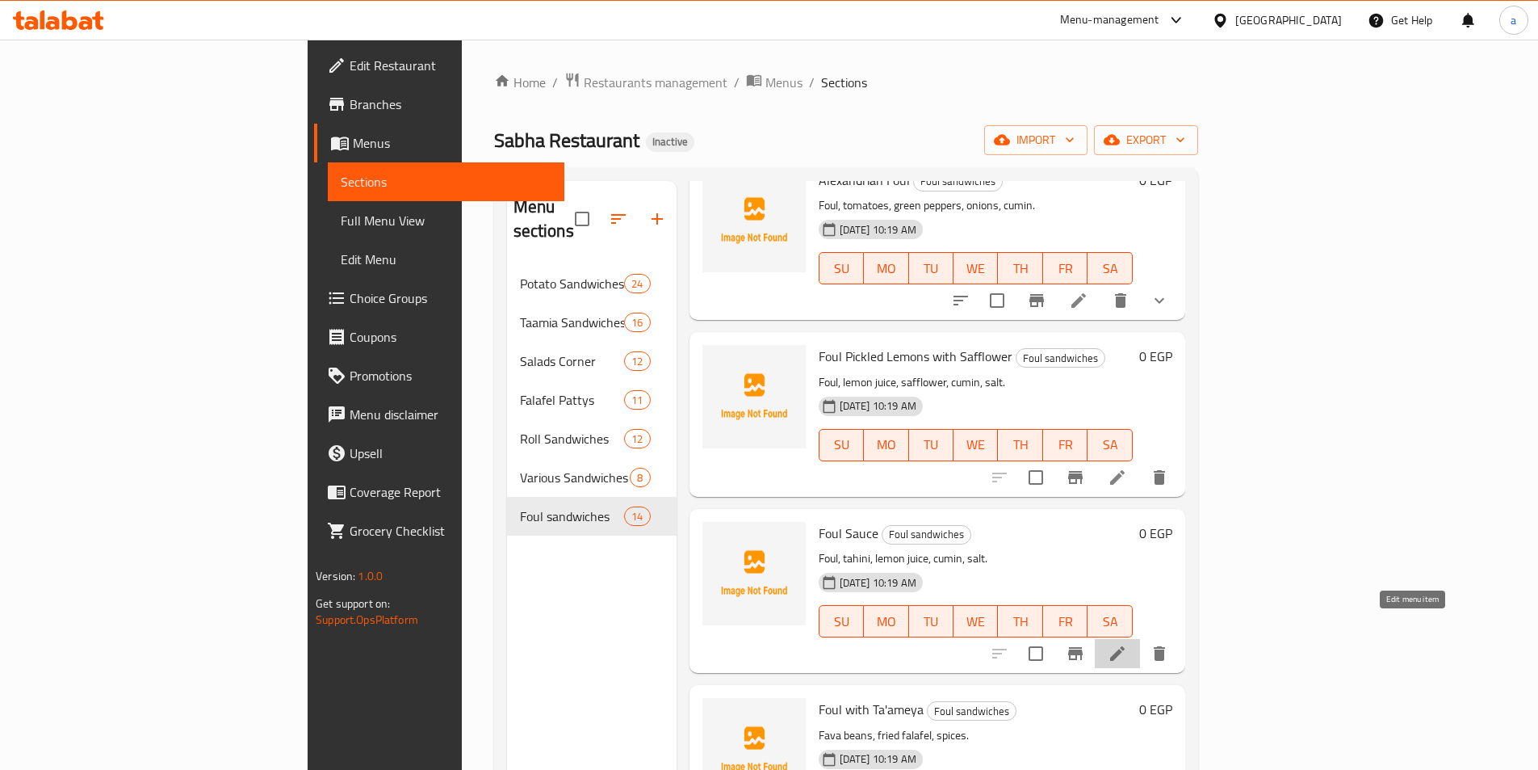
click at [1125, 646] on icon at bounding box center [1117, 653] width 15 height 15
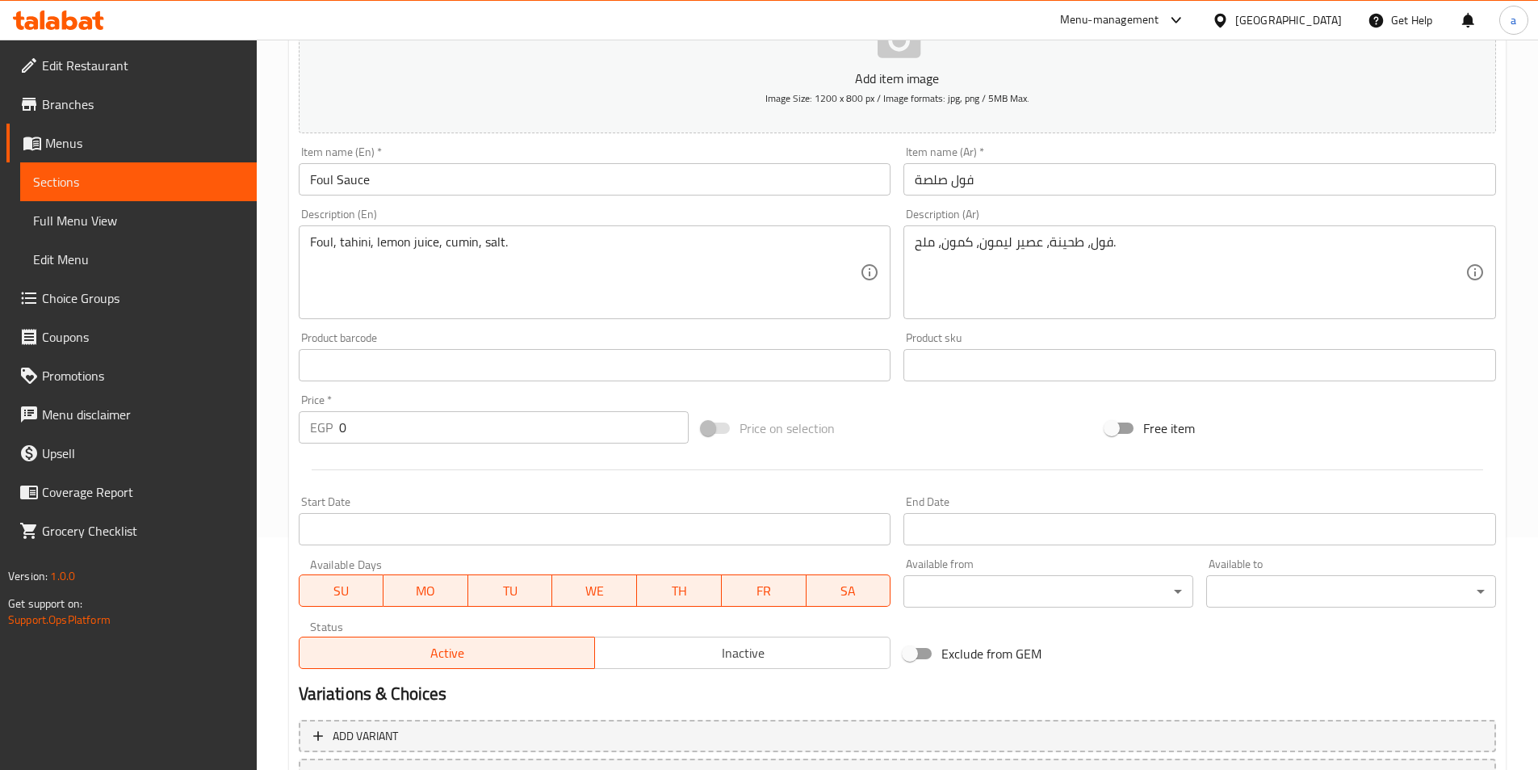
scroll to position [323, 0]
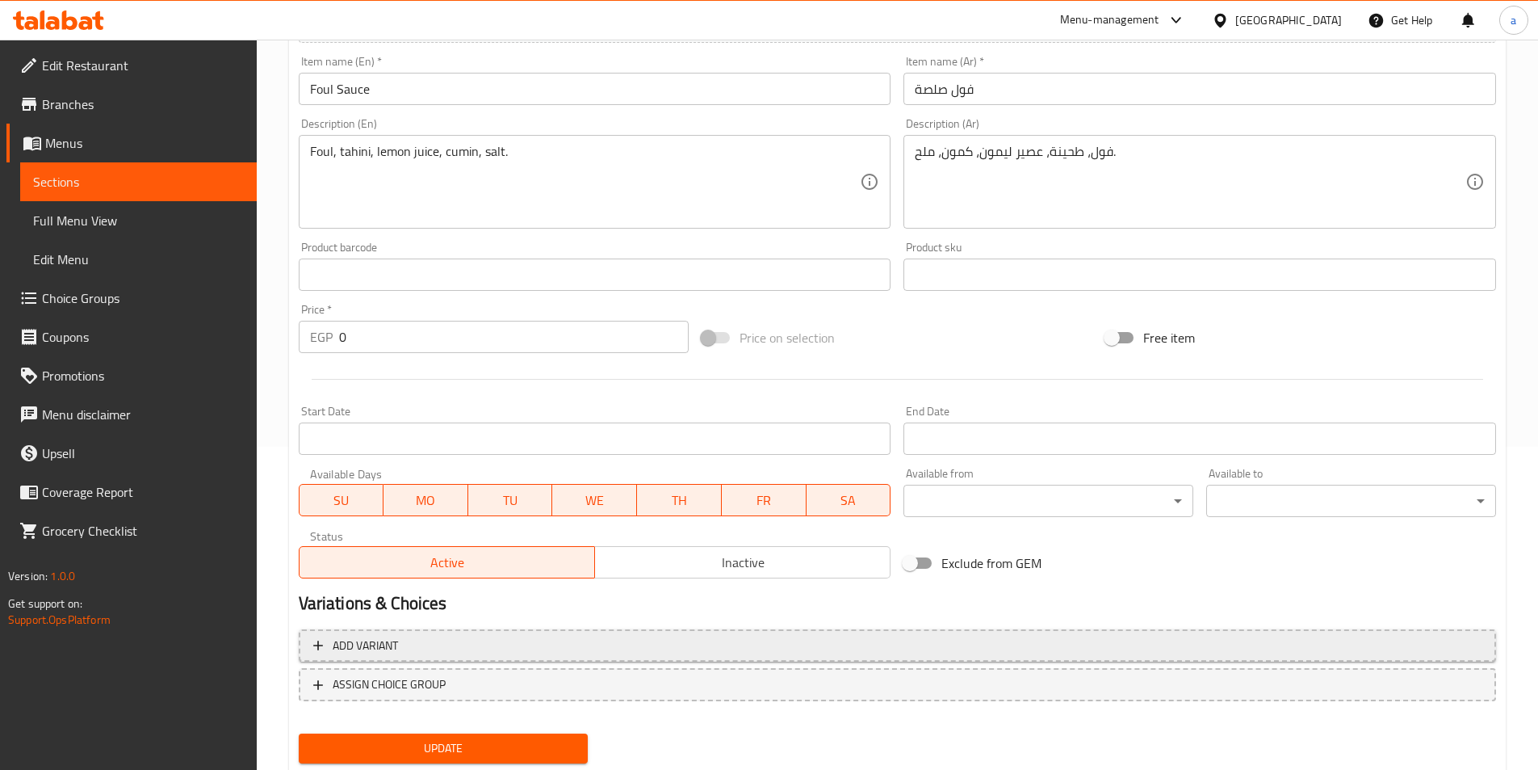
click at [587, 646] on span "Add variant" at bounding box center [897, 645] width 1168 height 20
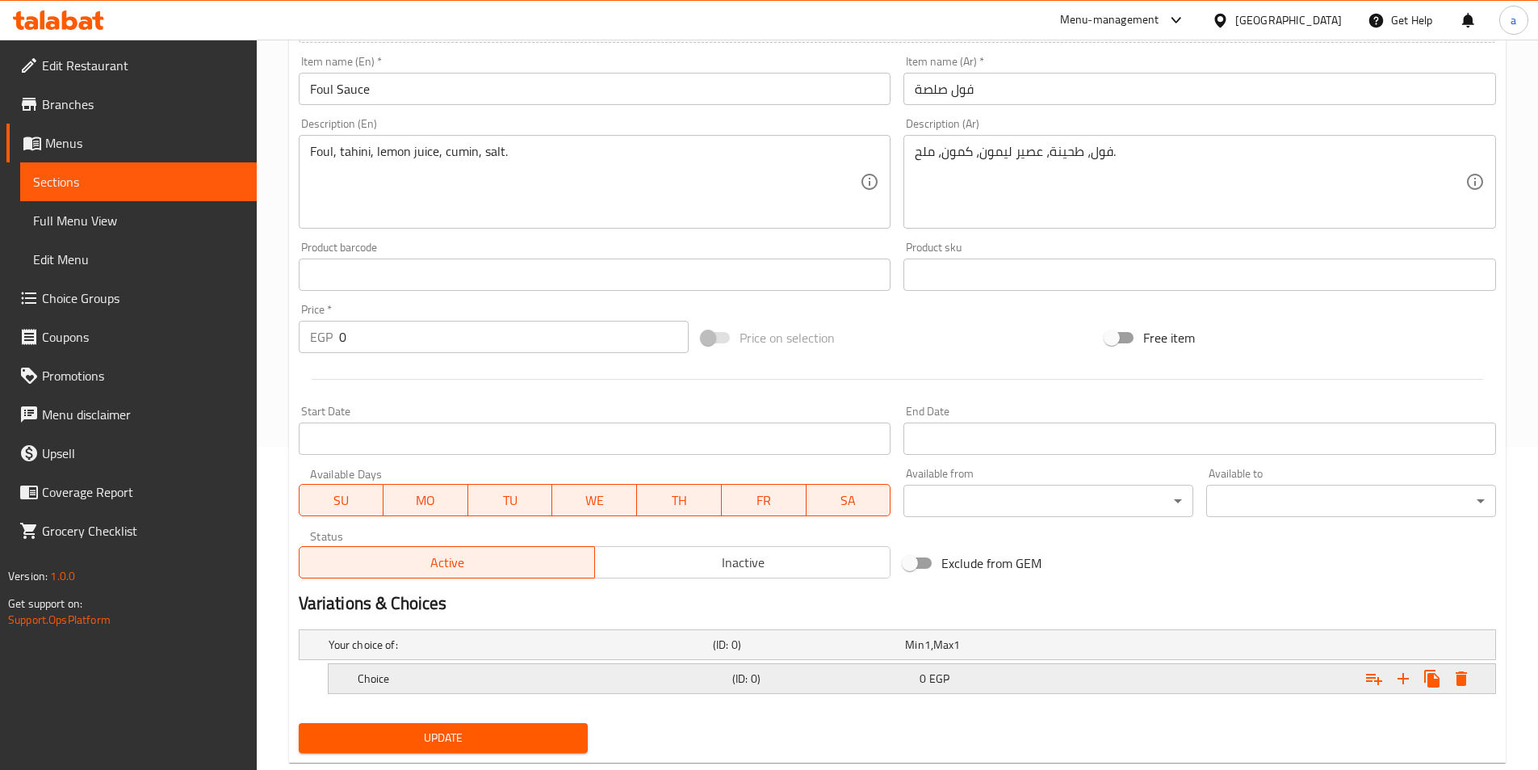
click at [1053, 676] on div "0 EGP" at bounding box center [1010, 678] width 181 height 16
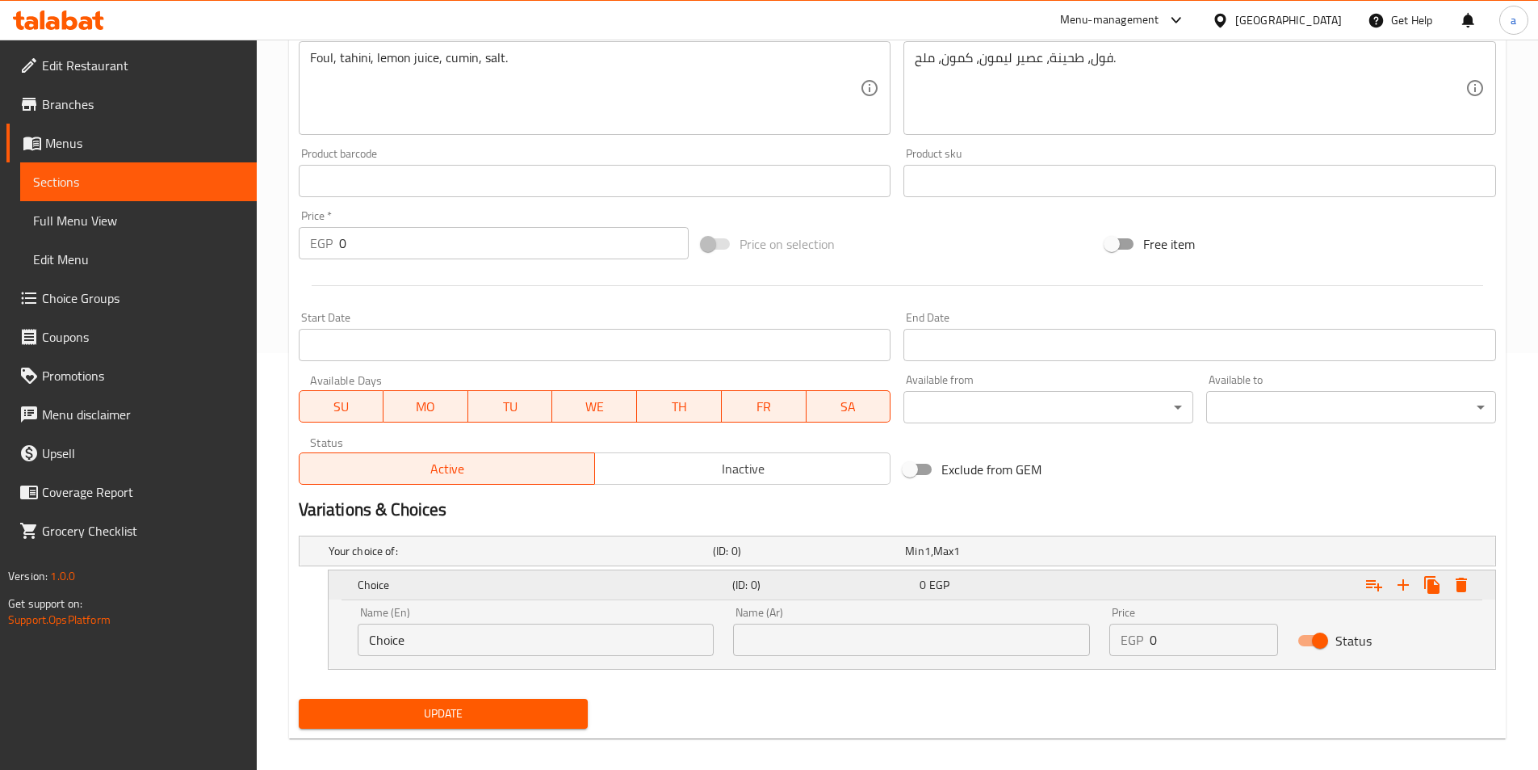
scroll to position [430, 0]
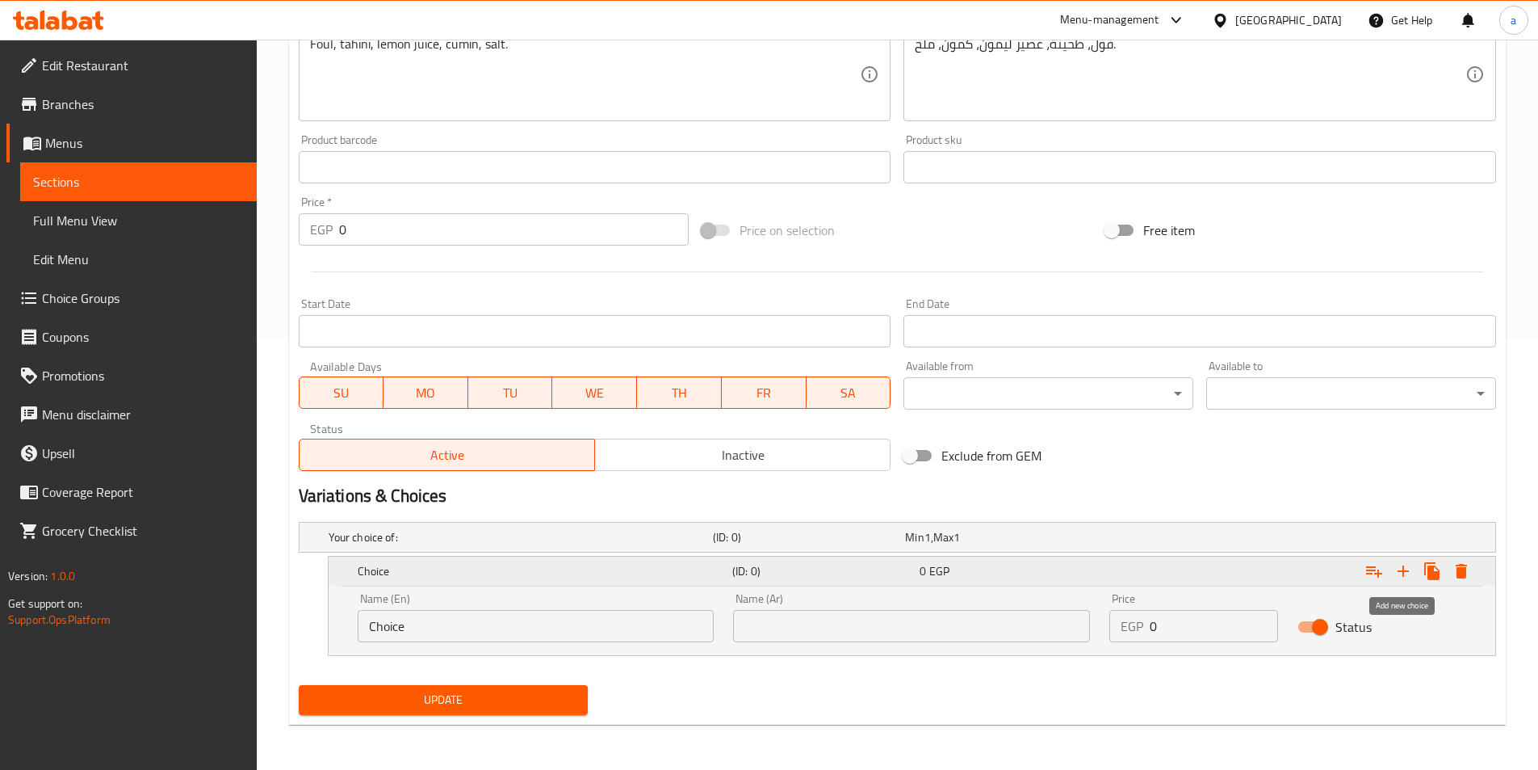
click at [1402, 572] on icon "Expand" at bounding box center [1403, 570] width 19 height 19
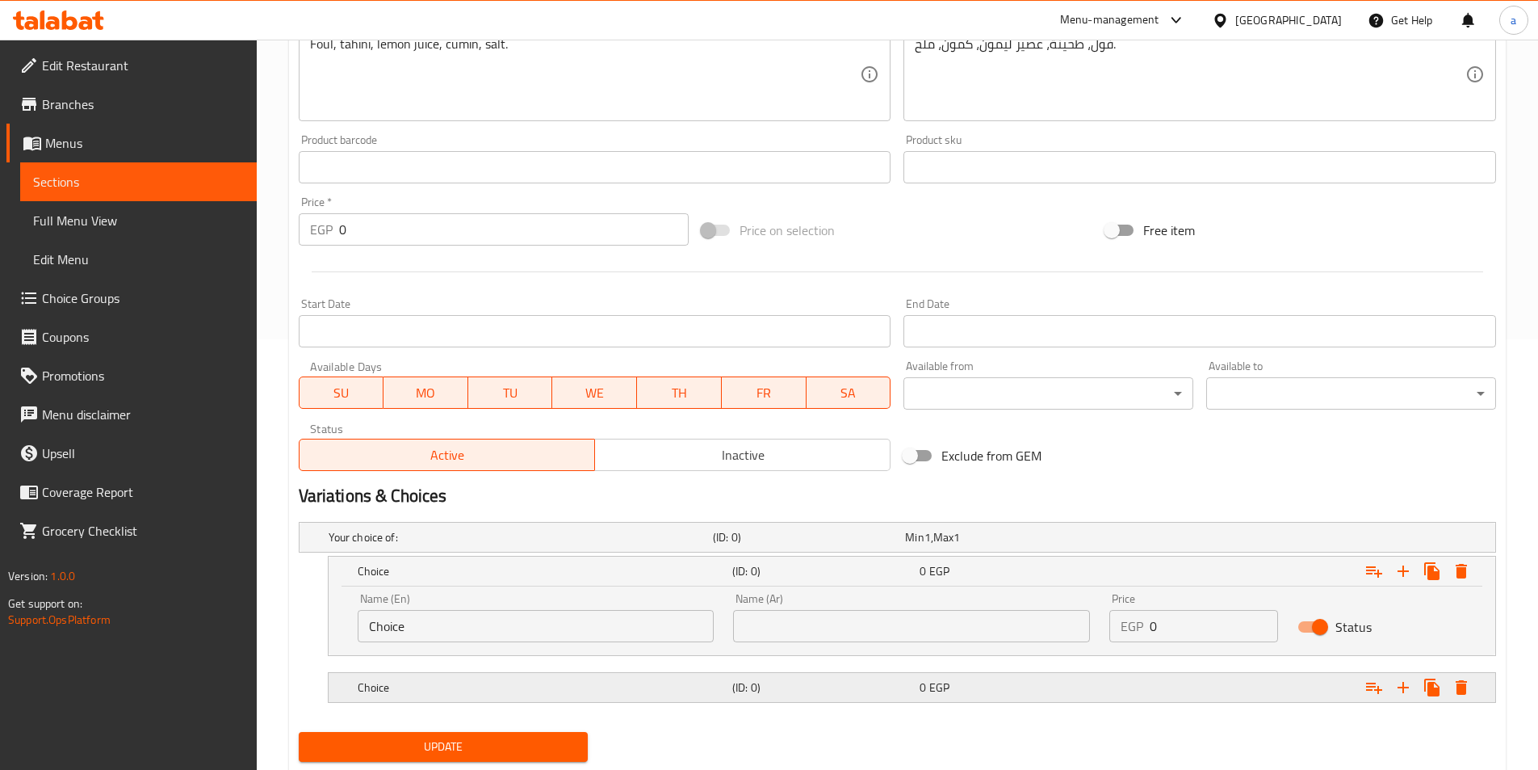
click at [1196, 682] on div "Expand" at bounding box center [1291, 687] width 375 height 36
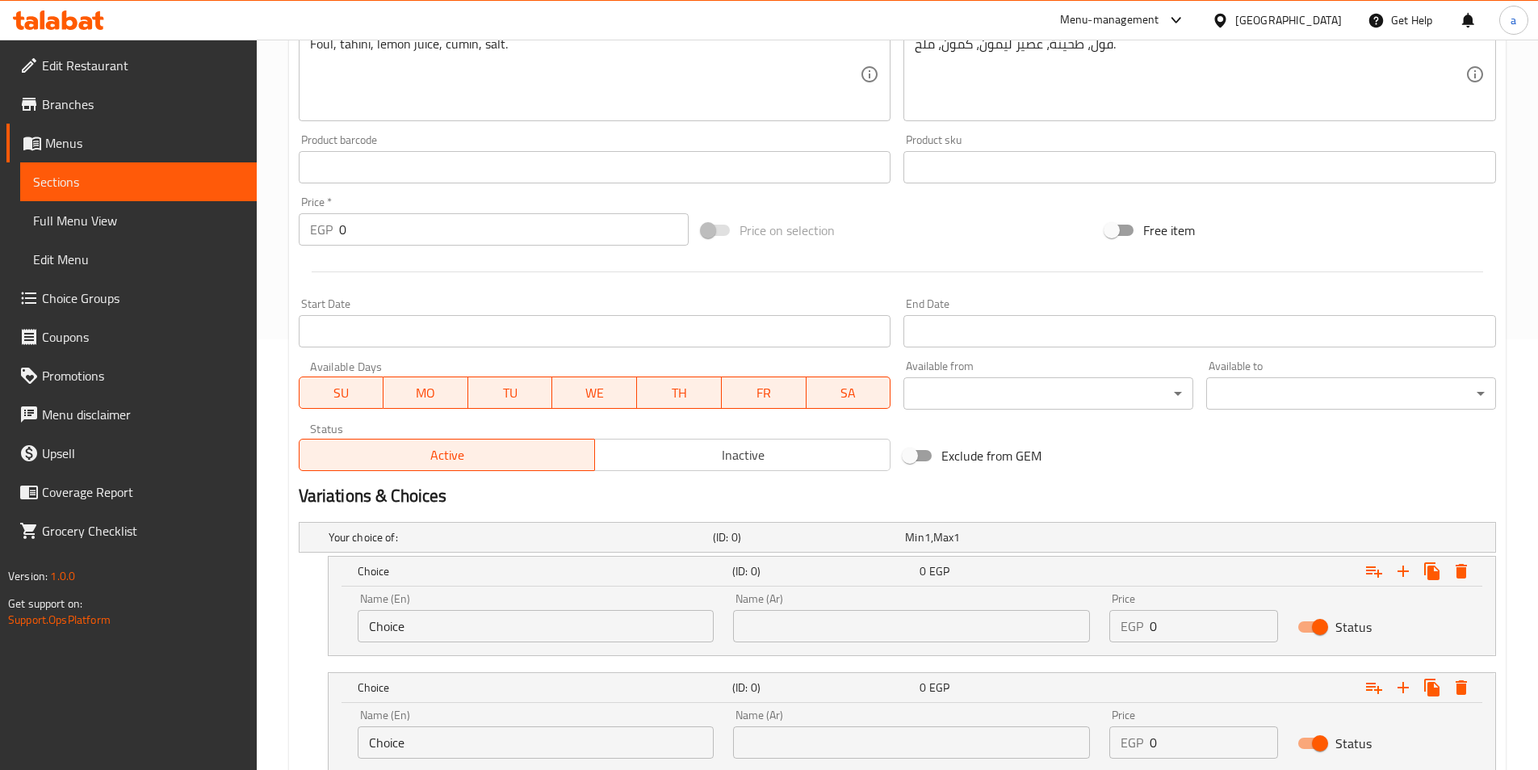
click at [946, 635] on input "text" at bounding box center [911, 626] width 357 height 32
type input "شامي"
click at [556, 625] on input "Choice" at bounding box center [536, 626] width 357 height 32
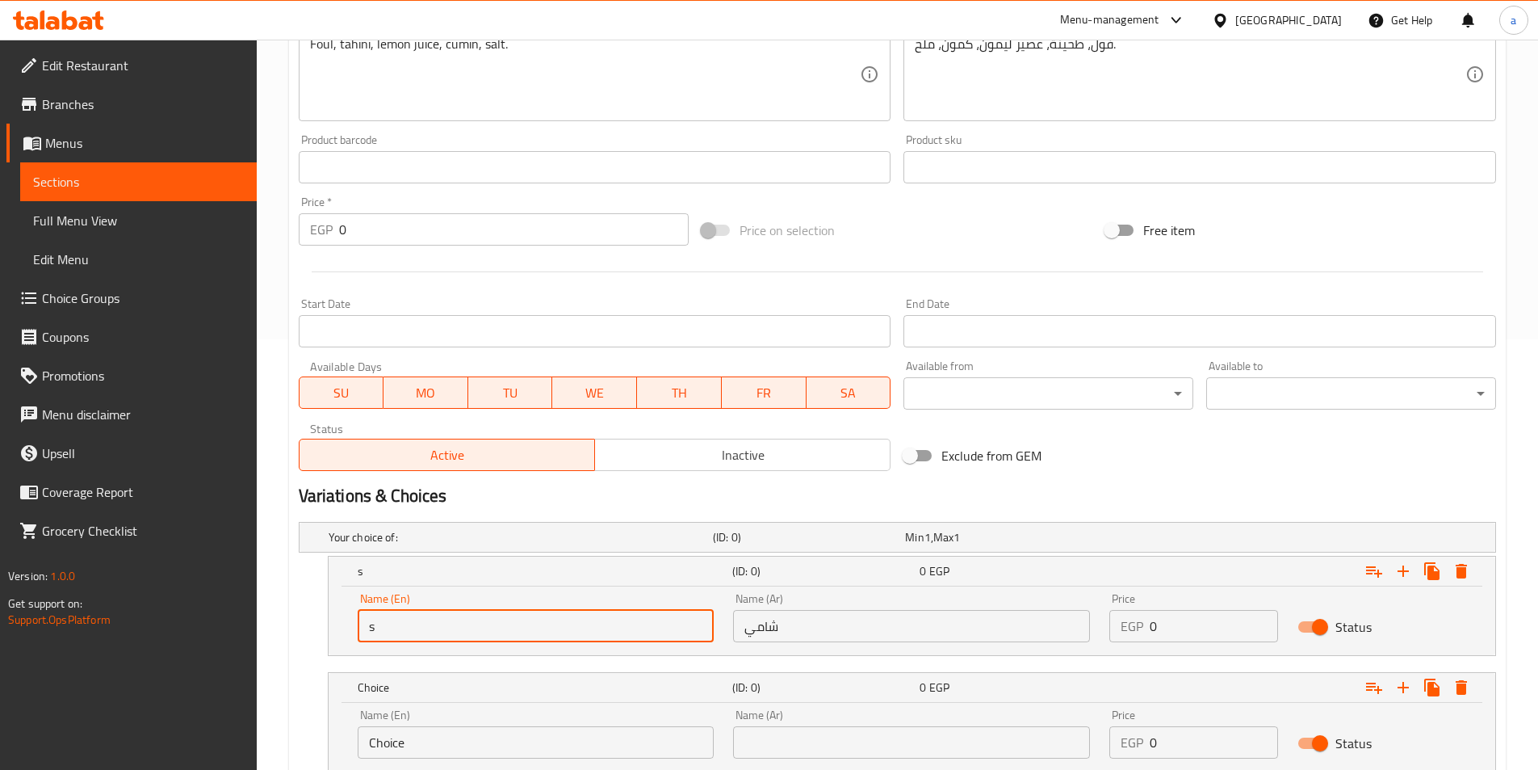
type input "shami"
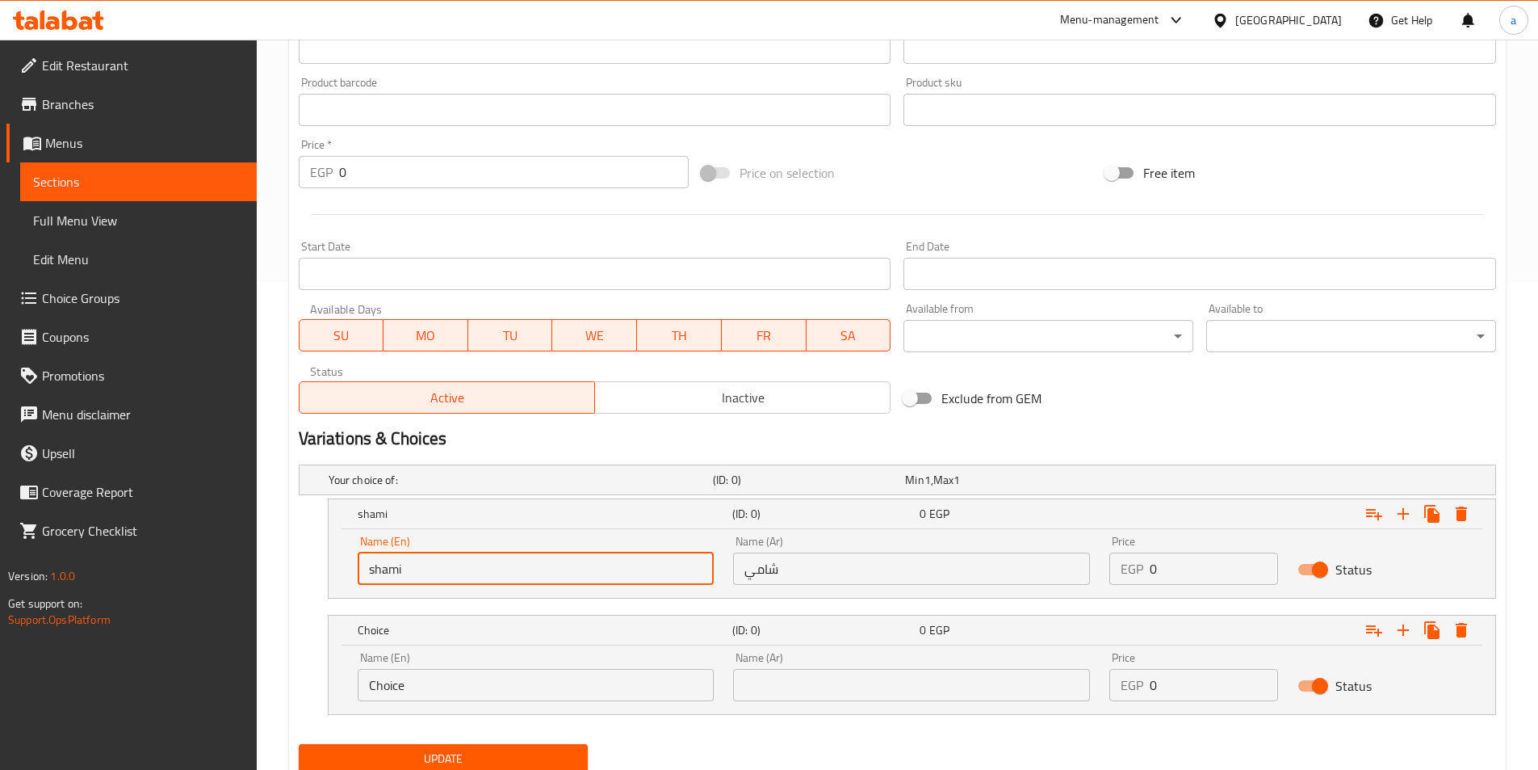
scroll to position [547, 0]
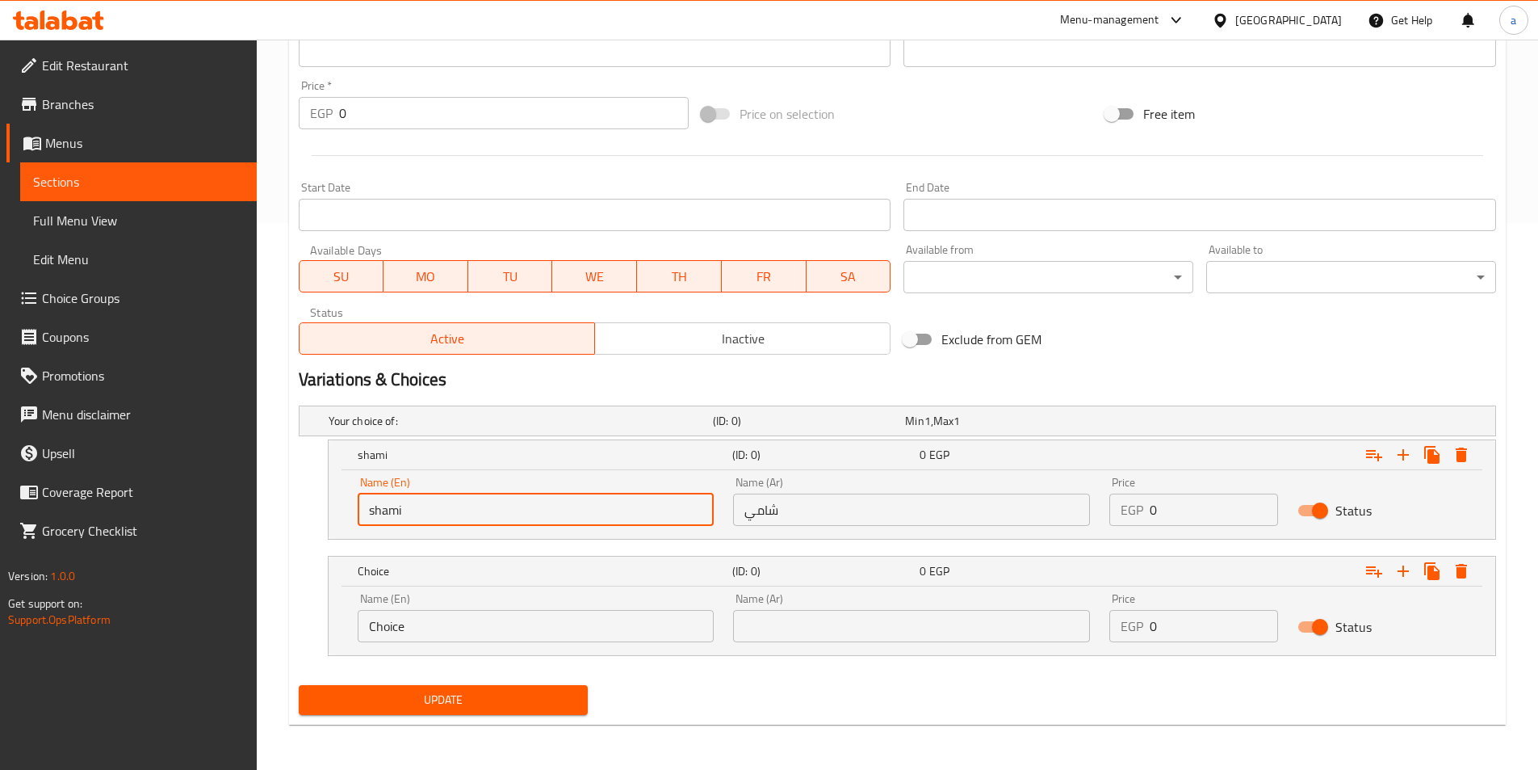
drag, startPoint x: 859, startPoint y: 619, endPoint x: 857, endPoint y: 628, distance: 9.2
click at [859, 619] on input "text" at bounding box center [911, 626] width 357 height 32
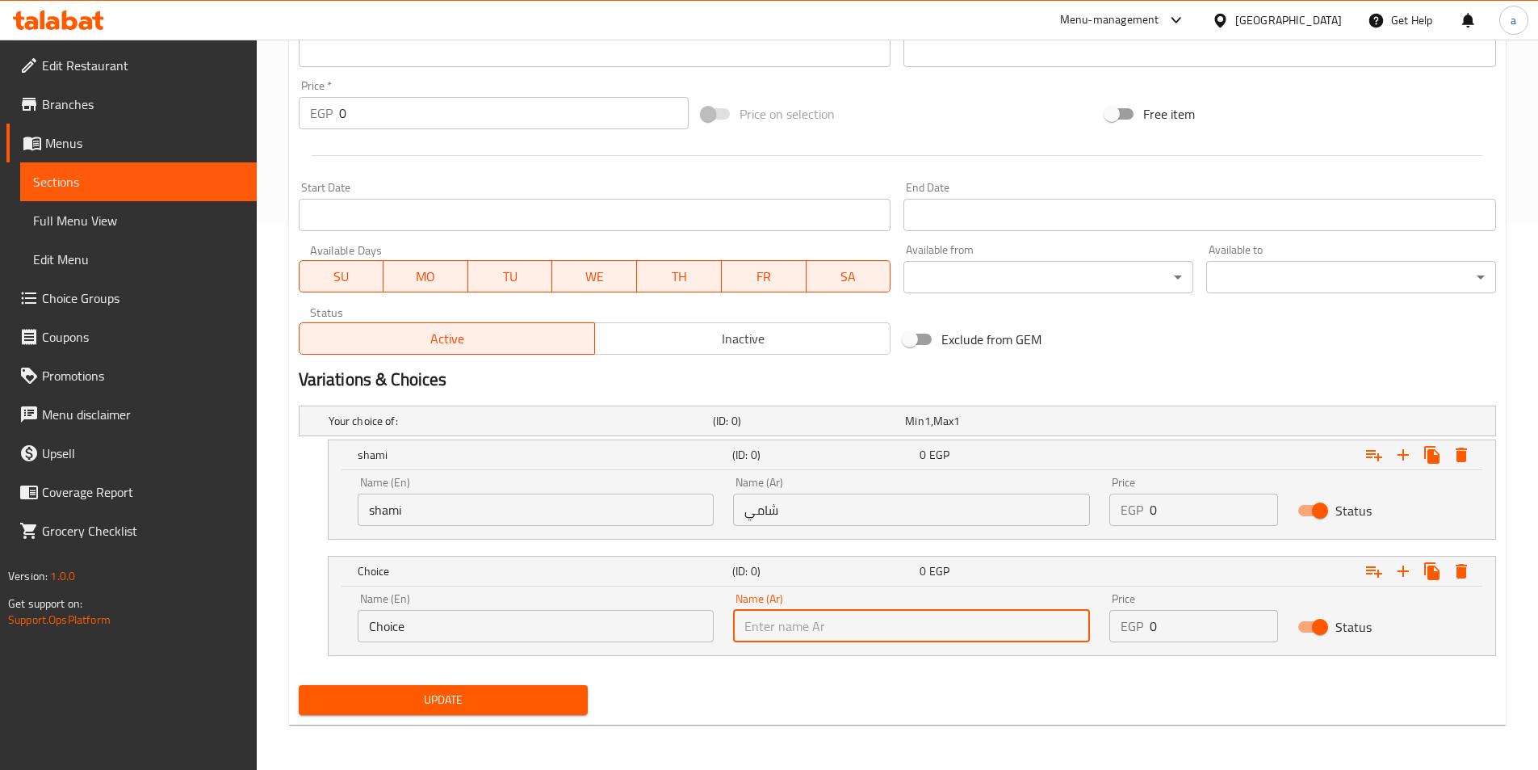
type input "بلدي"
click at [583, 615] on input "Choice" at bounding box center [536, 626] width 357 height 32
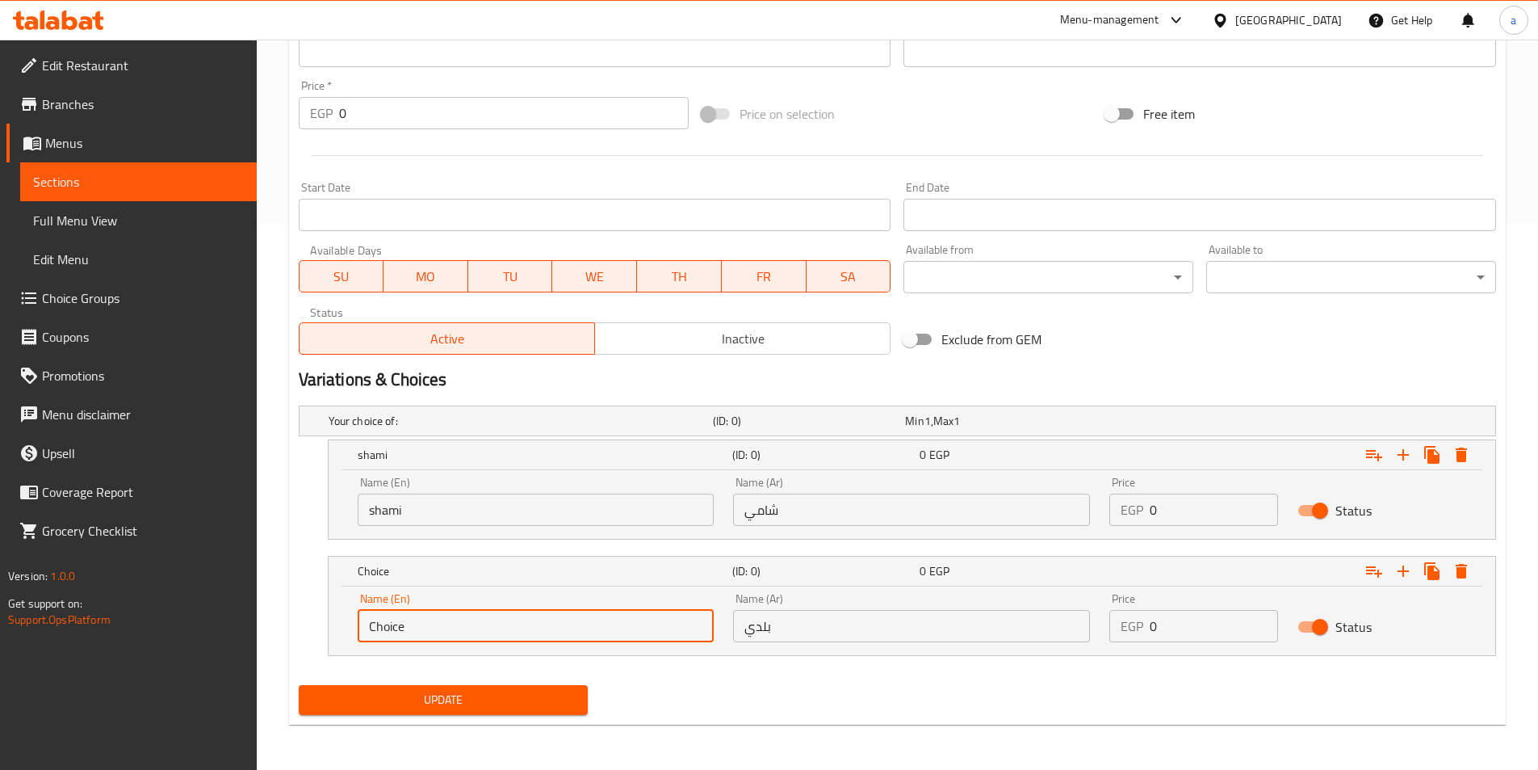
click at [583, 615] on input "Choice" at bounding box center [536, 626] width 357 height 32
type input "baladi"
click at [1193, 517] on input "0" at bounding box center [1214, 509] width 128 height 32
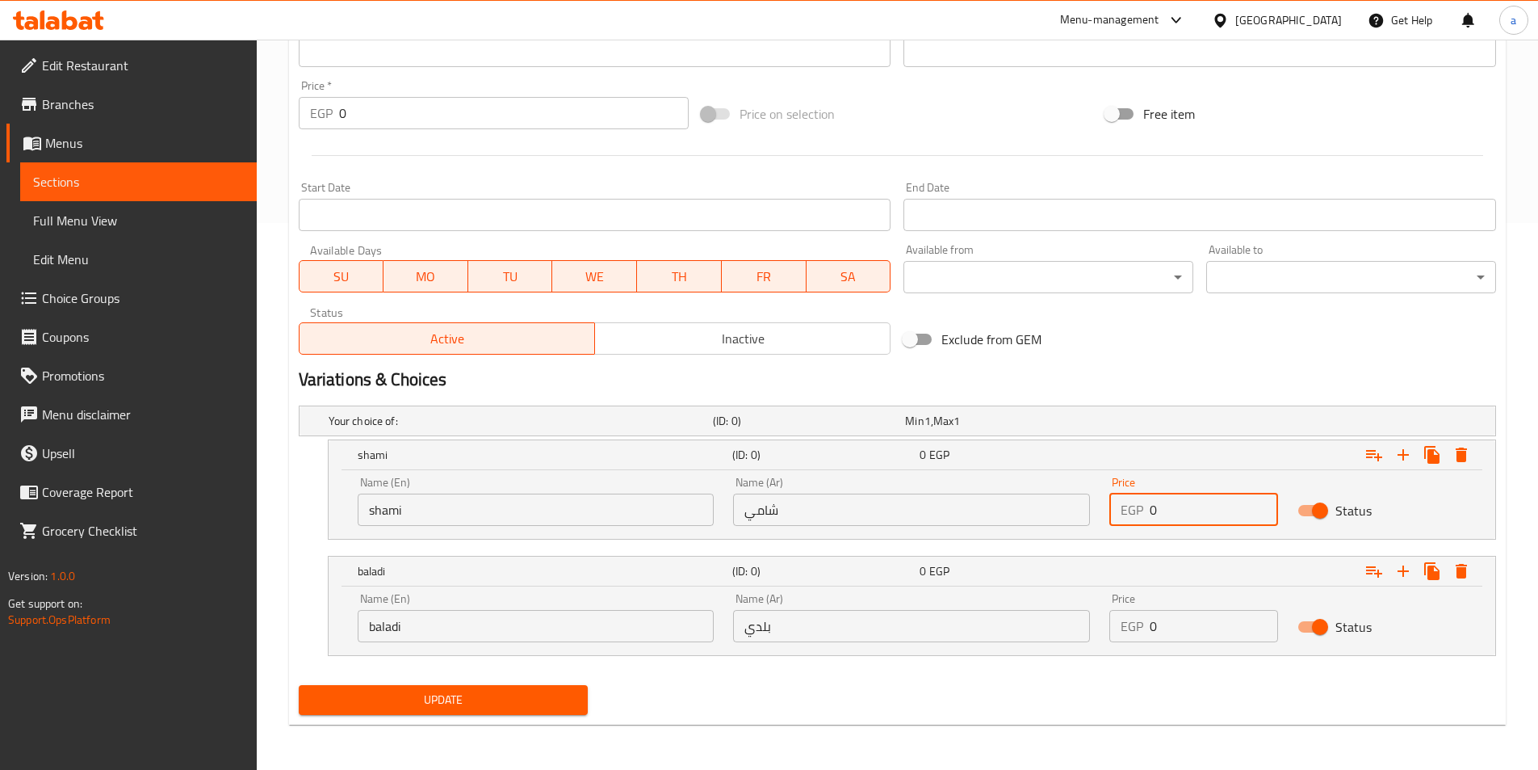
drag, startPoint x: 1167, startPoint y: 517, endPoint x: 1111, endPoint y: 517, distance: 55.7
click at [1111, 517] on div "EGP 0 Price" at bounding box center [1193, 509] width 169 height 32
type input "13"
drag, startPoint x: 1186, startPoint y: 622, endPoint x: 1121, endPoint y: 622, distance: 65.4
click at [1121, 622] on div "EGP 0 Price" at bounding box center [1193, 626] width 169 height 32
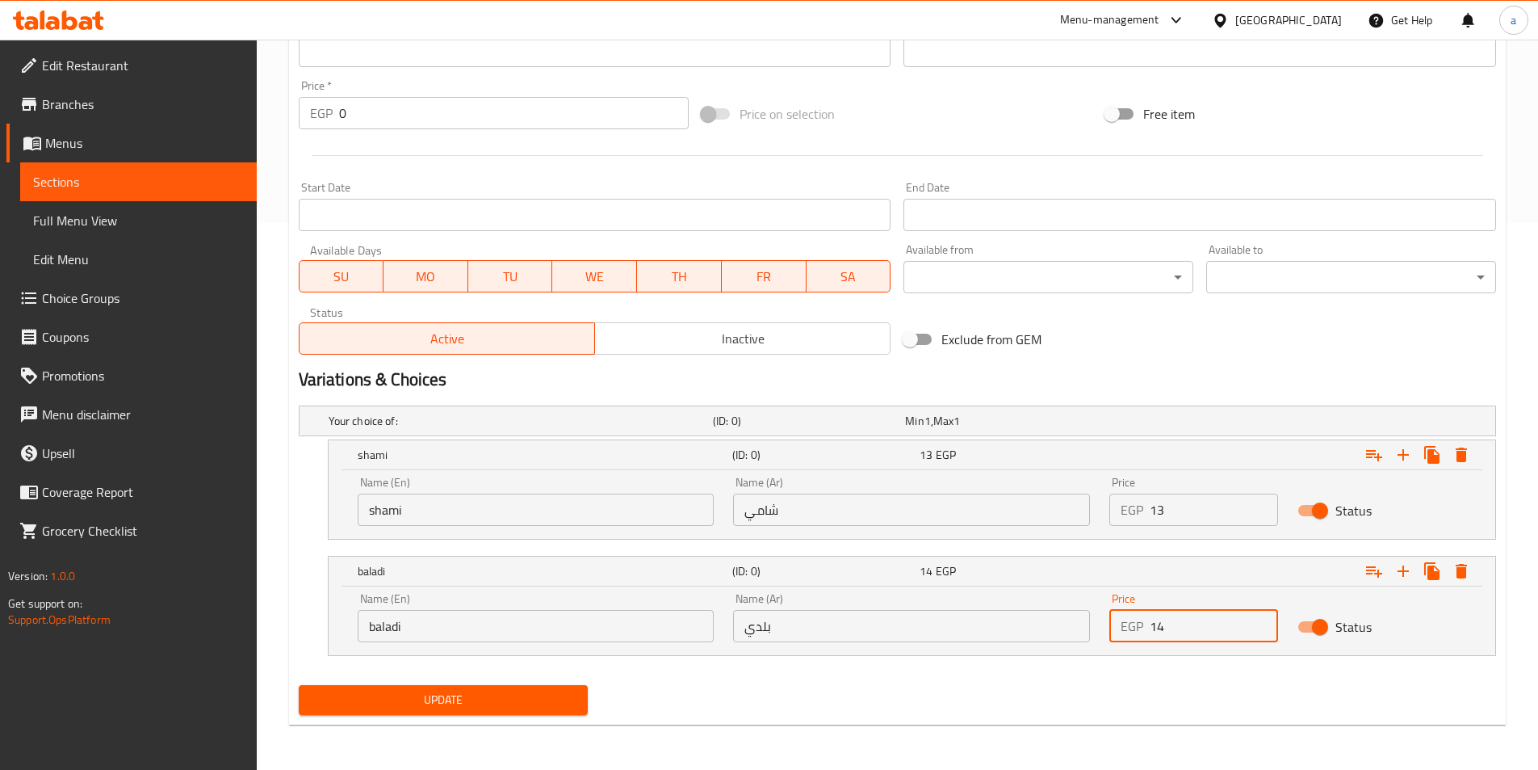
type input "14"
click at [299, 685] on button "Update" at bounding box center [444, 700] width 290 height 30
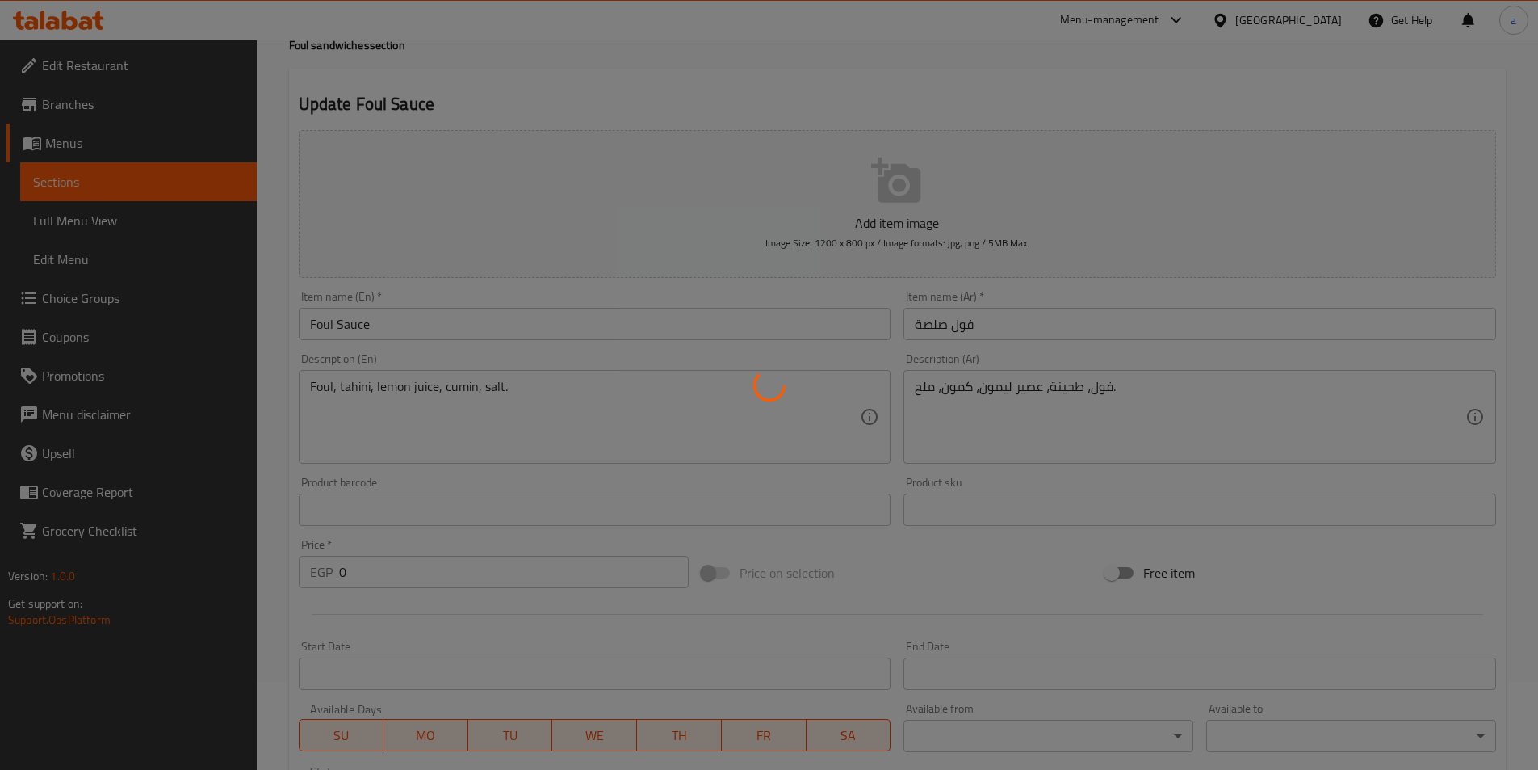
scroll to position [0, 0]
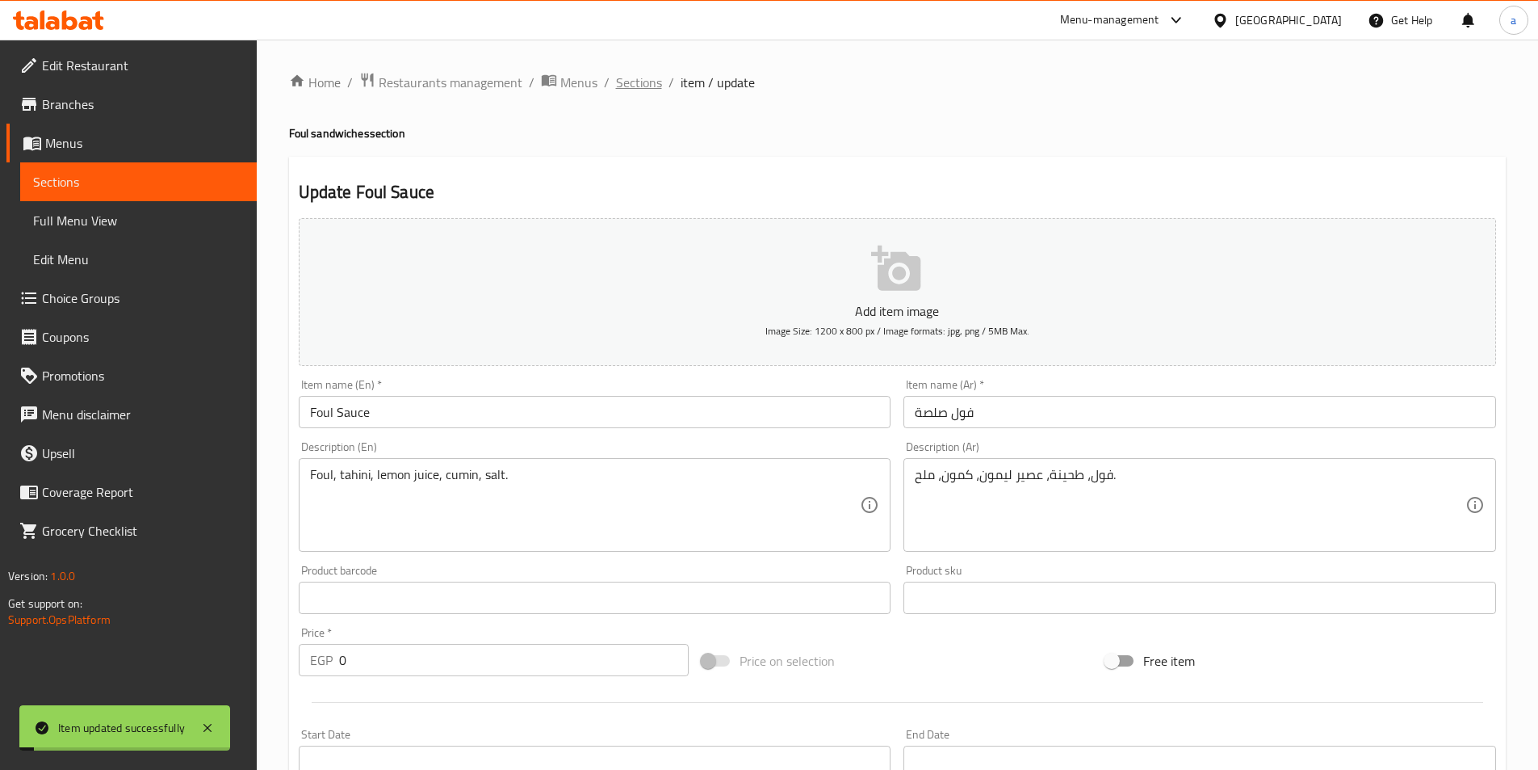
click at [639, 86] on span "Sections" at bounding box center [639, 82] width 46 height 19
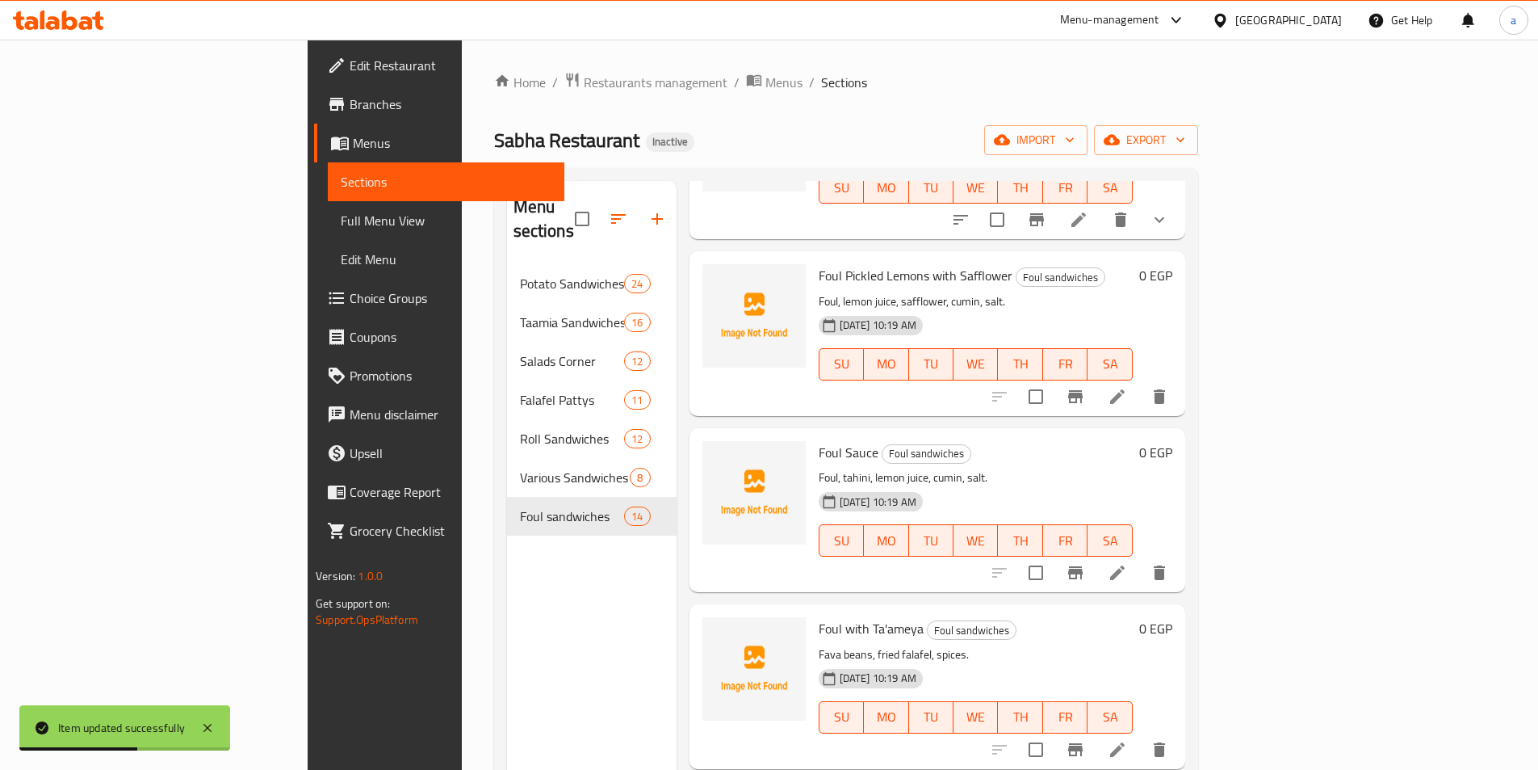
scroll to position [969, 0]
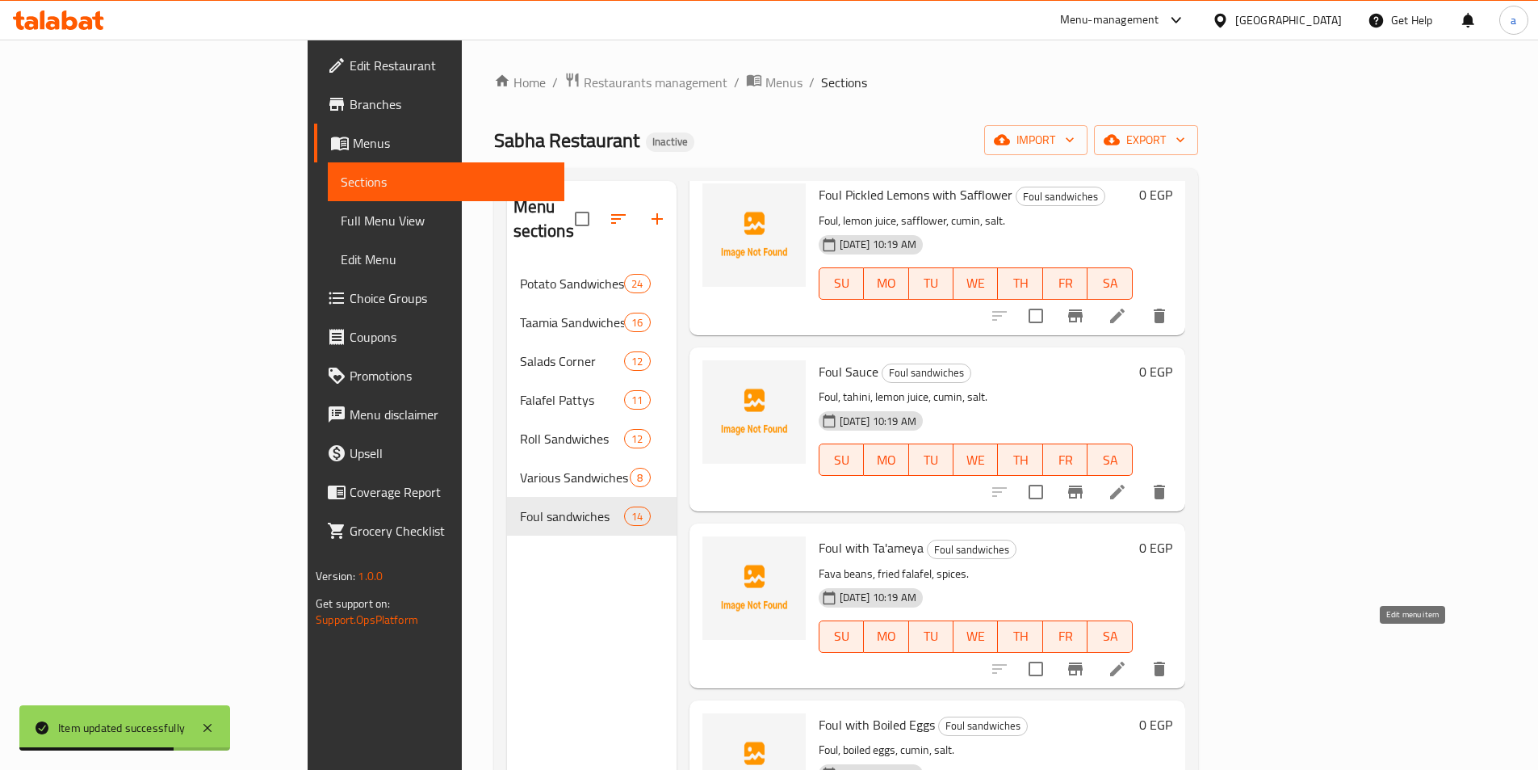
click at [1125, 661] on icon at bounding box center [1117, 668] width 15 height 15
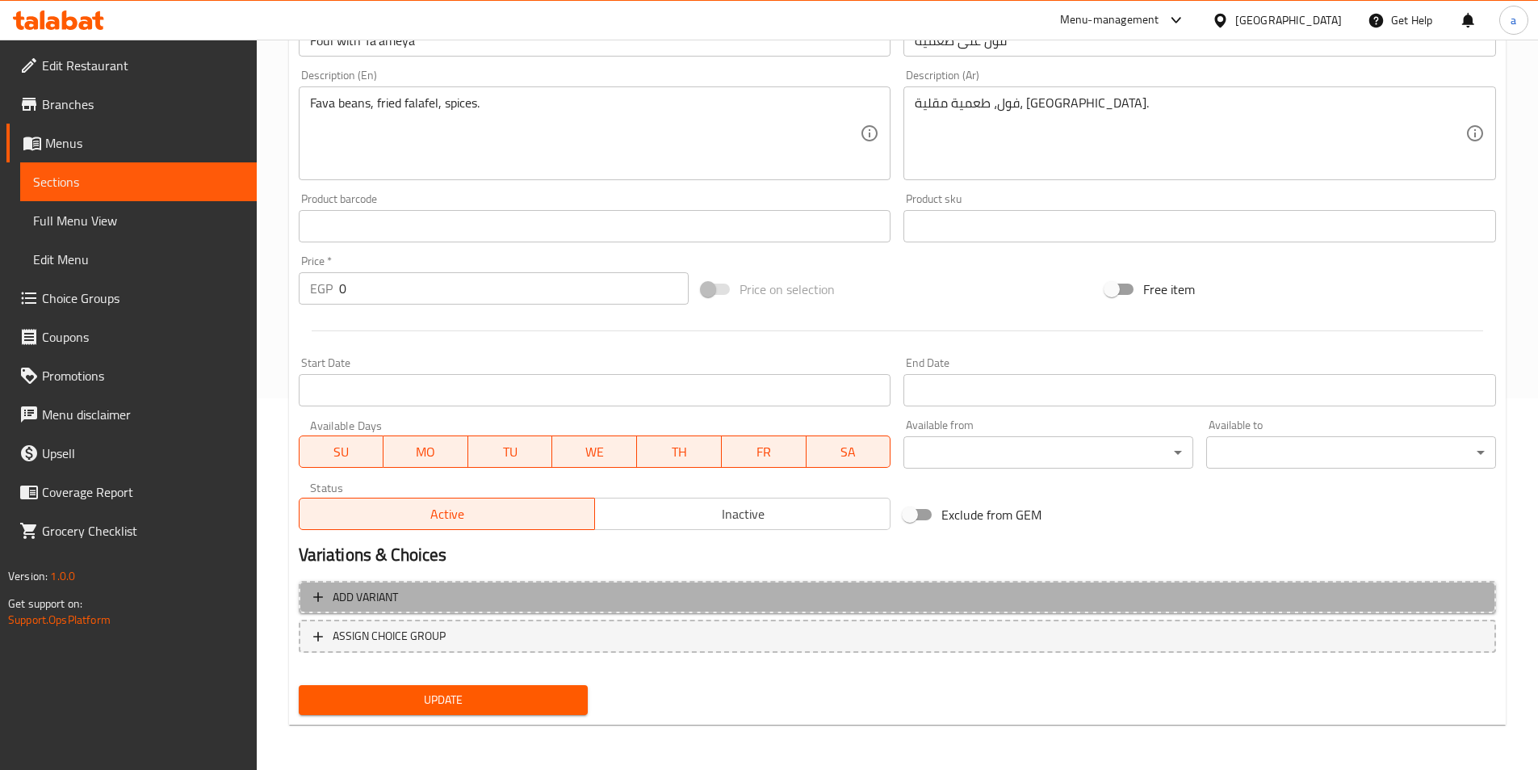
click at [514, 603] on span "Add variant" at bounding box center [897, 597] width 1168 height 20
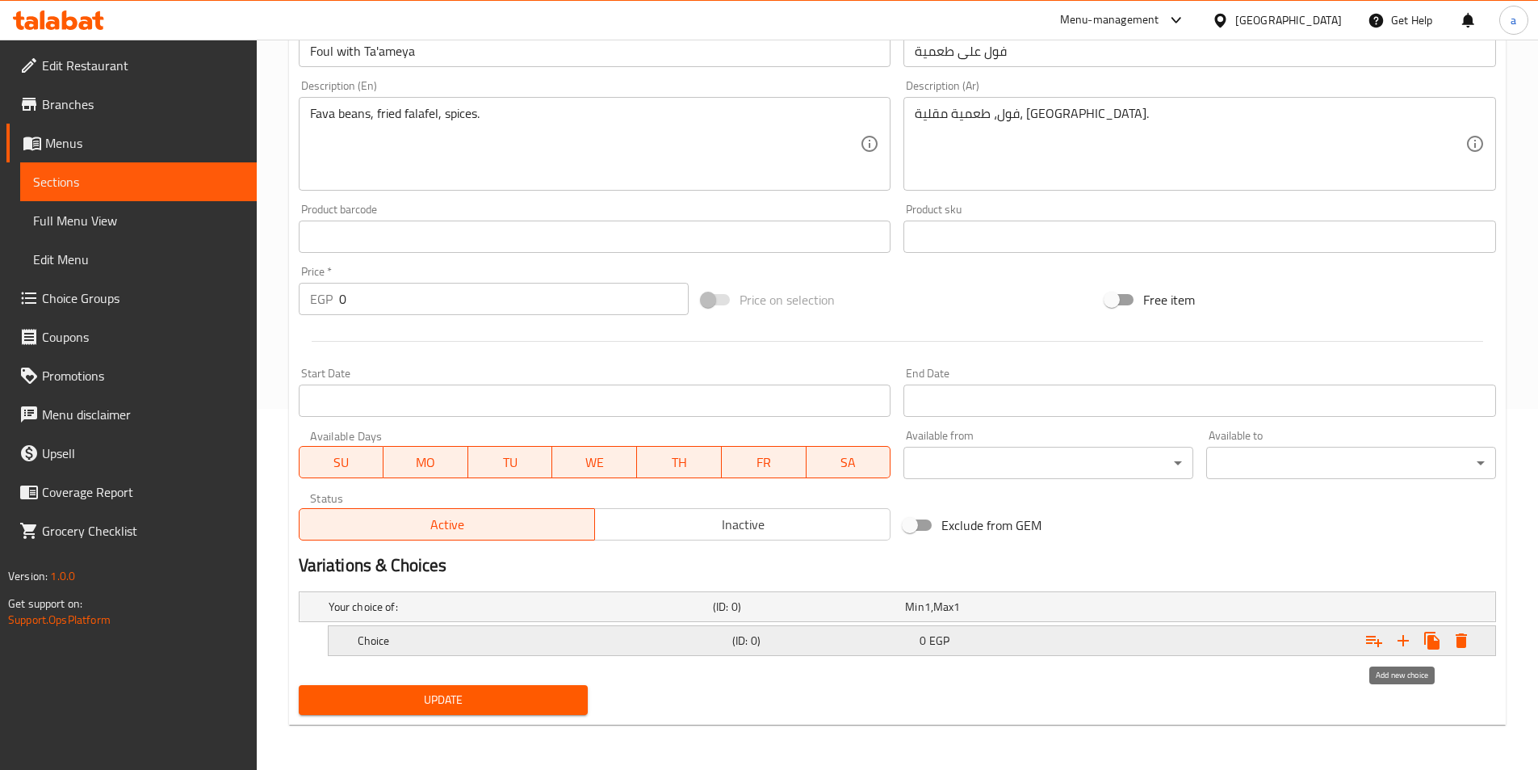
click at [1407, 636] on icon "Expand" at bounding box center [1403, 640] width 19 height 19
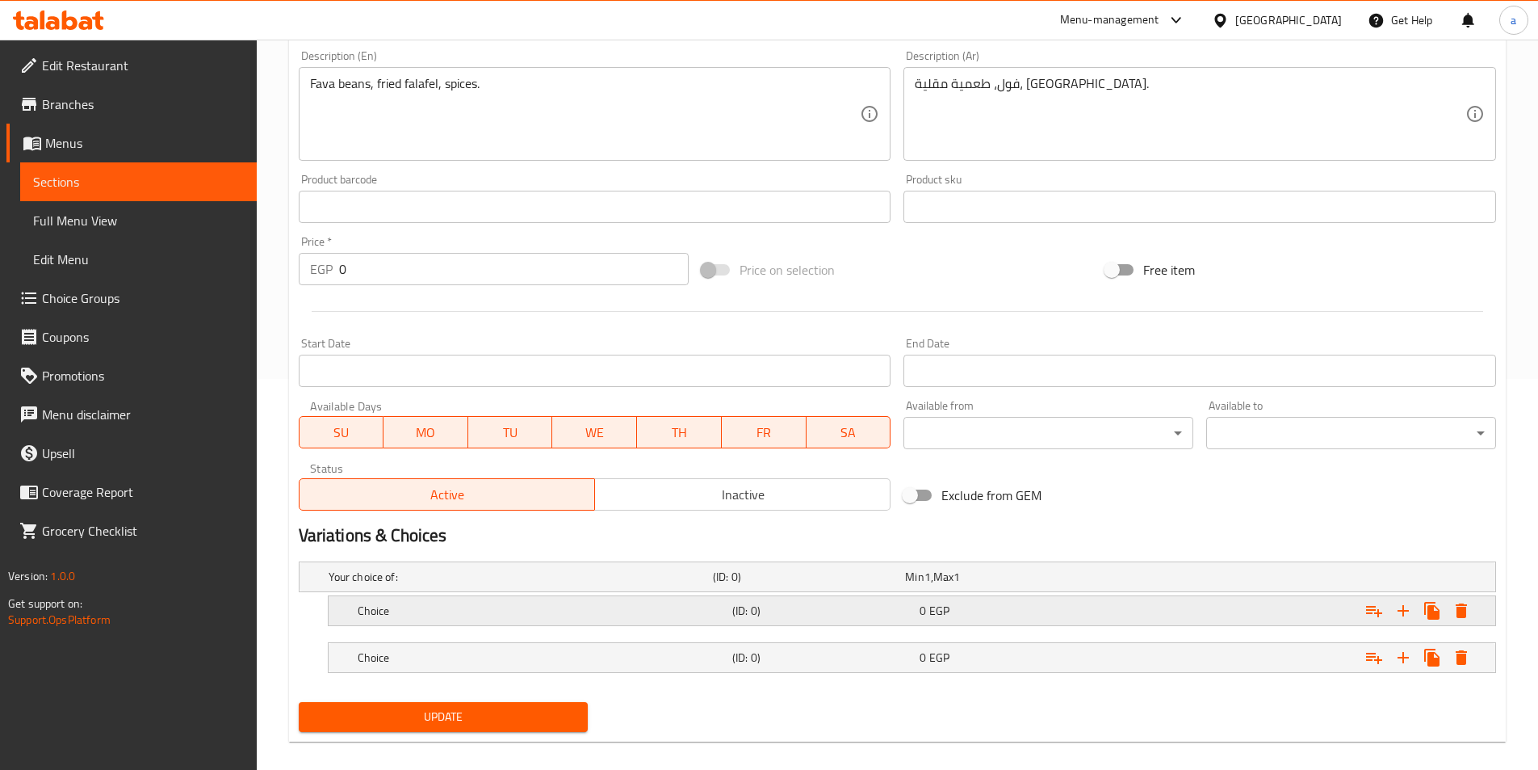
scroll to position [408, 0]
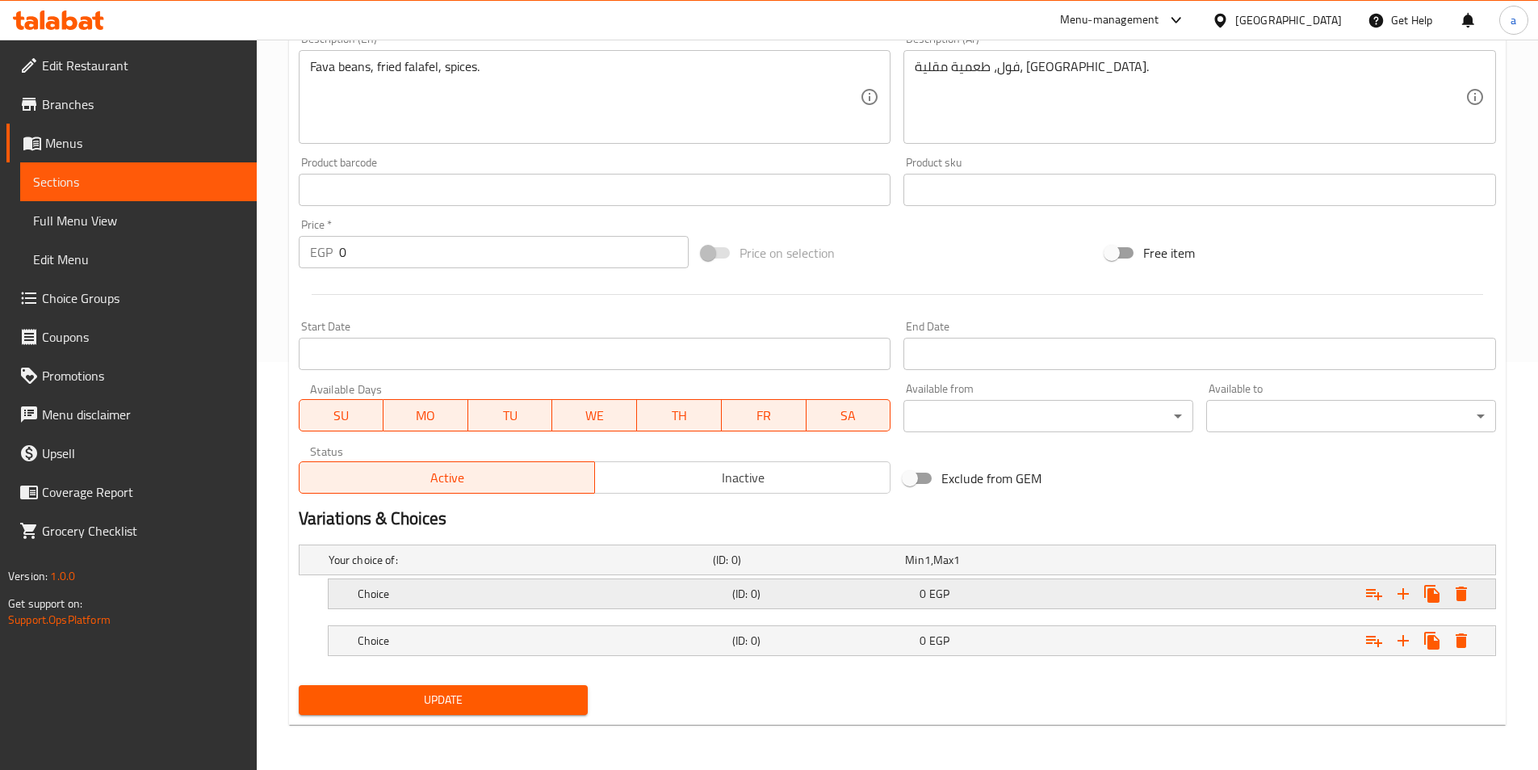
click at [1026, 592] on div "0 EGP" at bounding box center [1010, 593] width 181 height 16
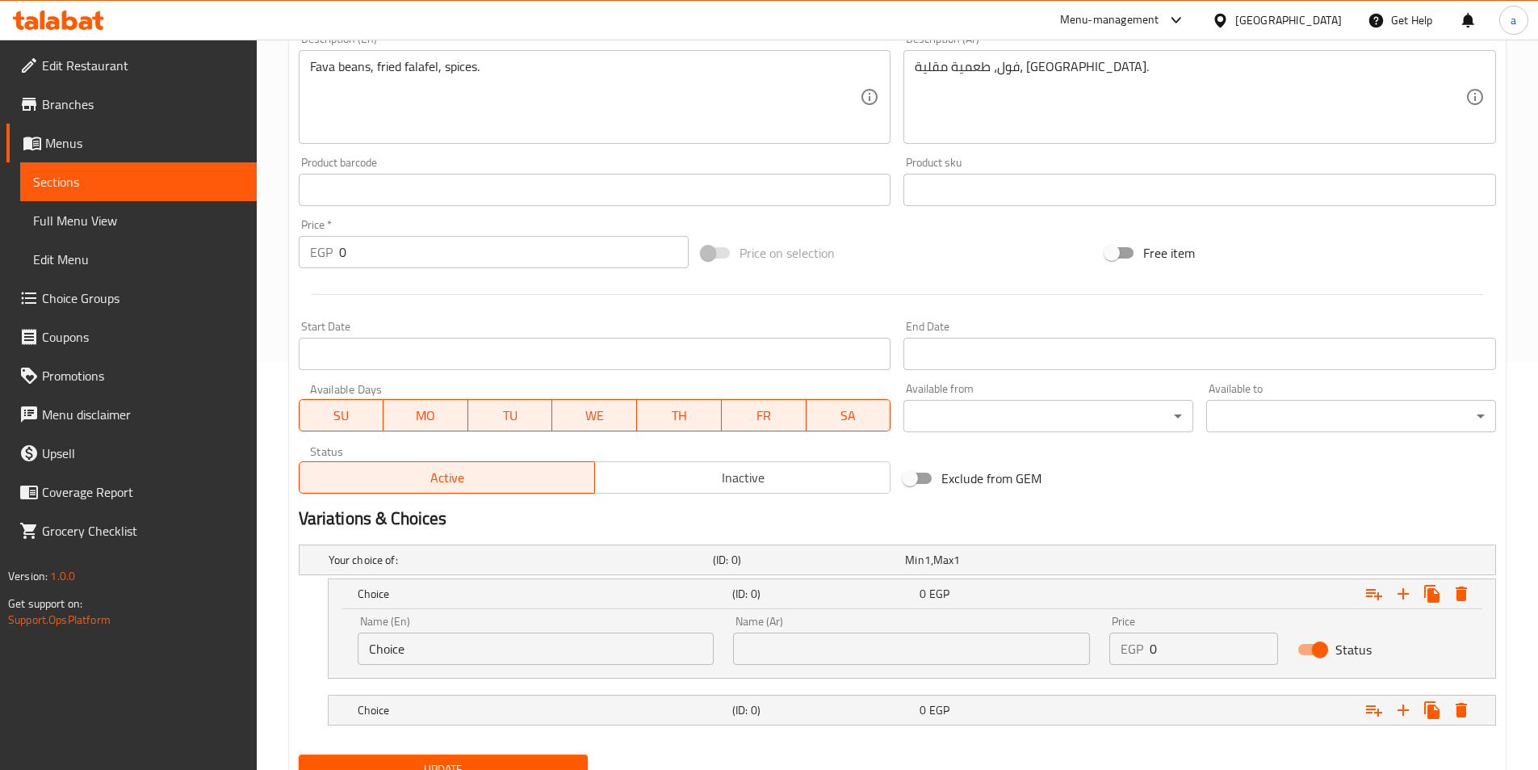
click at [800, 652] on input "text" at bounding box center [911, 648] width 357 height 32
type input "شامي"
click at [656, 638] on input "Choice" at bounding box center [536, 648] width 357 height 32
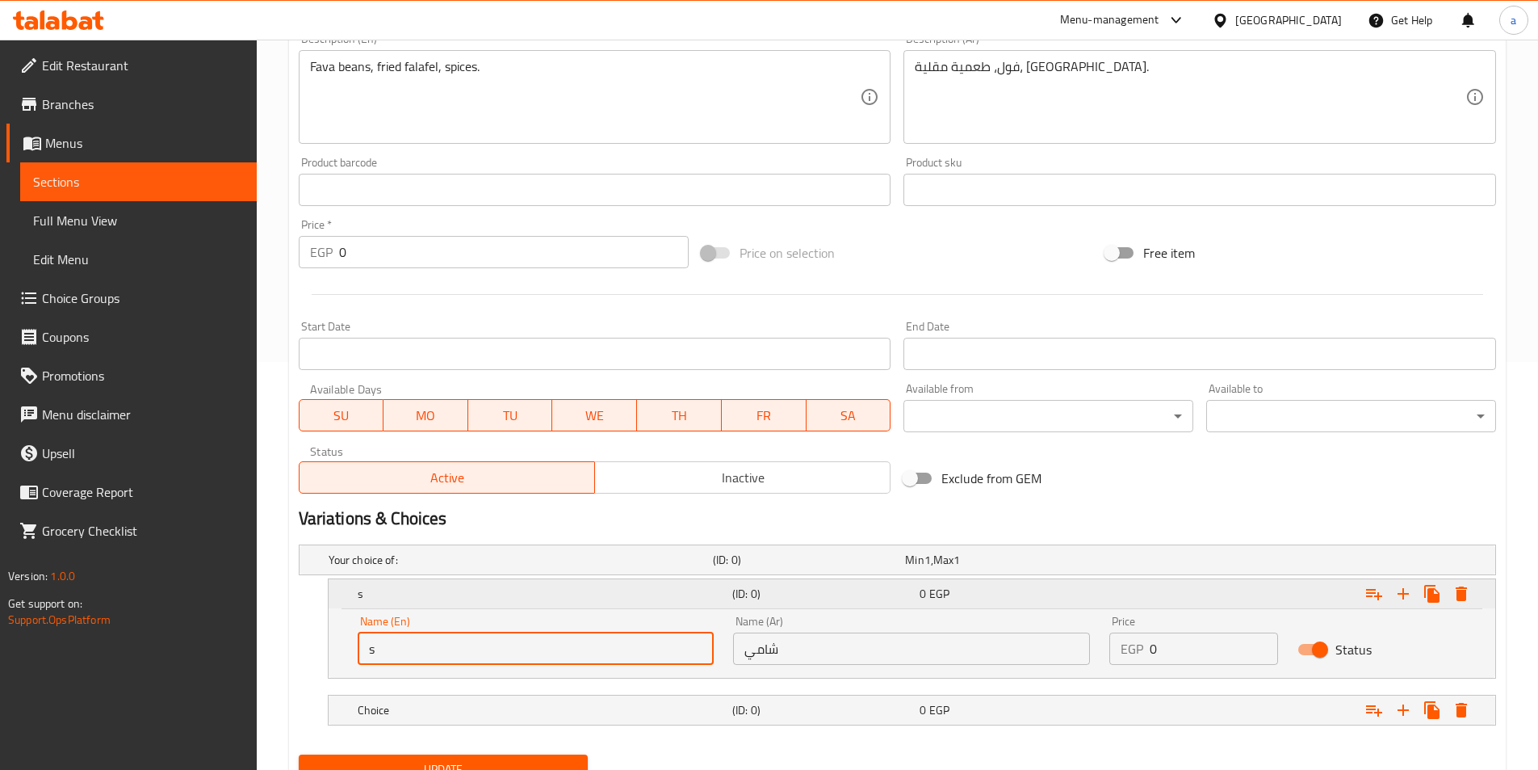
type input "shami"
click at [895, 709] on h5 "(ID: 0)" at bounding box center [822, 710] width 181 height 16
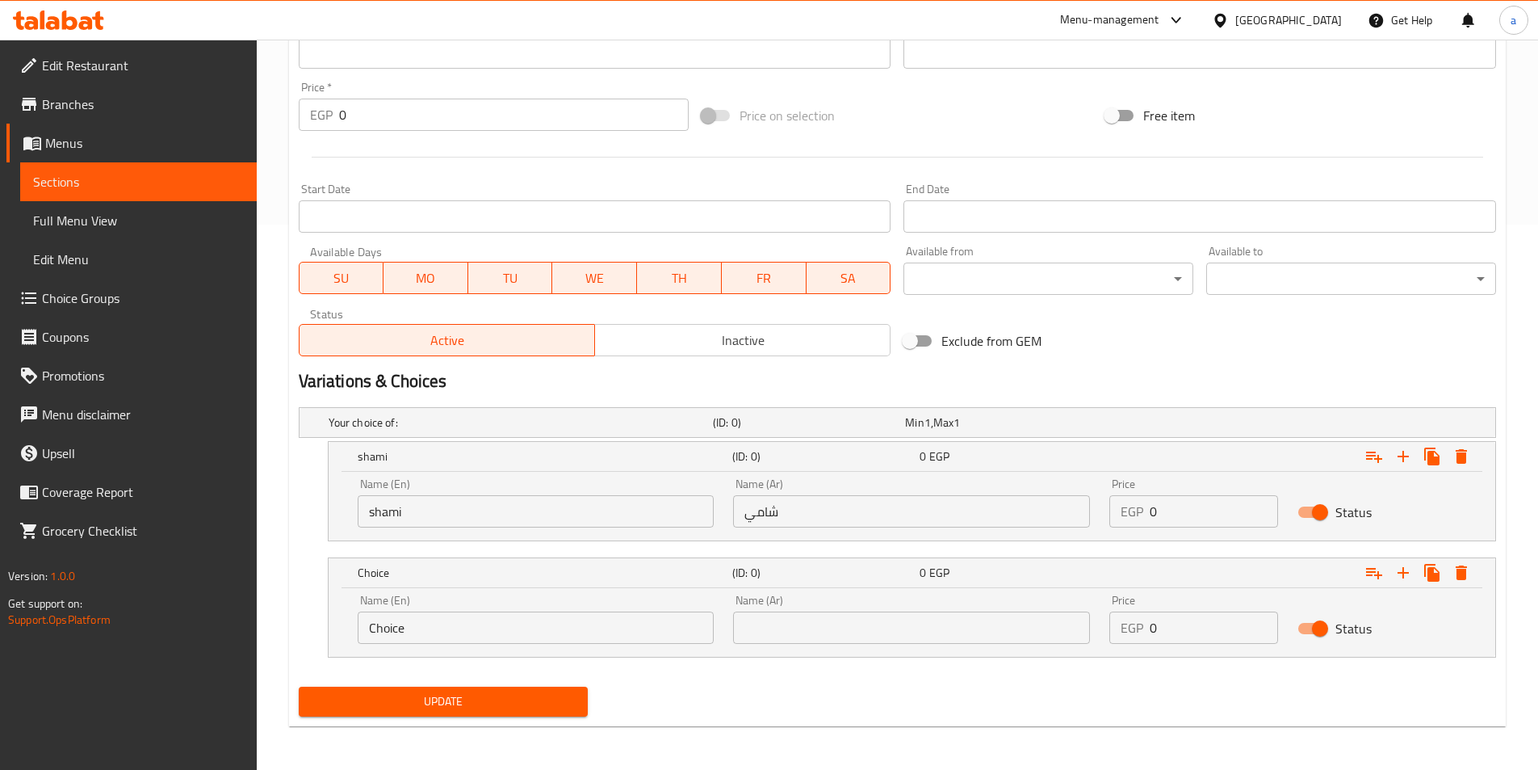
scroll to position [547, 0]
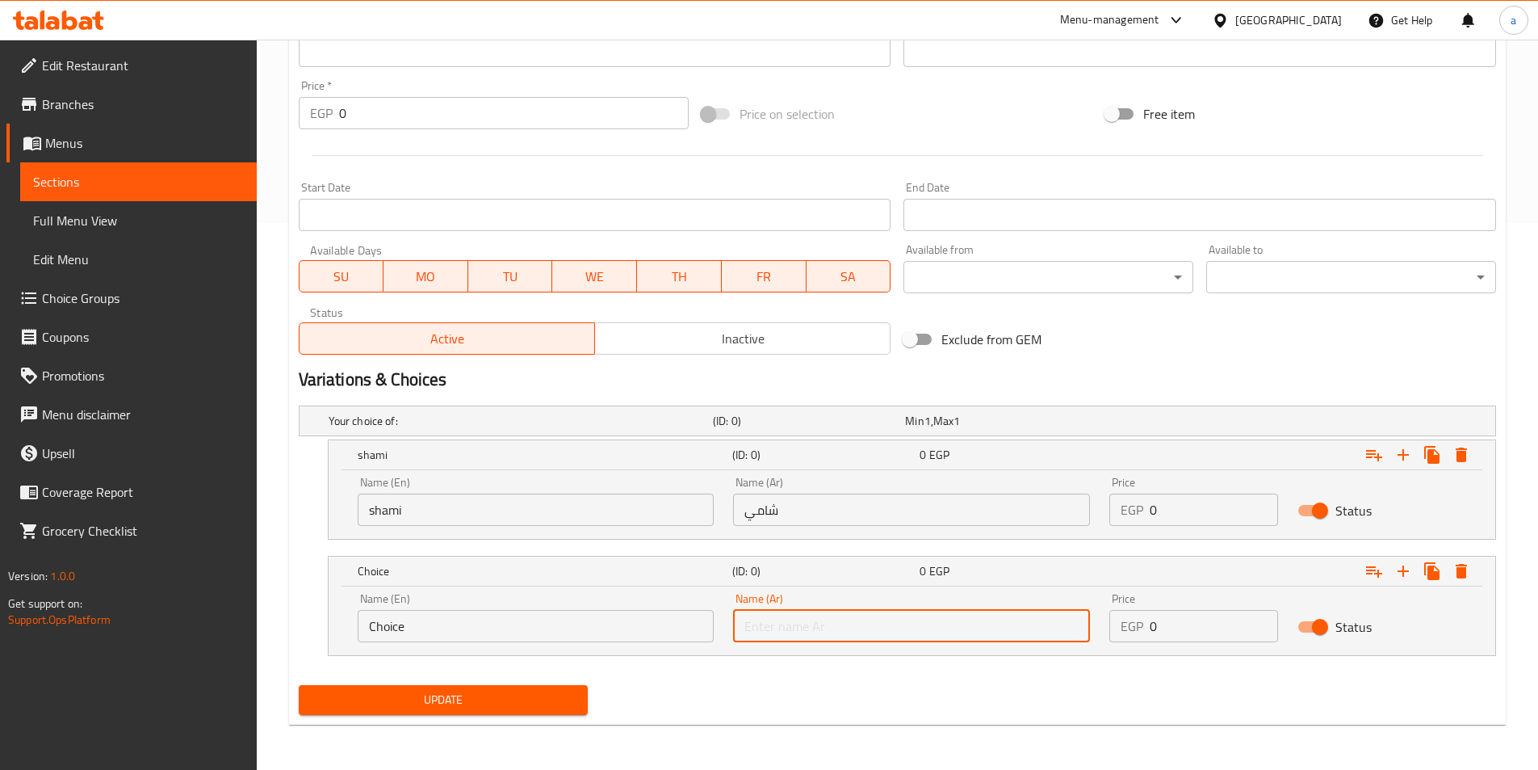
click at [902, 640] on input "text" at bounding box center [911, 626] width 357 height 32
type input "بلدي"
click at [614, 623] on input "Choice" at bounding box center [536, 626] width 357 height 32
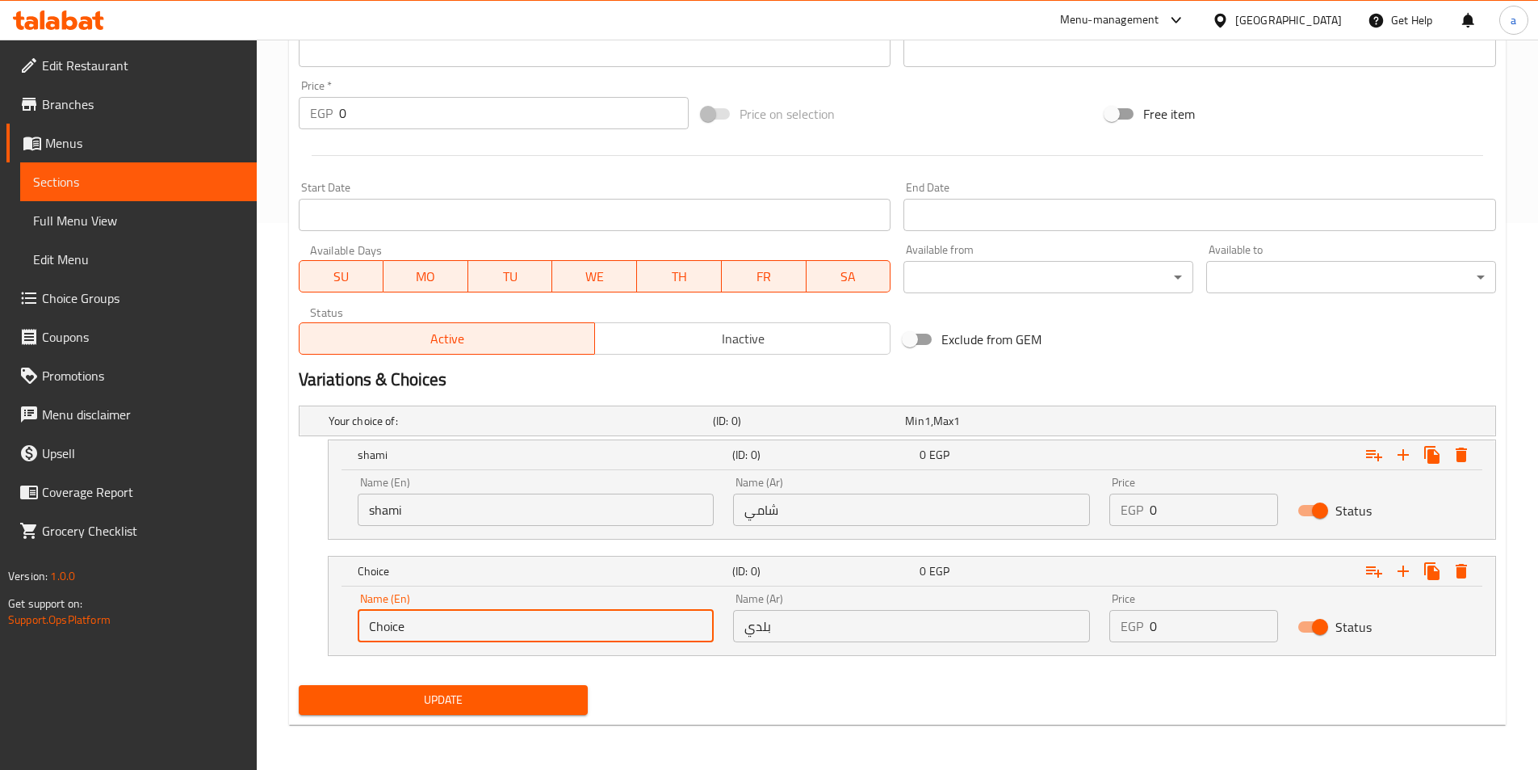
click at [614, 623] on input "Choice" at bounding box center [536, 626] width 357 height 32
type input "baladi"
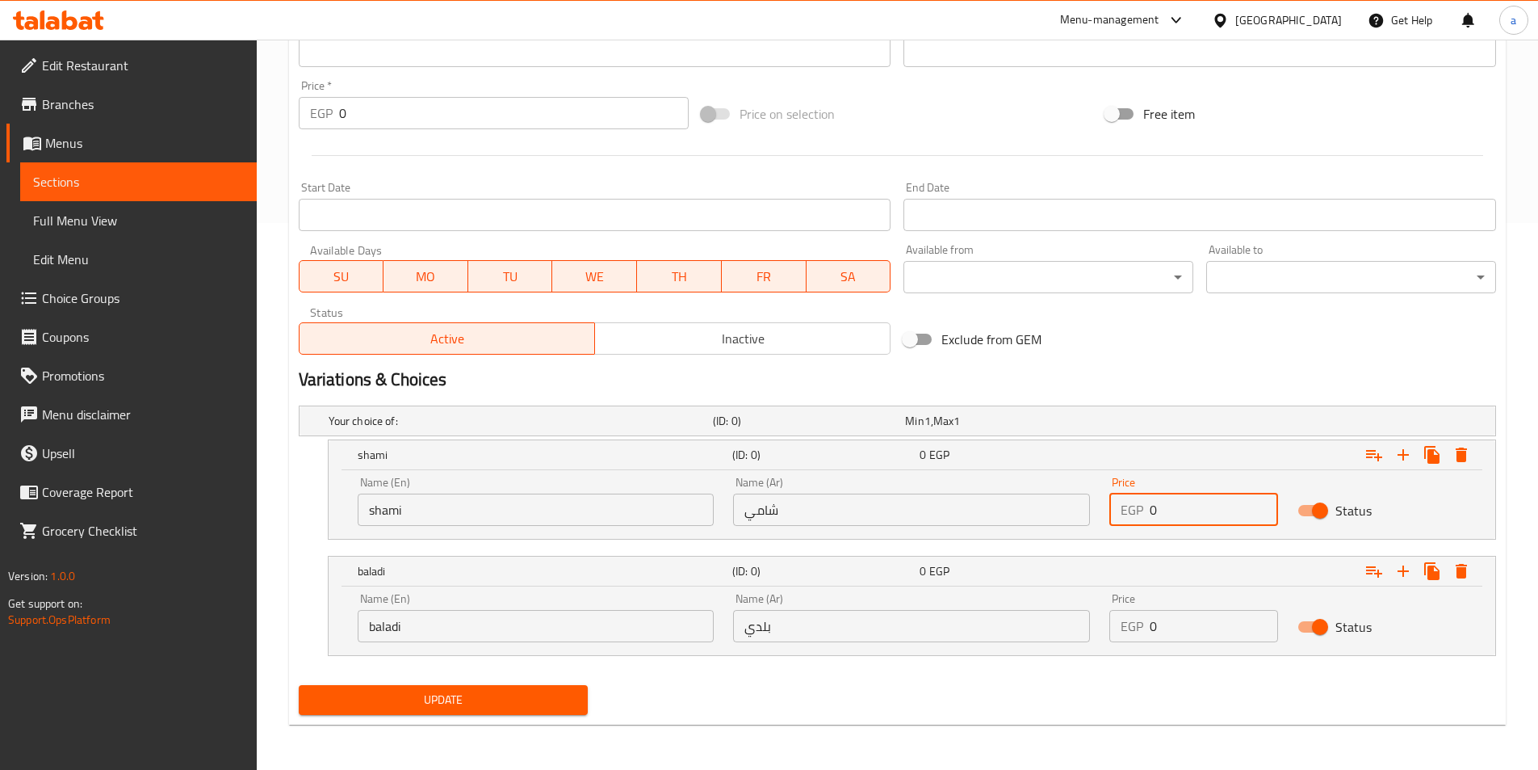
drag, startPoint x: 1174, startPoint y: 509, endPoint x: 1043, endPoint y: 510, distance: 130.8
click at [1043, 510] on div "Name (En) shami Name (En) Name (Ar) شامي Name (Ar) Price EGP 0 Price Status" at bounding box center [912, 501] width 1128 height 69
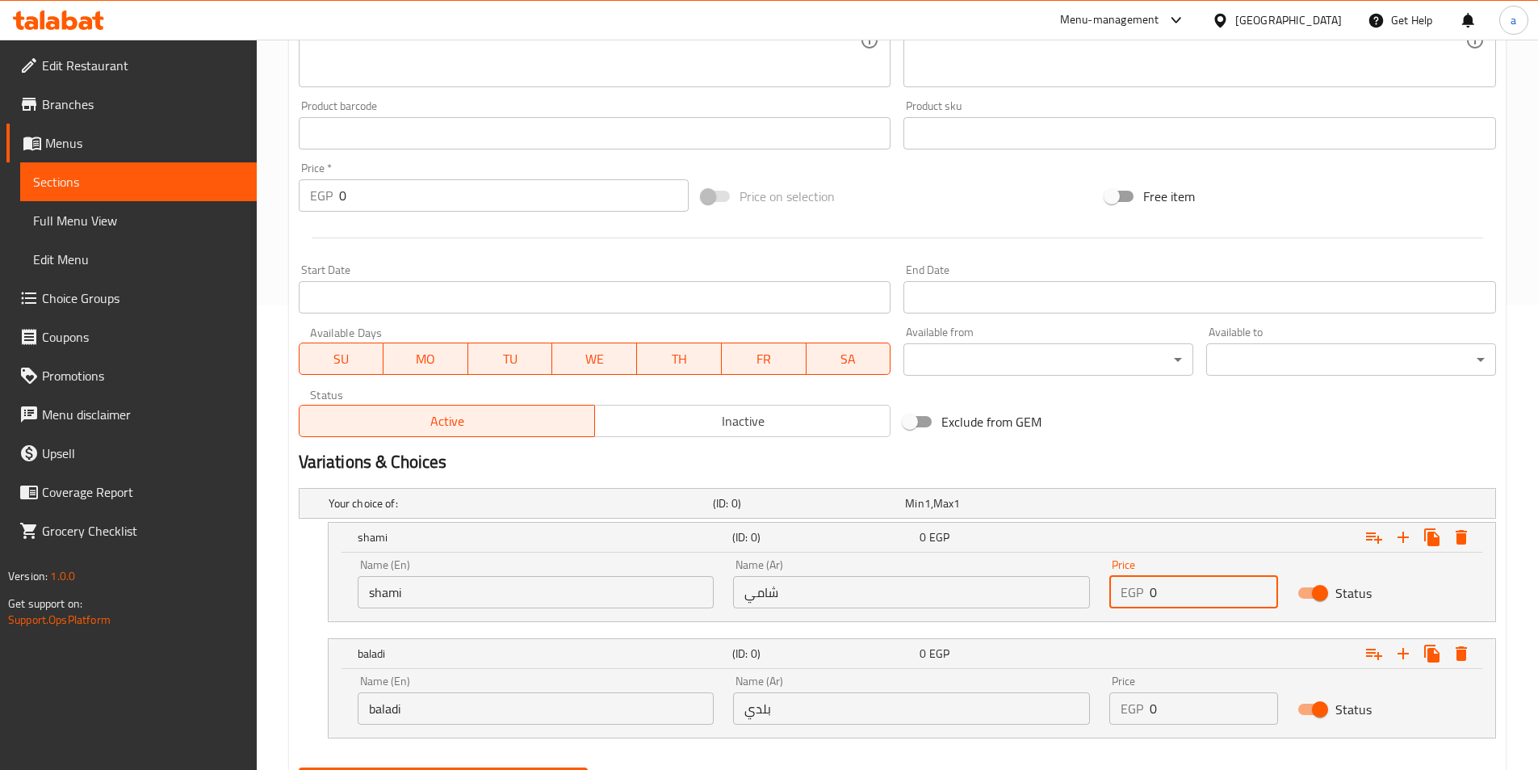
scroll to position [466, 0]
type input "13"
click at [1175, 708] on input "0" at bounding box center [1214, 706] width 128 height 32
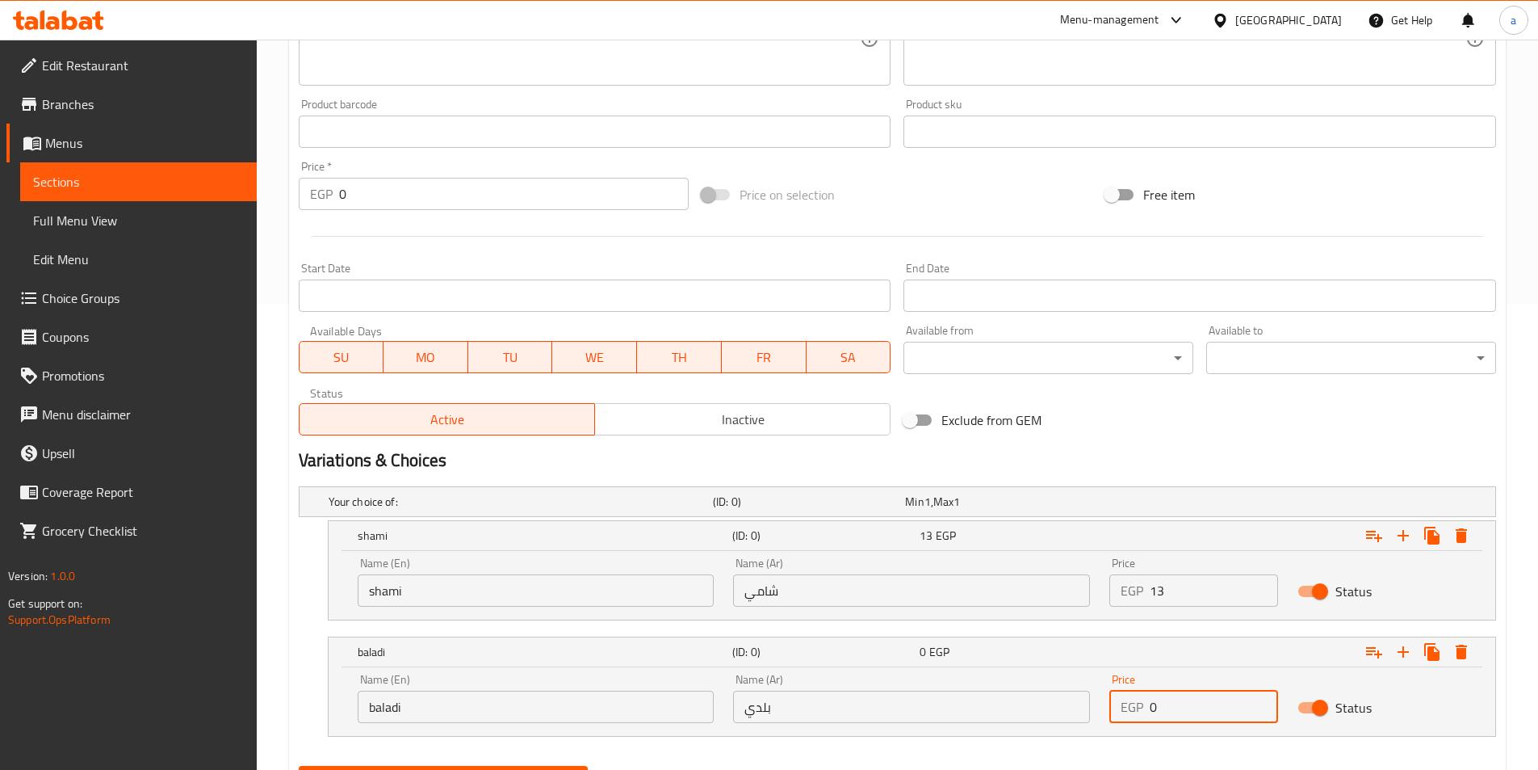
click at [1175, 708] on input "0" at bounding box center [1214, 706] width 128 height 32
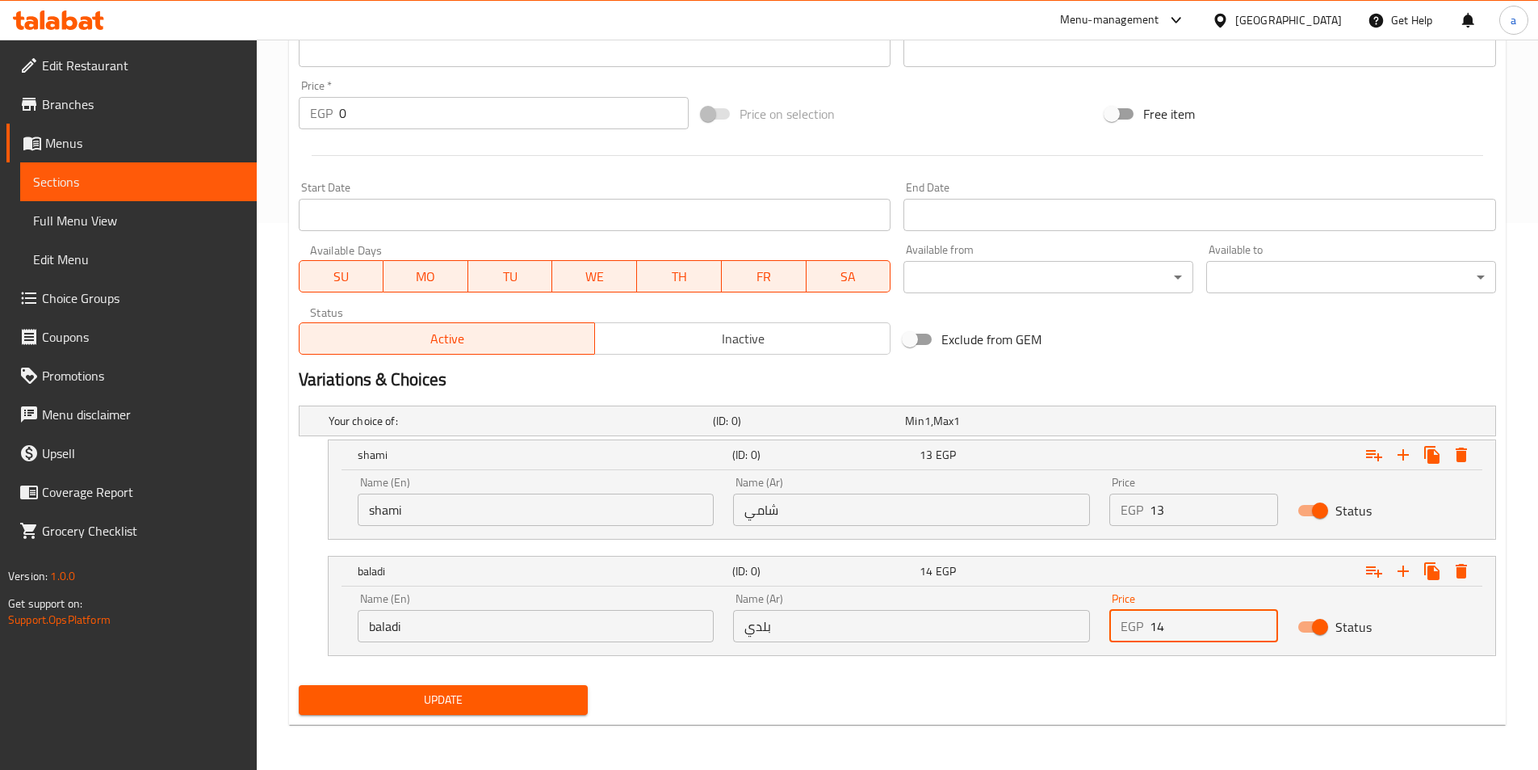
type input "14"
click at [547, 691] on span "Update" at bounding box center [444, 700] width 264 height 20
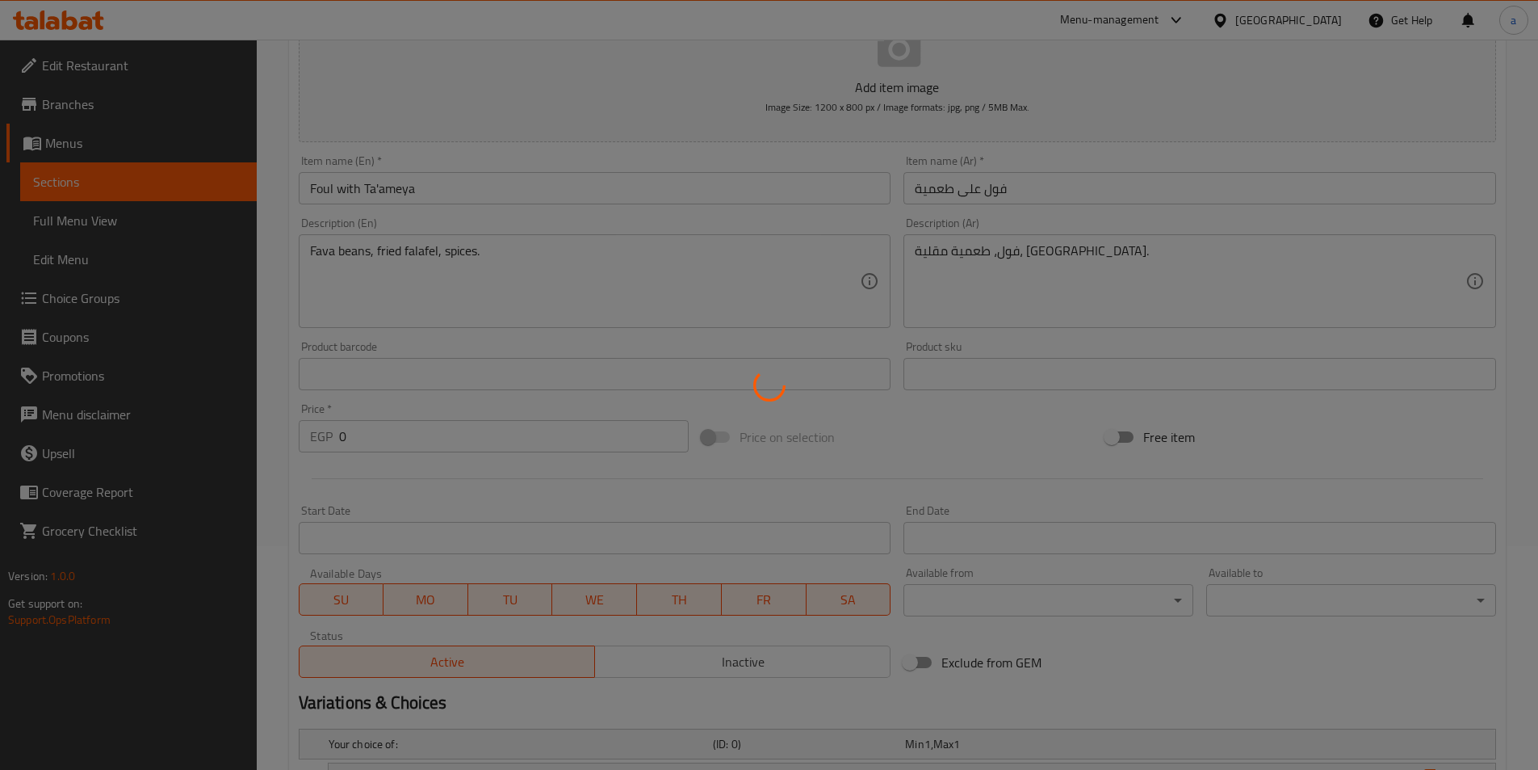
scroll to position [0, 0]
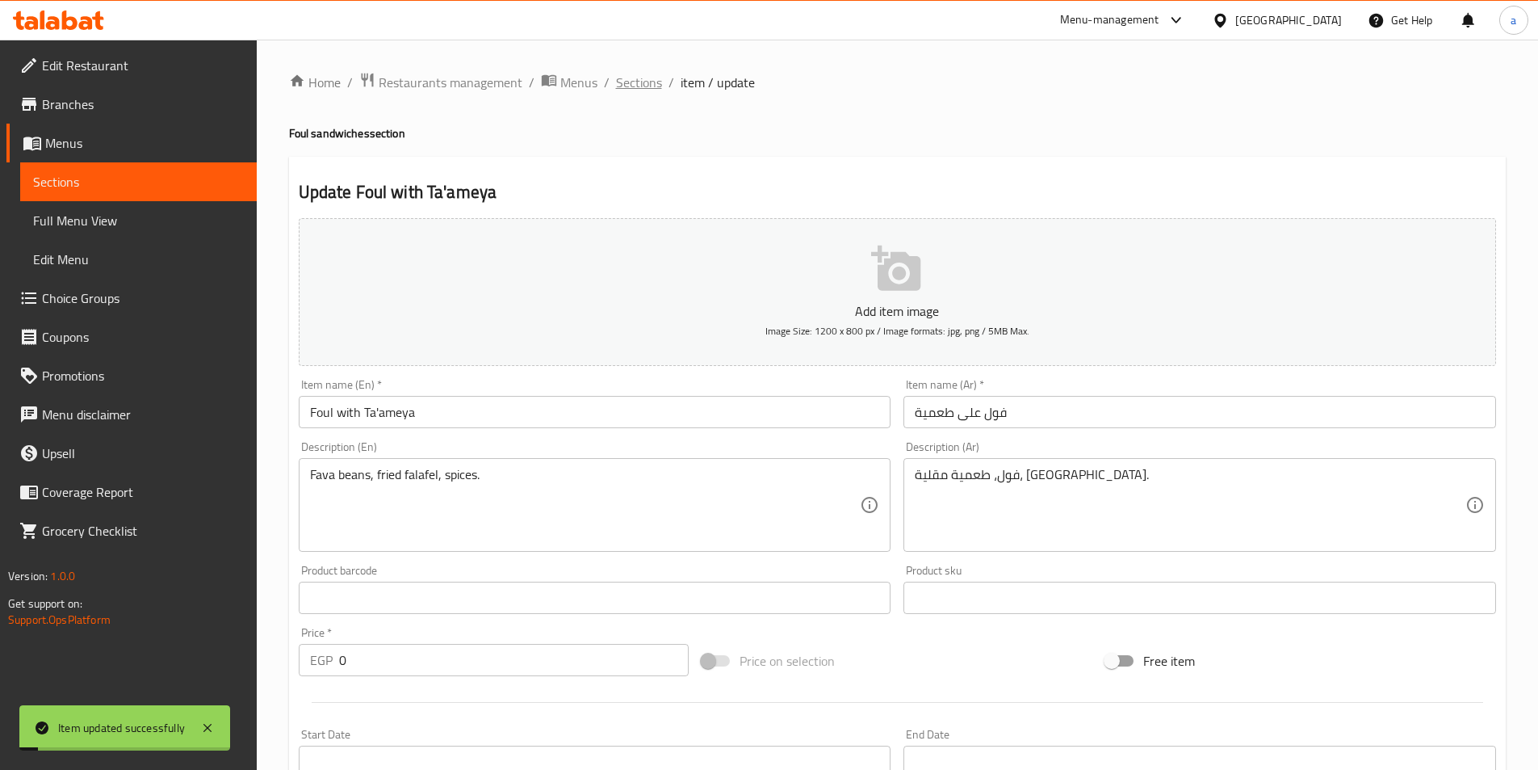
click at [633, 85] on span "Sections" at bounding box center [639, 82] width 46 height 19
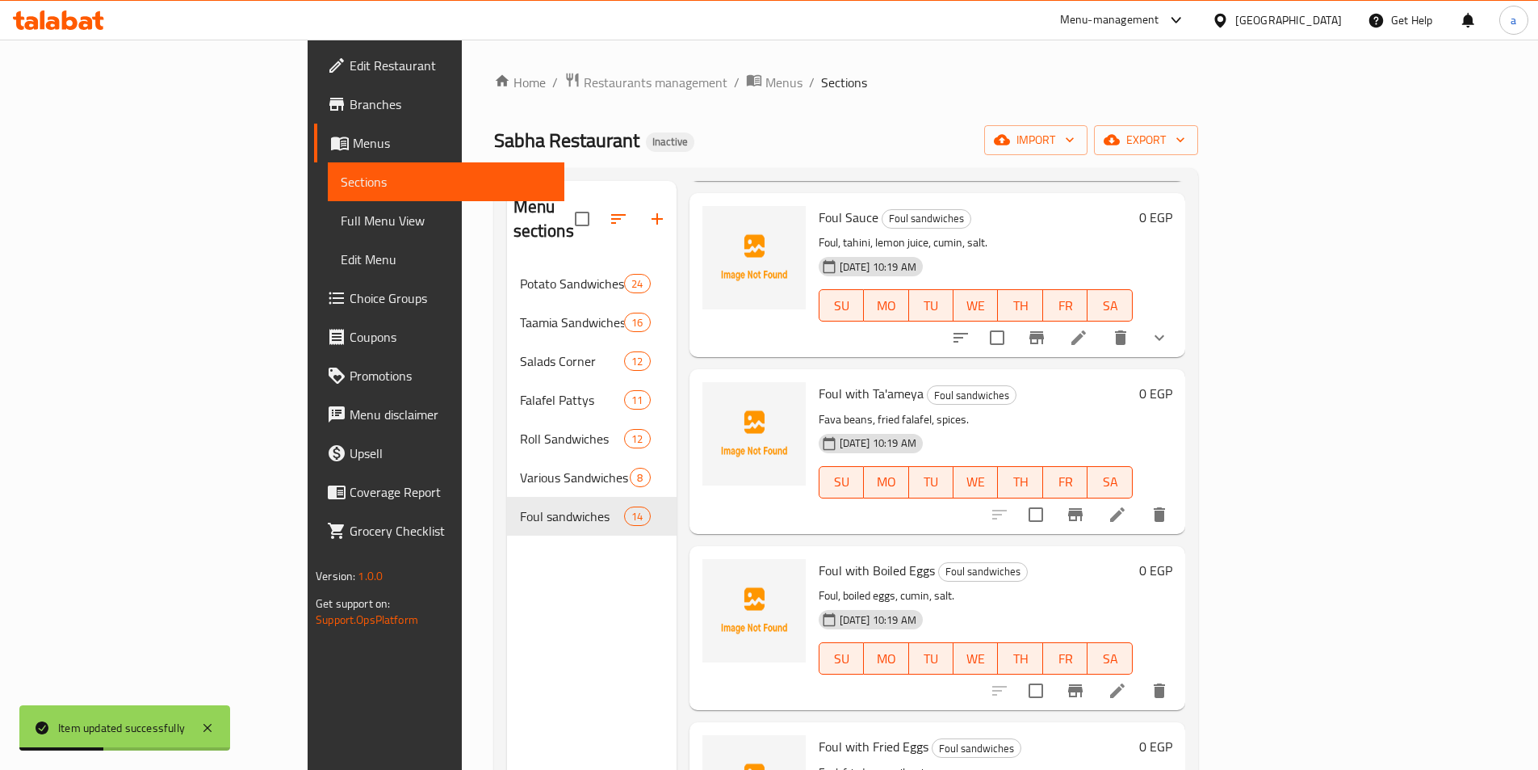
scroll to position [1211, 0]
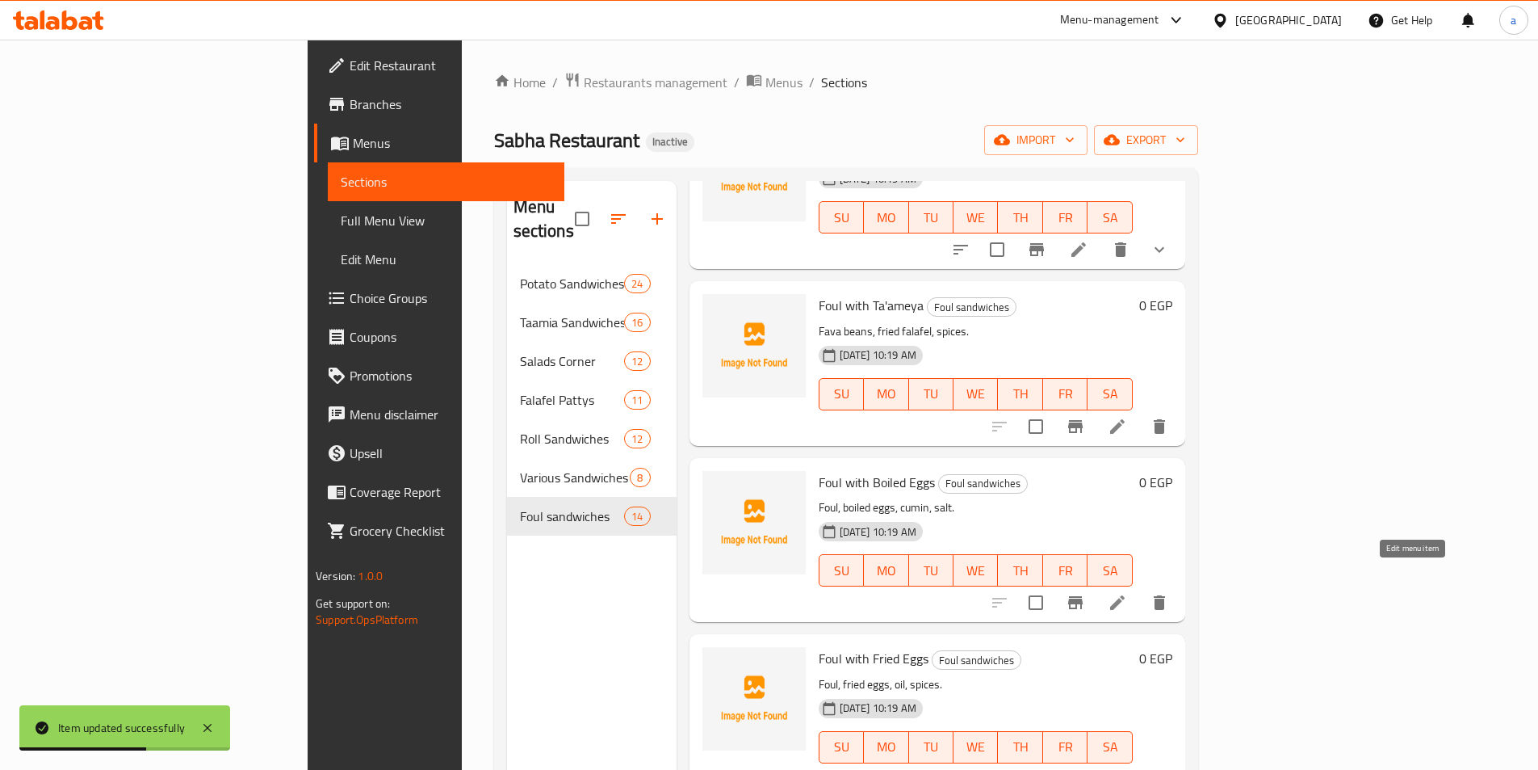
click at [1127, 593] on icon at bounding box center [1117, 602] width 19 height 19
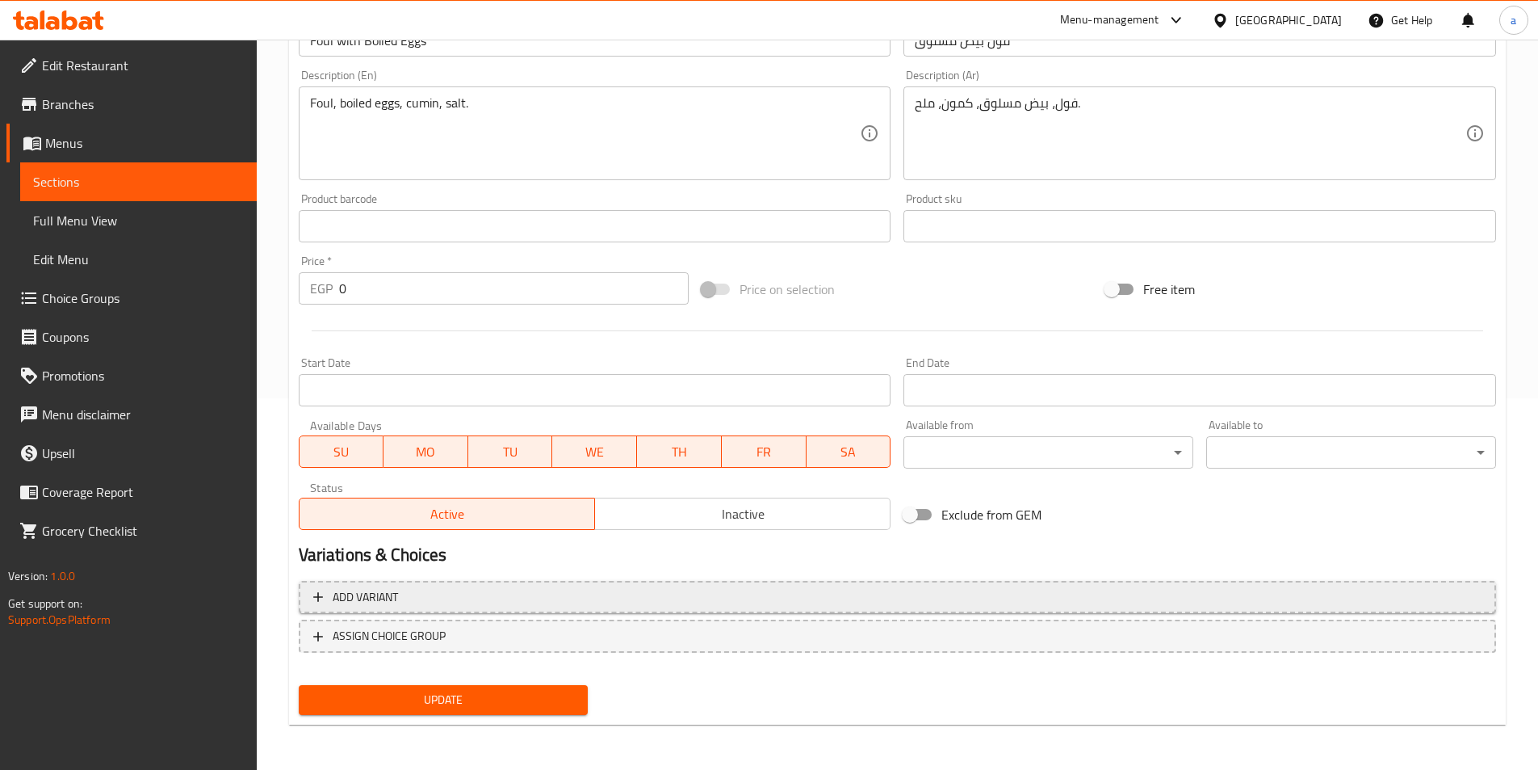
click at [690, 607] on button "Add variant" at bounding box center [897, 597] width 1197 height 33
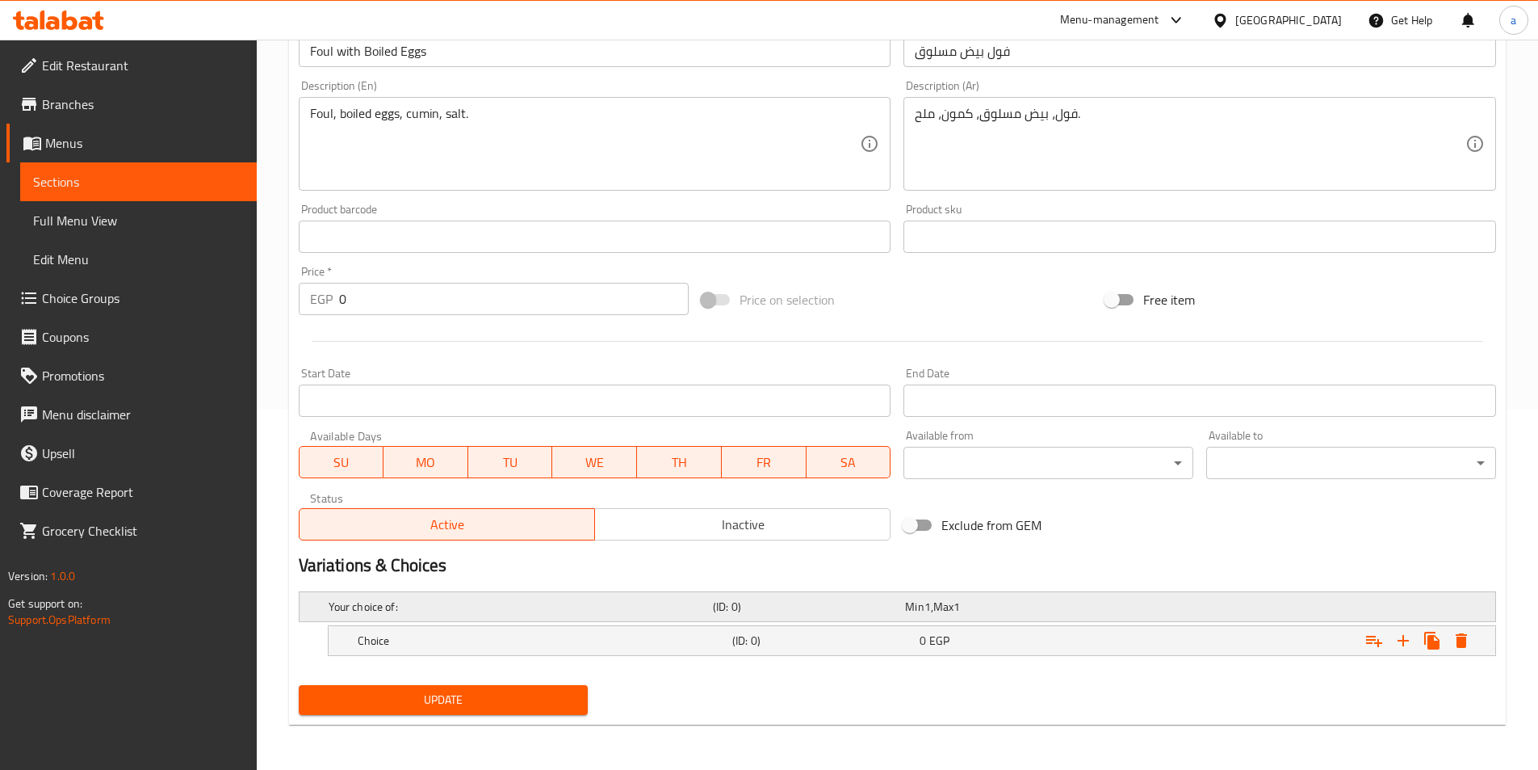
scroll to position [361, 0]
click at [1407, 640] on icon "Expand" at bounding box center [1403, 640] width 11 height 11
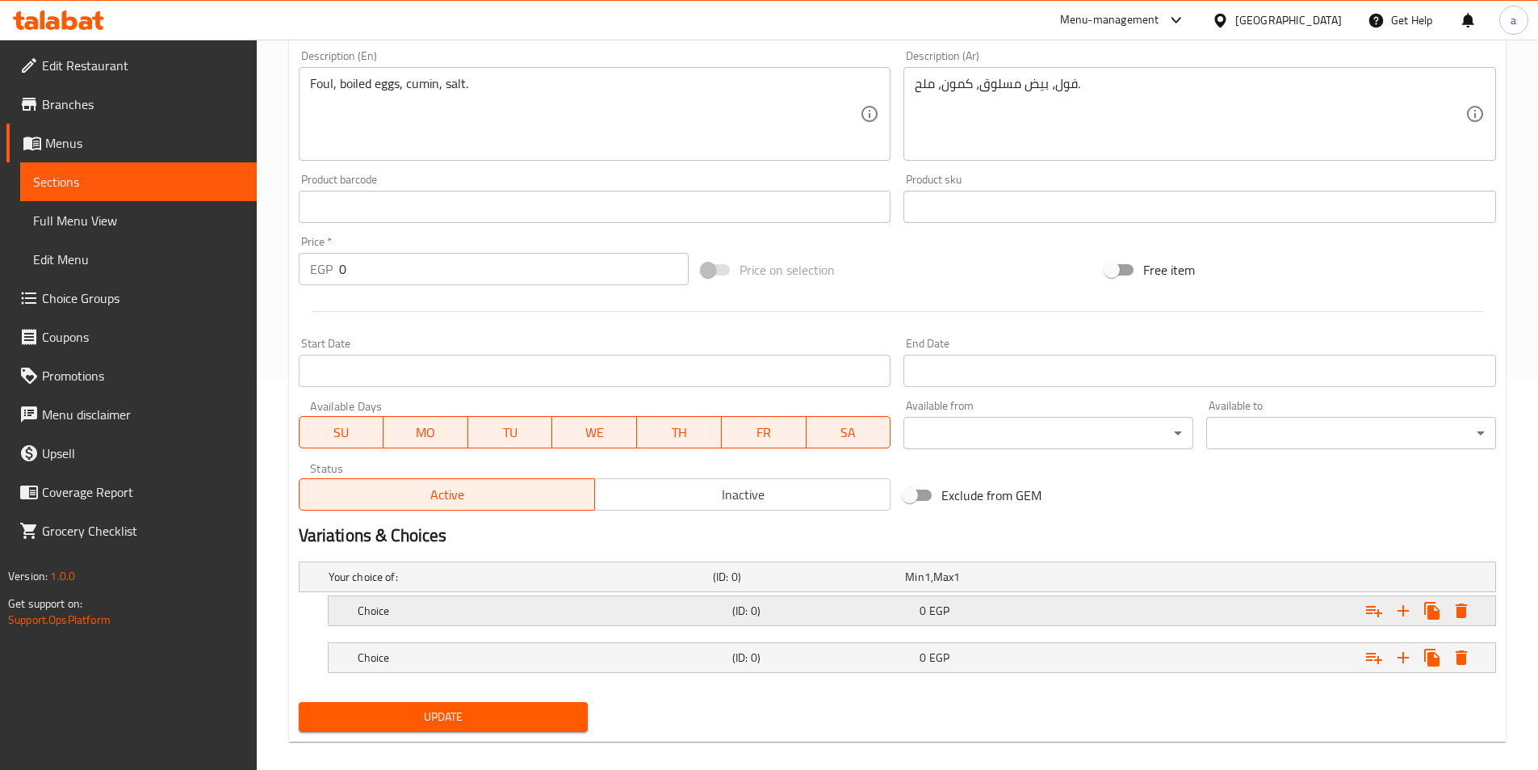
scroll to position [408, 0]
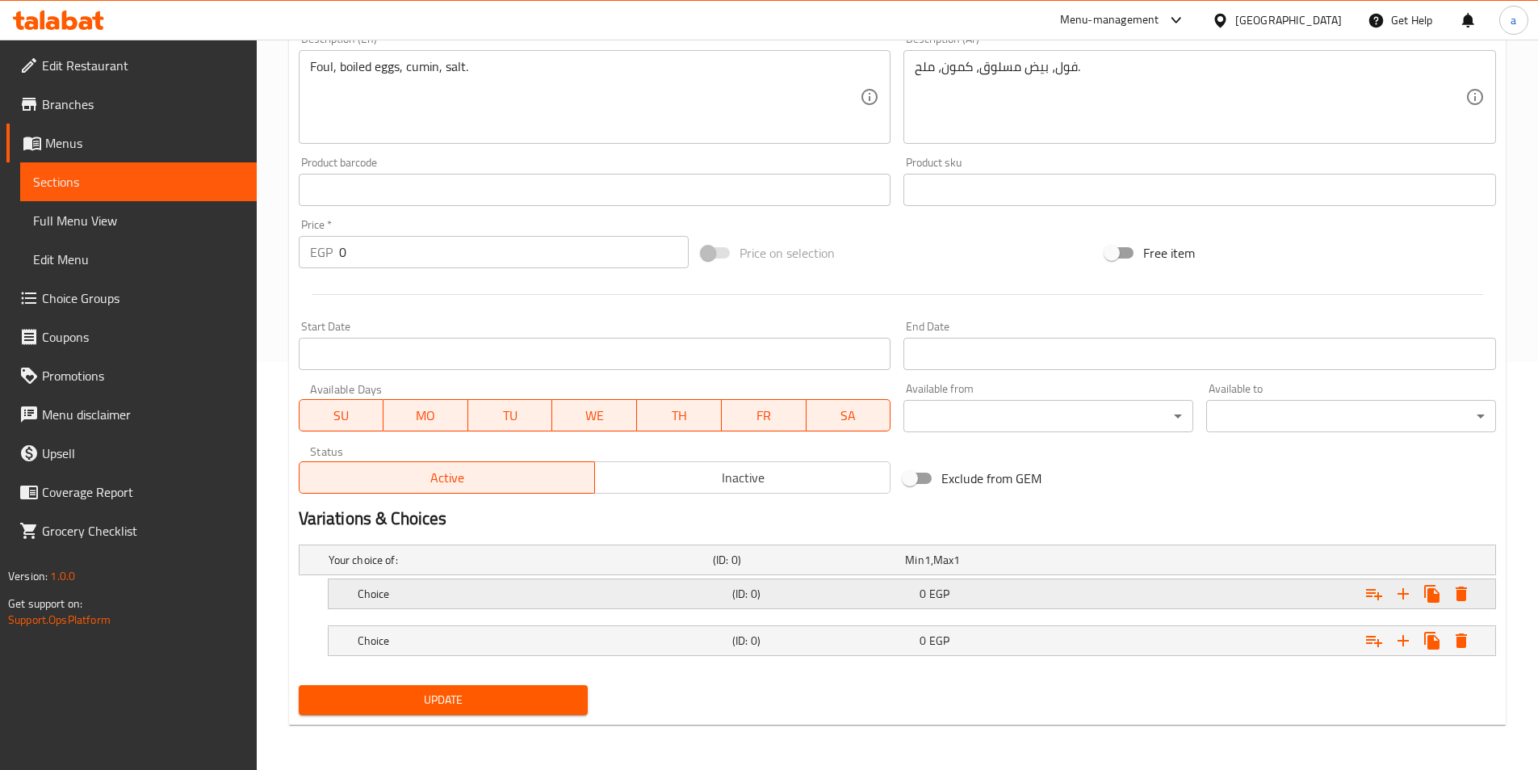
click at [1122, 589] on div "Expand" at bounding box center [1291, 594] width 375 height 36
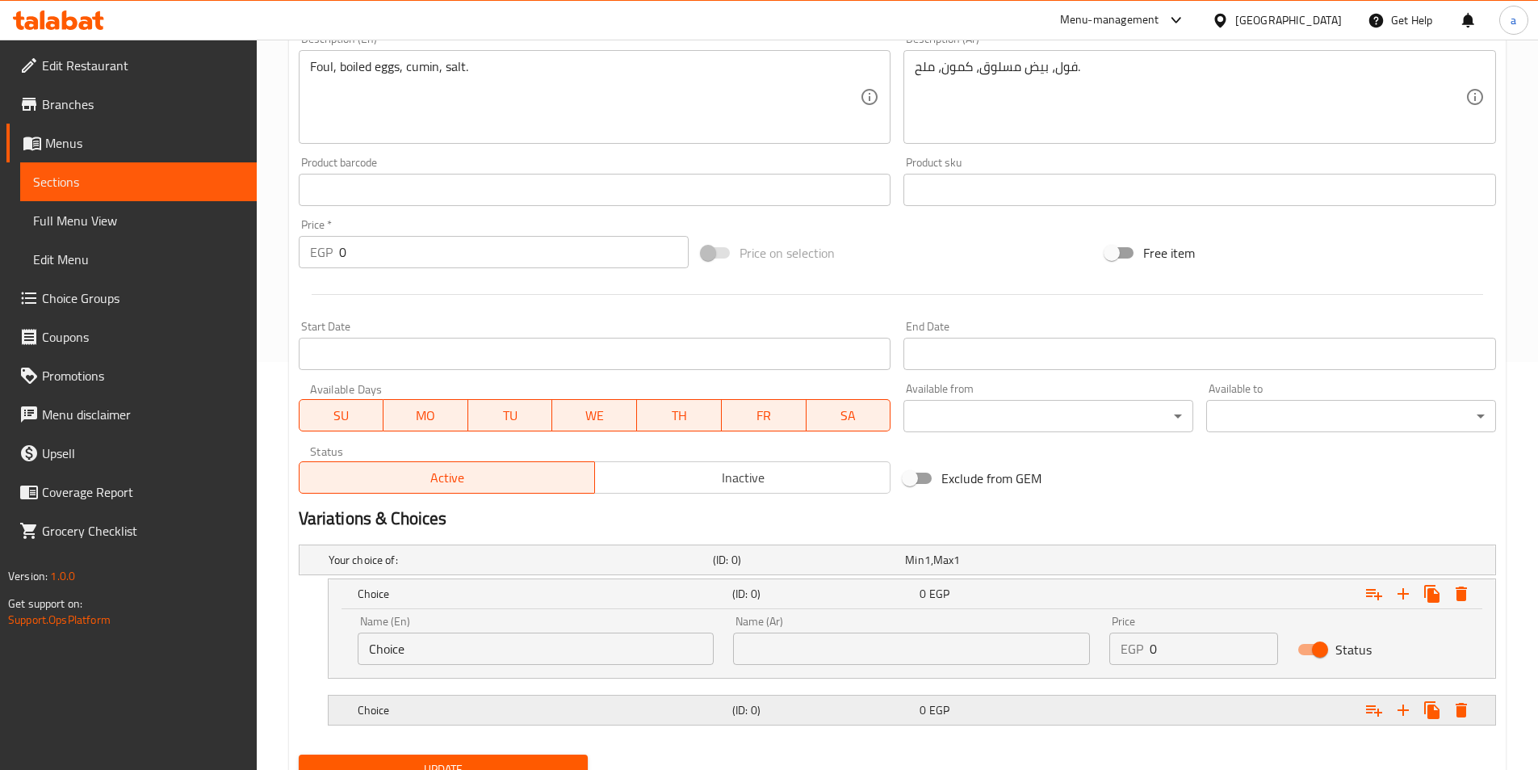
click at [775, 705] on h5 "(ID: 0)" at bounding box center [822, 710] width 181 height 16
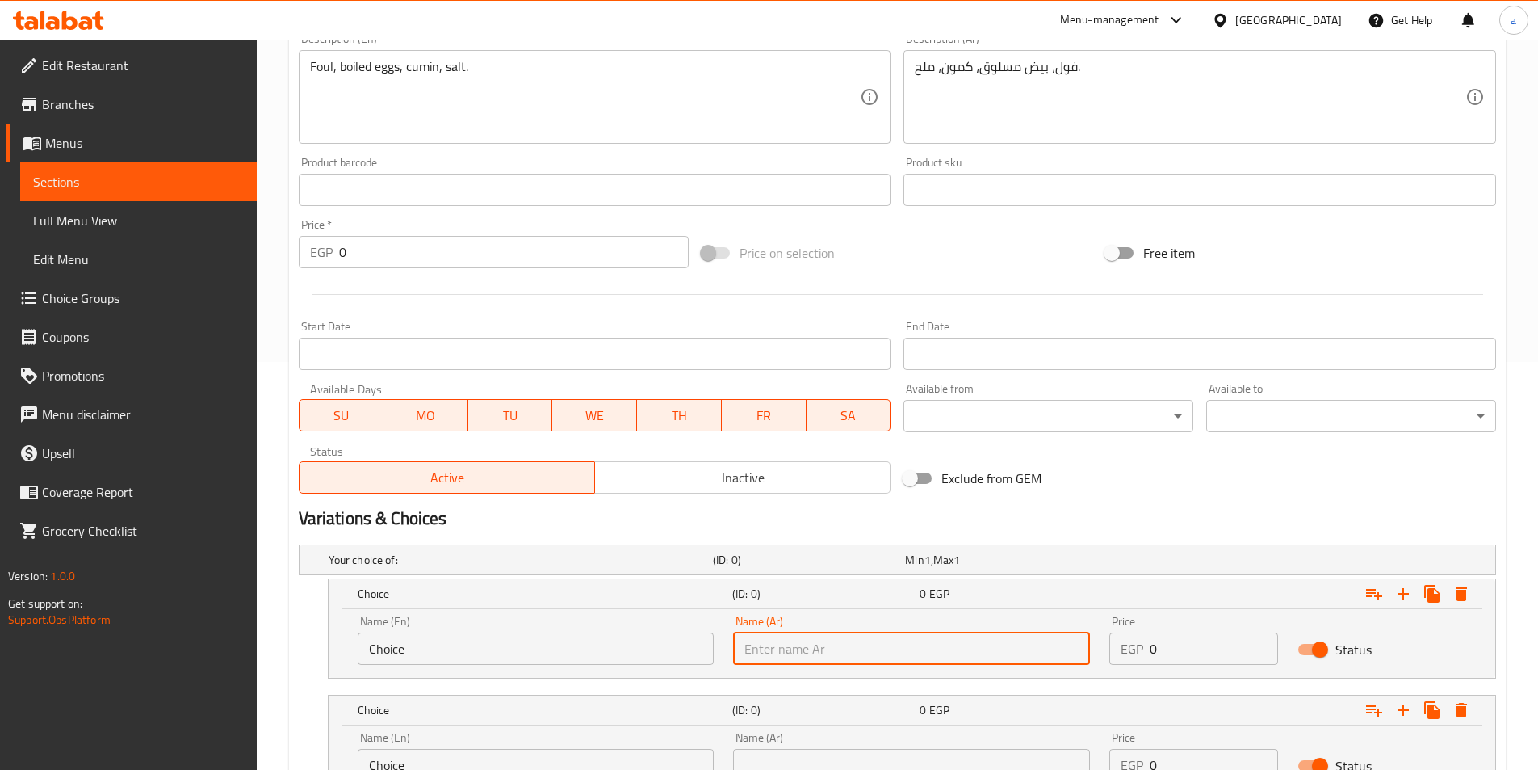
click at [828, 644] on input "text" at bounding box center [911, 648] width 357 height 32
type input "شامي"
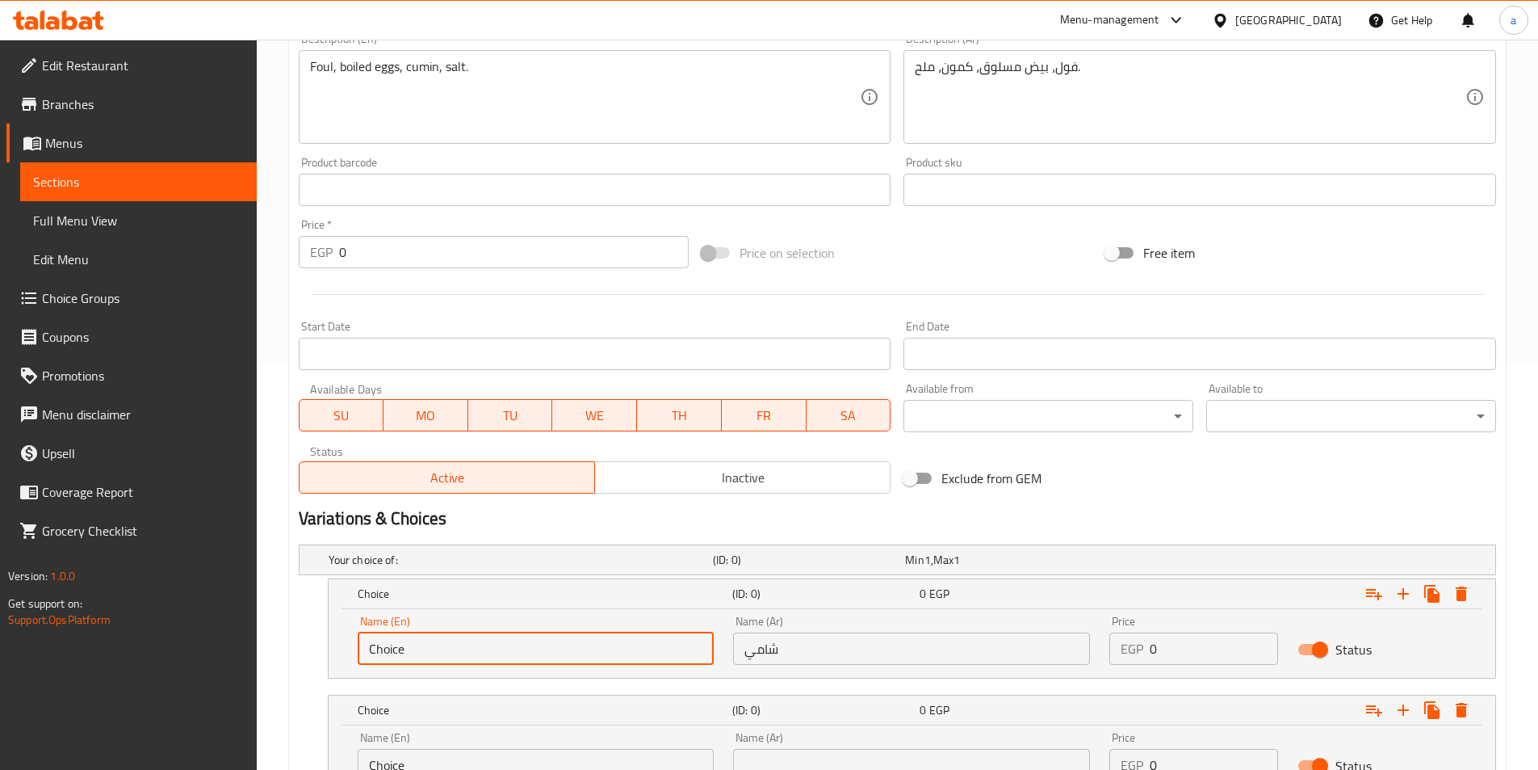
click at [622, 635] on input "Choice" at bounding box center [536, 648] width 357 height 32
type input "shami"
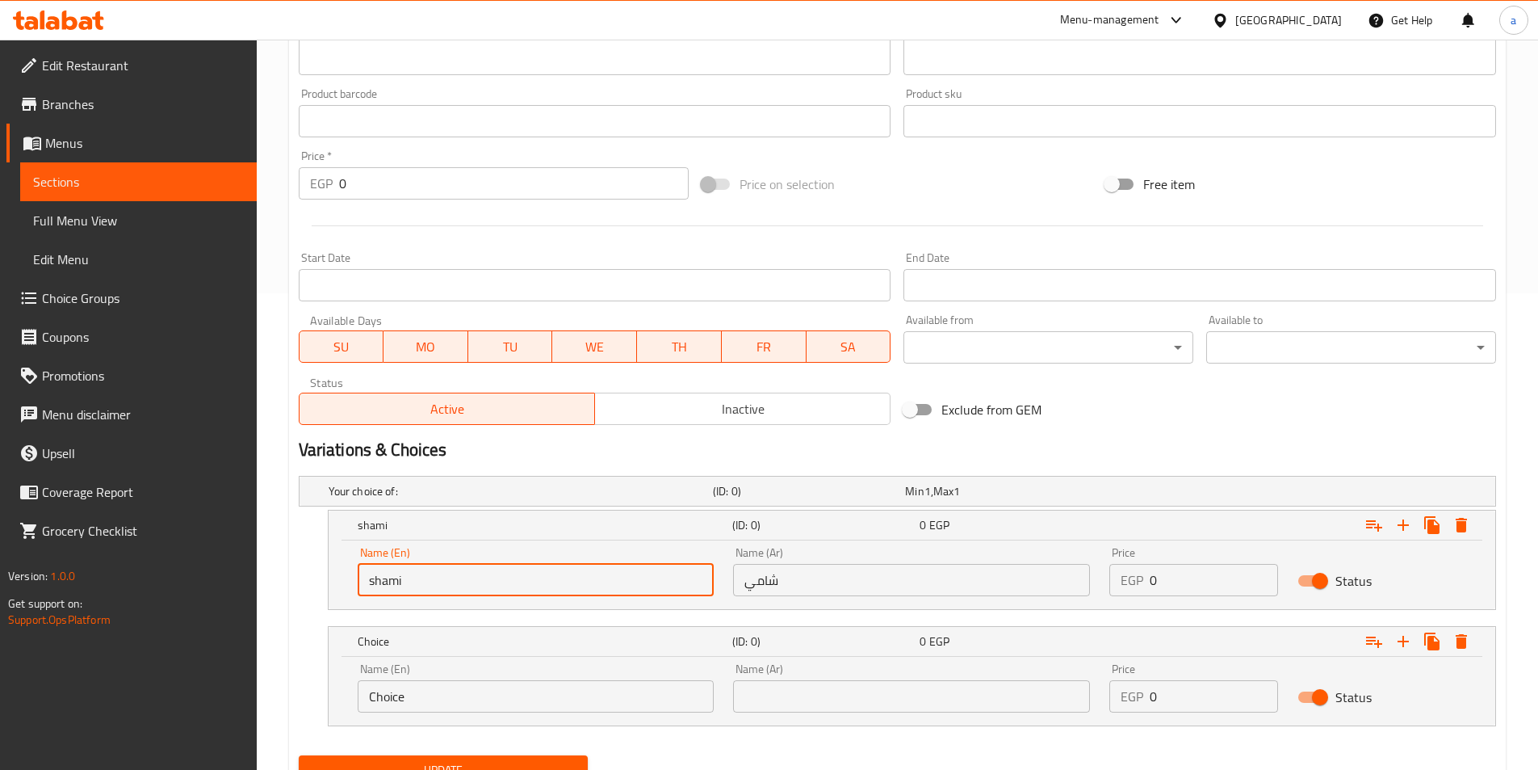
scroll to position [547, 0]
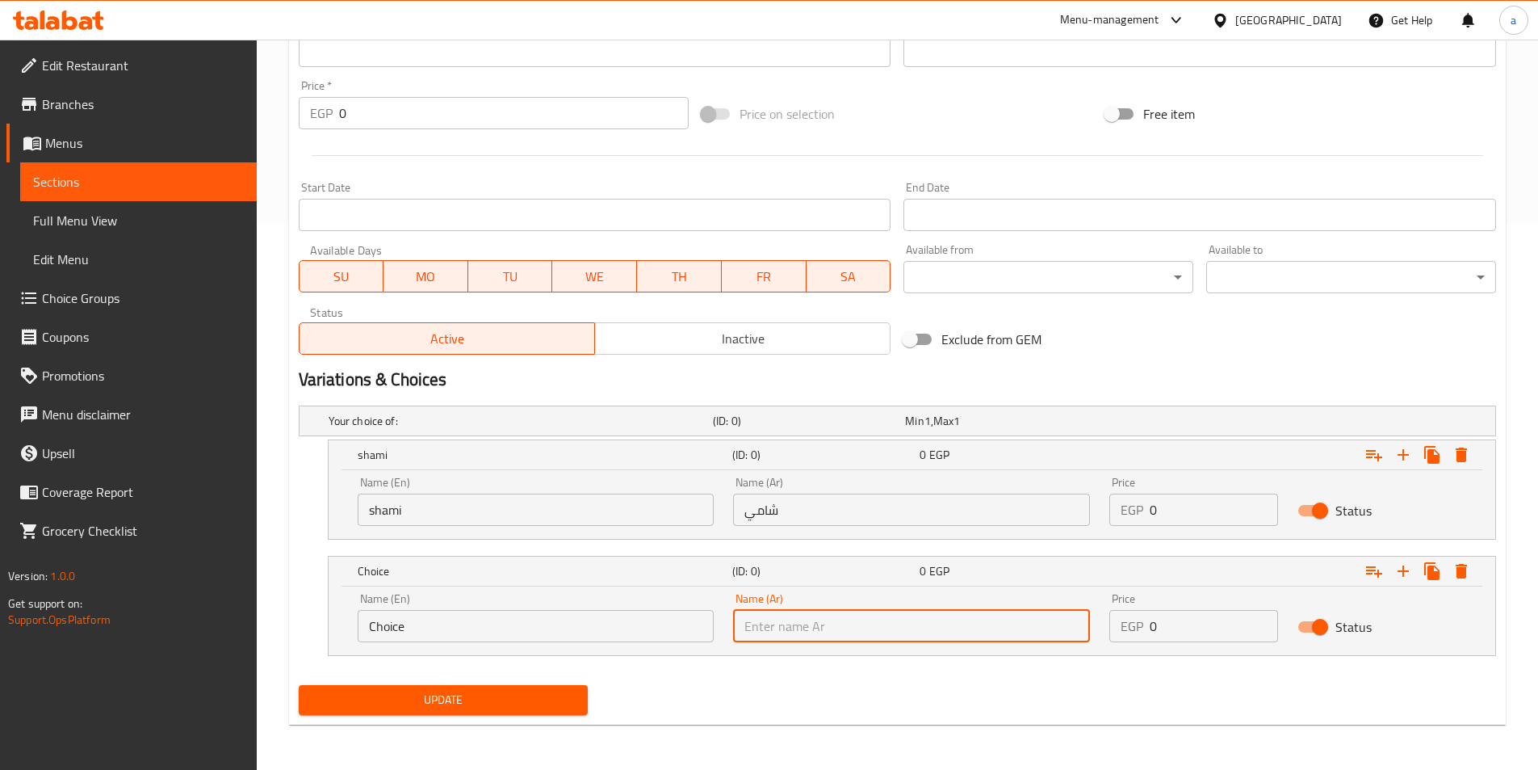
click at [889, 630] on input "text" at bounding box center [911, 626] width 357 height 32
type input "بلدي"
click at [599, 631] on input "Choice" at bounding box center [536, 626] width 357 height 32
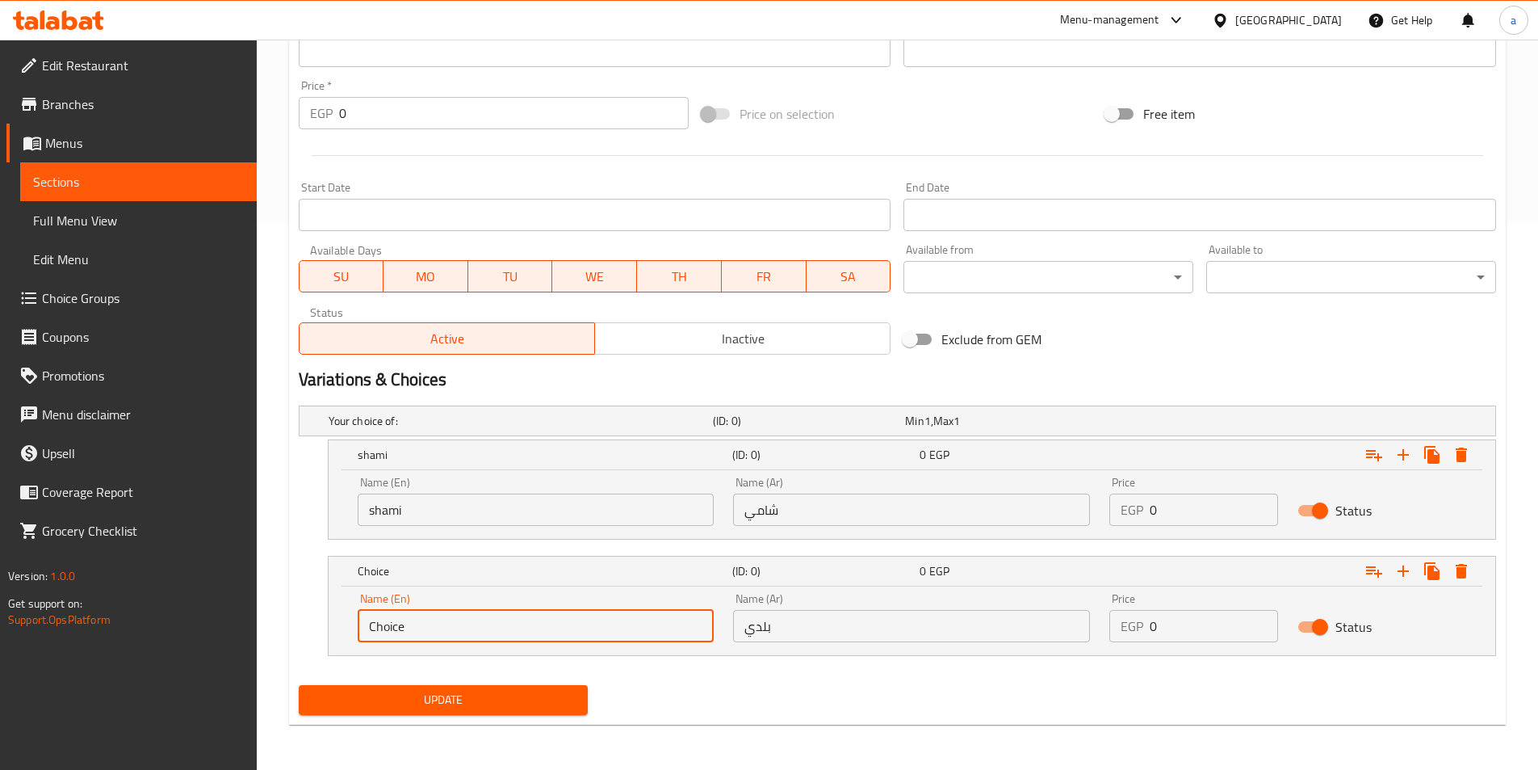
click at [599, 631] on input "Choice" at bounding box center [536, 626] width 357 height 32
type input "baladi"
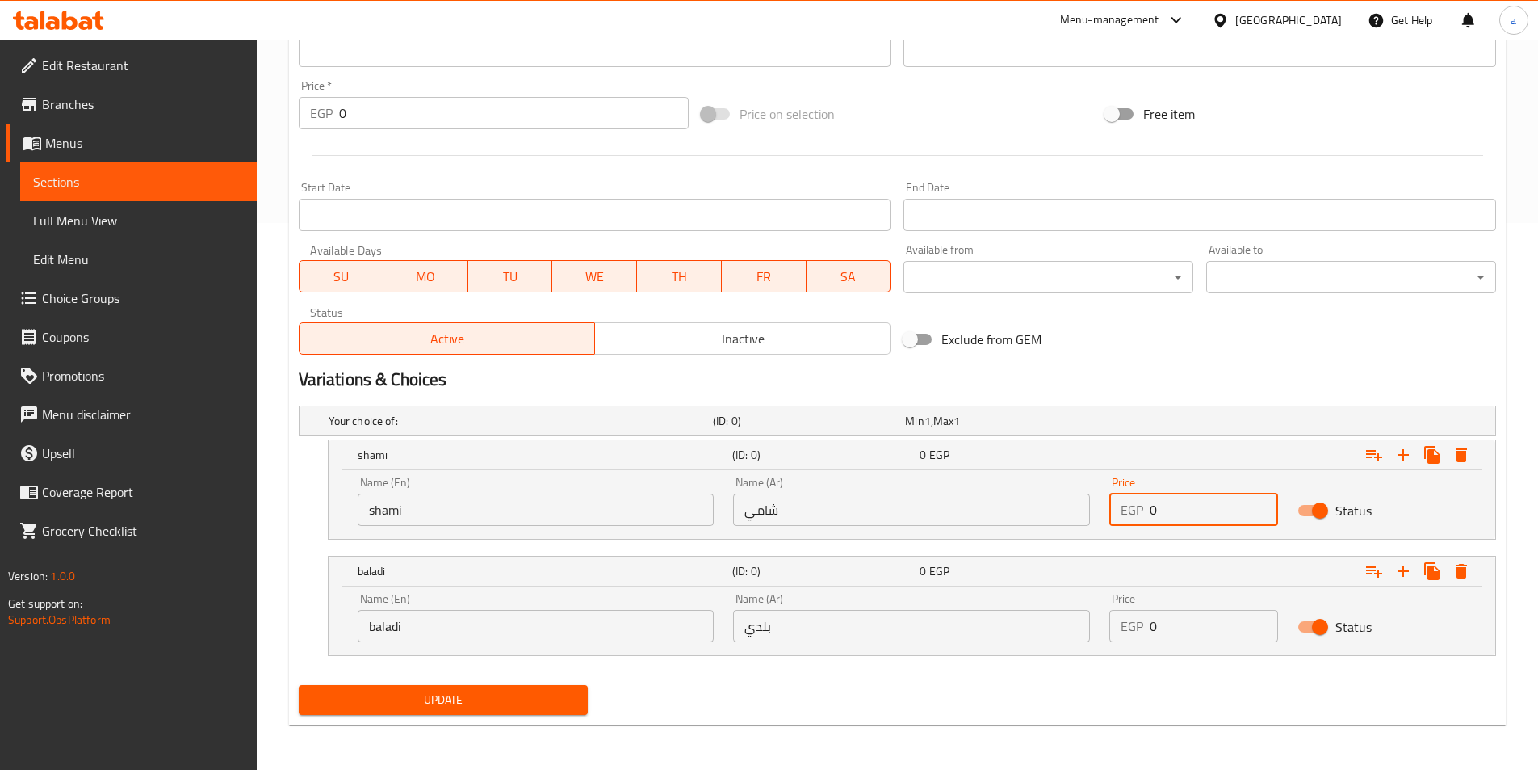
drag, startPoint x: 1176, startPoint y: 518, endPoint x: 1132, endPoint y: 518, distance: 44.4
click at [1132, 518] on div "EGP 0 Price" at bounding box center [1193, 509] width 169 height 32
type input "18"
click at [1216, 614] on input "0" at bounding box center [1214, 626] width 128 height 32
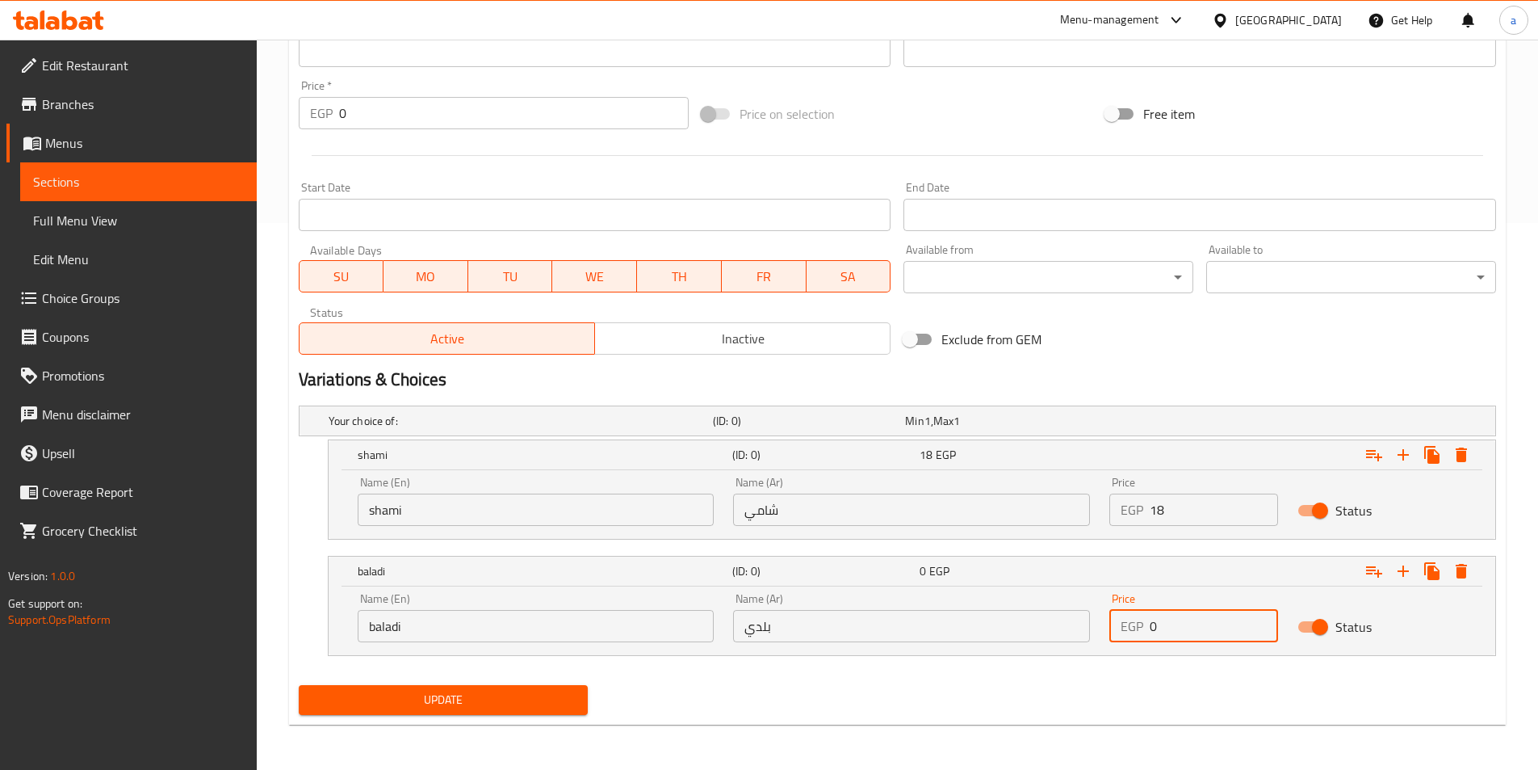
click at [1216, 614] on input "0" at bounding box center [1214, 626] width 128 height 32
type input "19"
click at [486, 694] on span "Update" at bounding box center [444, 700] width 264 height 20
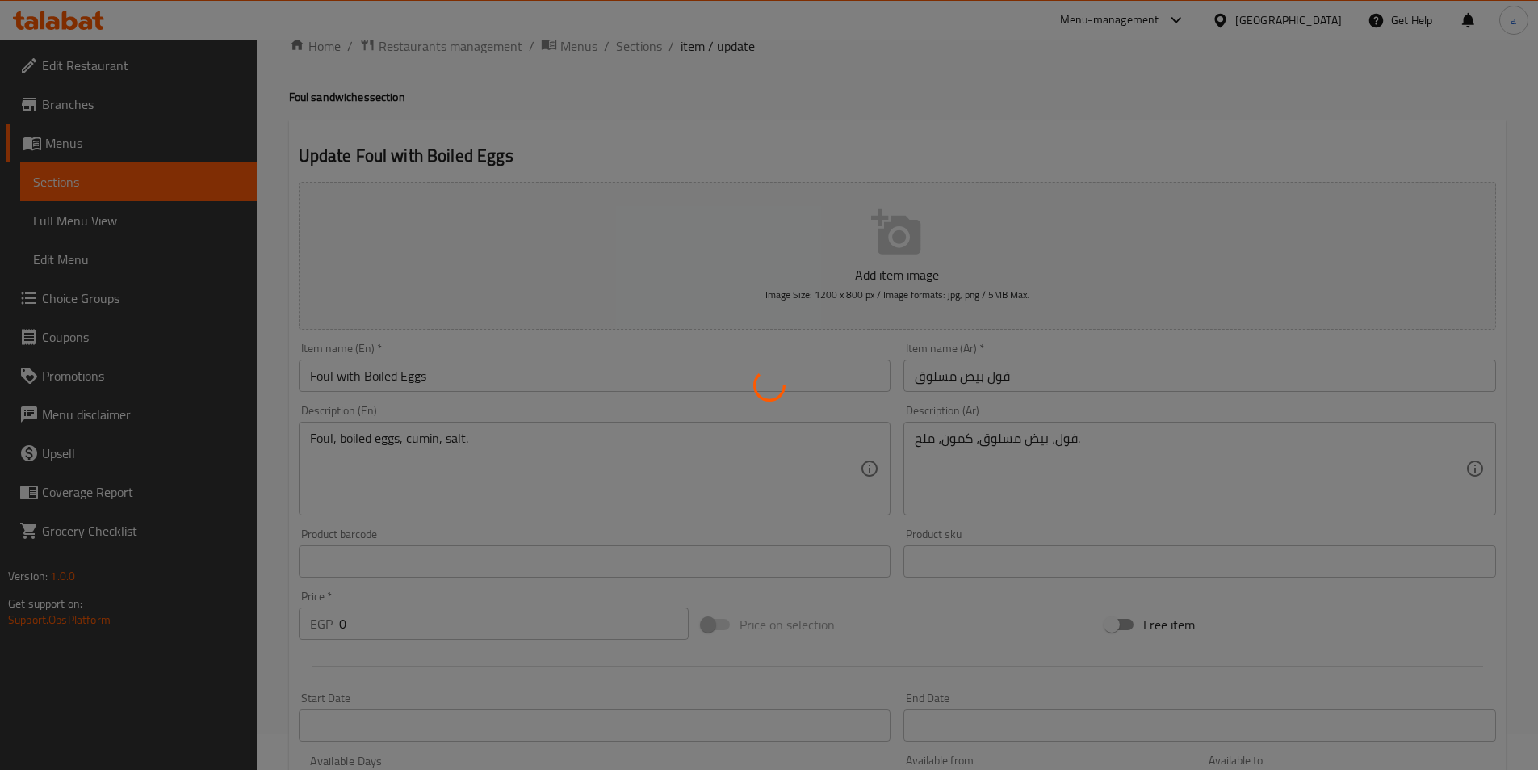
scroll to position [0, 0]
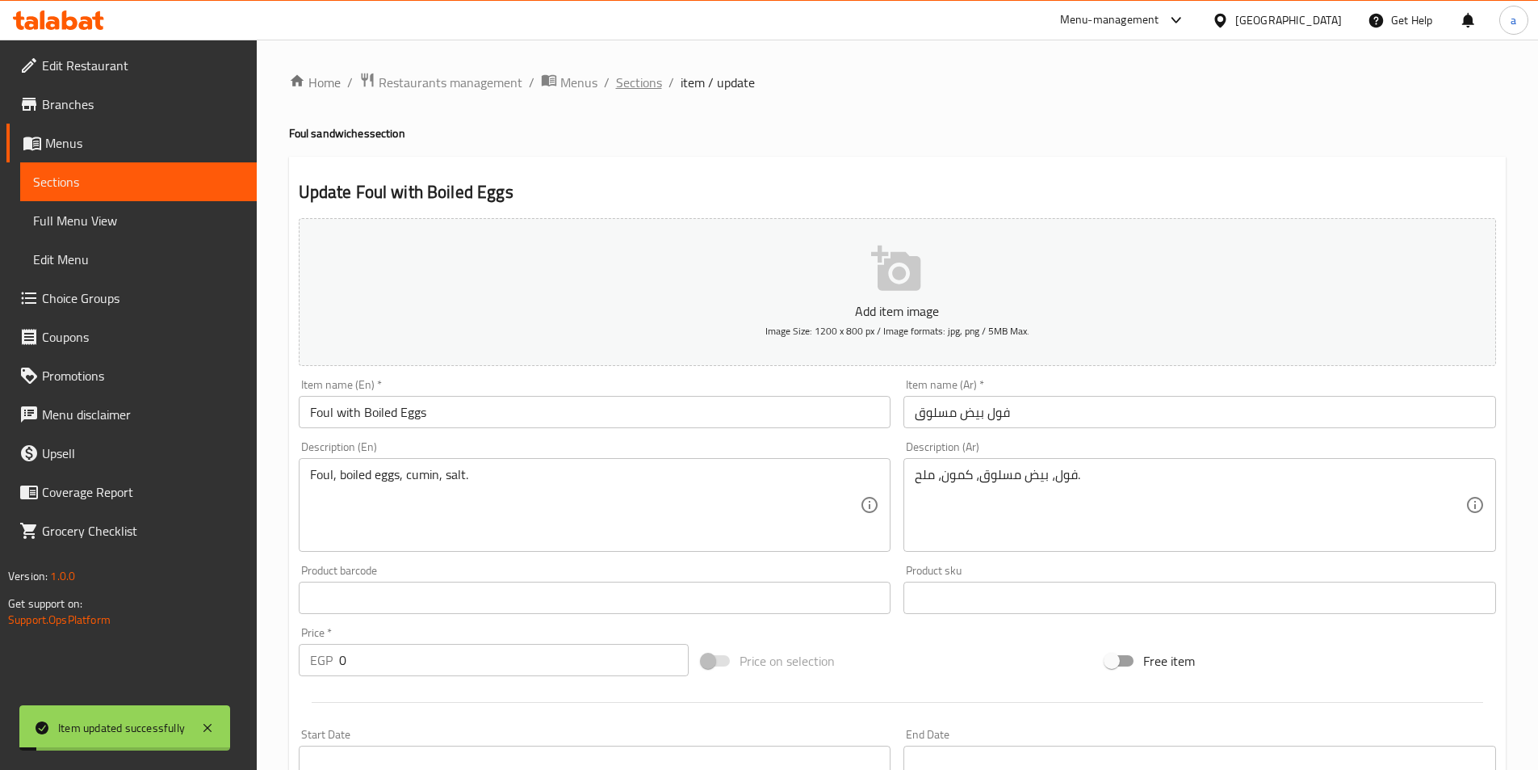
click at [640, 92] on span "Sections" at bounding box center [639, 82] width 46 height 19
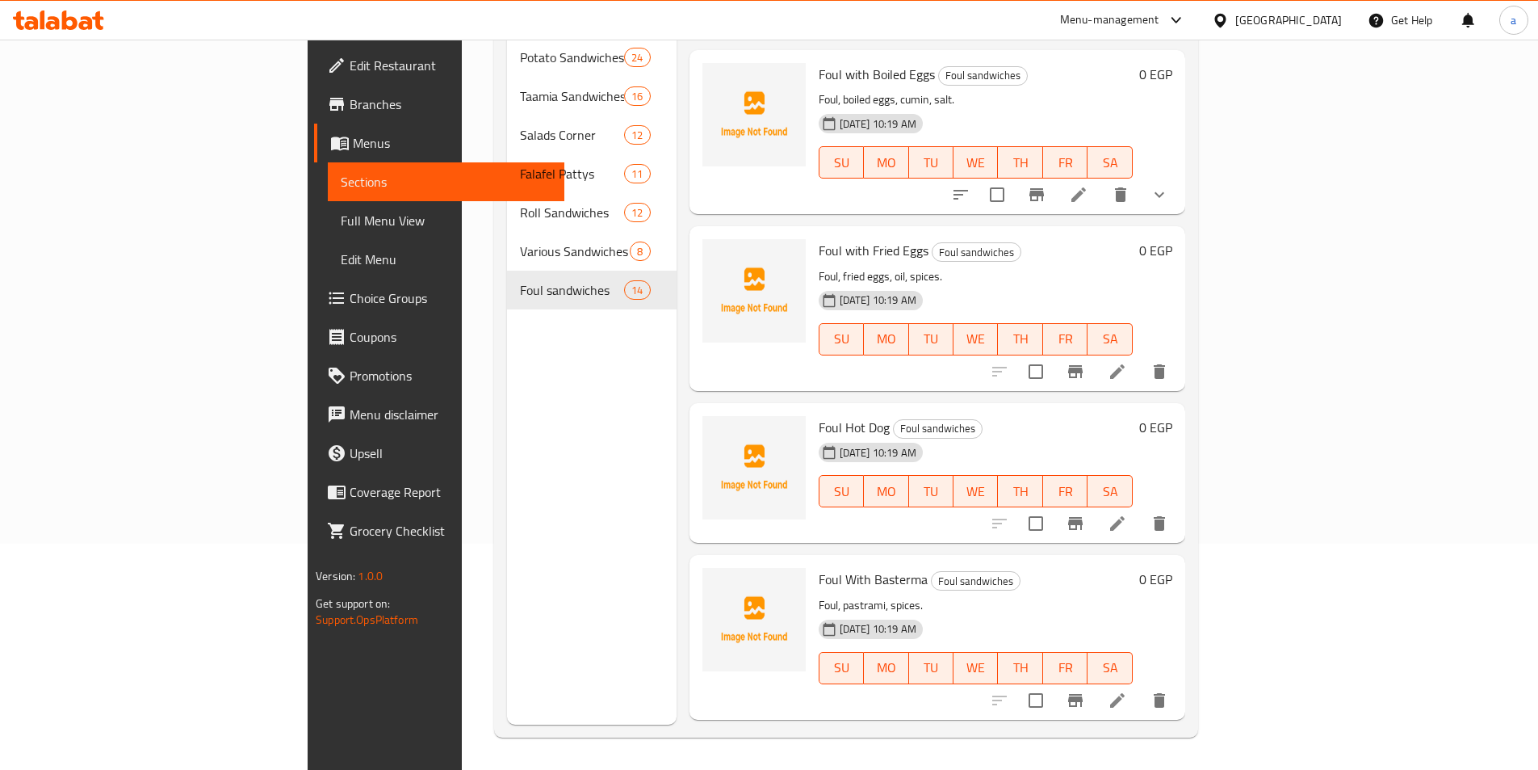
scroll to position [1394, 0]
click at [1136, 435] on div "[DATE] 10:19 AM SU MO TU WE TH FR SA" at bounding box center [975, 478] width 327 height 87
click at [1125, 515] on icon at bounding box center [1117, 522] width 15 height 15
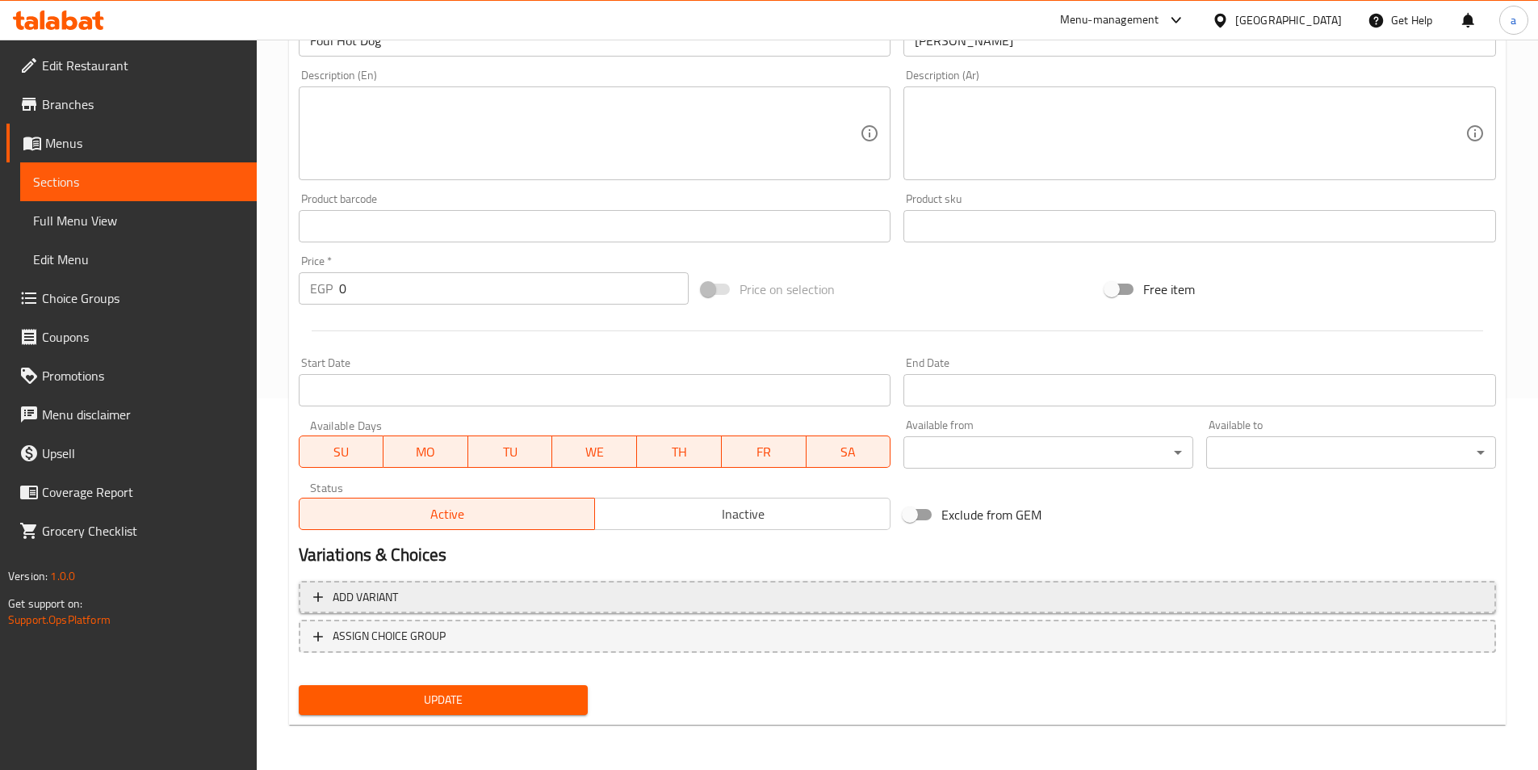
click at [571, 613] on button "Add variant" at bounding box center [897, 597] width 1197 height 33
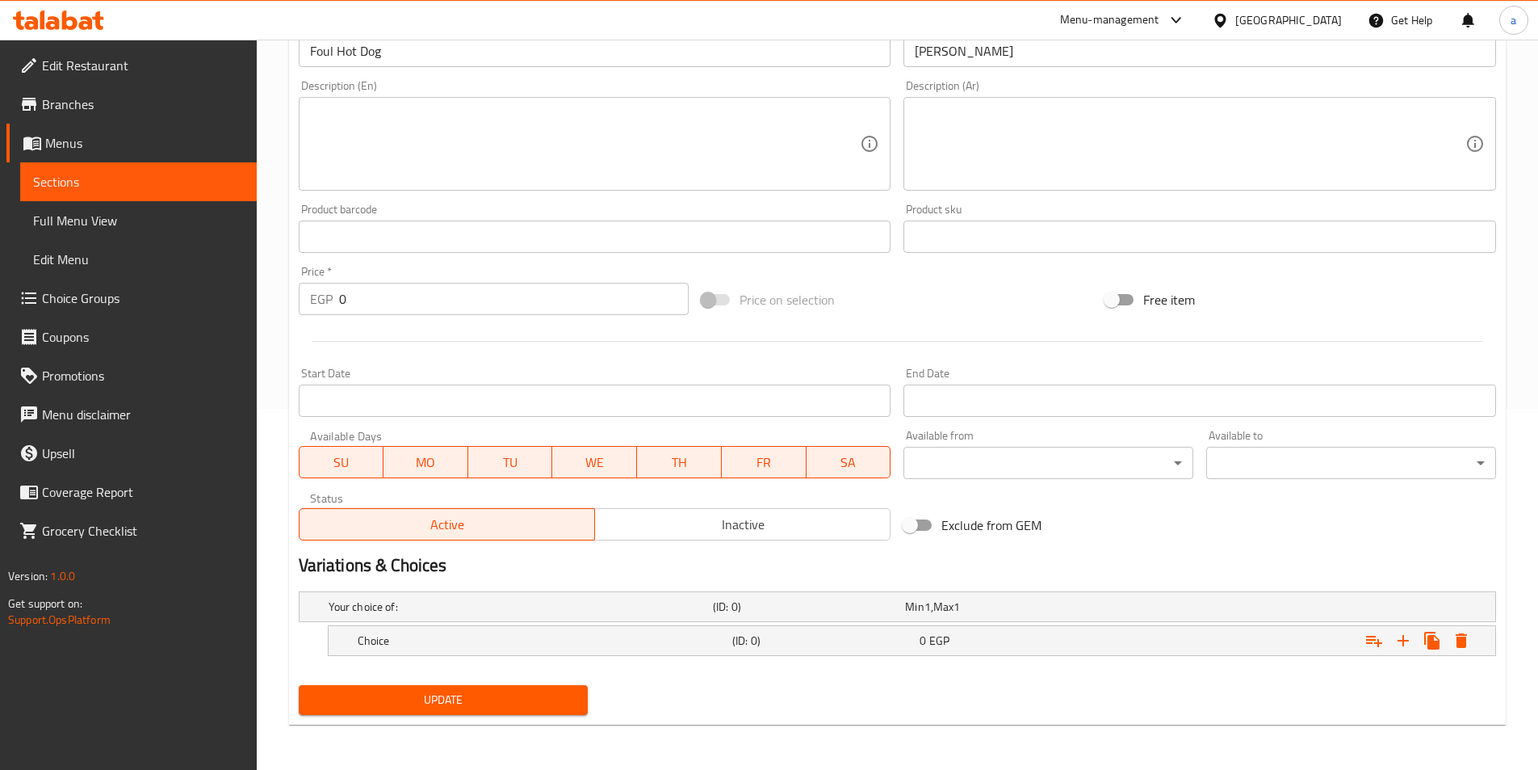
scroll to position [361, 0]
click at [1407, 641] on icon "Expand" at bounding box center [1403, 640] width 19 height 19
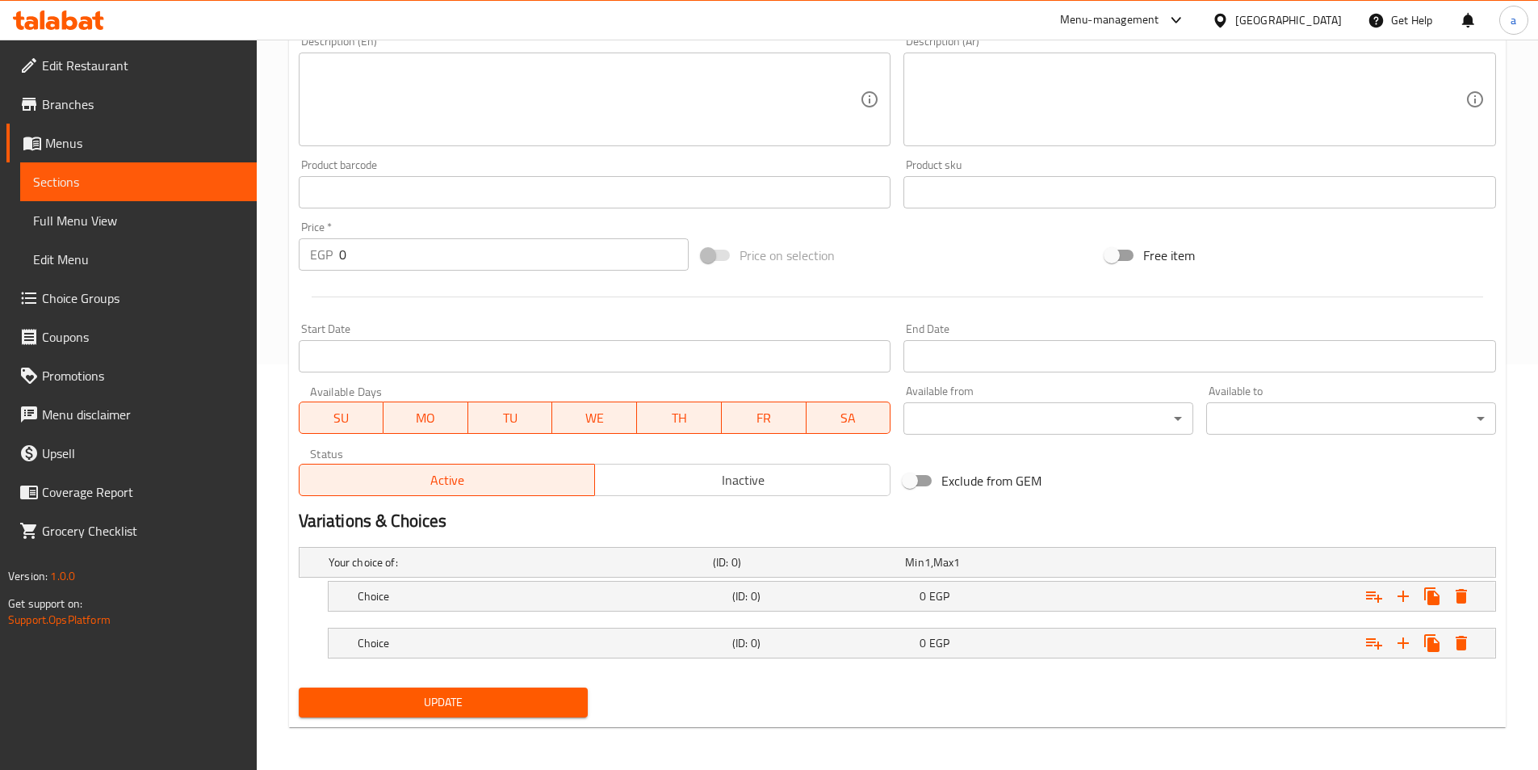
scroll to position [408, 0]
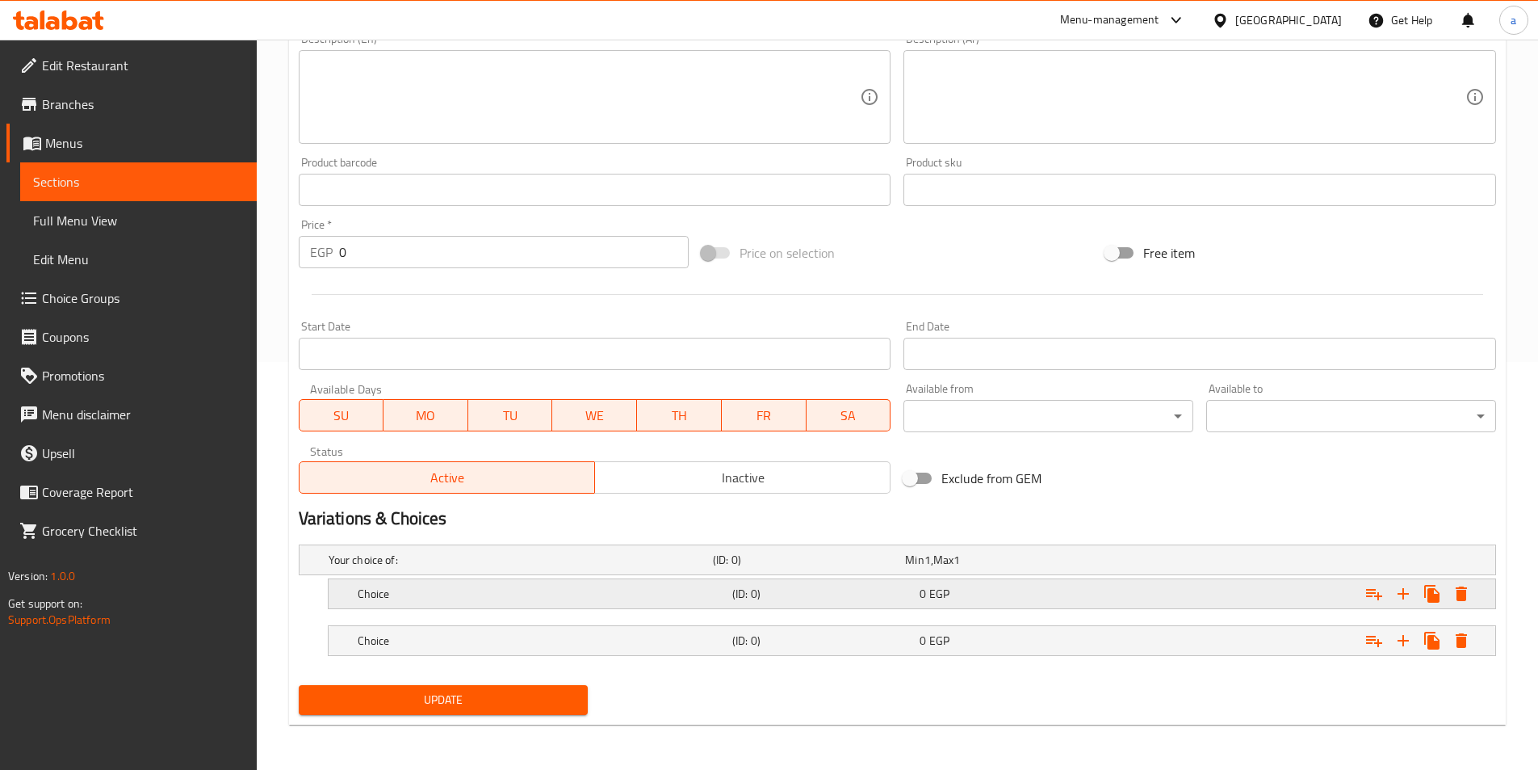
click at [993, 587] on div "0 EGP" at bounding box center [1010, 593] width 181 height 16
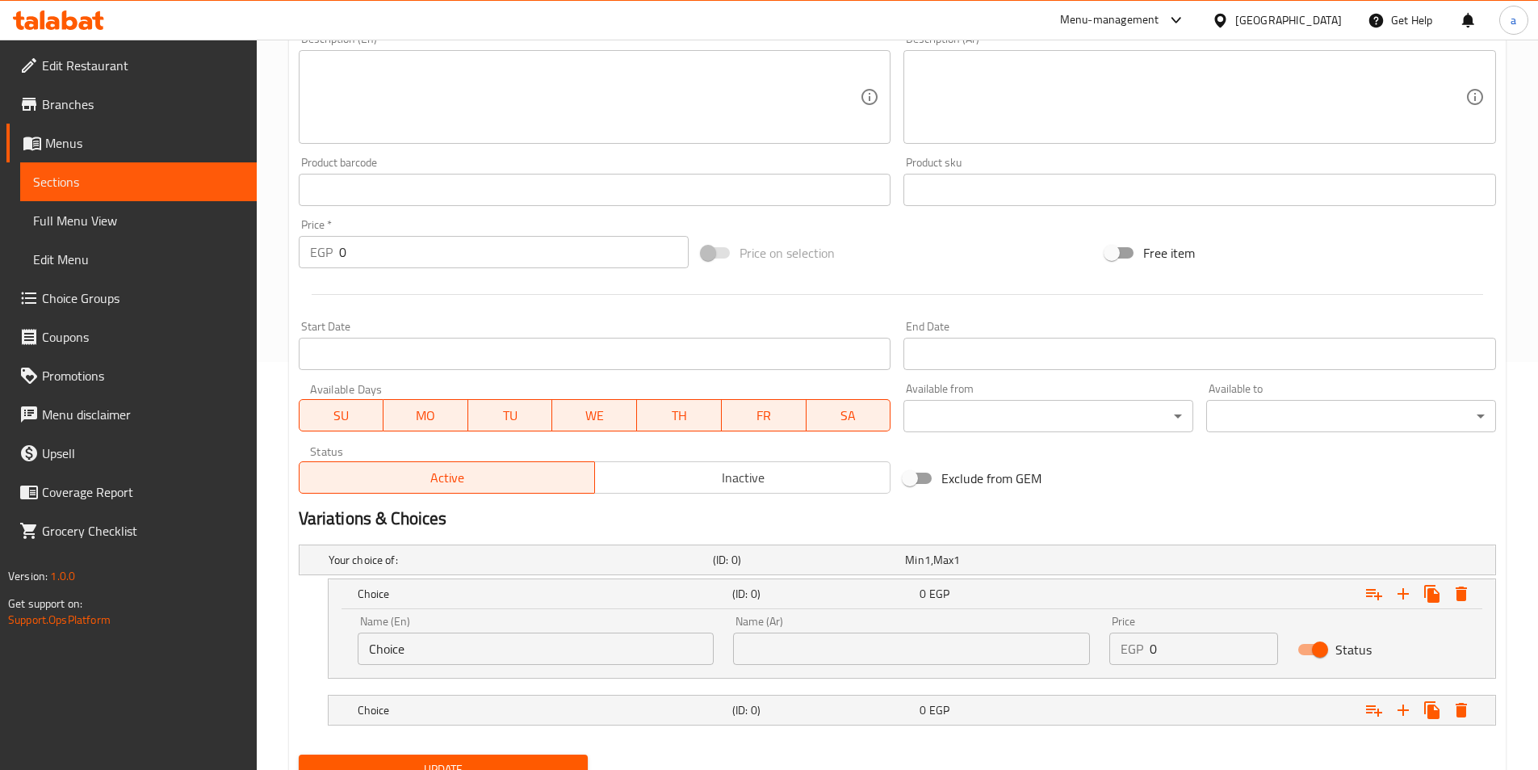
click at [895, 652] on input "text" at bounding box center [911, 648] width 357 height 32
type input "شامي"
click at [610, 665] on div "Name (En) Choice Name (En)" at bounding box center [536, 640] width 376 height 69
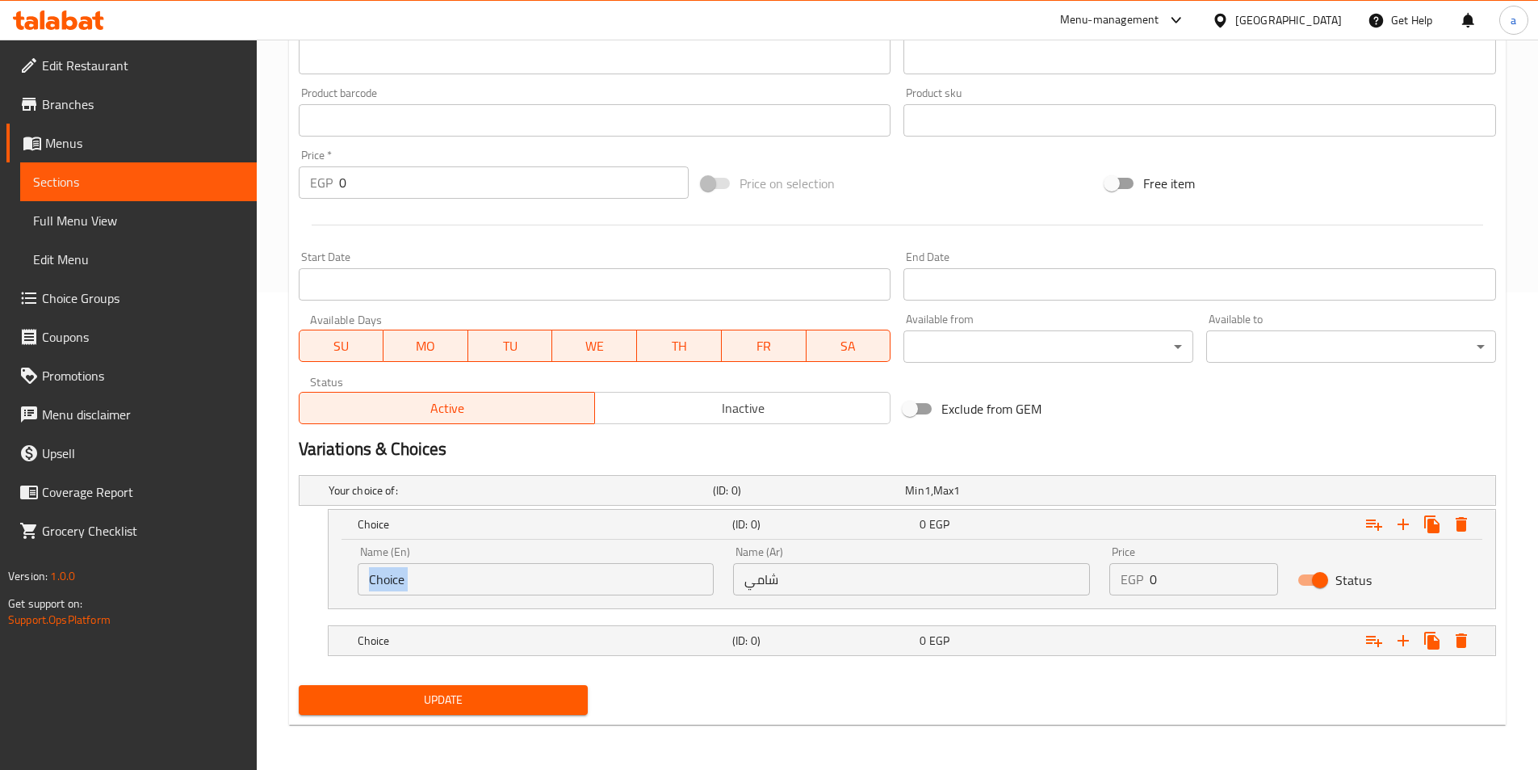
click at [507, 577] on input "Choice" at bounding box center [536, 579] width 357 height 32
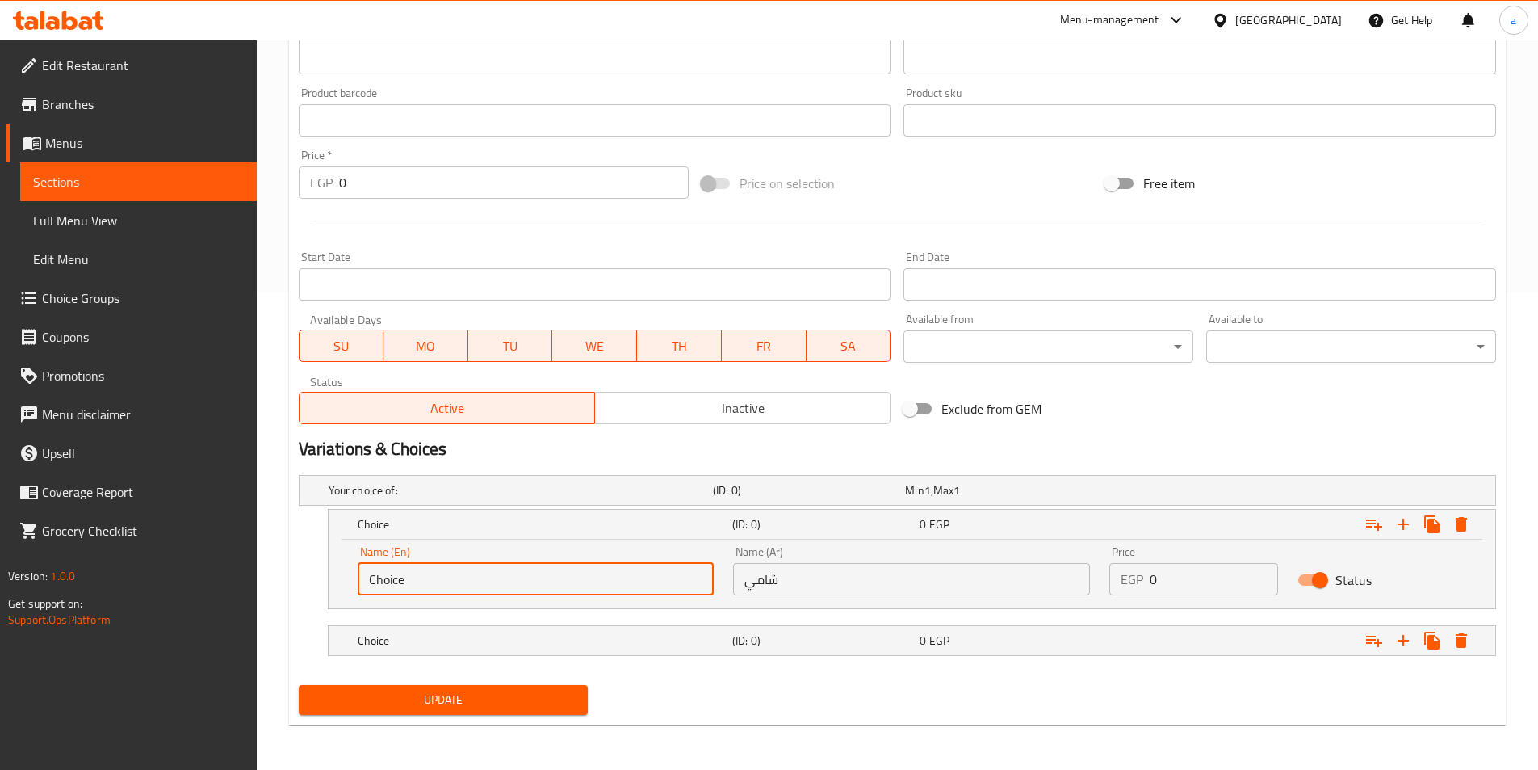
click at [507, 577] on input "Choice" at bounding box center [536, 579] width 357 height 32
type input "shami"
click at [941, 643] on span "EGP" at bounding box center [939, 640] width 20 height 21
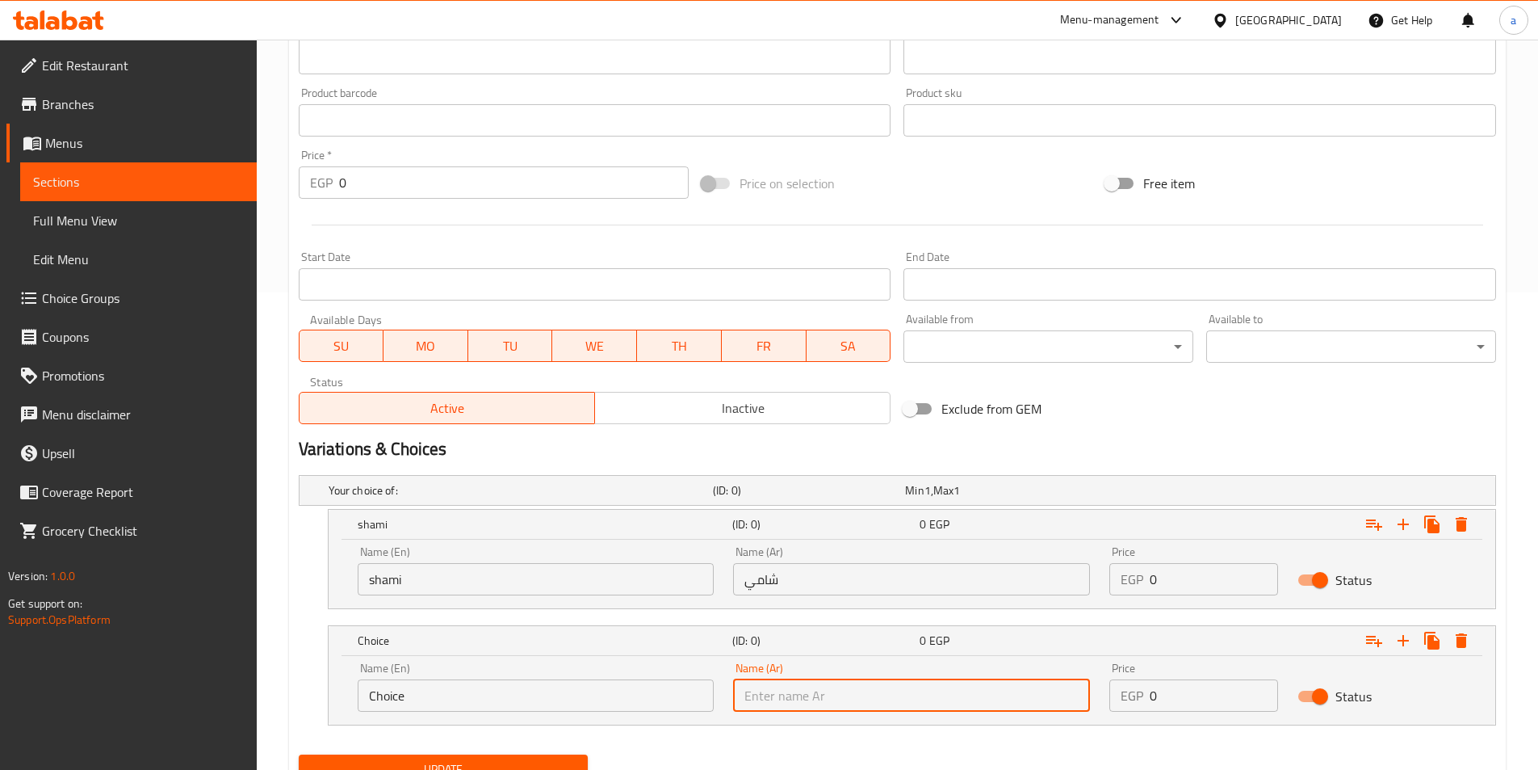
click at [876, 696] on input "text" at bounding box center [911, 695] width 357 height 32
type input "بلدي"
click at [600, 687] on input "Choice" at bounding box center [536, 695] width 357 height 32
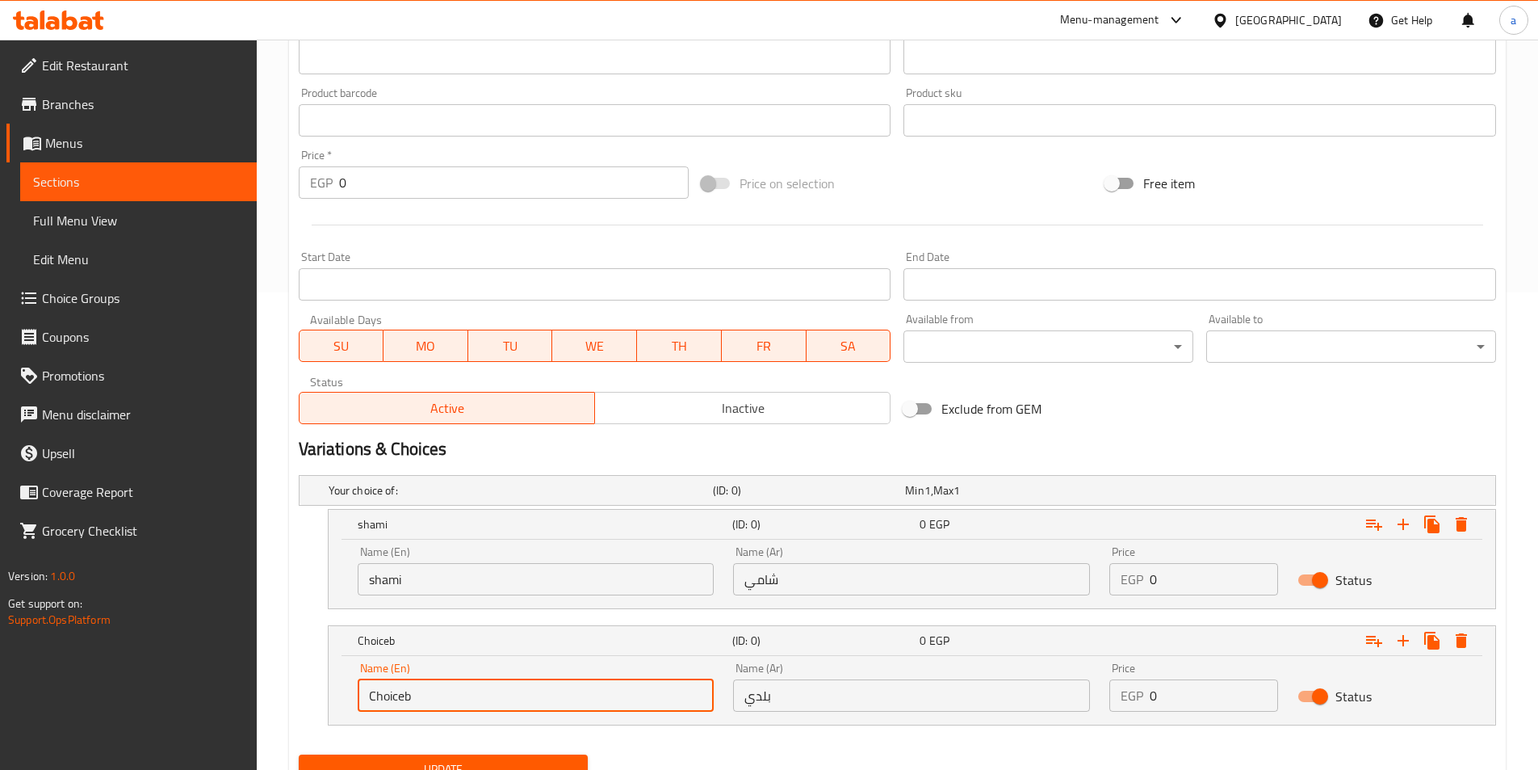
click at [544, 693] on input "Choiceb" at bounding box center [536, 695] width 357 height 32
type input "baladi"
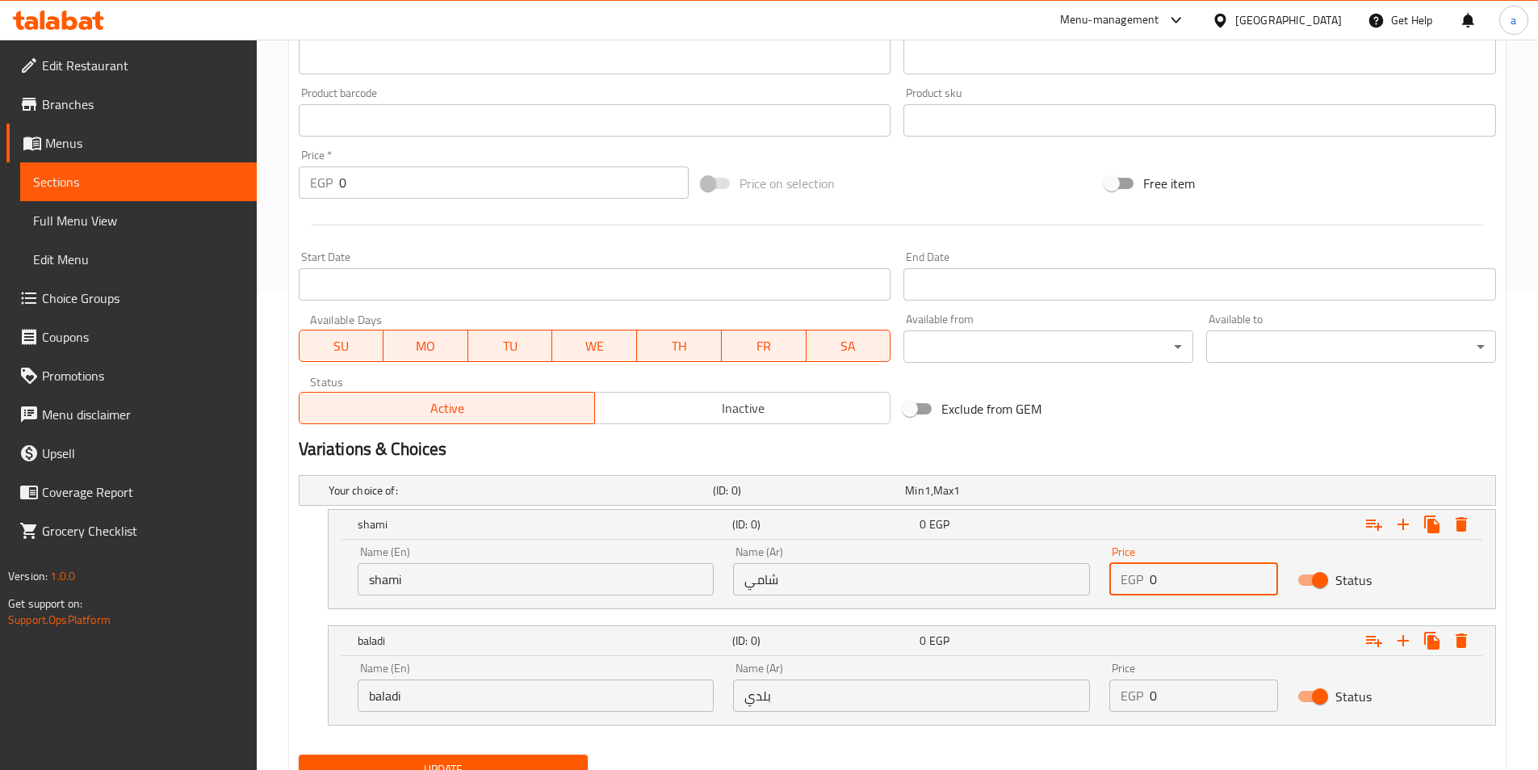
drag, startPoint x: 1214, startPoint y: 585, endPoint x: 1082, endPoint y: 585, distance: 132.4
click at [1082, 585] on div "Name (En) shami Name (En) Name (Ar) شامي Name (Ar) Price EGP 0 Price Status" at bounding box center [912, 570] width 1128 height 69
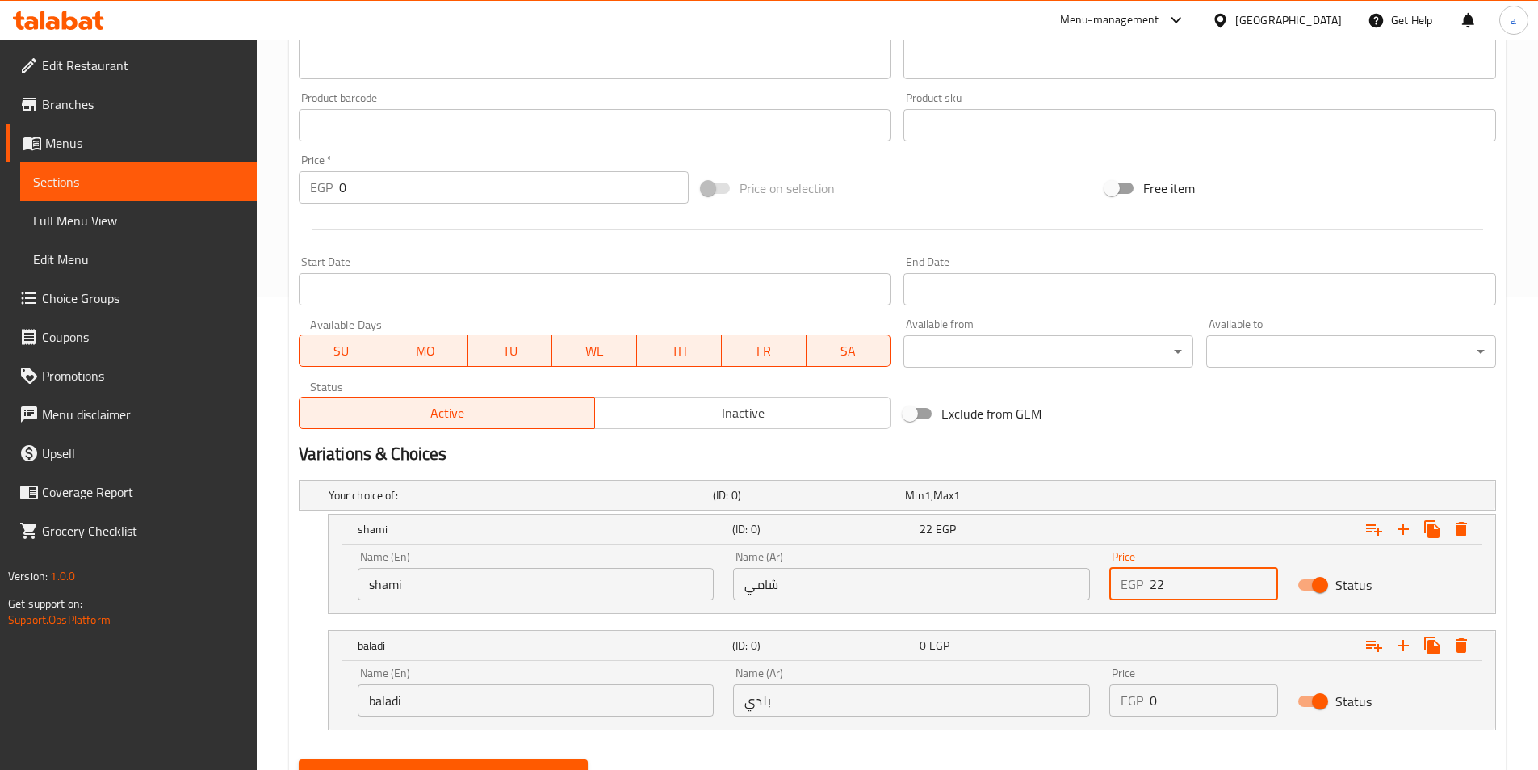
scroll to position [547, 0]
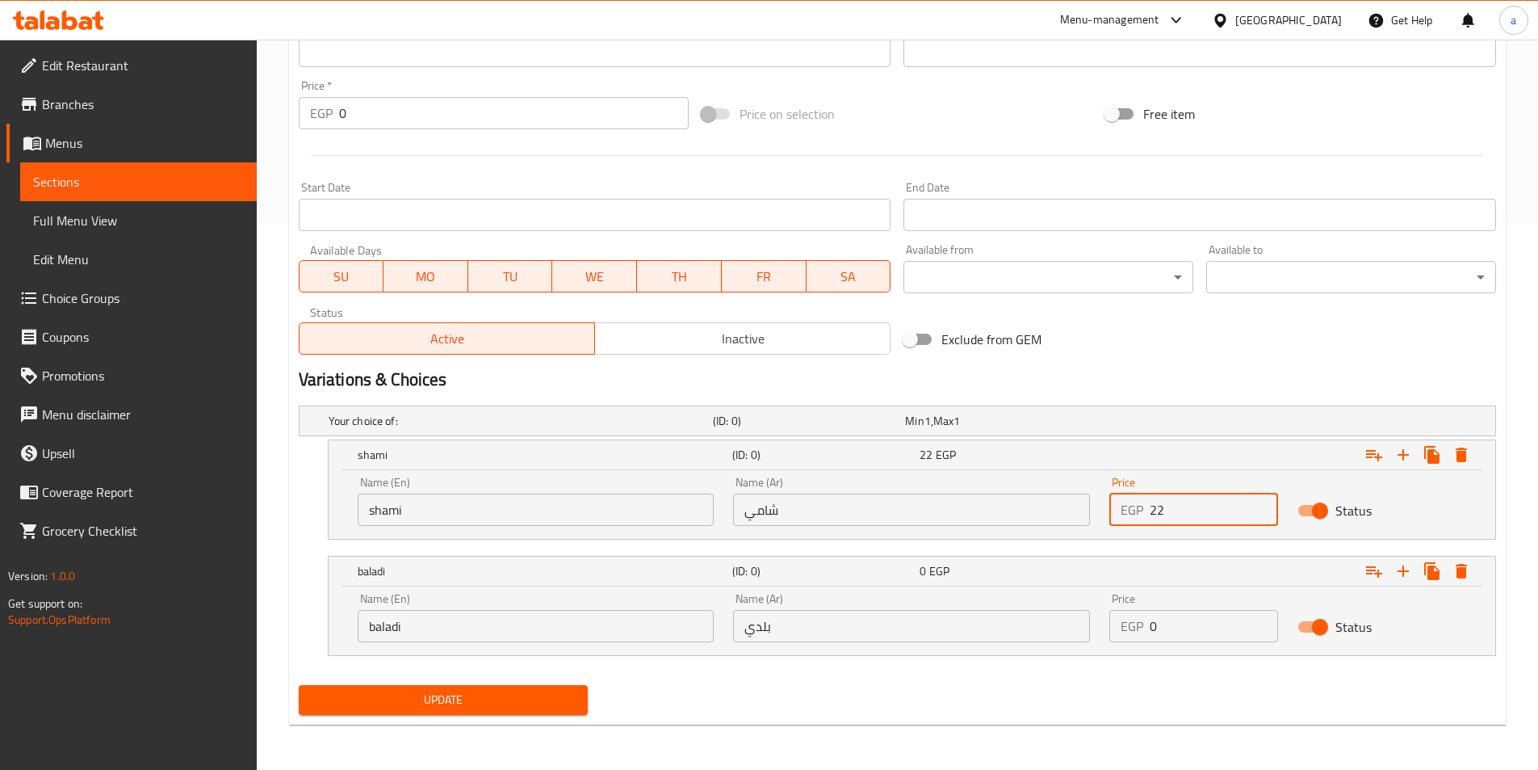
type input "22"
click at [1159, 636] on input "0" at bounding box center [1214, 626] width 128 height 32
click at [1159, 635] on input "0" at bounding box center [1214, 626] width 128 height 32
drag, startPoint x: 1151, startPoint y: 634, endPoint x: 1143, endPoint y: 633, distance: 8.1
click at [1143, 633] on div "EGP 0 Price" at bounding box center [1193, 626] width 169 height 32
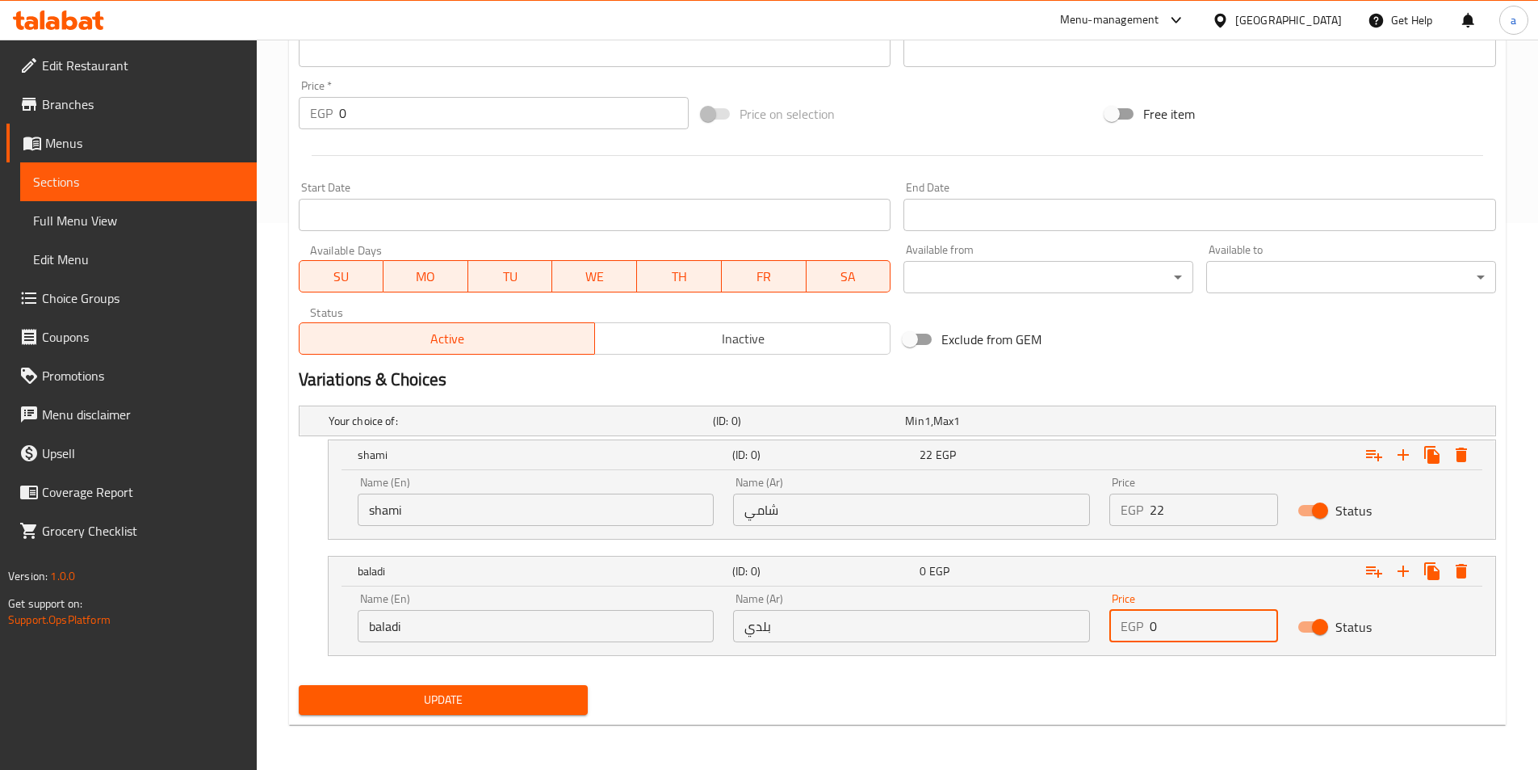
drag, startPoint x: 1157, startPoint y: 631, endPoint x: 1168, endPoint y: 631, distance: 10.5
click at [1168, 631] on div "EGP 0 Price" at bounding box center [1193, 626] width 169 height 32
type input "23"
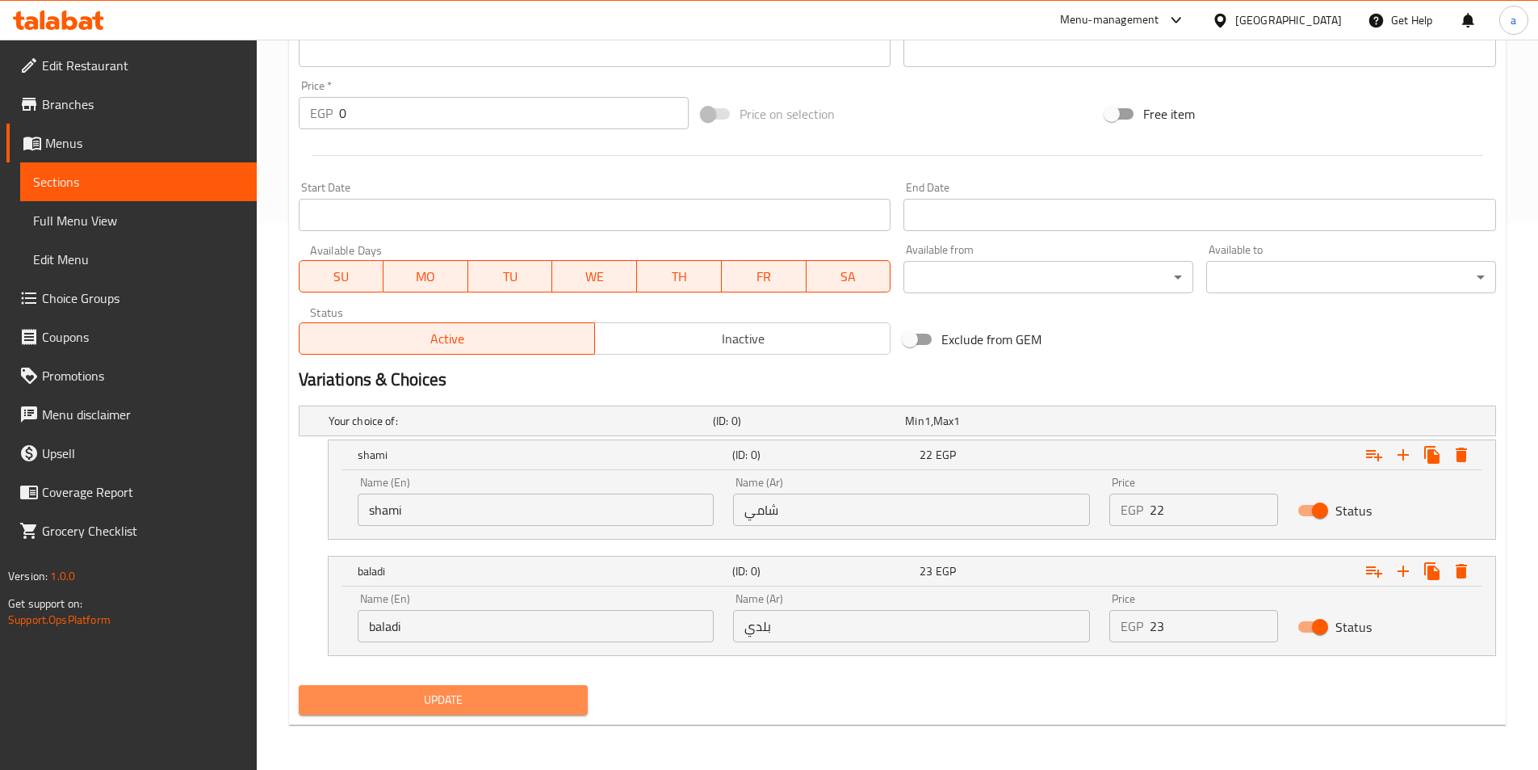
click at [448, 694] on span "Update" at bounding box center [444, 700] width 264 height 20
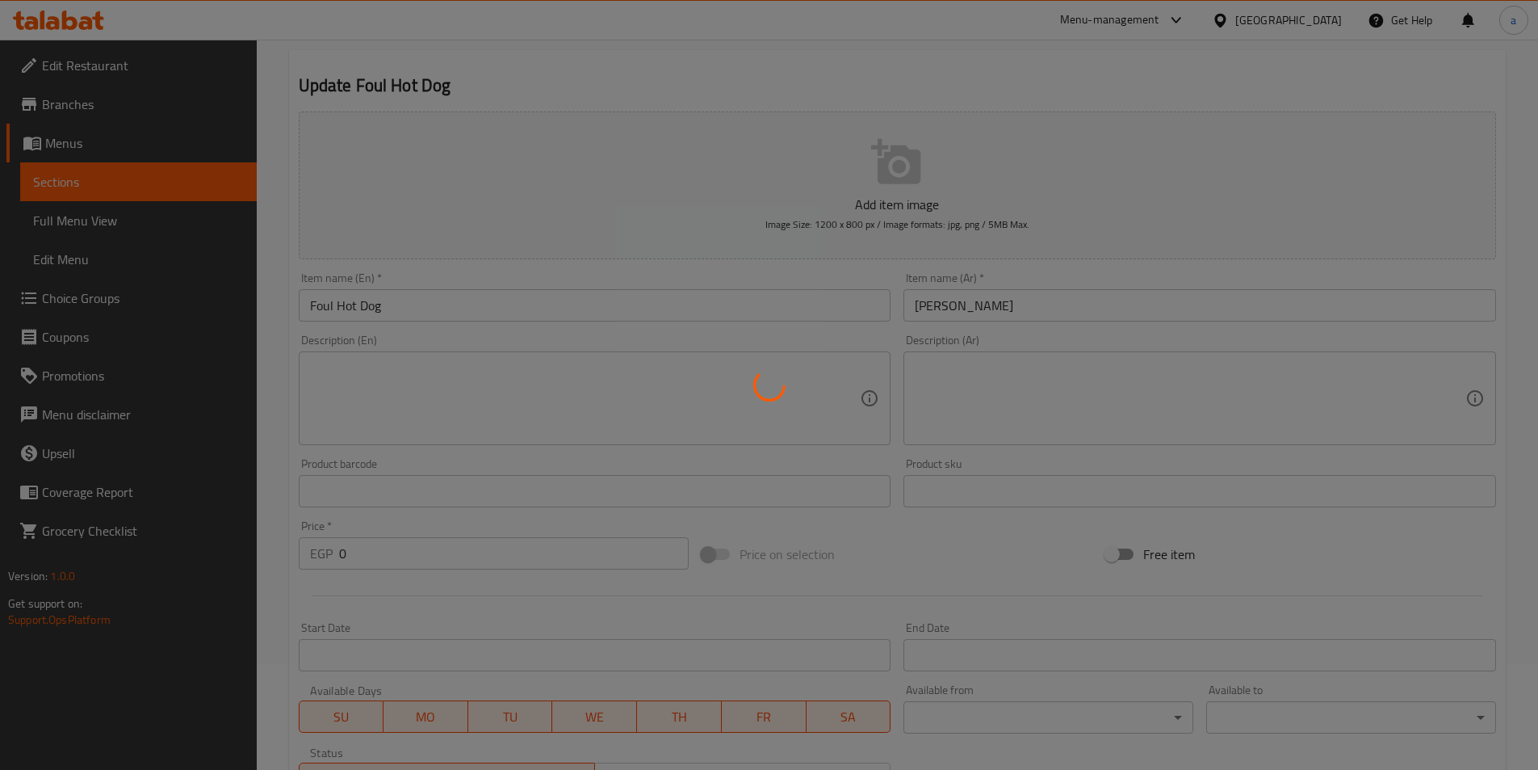
scroll to position [0, 0]
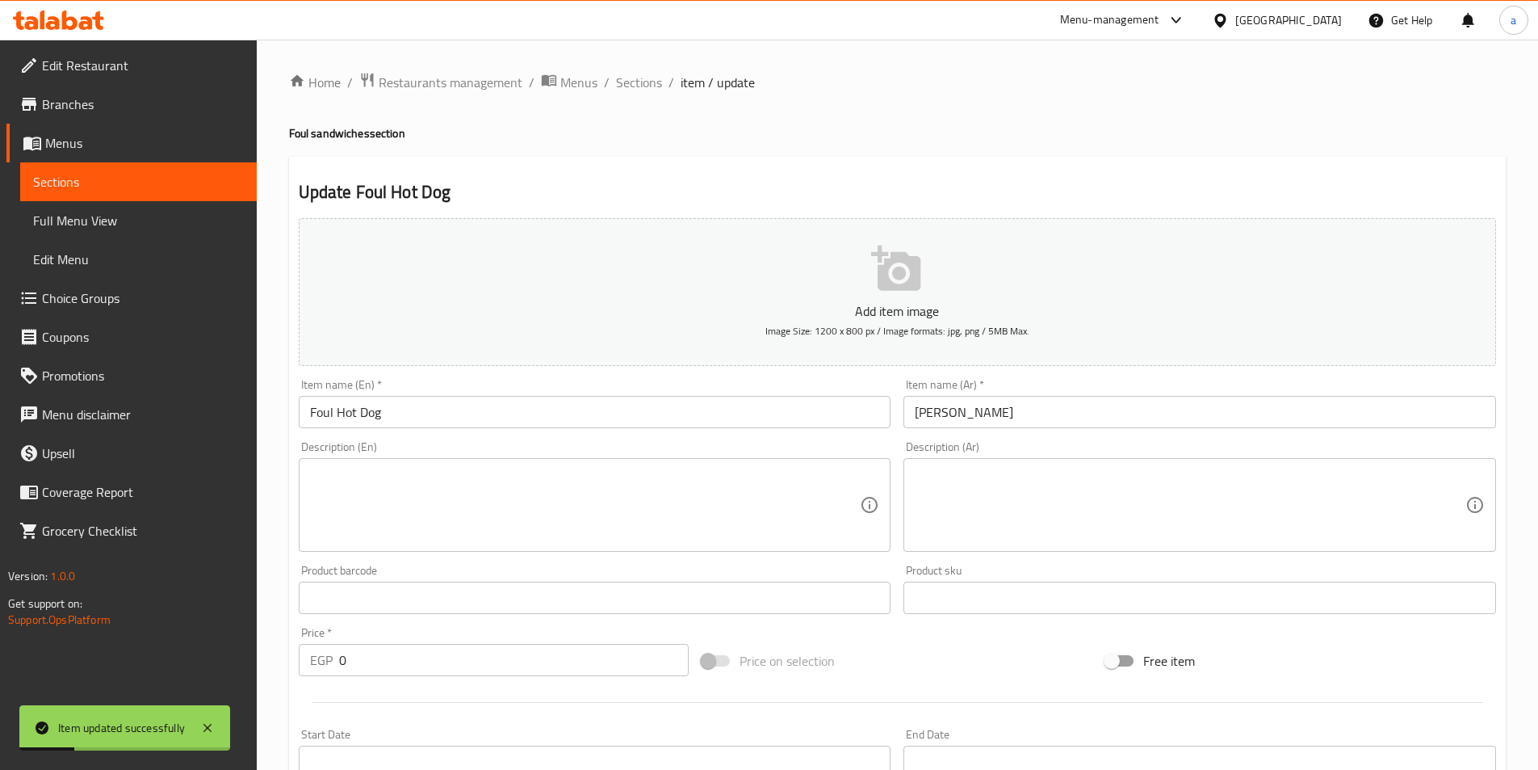
click at [642, 87] on span "Sections" at bounding box center [639, 82] width 46 height 19
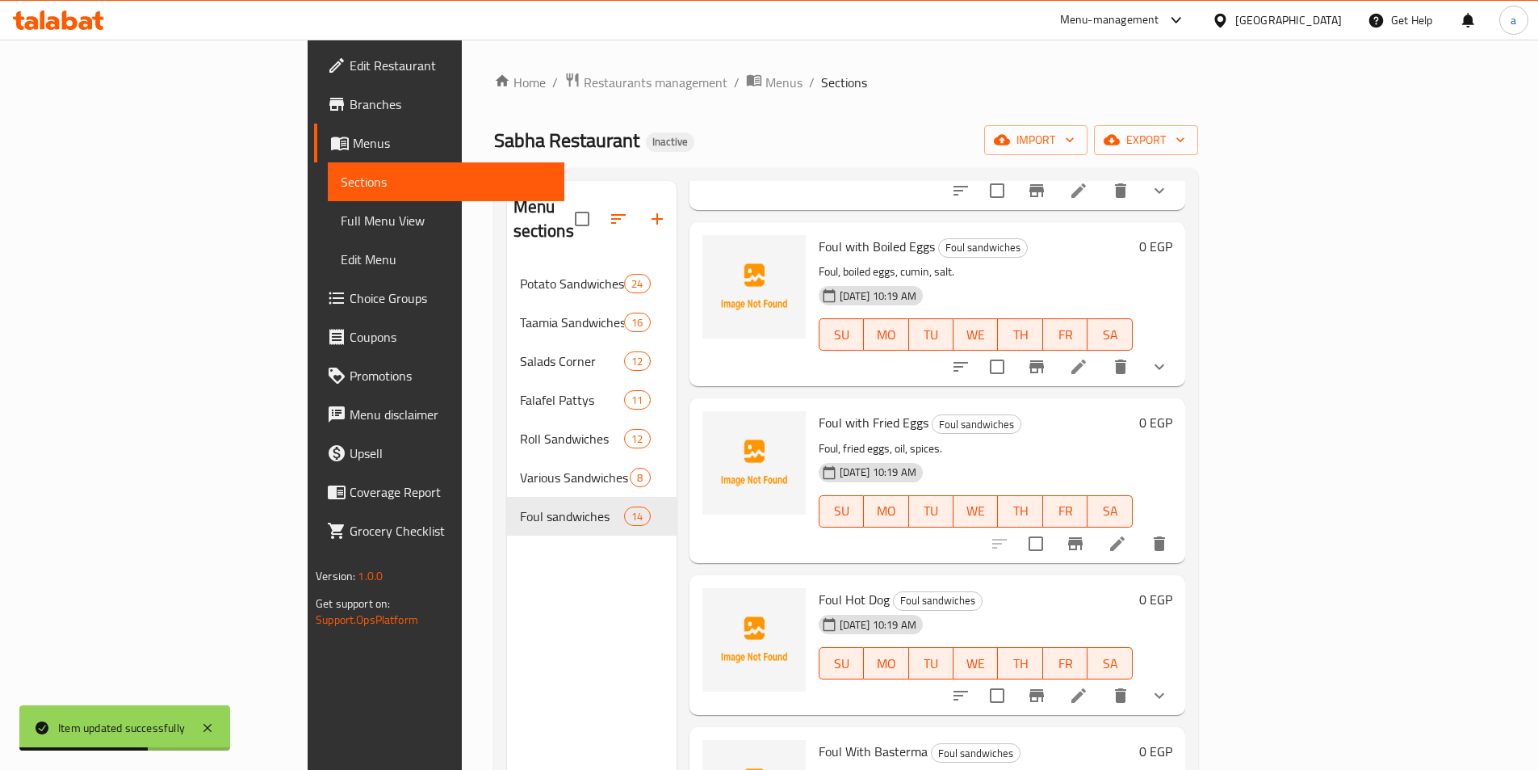
scroll to position [1453, 0]
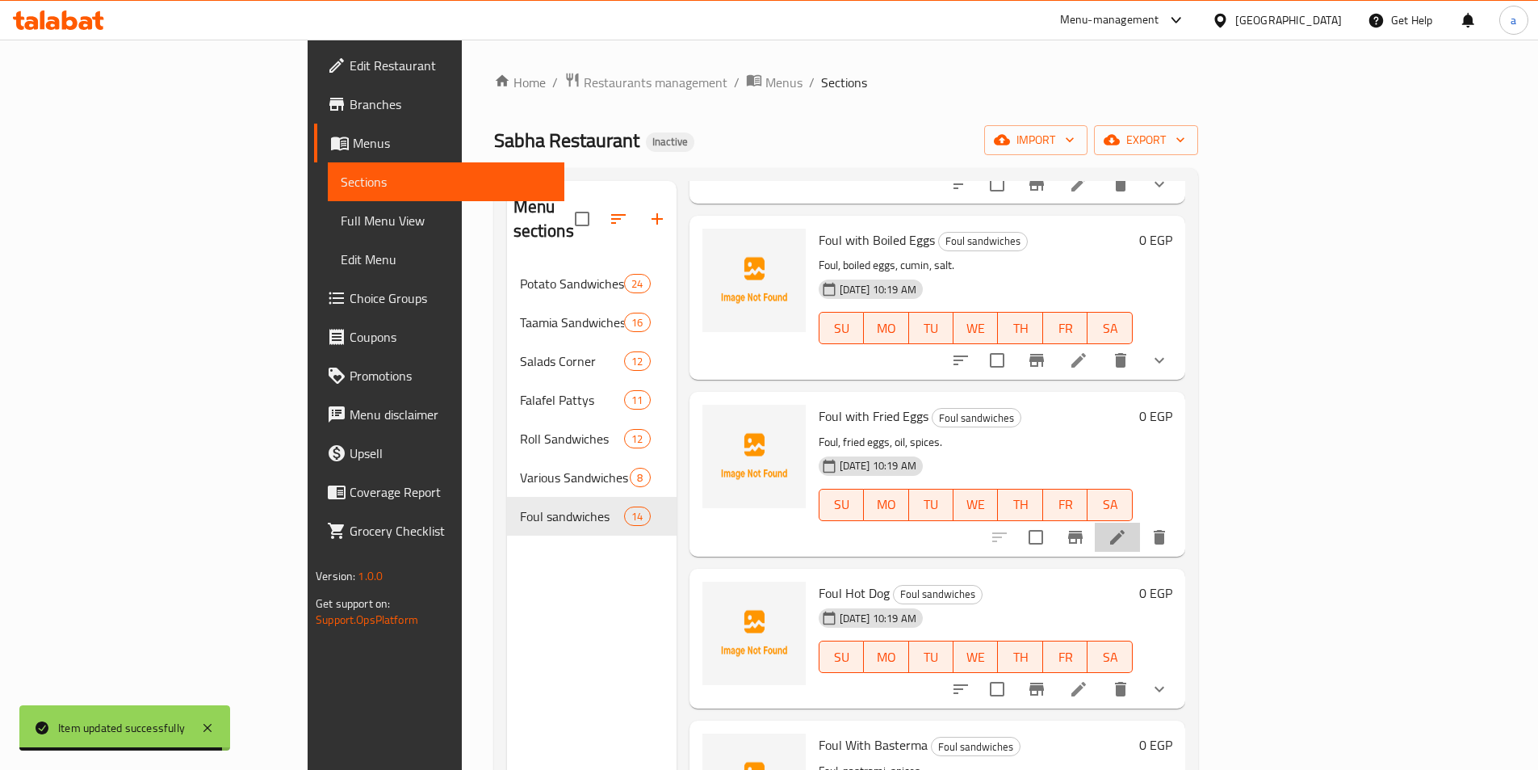
click at [1140, 522] on li at bounding box center [1117, 536] width 45 height 29
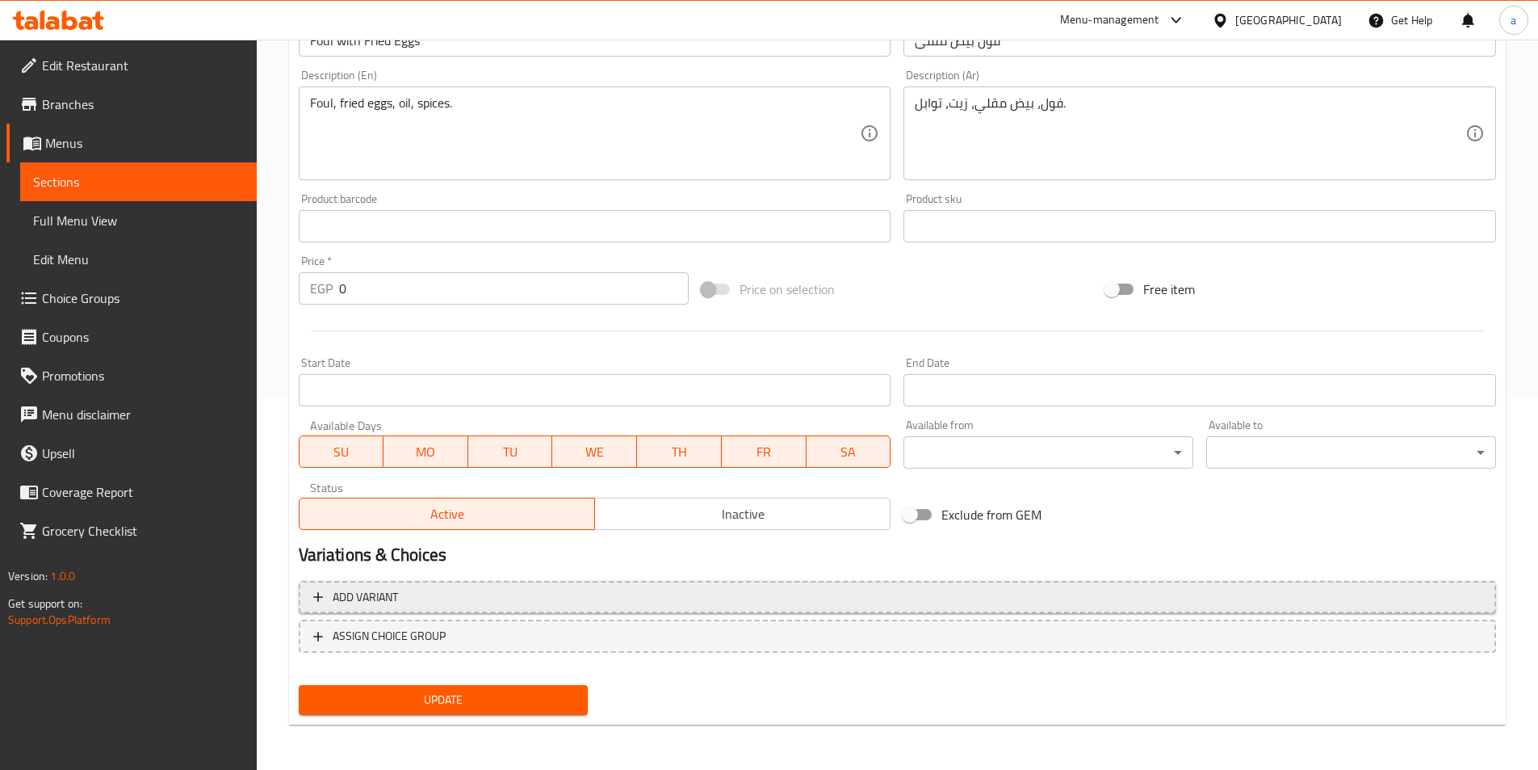
click at [977, 606] on span "Add variant" at bounding box center [897, 597] width 1168 height 20
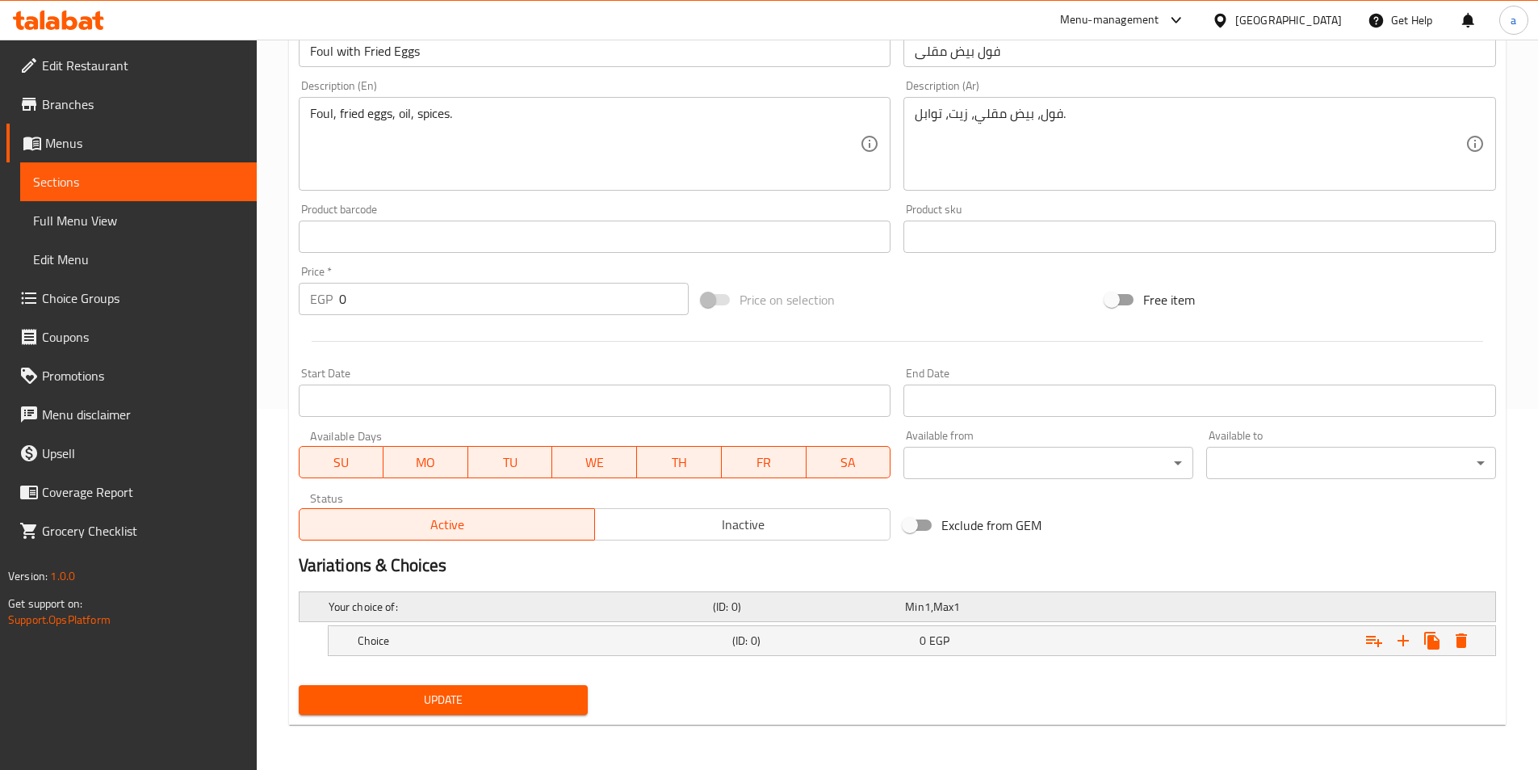
scroll to position [361, 0]
click at [1403, 646] on icon "Expand" at bounding box center [1403, 640] width 19 height 19
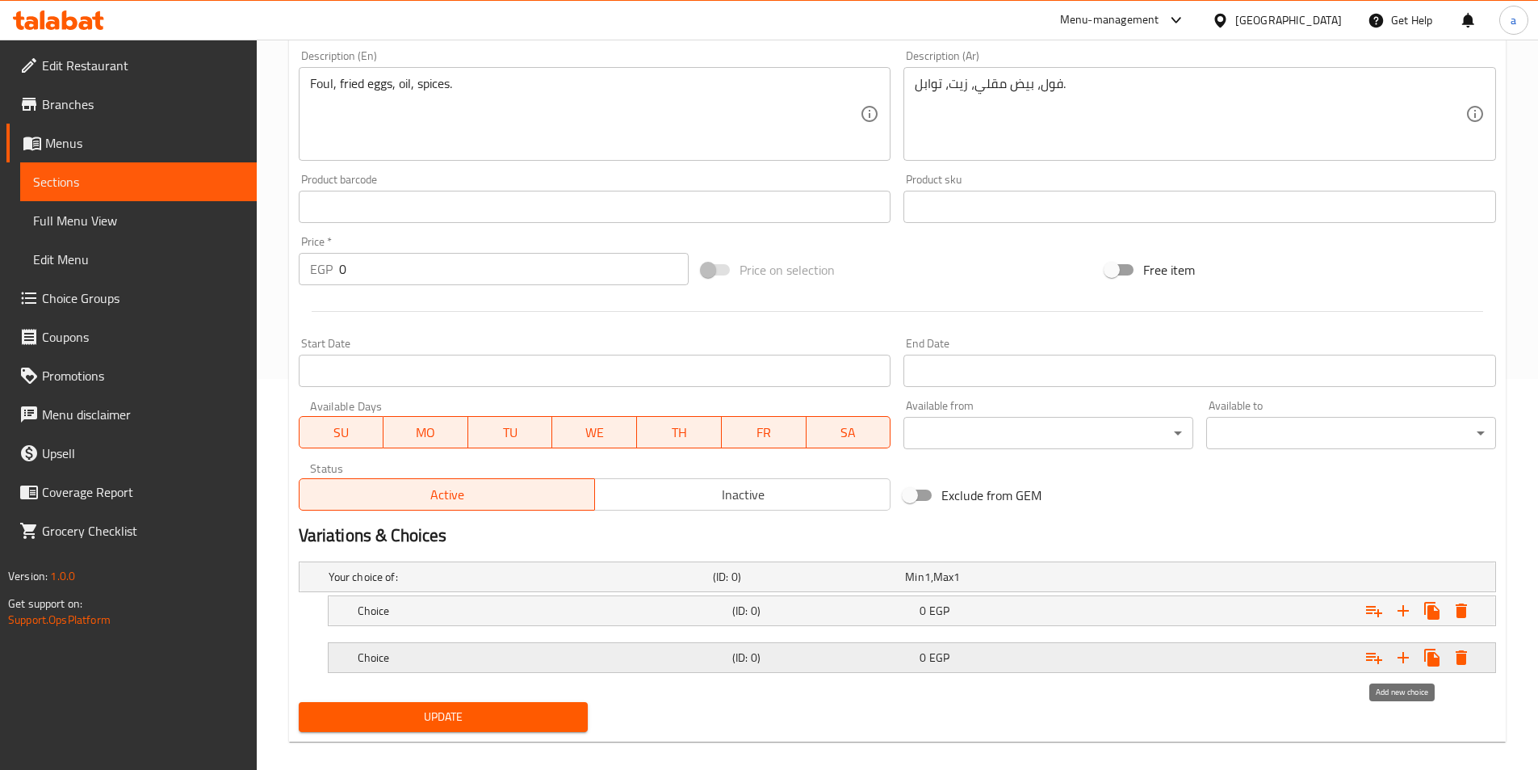
scroll to position [408, 0]
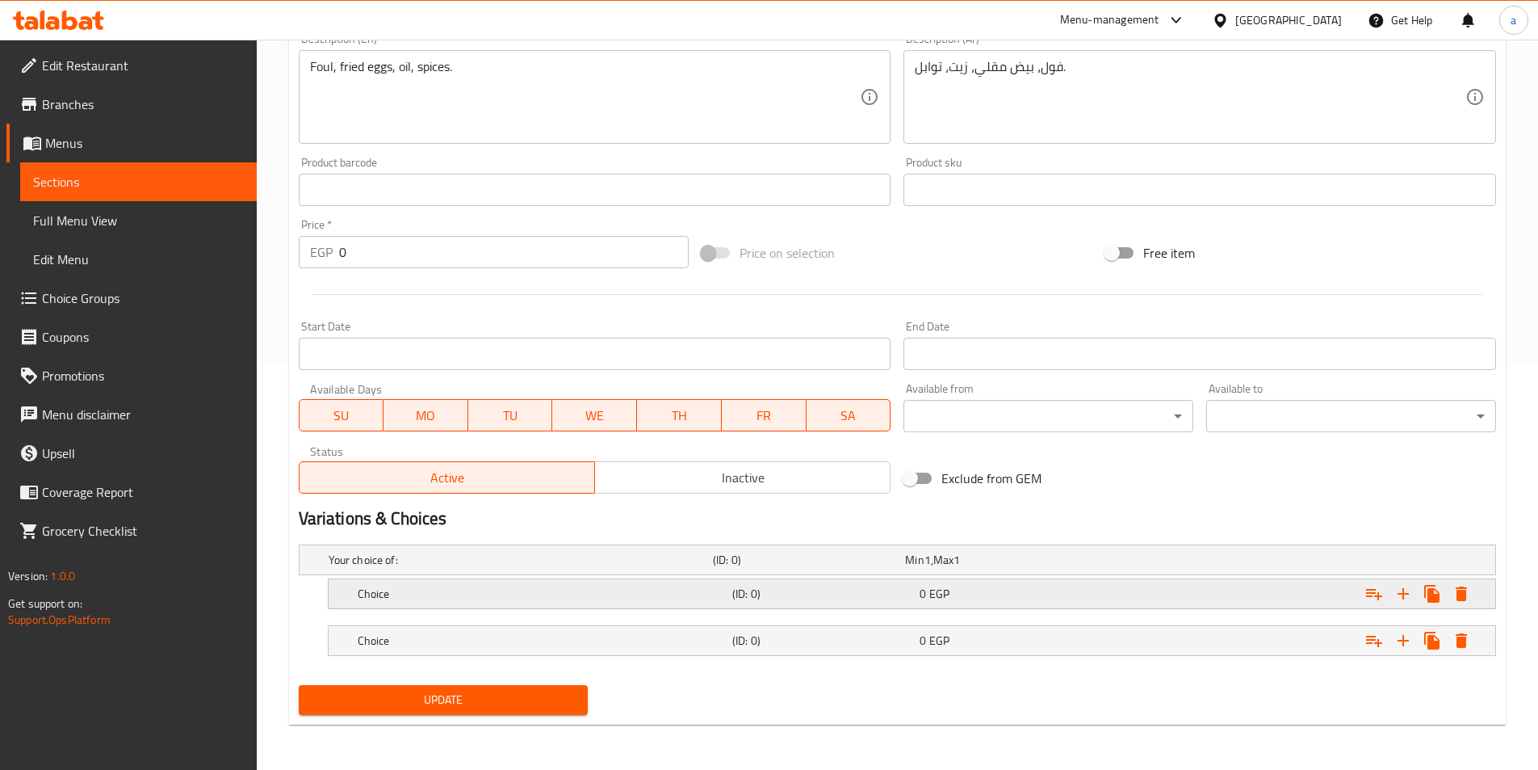
click at [1131, 595] on div "Expand" at bounding box center [1291, 594] width 375 height 36
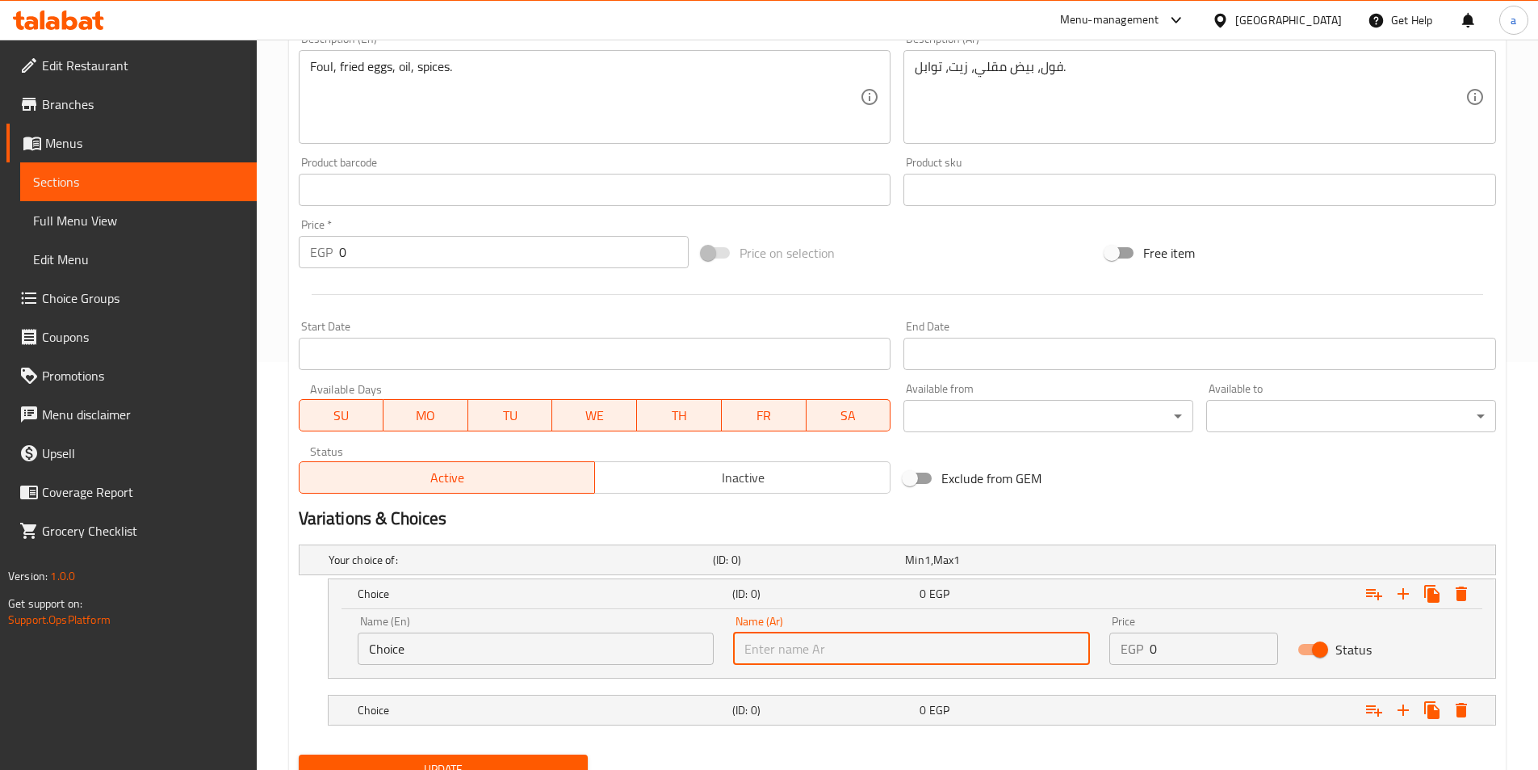
click at [1013, 649] on input "text" at bounding box center [911, 648] width 357 height 32
type input "شامي"
click at [650, 634] on input "Choice" at bounding box center [536, 648] width 357 height 32
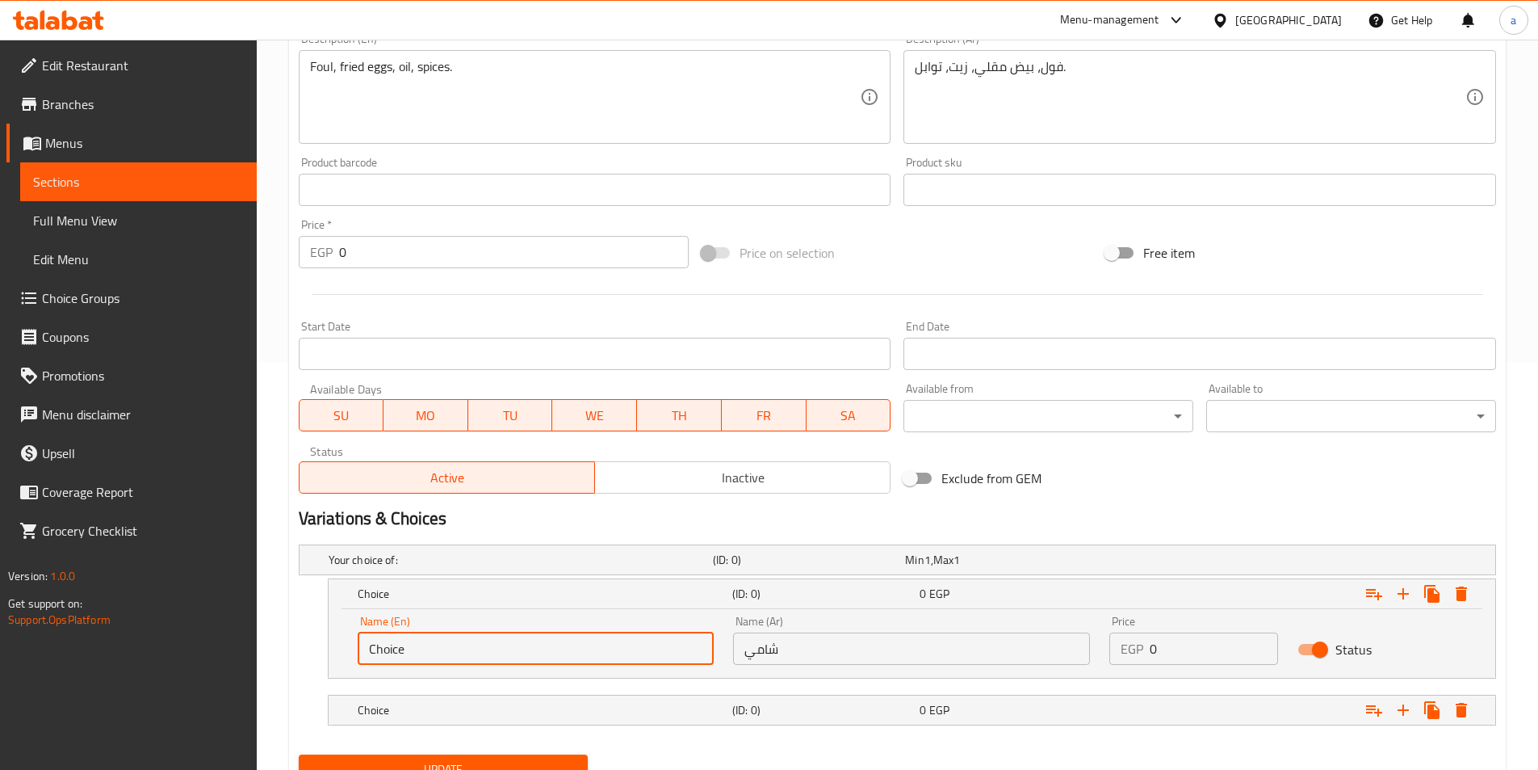
click at [650, 634] on input "Choice" at bounding box center [536, 648] width 357 height 32
type input "shami"
click at [865, 714] on h5 "(ID: 0)" at bounding box center [822, 710] width 181 height 16
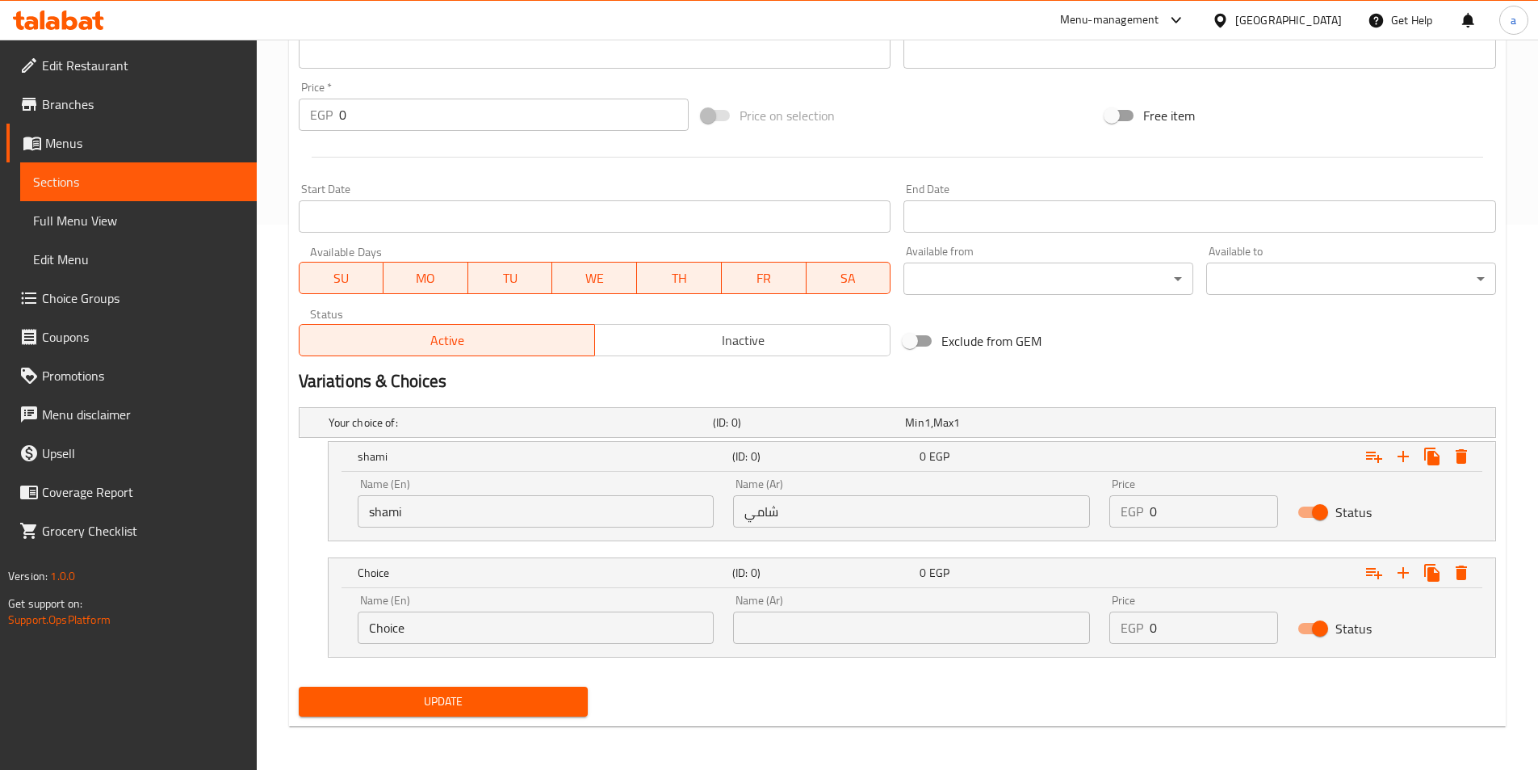
scroll to position [547, 0]
click at [858, 631] on input "text" at bounding box center [911, 626] width 357 height 32
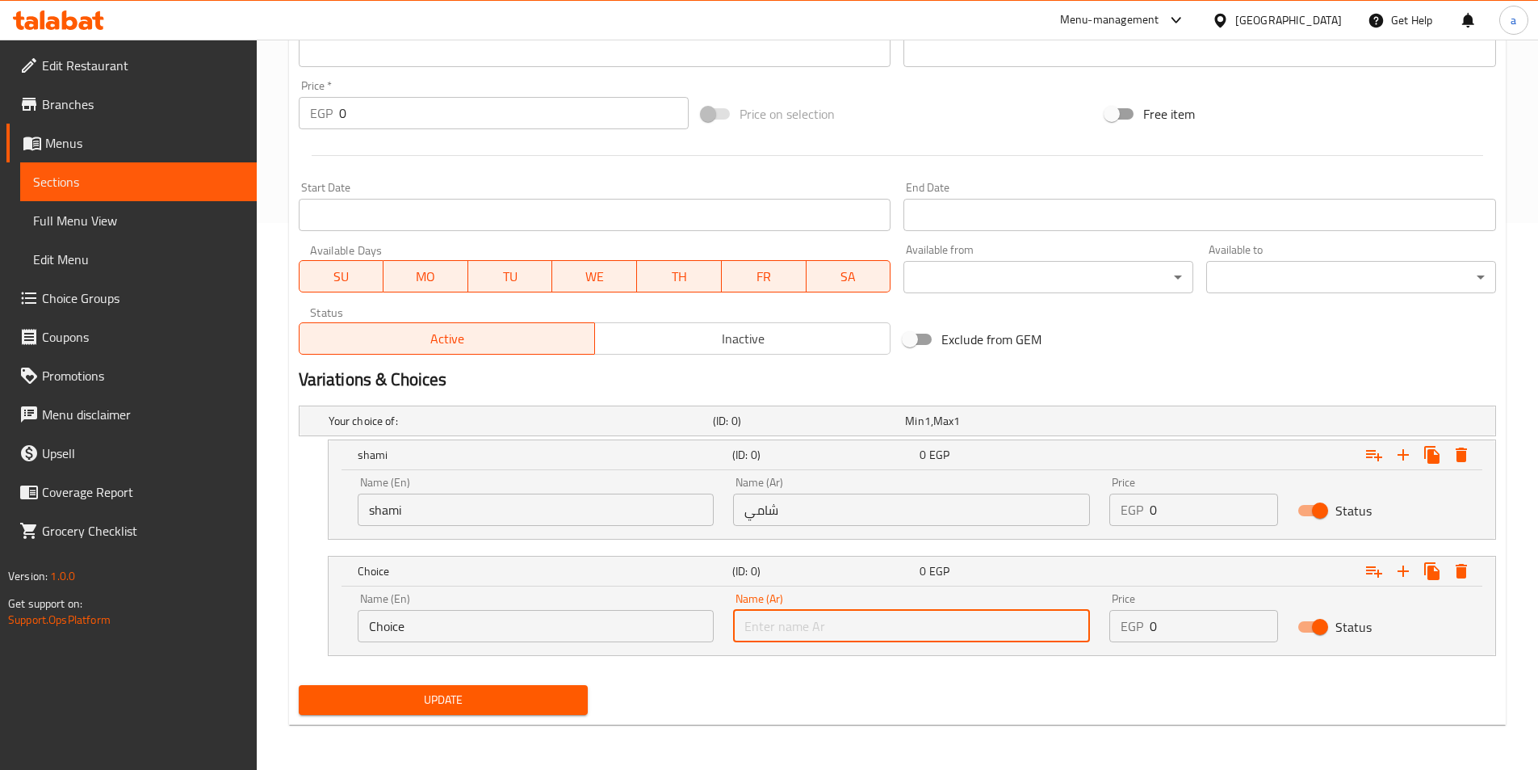
click at [858, 631] on input "text" at bounding box center [911, 626] width 357 height 32
type input "بلدي"
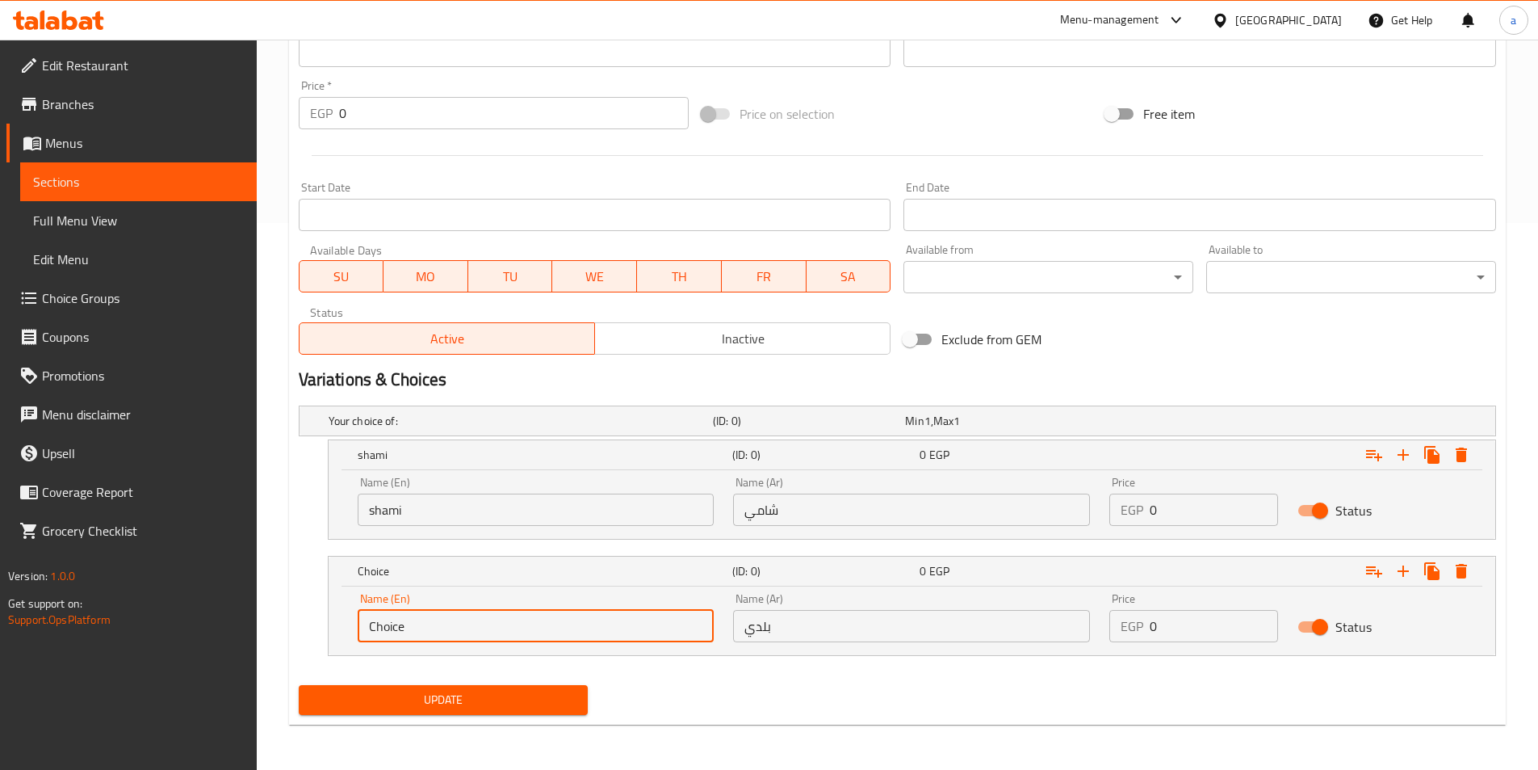
click at [657, 621] on input "Choice" at bounding box center [536, 626] width 357 height 32
type input "baladi"
click at [1188, 520] on input "0" at bounding box center [1214, 509] width 128 height 32
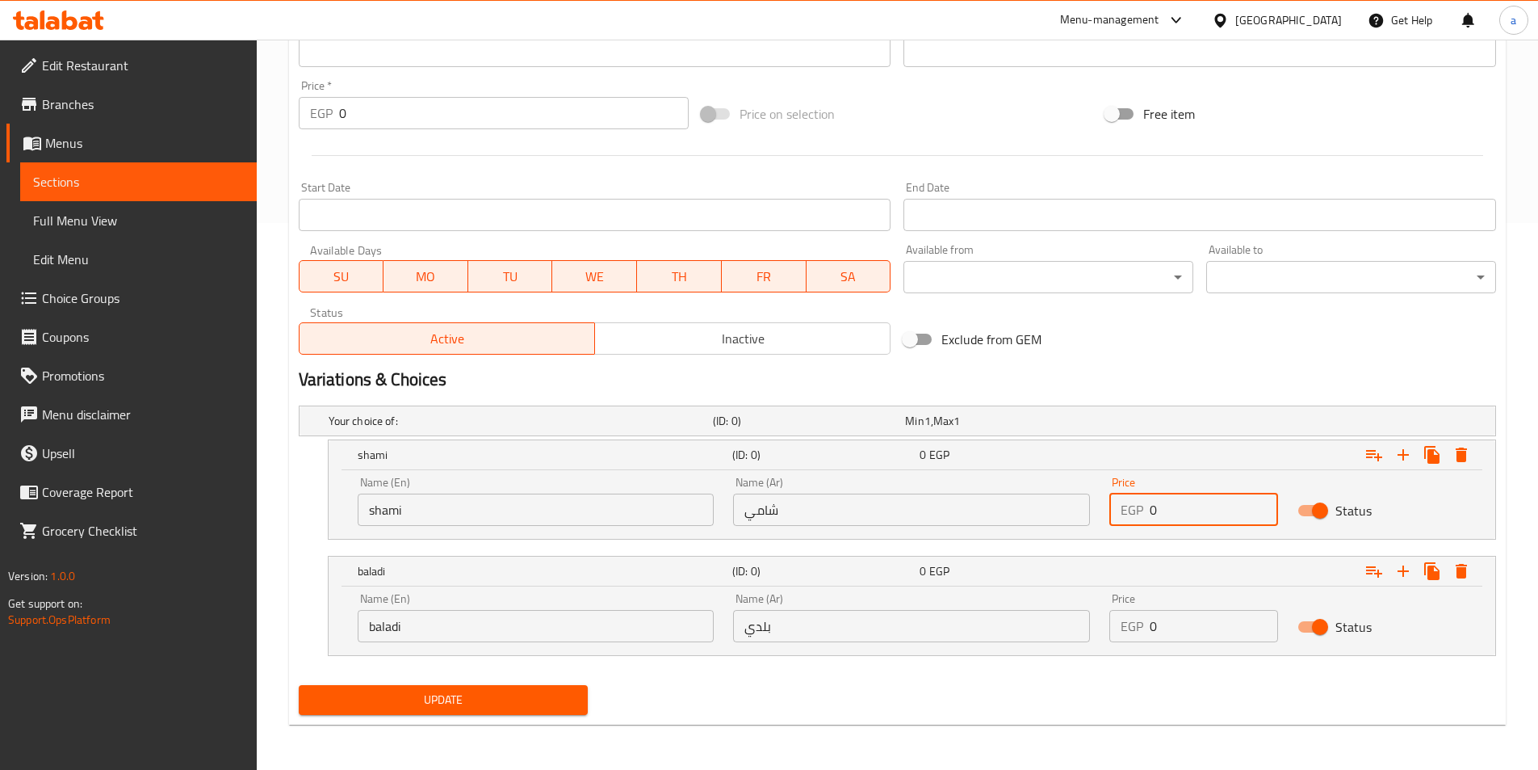
click at [1188, 520] on input "0" at bounding box center [1214, 509] width 128 height 32
drag, startPoint x: 1188, startPoint y: 520, endPoint x: 1162, endPoint y: 519, distance: 25.9
click at [1162, 519] on input "0" at bounding box center [1214, 509] width 128 height 32
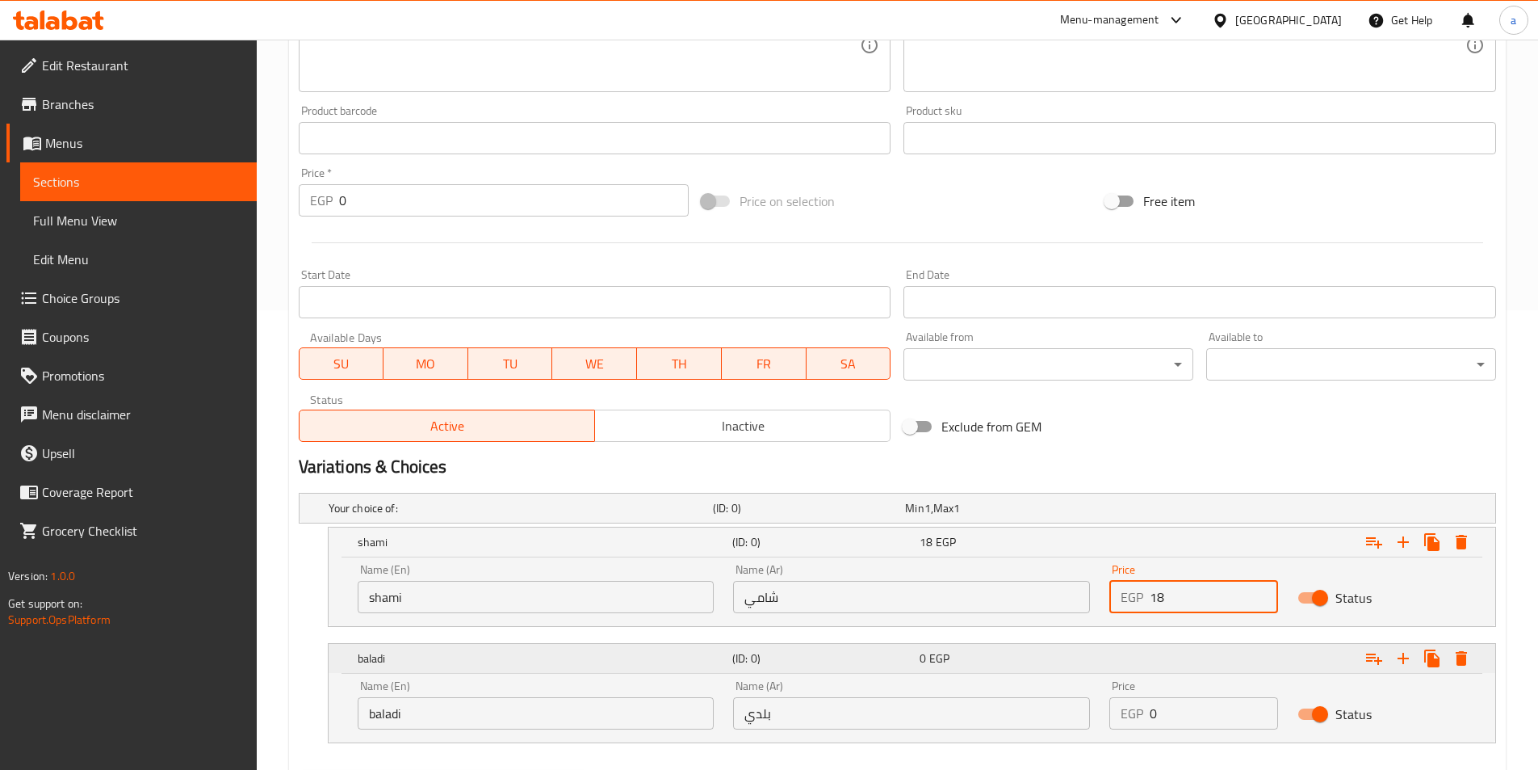
scroll to position [466, 0]
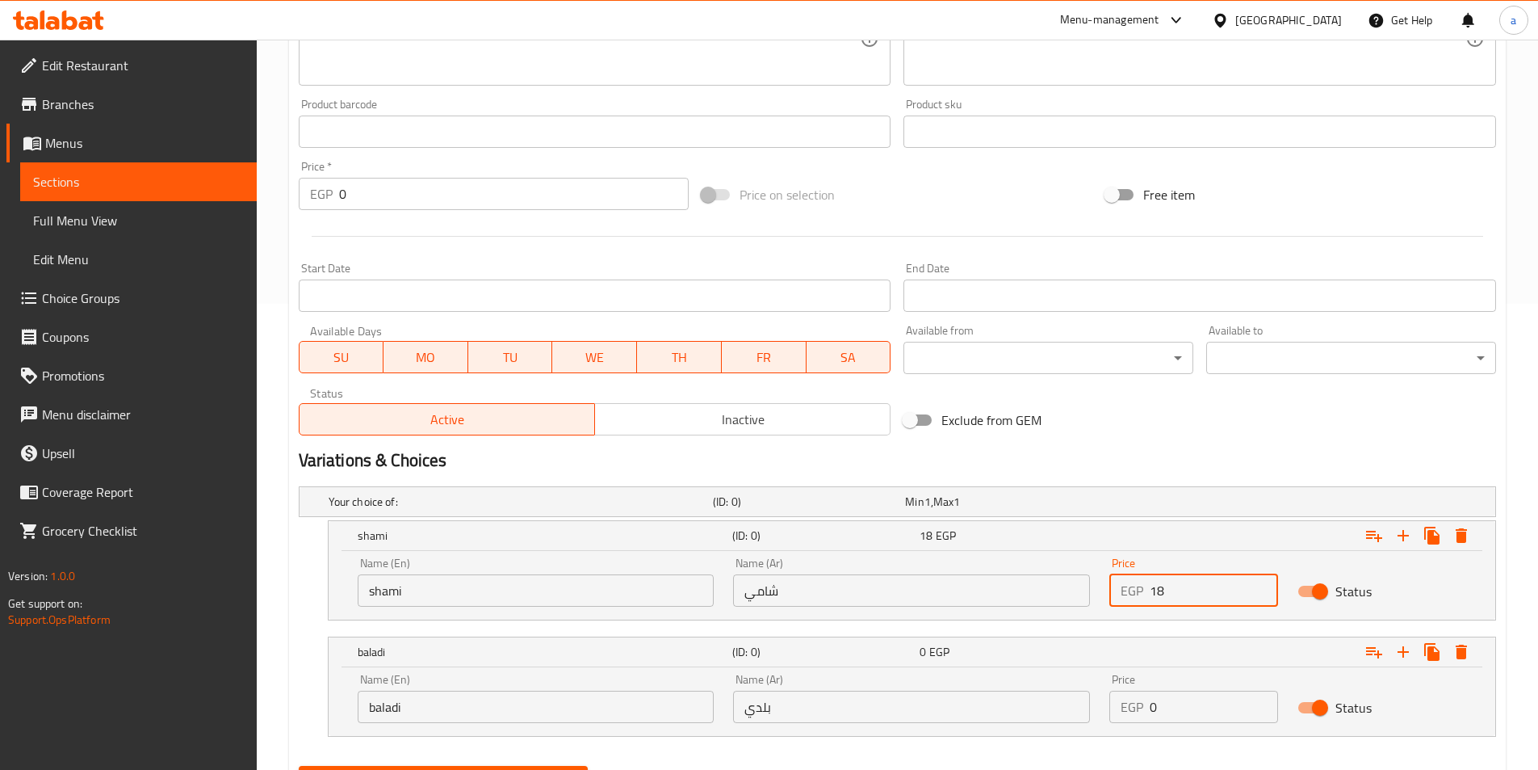
type input "18"
click at [1176, 690] on input "0" at bounding box center [1214, 706] width 128 height 32
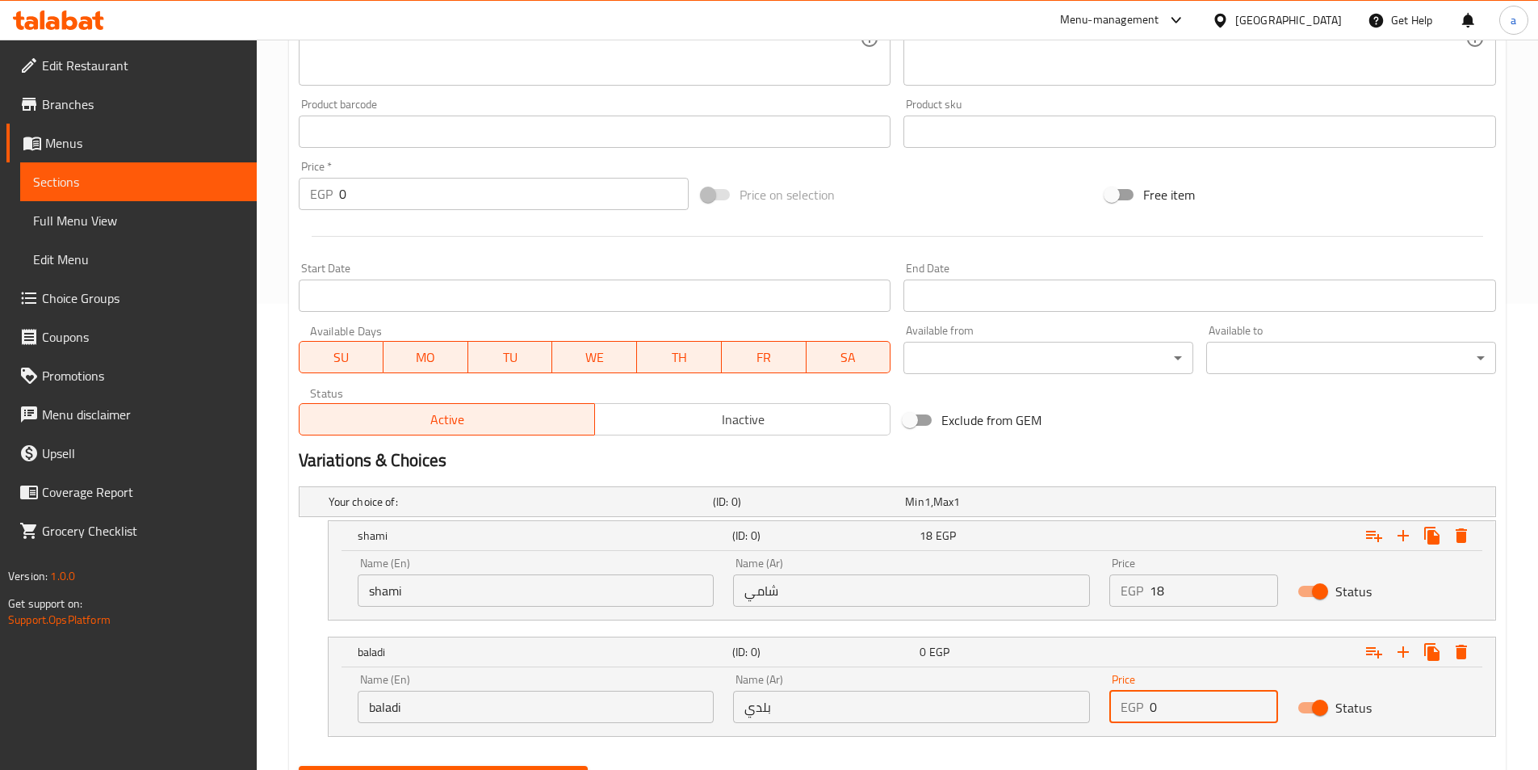
click at [1176, 690] on input "0" at bounding box center [1214, 706] width 128 height 32
type input "19"
click at [299, 765] on button "Update" at bounding box center [444, 780] width 290 height 30
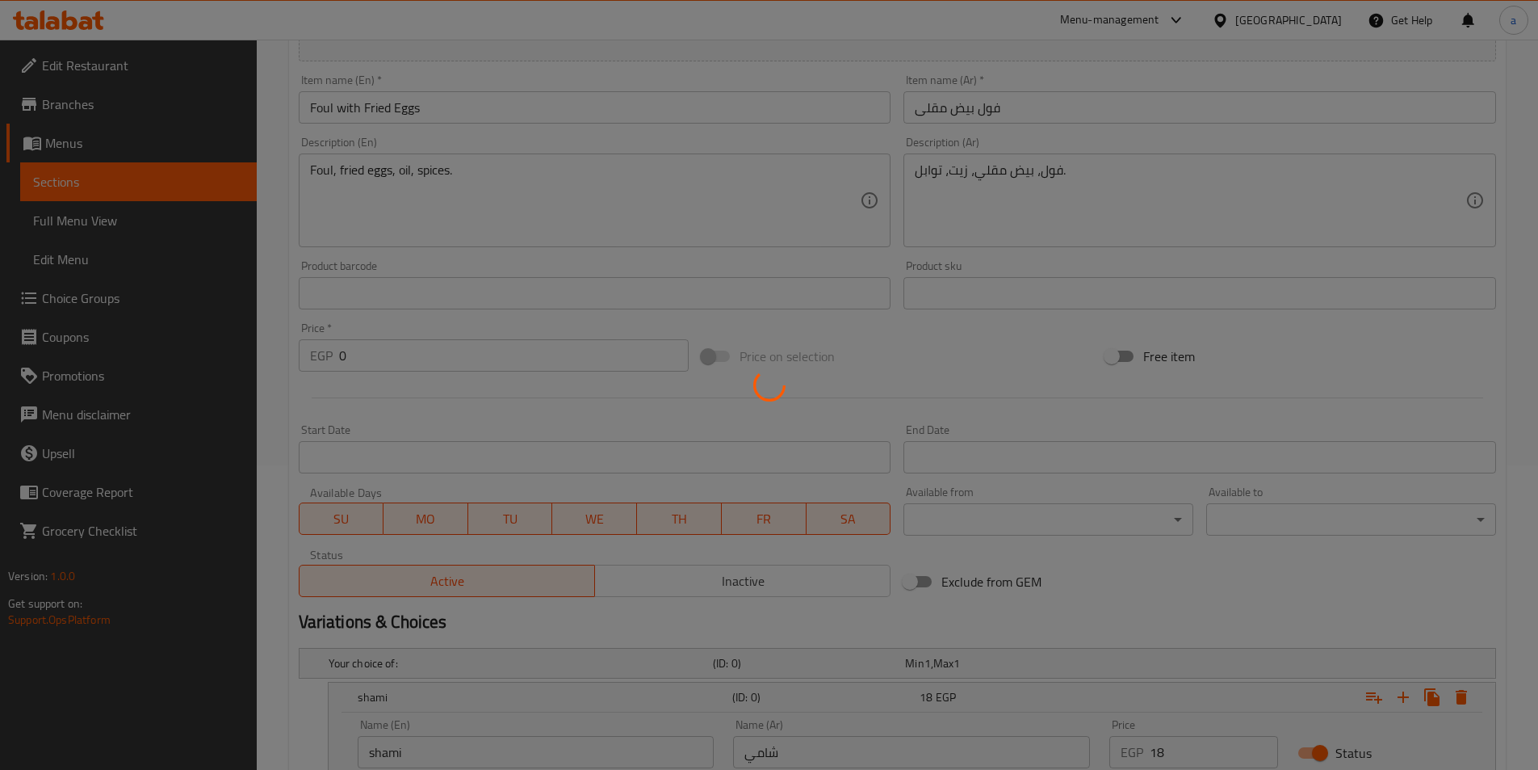
scroll to position [0, 0]
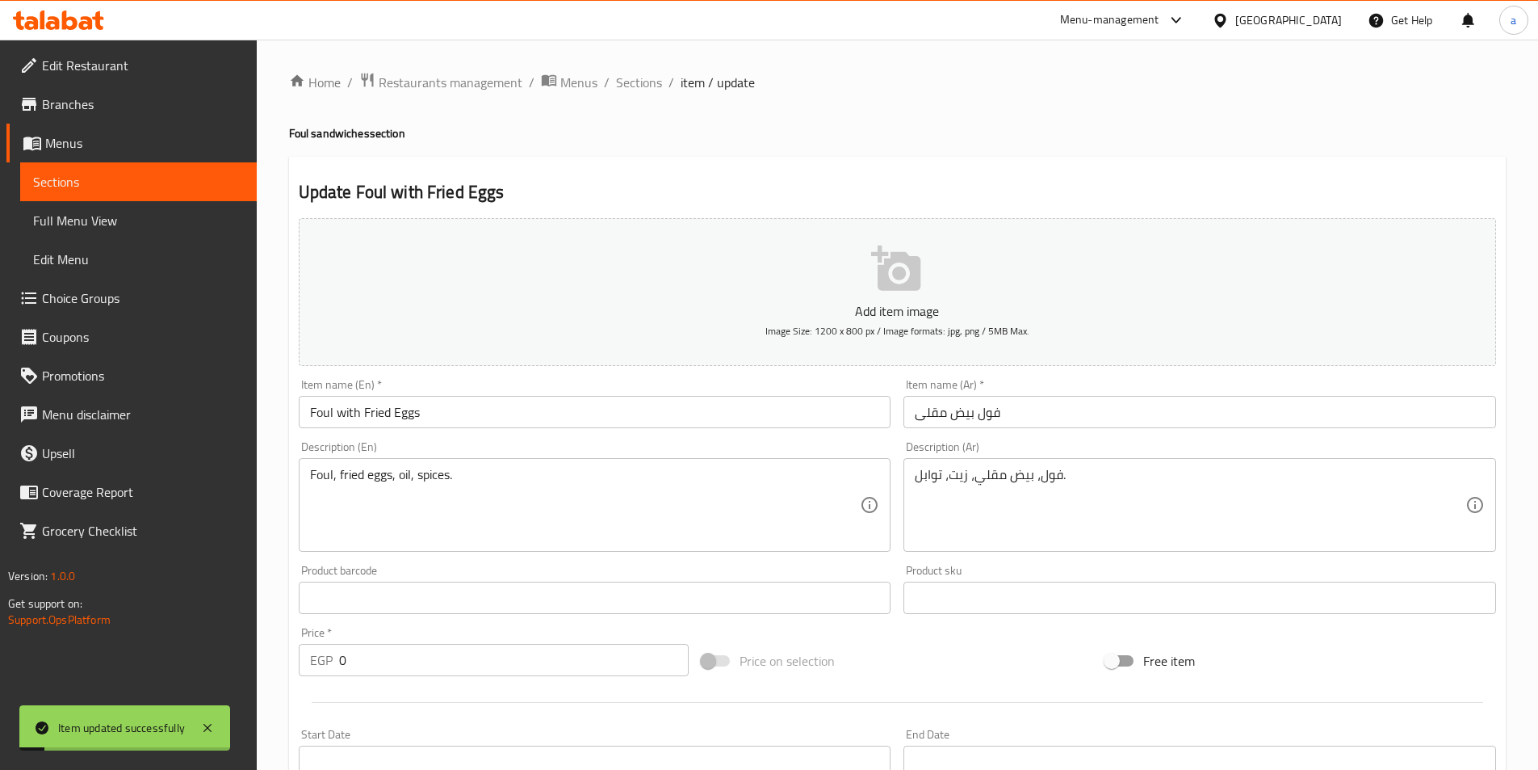
click at [636, 81] on span "Sections" at bounding box center [639, 82] width 46 height 19
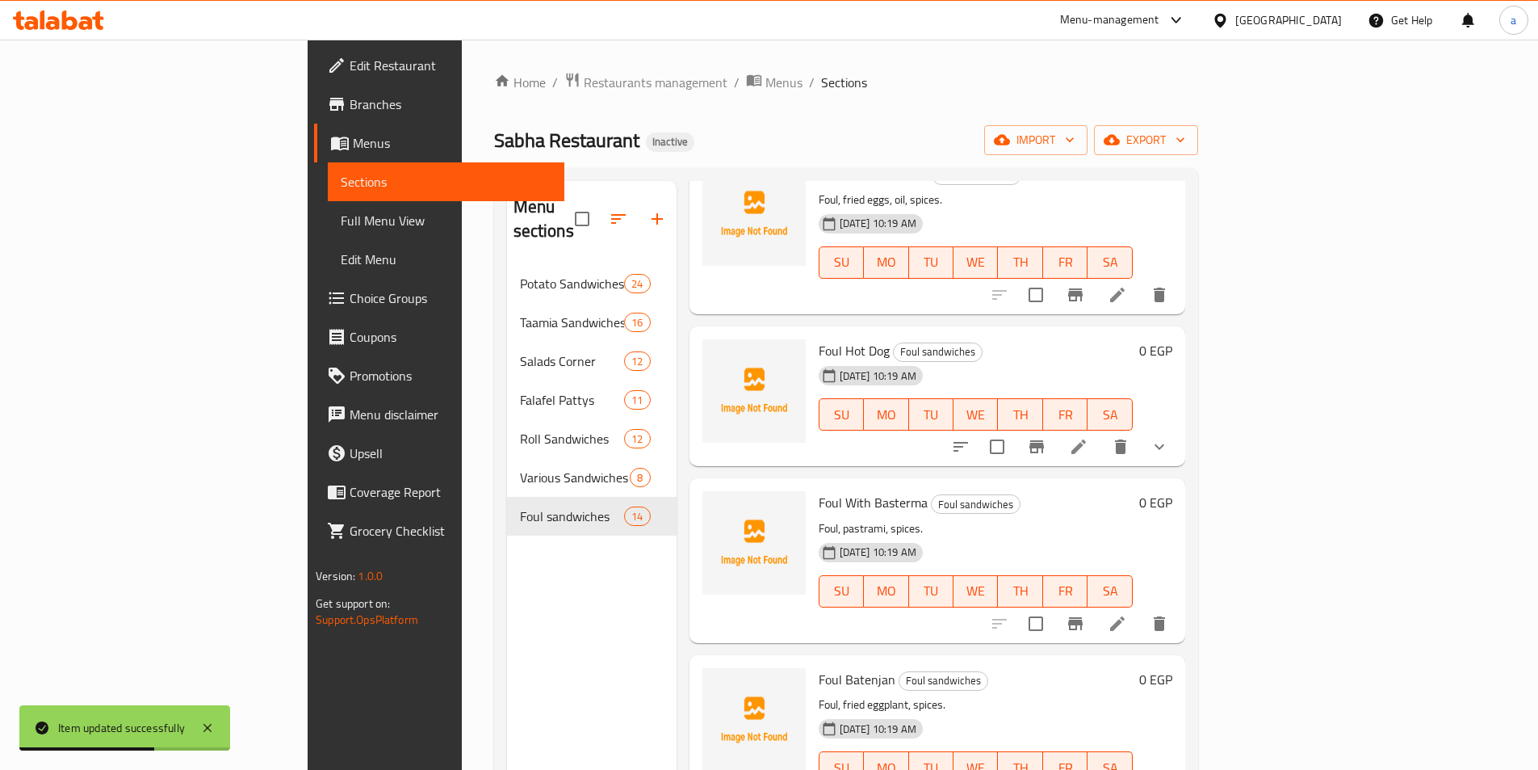
scroll to position [1534, 0]
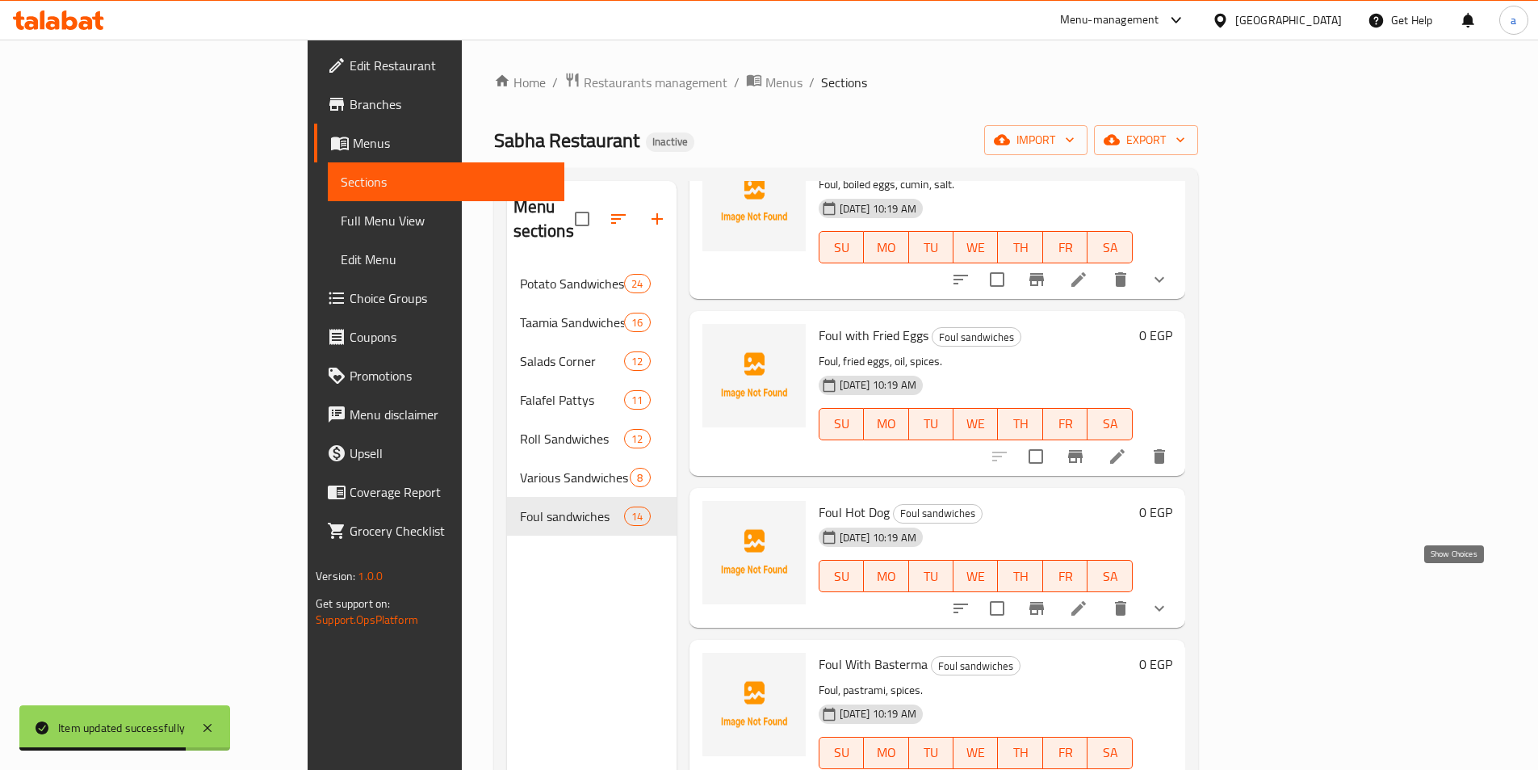
click at [1169, 598] on icon "show more" at bounding box center [1159, 607] width 19 height 19
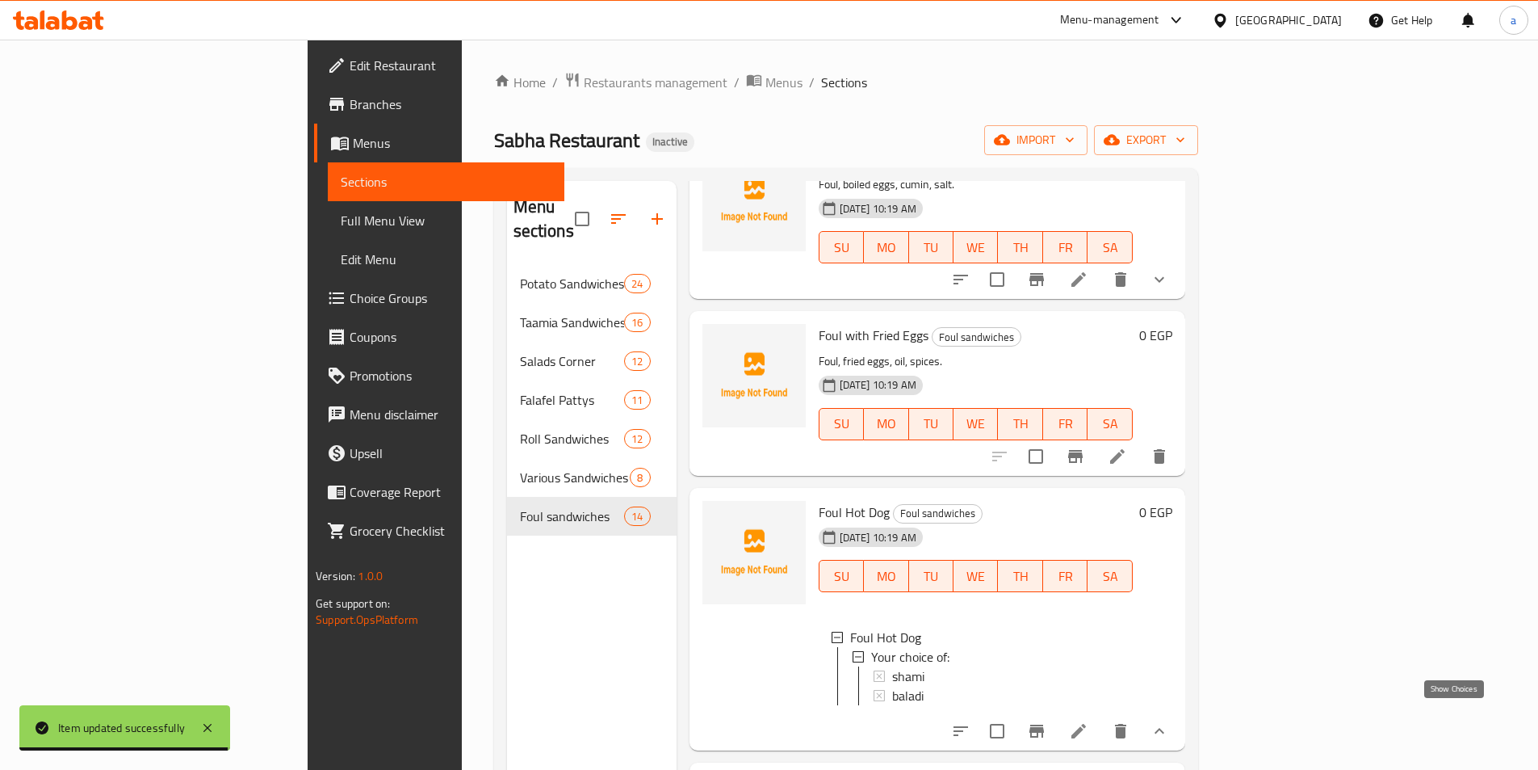
click at [1169, 723] on icon "show more" at bounding box center [1159, 730] width 19 height 19
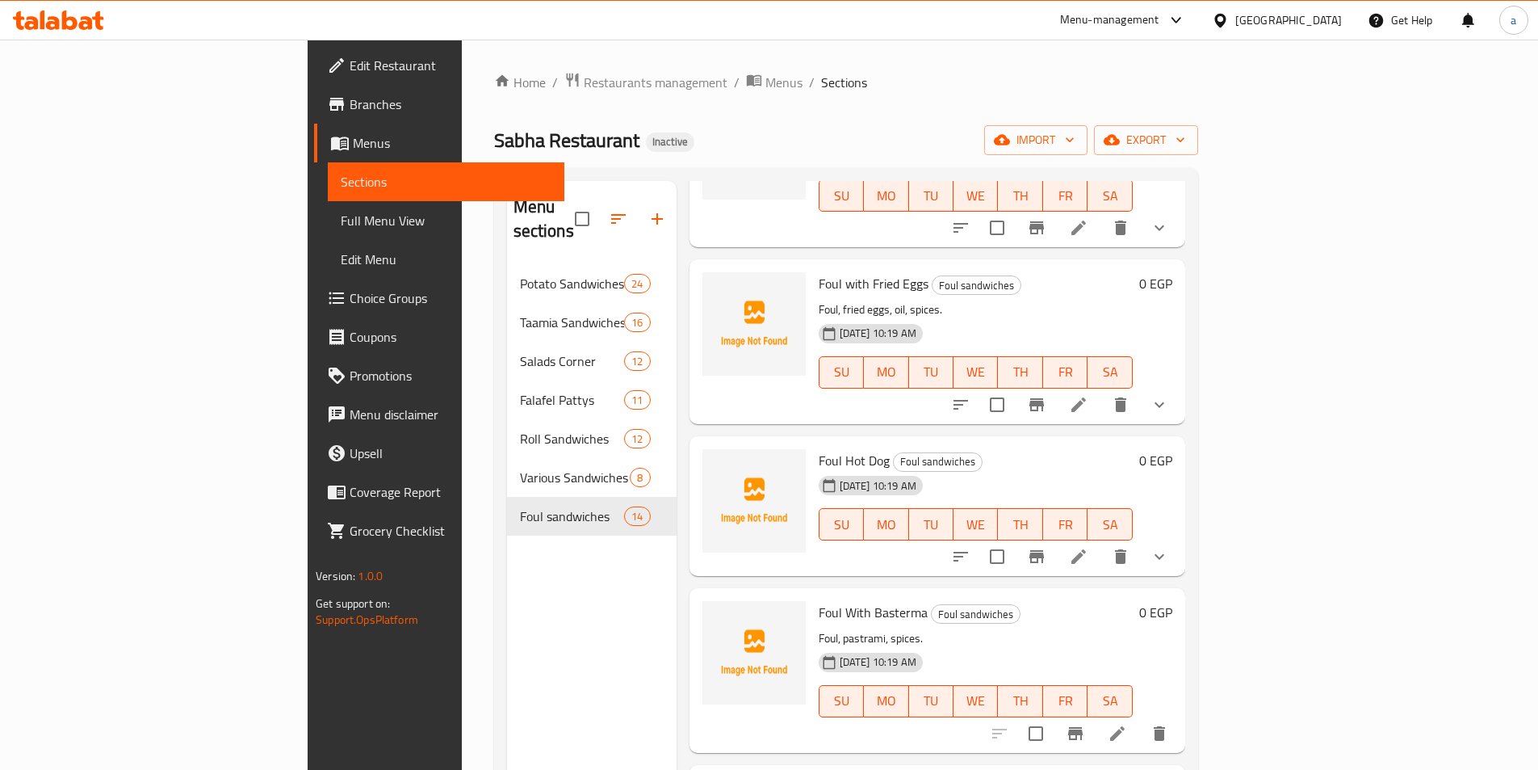
scroll to position [1615, 0]
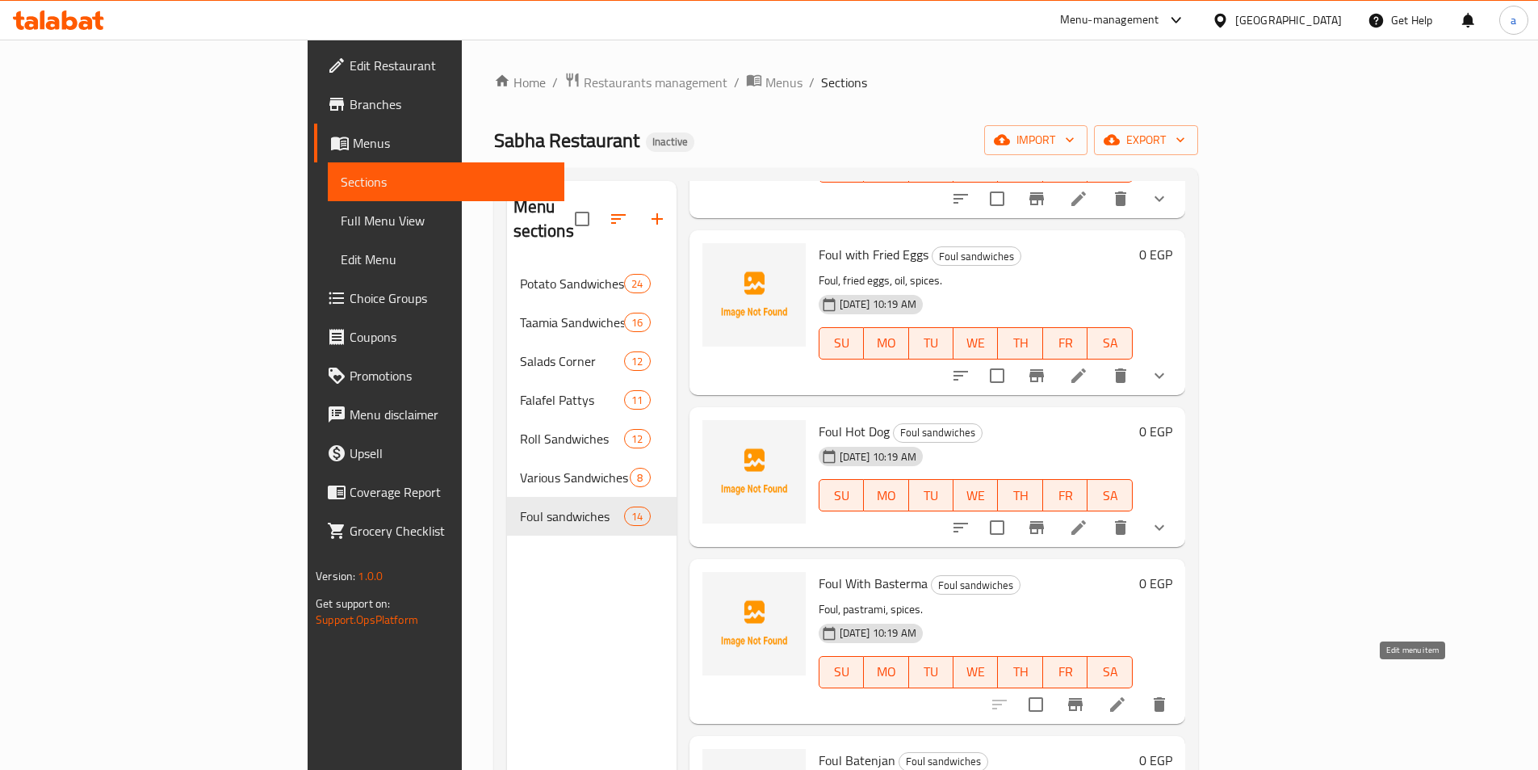
click at [1127, 694] on icon at bounding box center [1117, 703] width 19 height 19
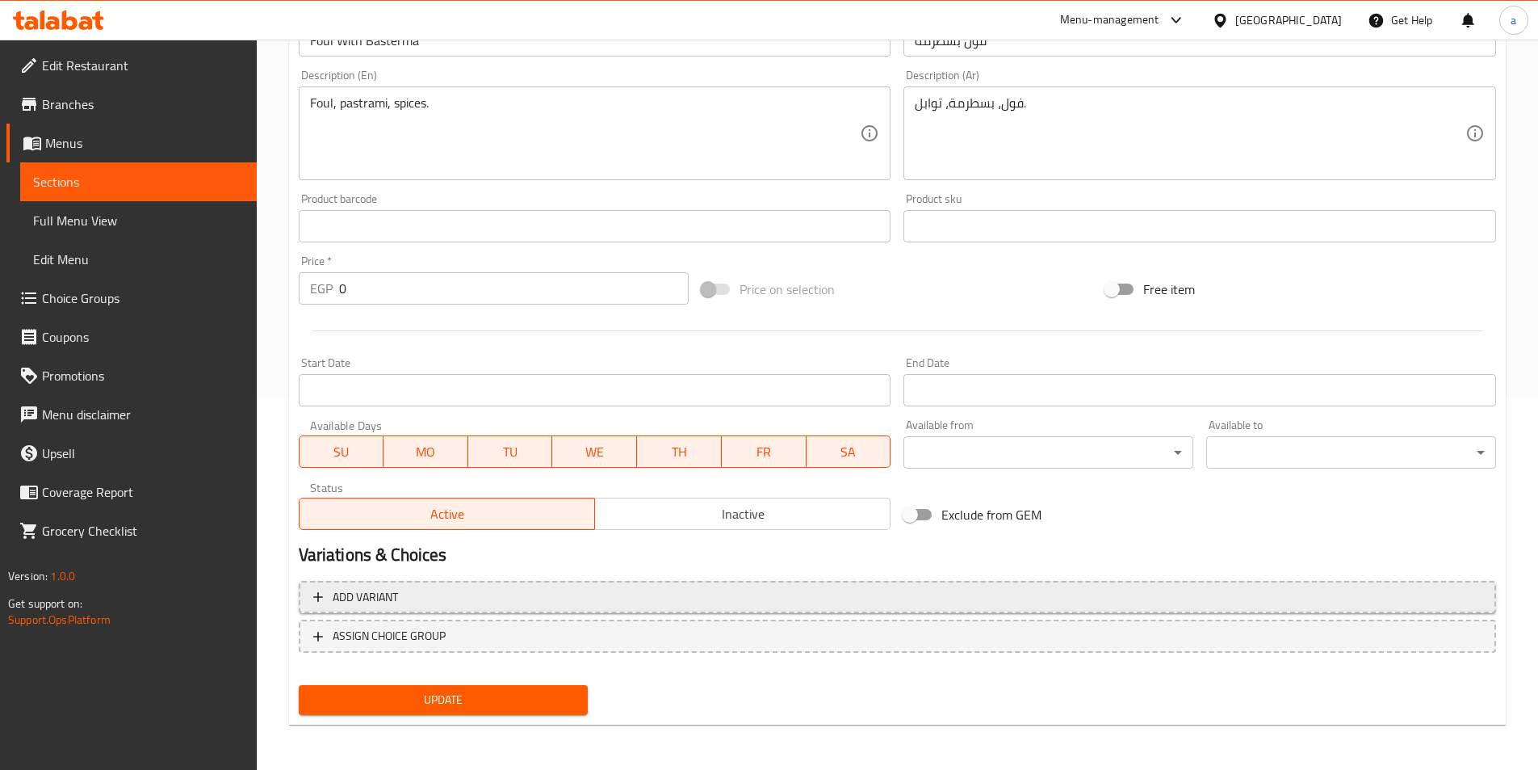
click at [920, 598] on span "Add variant" at bounding box center [897, 597] width 1168 height 20
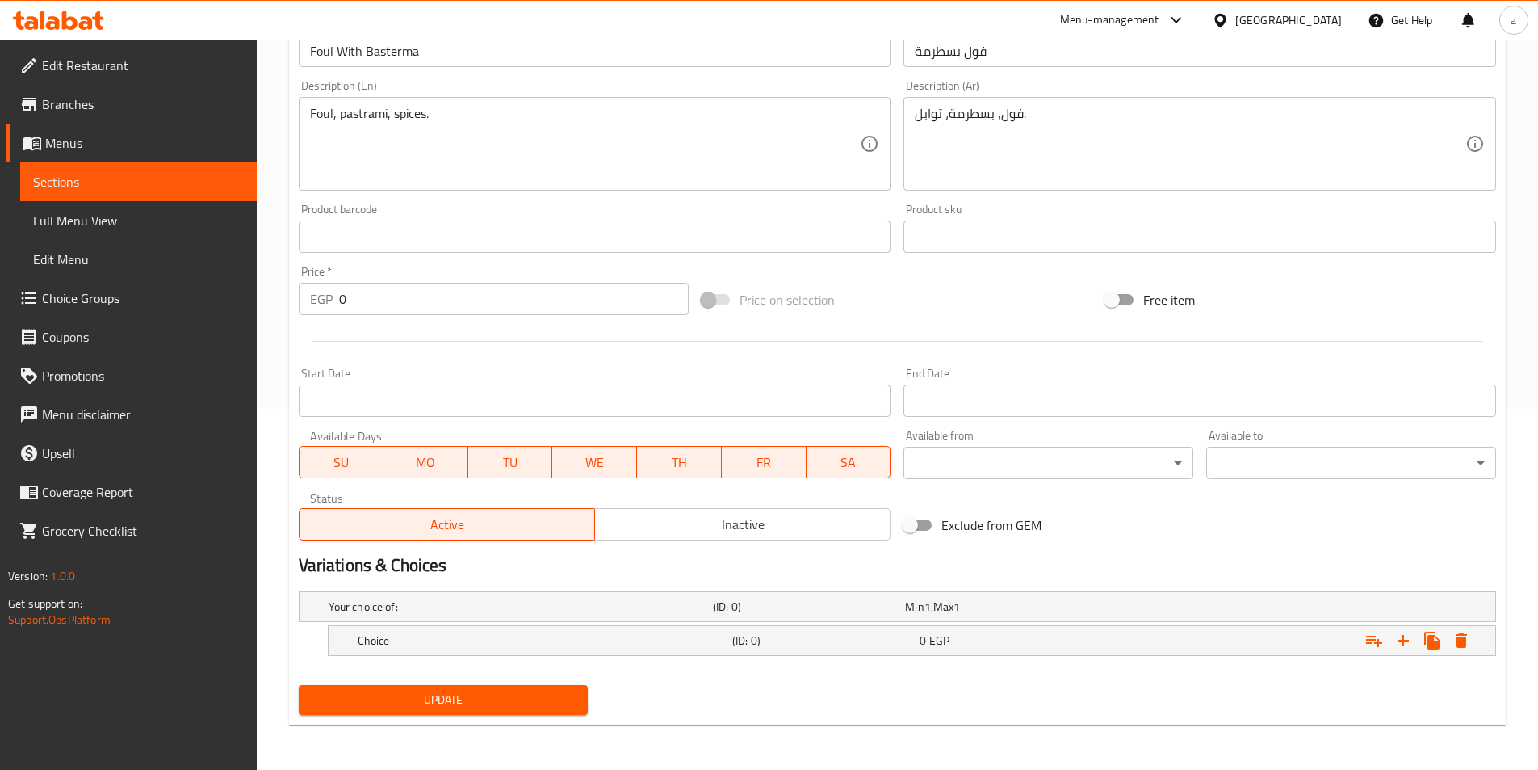
scroll to position [361, 0]
click at [979, 644] on div "0 EGP" at bounding box center [1010, 640] width 181 height 16
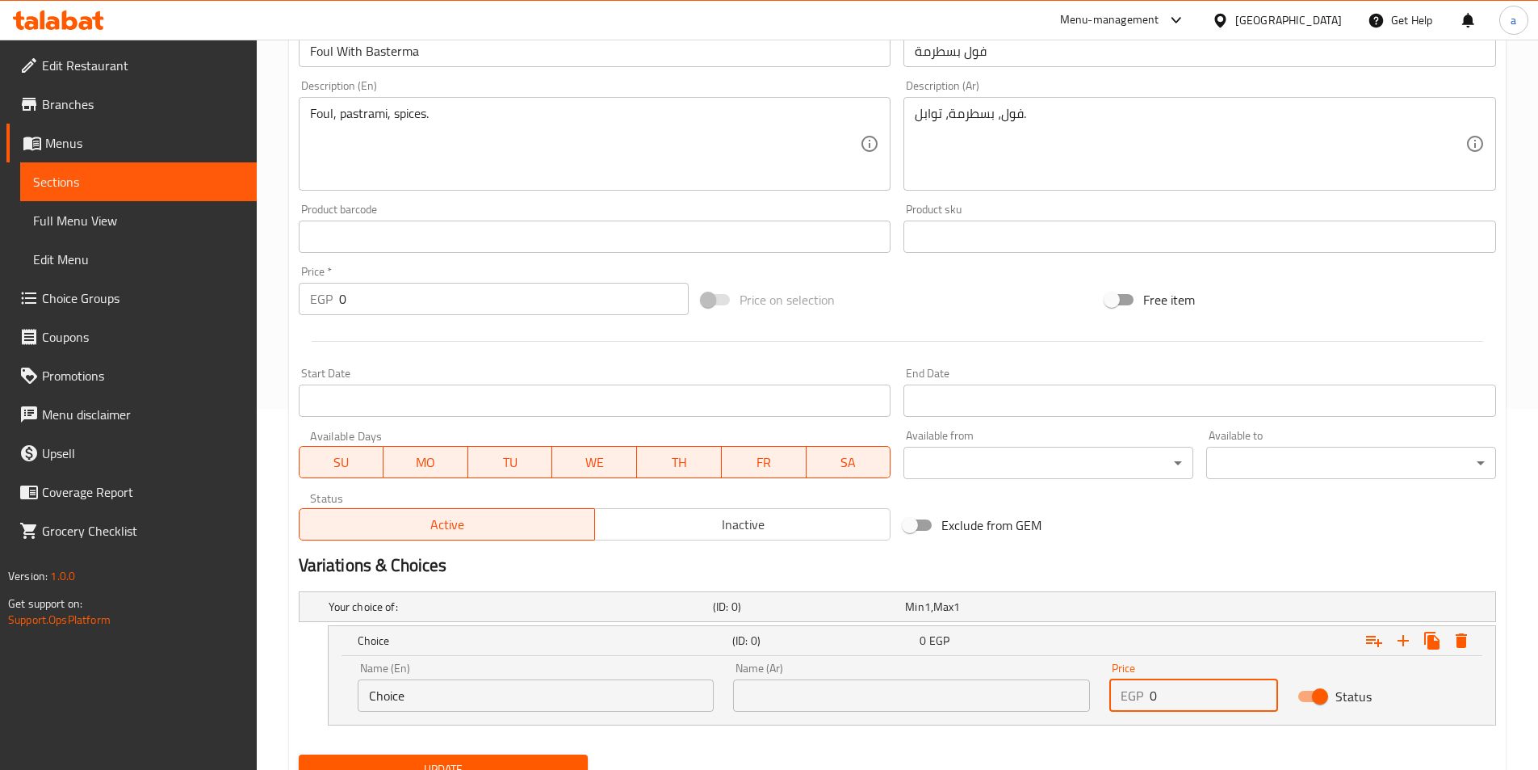
drag, startPoint x: 1196, startPoint y: 693, endPoint x: 1129, endPoint y: 702, distance: 67.6
click at [1129, 702] on div "EGP 0 Price" at bounding box center [1193, 695] width 169 height 32
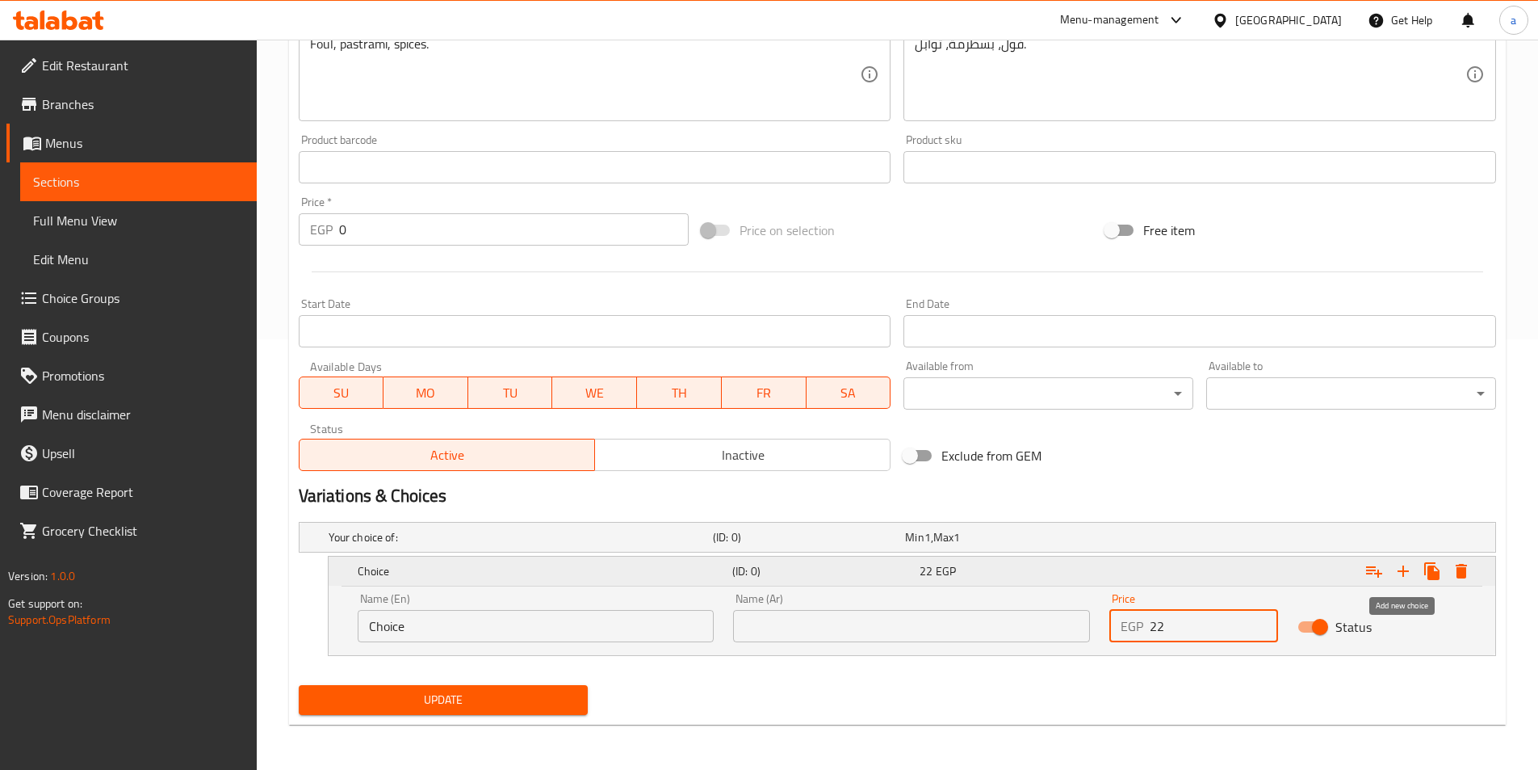
type input "22"
click at [1407, 578] on icon "Expand" at bounding box center [1403, 570] width 19 height 19
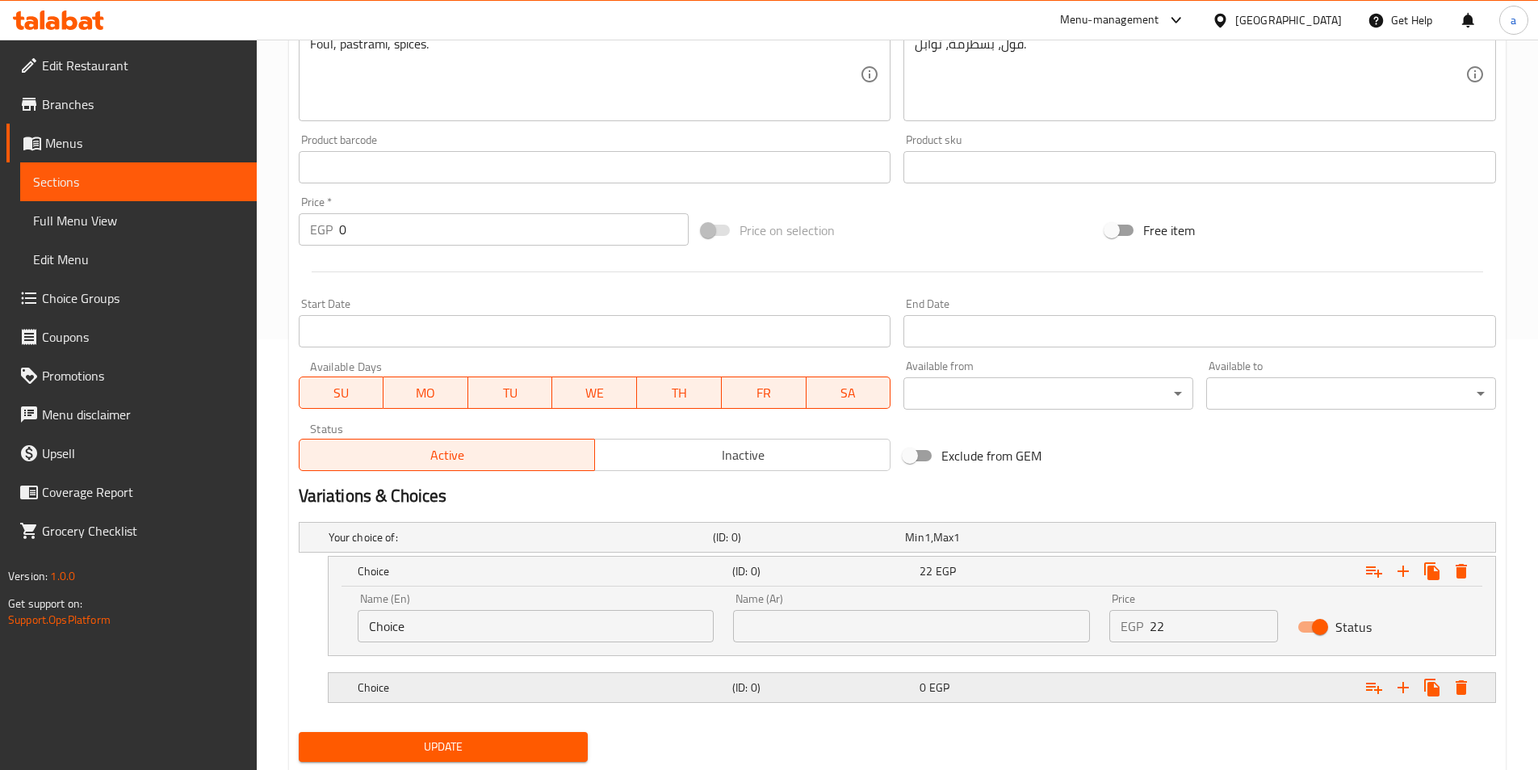
click at [1148, 680] on div "Expand" at bounding box center [1291, 687] width 375 height 36
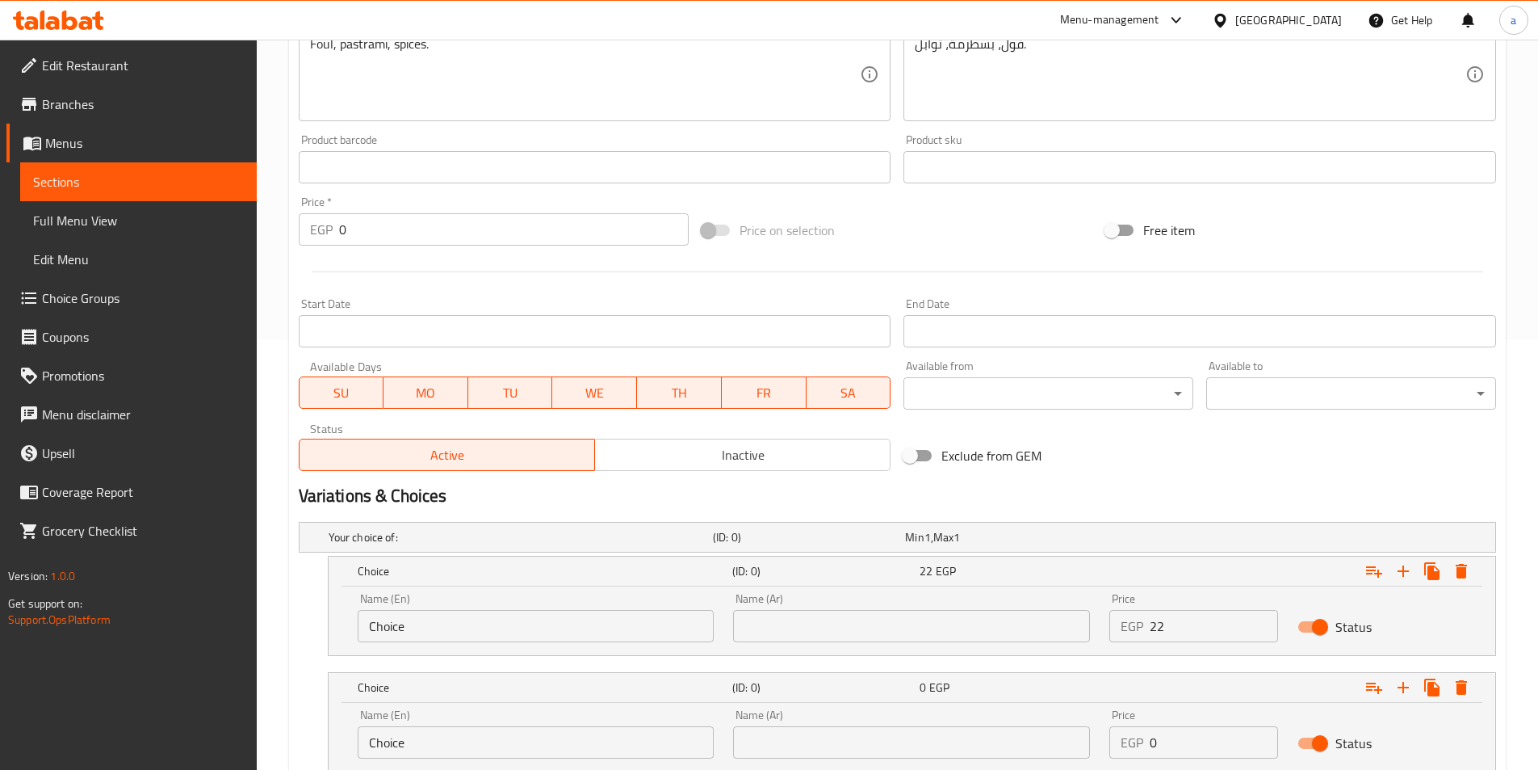
click at [1179, 738] on input "0" at bounding box center [1214, 742] width 128 height 32
click at [1180, 738] on input "02" at bounding box center [1214, 742] width 128 height 32
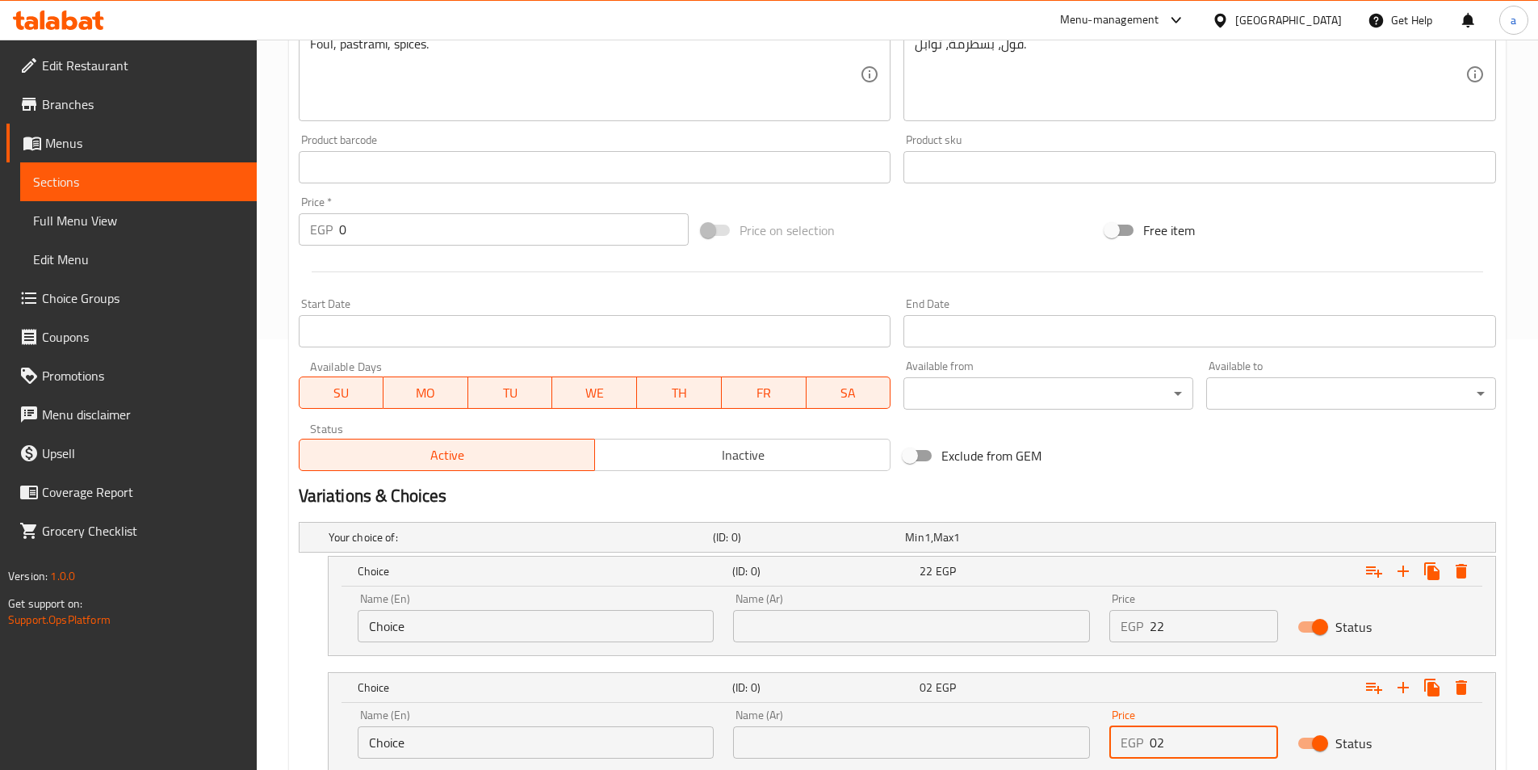
click at [1180, 738] on input "02" at bounding box center [1214, 742] width 128 height 32
type input "23"
click at [905, 627] on input "text" at bounding box center [911, 626] width 357 height 32
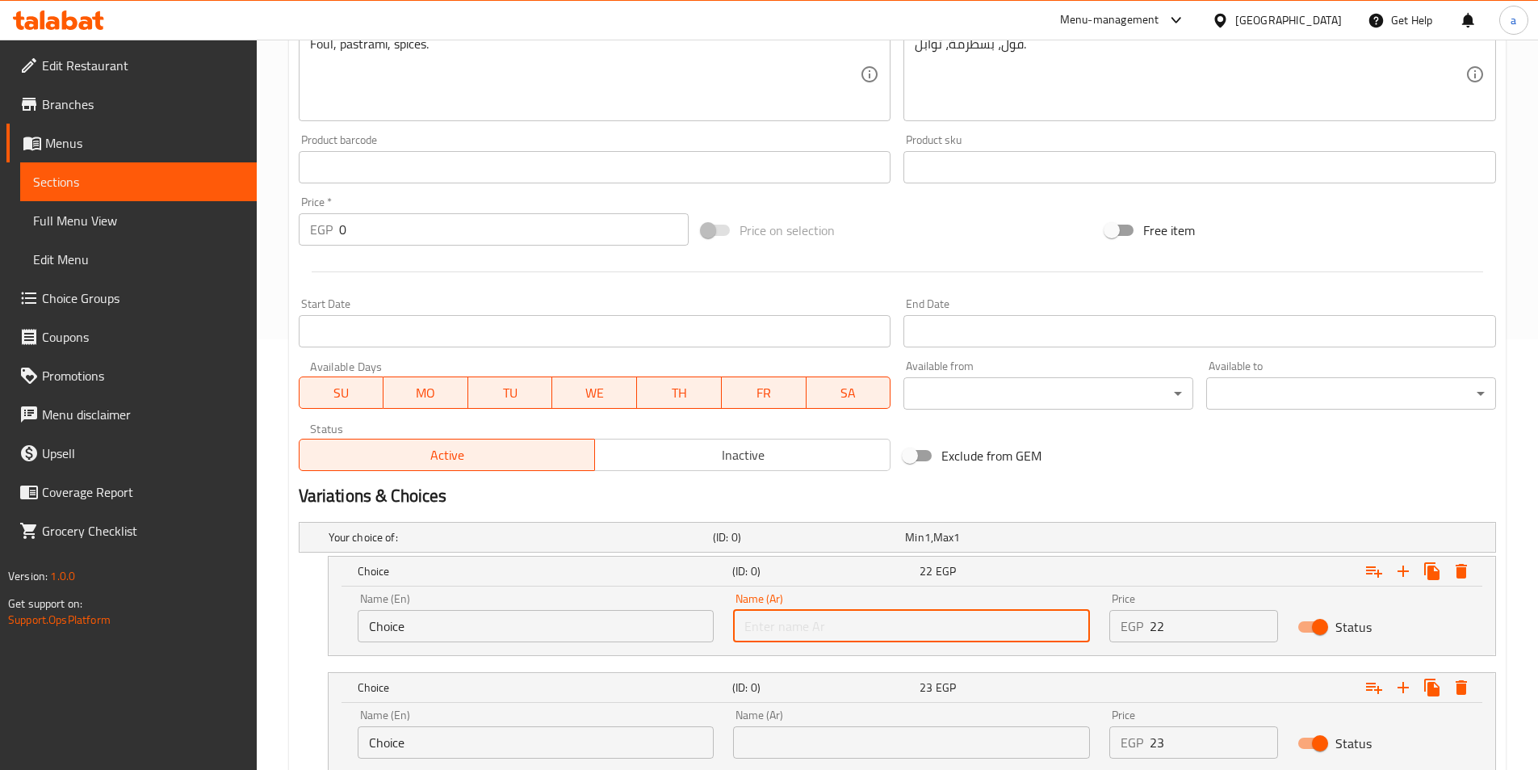
type input "شامي"
click at [599, 630] on input "Choice" at bounding box center [536, 626] width 357 height 32
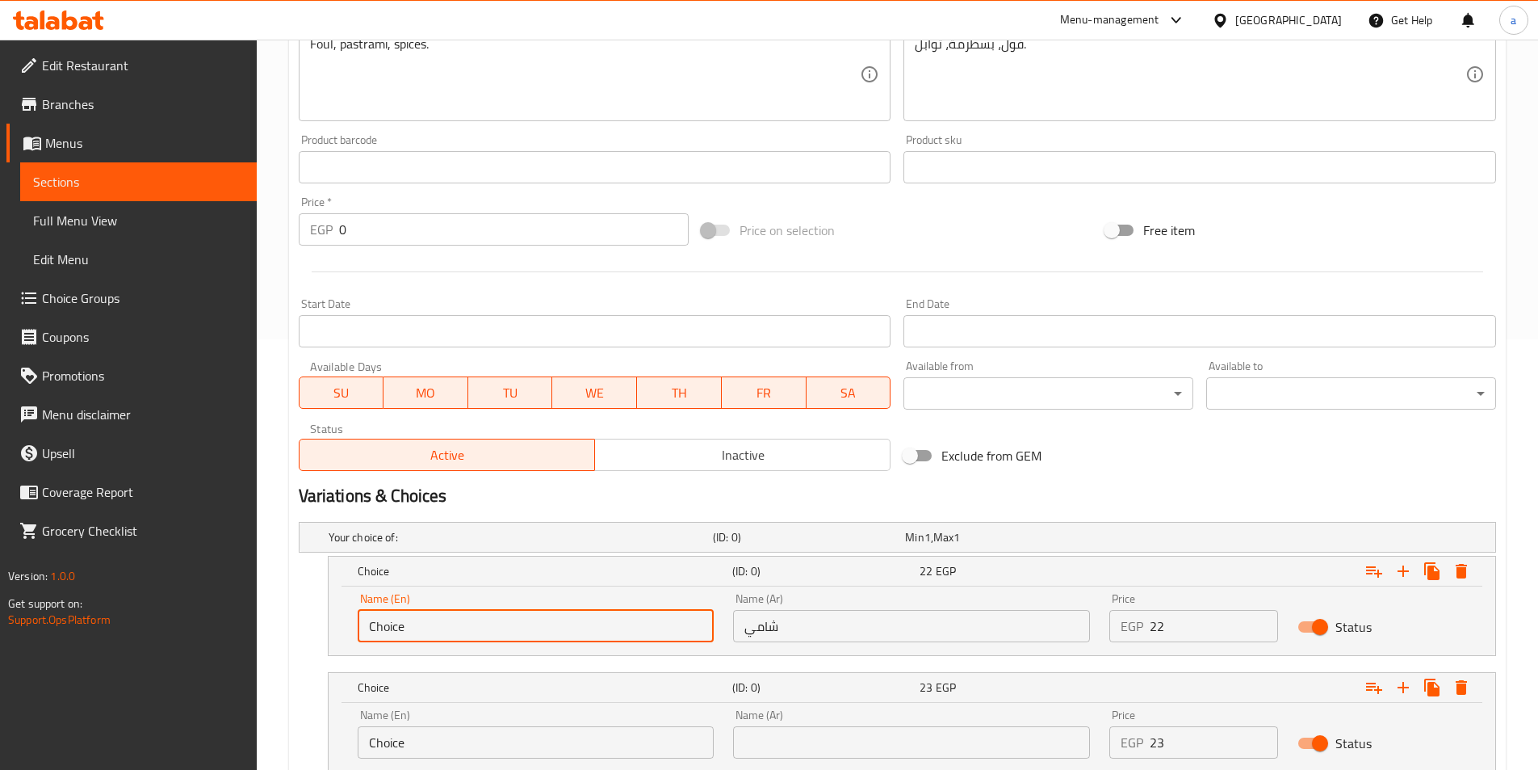
click at [579, 627] on input "Choice" at bounding box center [536, 626] width 357 height 32
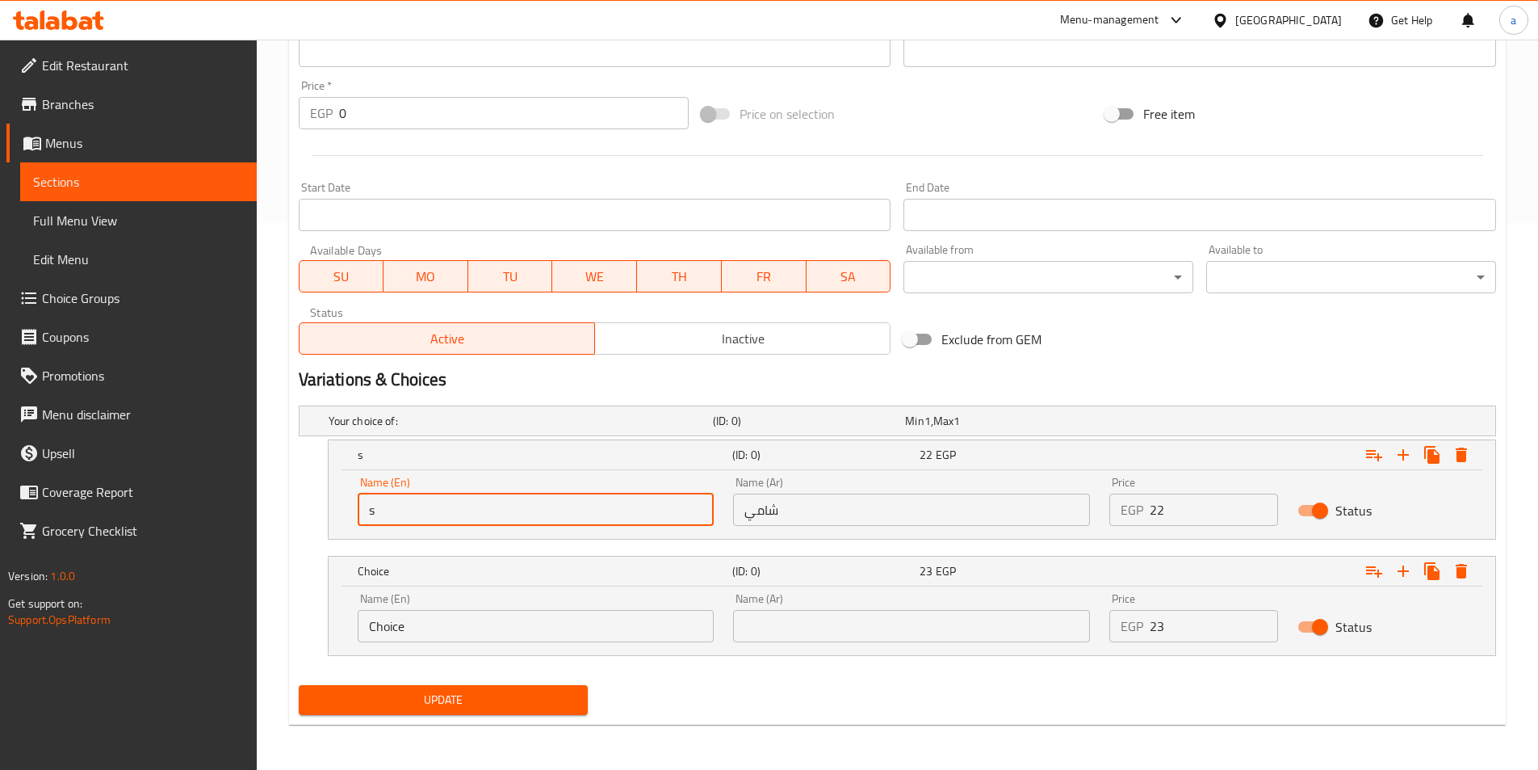
click at [497, 524] on input "s" at bounding box center [536, 509] width 357 height 32
type input "shami"
click at [908, 654] on div "Name (En) Choice Name (En) Name (Ar) Name (Ar) Price EGP 23 Price Status" at bounding box center [912, 620] width 1167 height 69
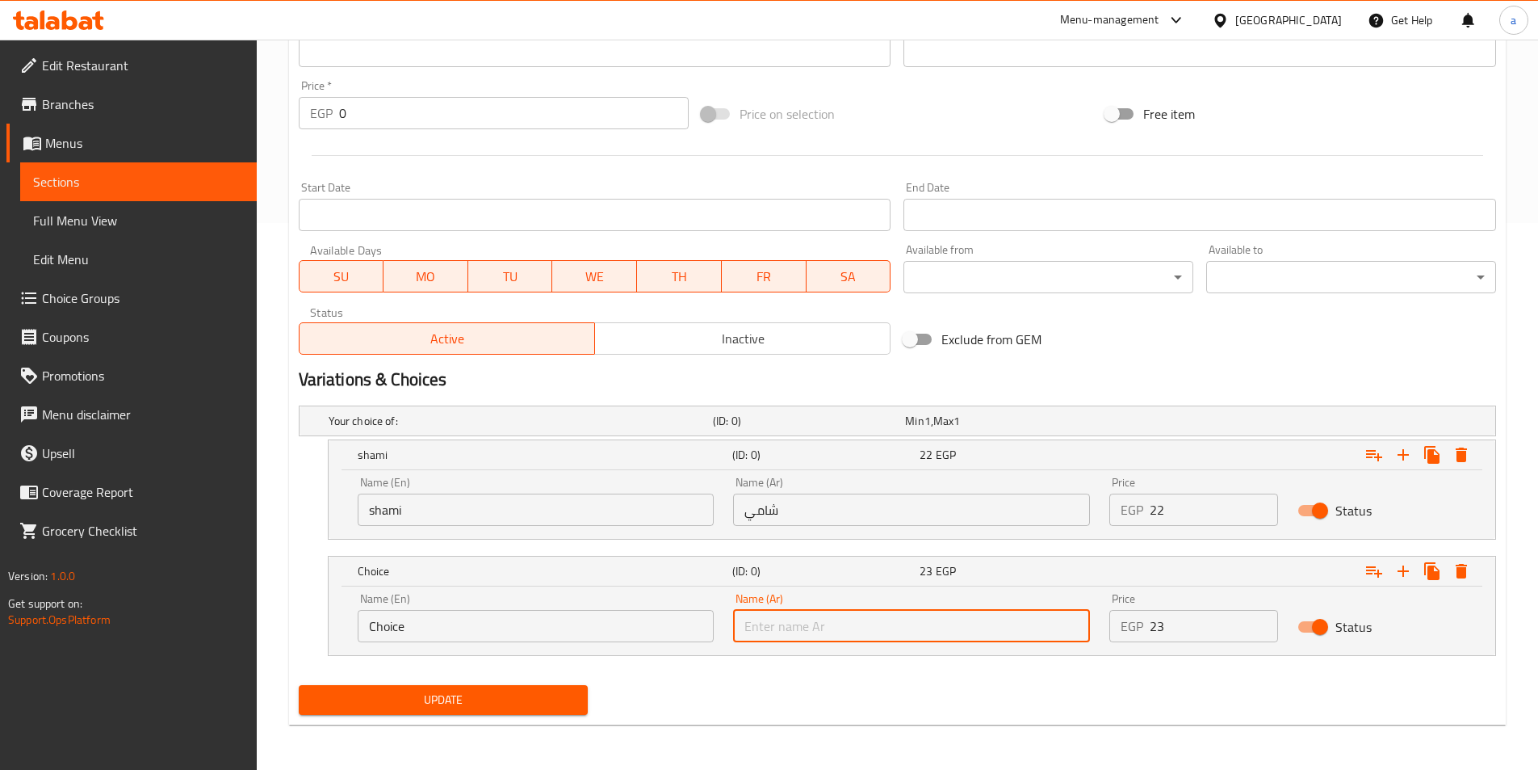
click at [902, 636] on input "text" at bounding box center [911, 626] width 357 height 32
type input "بلدي"
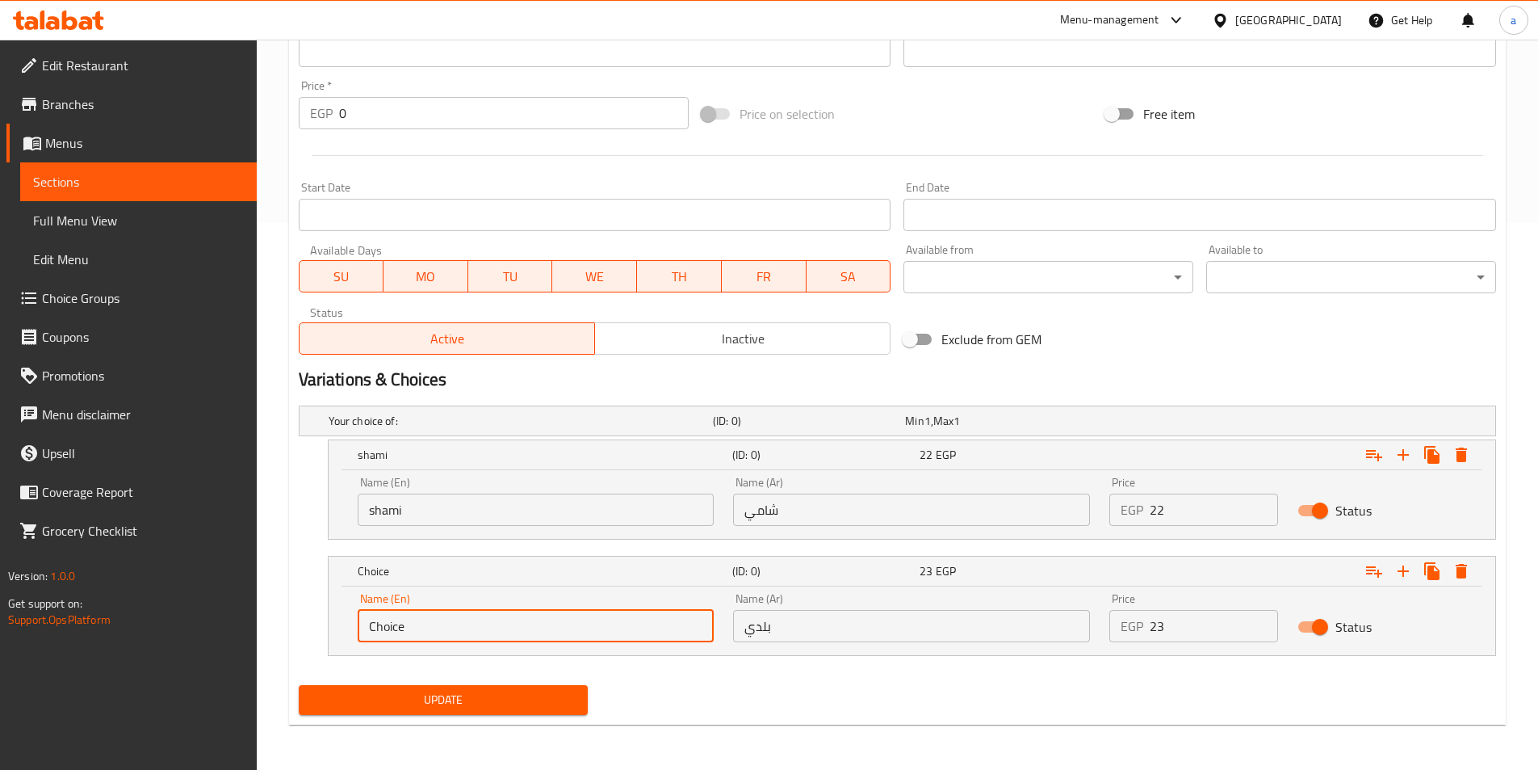
click at [546, 623] on input "Choice" at bounding box center [536, 626] width 357 height 32
type input "baladi"
click at [497, 692] on span "Update" at bounding box center [444, 700] width 264 height 20
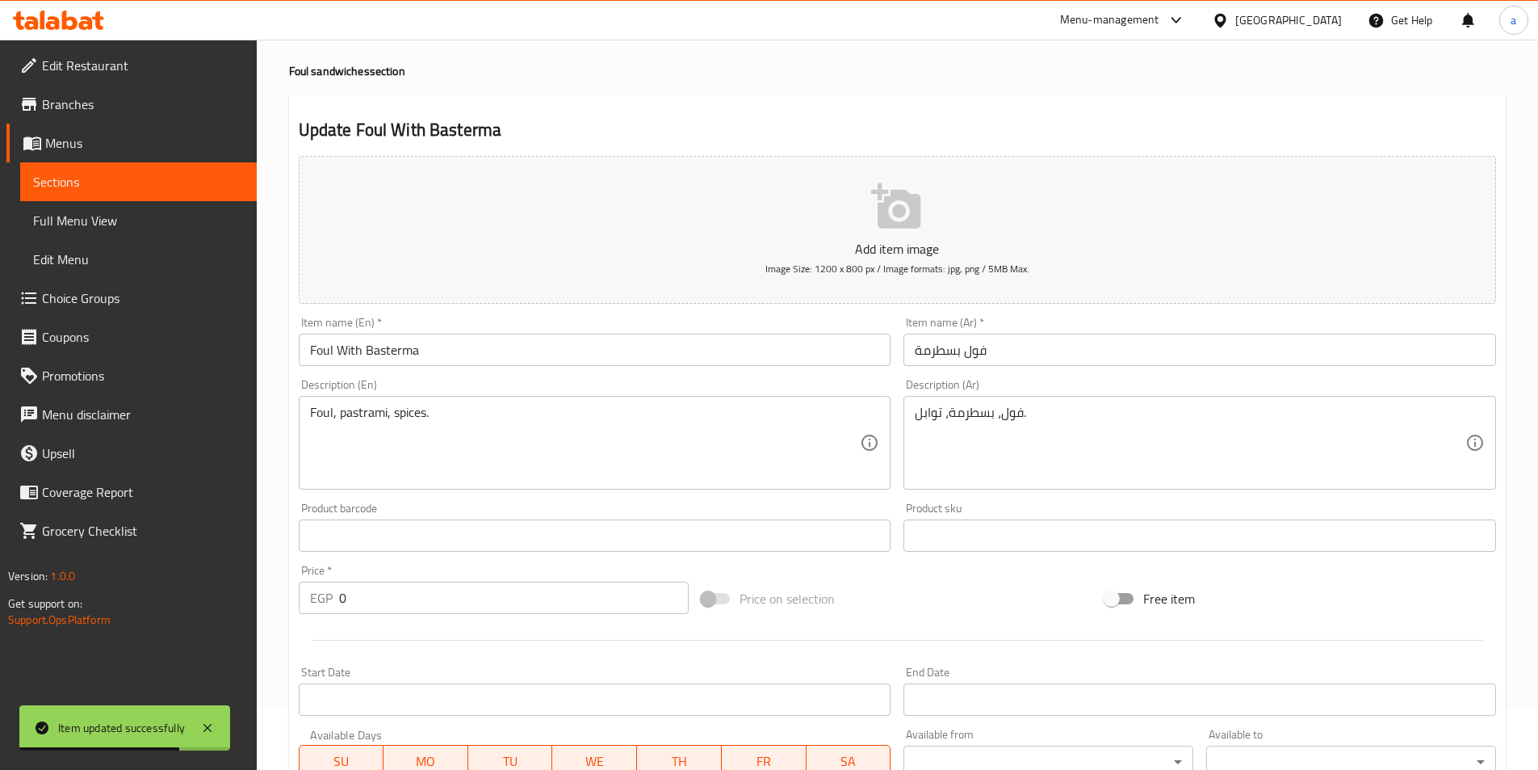
scroll to position [0, 0]
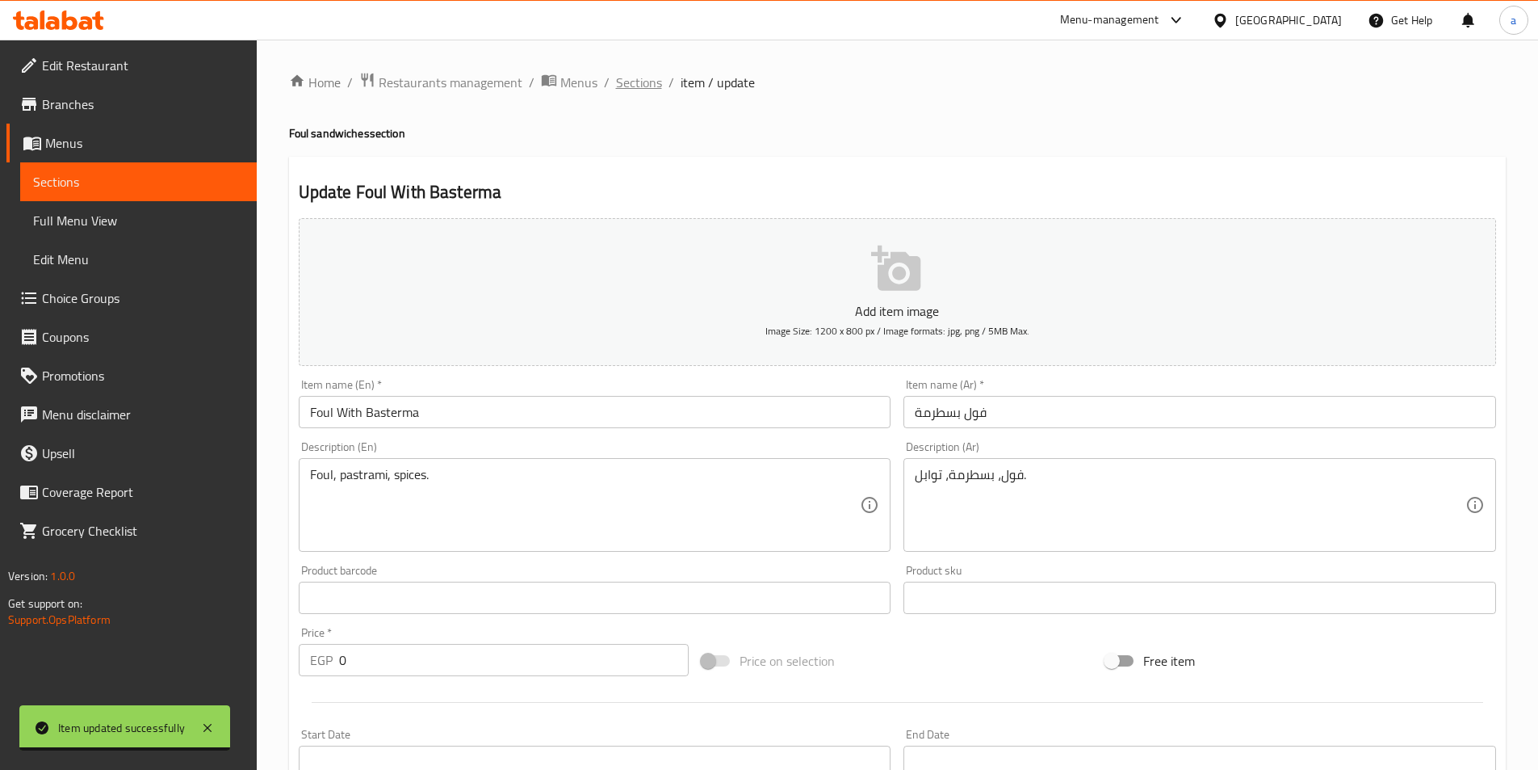
click at [631, 78] on span "Sections" at bounding box center [639, 82] width 46 height 19
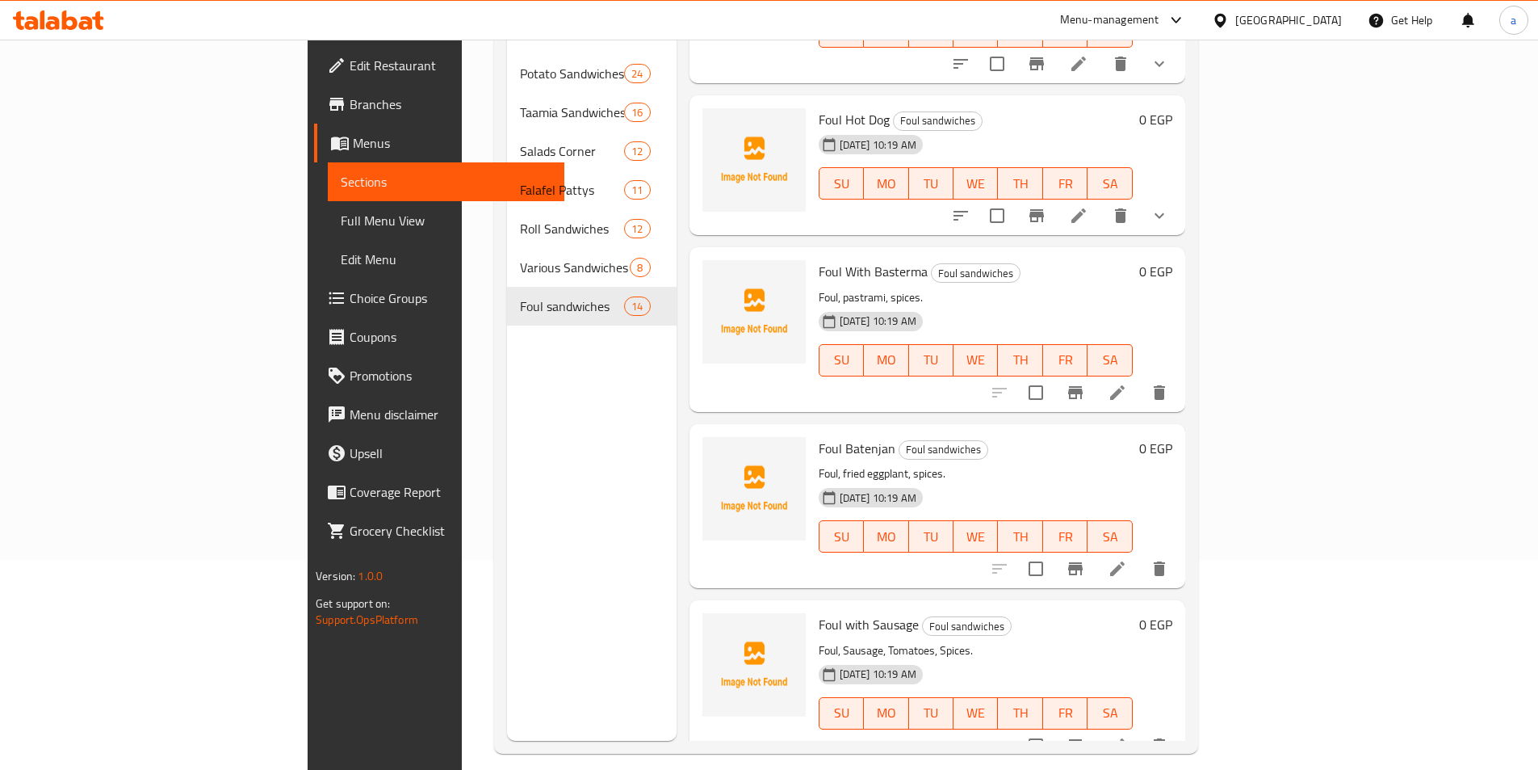
scroll to position [226, 0]
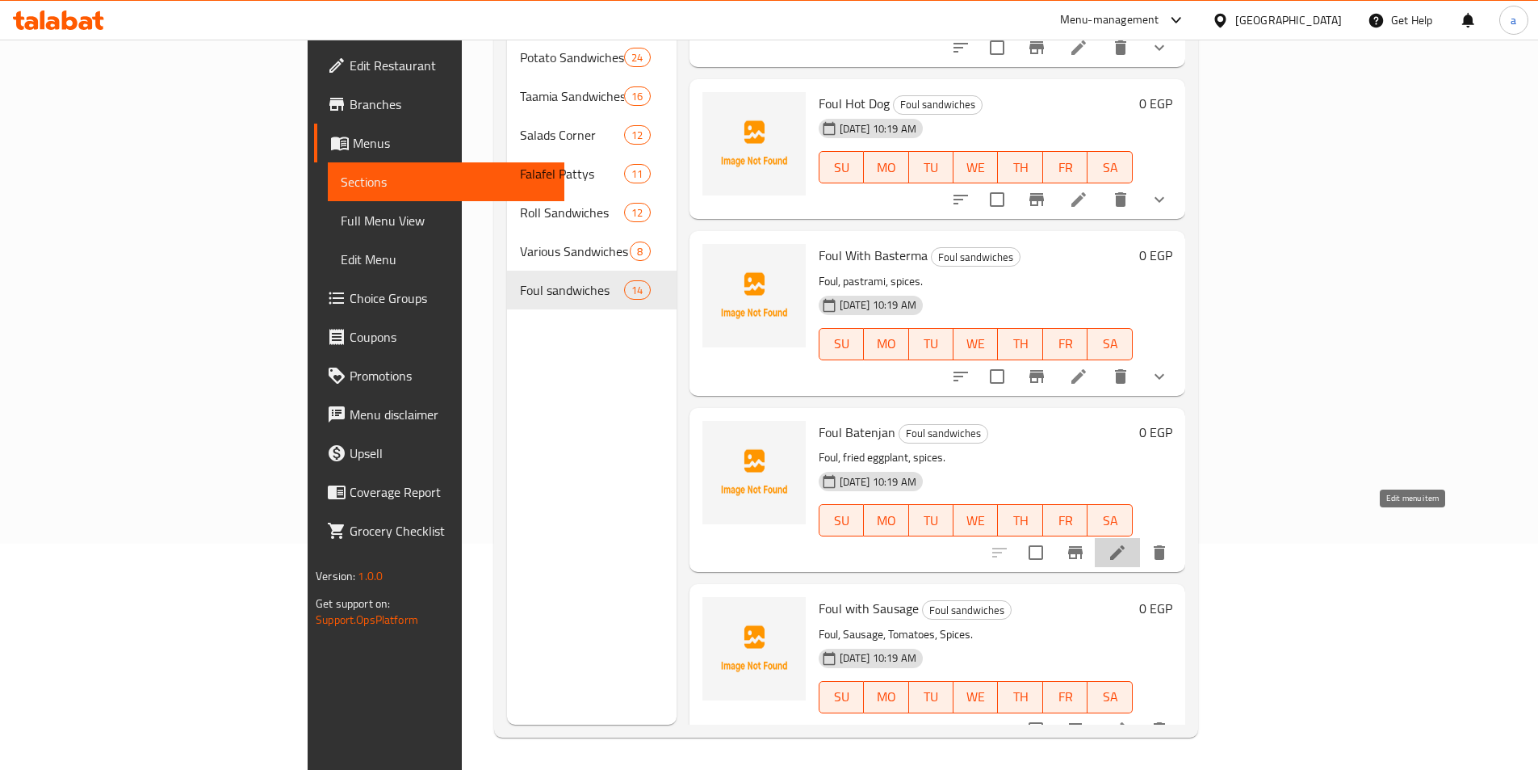
click at [1127, 543] on icon at bounding box center [1117, 552] width 19 height 19
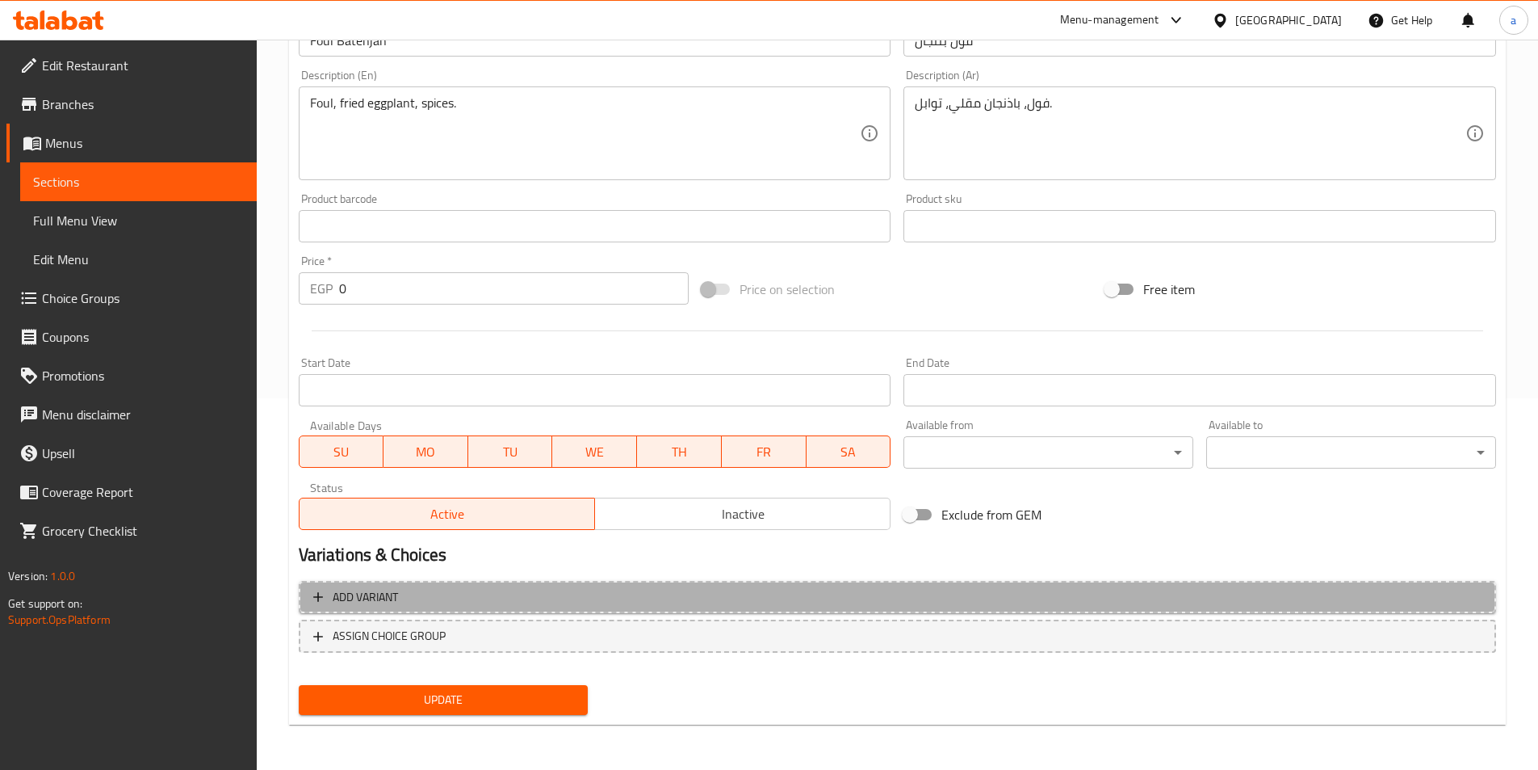
click at [630, 599] on span "Add variant" at bounding box center [897, 597] width 1168 height 20
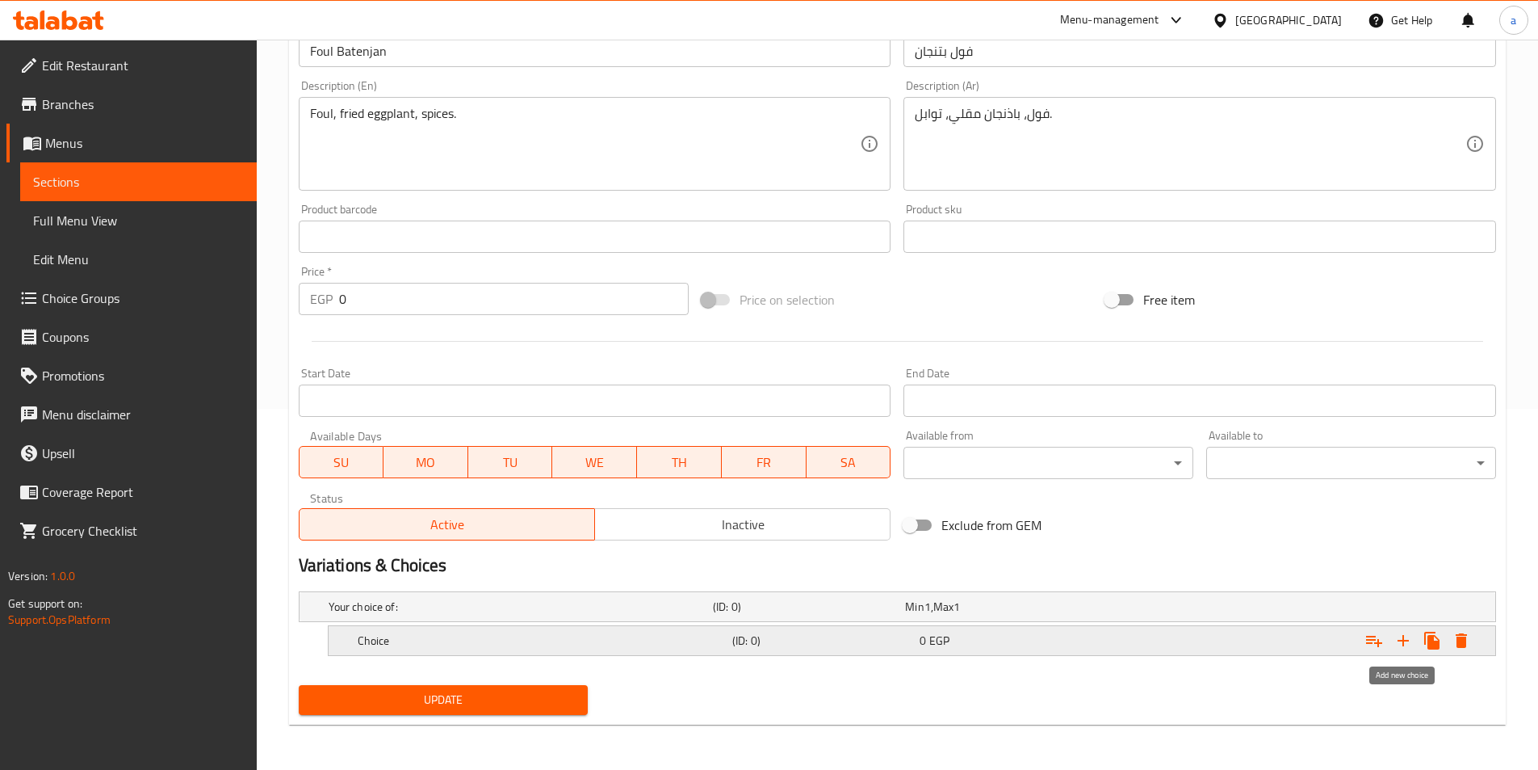
click at [1411, 645] on icon "Expand" at bounding box center [1403, 640] width 19 height 19
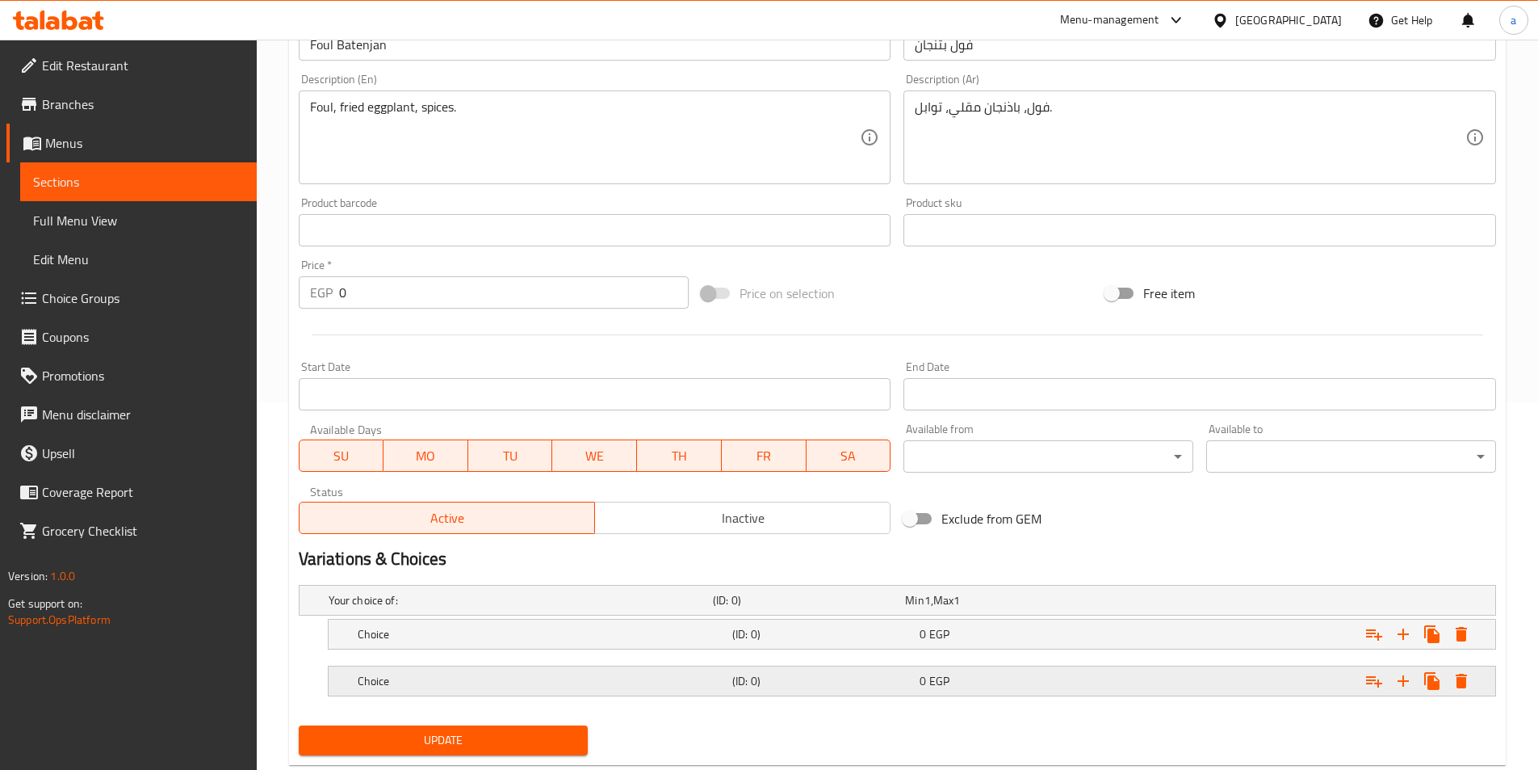
scroll to position [408, 0]
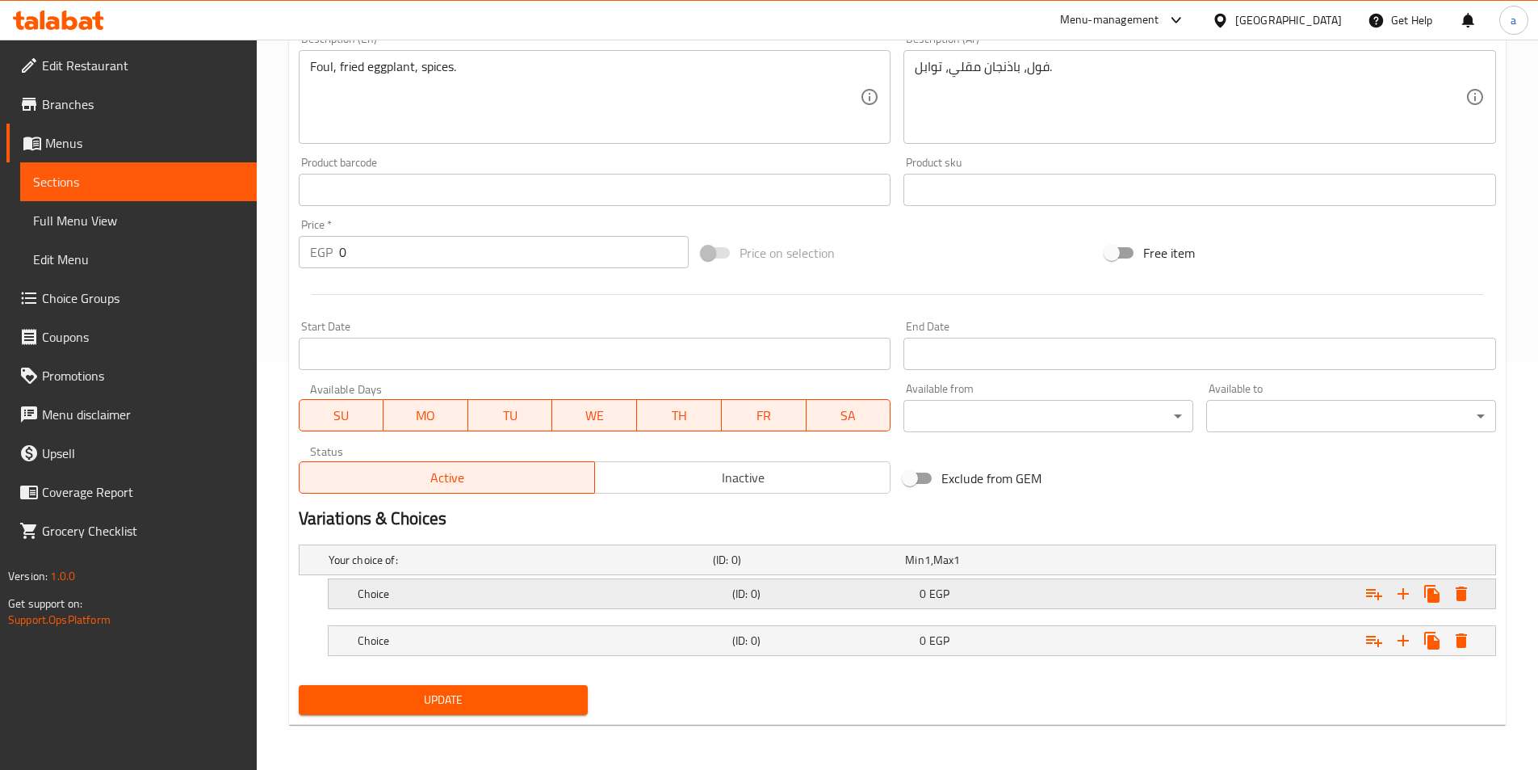
click at [966, 602] on div "0 EGP" at bounding box center [1009, 593] width 187 height 23
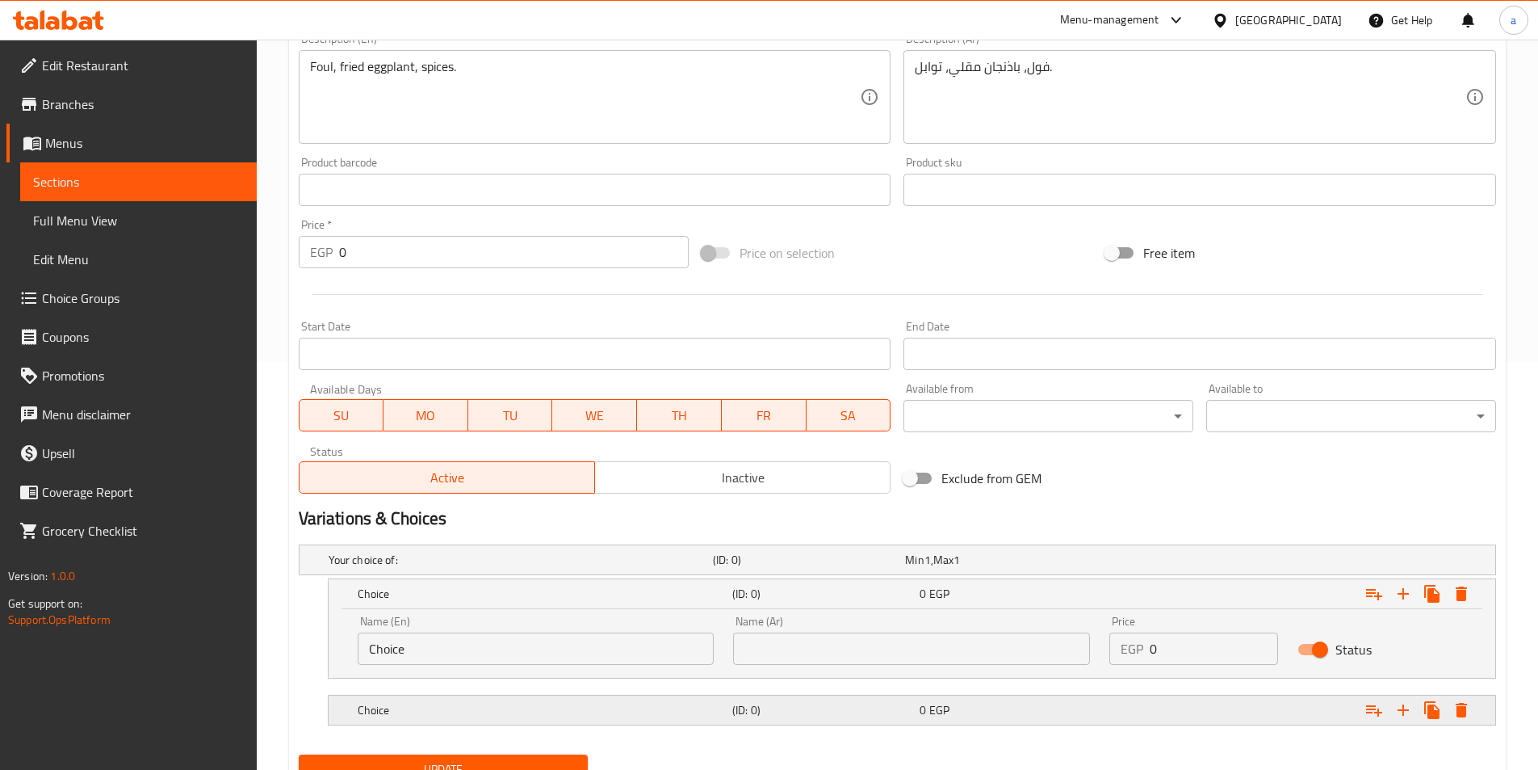
drag, startPoint x: 961, startPoint y: 711, endPoint x: 896, endPoint y: 638, distance: 97.8
click at [959, 711] on div "0 EGP" at bounding box center [1010, 710] width 181 height 16
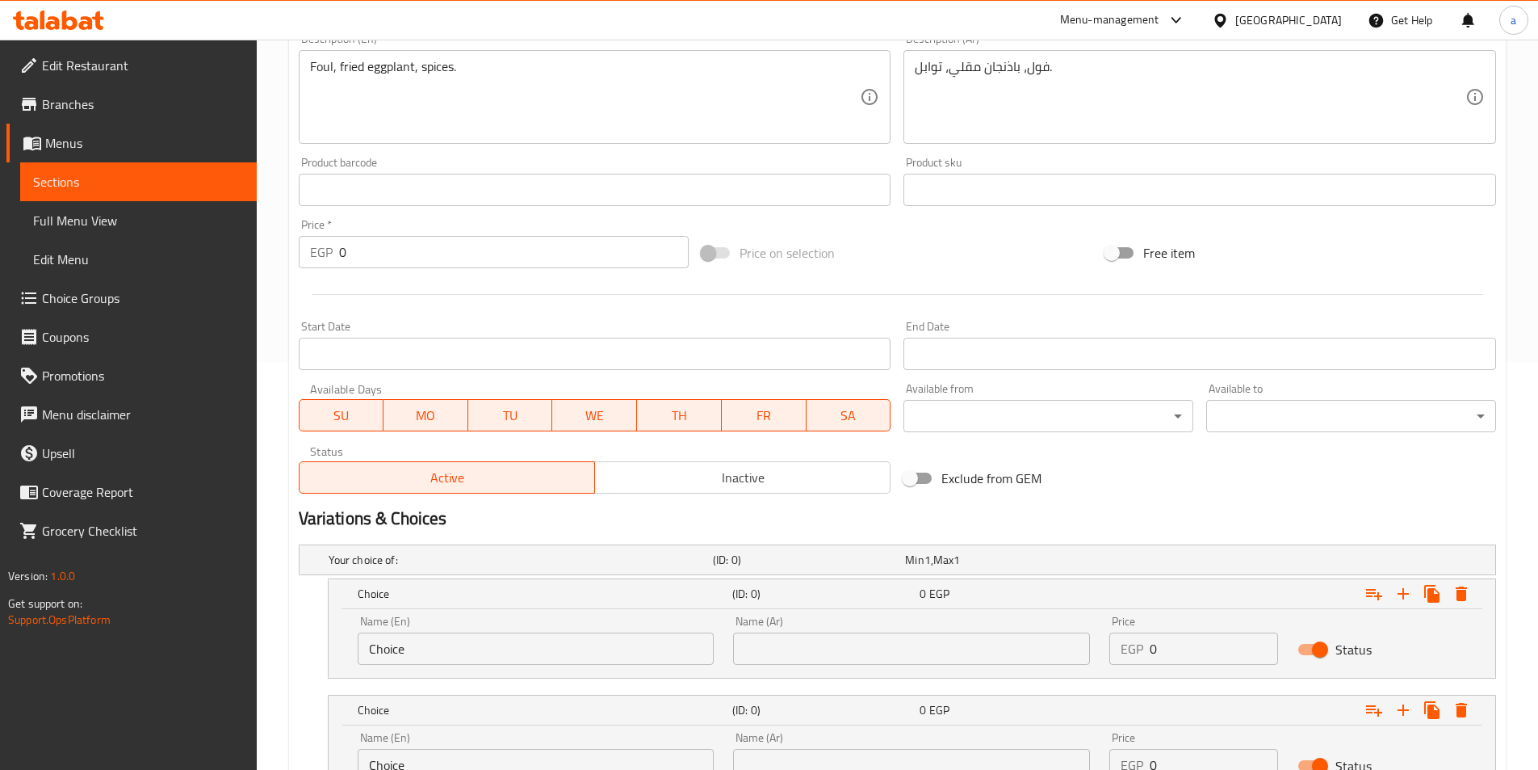
click at [893, 631] on div "Name (Ar) Name (Ar)" at bounding box center [911, 639] width 357 height 49
click at [893, 640] on input "text" at bounding box center [911, 648] width 357 height 32
type input "شامي"
click at [572, 648] on input "Choice" at bounding box center [536, 648] width 357 height 32
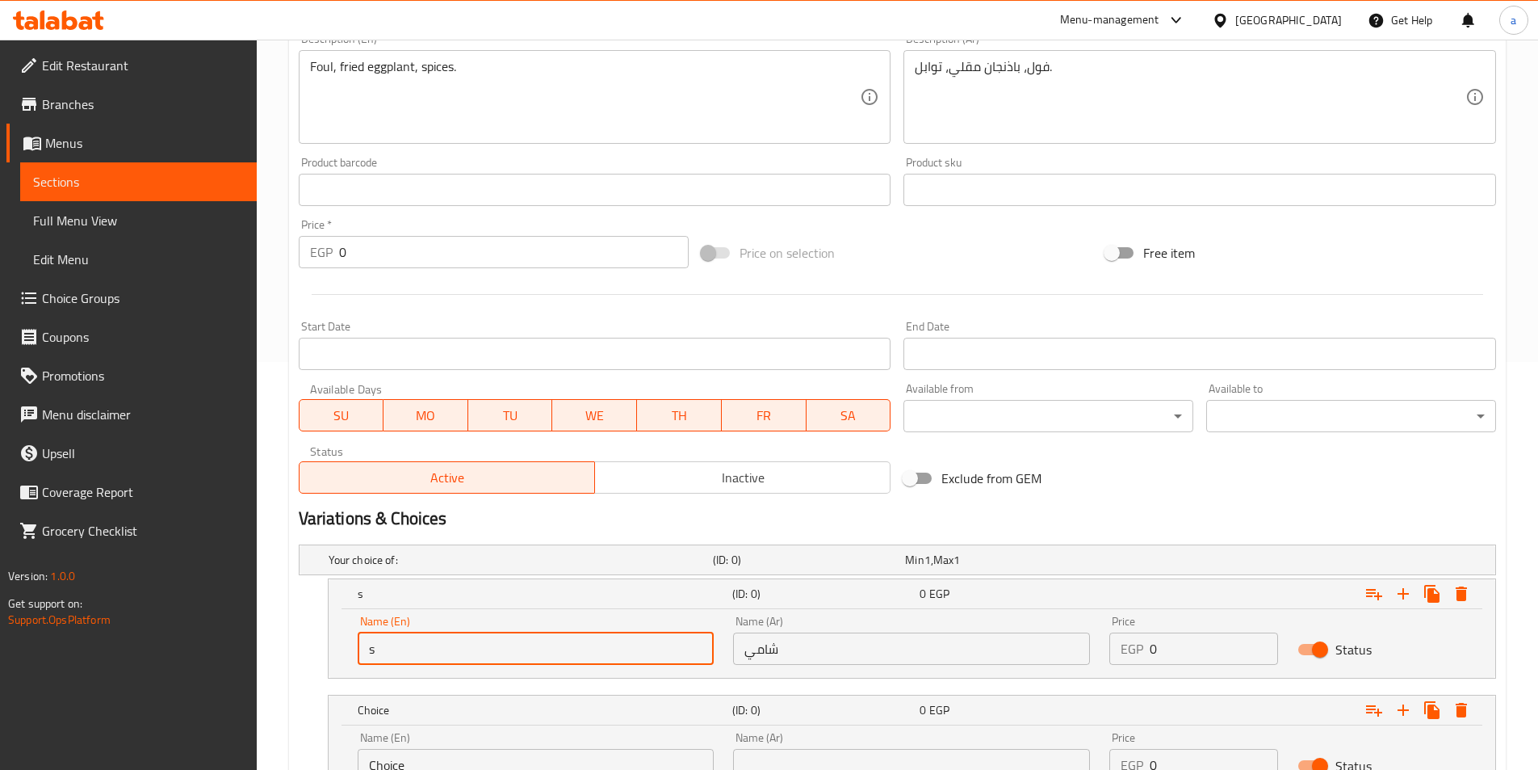
type input "shami"
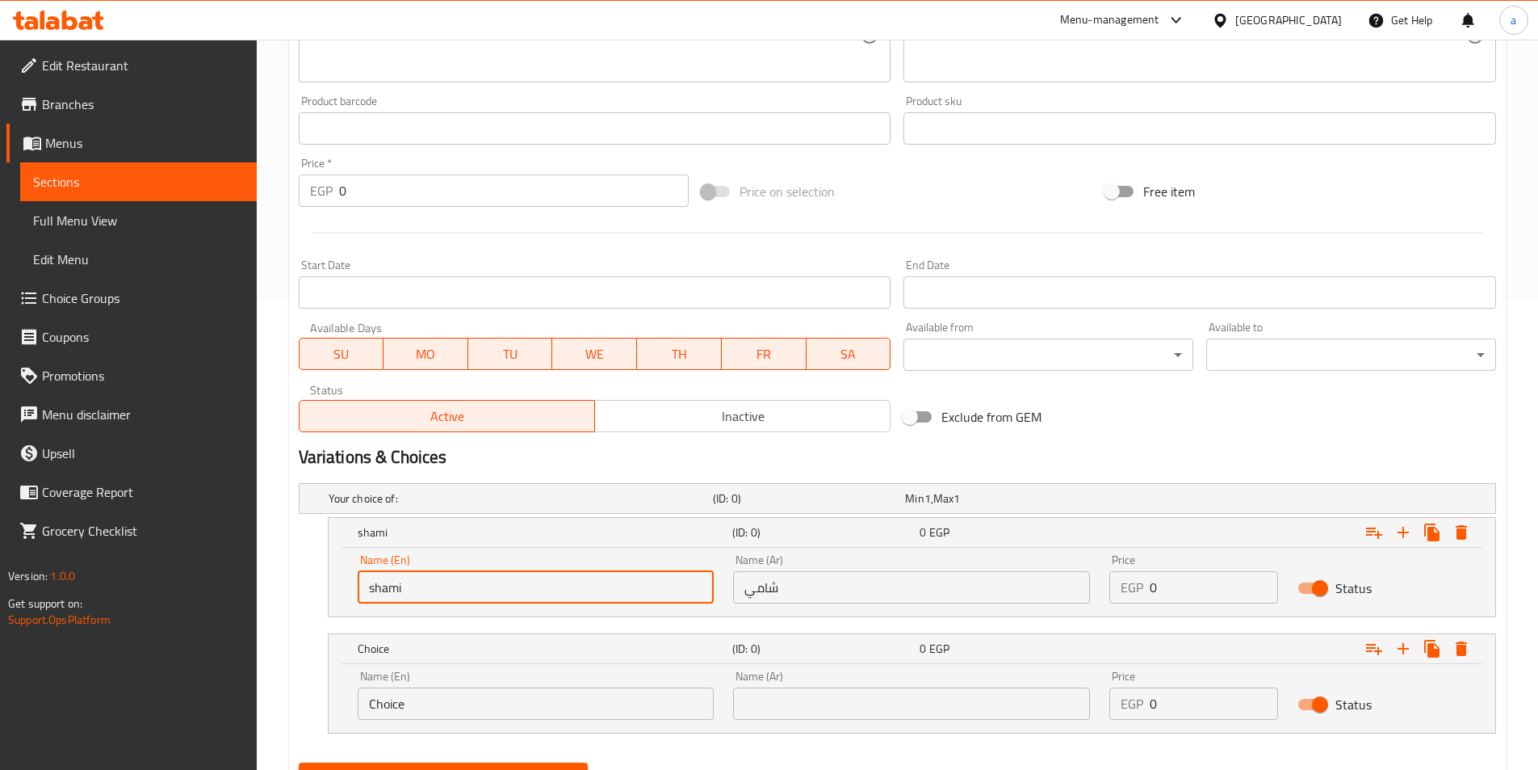
scroll to position [547, 0]
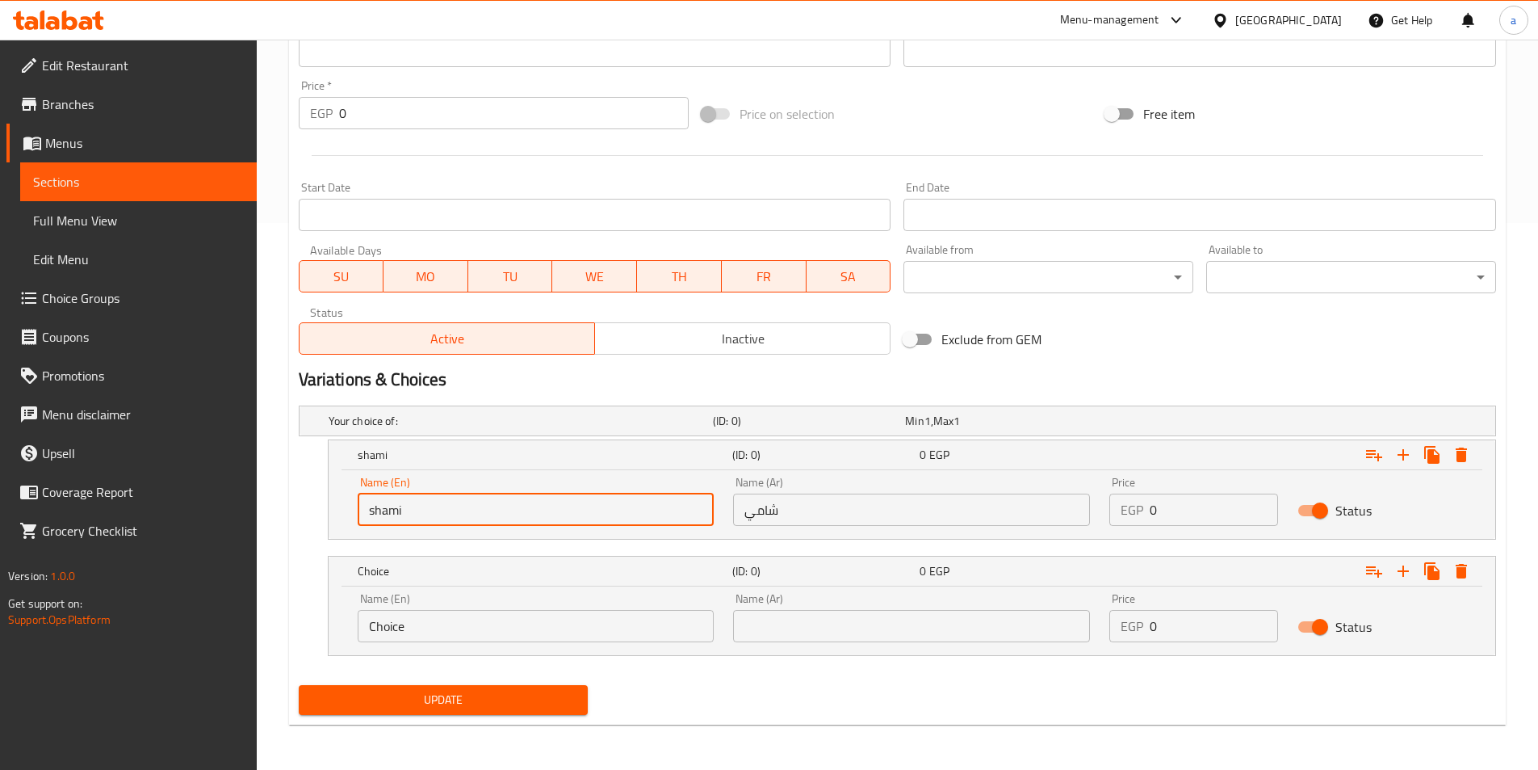
click at [814, 631] on input "text" at bounding box center [911, 626] width 357 height 32
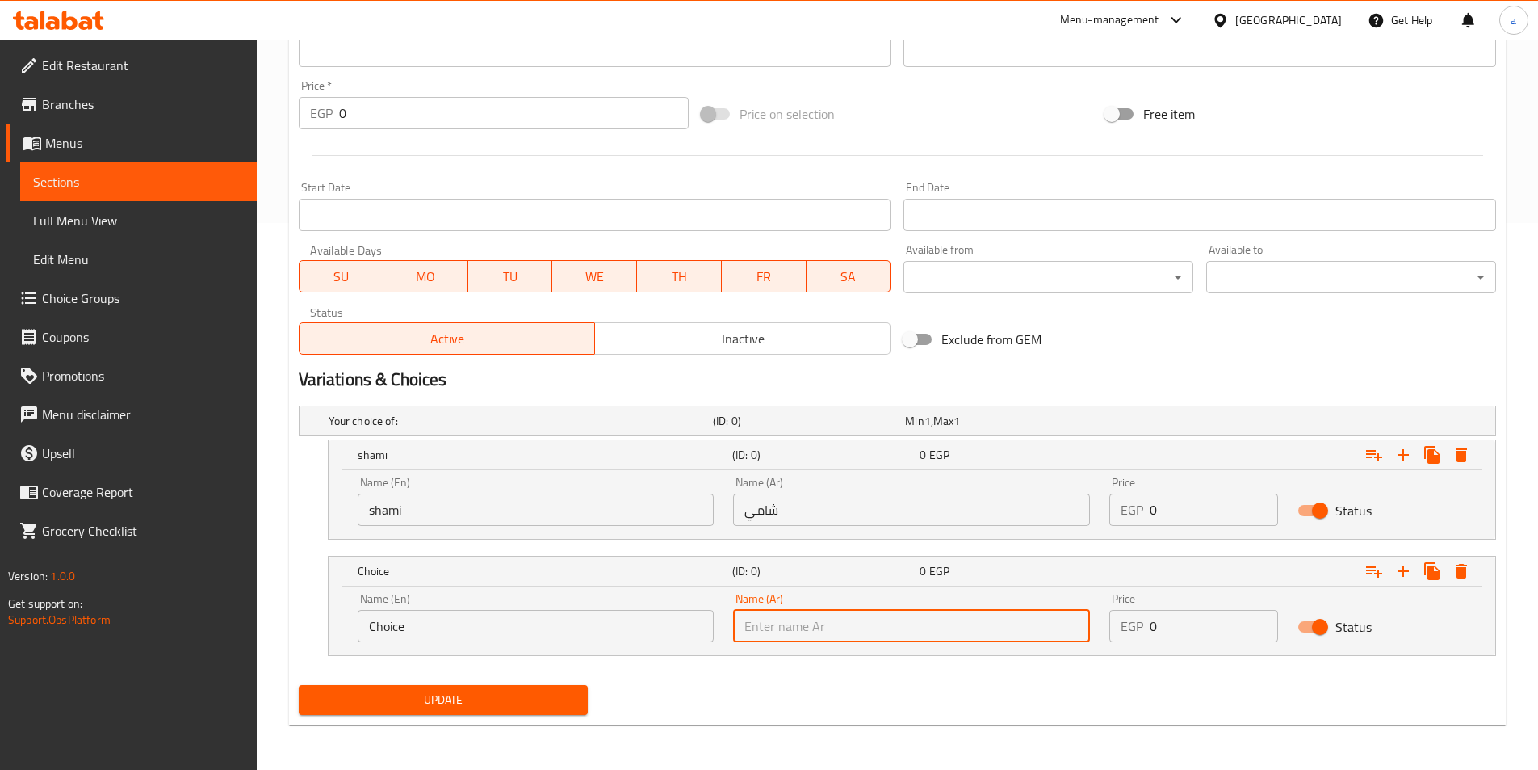
type input "بلدي"
click at [644, 653] on div "Name (En) Choice Name (En) Name (Ar) بلدي Name (Ar) Price EGP 0 Price Status" at bounding box center [912, 620] width 1167 height 69
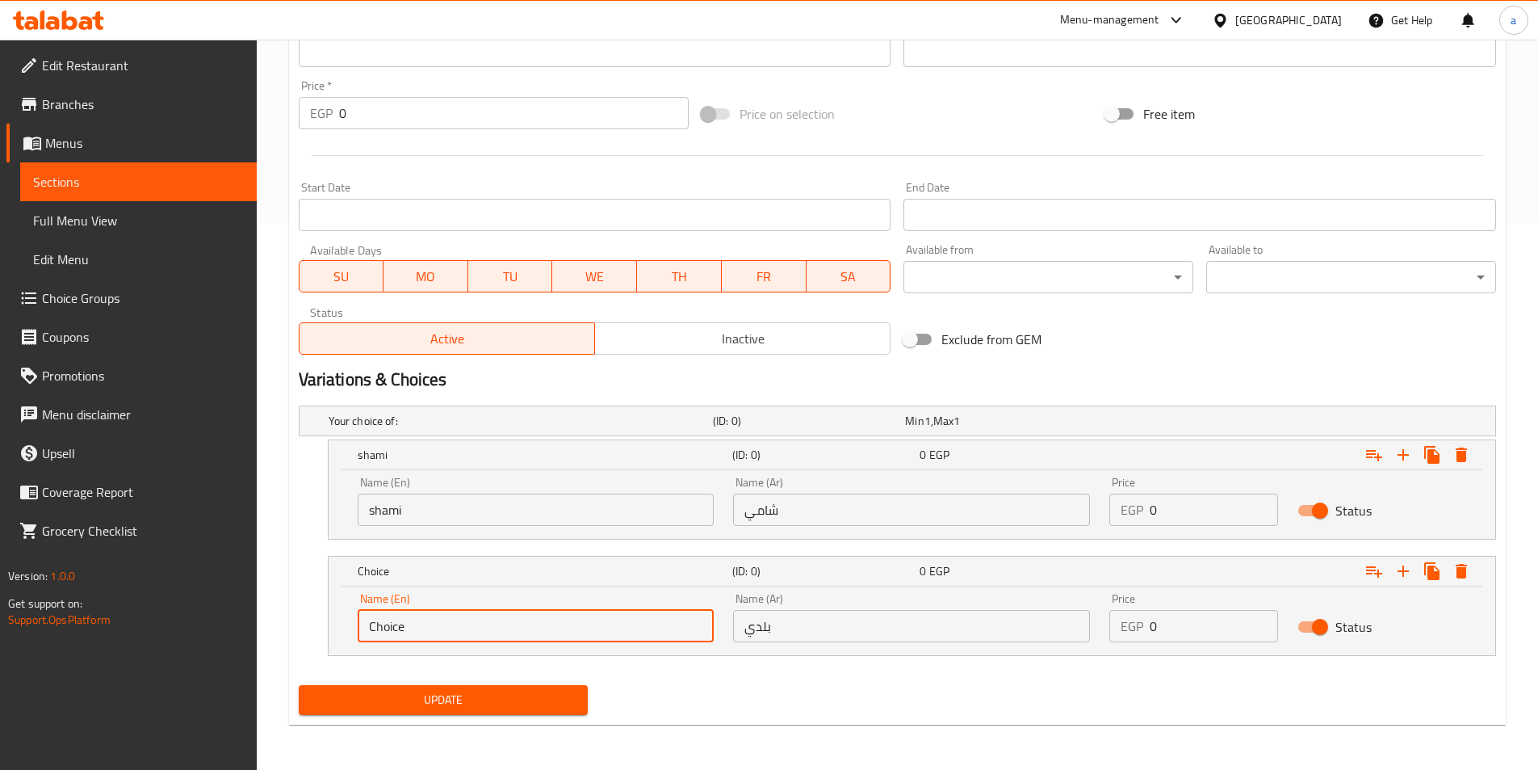
click at [630, 622] on input "Choice" at bounding box center [536, 626] width 357 height 32
type input "baladi"
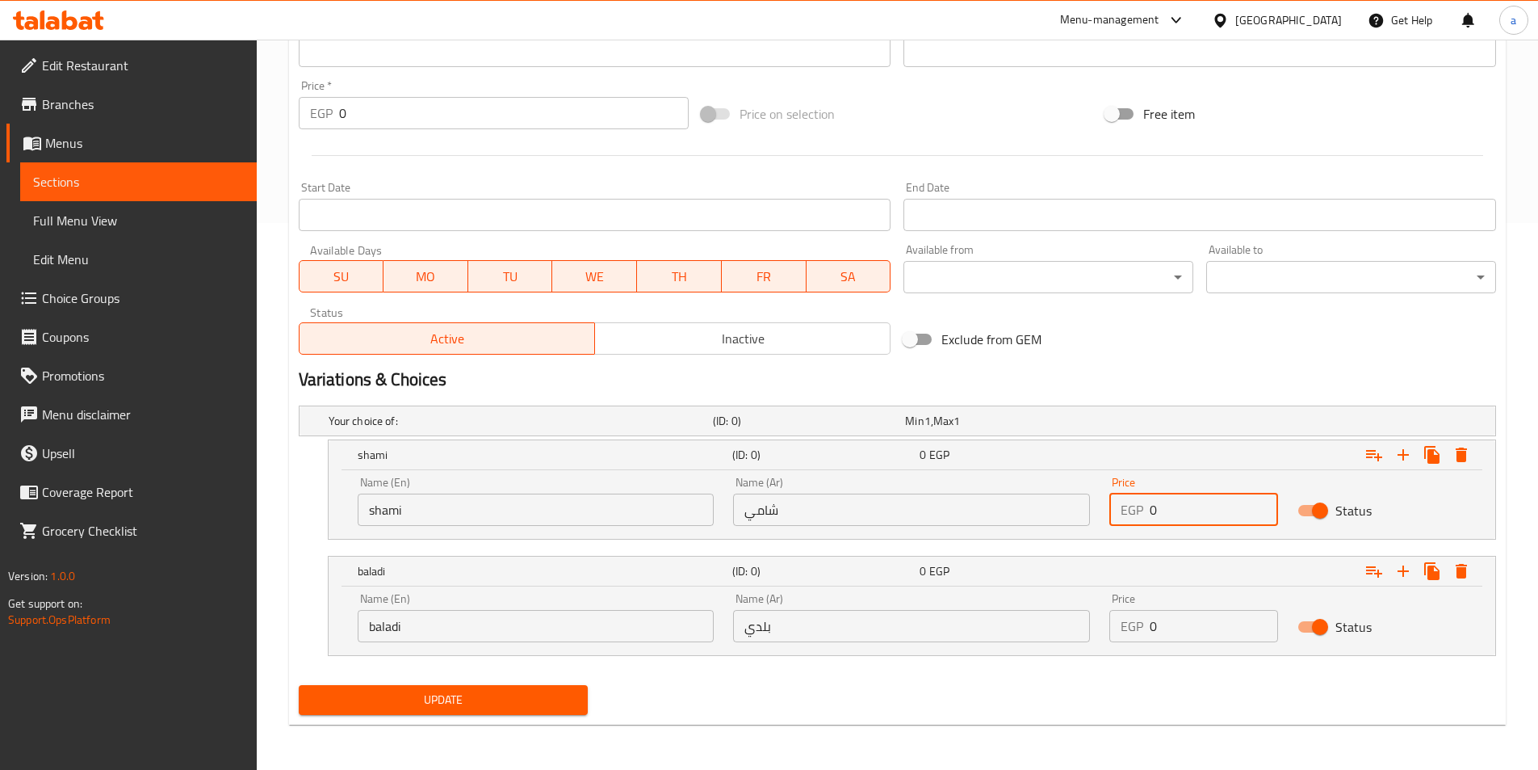
drag, startPoint x: 1196, startPoint y: 506, endPoint x: 1092, endPoint y: 519, distance: 105.0
click at [1092, 519] on div "Name (En) shami Name (En) Name (Ar) شامي Name (Ar) Price EGP 0 Price Status" at bounding box center [912, 501] width 1128 height 69
type input "13"
click at [1184, 621] on input "0" at bounding box center [1214, 626] width 128 height 32
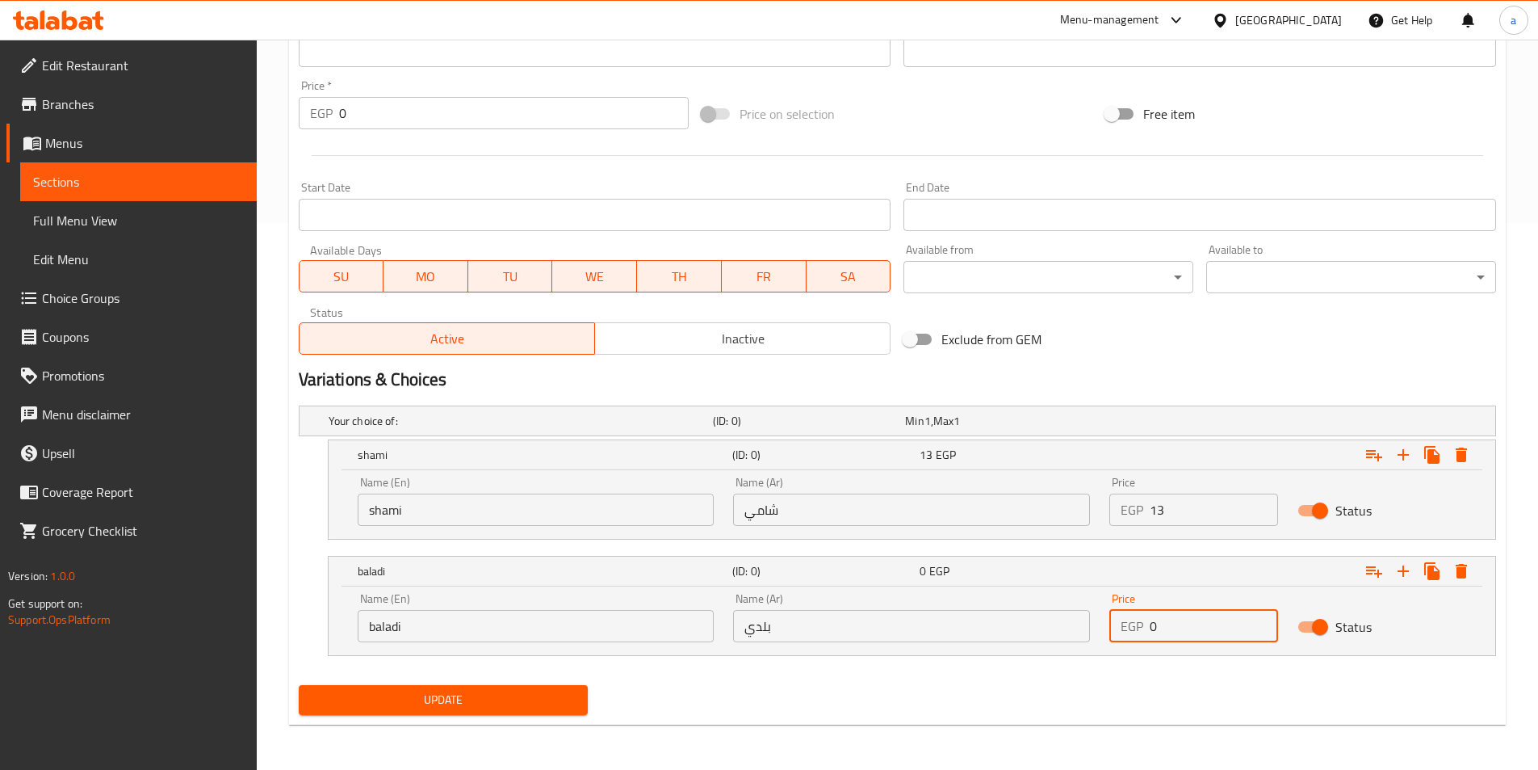
click at [1184, 623] on input "0" at bounding box center [1214, 626] width 128 height 32
type input "14"
click at [543, 688] on button "Update" at bounding box center [444, 700] width 290 height 30
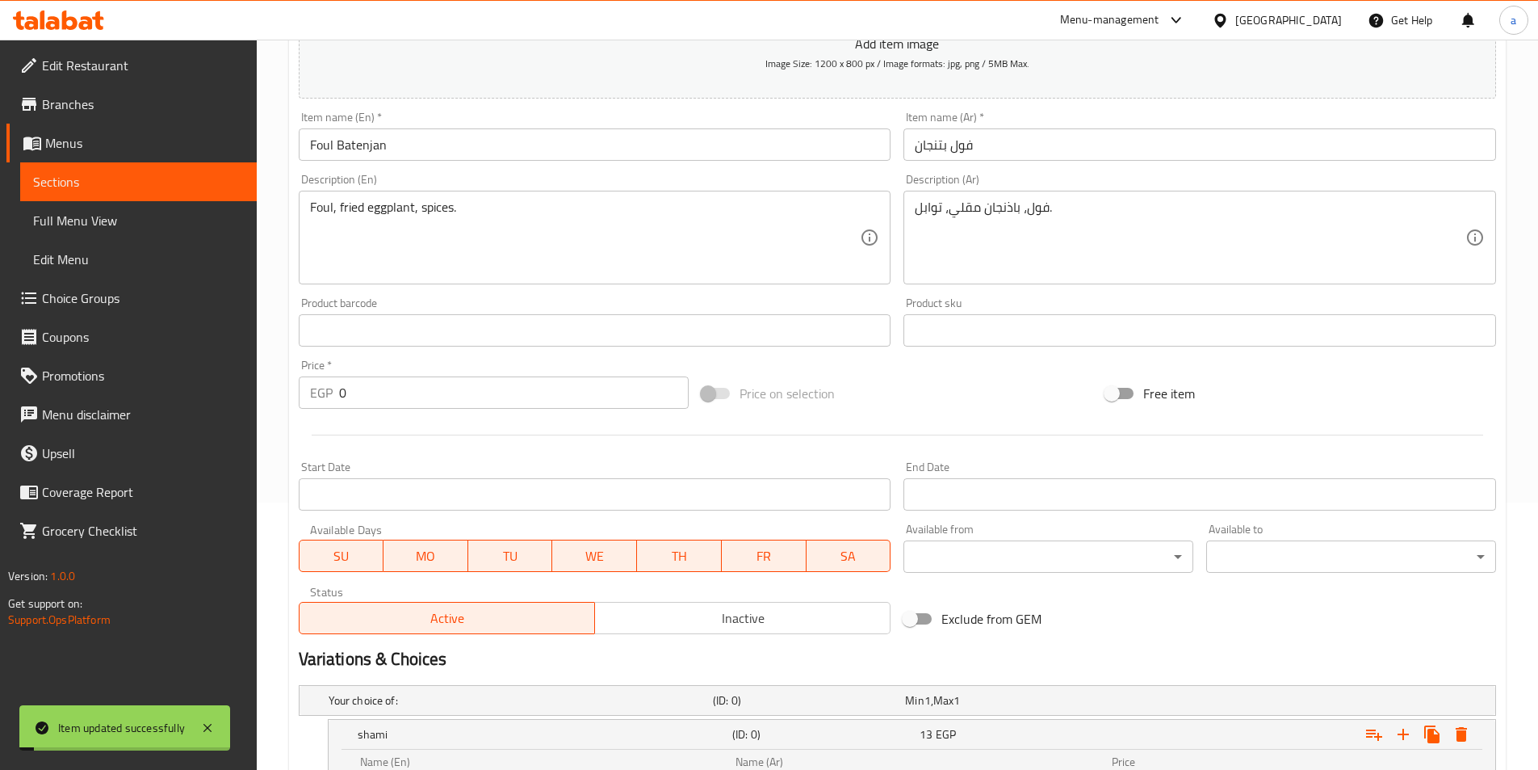
scroll to position [0, 0]
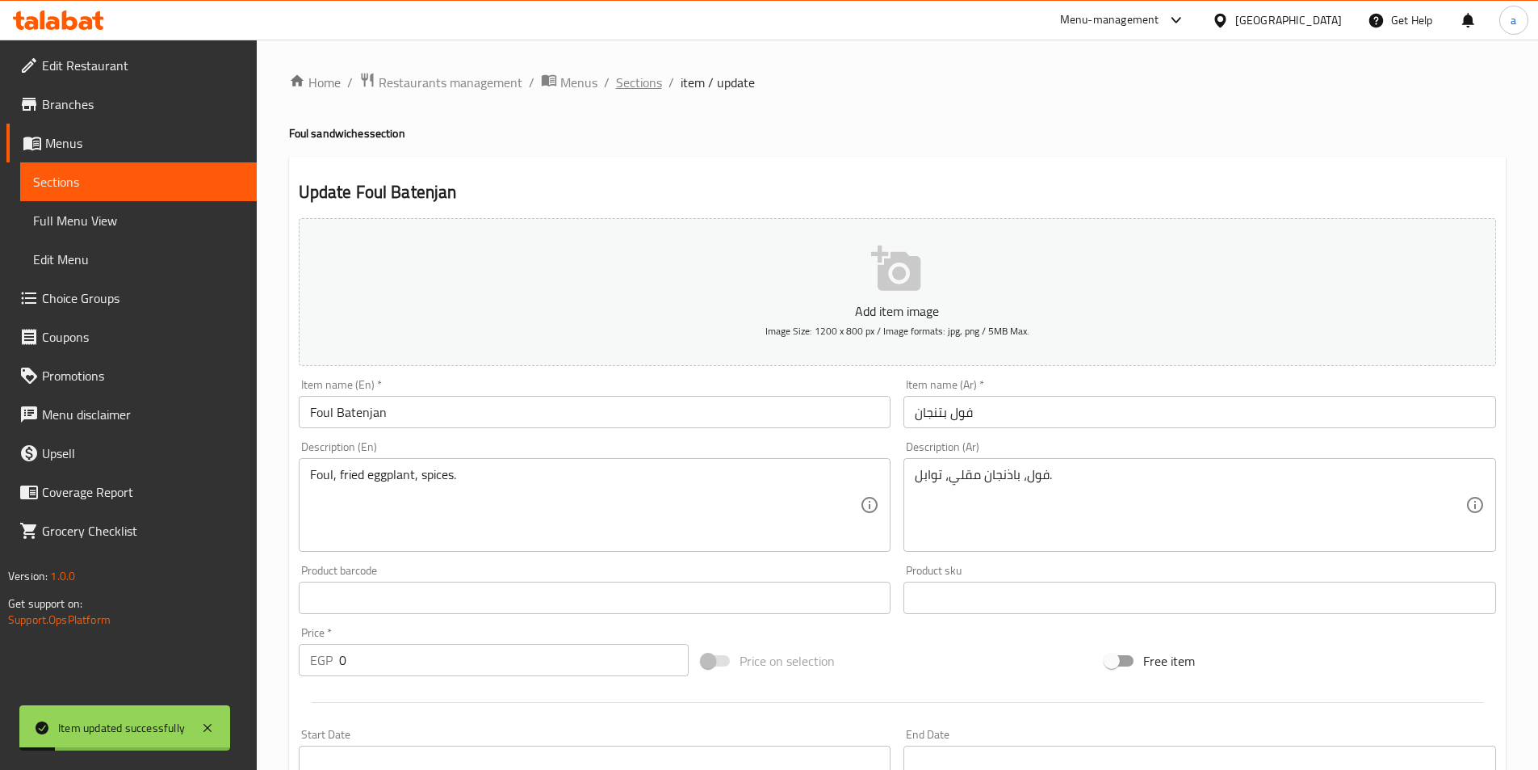
click at [632, 87] on span "Sections" at bounding box center [639, 82] width 46 height 19
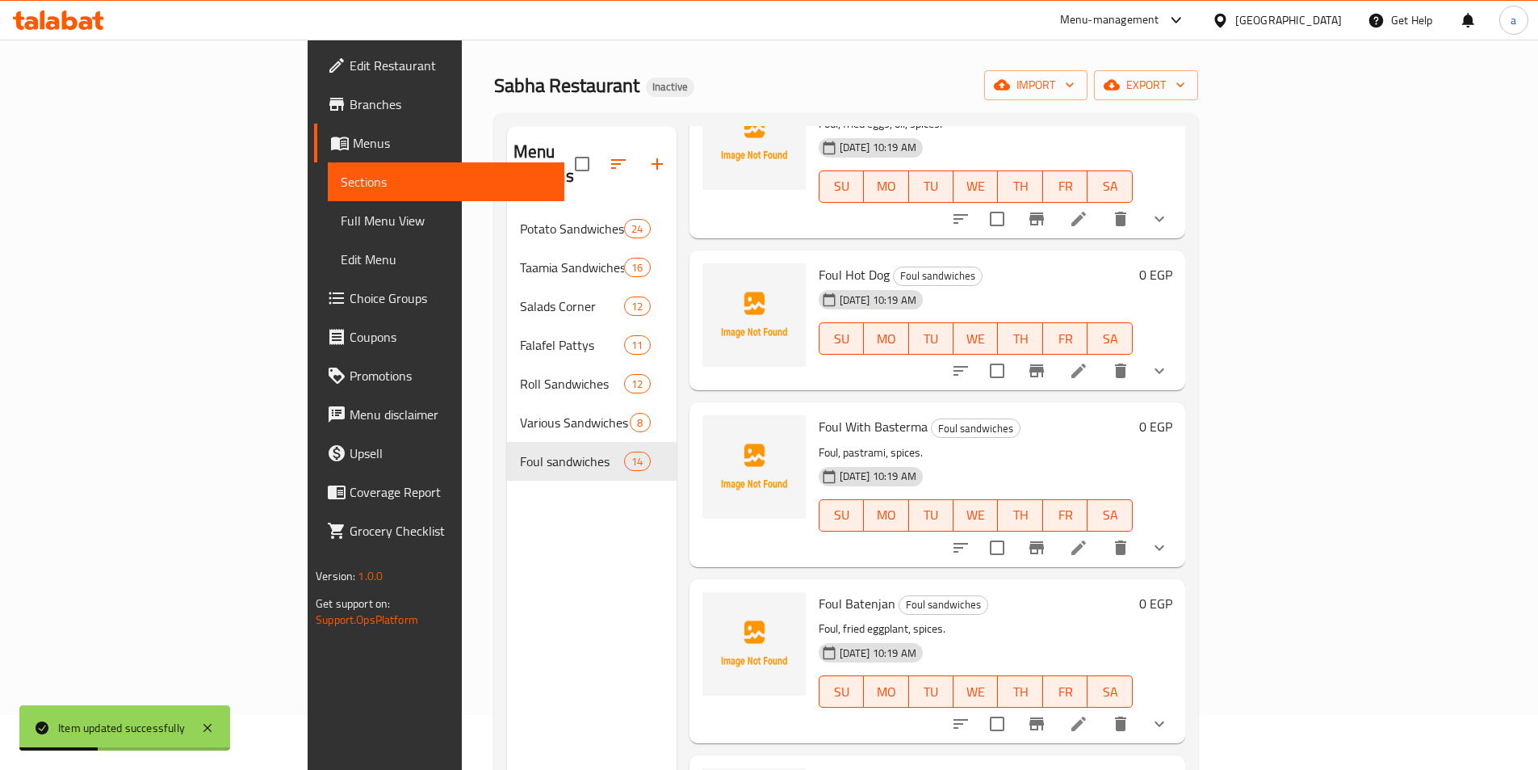
scroll to position [226, 0]
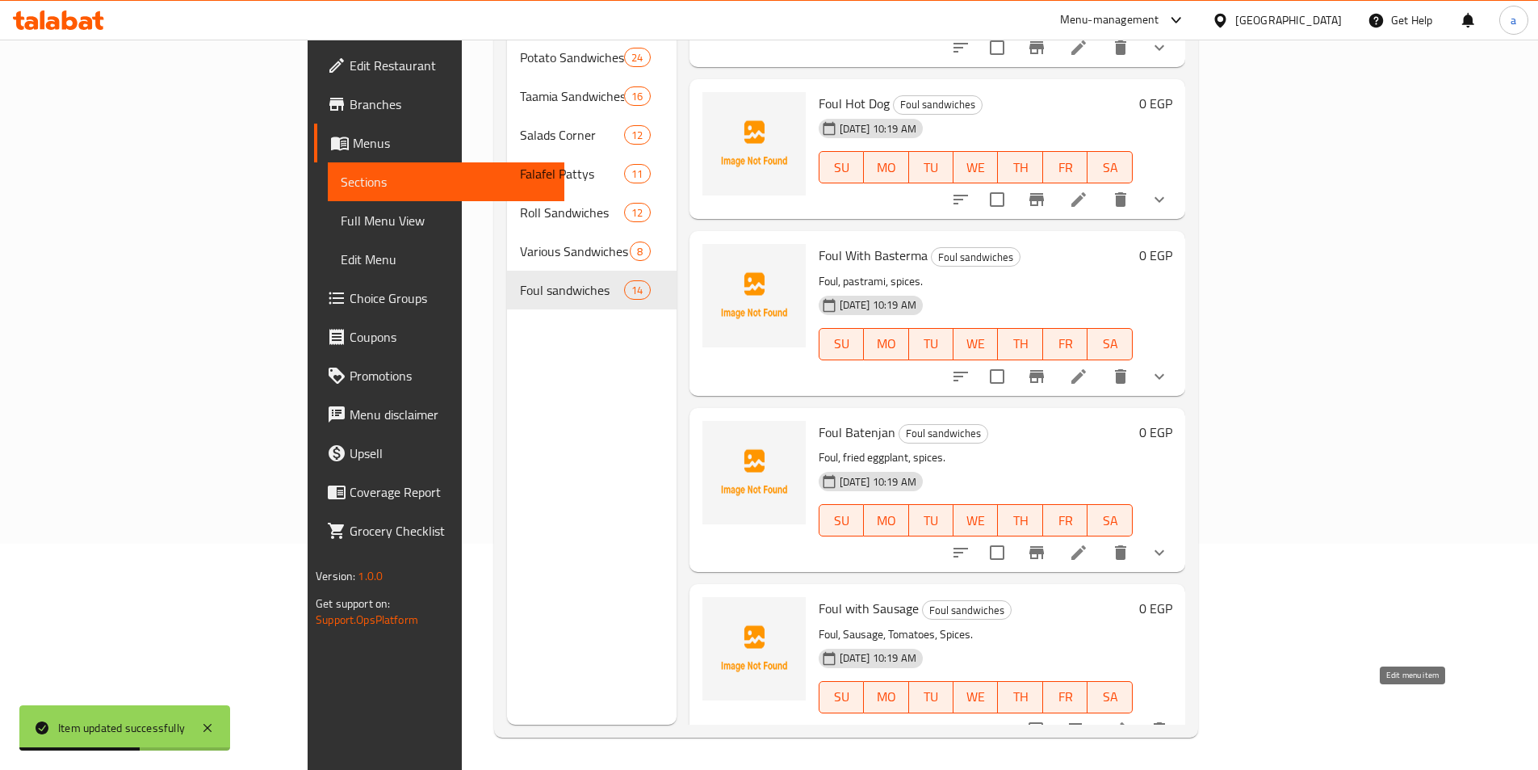
click at [1125, 722] on icon at bounding box center [1117, 729] width 15 height 15
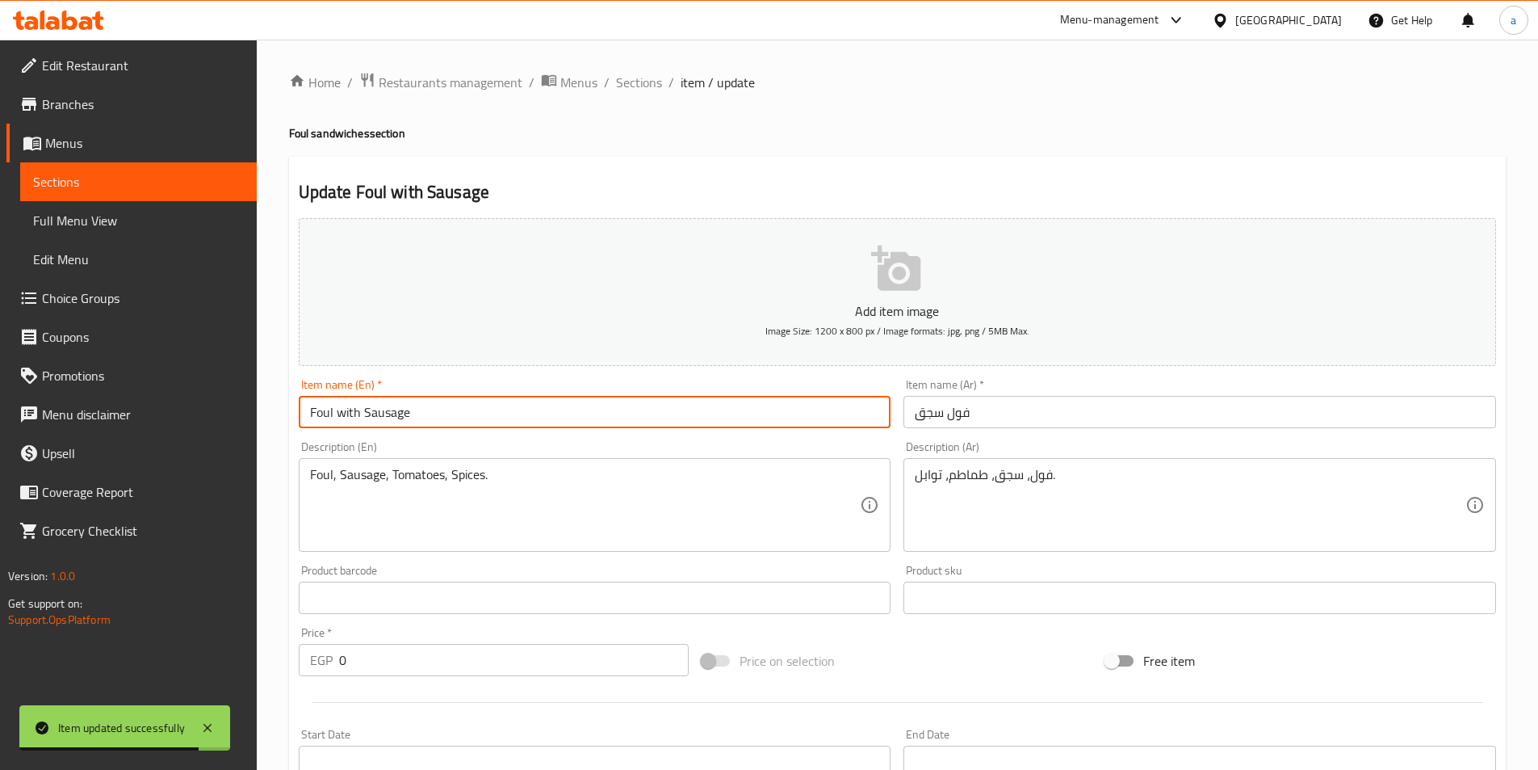
click at [349, 415] on input "Foul with Sausage" at bounding box center [595, 412] width 593 height 32
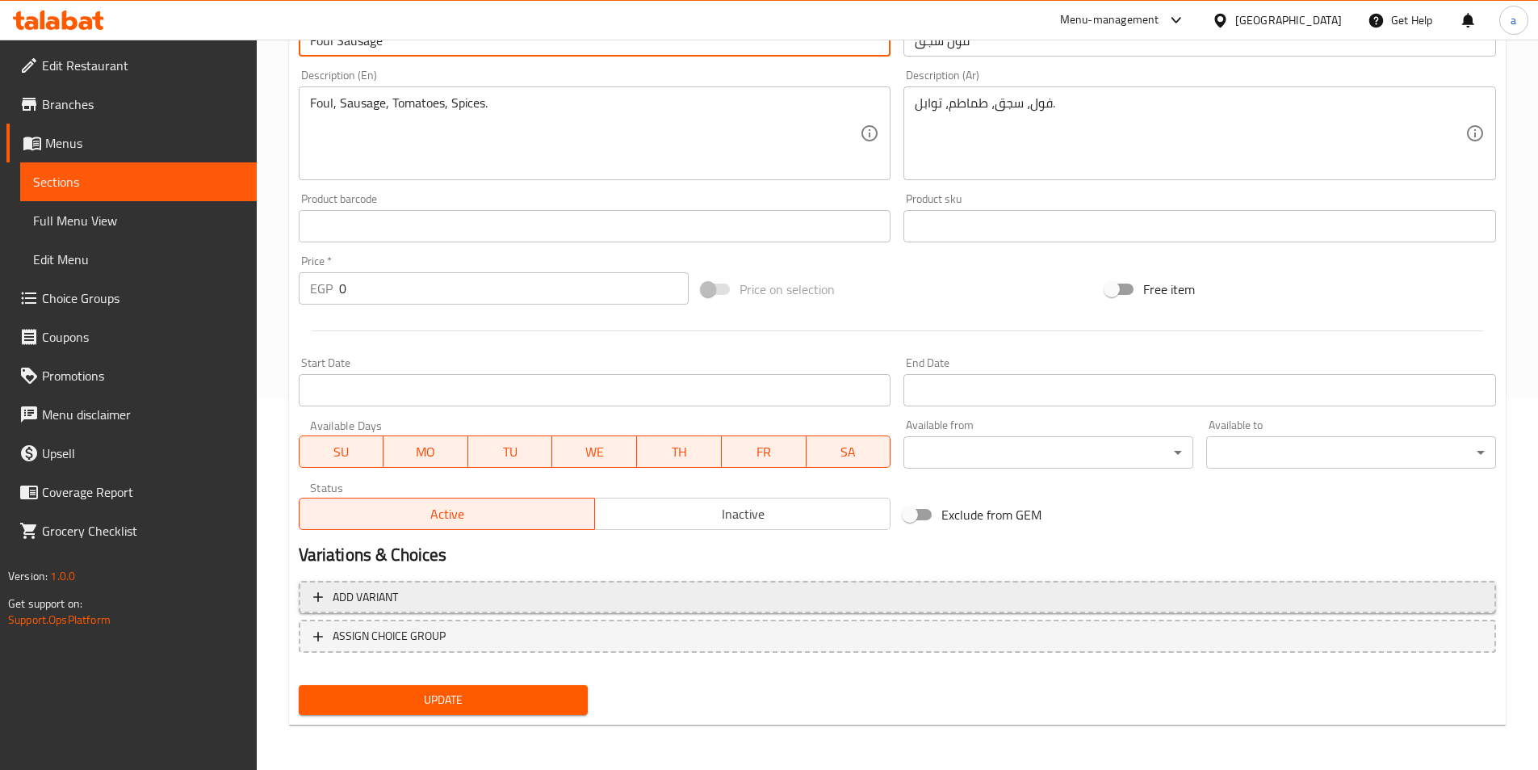
type input "Foul Sausage"
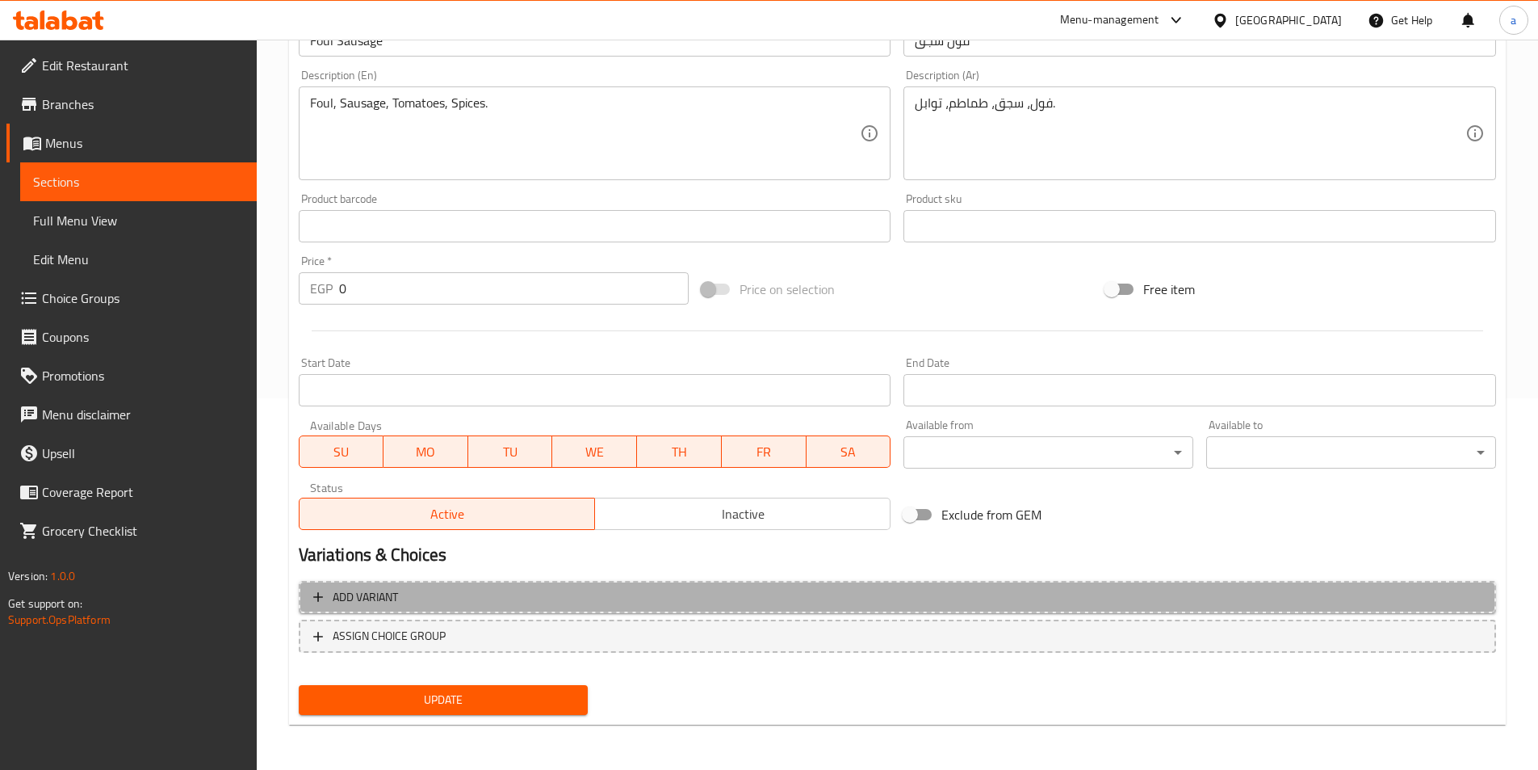
click at [552, 604] on span "Add variant" at bounding box center [897, 597] width 1168 height 20
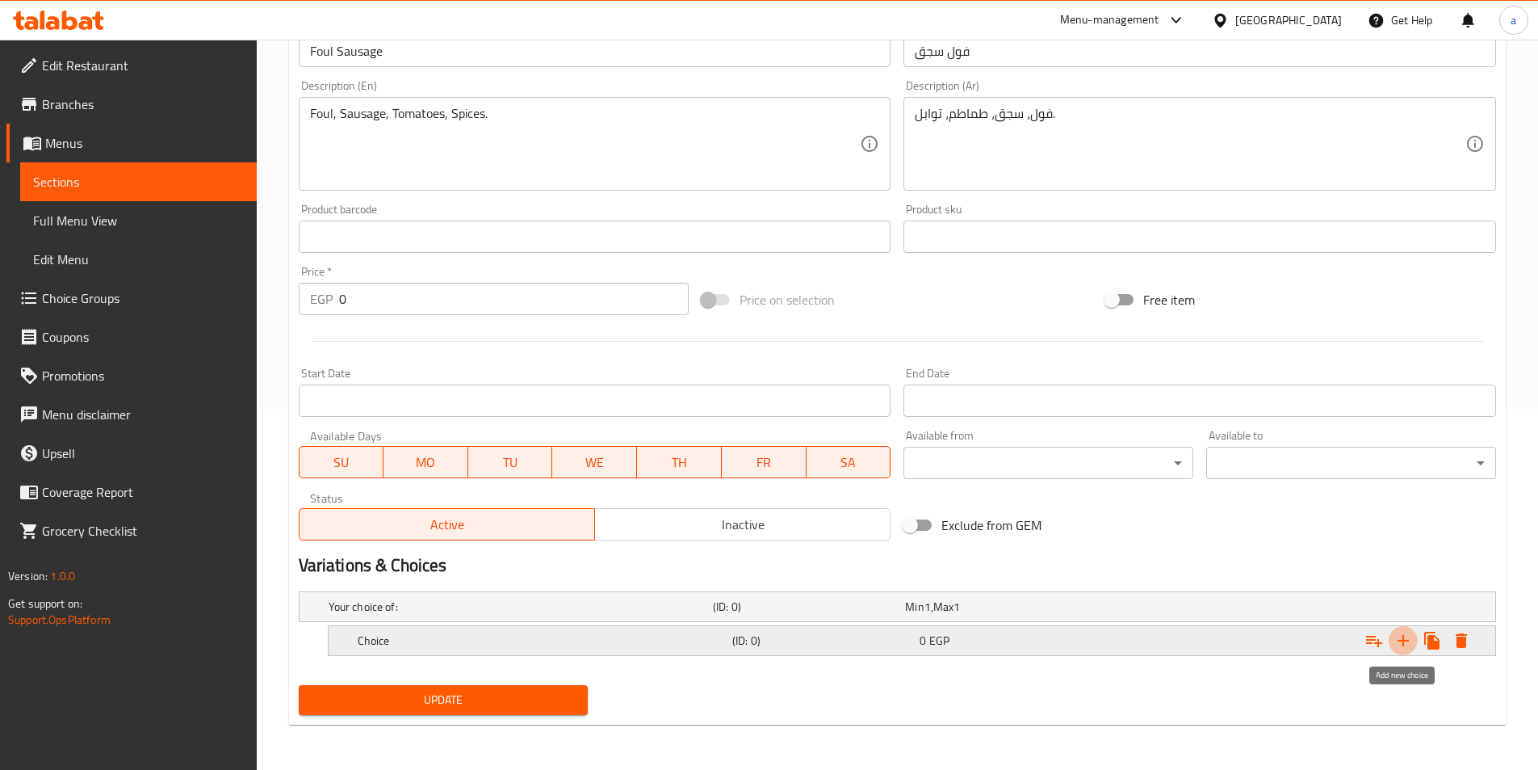
click at [1412, 646] on icon "Expand" at bounding box center [1403, 640] width 19 height 19
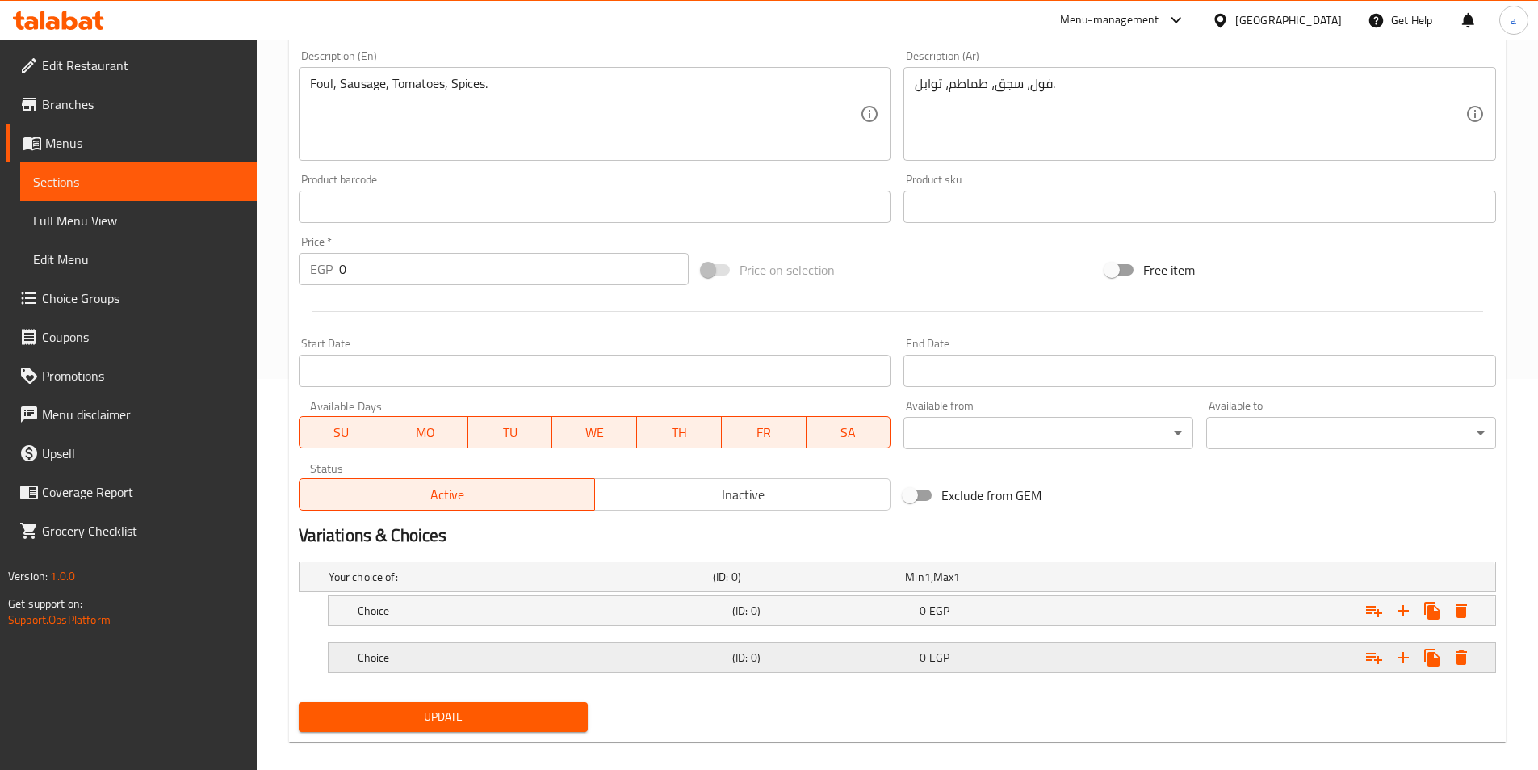
scroll to position [408, 0]
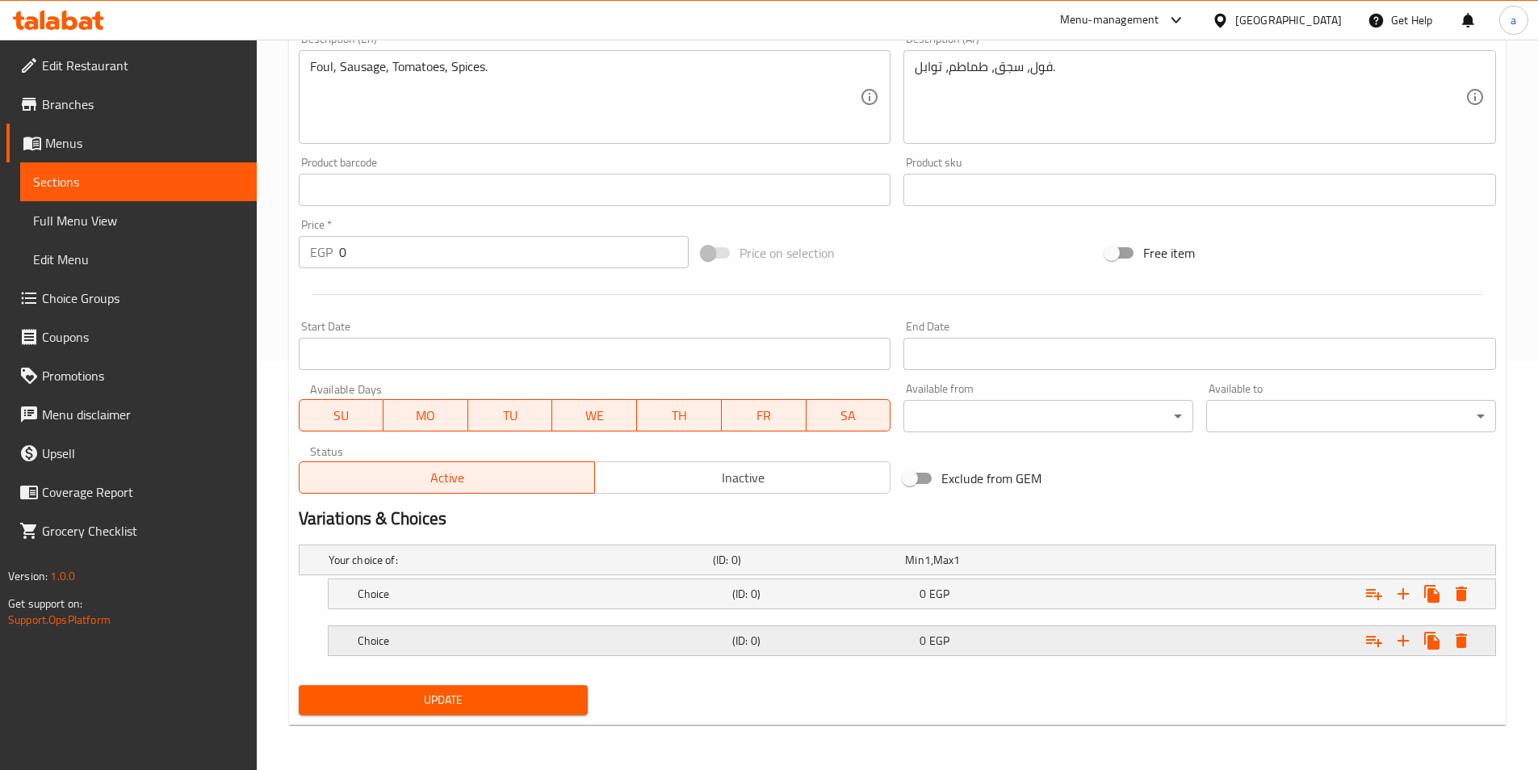
drag, startPoint x: 1210, startPoint y: 585, endPoint x: 1186, endPoint y: 644, distance: 62.7
click at [1205, 603] on div "Expand" at bounding box center [1291, 594] width 375 height 36
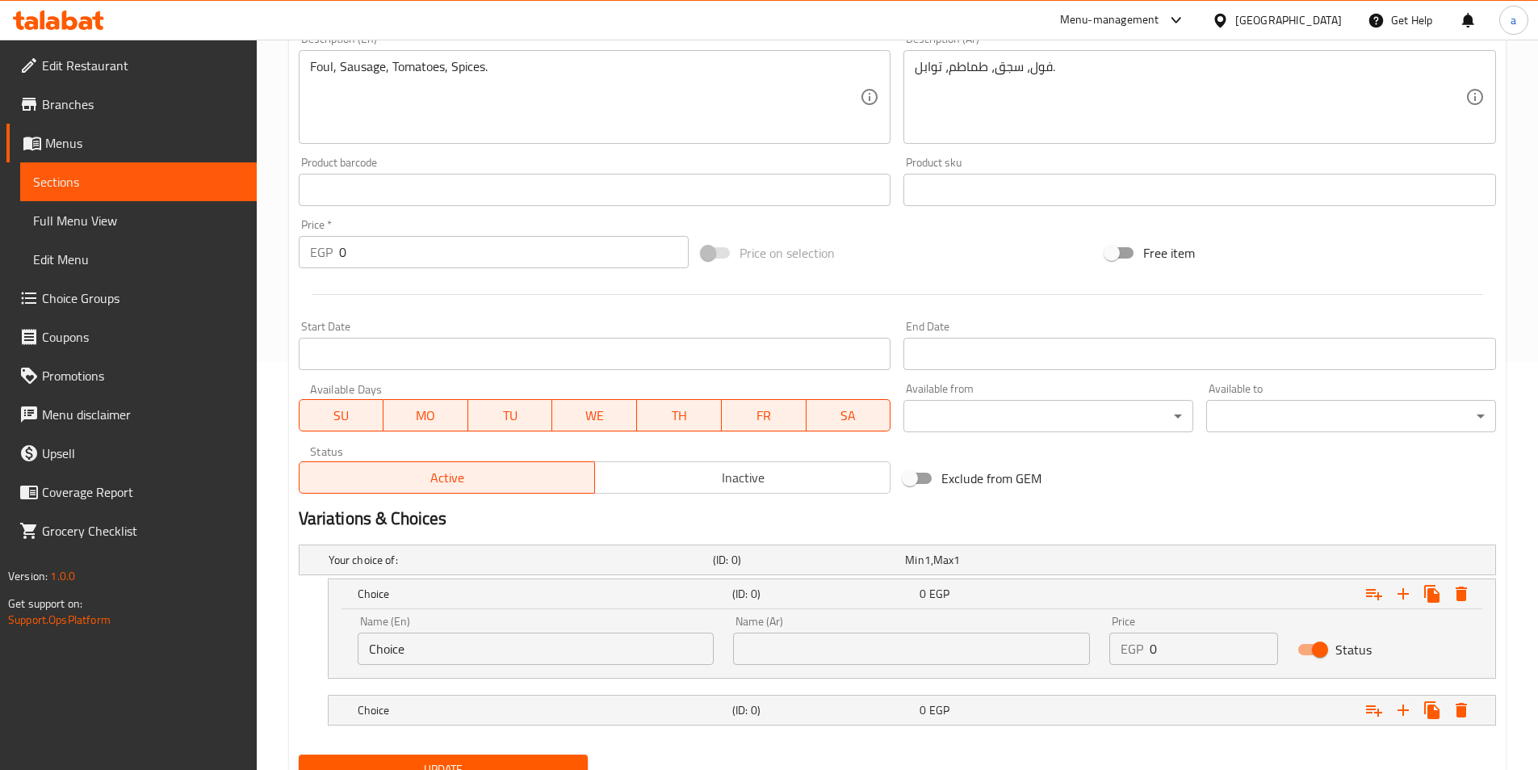
drag, startPoint x: 1076, startPoint y: 711, endPoint x: 908, endPoint y: 673, distance: 172.4
click at [1072, 712] on div "0 EGP" at bounding box center [1010, 710] width 181 height 16
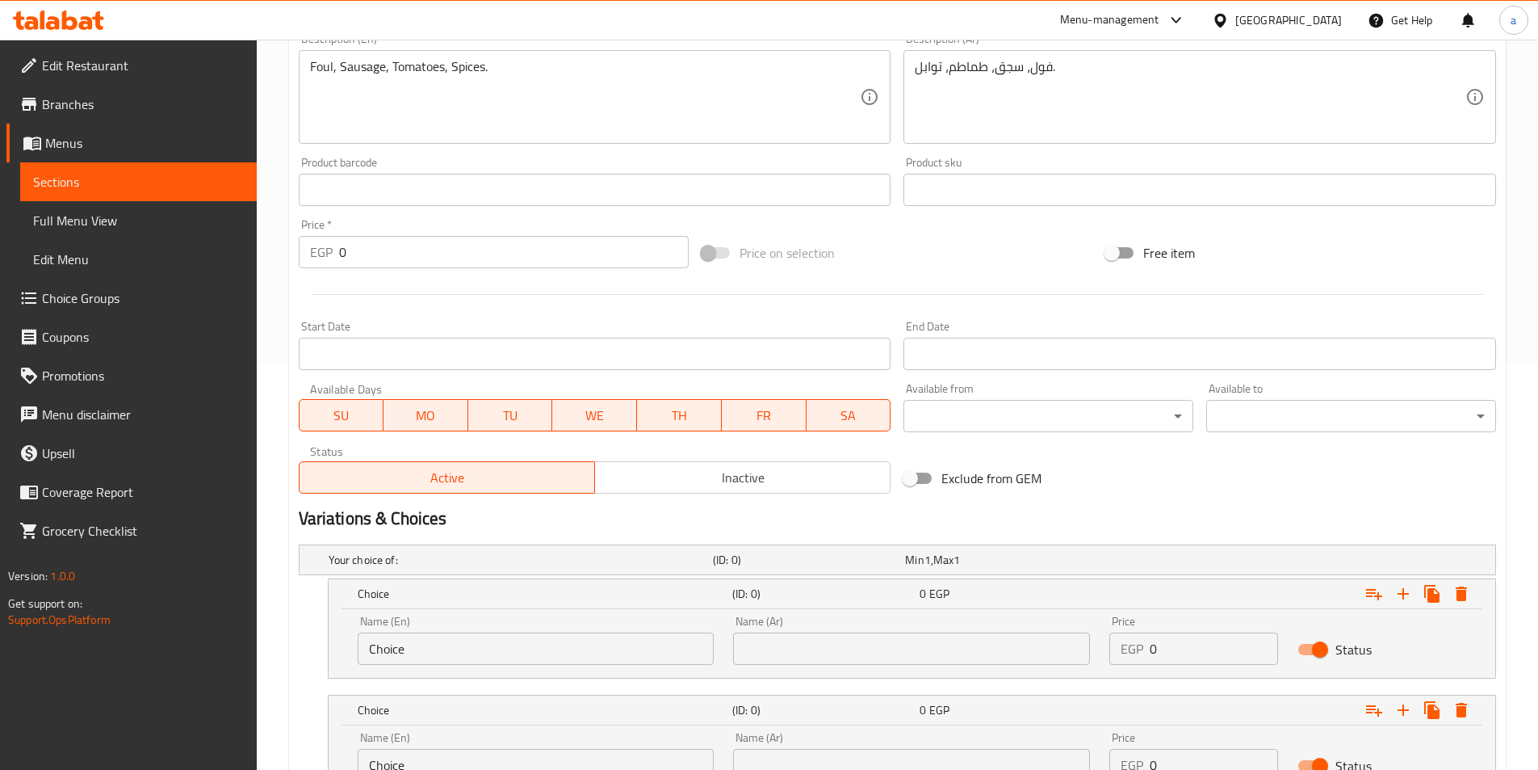
click at [815, 637] on input "text" at bounding box center [911, 648] width 357 height 32
type input "شامي"
click at [608, 652] on input "Choice" at bounding box center [536, 648] width 357 height 32
type input "shami"
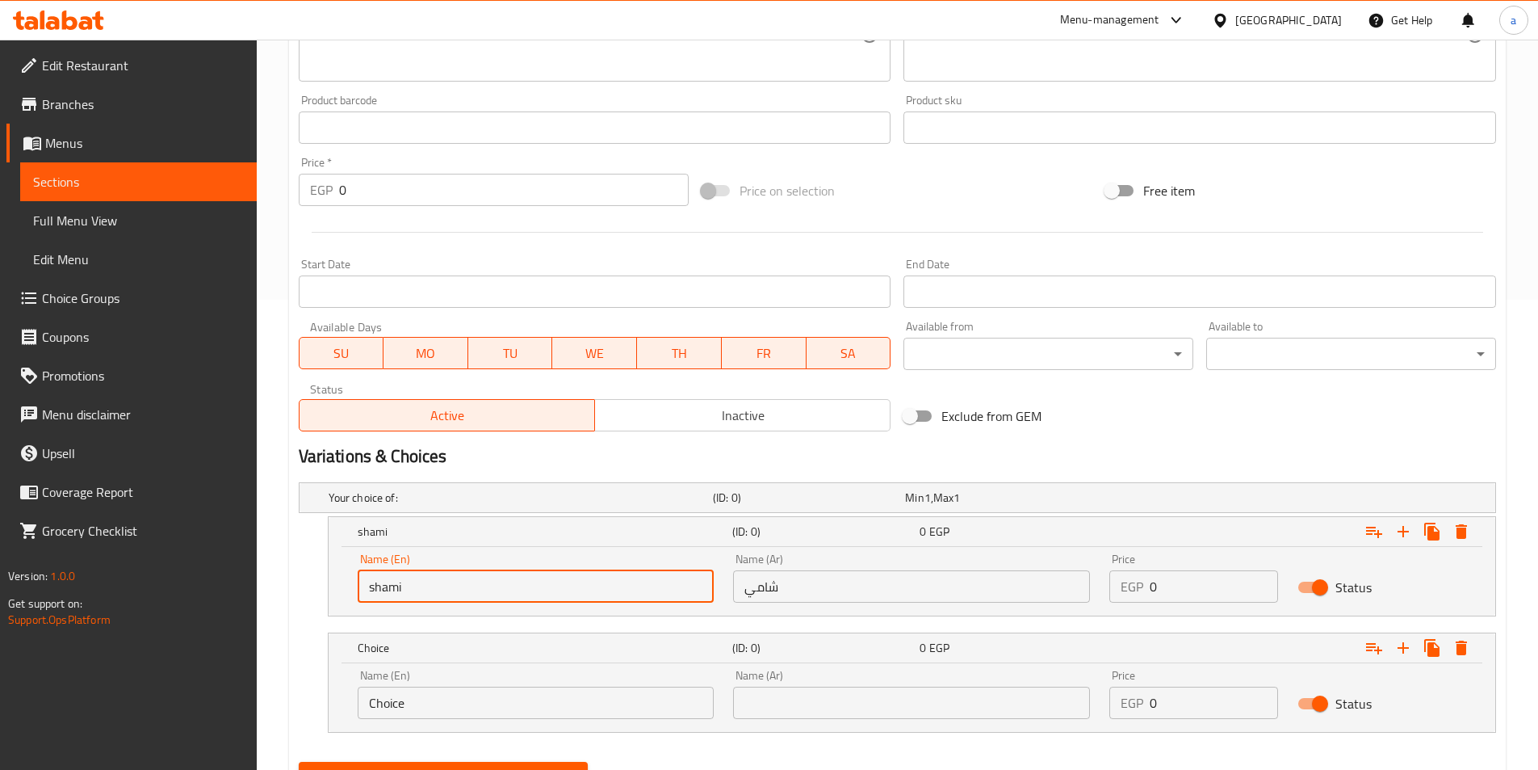
scroll to position [489, 0]
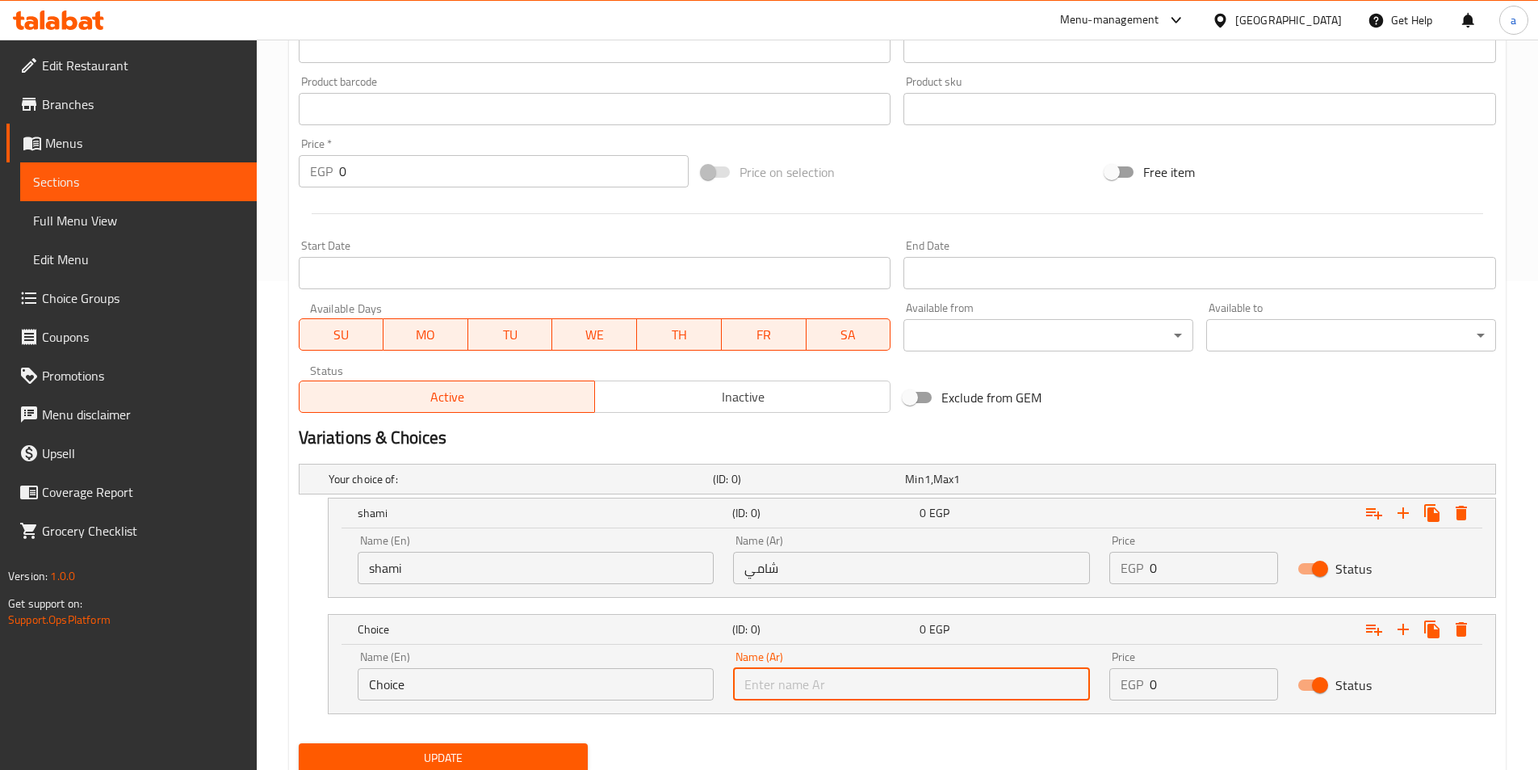
drag, startPoint x: 862, startPoint y: 683, endPoint x: 838, endPoint y: 670, distance: 26.7
click at [862, 683] on input "text" at bounding box center [911, 684] width 357 height 32
type input "بلدي"
click at [631, 701] on div "Name (En) Choice Name (En)" at bounding box center [536, 675] width 376 height 69
click at [618, 685] on input "Choice" at bounding box center [536, 684] width 357 height 32
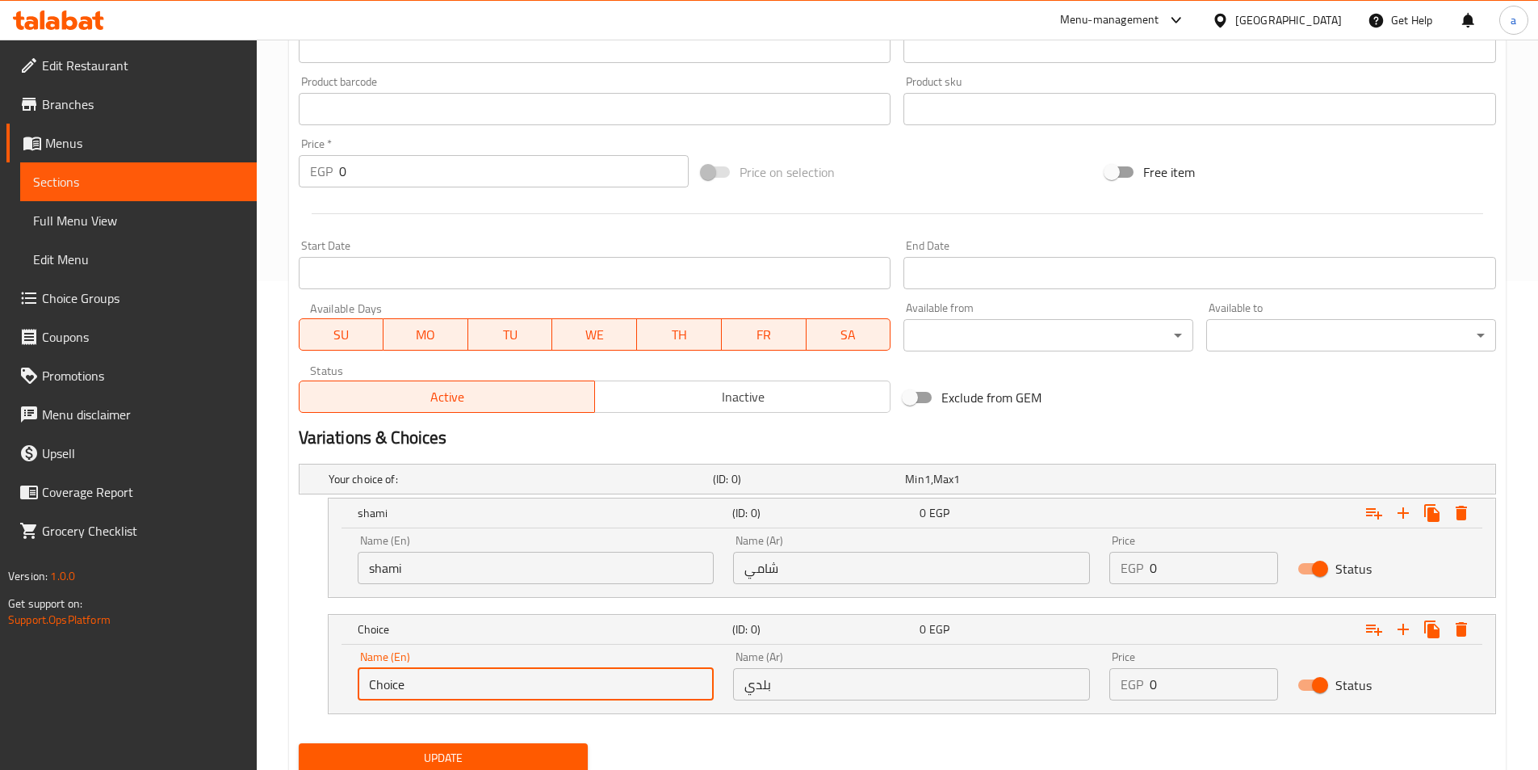
click at [618, 685] on input "Choice" at bounding box center [536, 684] width 357 height 32
type input "baladi"
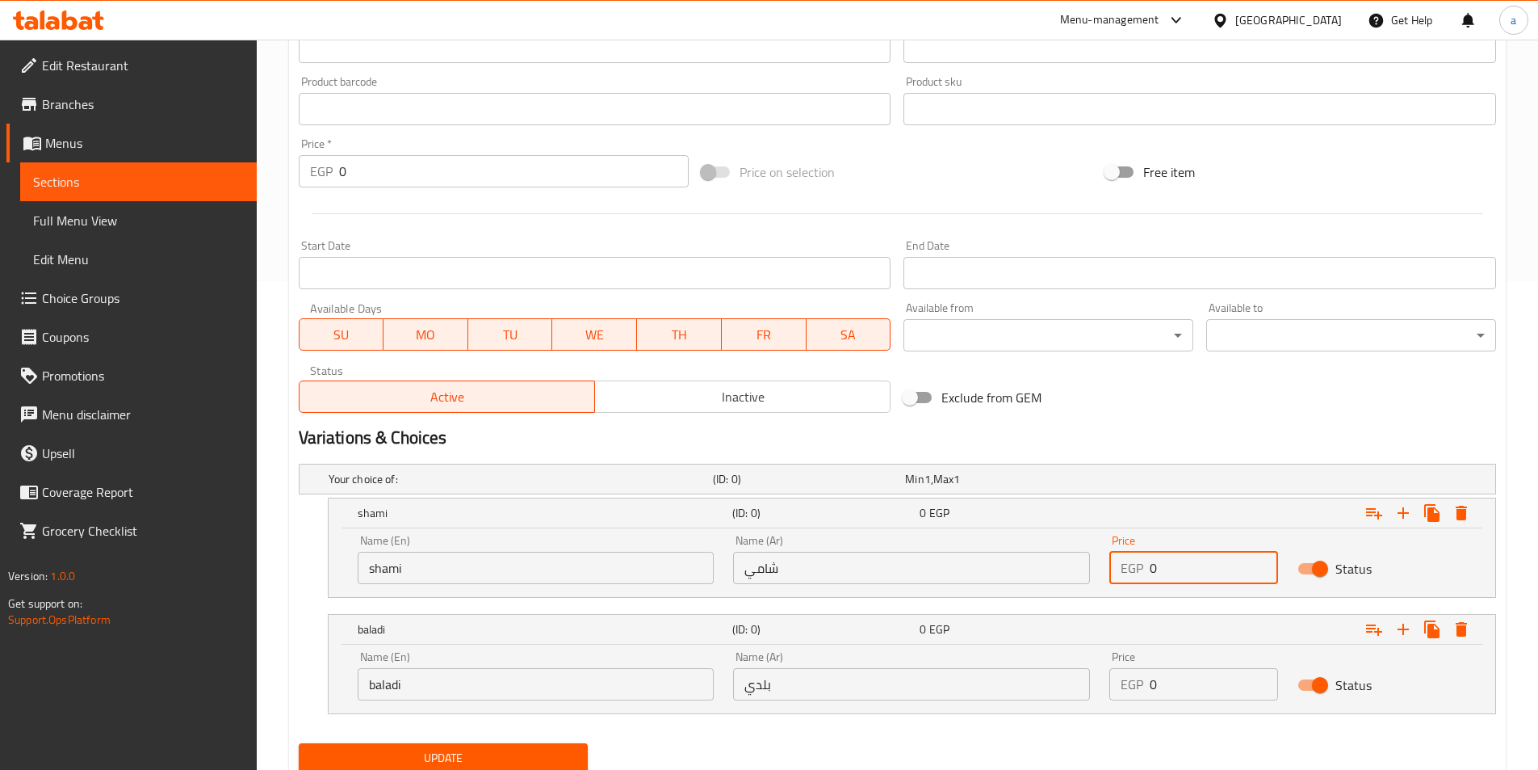
click at [1168, 570] on input "0" at bounding box center [1214, 568] width 128 height 32
drag, startPoint x: 1168, startPoint y: 570, endPoint x: 1076, endPoint y: 571, distance: 92.9
click at [1080, 570] on div "Name (En) shami Name (En) Name (Ar) شامي Name (Ar) Price EGP 0 Price Status" at bounding box center [912, 559] width 1128 height 69
type input "22"
click at [1231, 678] on input "0" at bounding box center [1214, 684] width 128 height 32
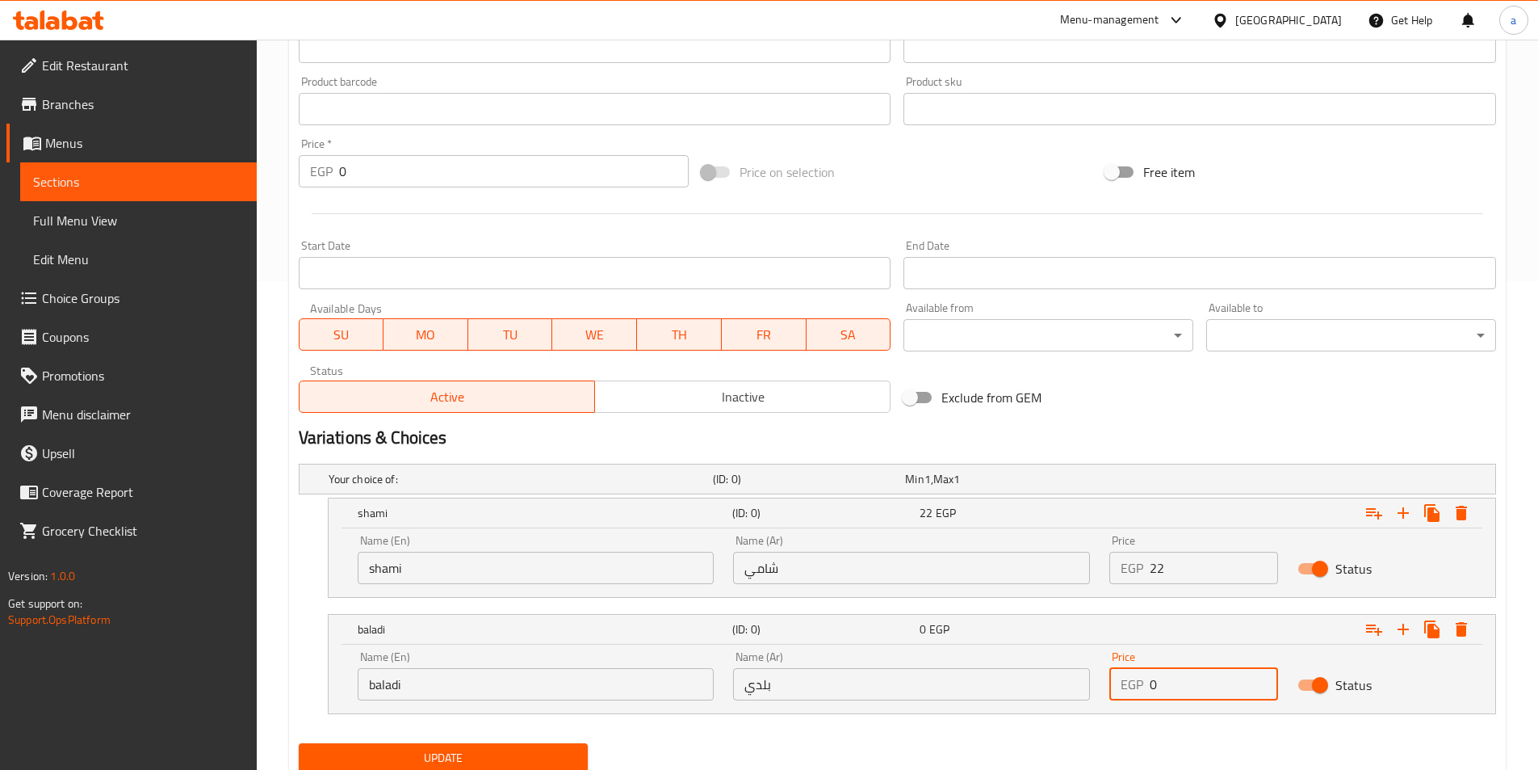
click at [1231, 678] on input "0" at bounding box center [1214, 684] width 128 height 32
type input "23"
click at [299, 743] on button "Update" at bounding box center [444, 758] width 290 height 30
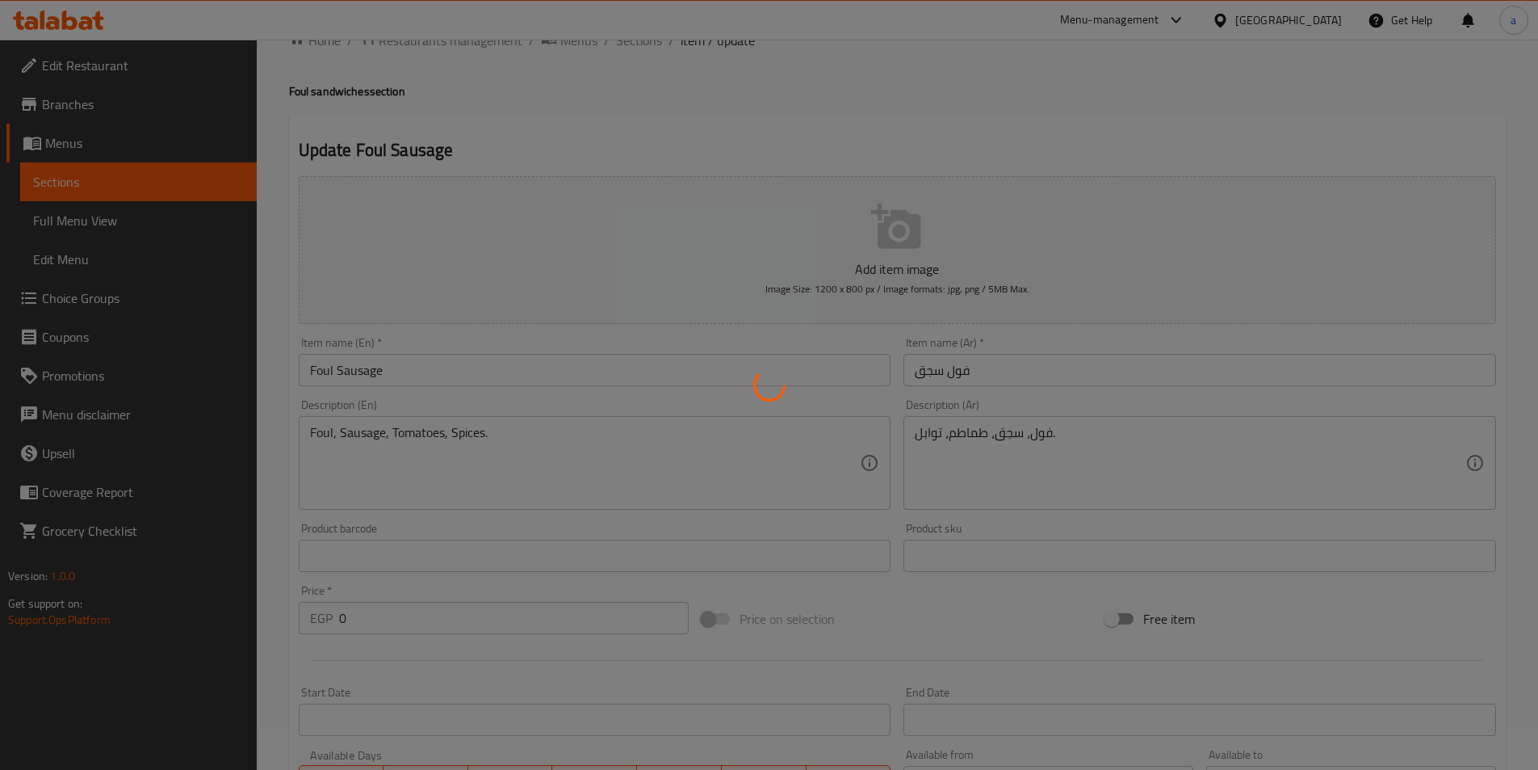
scroll to position [0, 0]
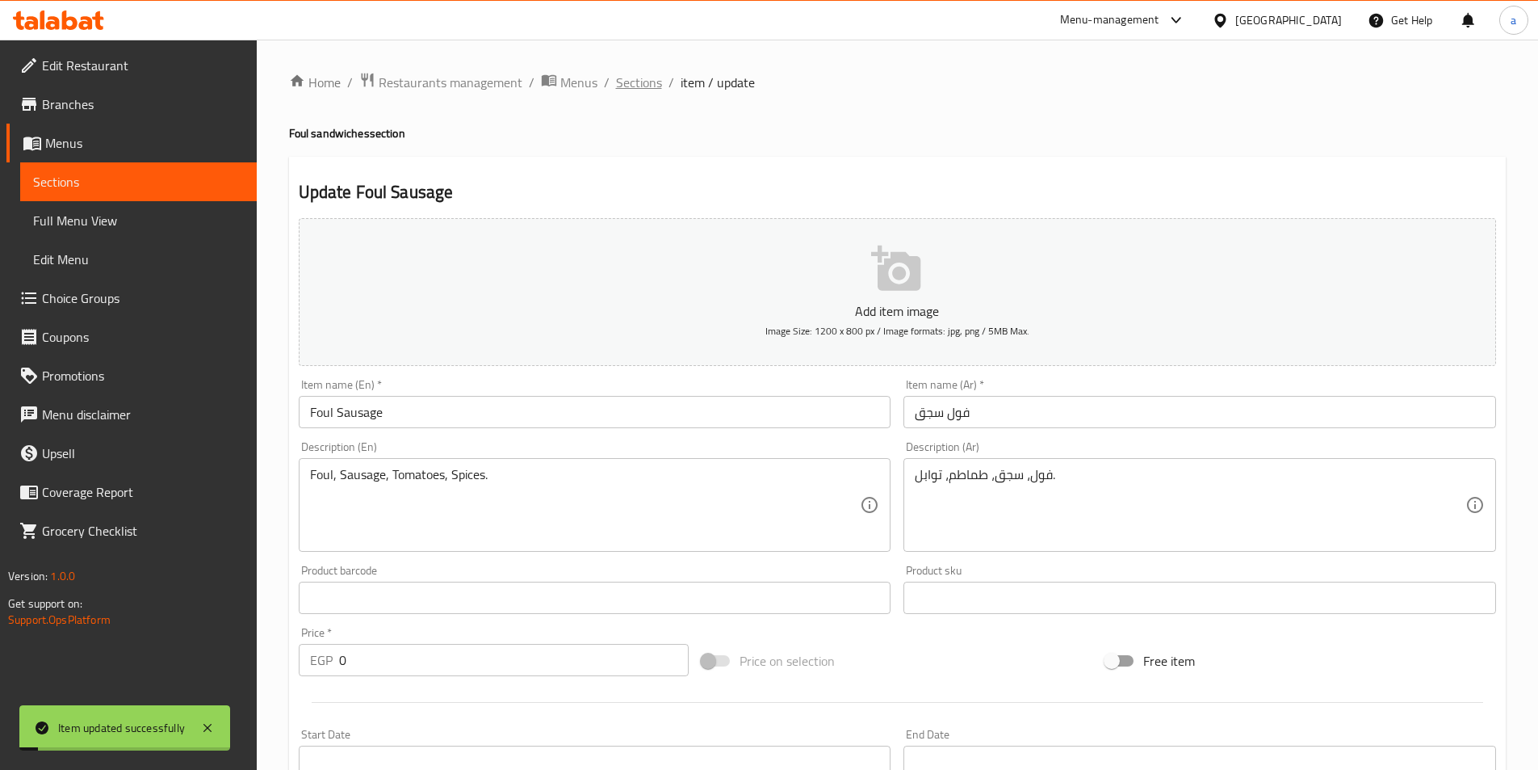
click at [633, 82] on span "Sections" at bounding box center [639, 82] width 46 height 19
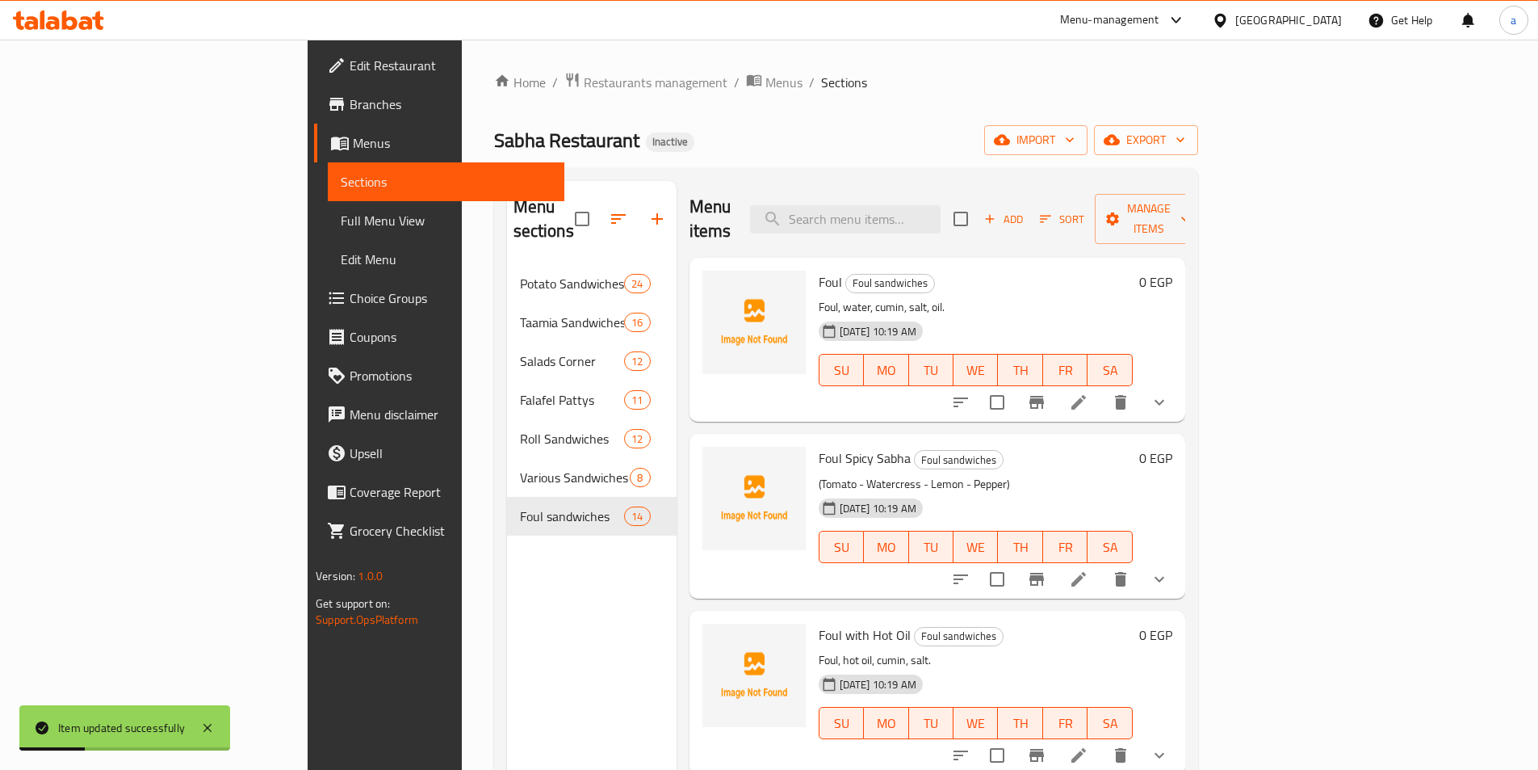
click at [341, 220] on span "Full Menu View" at bounding box center [446, 220] width 211 height 19
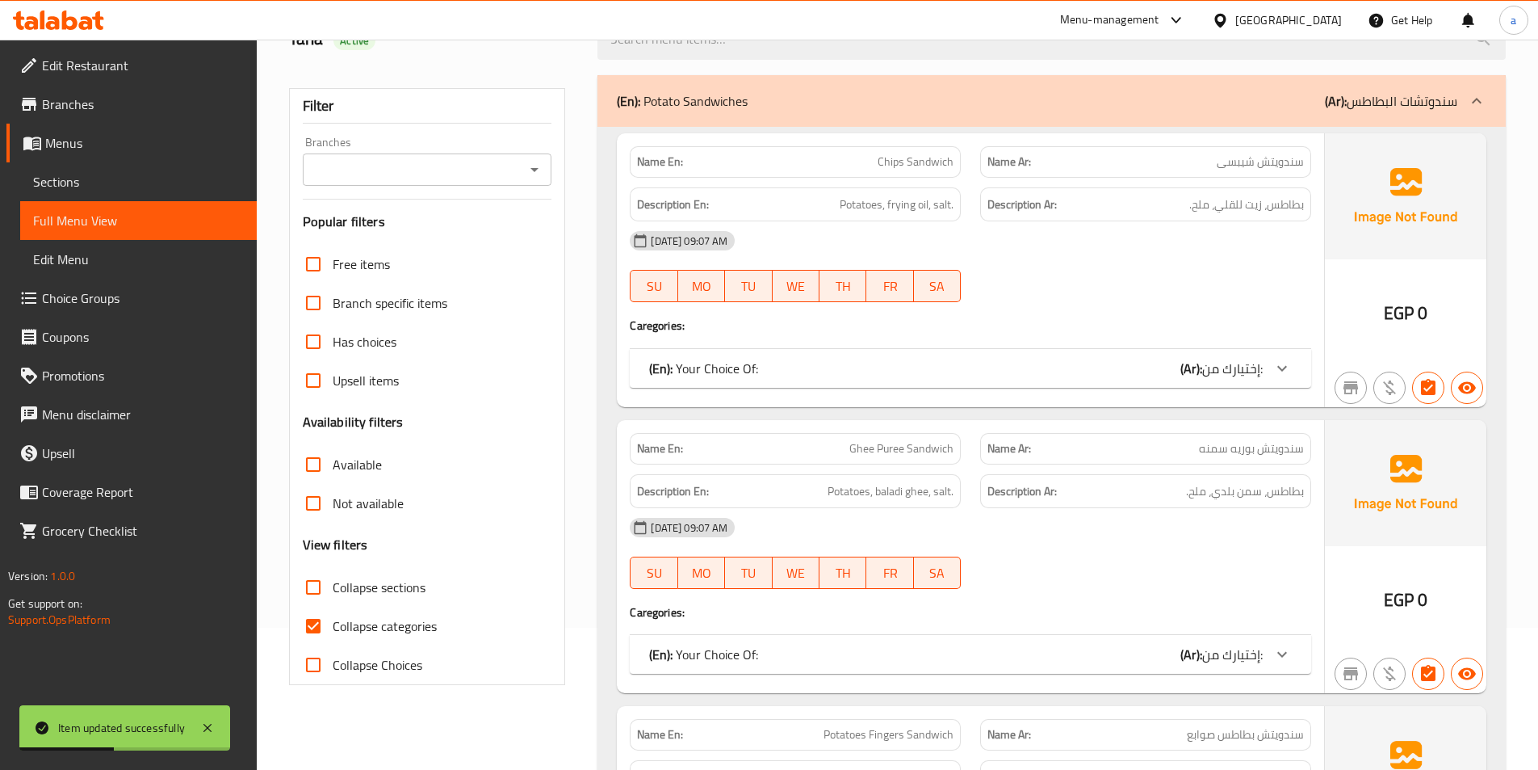
scroll to position [161, 0]
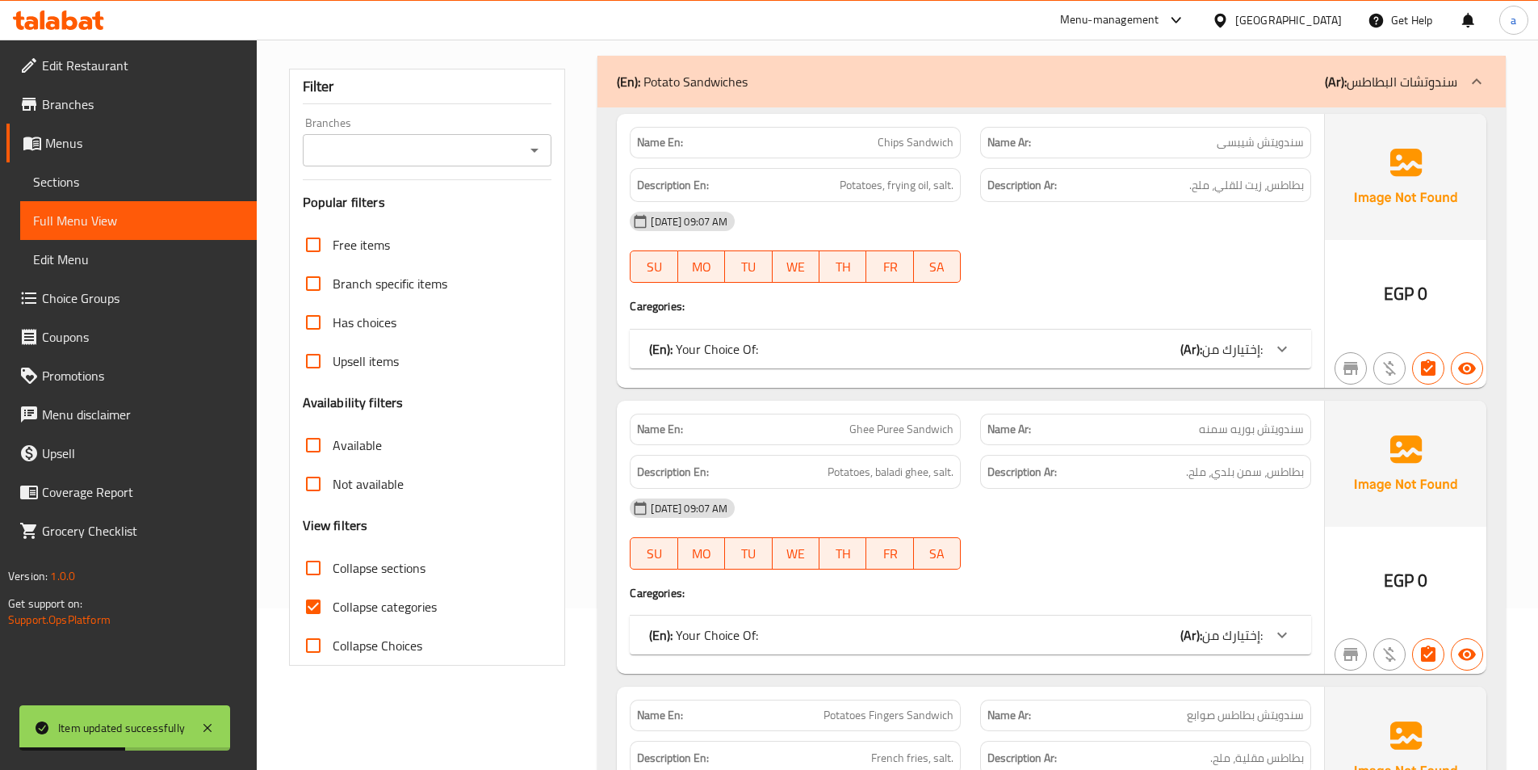
click at [314, 577] on input "Collapse sections" at bounding box center [313, 567] width 39 height 39
checkbox input "true"
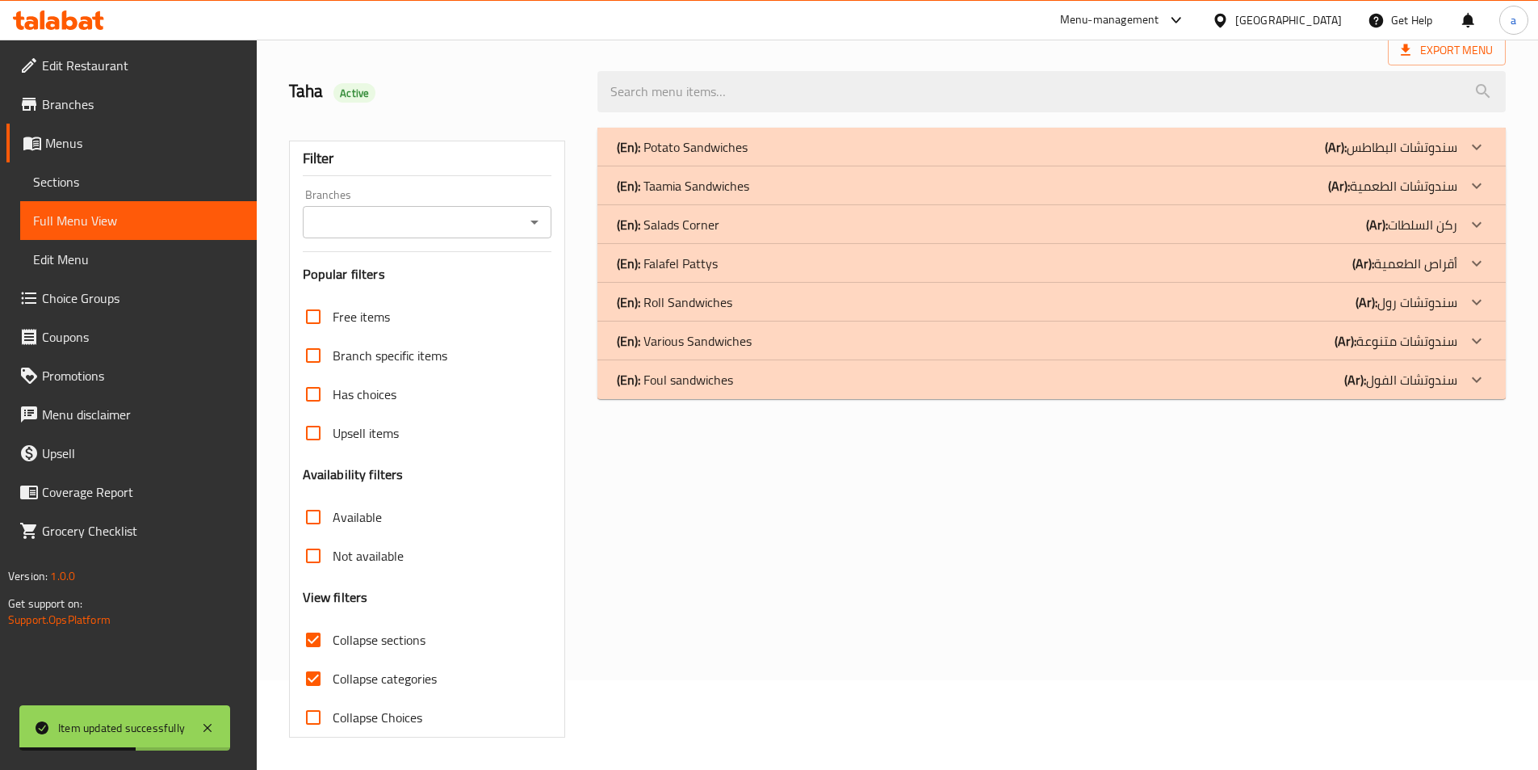
scroll to position [90, 0]
click at [1478, 386] on icon at bounding box center [1476, 379] width 19 height 19
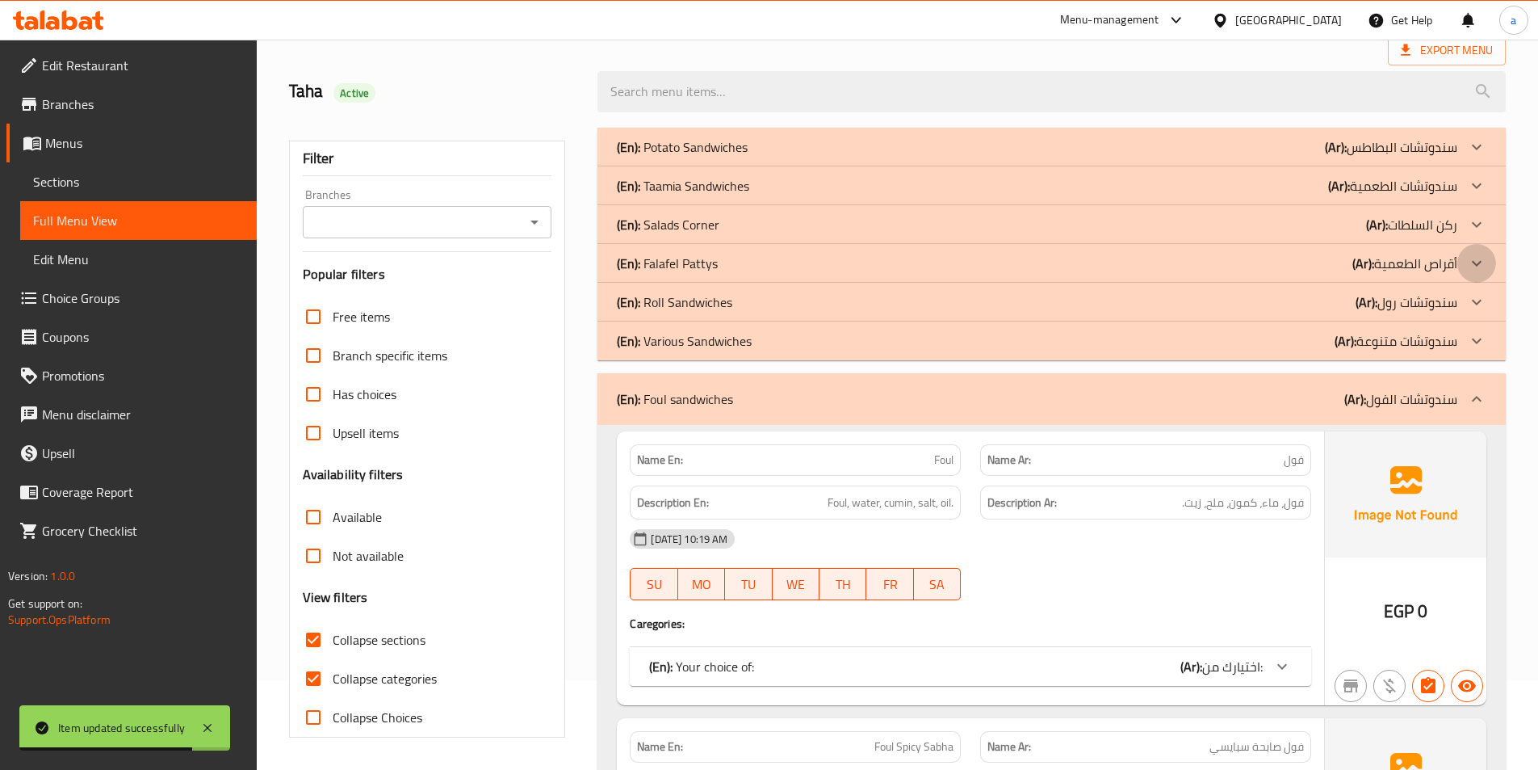
click at [1474, 261] on icon at bounding box center [1476, 263] width 19 height 19
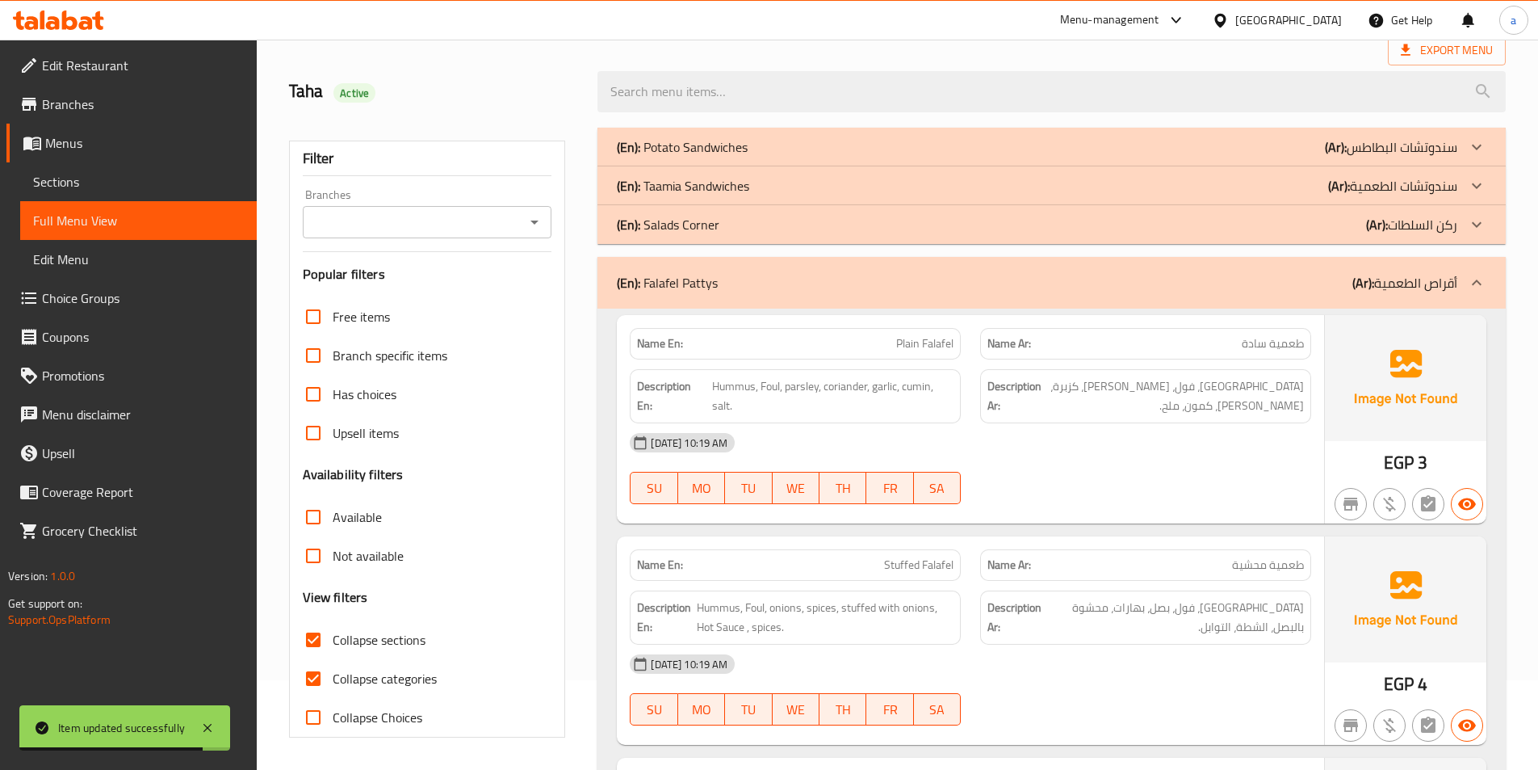
click at [315, 678] on input "Collapse categories" at bounding box center [313, 678] width 39 height 39
checkbox input "false"
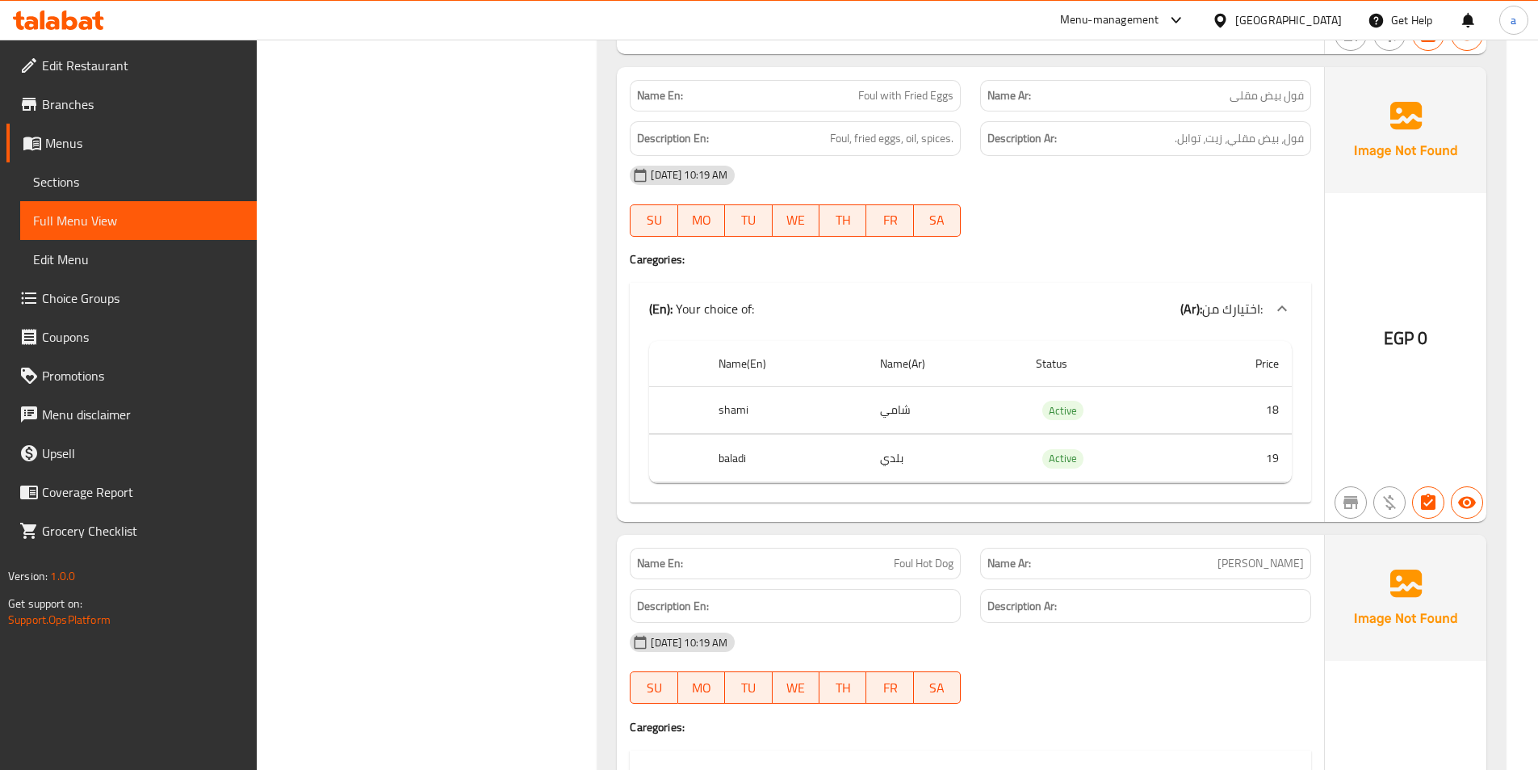
scroll to position [6507, 0]
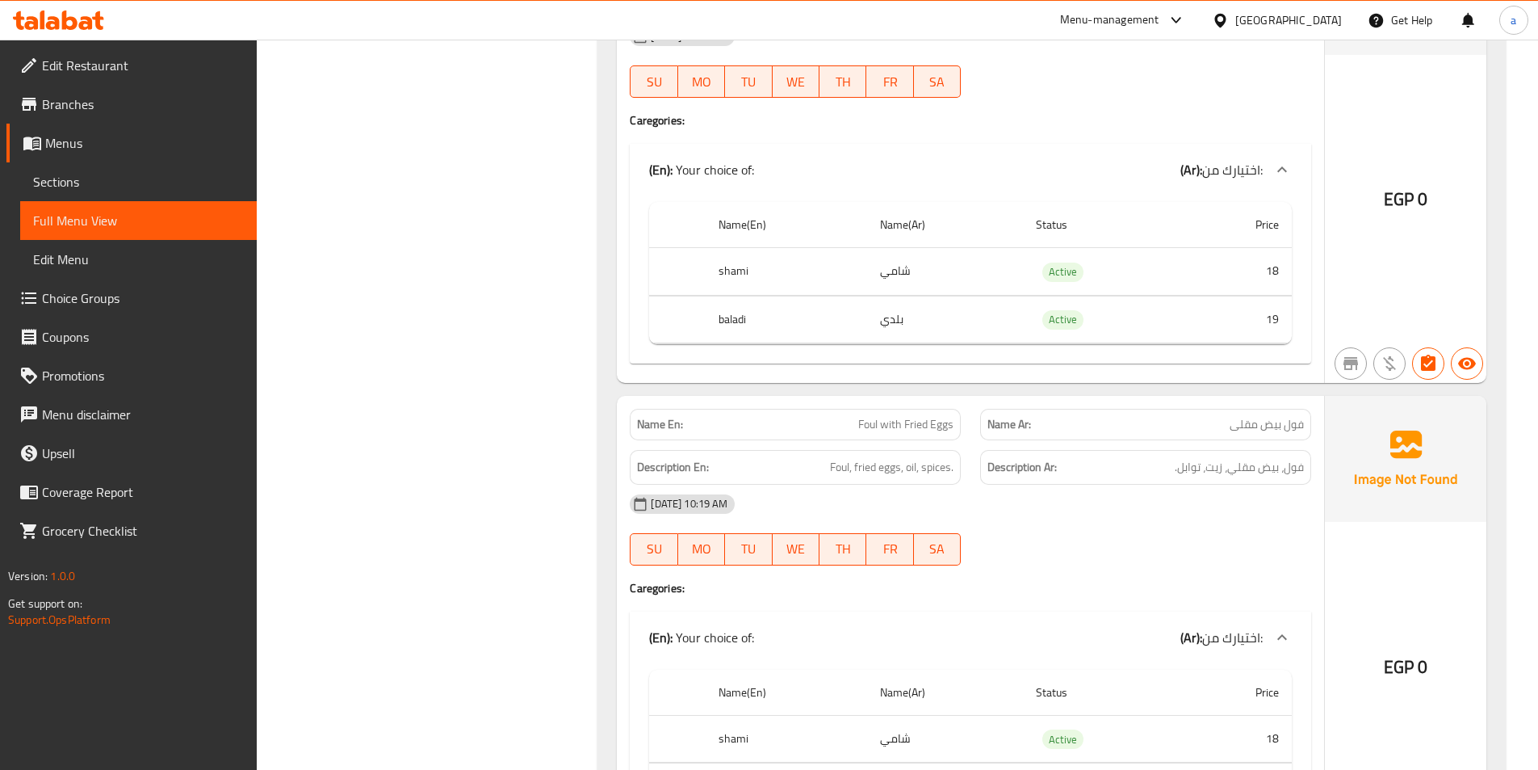
click at [76, 182] on span "Sections" at bounding box center [138, 181] width 211 height 19
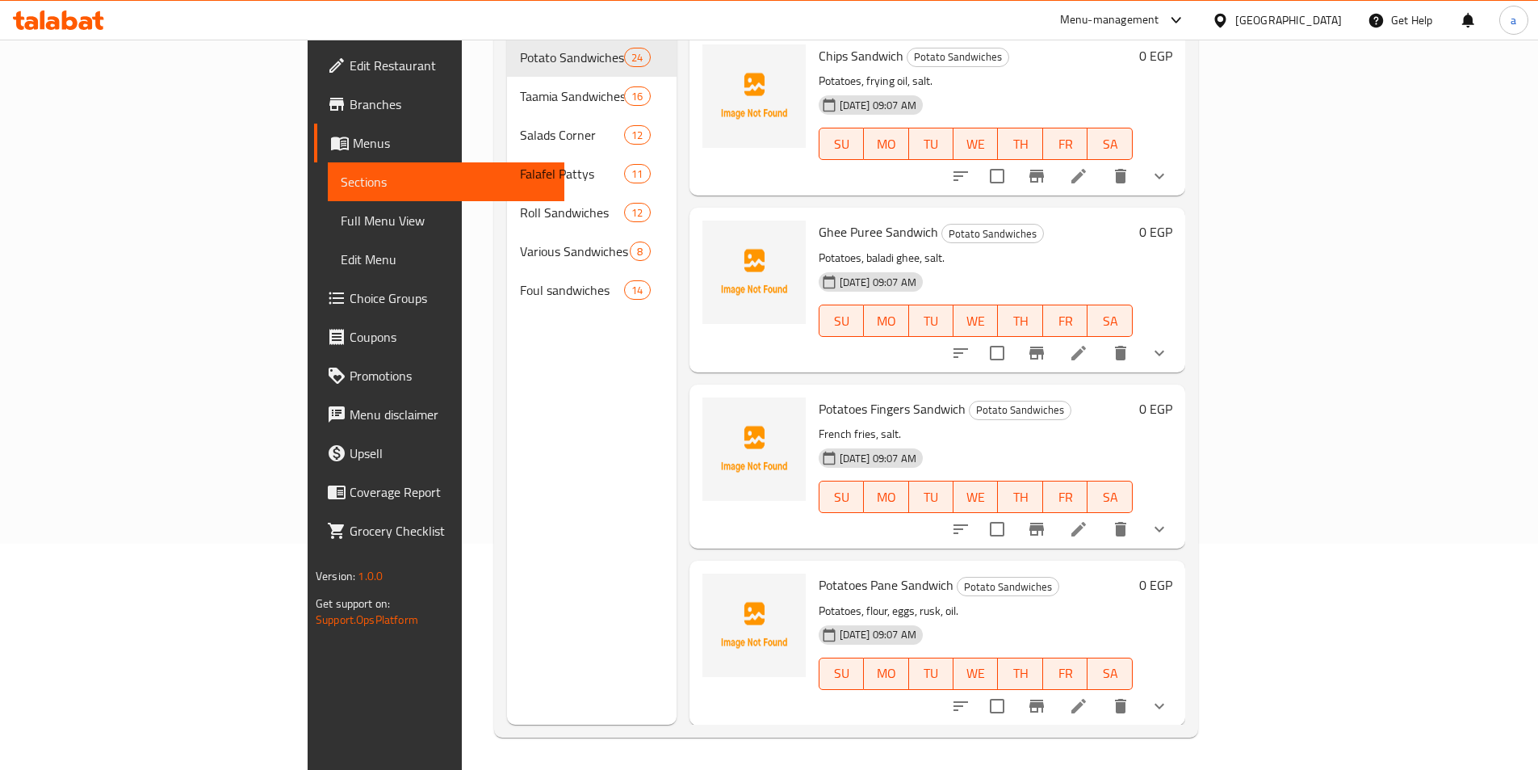
scroll to position [226, 0]
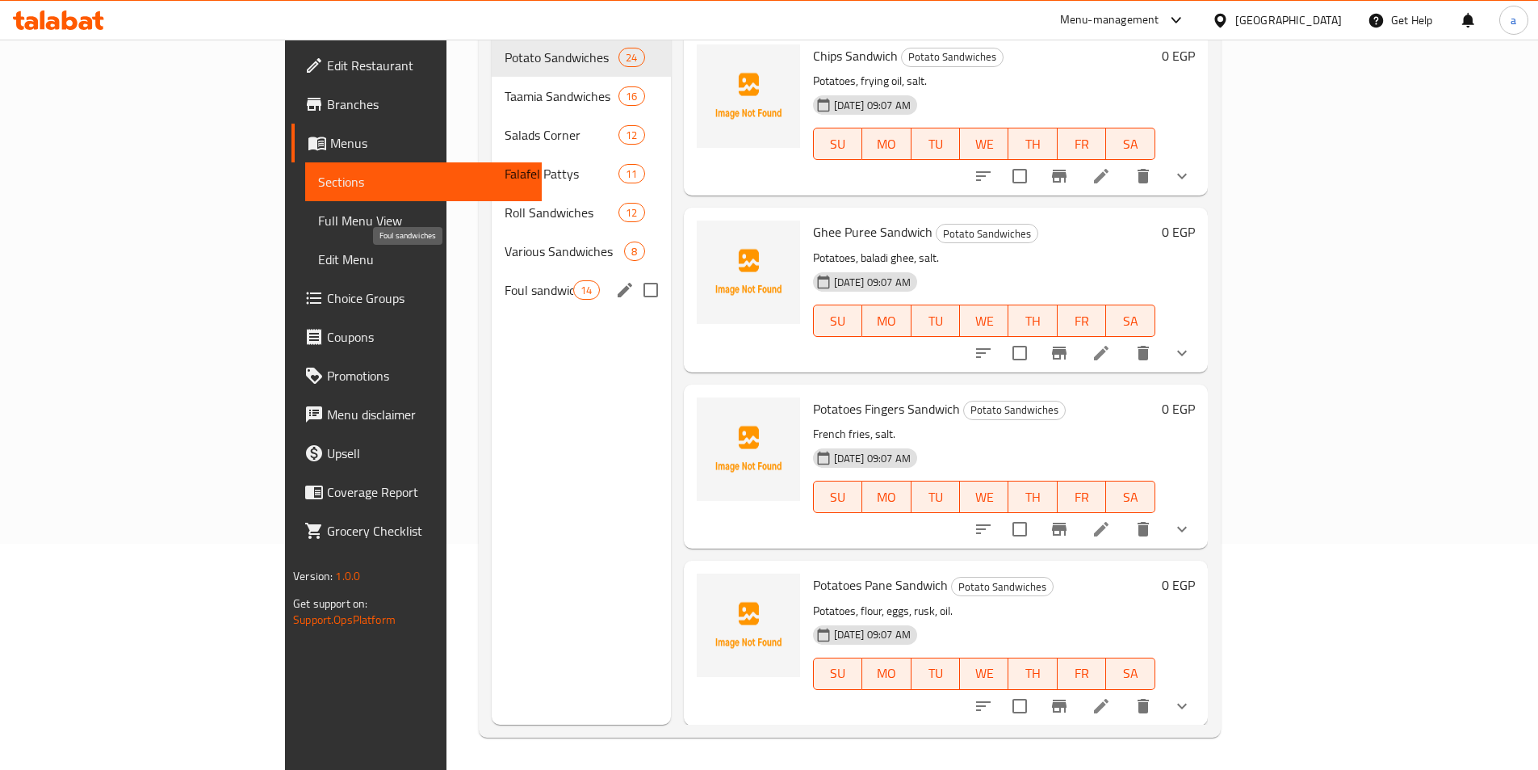
click at [505, 280] on span "Foul sandwiches" at bounding box center [539, 289] width 69 height 19
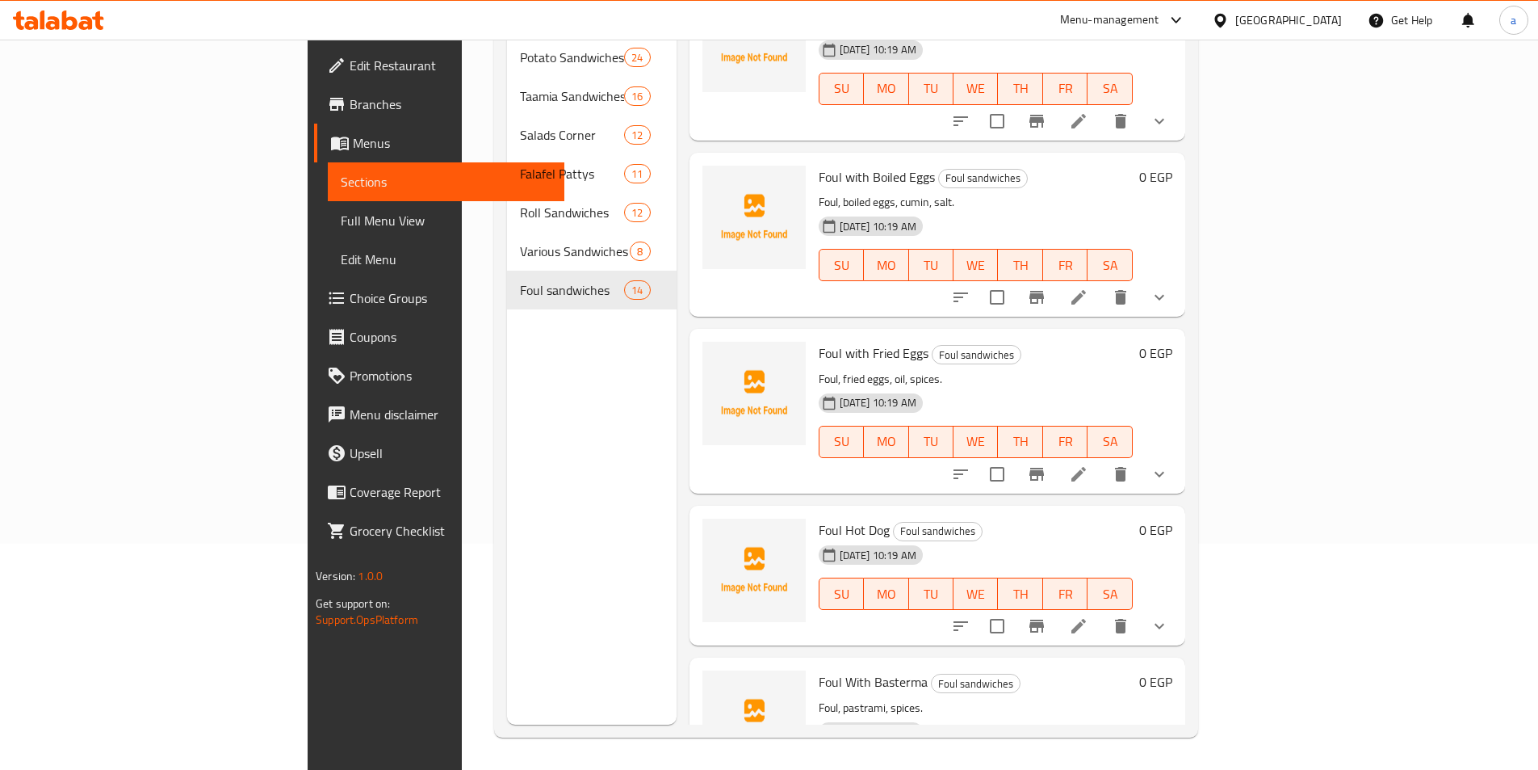
scroll to position [1292, 0]
click at [1086, 288] on icon at bounding box center [1079, 295] width 15 height 15
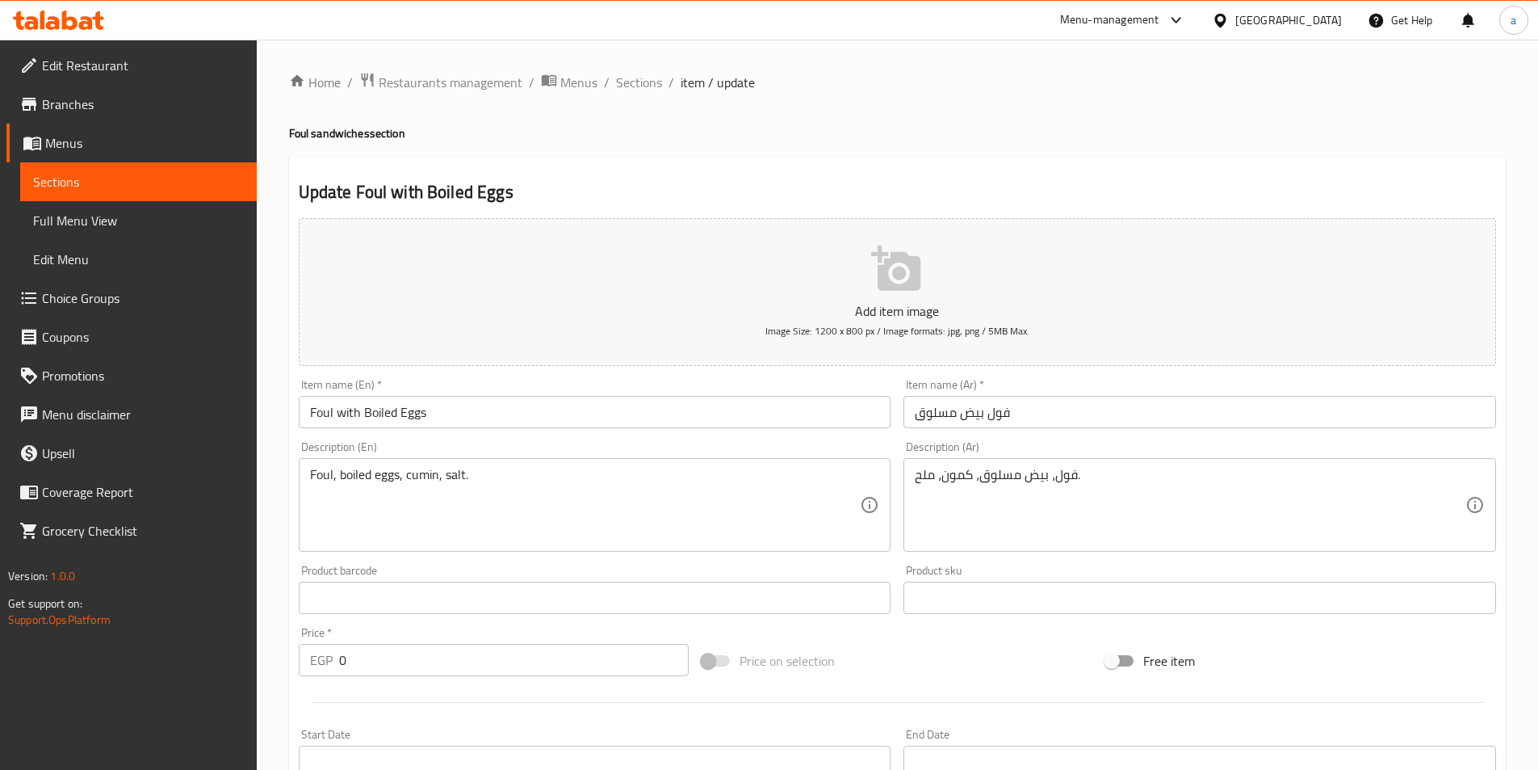
click at [1047, 409] on input "فول بيض مسلوق" at bounding box center [1200, 412] width 593 height 32
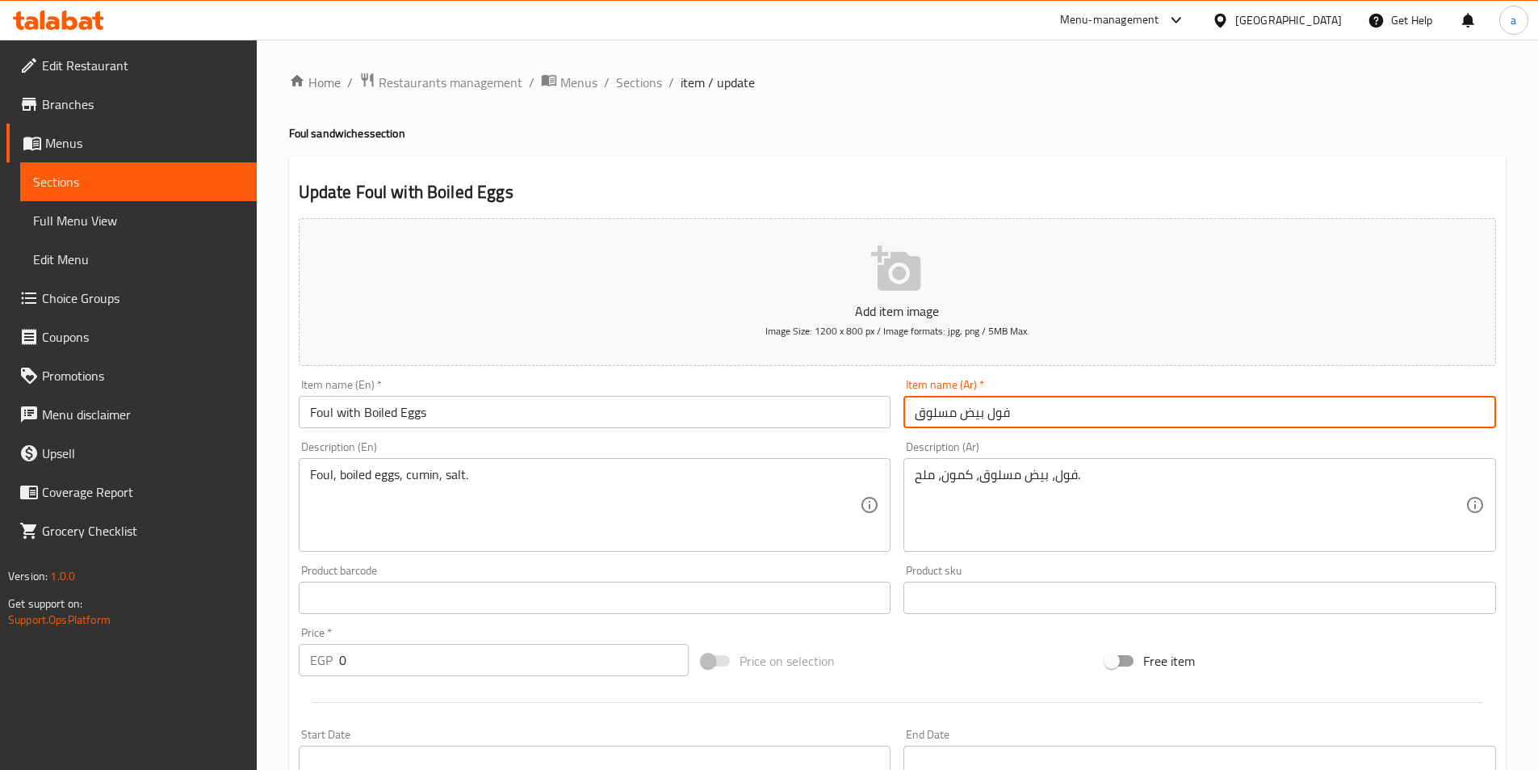
click at [1047, 409] on input "فول بيض مسلوق" at bounding box center [1200, 412] width 593 height 32
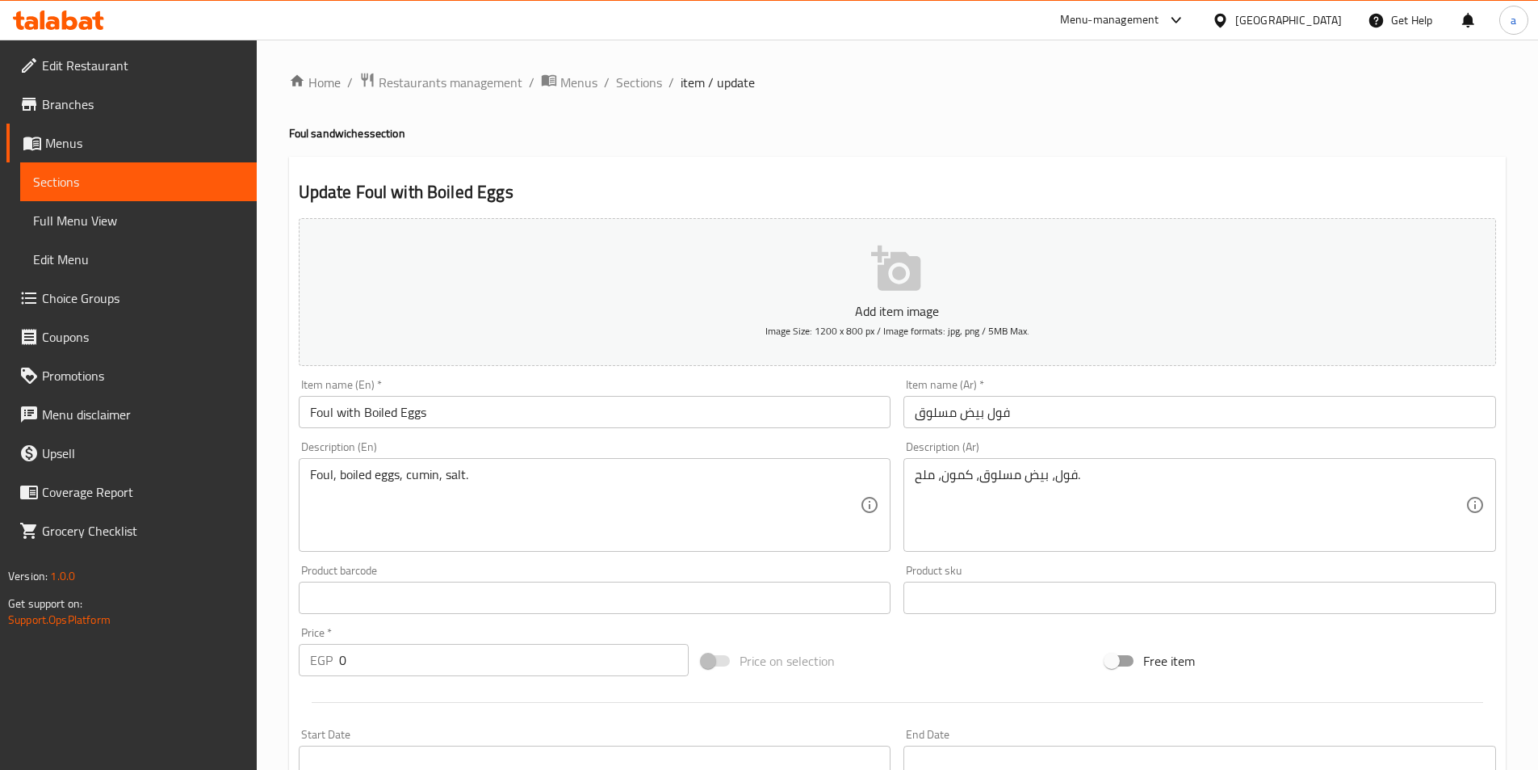
click at [352, 415] on input "Foul with Boiled Eggs" at bounding box center [595, 412] width 593 height 32
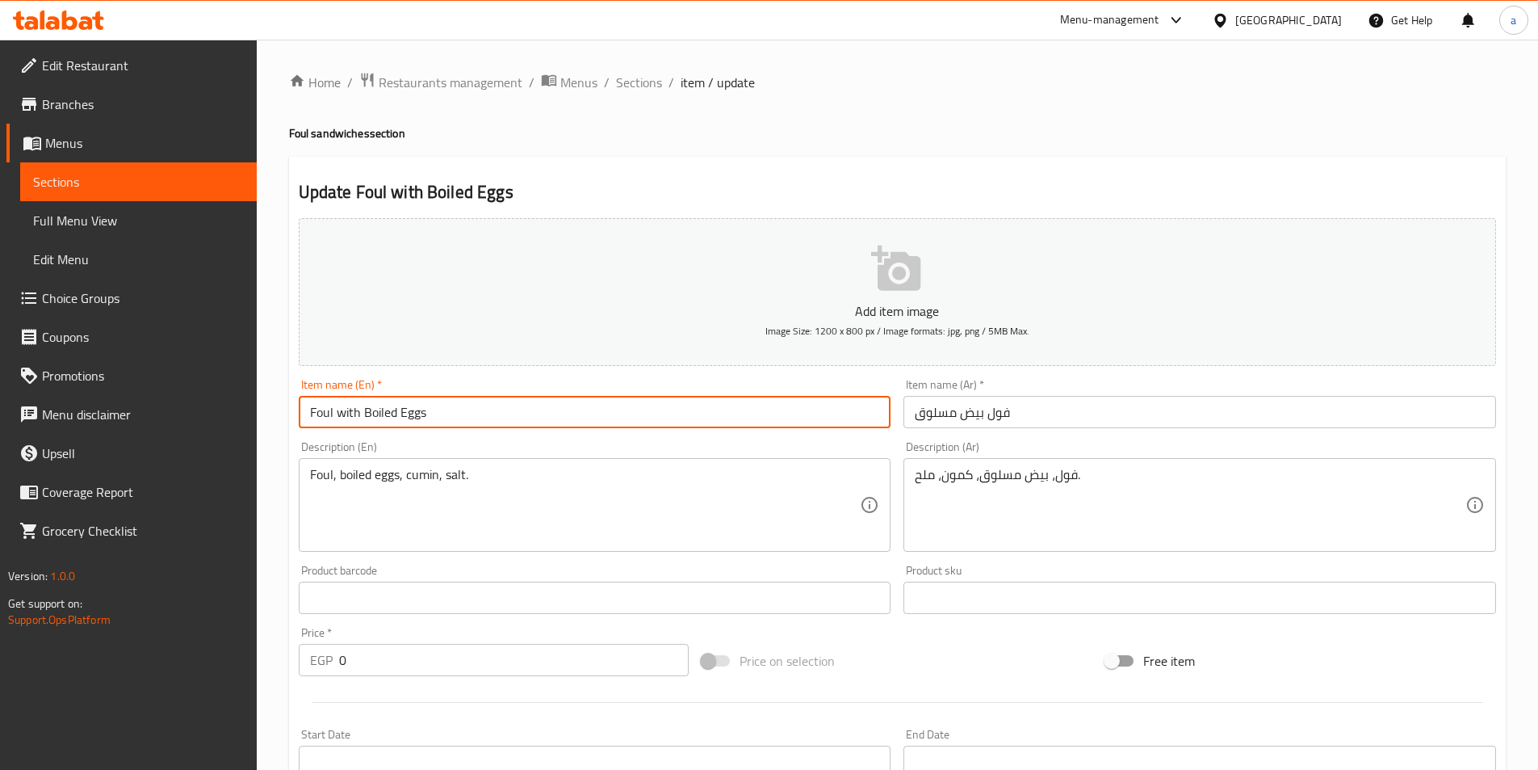
click at [352, 415] on input "Foul with Boiled Eggs" at bounding box center [595, 412] width 593 height 32
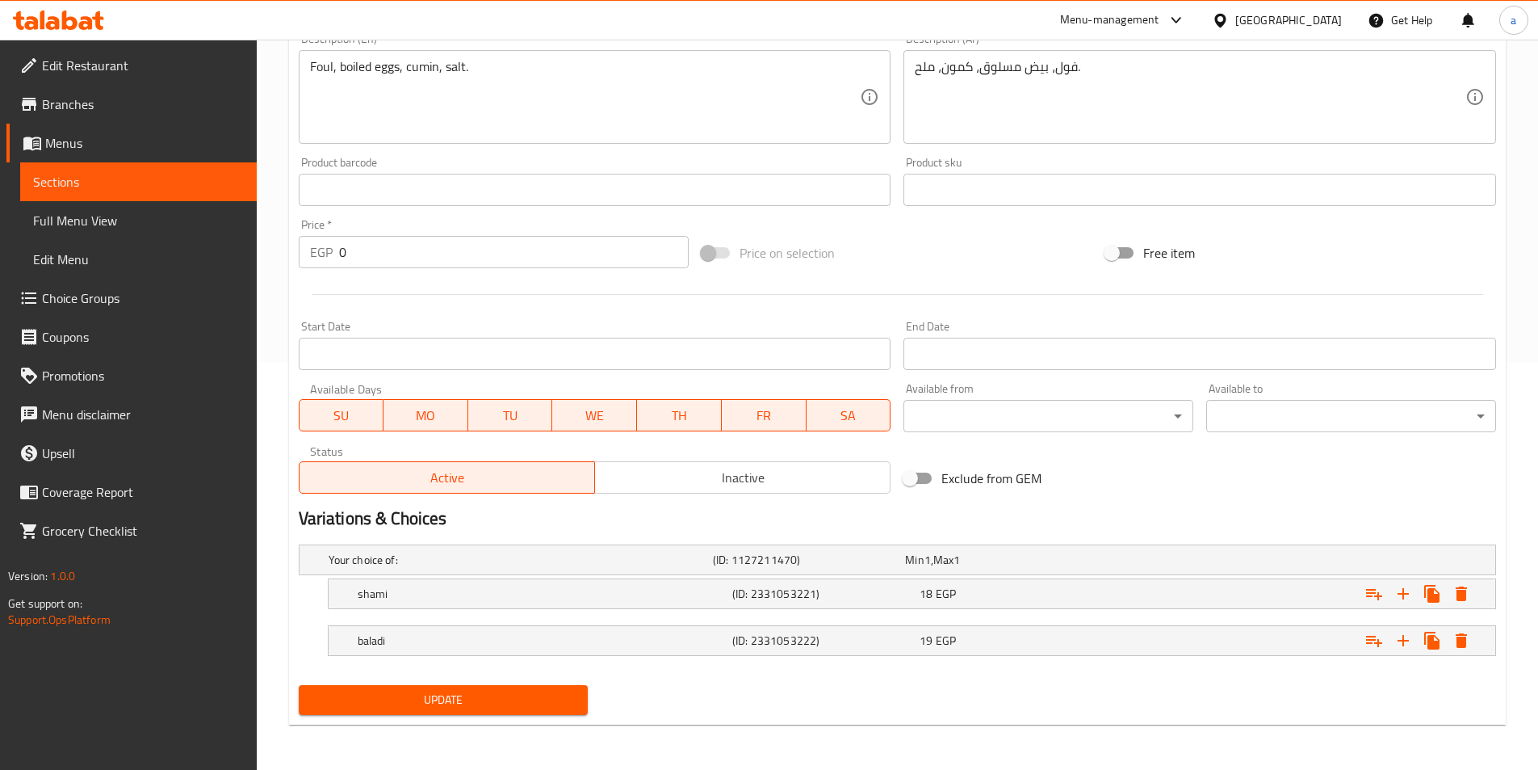
type input "Foul Boiled Eggs"
click at [424, 694] on span "Update" at bounding box center [444, 700] width 264 height 20
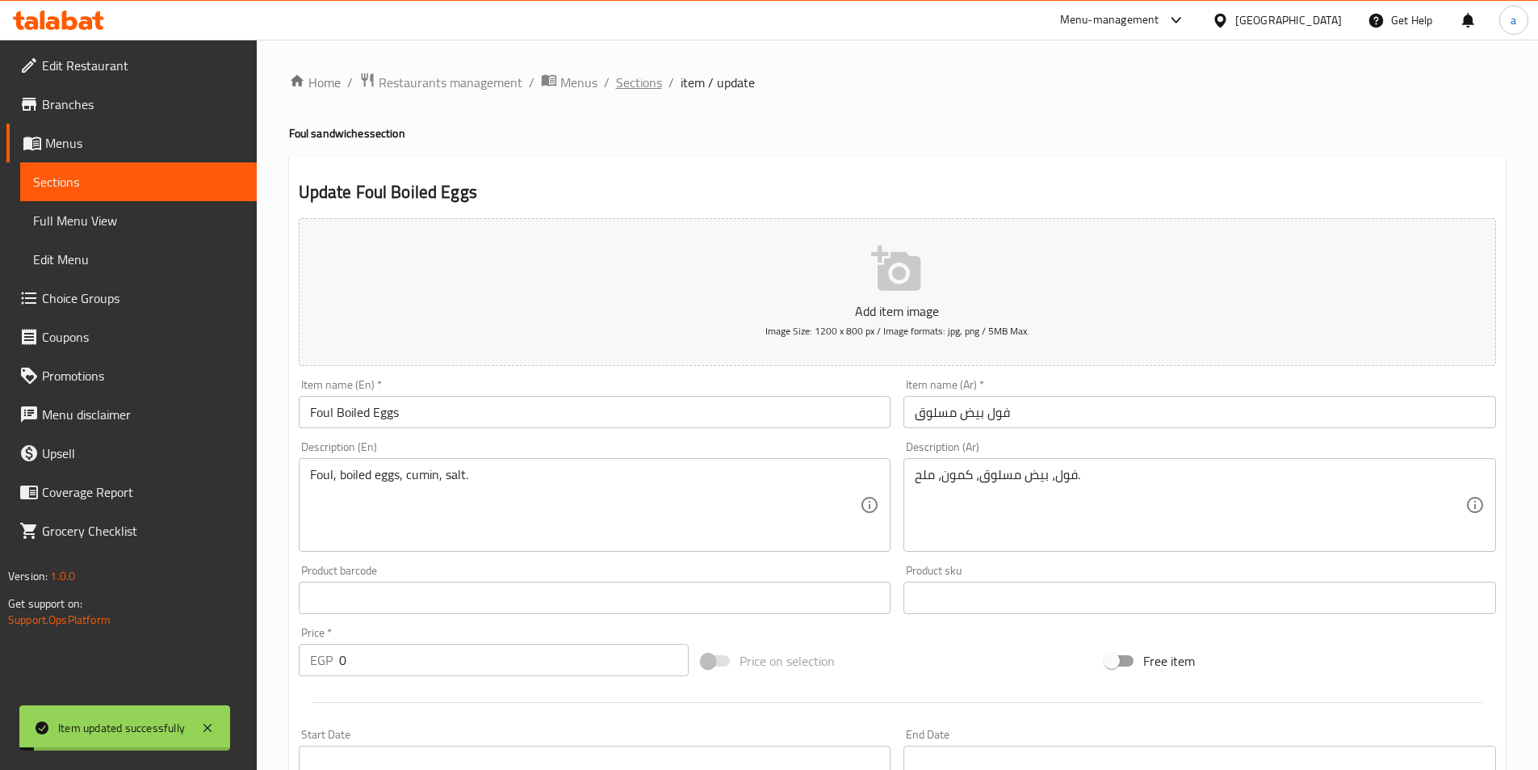
click at [645, 75] on span "Sections" at bounding box center [639, 82] width 46 height 19
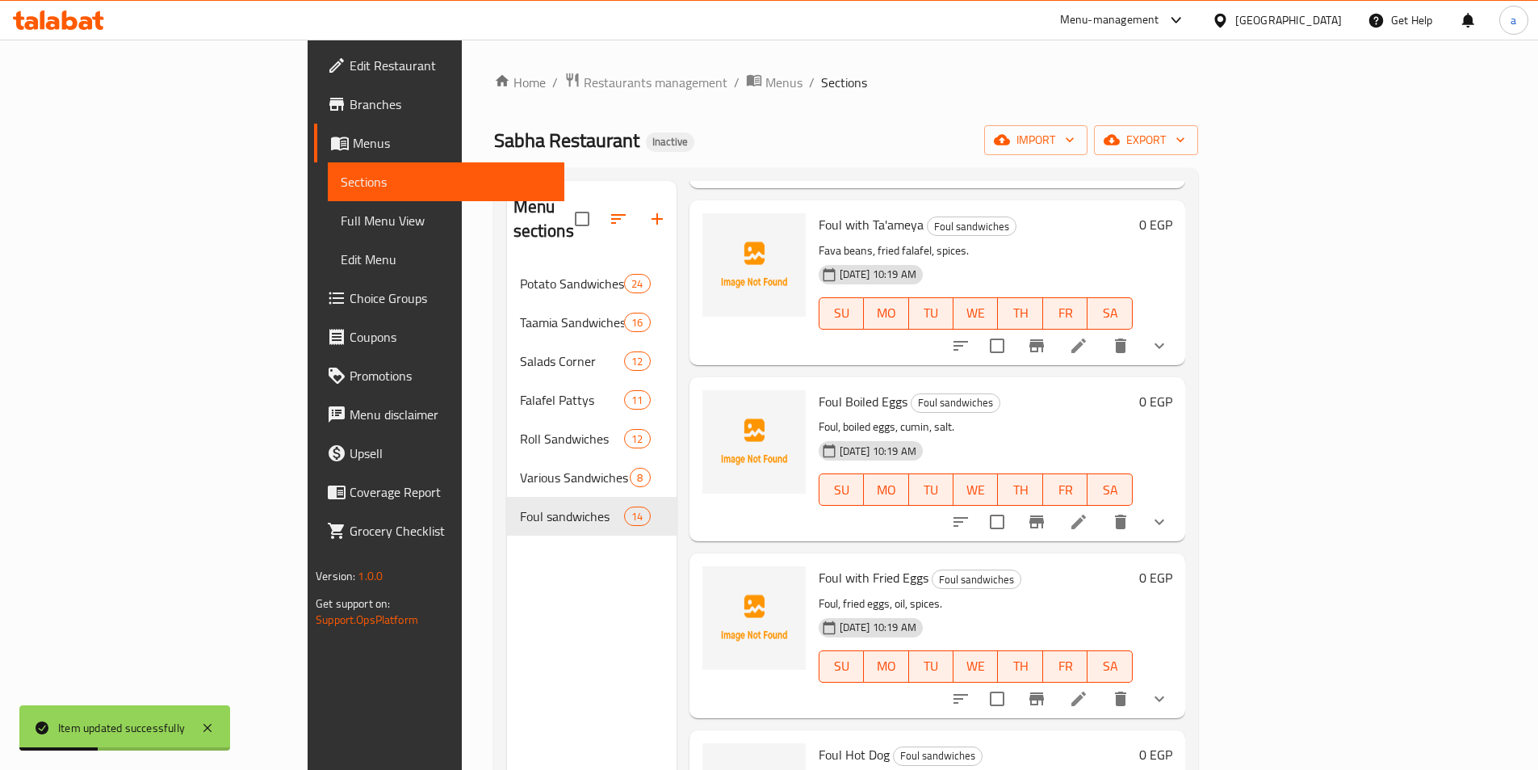
scroll to position [1453, 0]
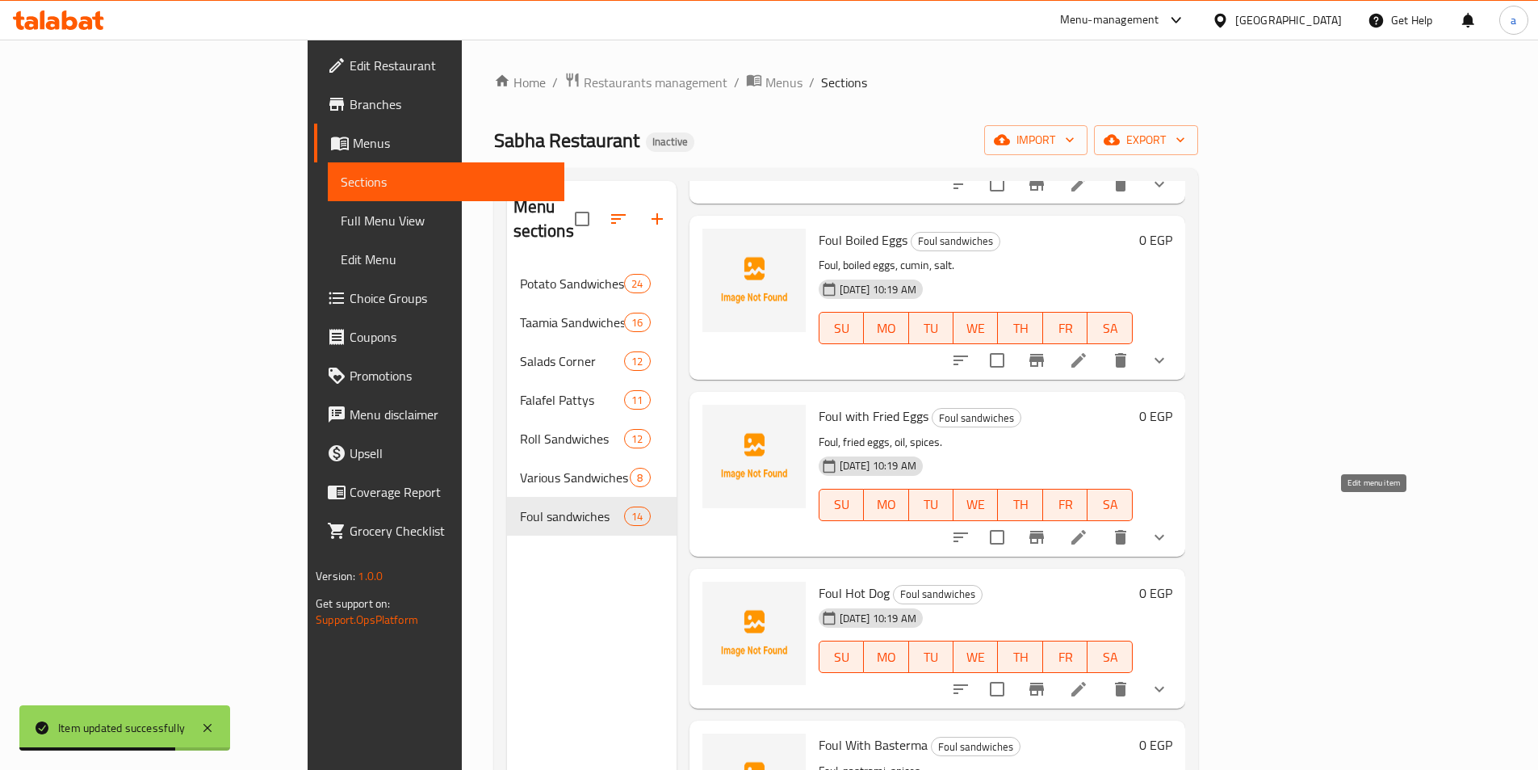
click at [1088, 527] on icon at bounding box center [1078, 536] width 19 height 19
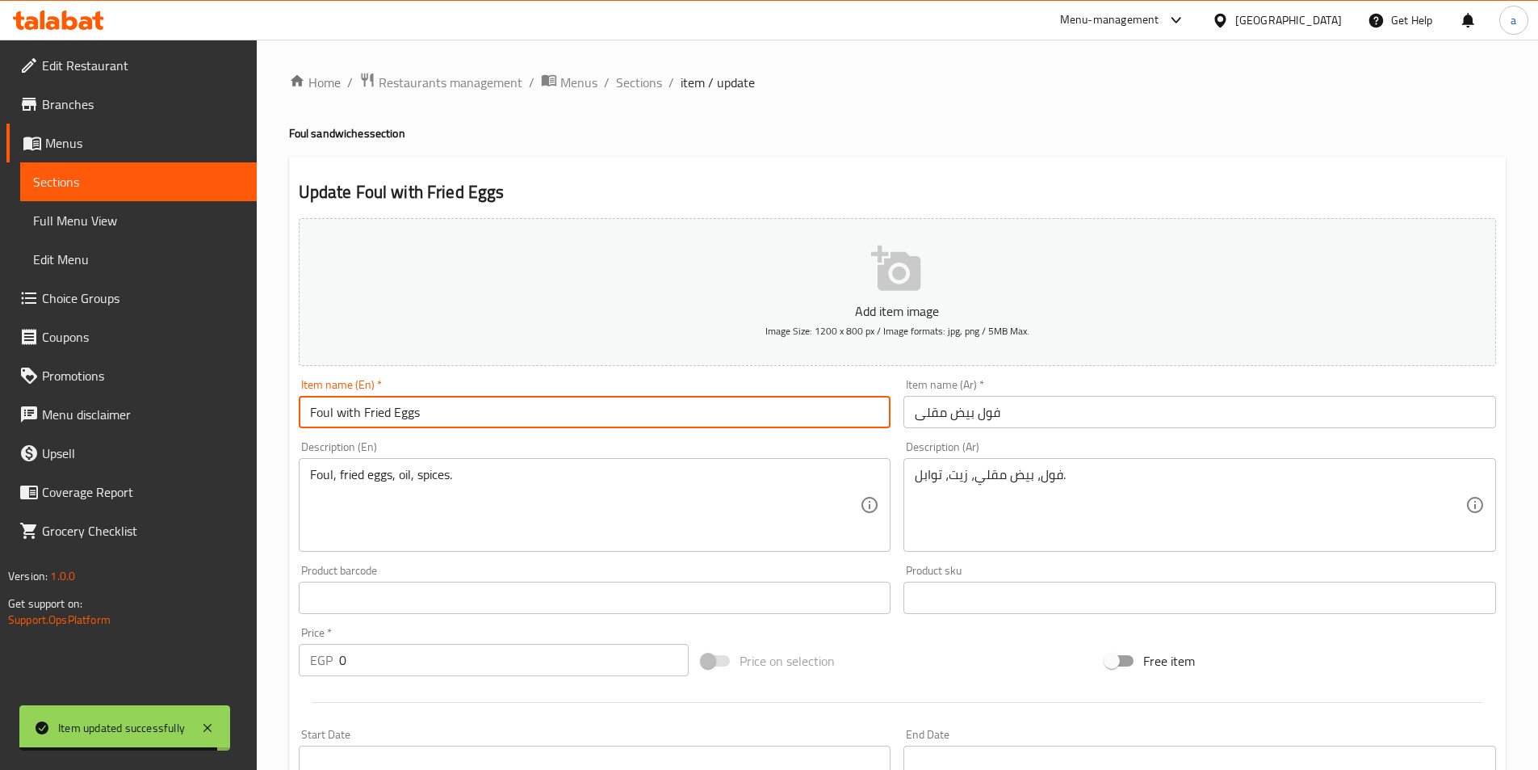
click at [347, 413] on input "Foul with Fried Eggs" at bounding box center [595, 412] width 593 height 32
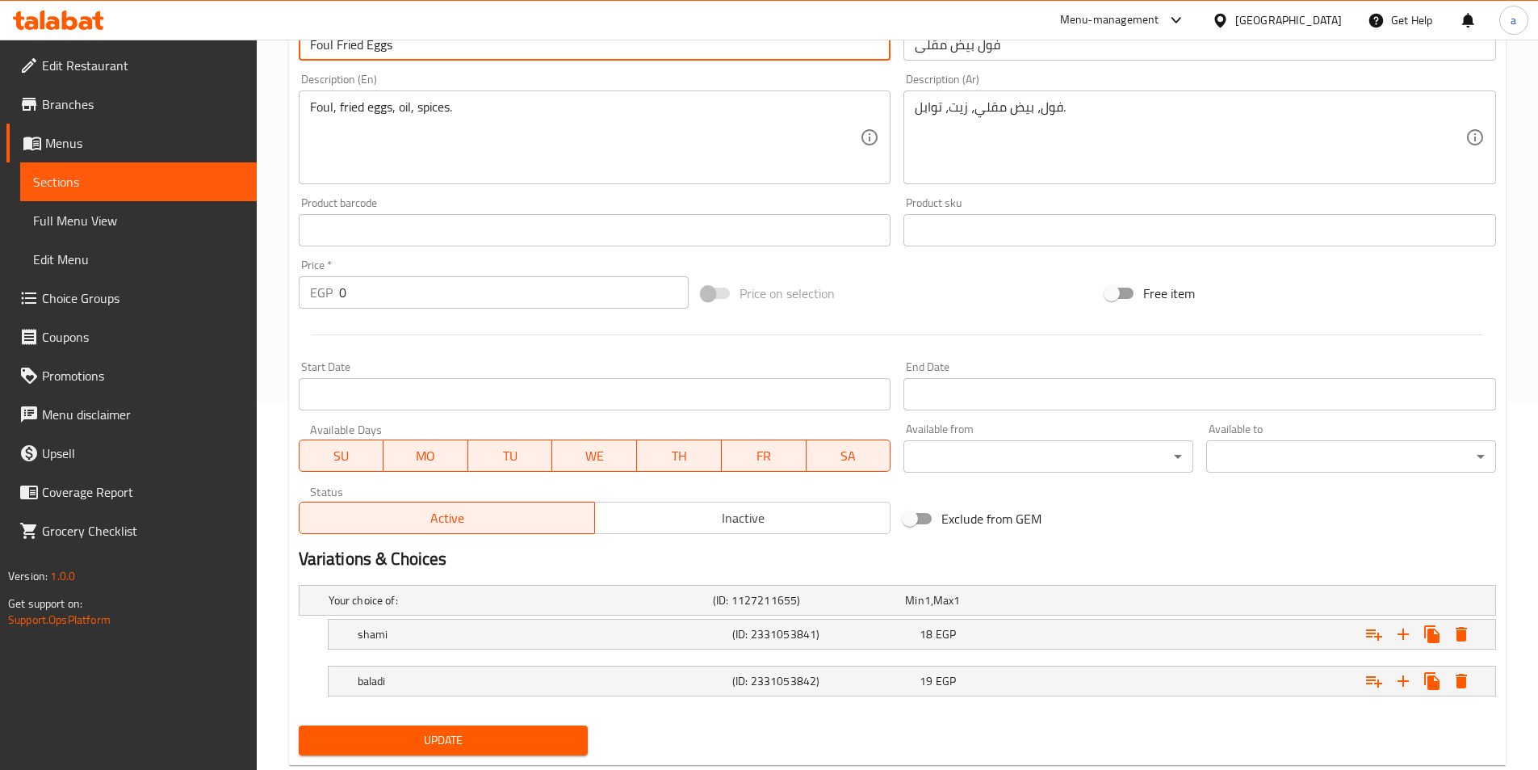
scroll to position [408, 0]
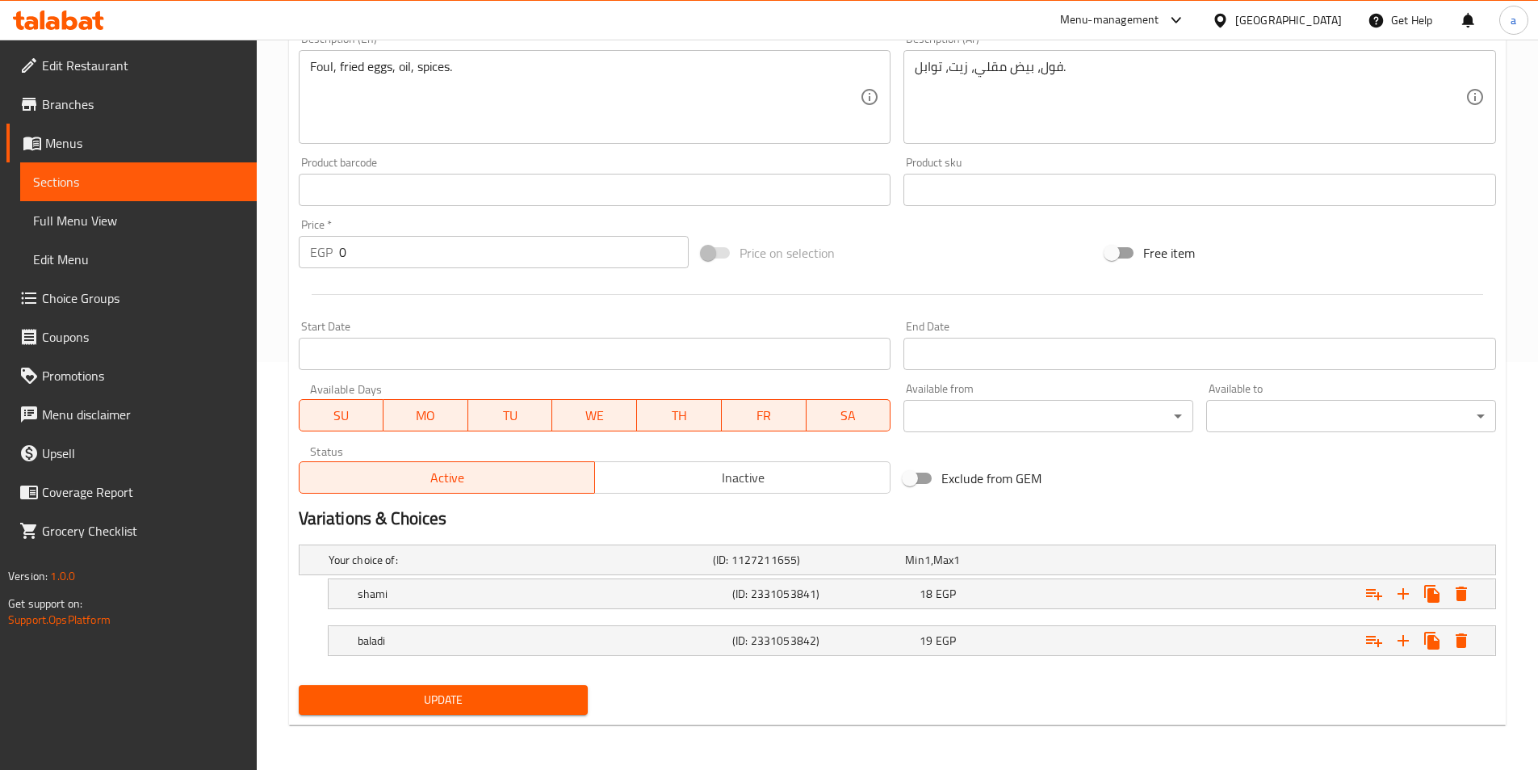
type input "Foul Fried Eggs"
click at [414, 697] on span "Update" at bounding box center [444, 700] width 264 height 20
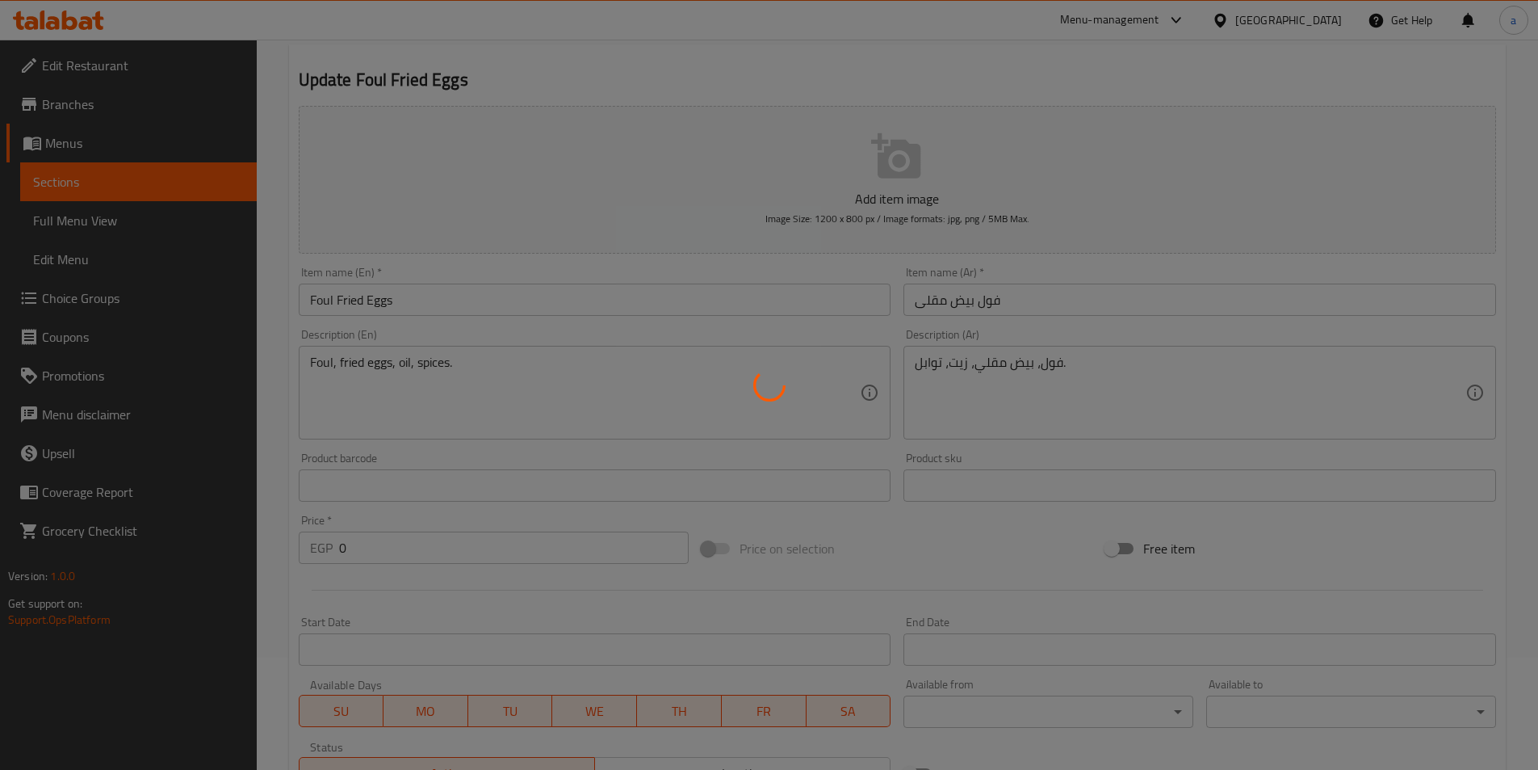
scroll to position [0, 0]
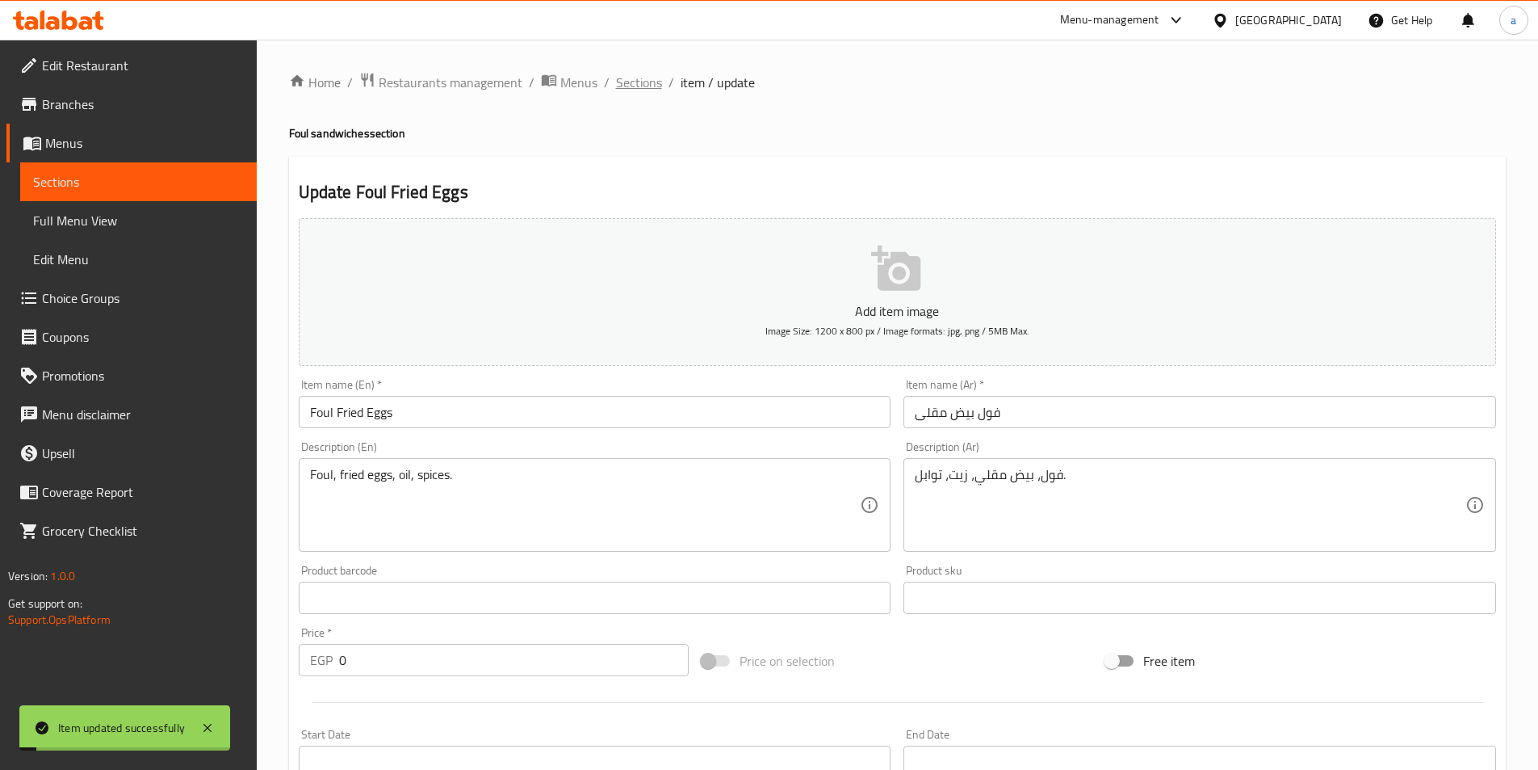
click at [625, 82] on span "Sections" at bounding box center [639, 82] width 46 height 19
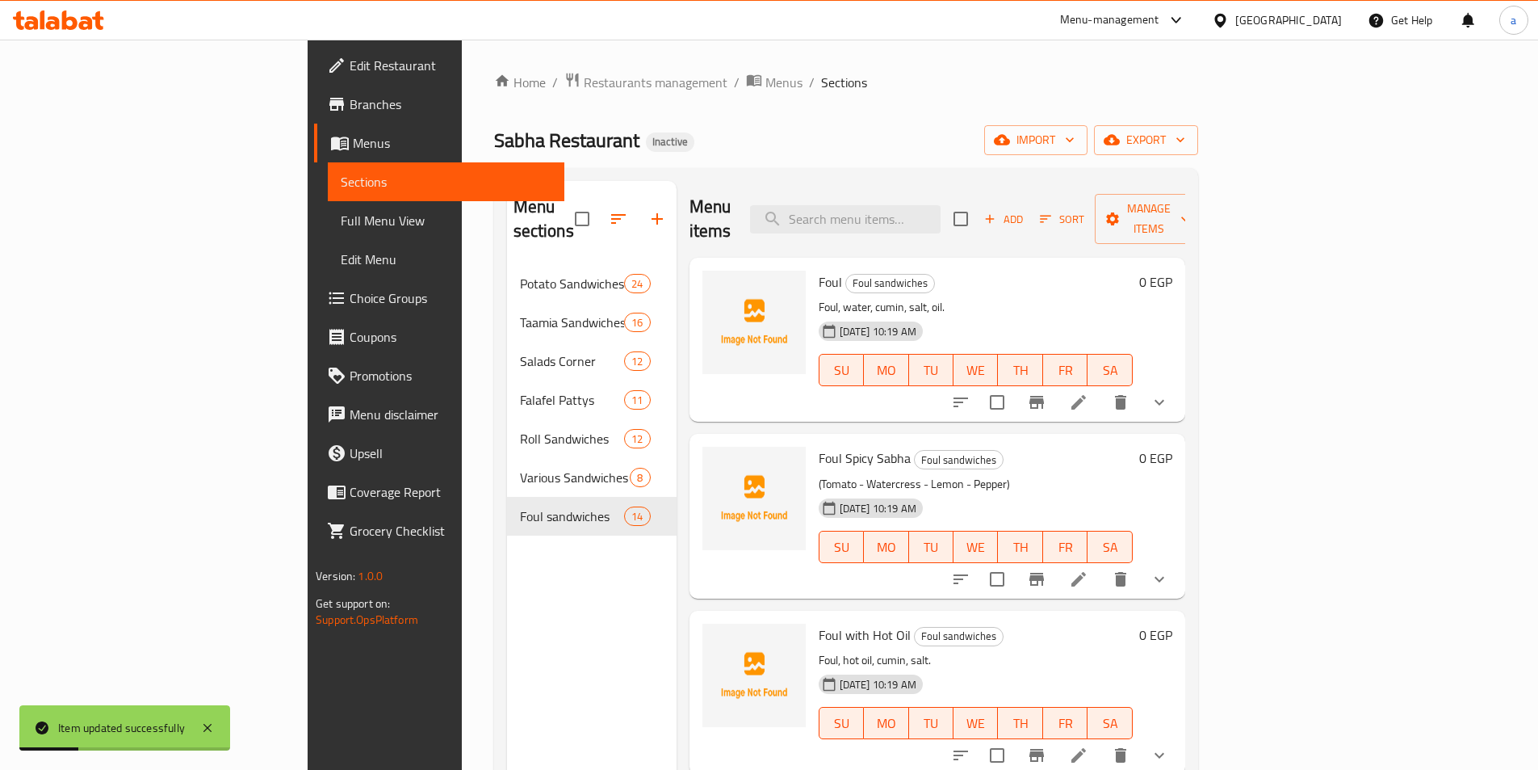
click at [341, 214] on span "Full Menu View" at bounding box center [446, 220] width 211 height 19
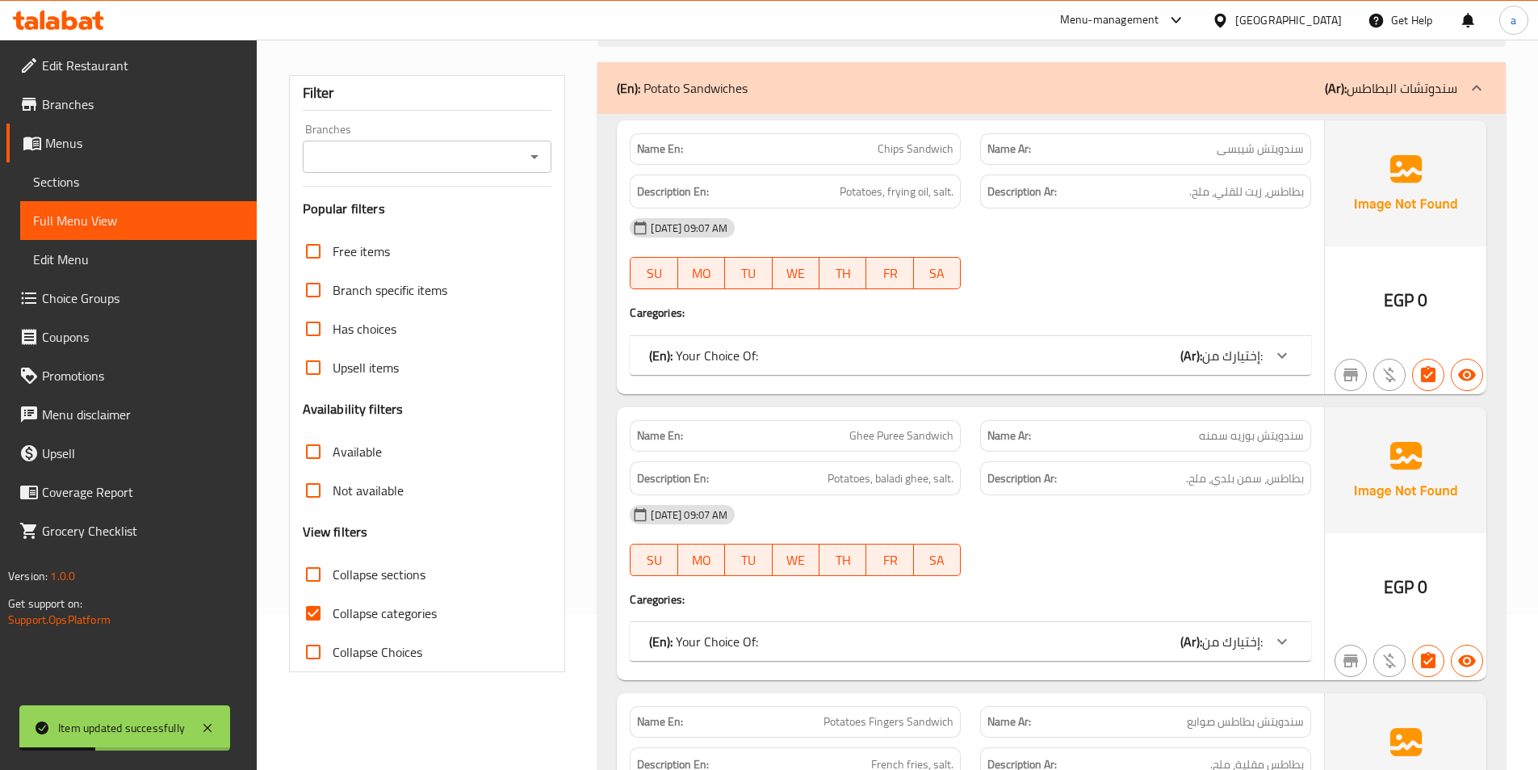
scroll to position [161, 0]
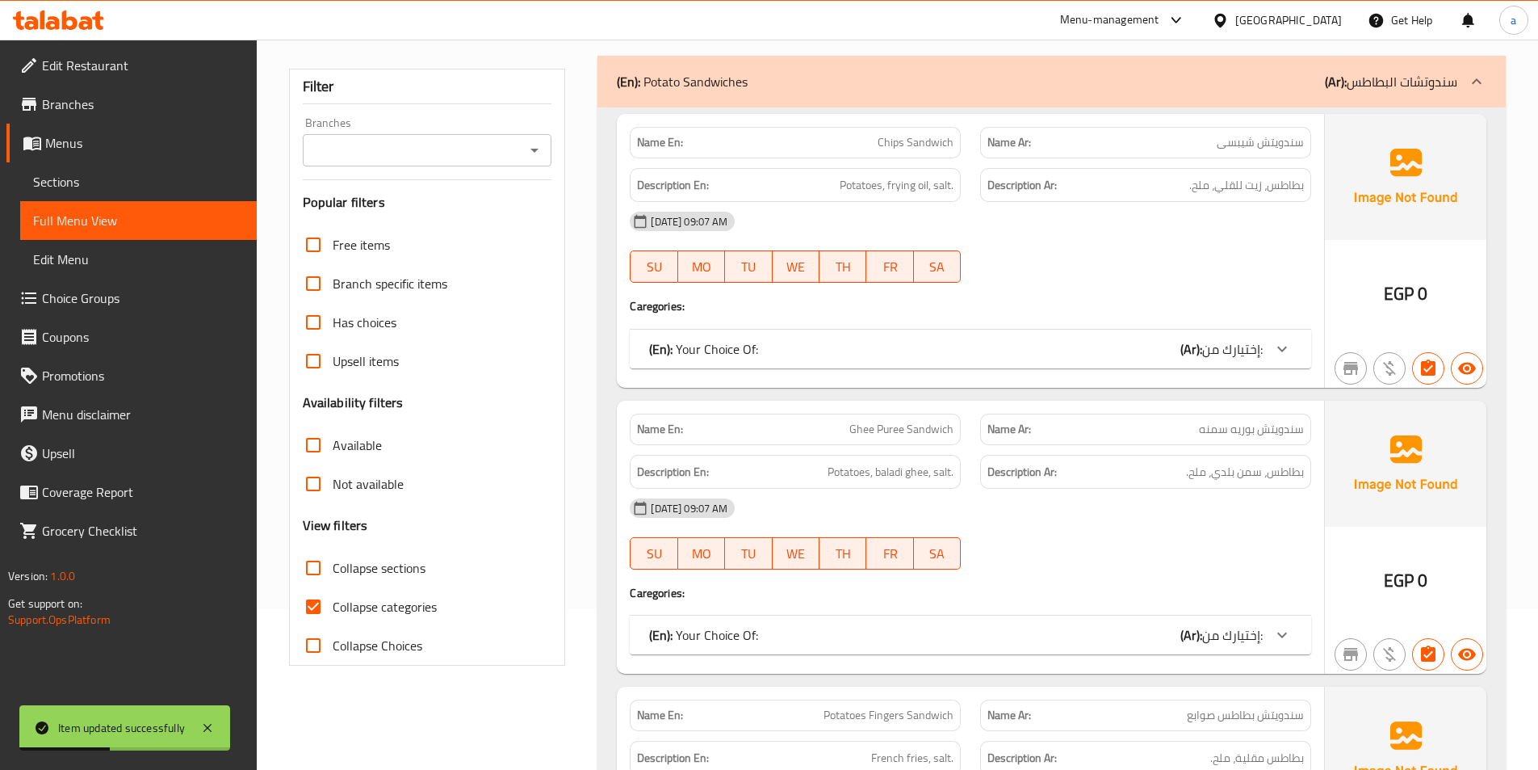
click at [354, 568] on span "Collapse sections" at bounding box center [379, 567] width 93 height 19
click at [333, 568] on input "Collapse sections" at bounding box center [313, 567] width 39 height 39
checkbox input "true"
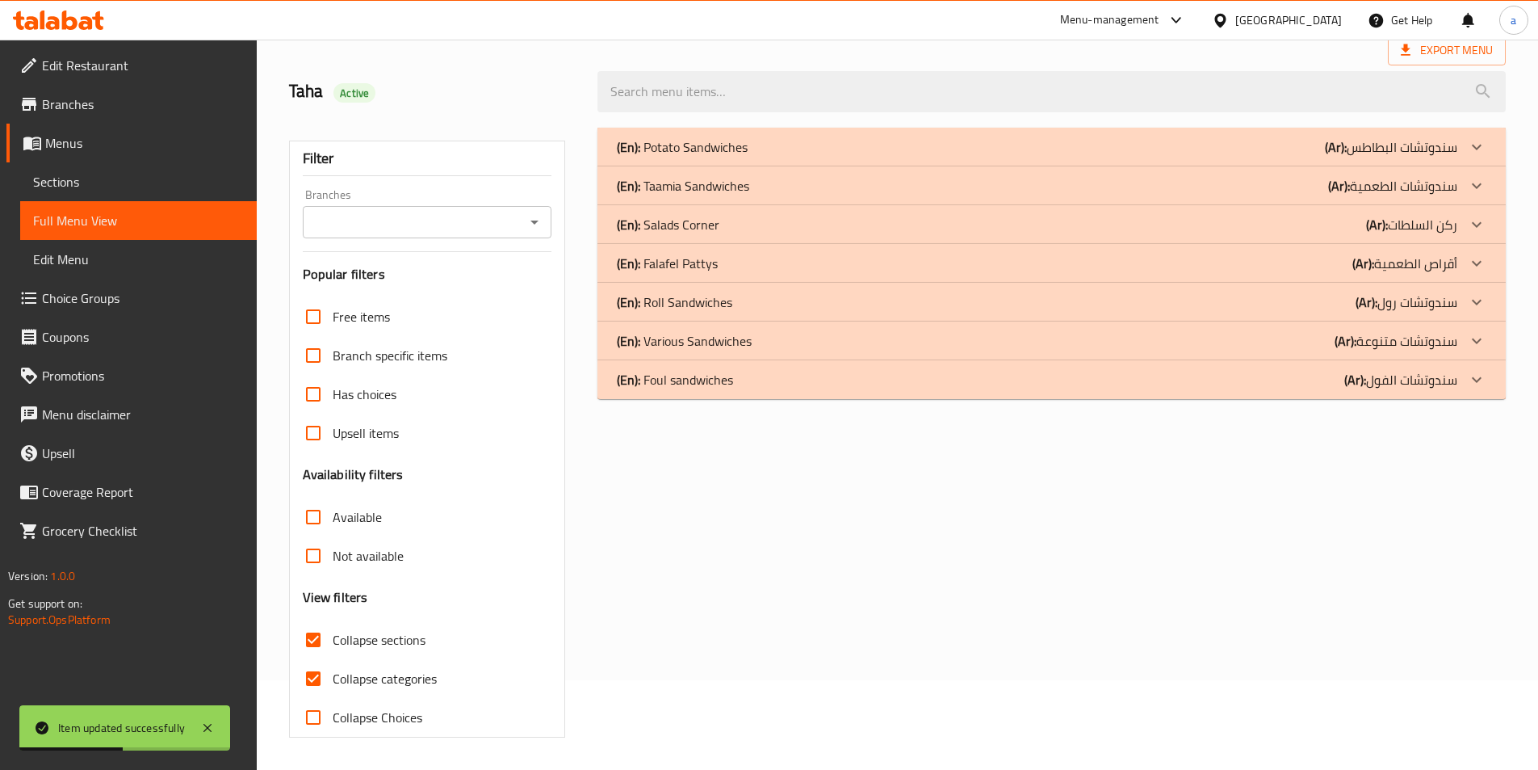
scroll to position [90, 0]
click at [1475, 377] on icon at bounding box center [1476, 379] width 19 height 19
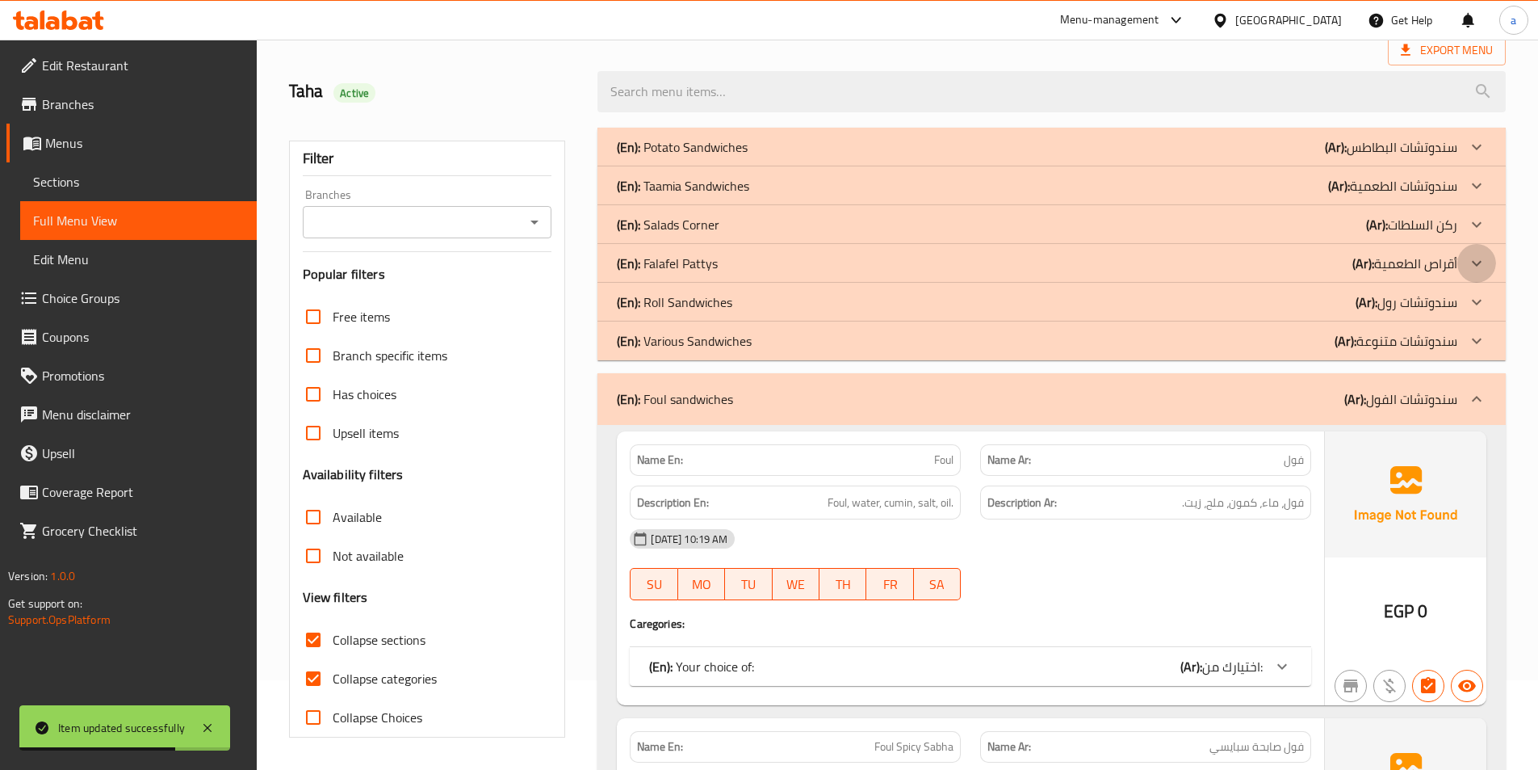
click at [1473, 264] on icon at bounding box center [1476, 263] width 19 height 19
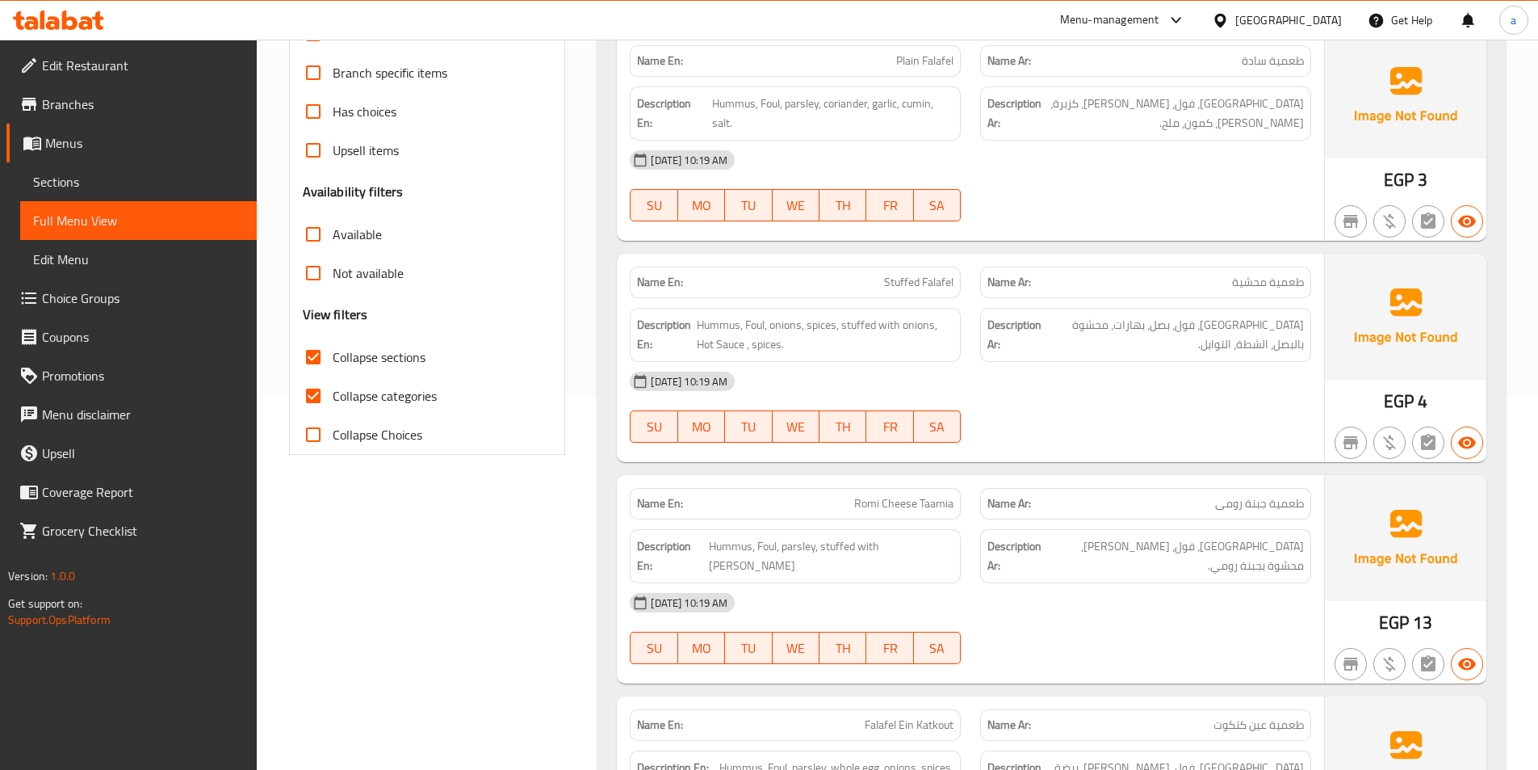
scroll to position [199, 0]
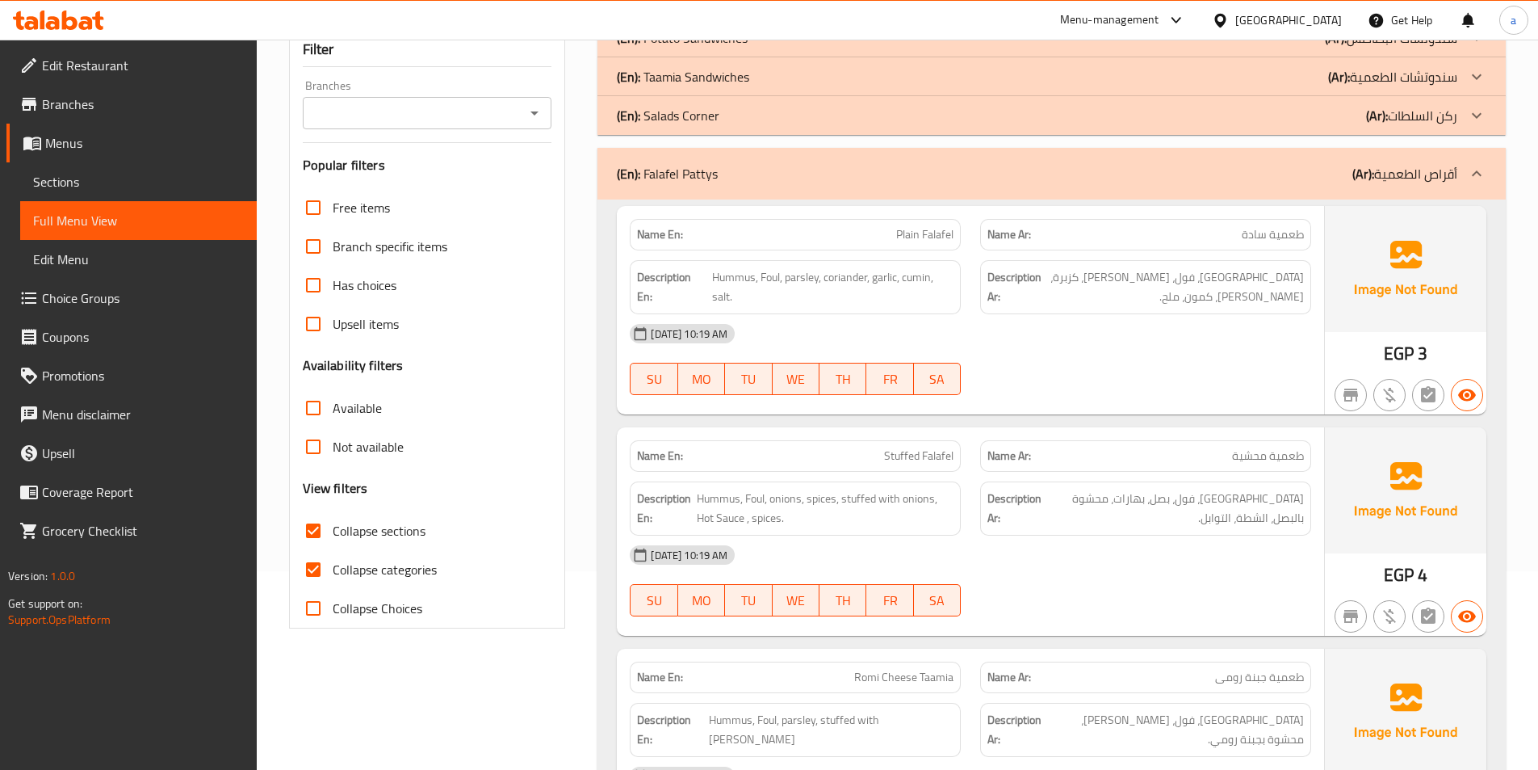
click at [314, 568] on input "Collapse categories" at bounding box center [313, 569] width 39 height 39
checkbox input "false"
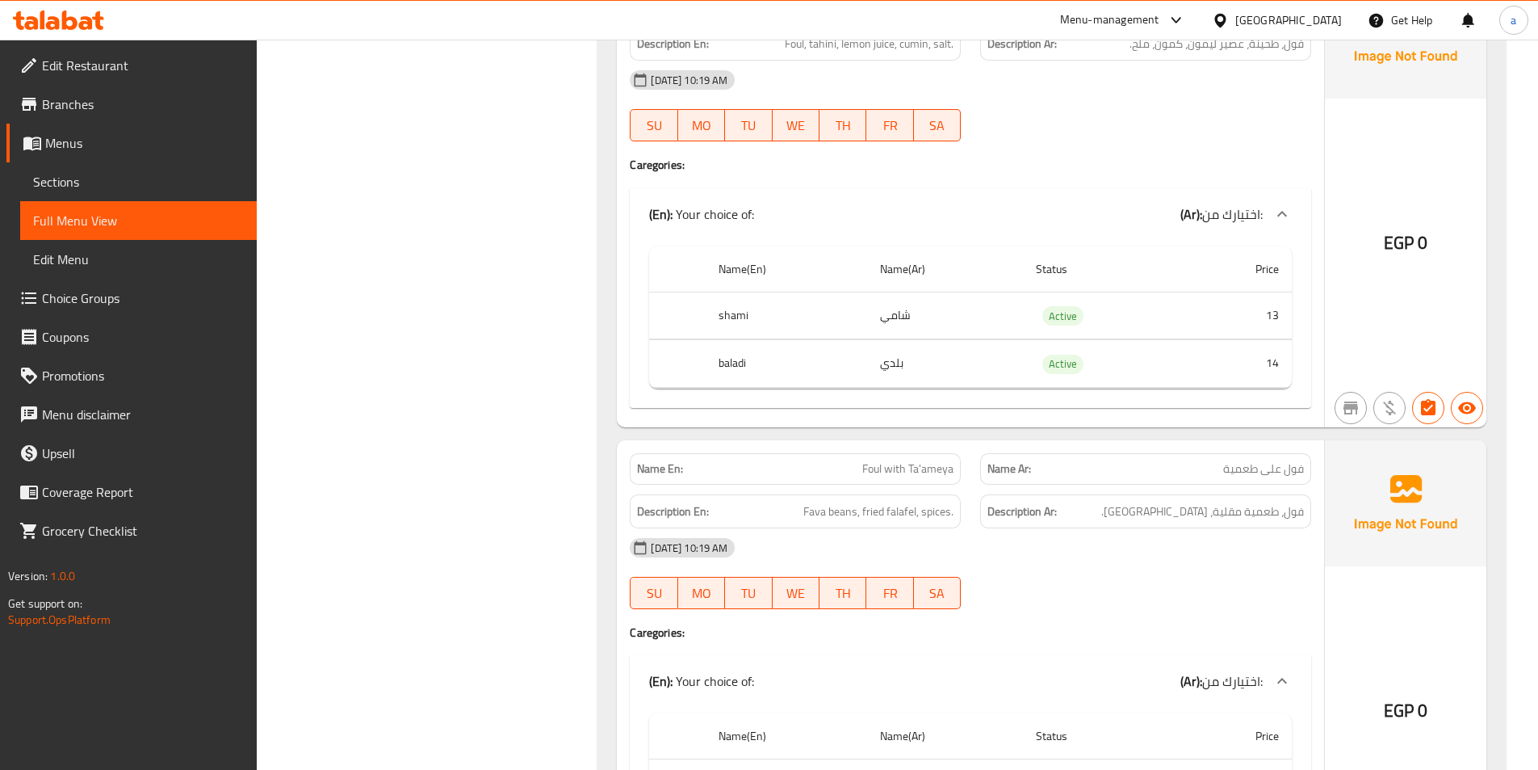
scroll to position [0, 0]
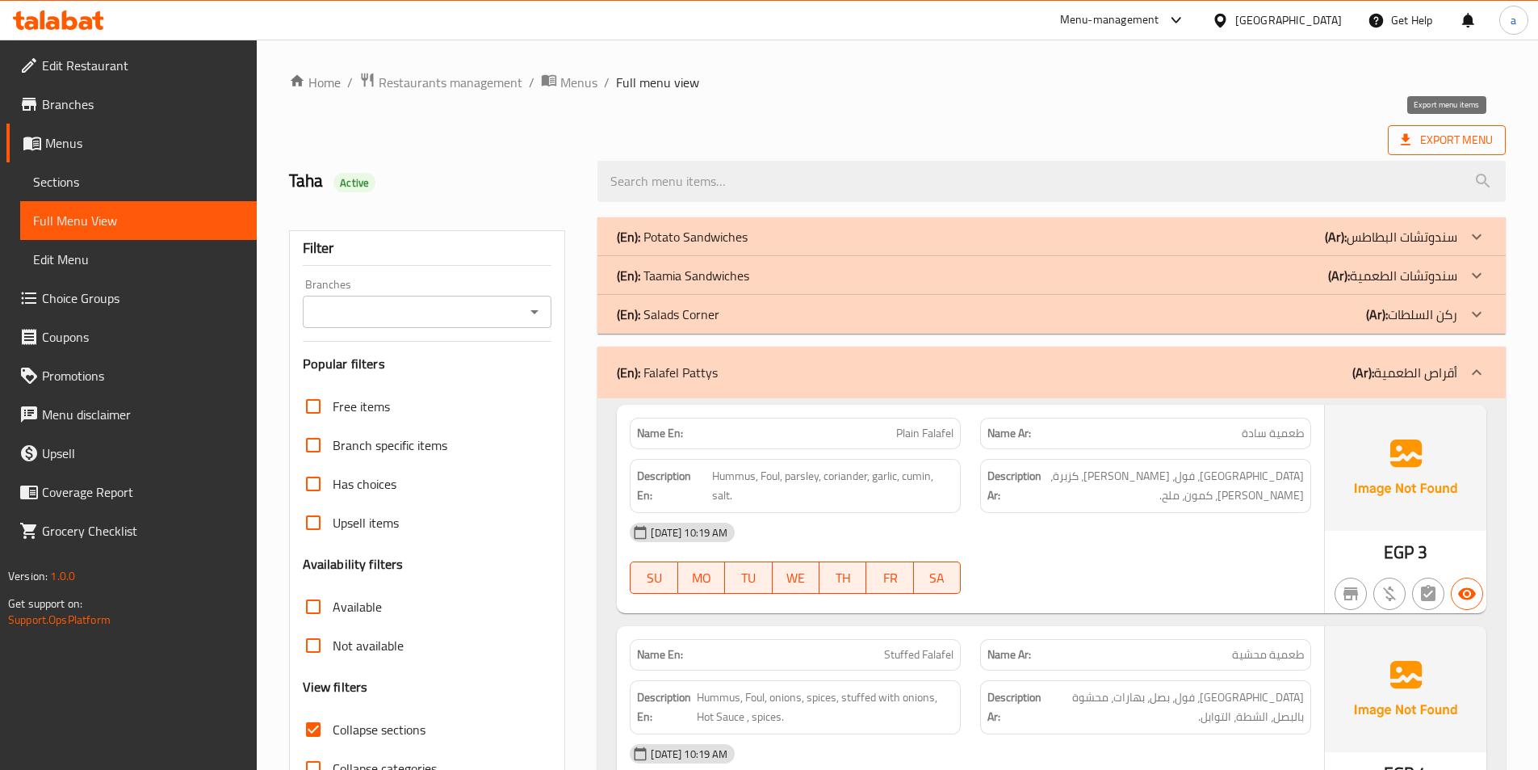
click at [1437, 130] on span "Export Menu" at bounding box center [1447, 140] width 92 height 20
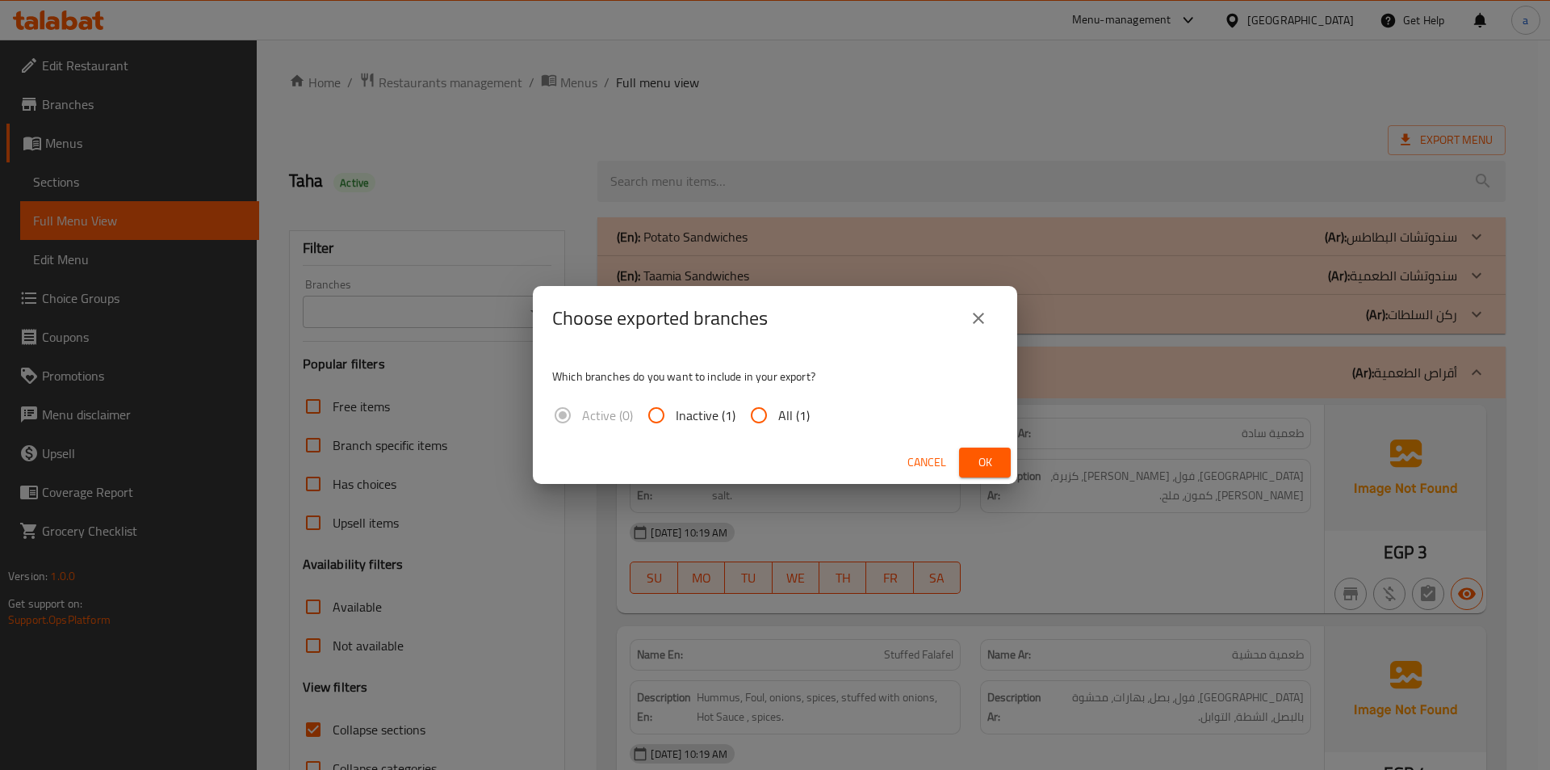
click at [759, 417] on input "All (1)" at bounding box center [759, 415] width 39 height 39
radio input "true"
click at [992, 459] on span "Ok" at bounding box center [985, 462] width 26 height 20
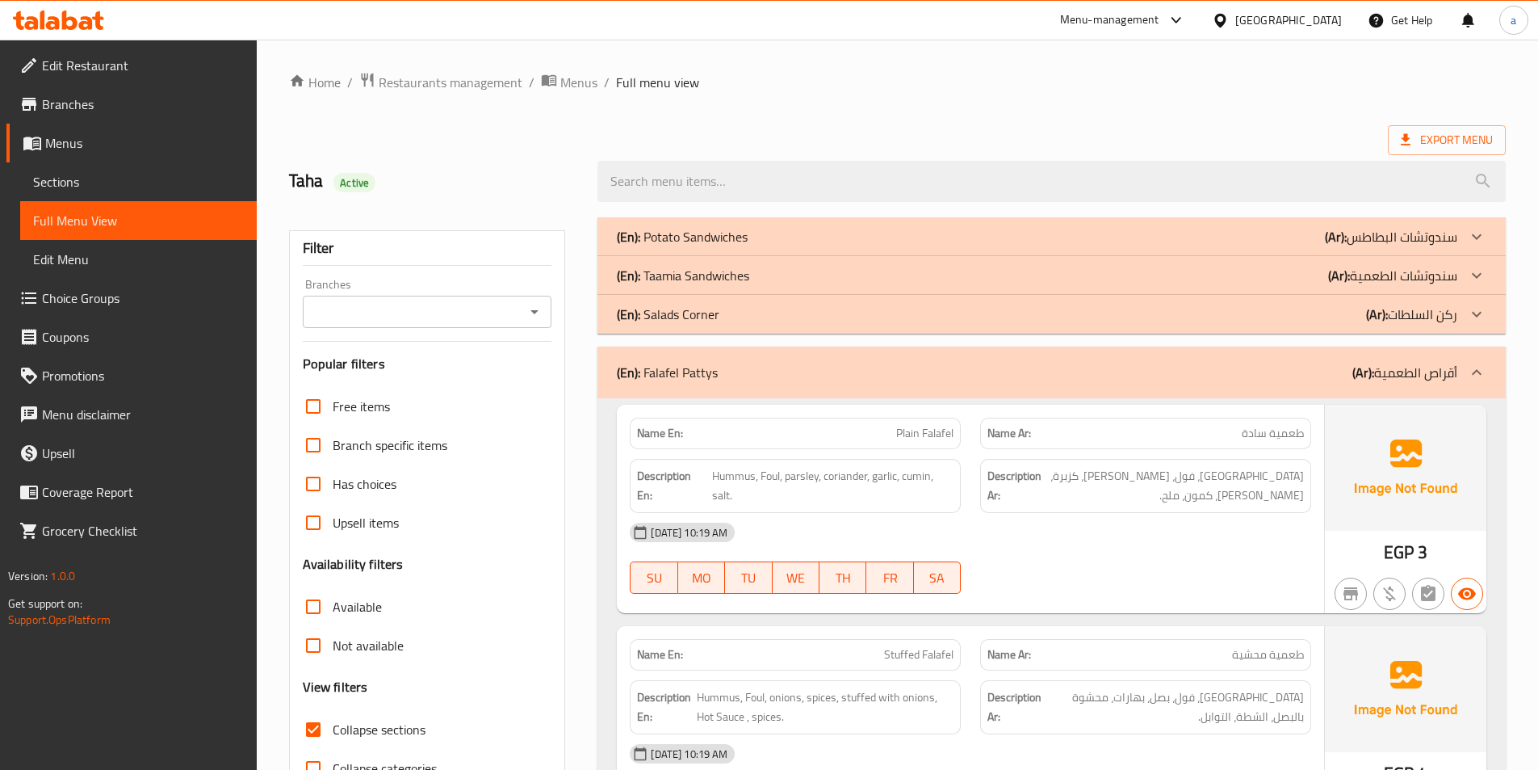
click at [51, 177] on span "Sections" at bounding box center [138, 181] width 211 height 19
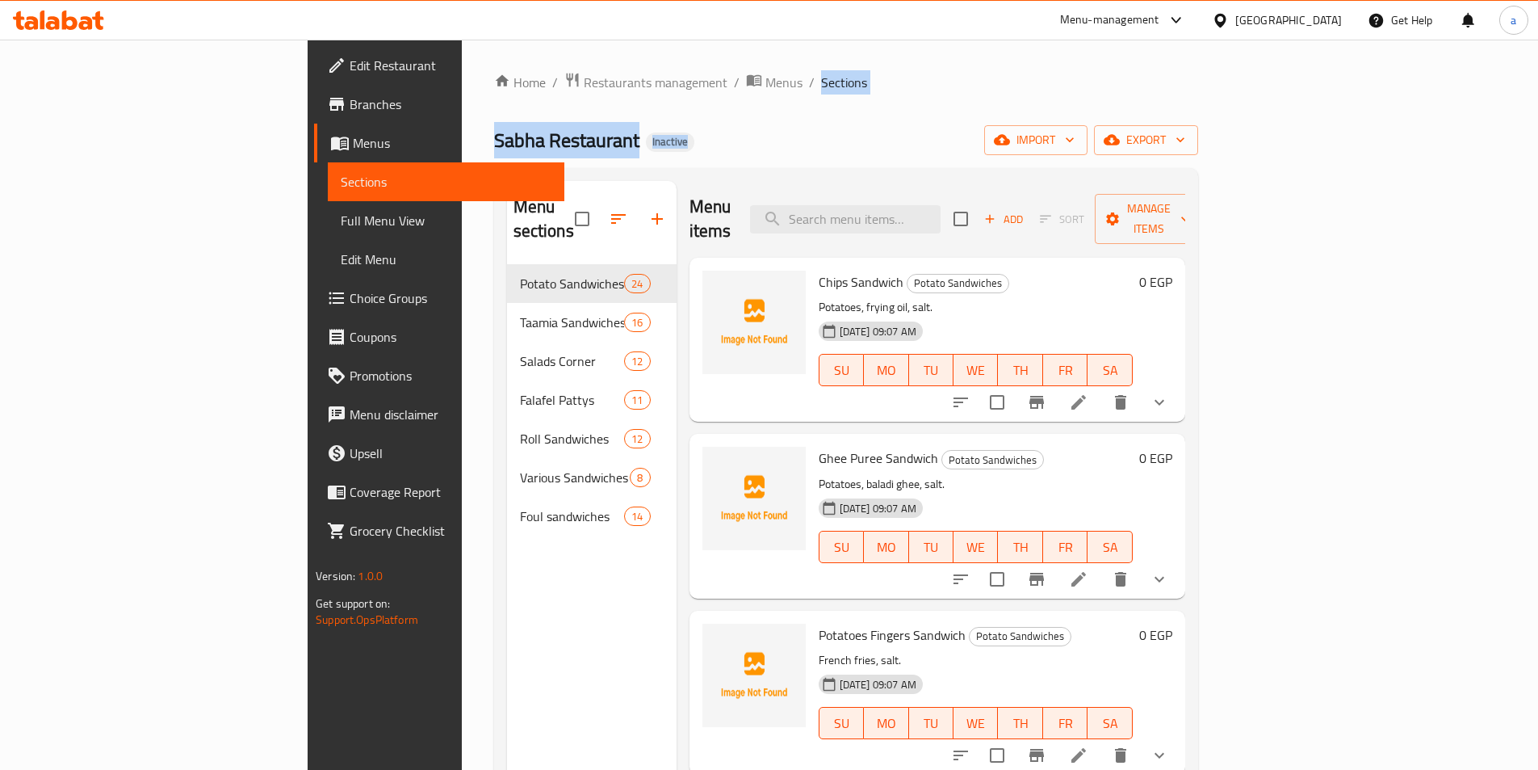
drag, startPoint x: 613, startPoint y: 82, endPoint x: 674, endPoint y: 93, distance: 62.3
click at [674, 93] on div "Home / Restaurants management / Menus / Sections Sabha Restaurant Inactive impo…" at bounding box center [846, 517] width 704 height 891
click at [672, 90] on ol "Home / Restaurants management / Menus / Sections" at bounding box center [846, 82] width 704 height 21
drag, startPoint x: 664, startPoint y: 81, endPoint x: 617, endPoint y: 77, distance: 47.0
click at [617, 77] on ol "Home / Restaurants management / Menus / Sections" at bounding box center [846, 82] width 704 height 21
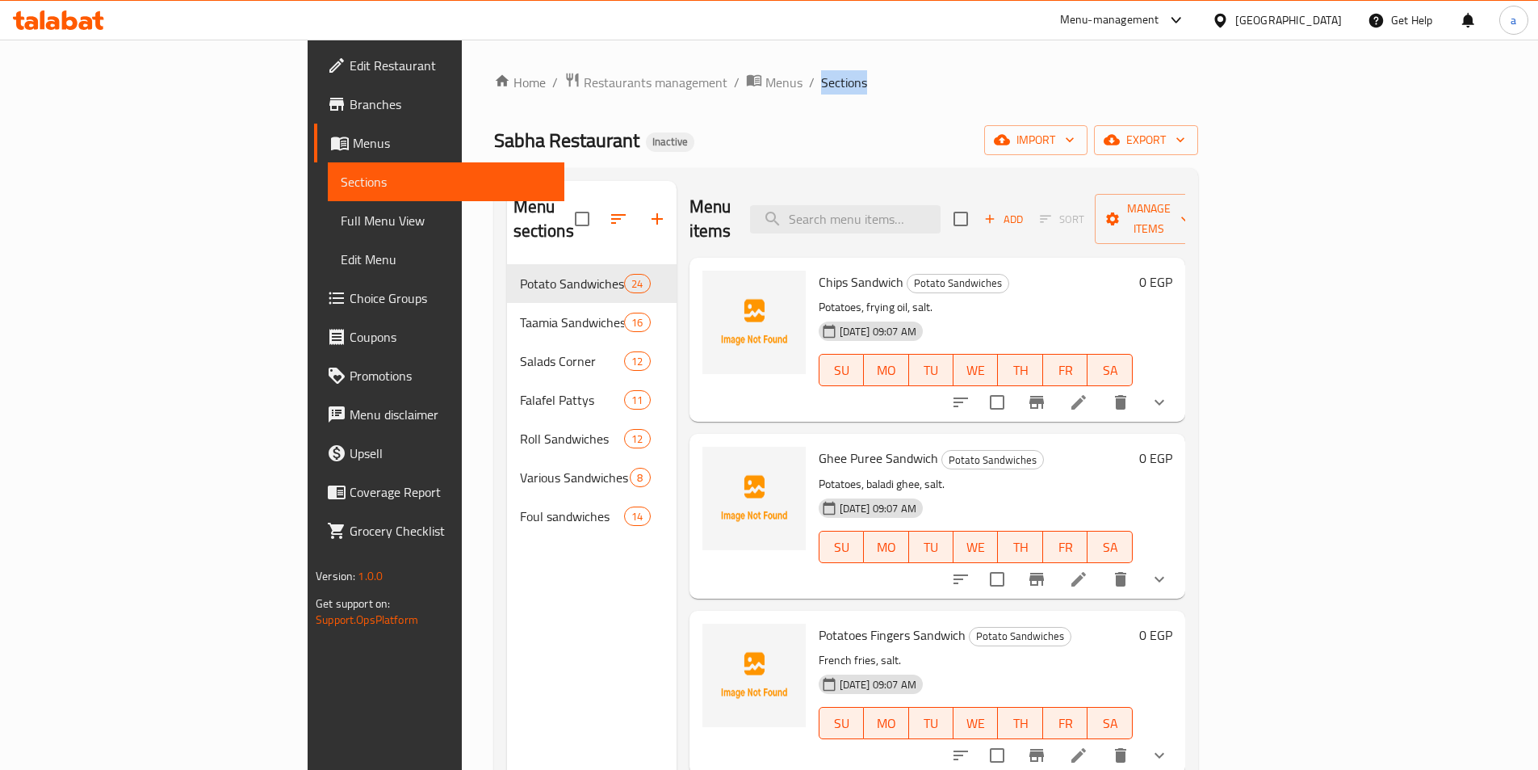
copy span "Sections"
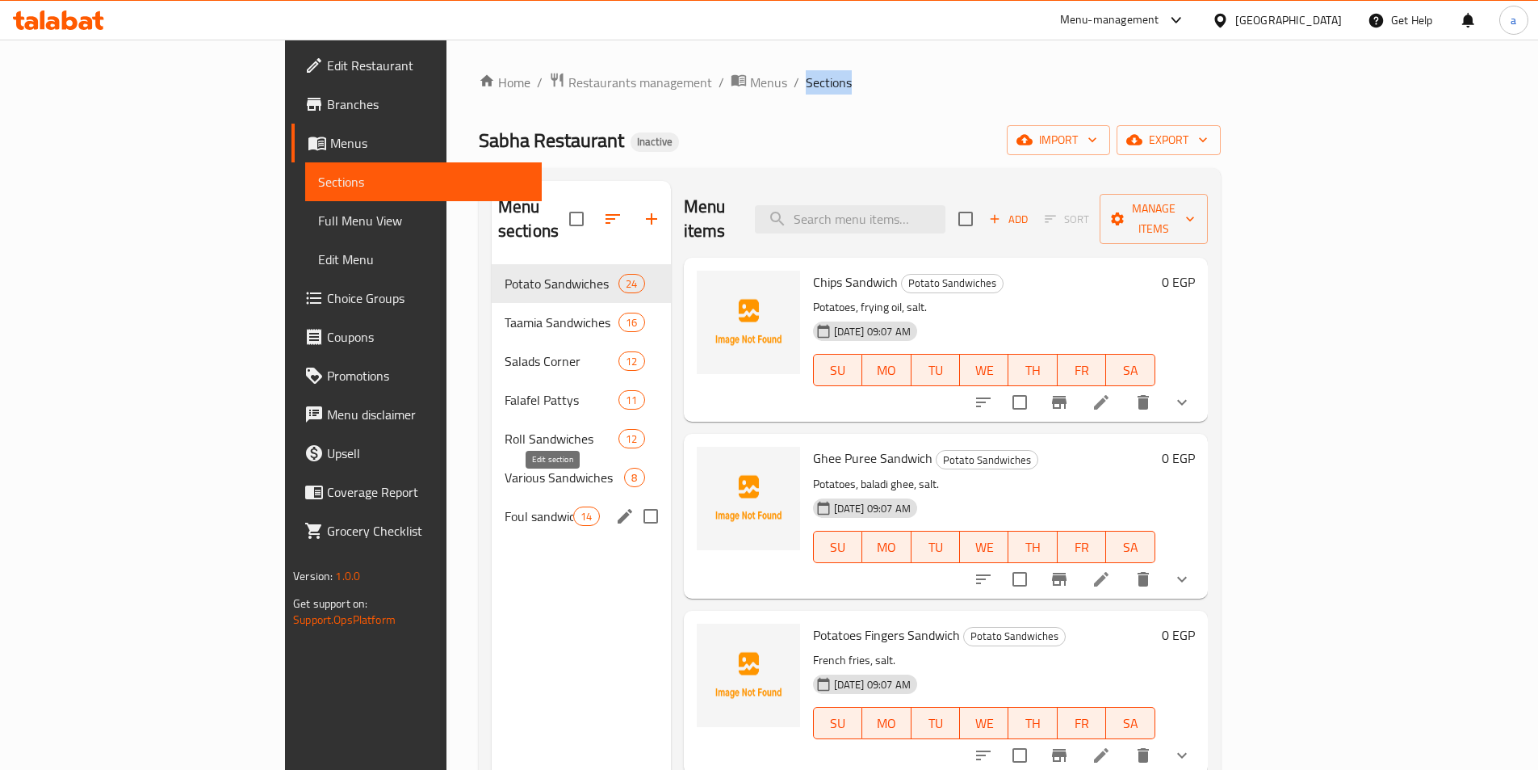
click at [615, 506] on icon "edit" at bounding box center [624, 515] width 19 height 19
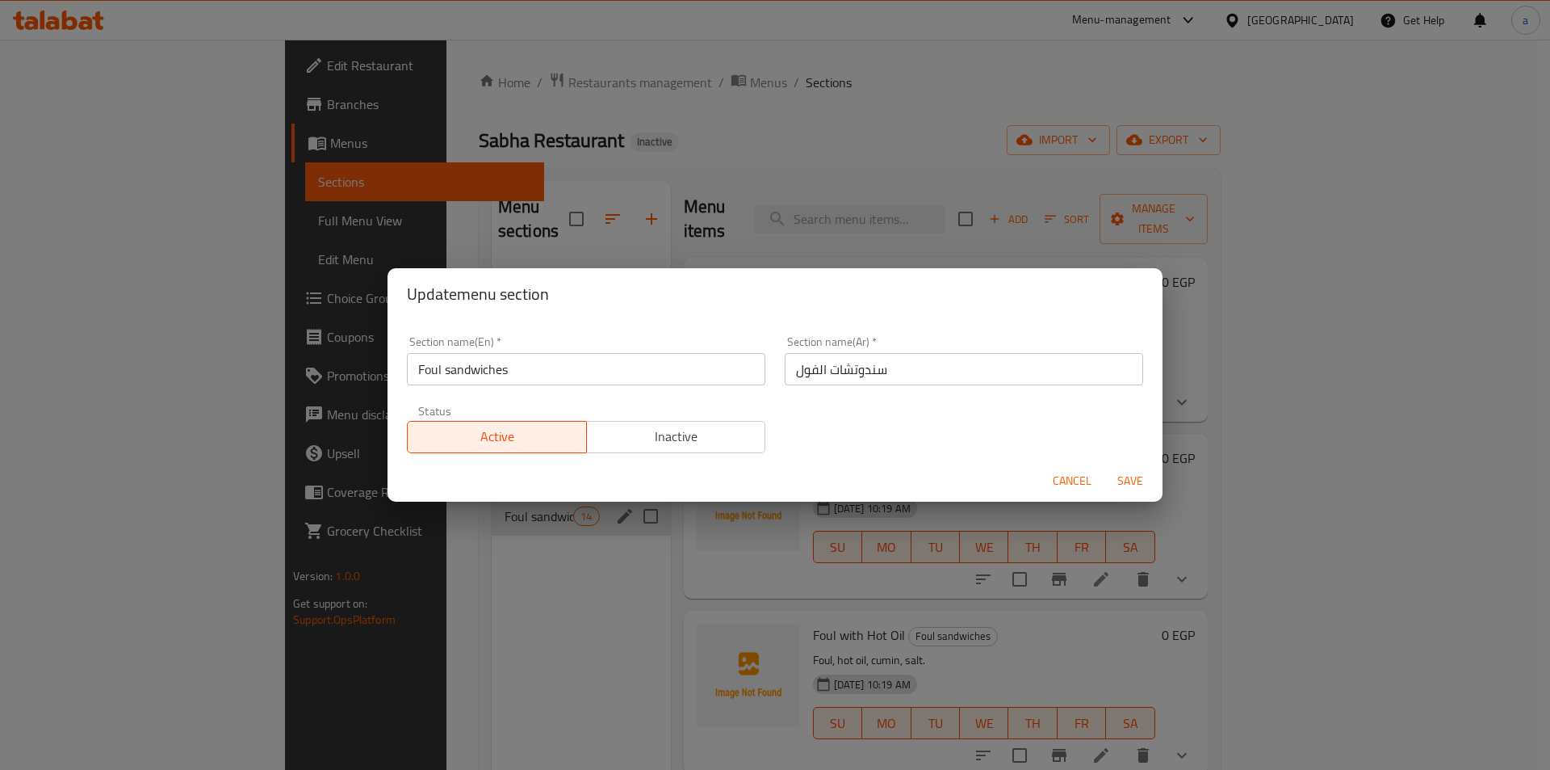
click at [925, 363] on input "سندوتشات الفول" at bounding box center [964, 369] width 359 height 32
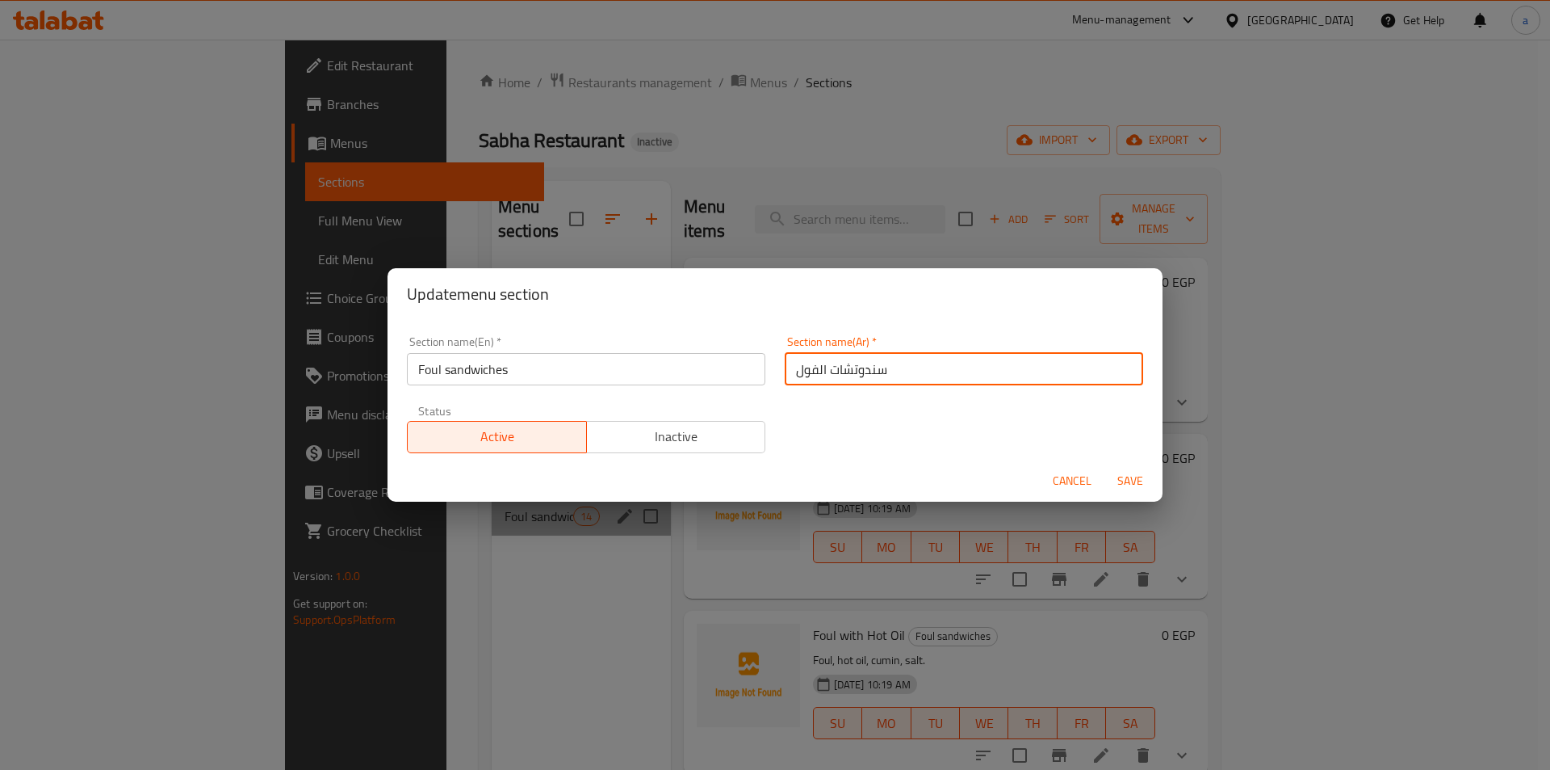
click at [925, 363] on input "سندوتشات الفول" at bounding box center [964, 369] width 359 height 32
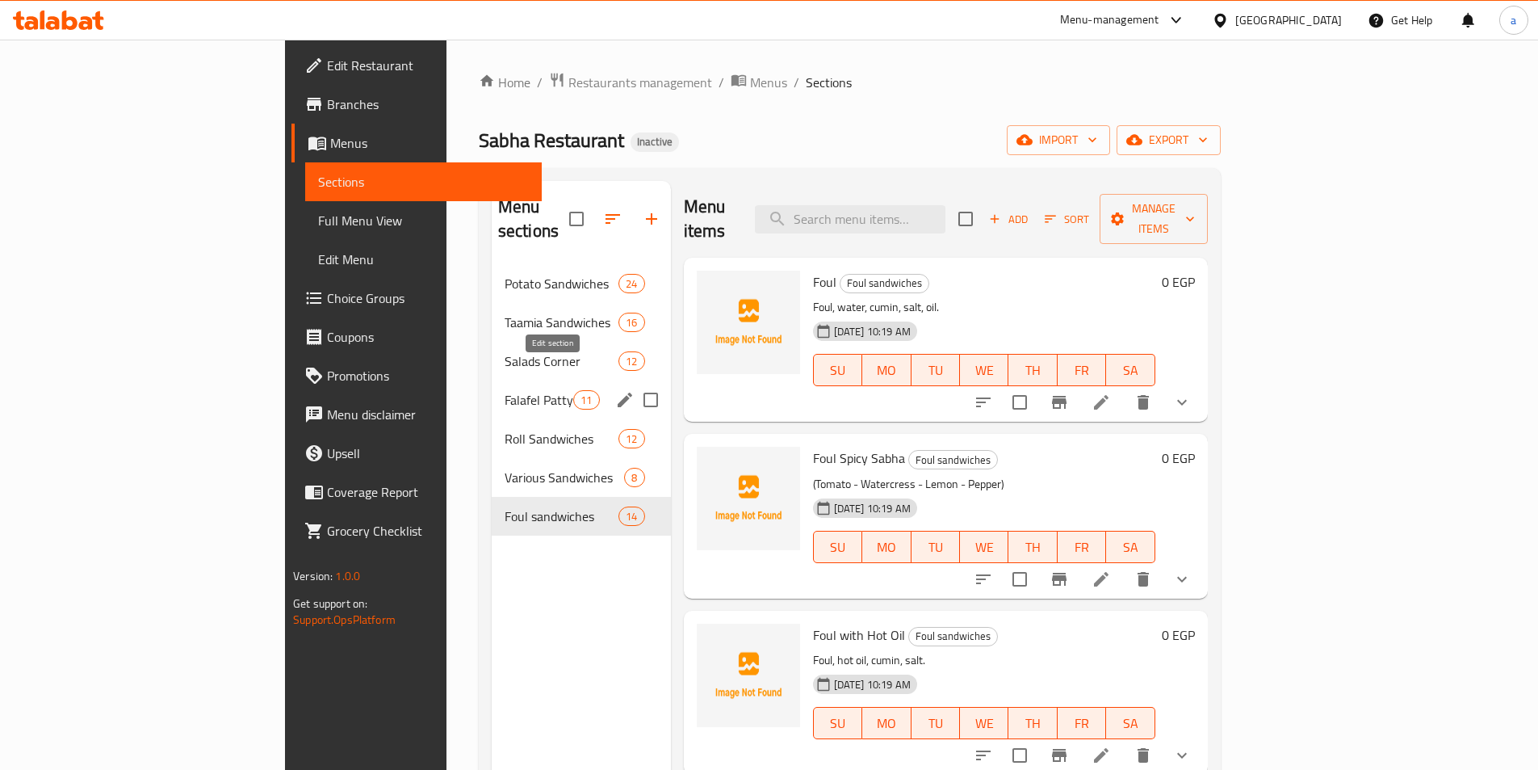
click at [615, 390] on icon "edit" at bounding box center [624, 399] width 19 height 19
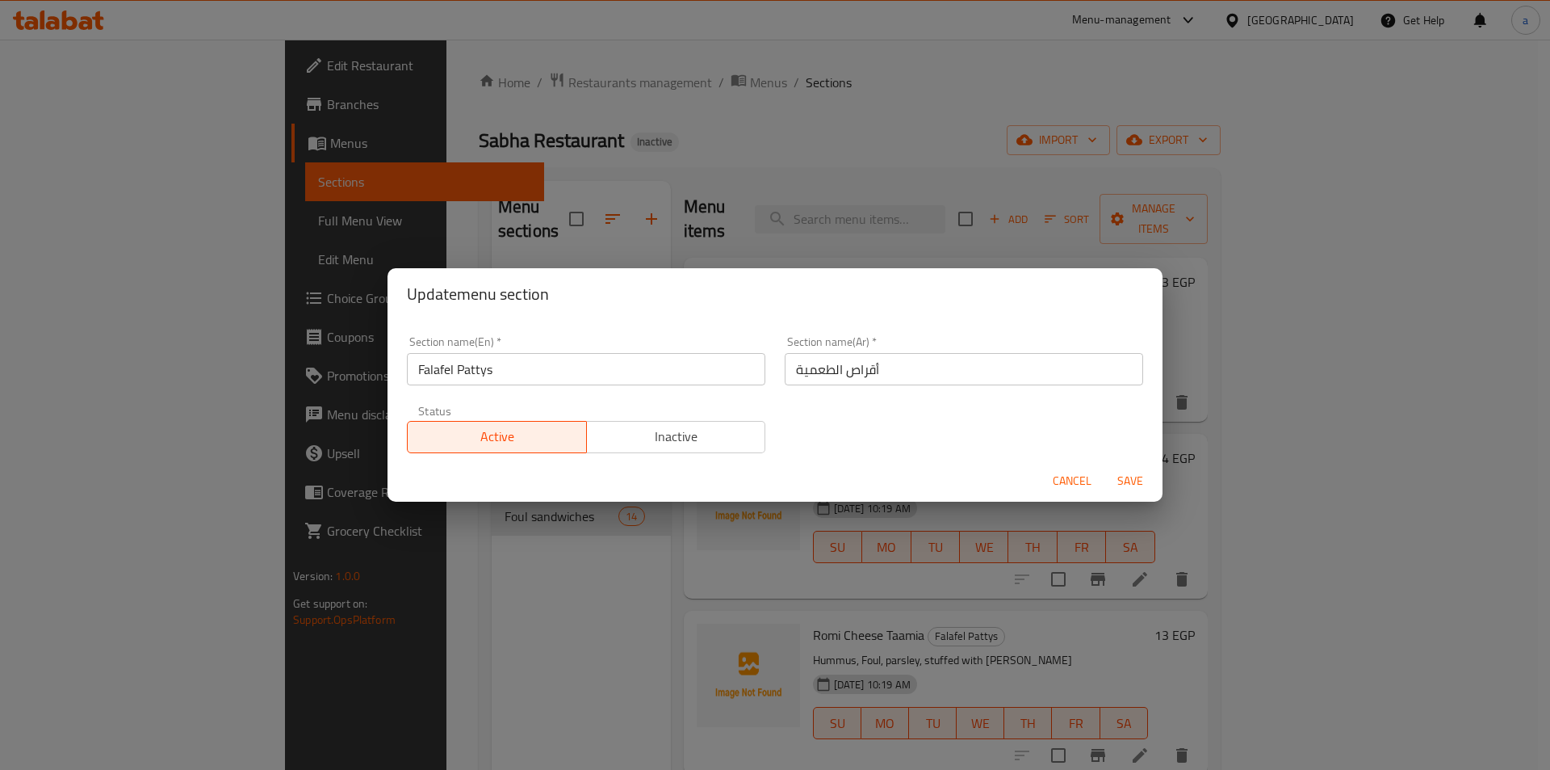
click at [939, 376] on input "أقراص الطعمية" at bounding box center [964, 369] width 359 height 32
click at [1070, 477] on span "Cancel" at bounding box center [1072, 481] width 39 height 20
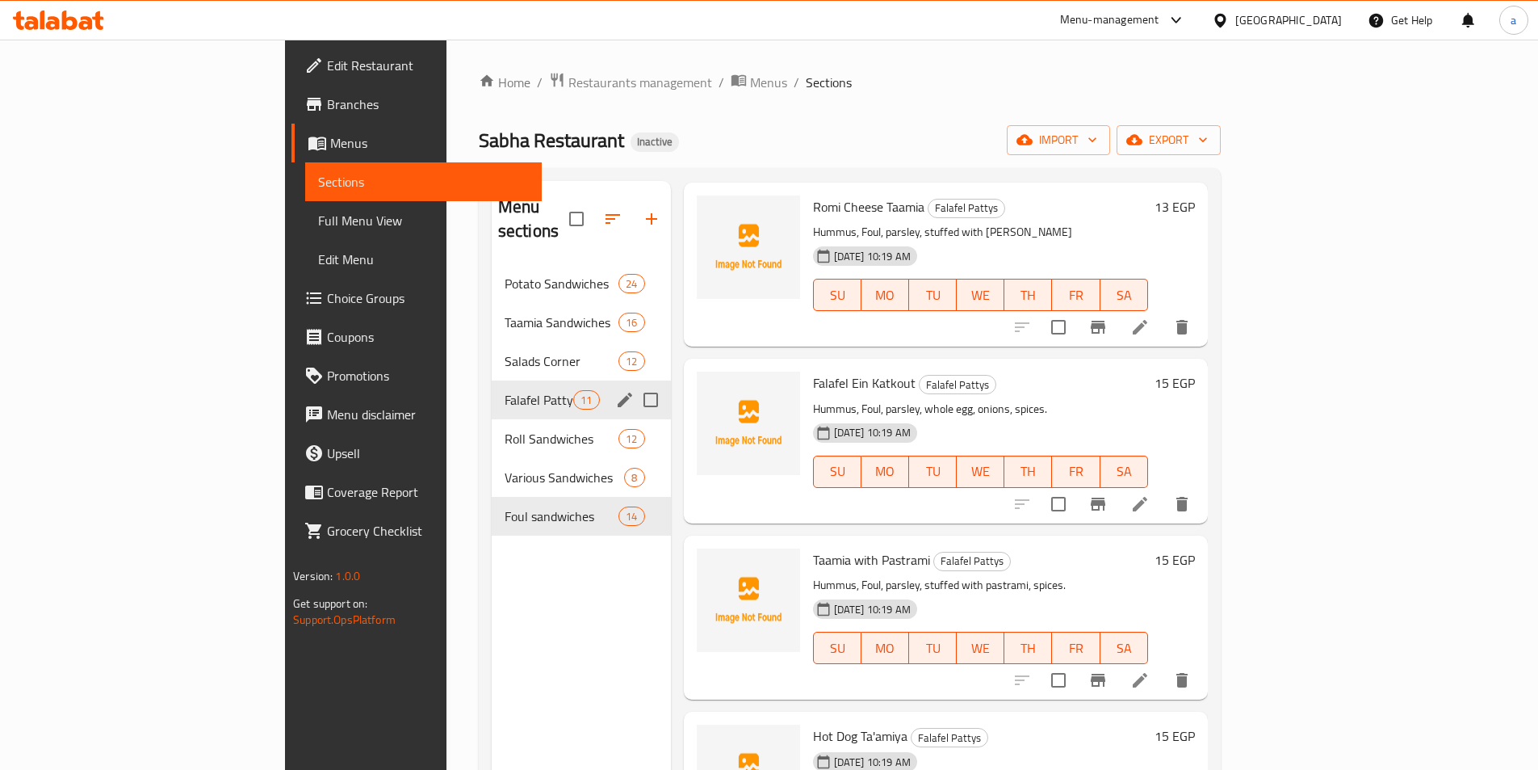
scroll to position [565, 0]
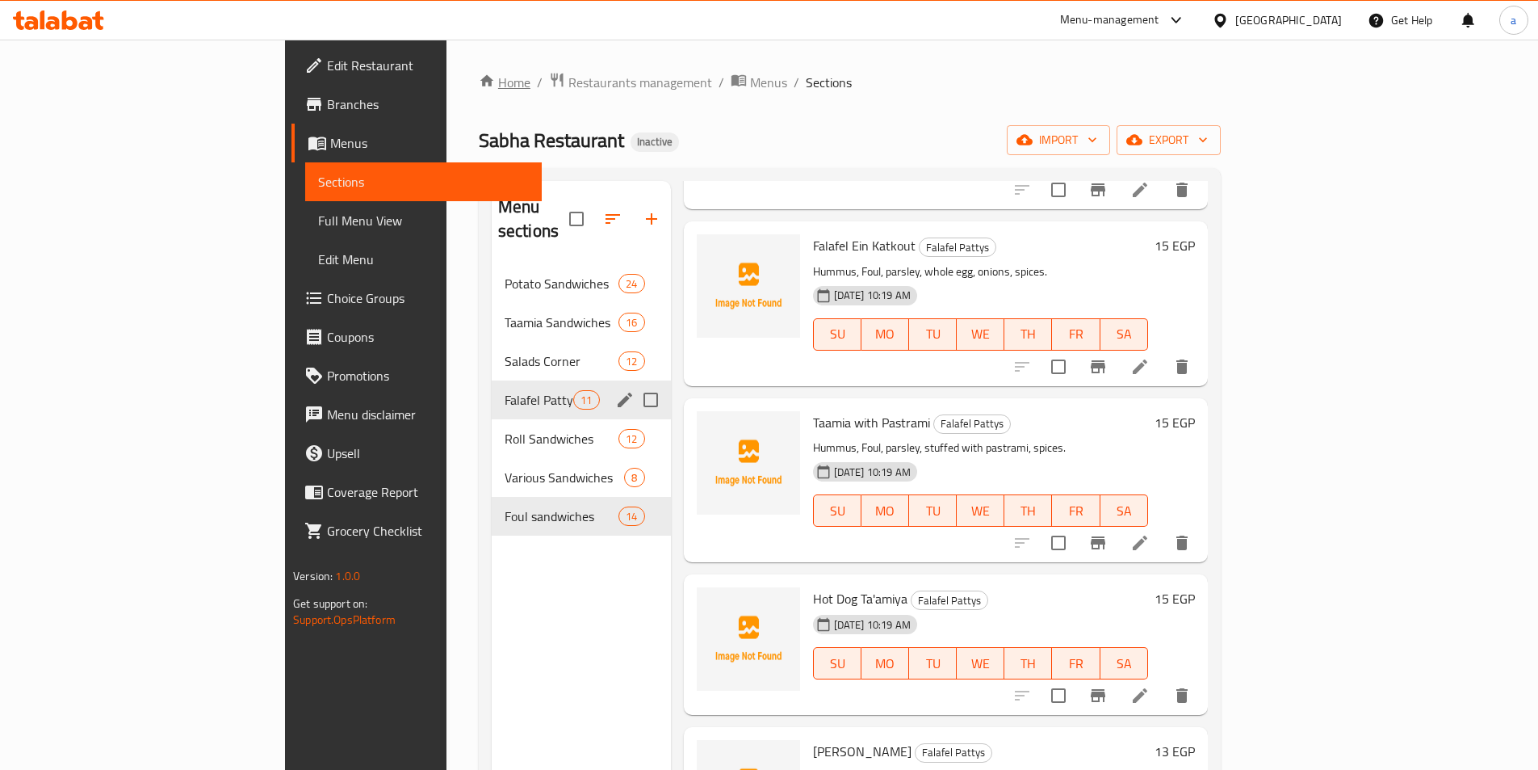
click at [479, 84] on link "Home" at bounding box center [505, 82] width 52 height 19
